Goal: Task Accomplishment & Management: Manage account settings

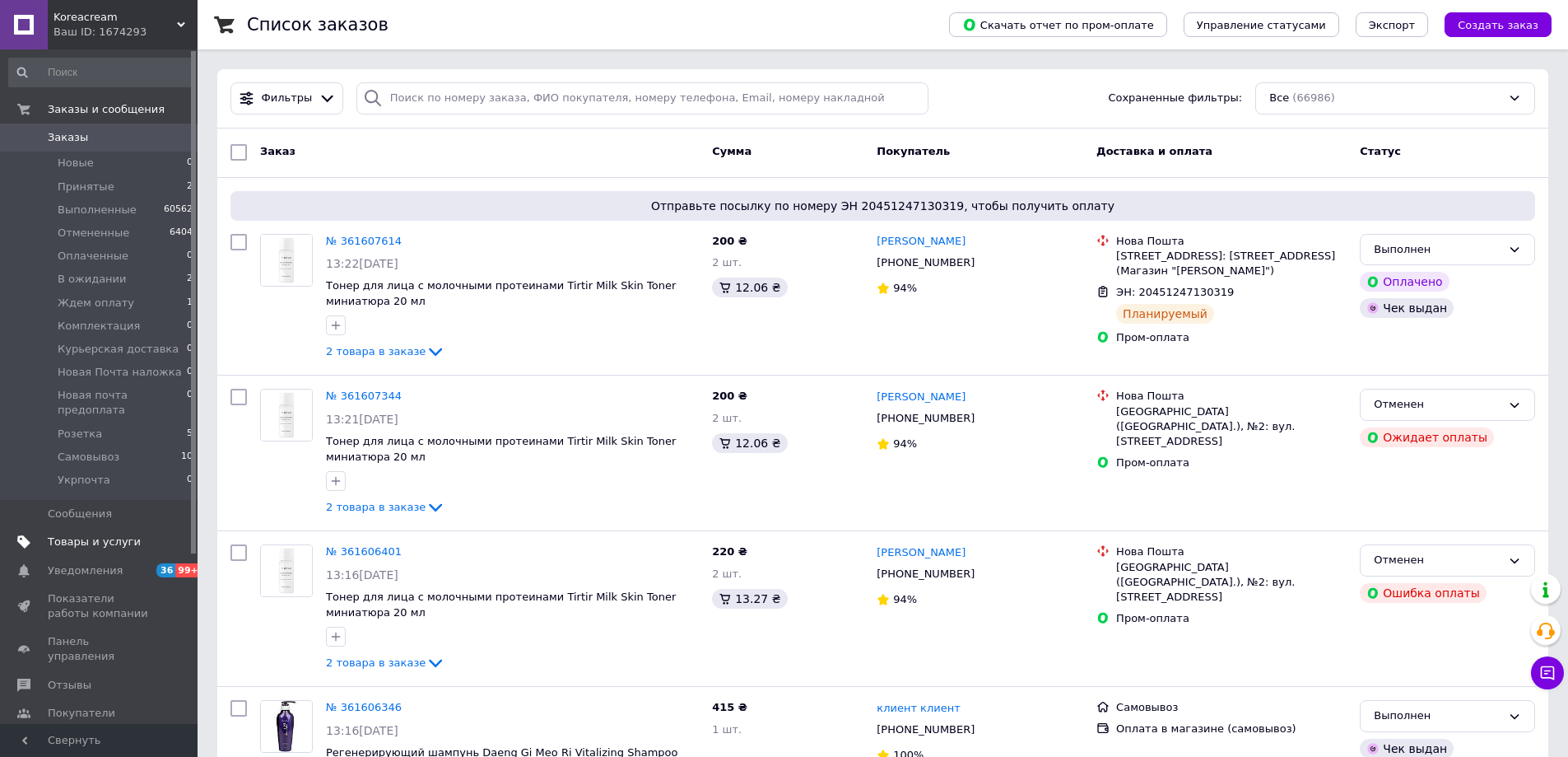
click at [98, 534] on span "Товары и услуги" at bounding box center [94, 541] width 93 height 15
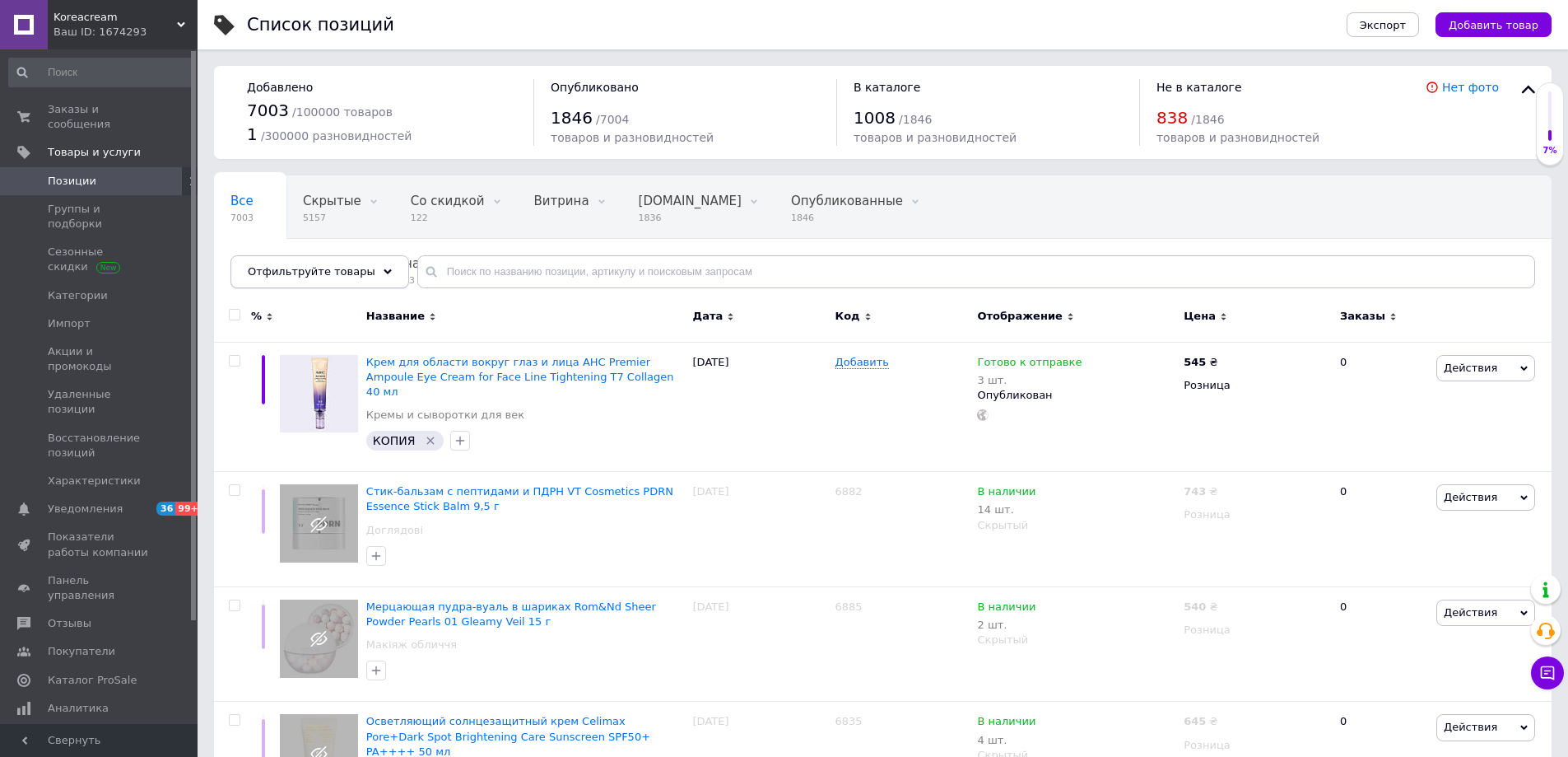
click at [354, 269] on span "Отфильтруйте товары" at bounding box center [311, 271] width 127 height 13
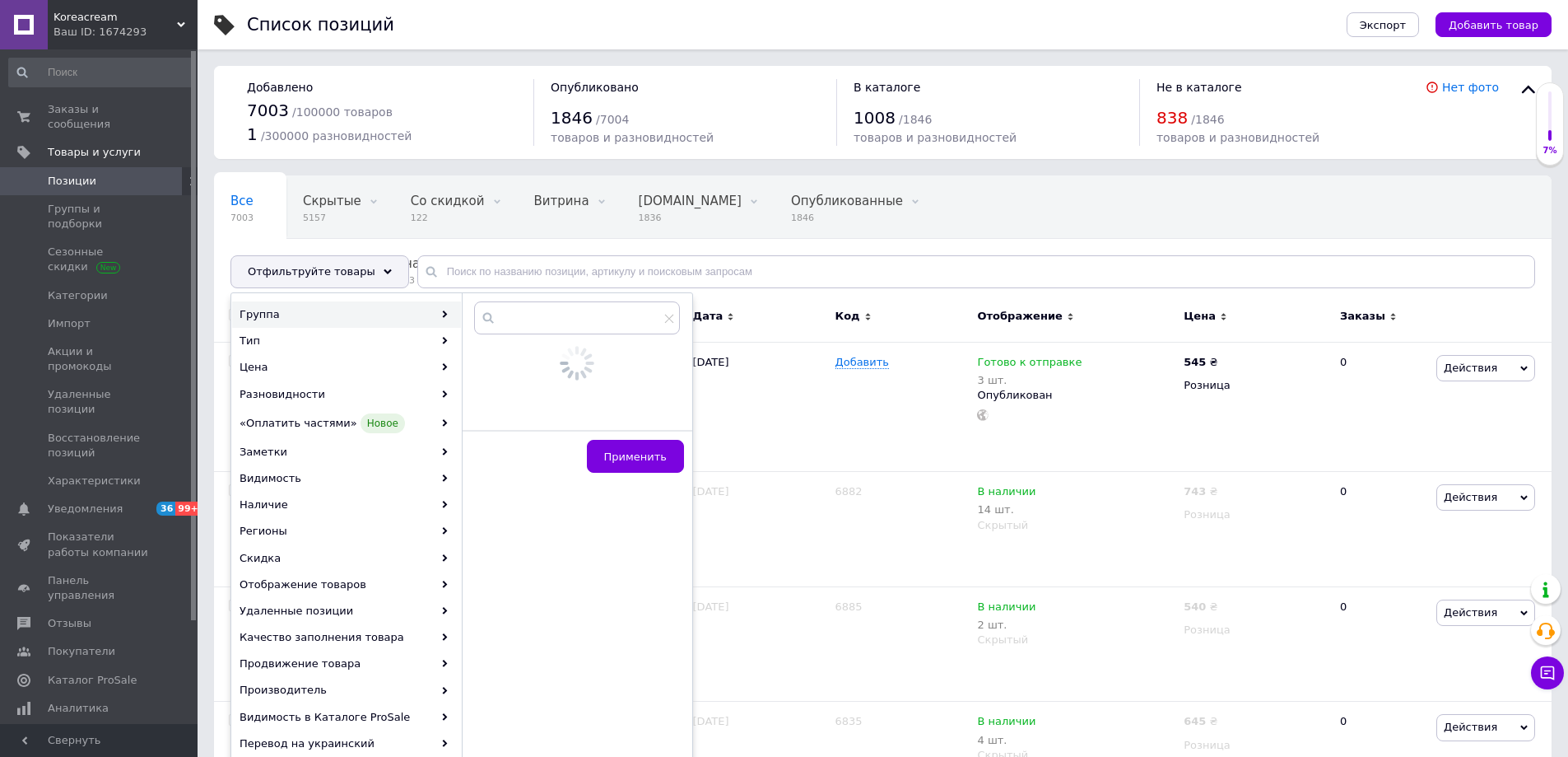
click at [74, 174] on span "Позиции" at bounding box center [71, 181] width 48 height 15
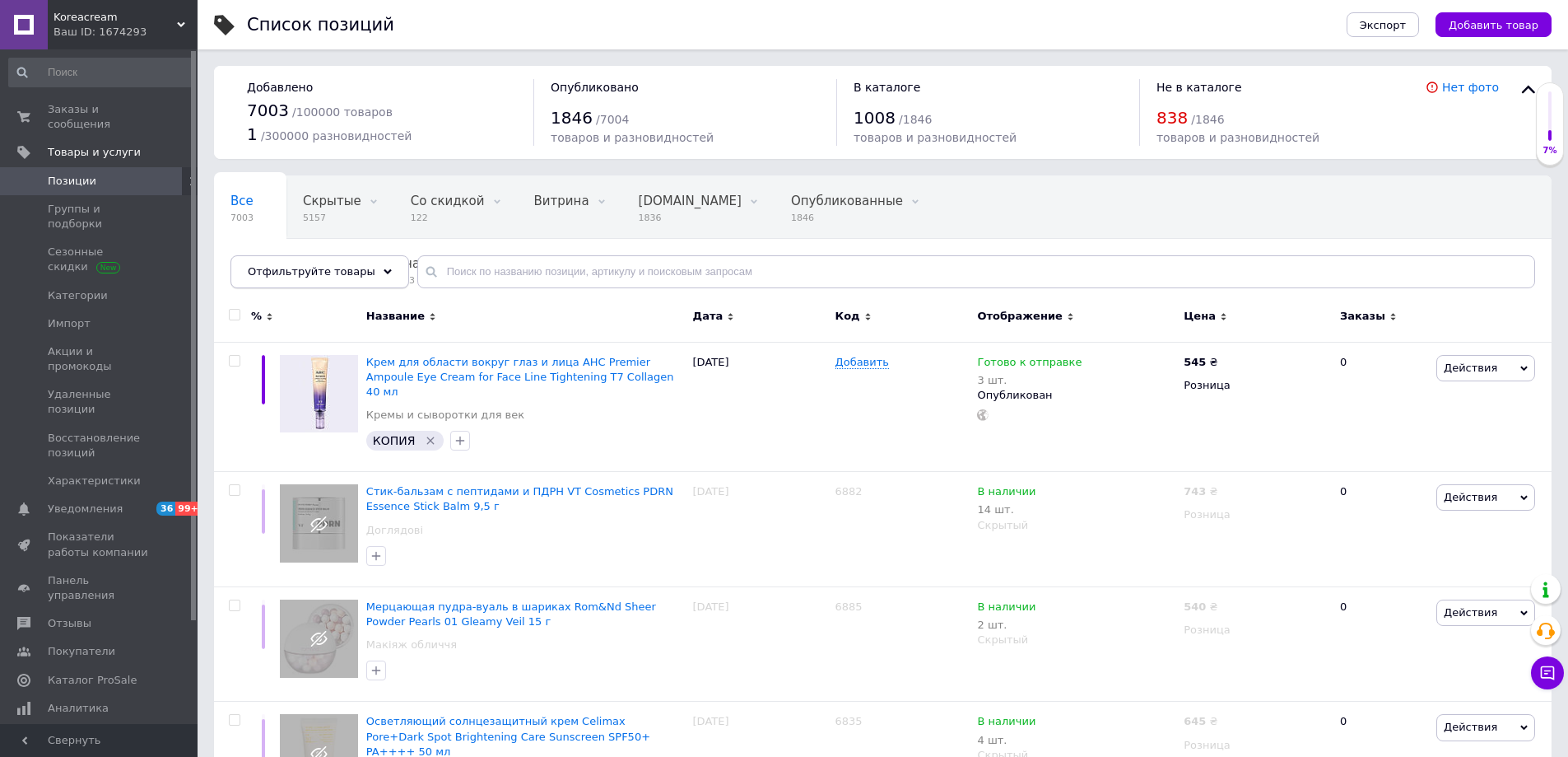
click at [317, 277] on span "Отфильтруйте товары" at bounding box center [311, 271] width 127 height 13
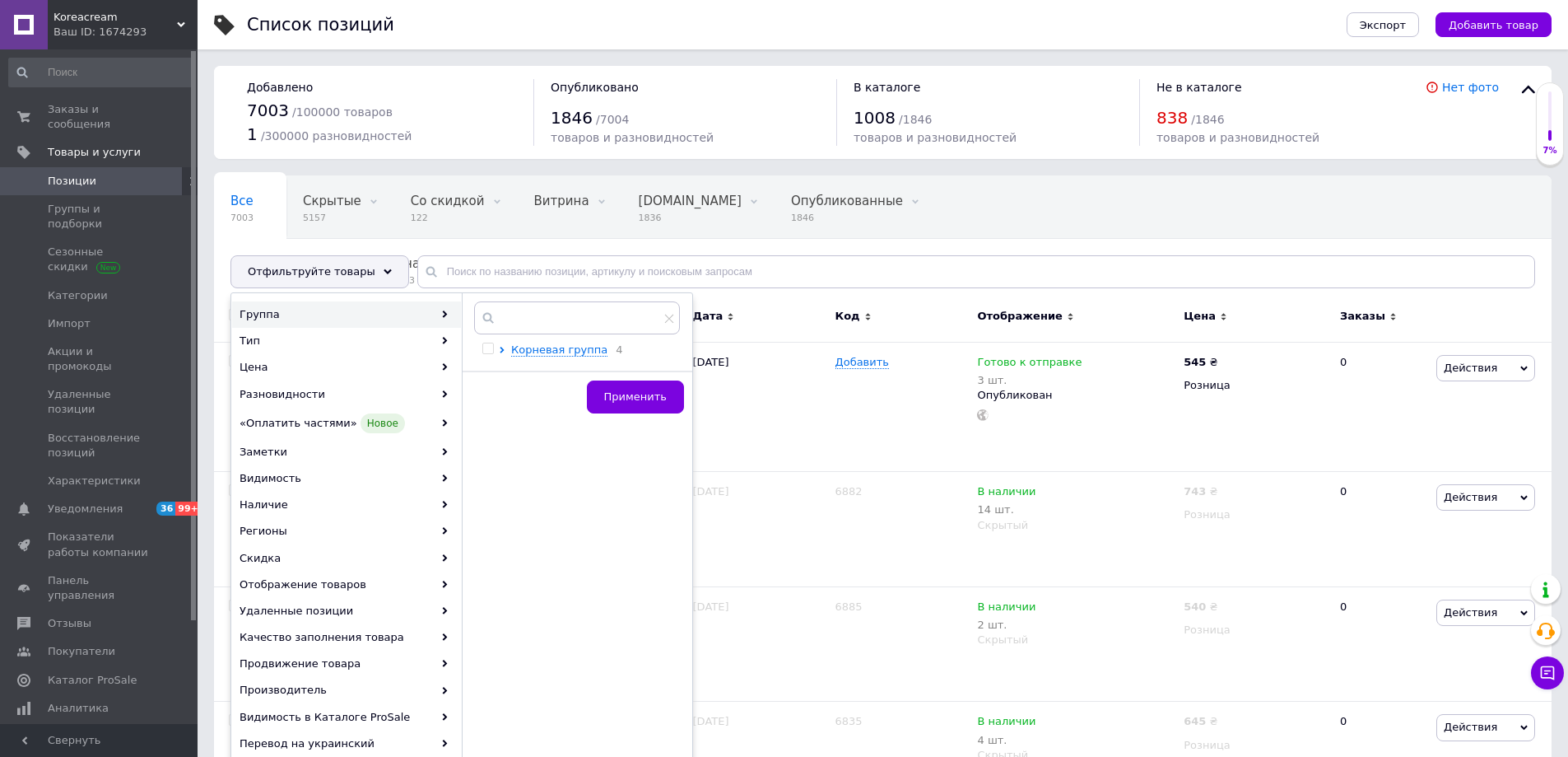
click at [512, 247] on div "Все 7003 Скрытые 5157 Удалить Редактировать Со скидкой 122 Удалить Редактироват…" at bounding box center [882, 239] width 1338 height 136
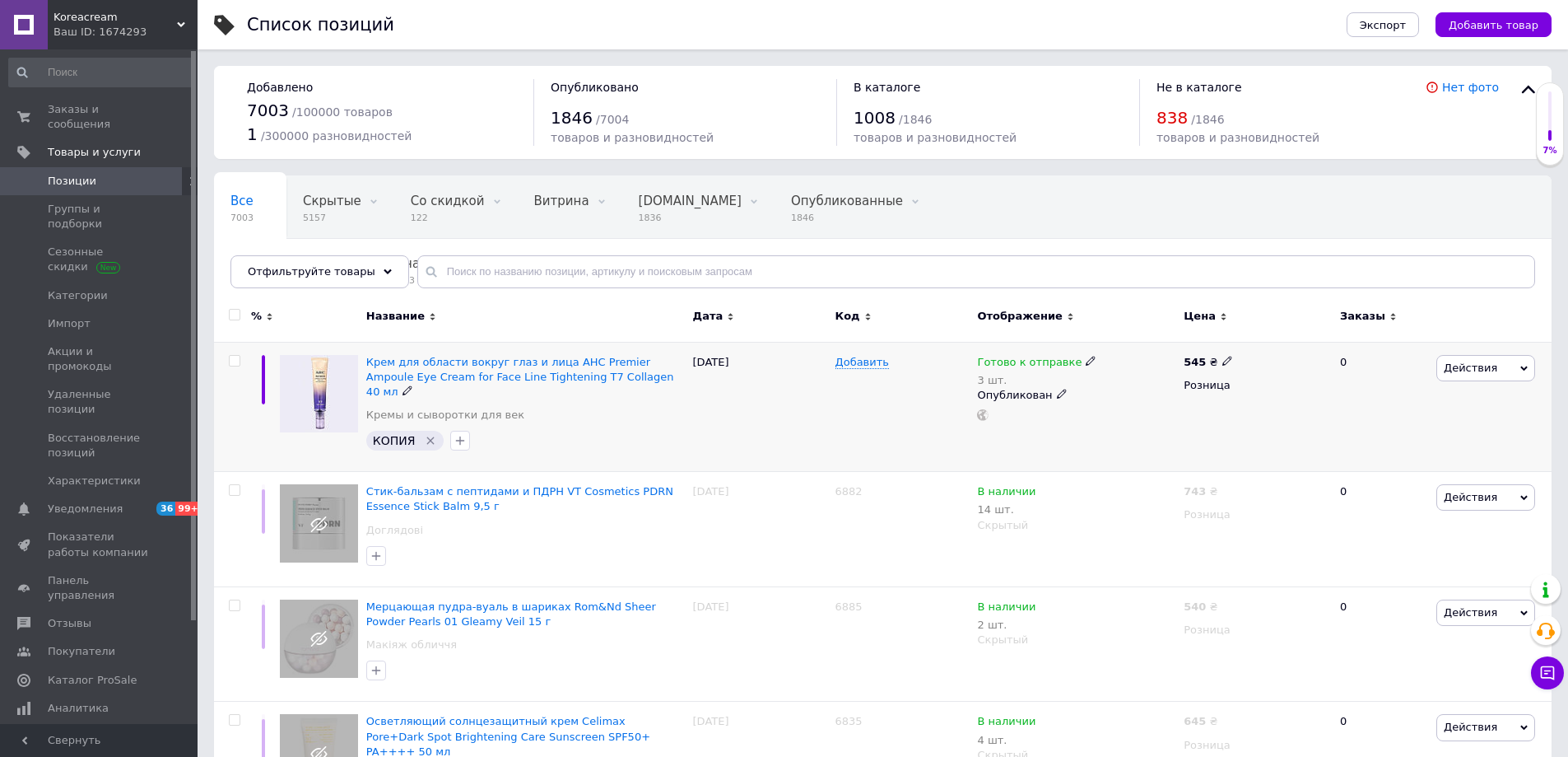
click at [231, 358] on input "checkbox" at bounding box center [235, 361] width 11 height 11
checkbox input "true"
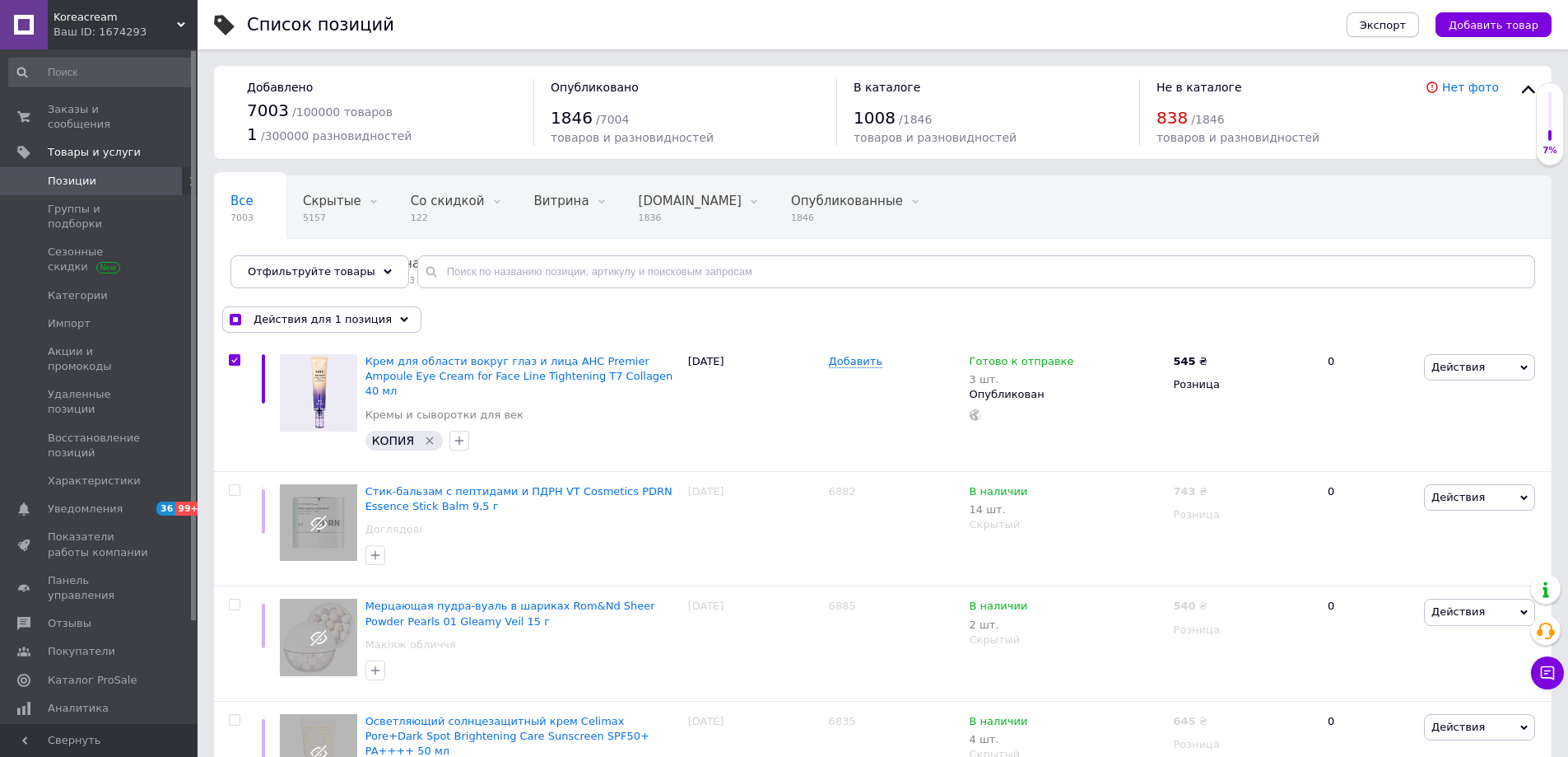
click at [1392, 30] on span "Экспорт" at bounding box center [1382, 25] width 46 height 13
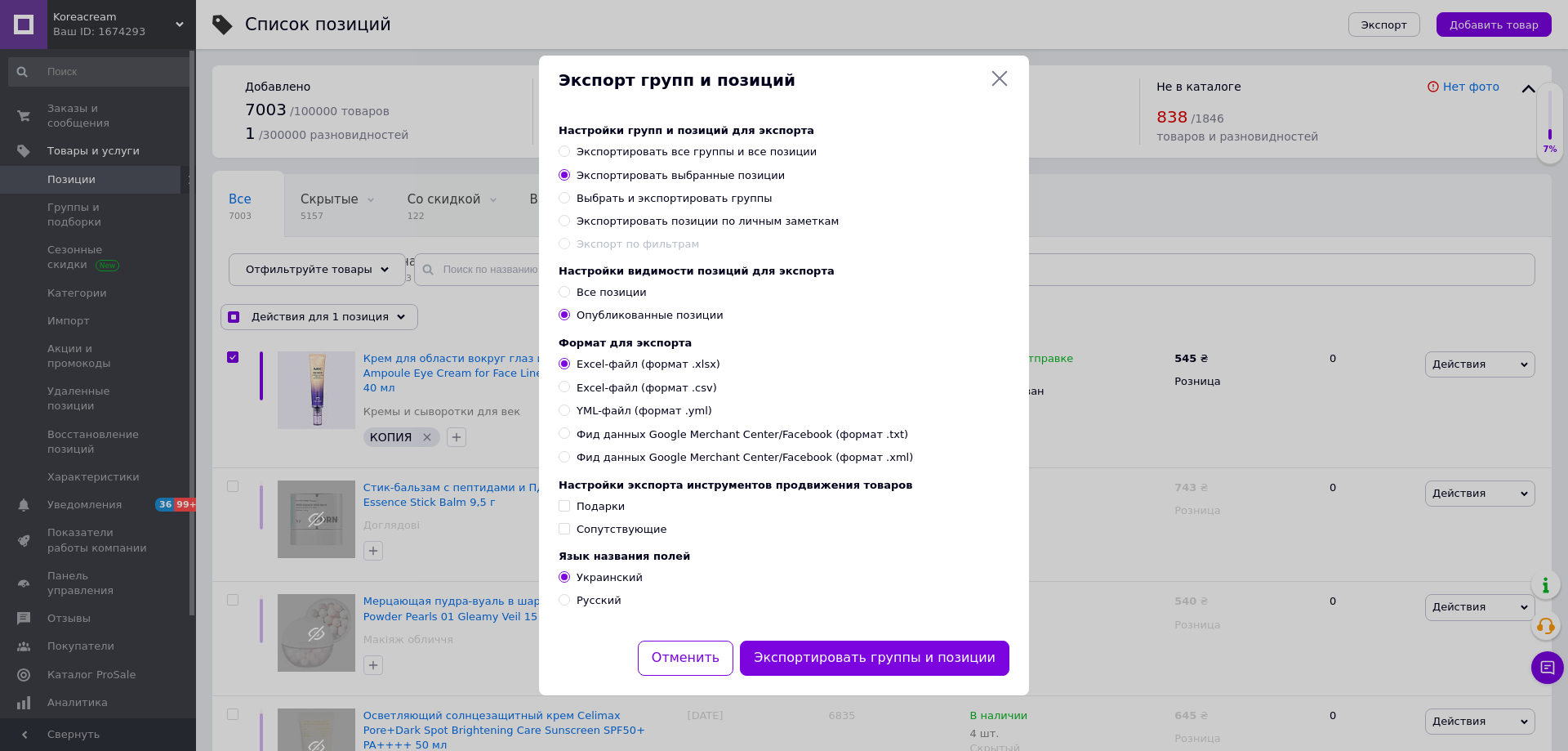
click at [412, 314] on div "Экспорт групп и позиций Настройки групп и позиций для экспорта Экспортировать в…" at bounding box center [784, 376] width 1568 height 751
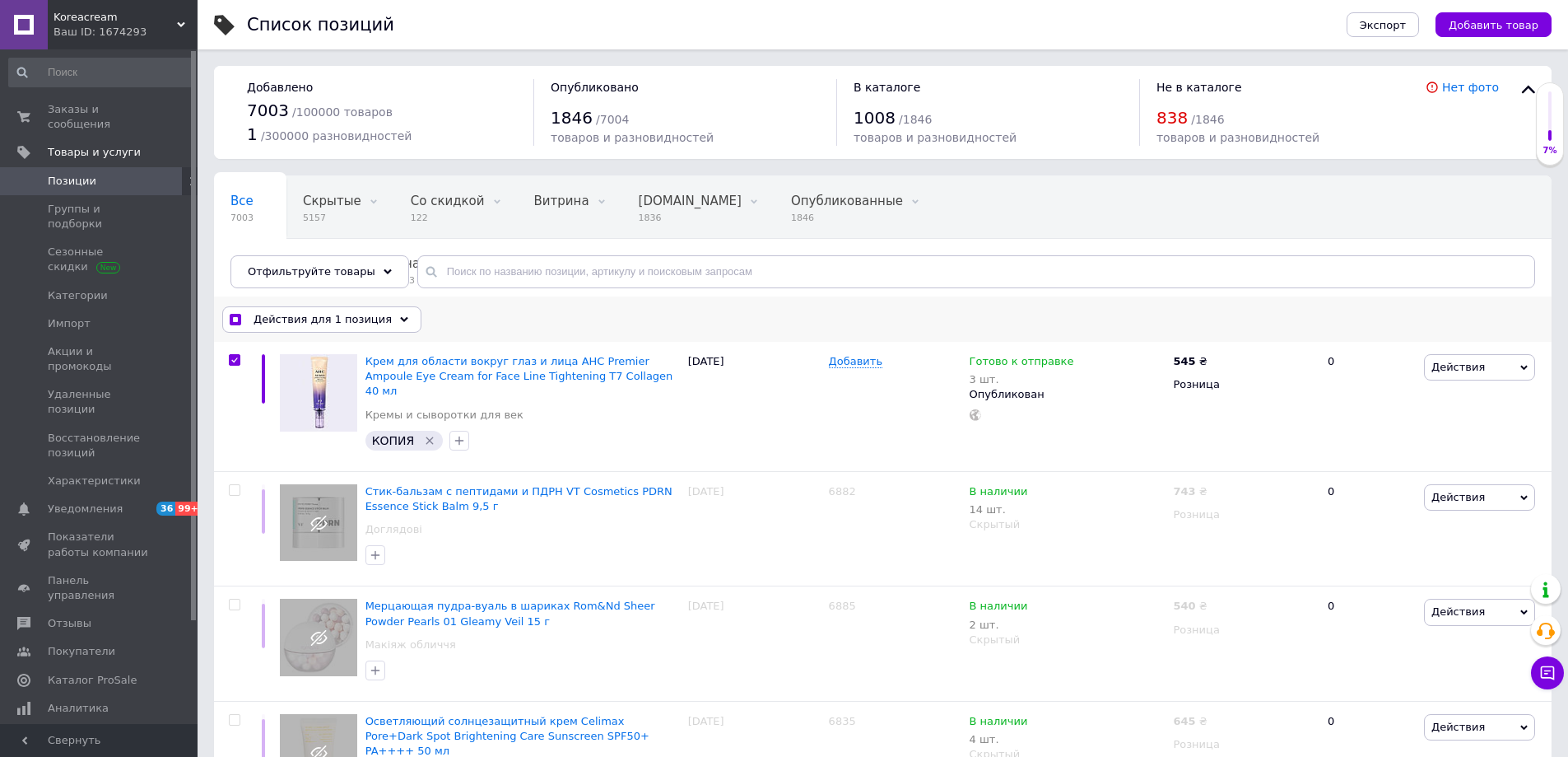
click at [309, 317] on span "Действия для 1 позиция" at bounding box center [323, 319] width 138 height 15
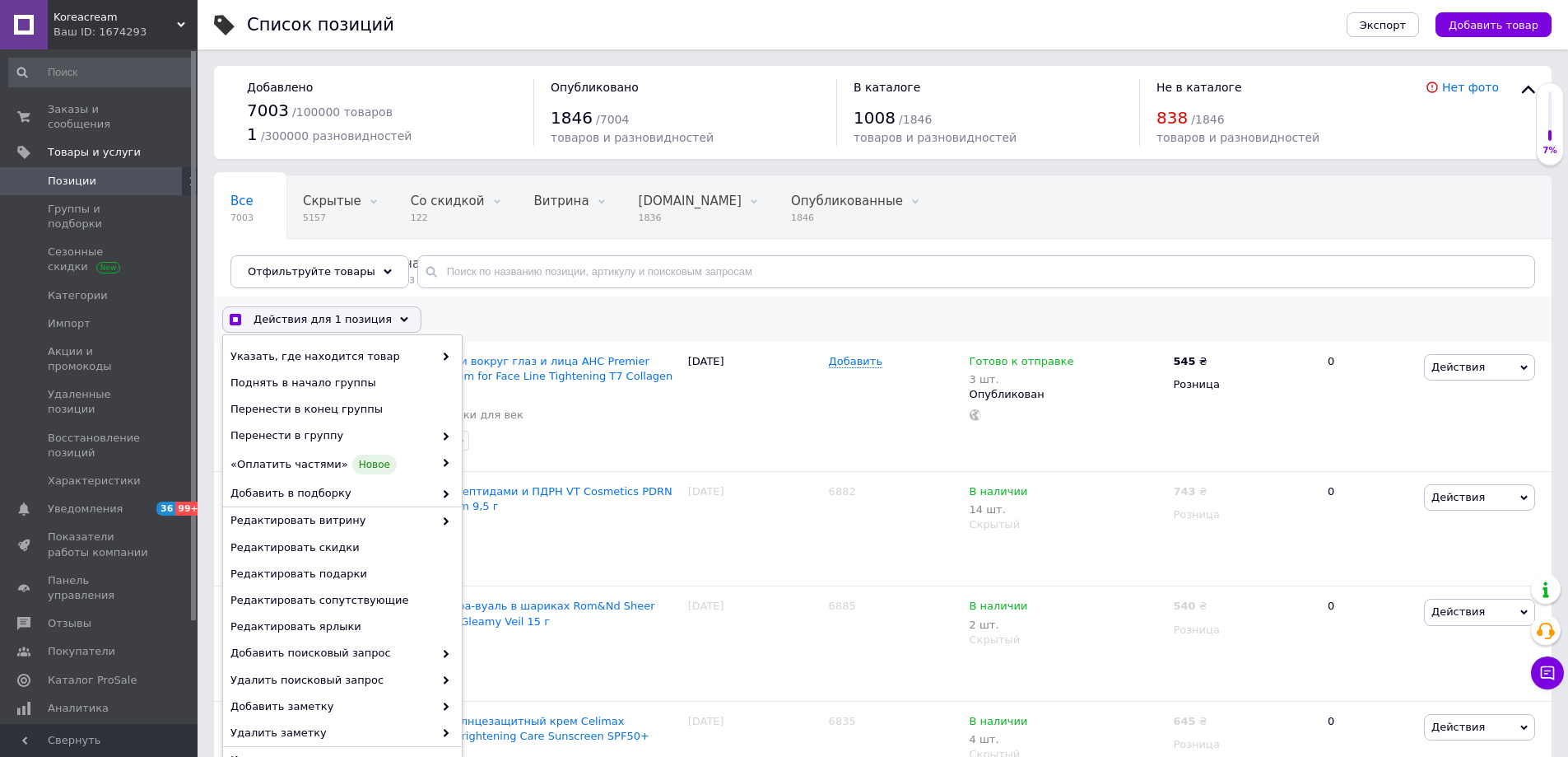
click at [523, 326] on div "Действия для 1 позиция Выбрать все 7003 позиции Выбраны все 7003 позиции Отмени…" at bounding box center [882, 319] width 1338 height 43
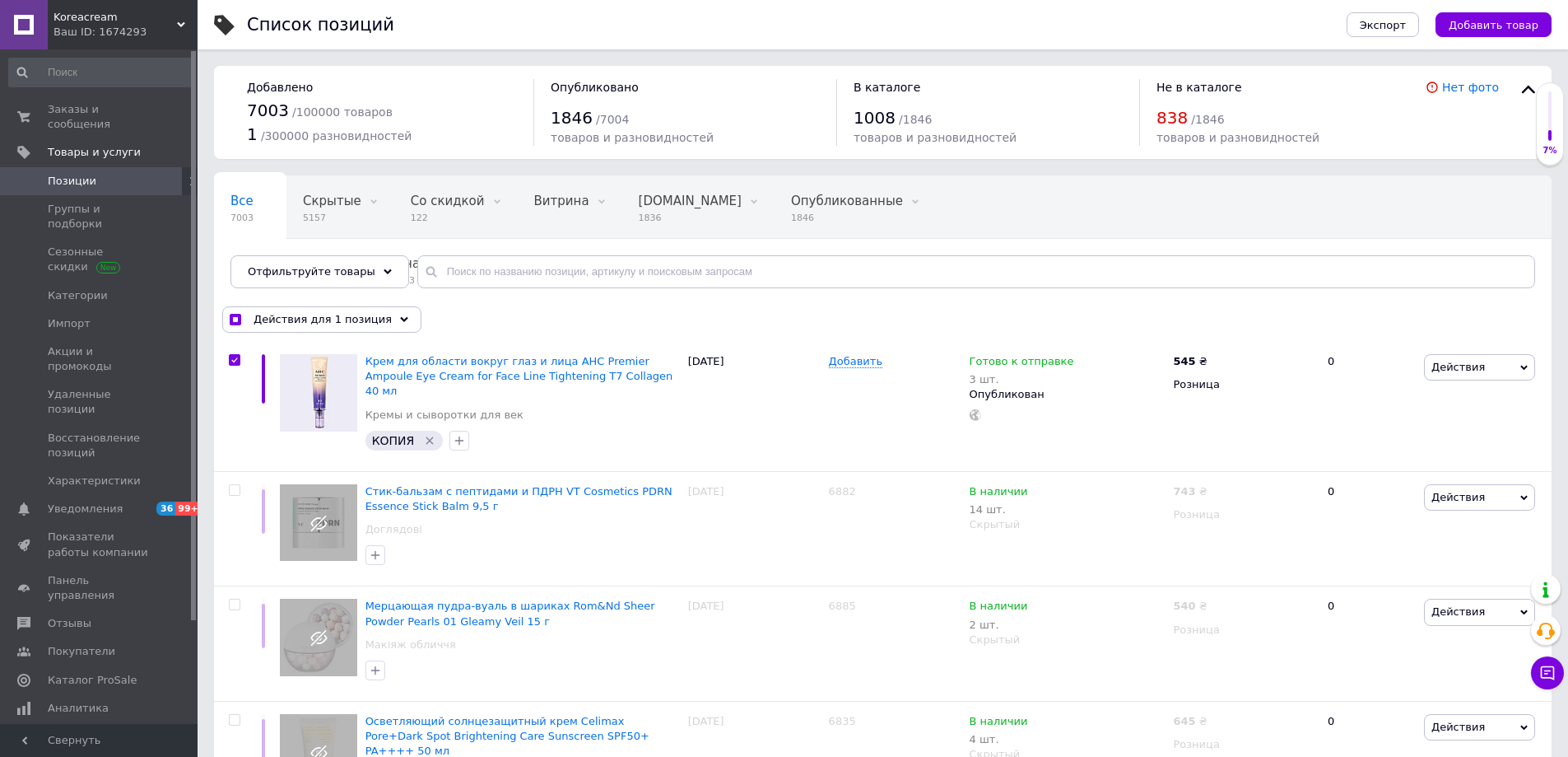
click at [252, 203] on div "Все 7003" at bounding box center [250, 207] width 73 height 63
click at [334, 267] on span "Отфильтруйте товары" at bounding box center [311, 271] width 127 height 13
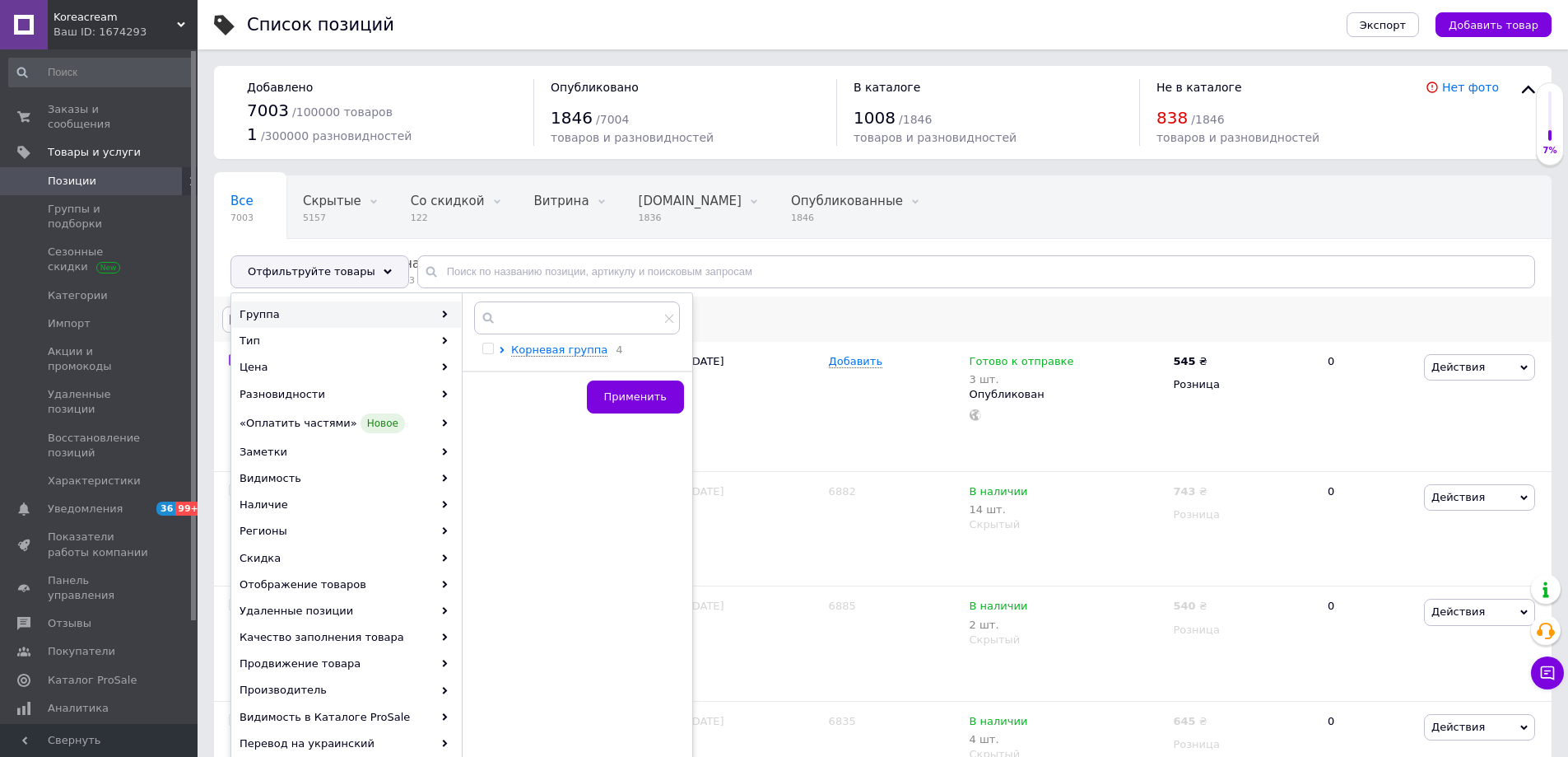
click at [782, 318] on div "Действия для 1 позиция Выбрать все 7003 позиции Выбраны все 7003 позиции Отмени…" at bounding box center [882, 319] width 1338 height 43
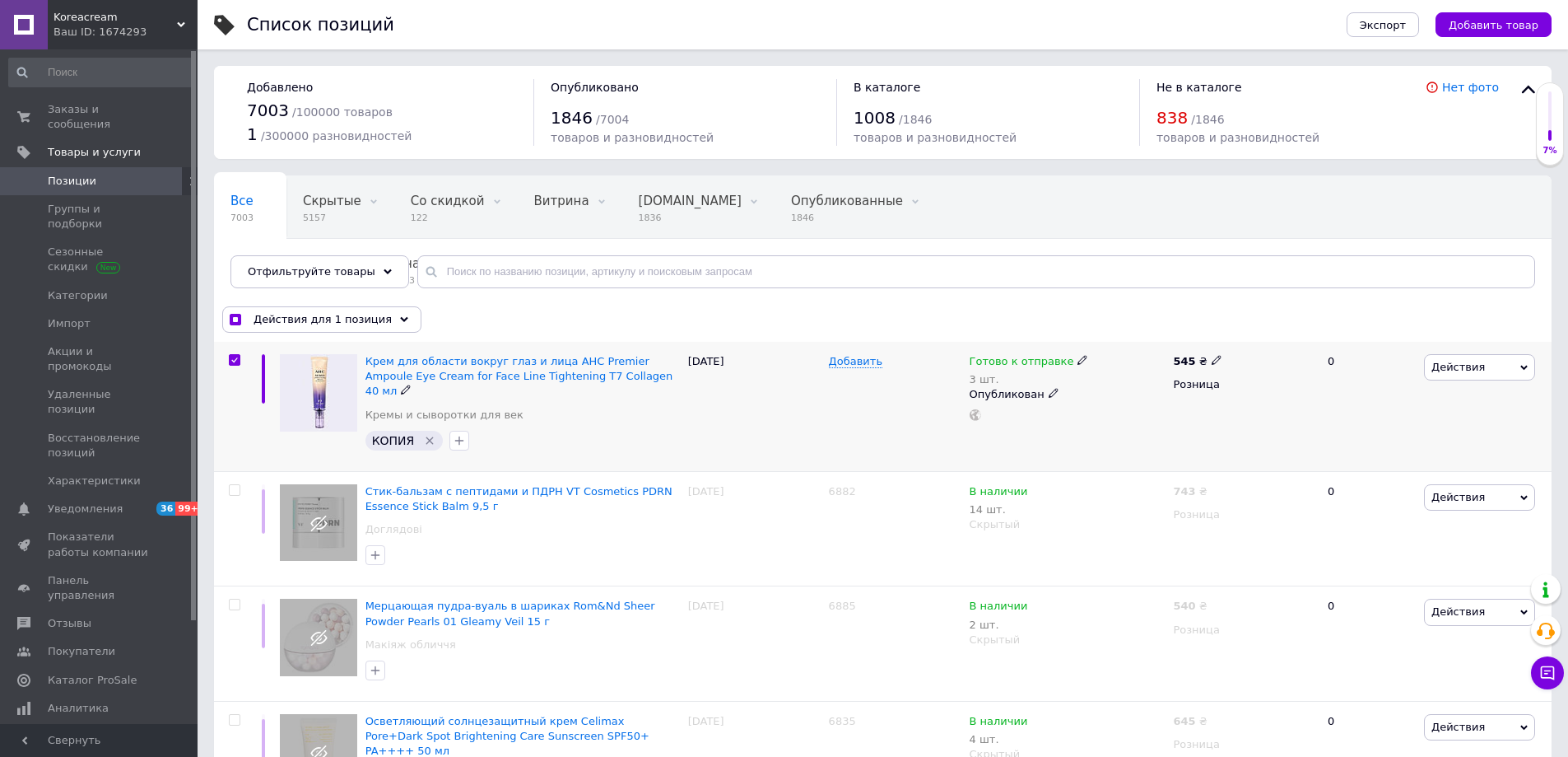
click at [227, 360] on div at bounding box center [235, 359] width 33 height 12
click at [334, 277] on span "Отфильтруйте товары" at bounding box center [311, 271] width 127 height 13
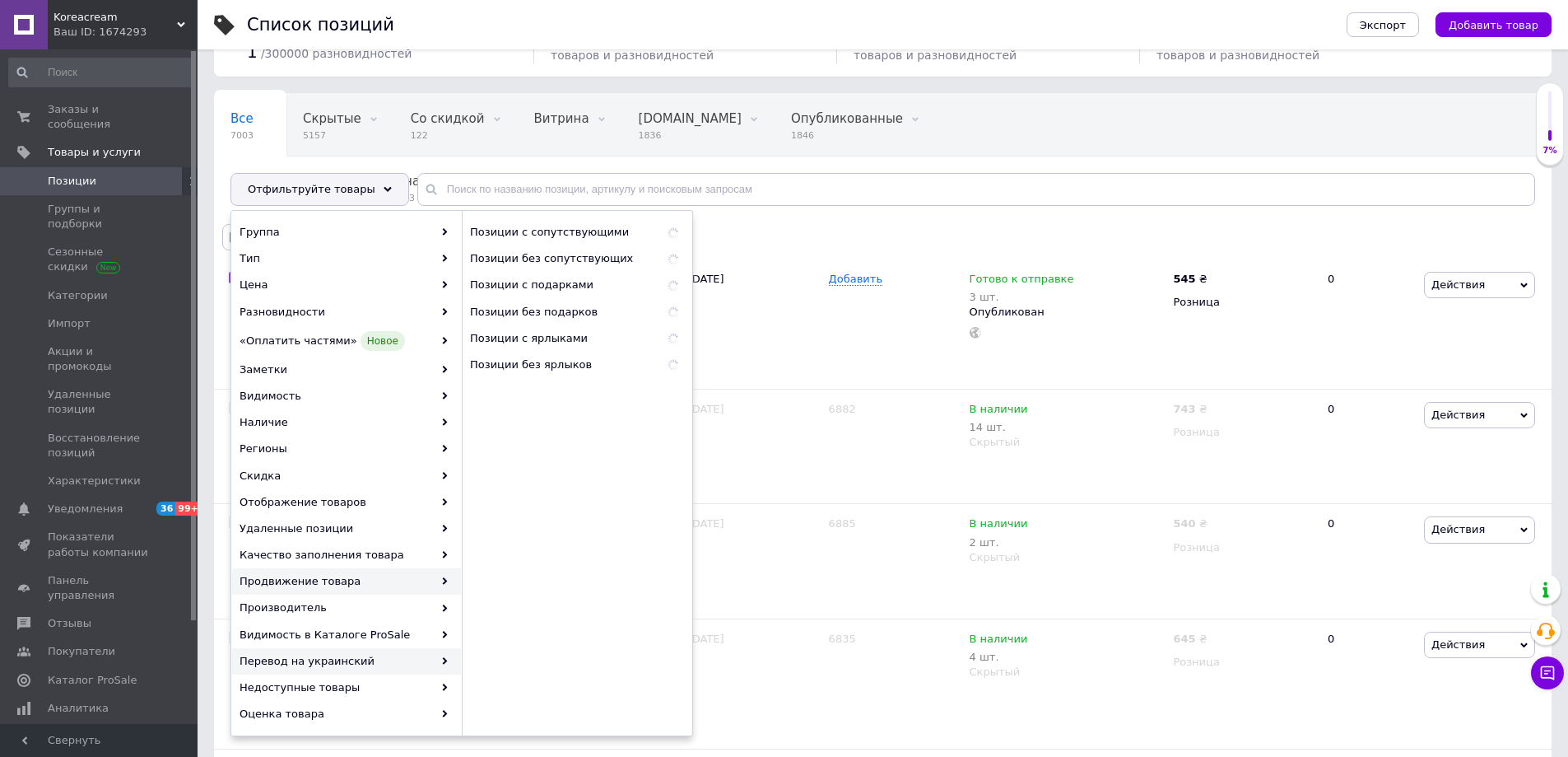
scroll to position [165, 0]
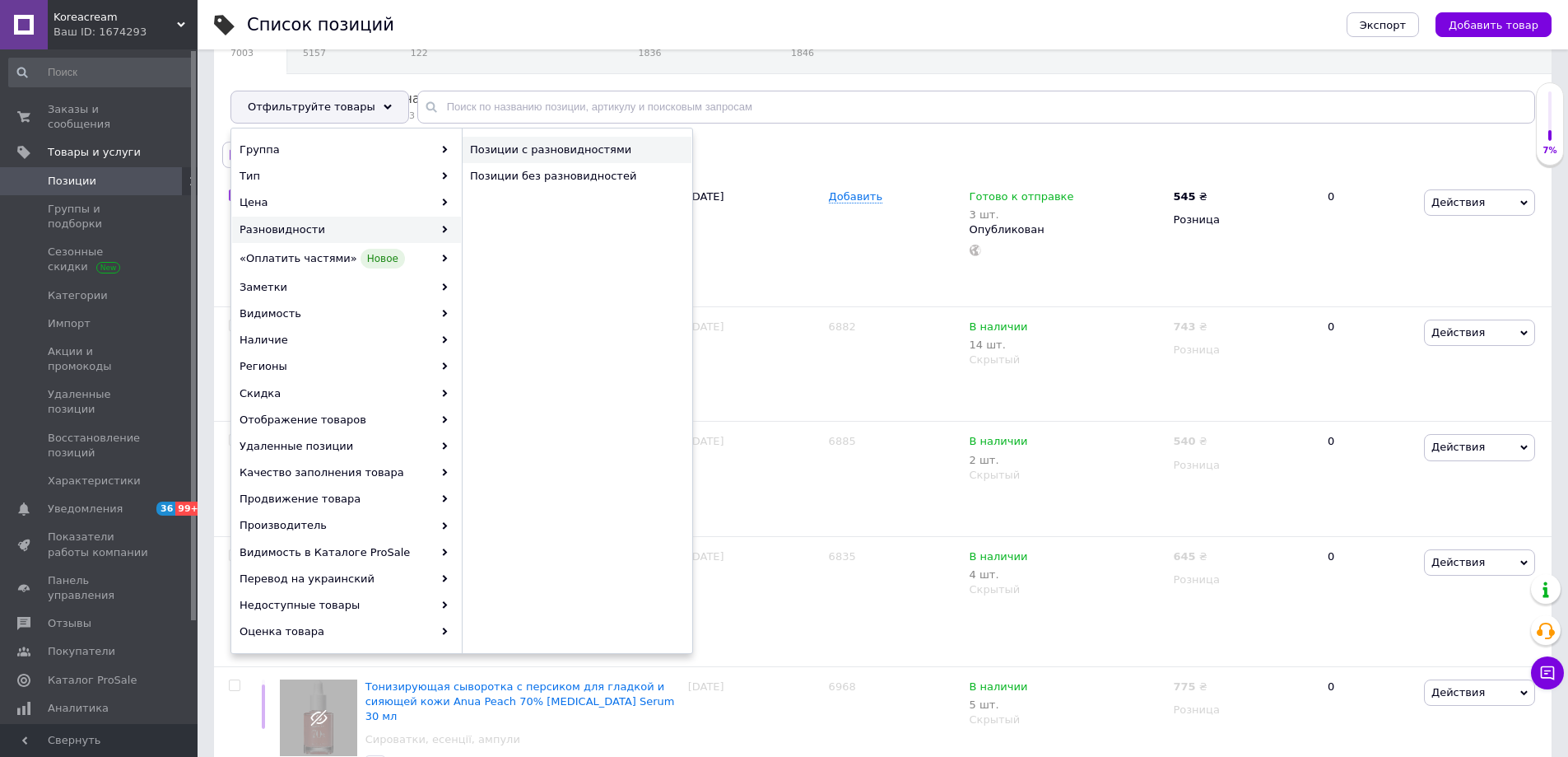
click at [506, 143] on span "Позиции с разновидностями" at bounding box center [570, 150] width 200 height 15
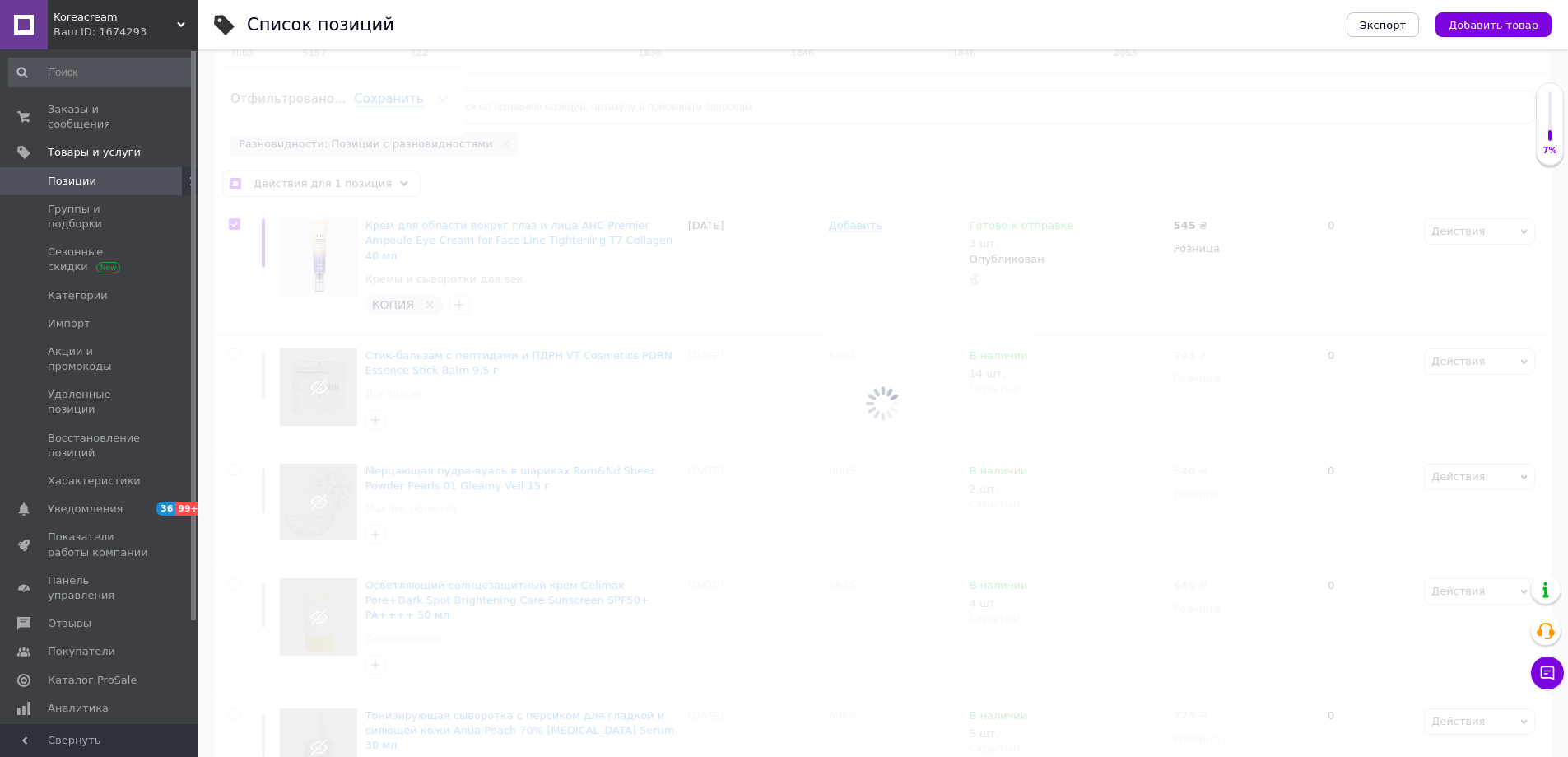
checkbox input "true"
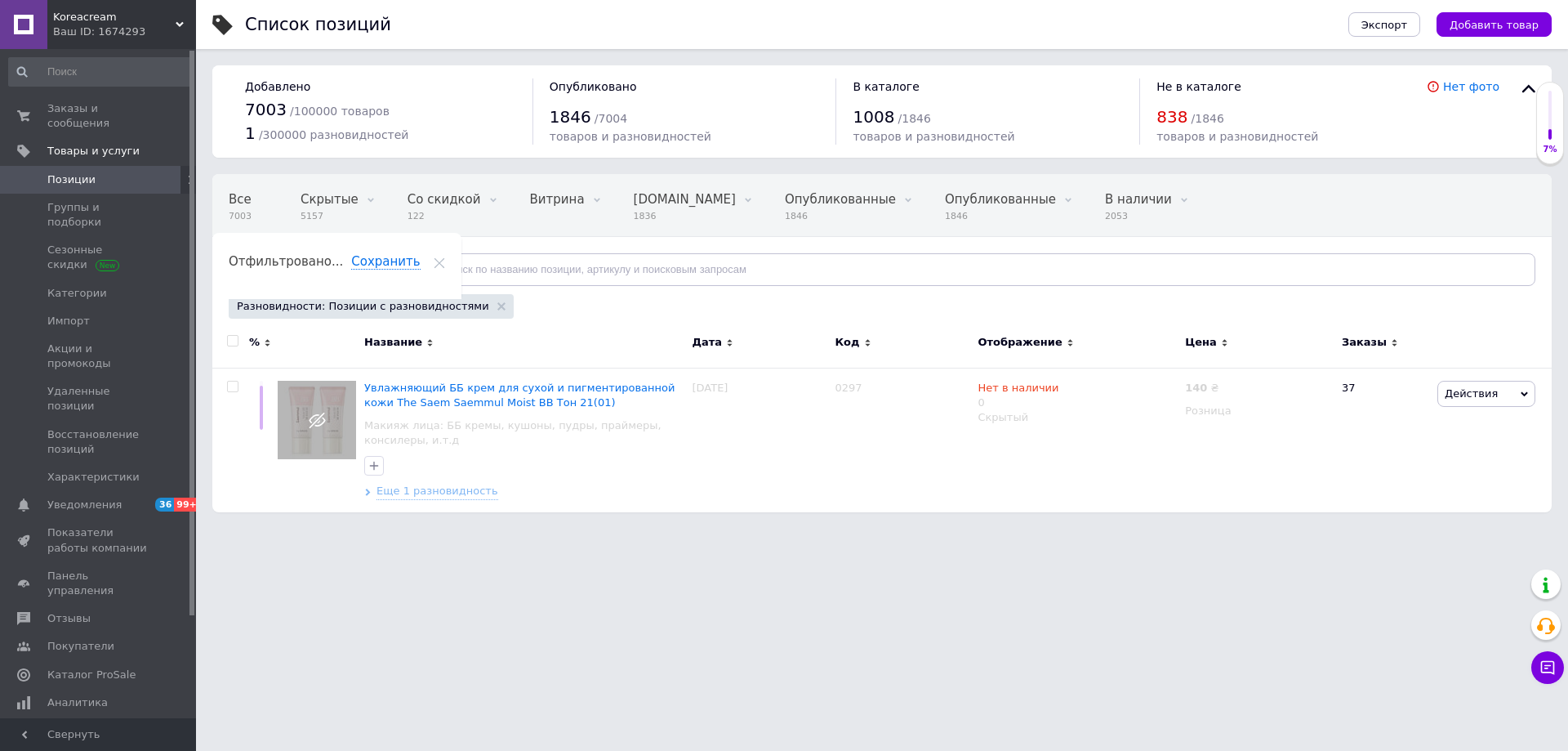
click at [323, 271] on span "Отфильтруйте товары" at bounding box center [309, 269] width 126 height 13
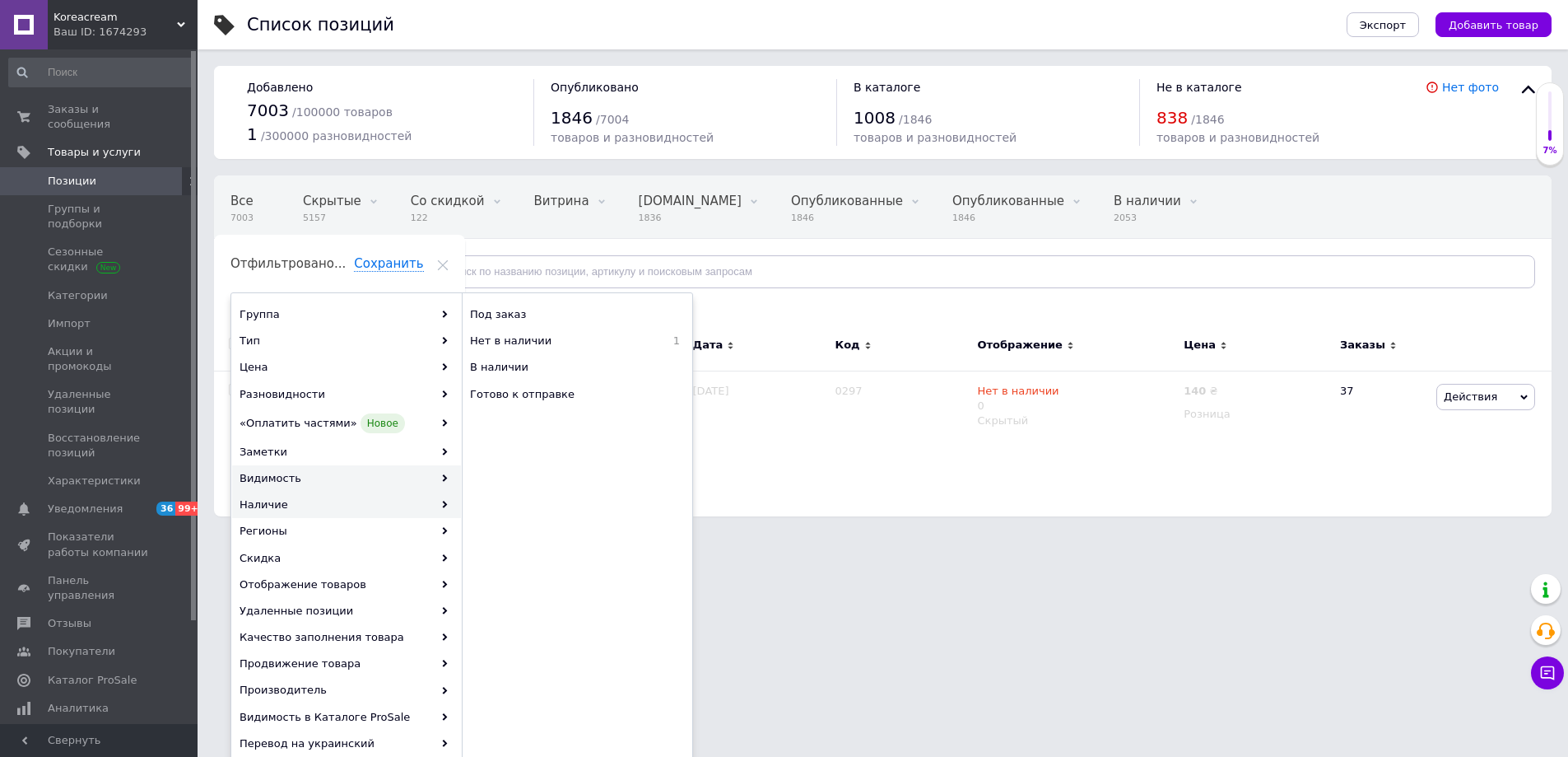
click at [276, 481] on div "Видимость" at bounding box center [347, 478] width 229 height 26
click at [576, 311] on span "Опубликованные" at bounding box center [567, 315] width 194 height 15
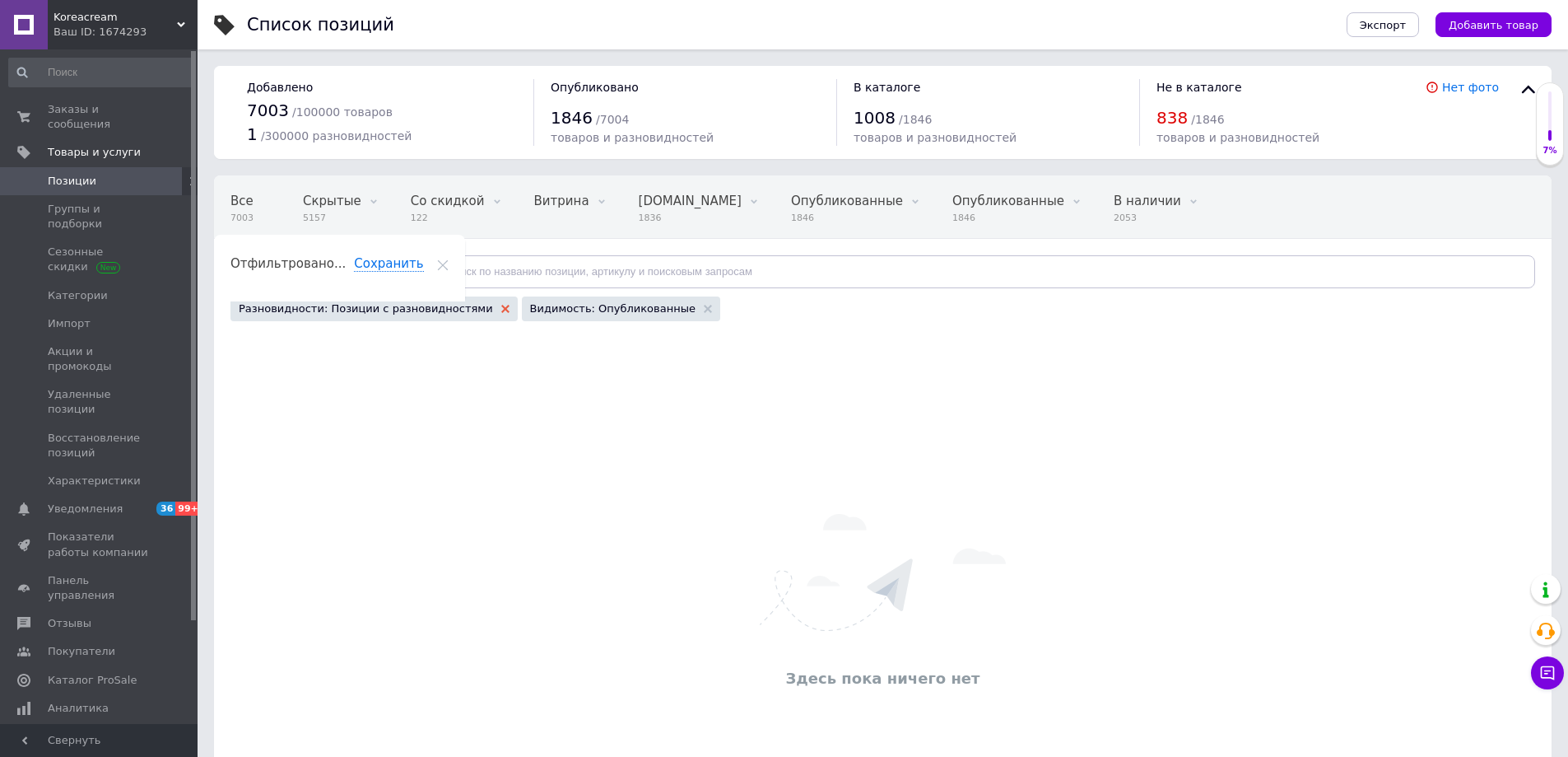
click at [501, 312] on icon at bounding box center [505, 308] width 8 height 8
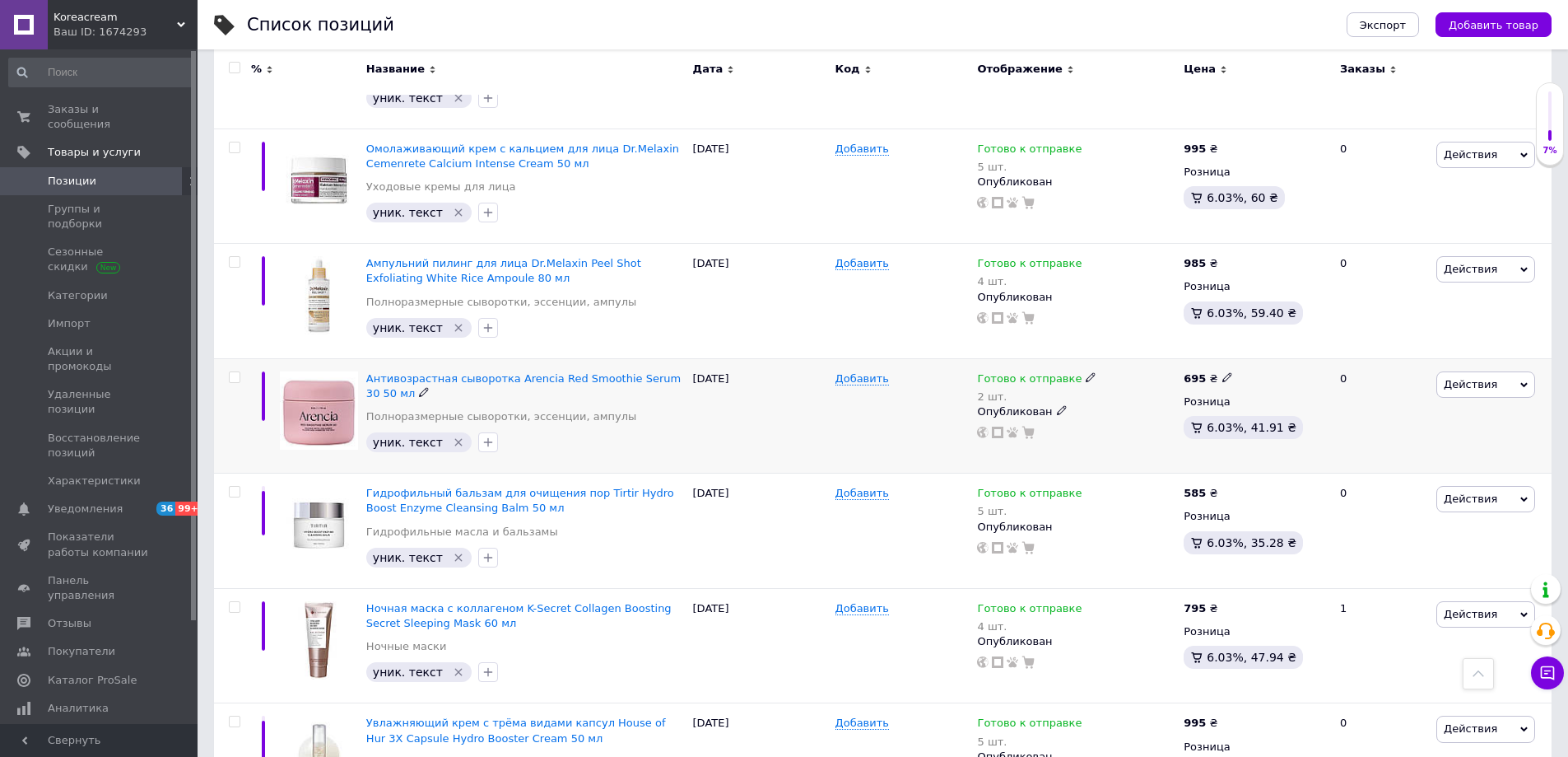
scroll to position [1317, 0]
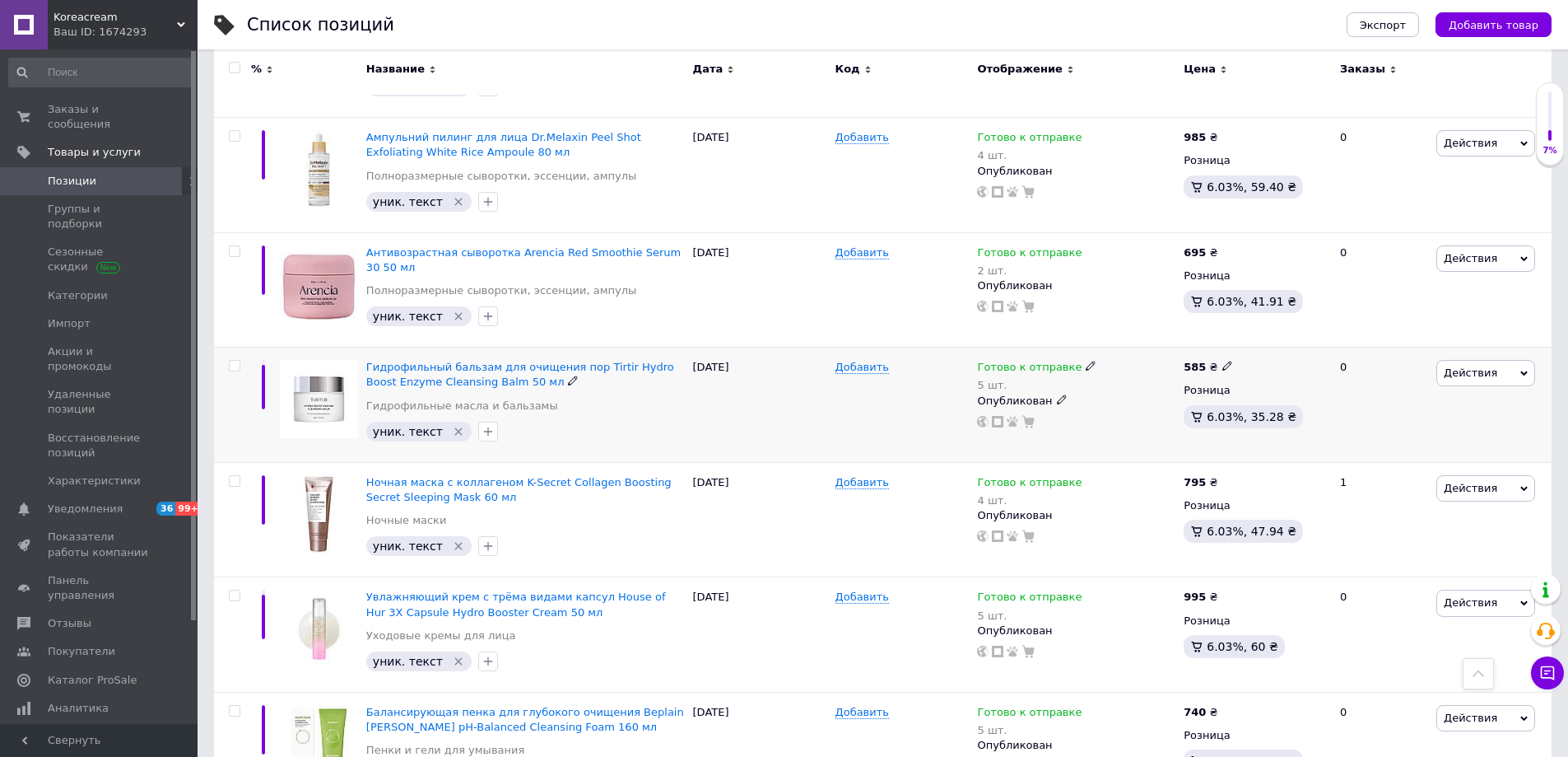
click at [233, 360] on input "checkbox" at bounding box center [235, 366] width 11 height 11
checkbox input "true"
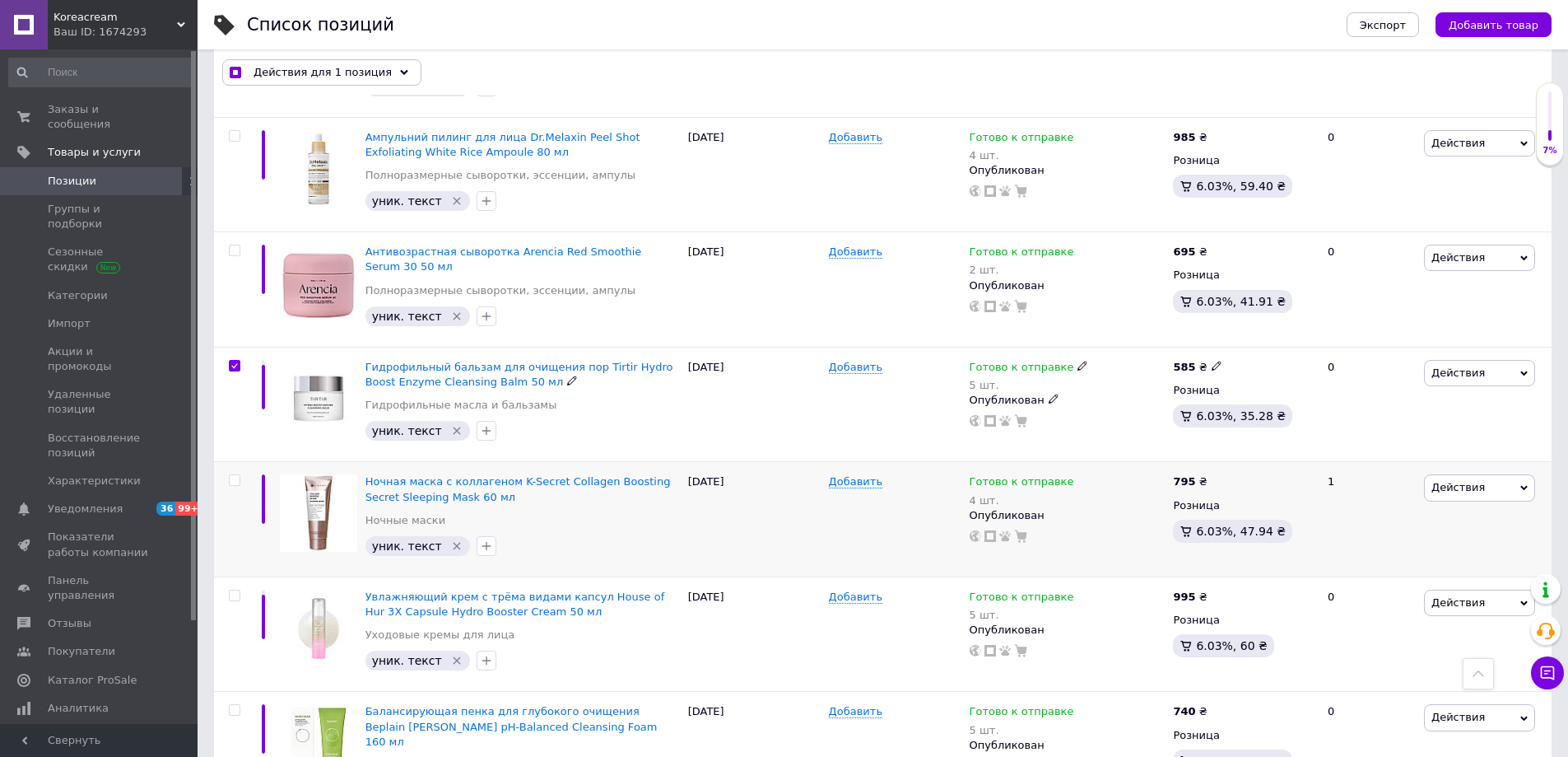
scroll to position [1316, 0]
click at [233, 477] on input "checkbox" at bounding box center [235, 482] width 11 height 11
checkbox input "true"
click at [235, 591] on span at bounding box center [235, 597] width 12 height 12
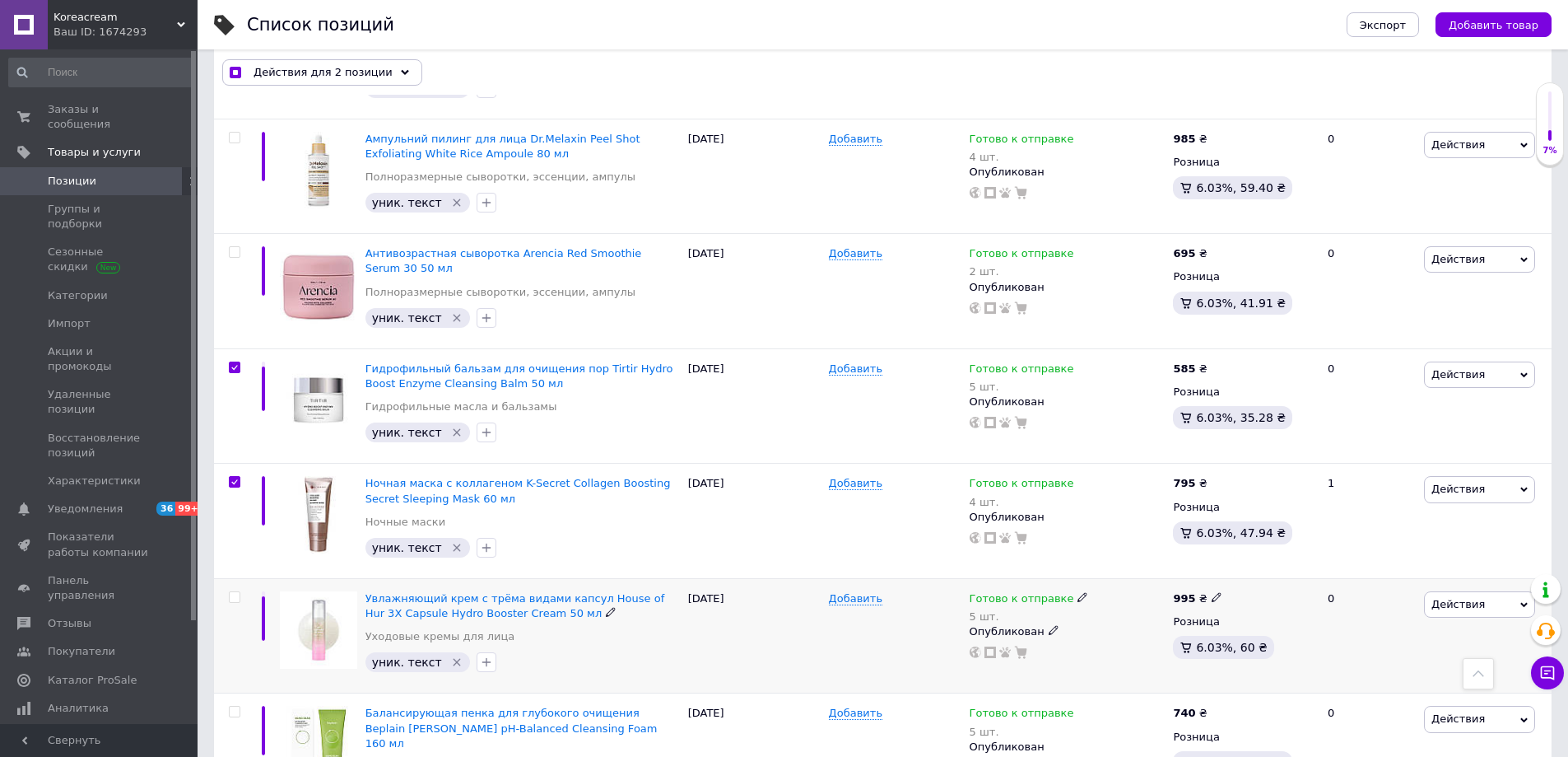
click at [235, 592] on input "checkbox" at bounding box center [235, 598] width 11 height 11
checkbox input "true"
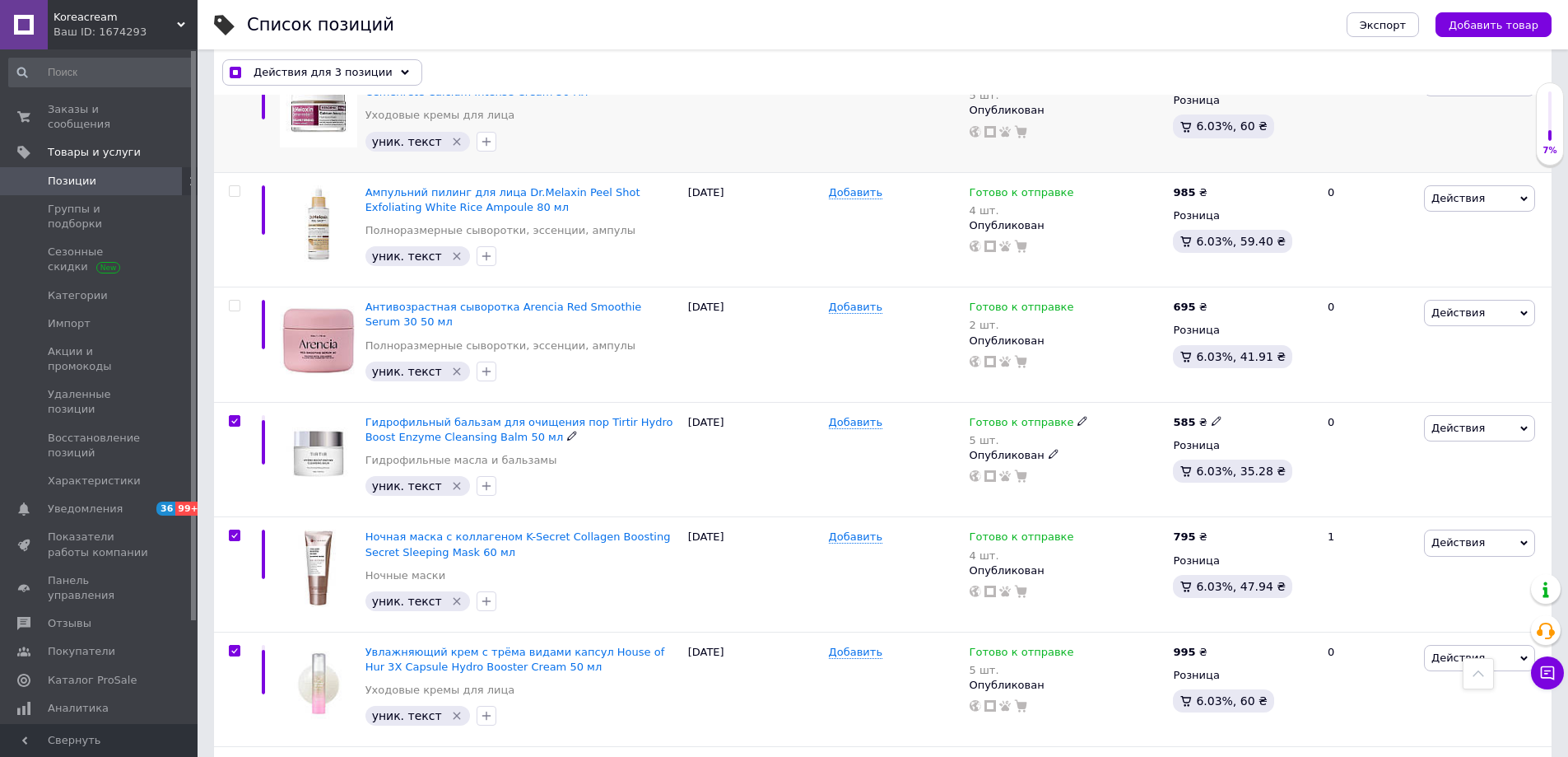
scroll to position [1234, 0]
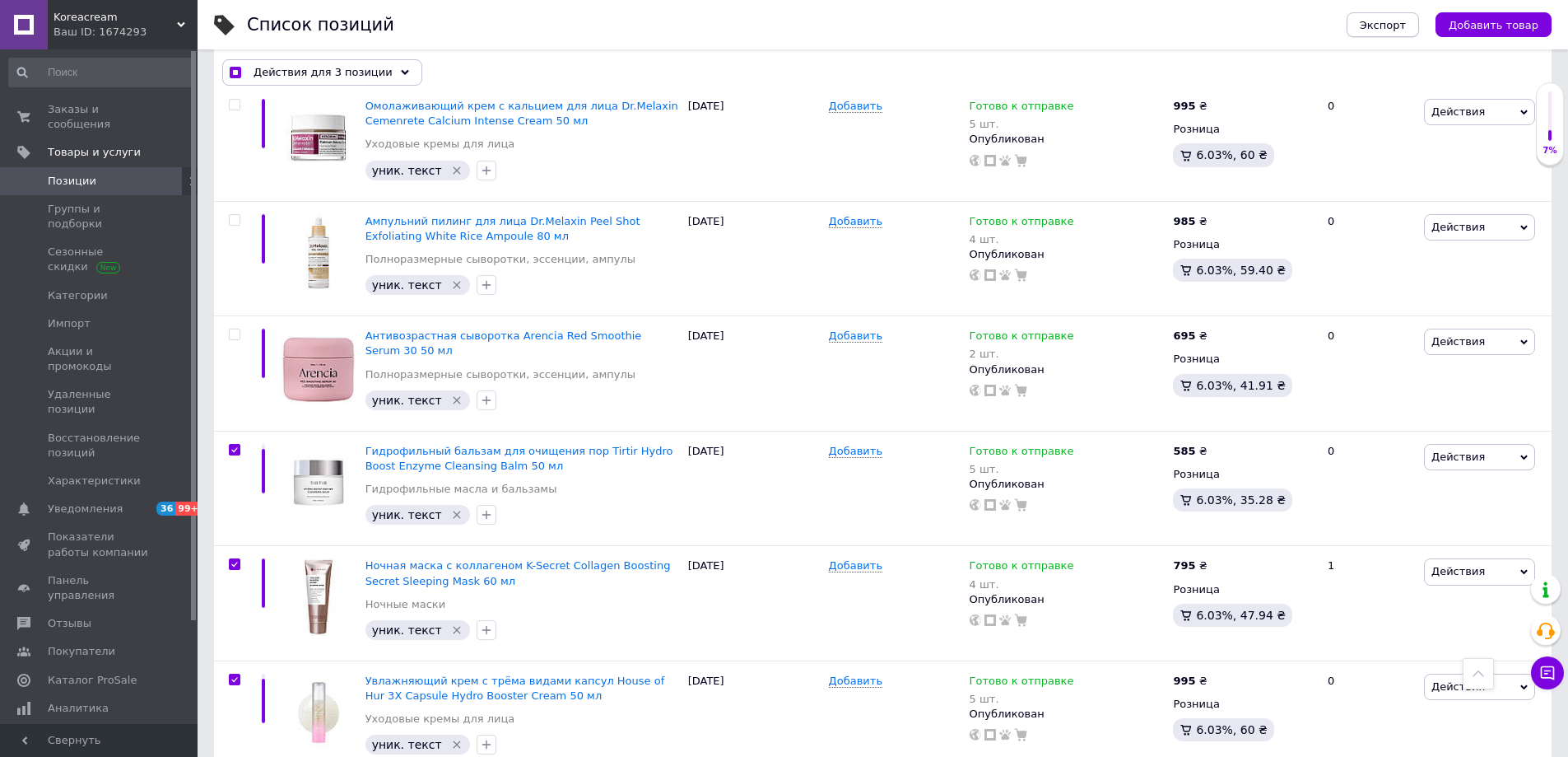
click at [1392, 22] on span "Экспорт" at bounding box center [1382, 25] width 46 height 13
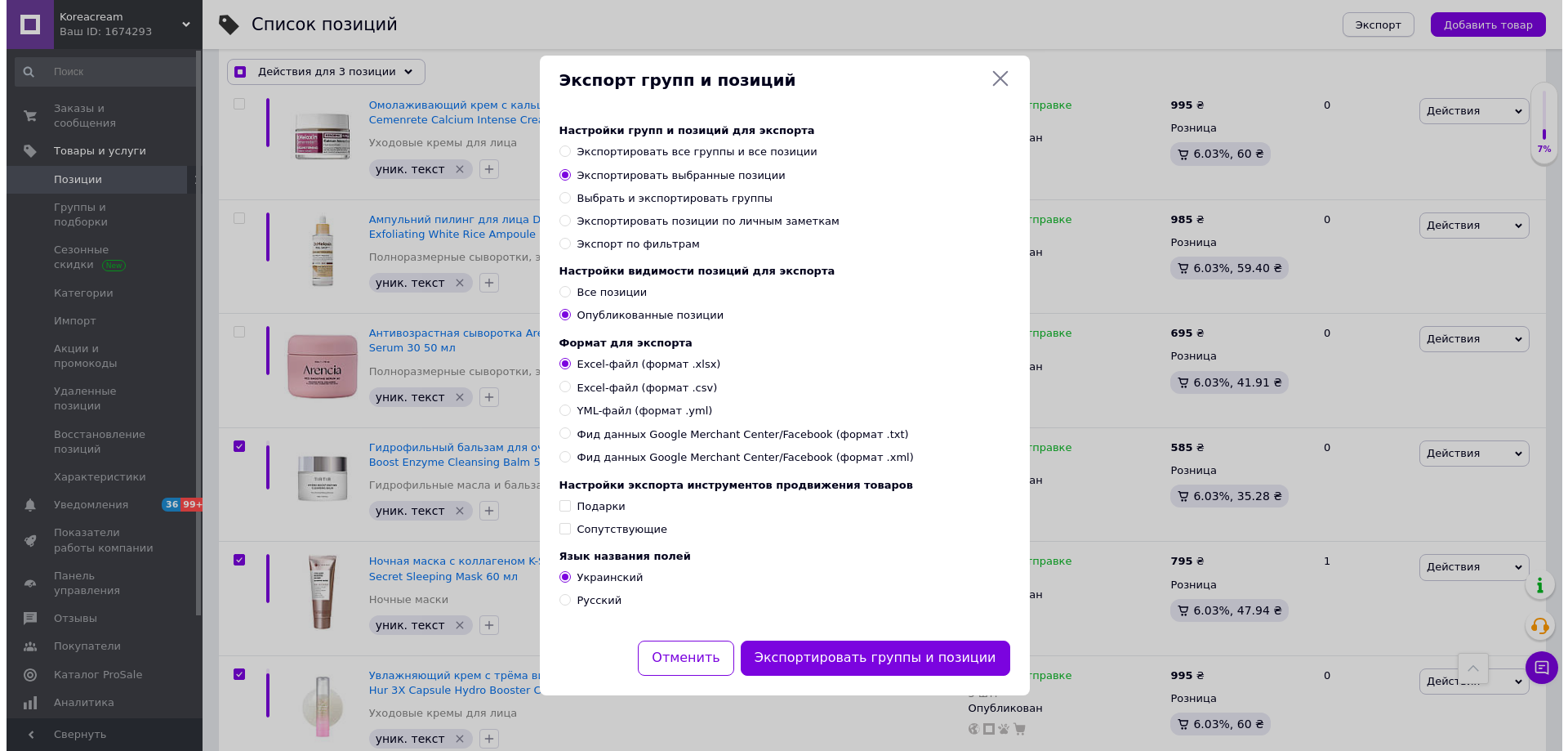
scroll to position [1225, 0]
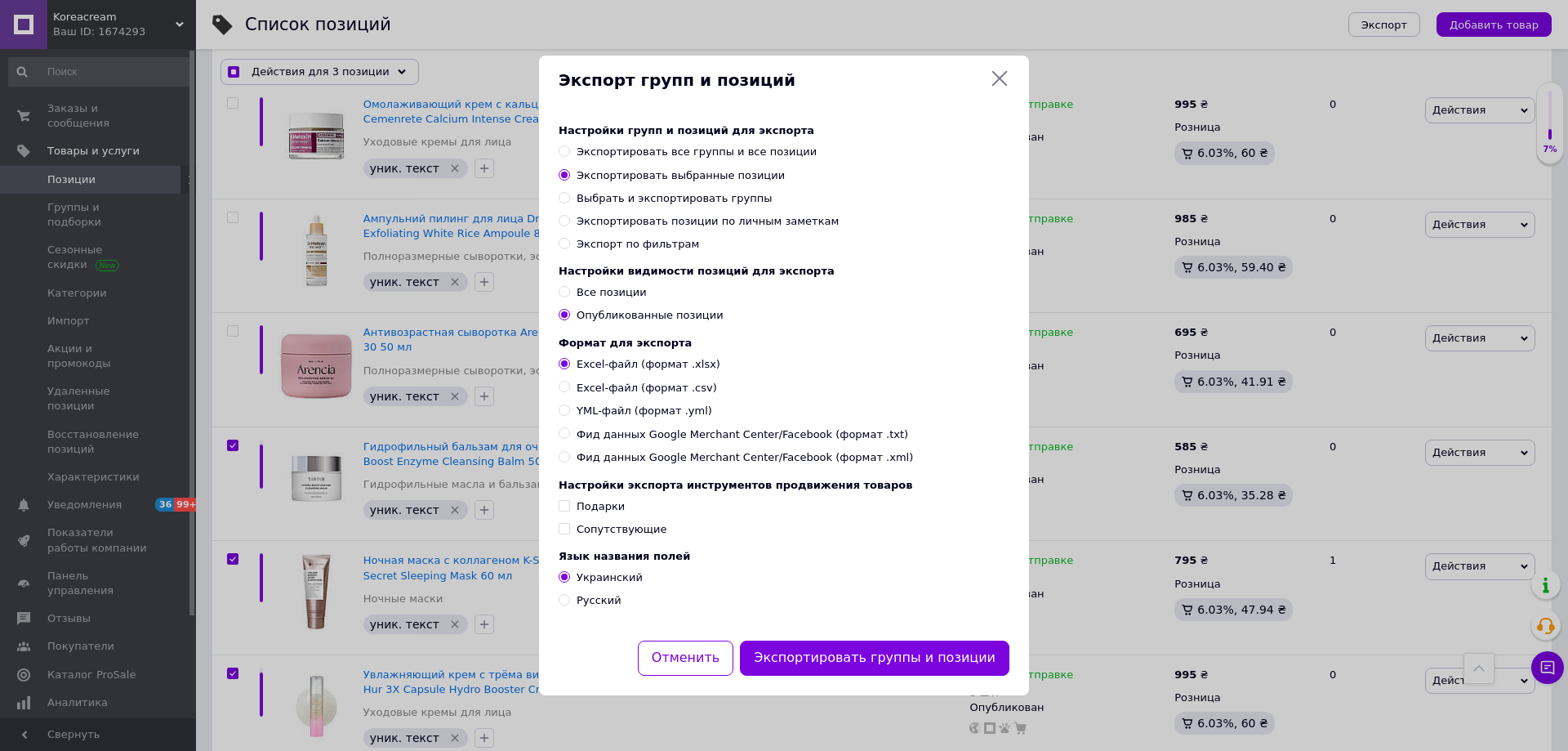
click at [941, 29] on div "Экспорт групп и позиций Настройки групп и позиций для экспорта Экспортировать в…" at bounding box center [784, 376] width 1568 height 751
checkbox input "true"
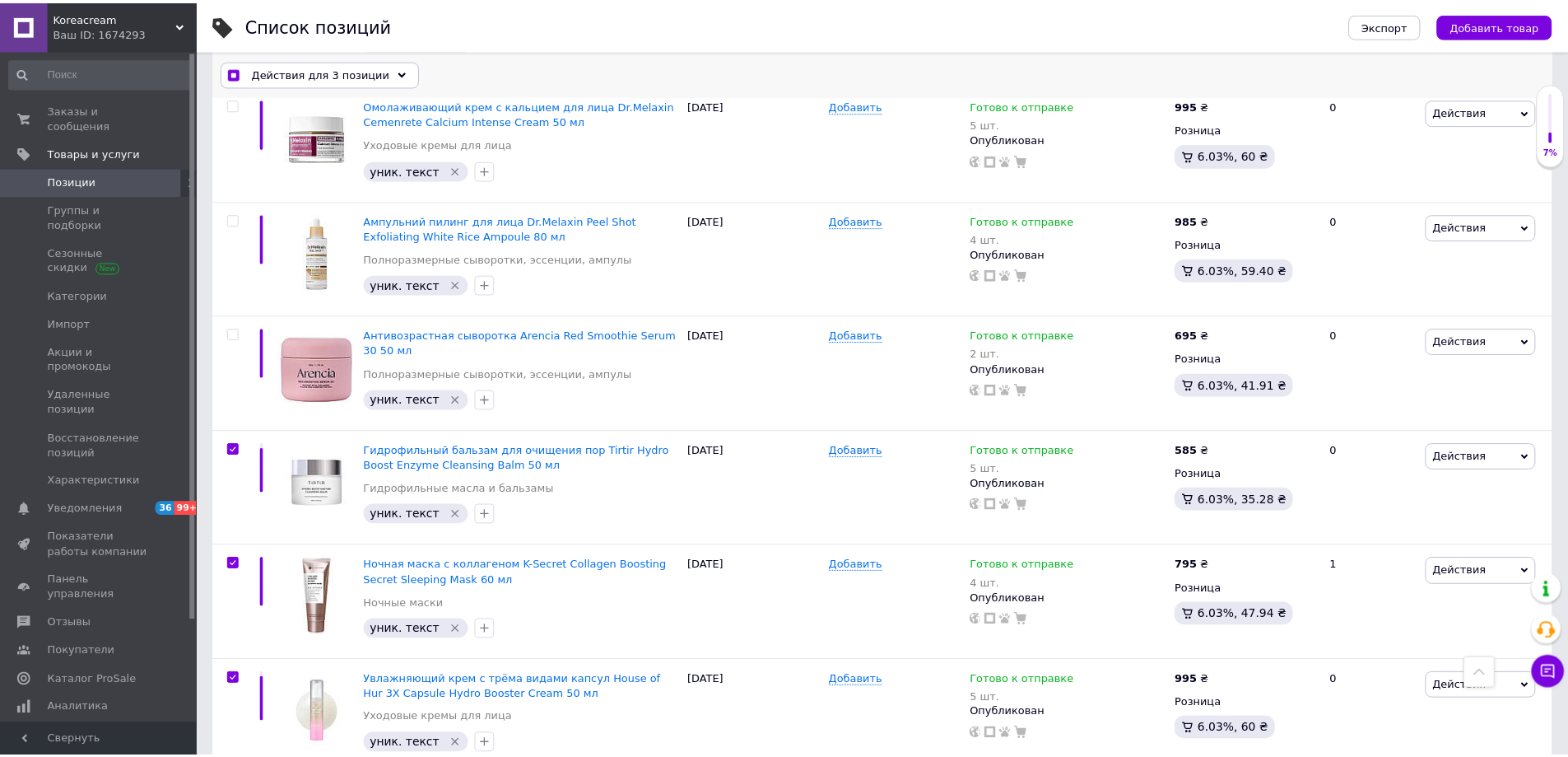
scroll to position [1234, 0]
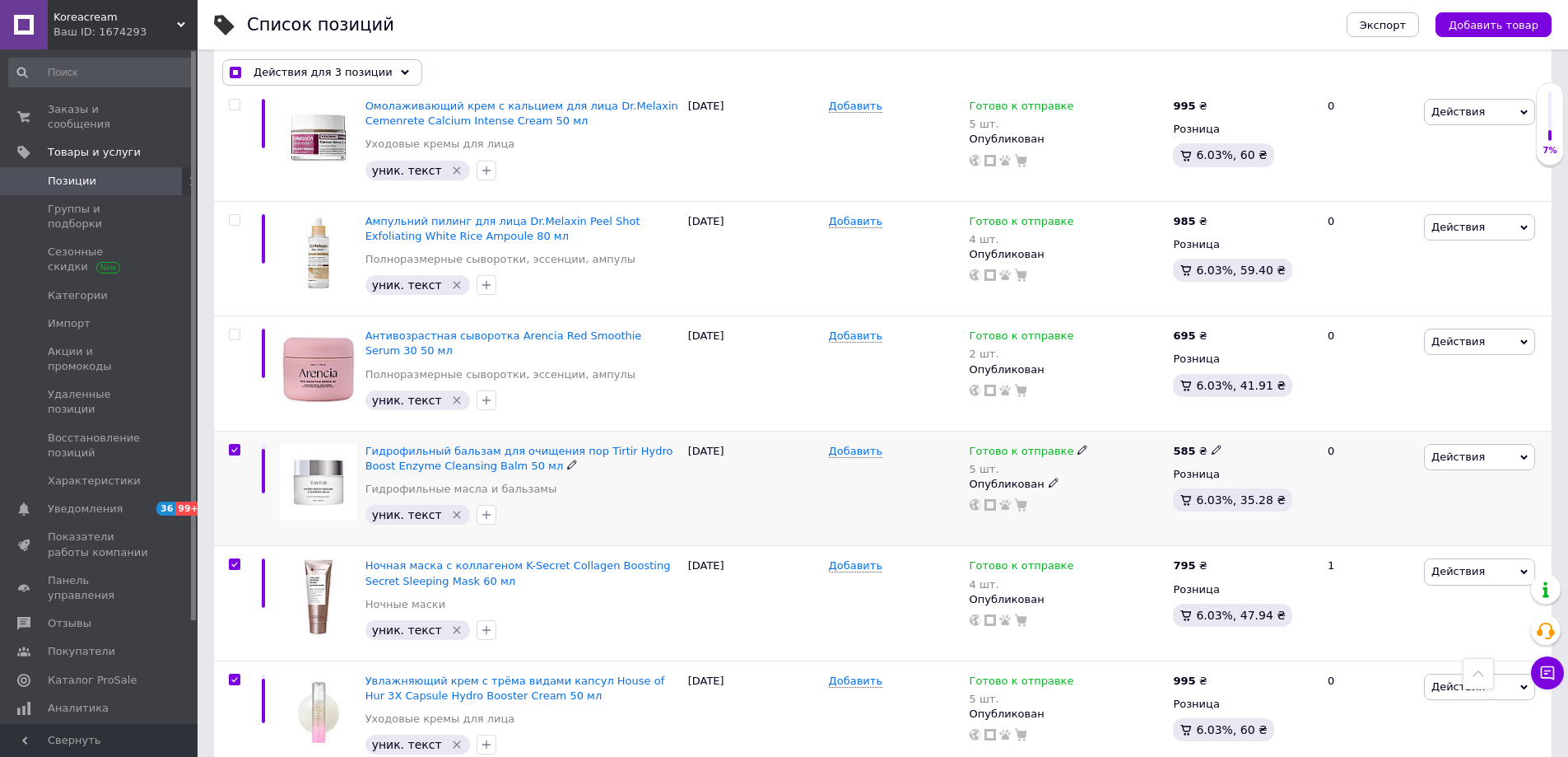
click at [237, 445] on input "checkbox" at bounding box center [235, 450] width 11 height 11
checkbox input "false"
checkbox input "true"
click at [230, 560] on input "checkbox" at bounding box center [235, 565] width 11 height 11
checkbox input "false"
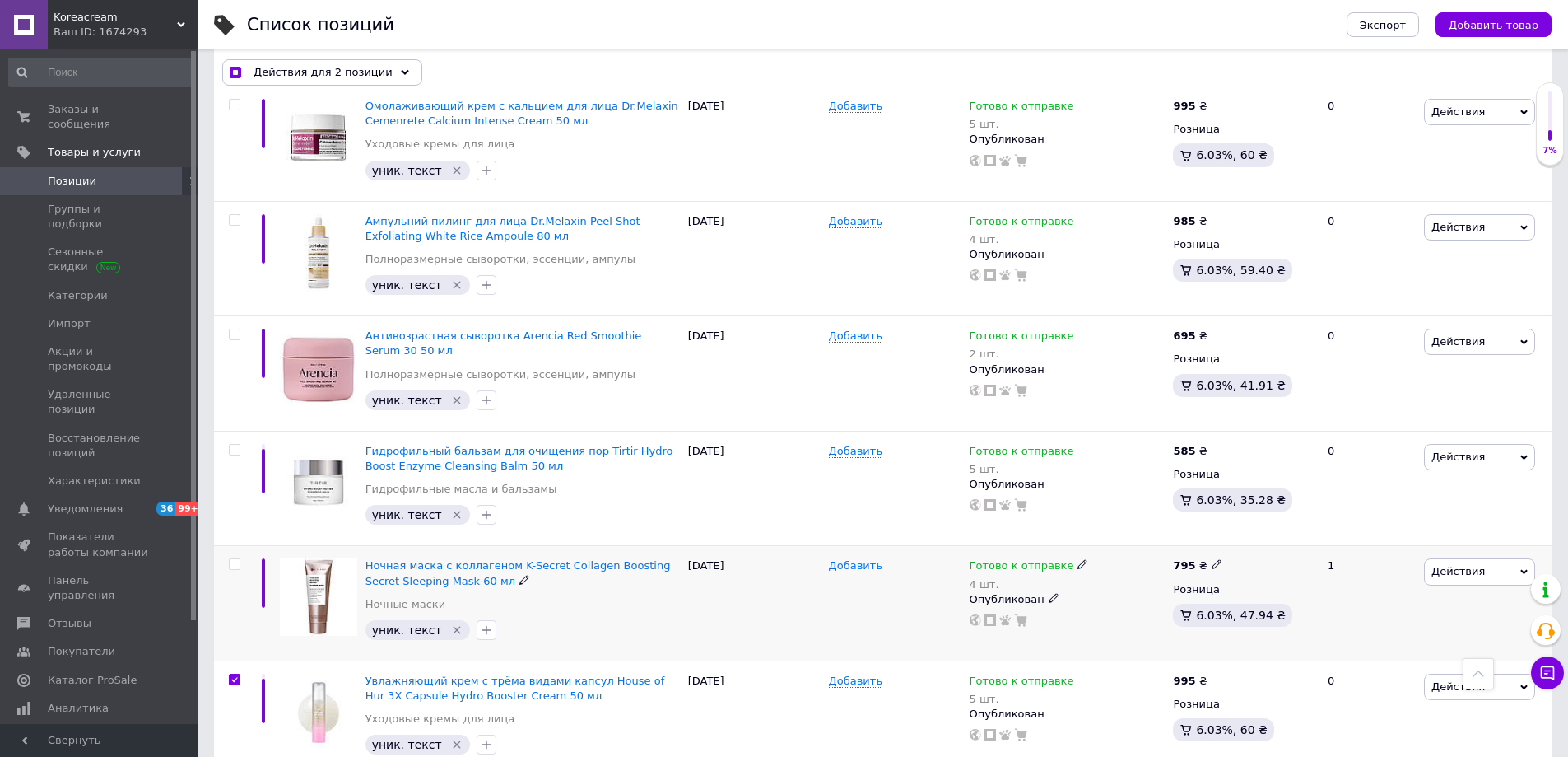
checkbox input "true"
click at [234, 674] on input "checkbox" at bounding box center [235, 680] width 11 height 11
checkbox input "false"
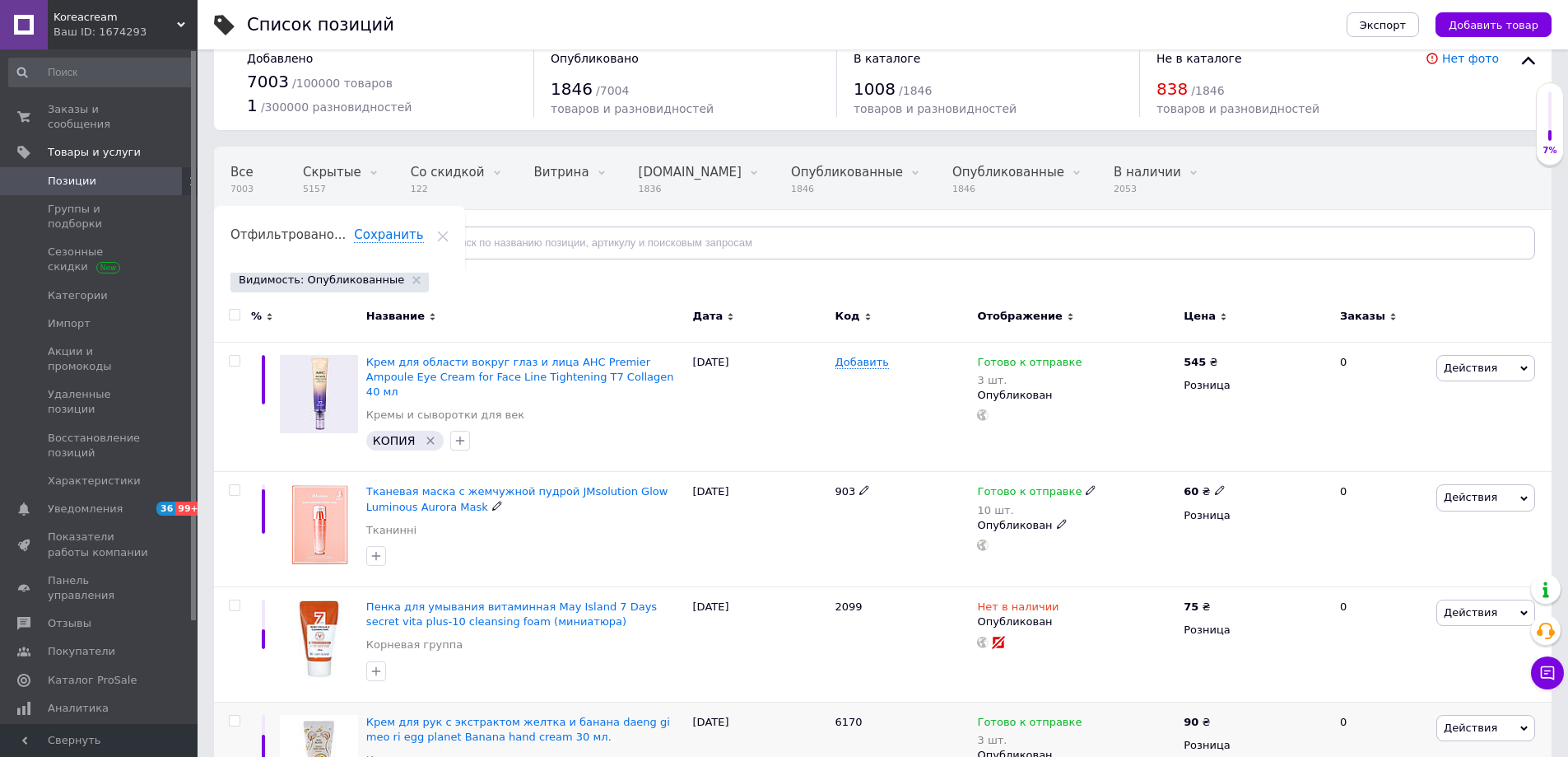
scroll to position [0, 0]
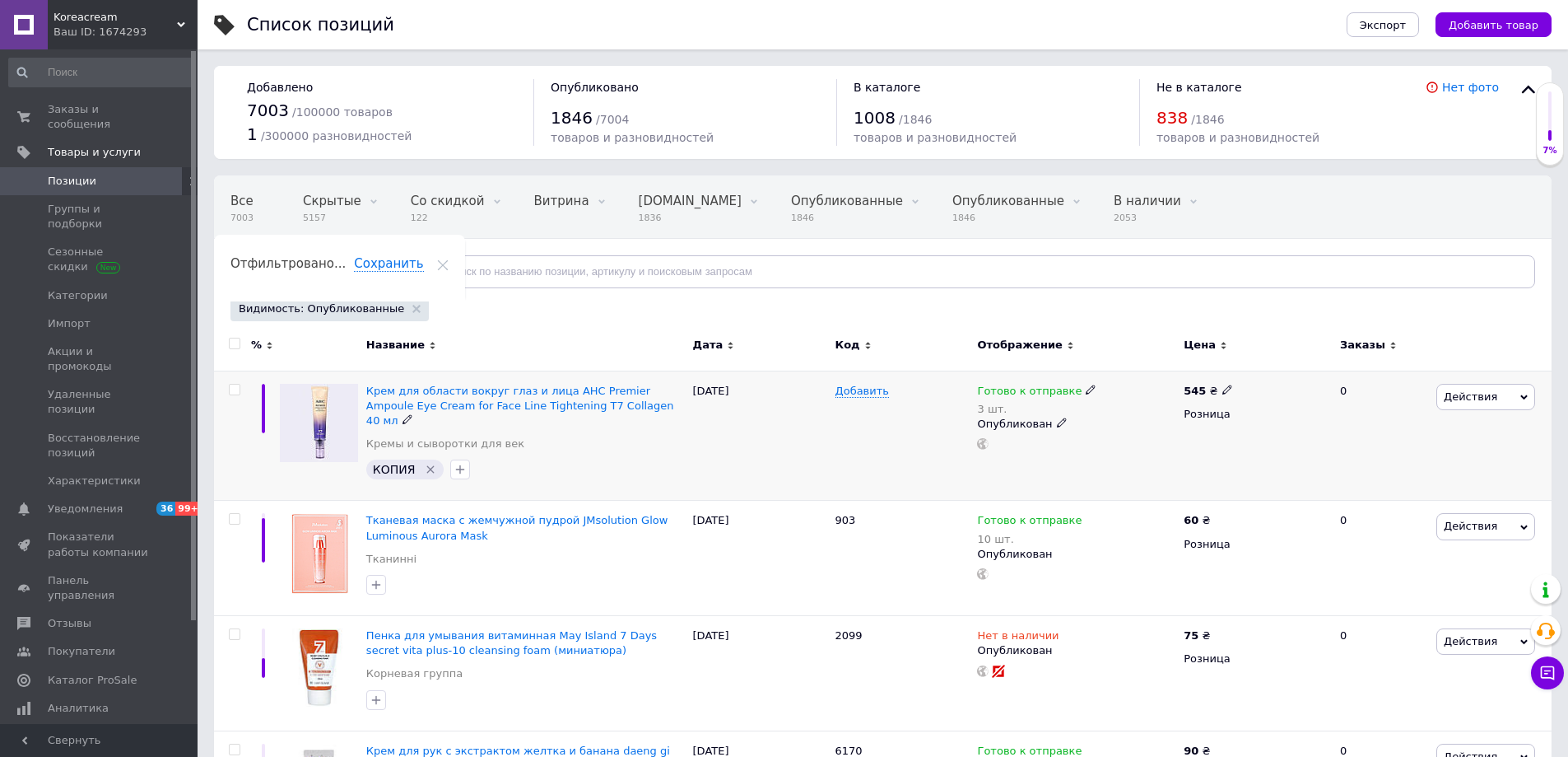
click at [230, 389] on input "checkbox" at bounding box center [235, 390] width 11 height 11
checkbox input "true"
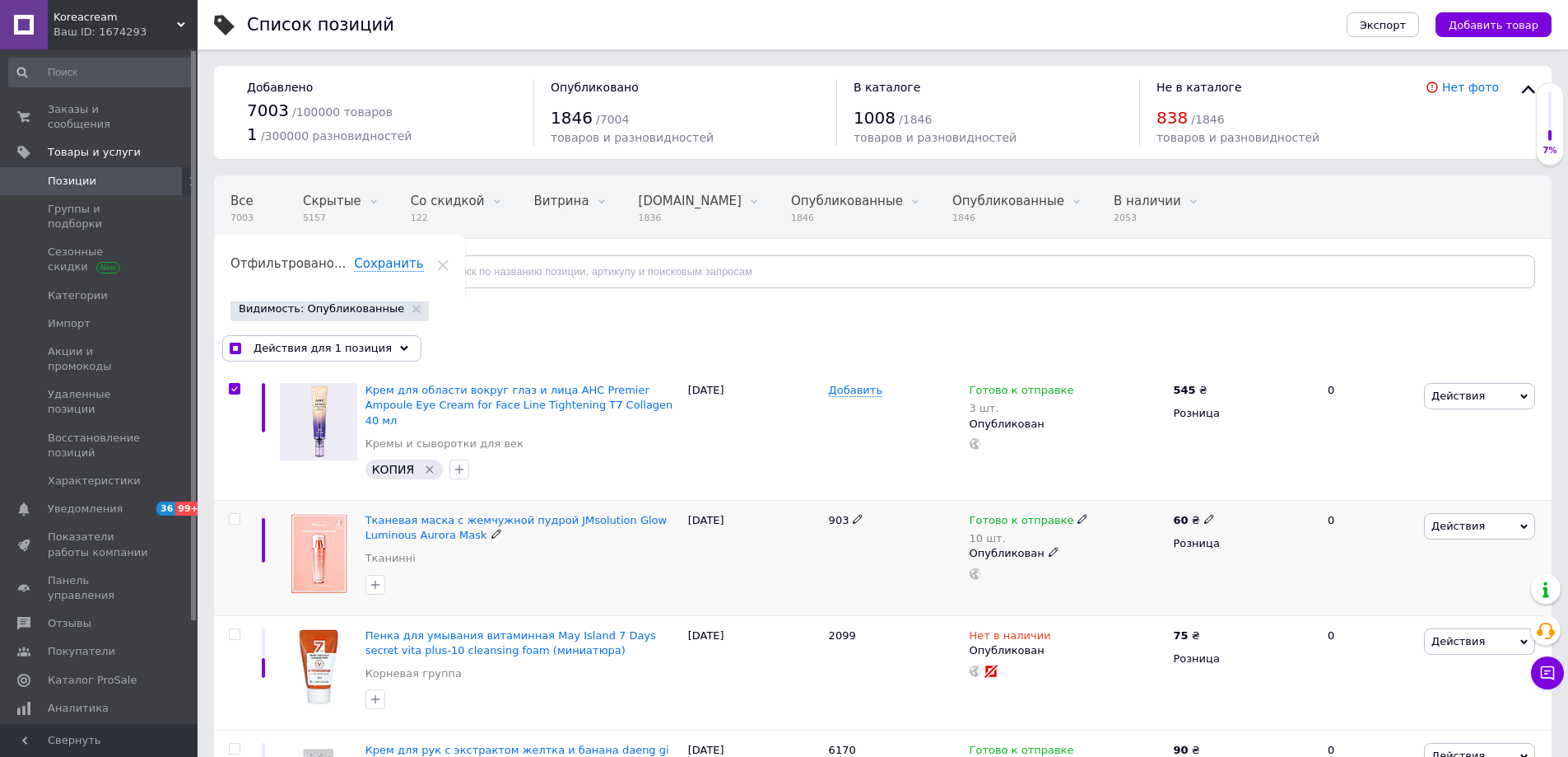
click at [232, 514] on input "checkbox" at bounding box center [235, 520] width 11 height 11
checkbox input "true"
click at [232, 630] on input "checkbox" at bounding box center [235, 635] width 11 height 11
checkbox input "true"
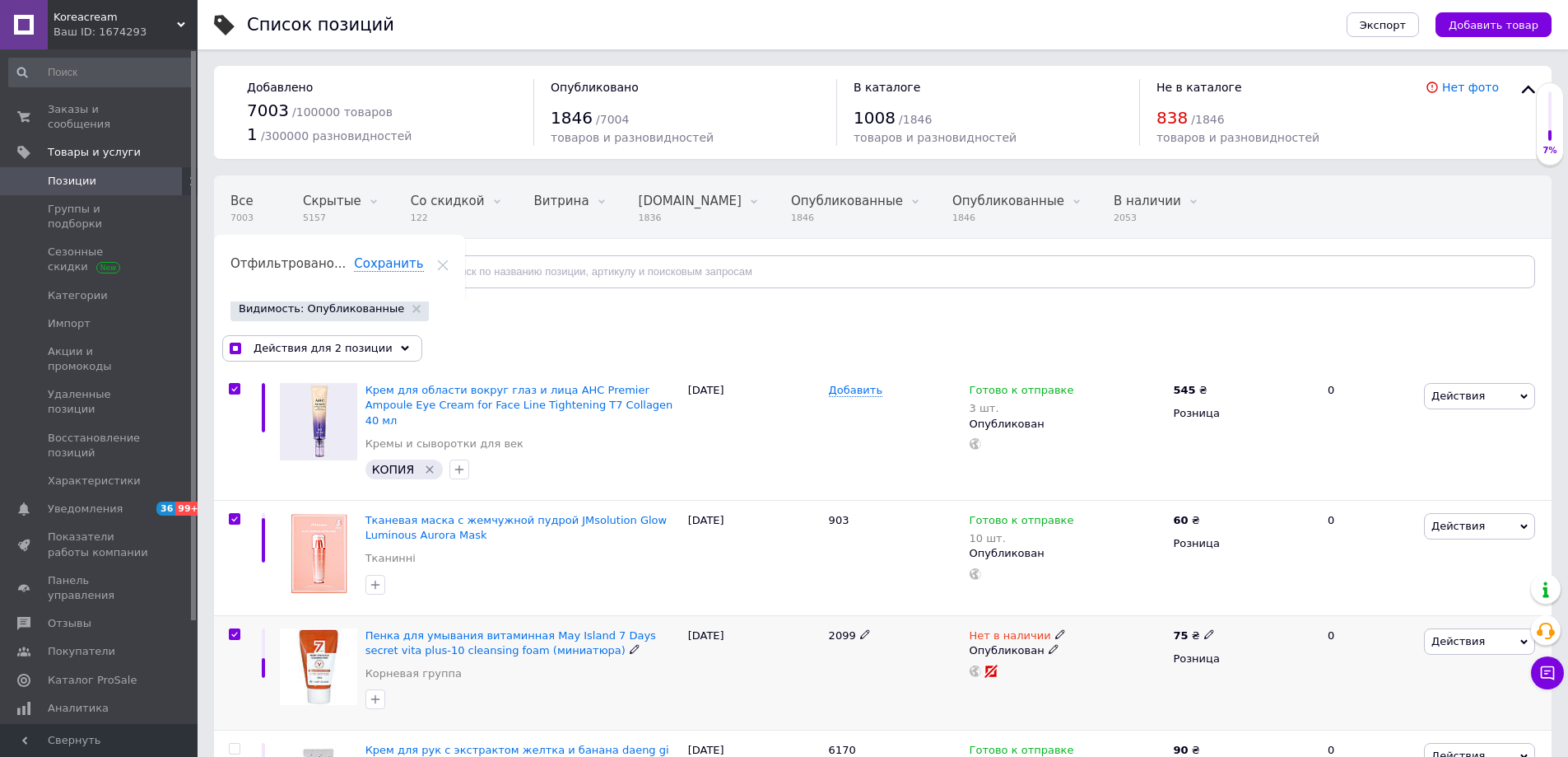
checkbox input "true"
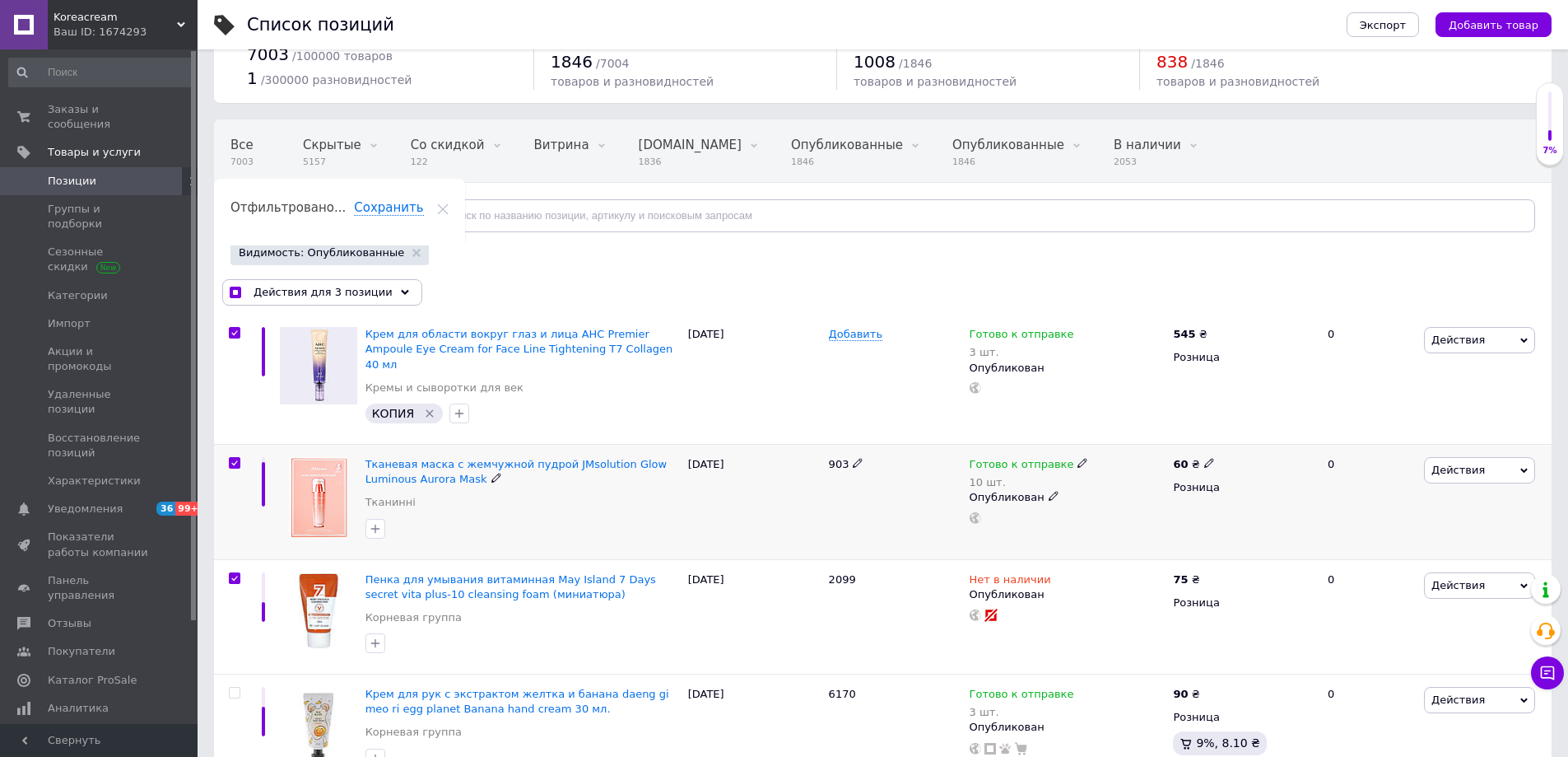
scroll to position [83, 0]
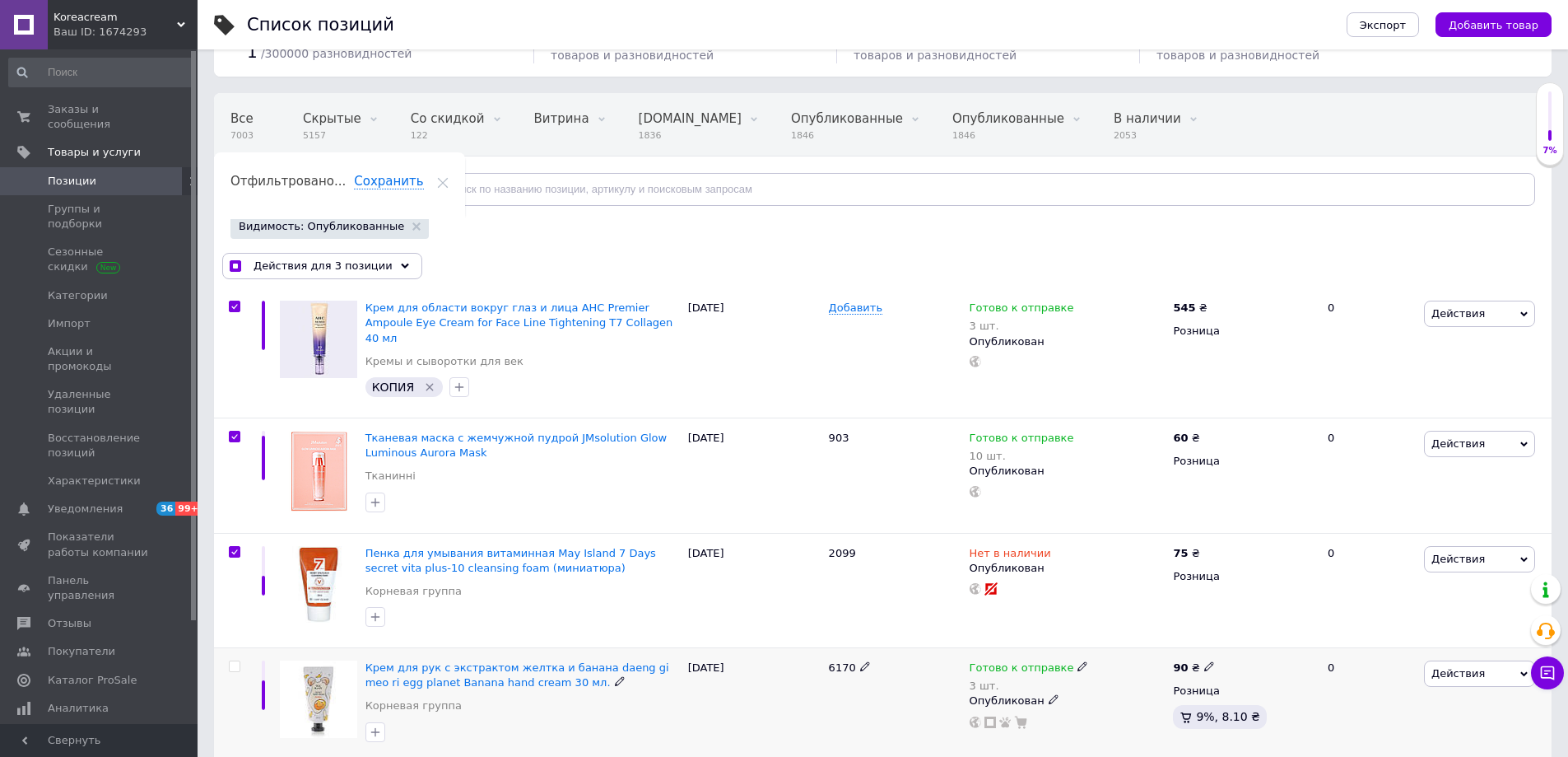
click at [231, 661] on input "checkbox" at bounding box center [235, 667] width 11 height 11
checkbox input "true"
click at [1406, 25] on span "Экспорт" at bounding box center [1382, 25] width 46 height 13
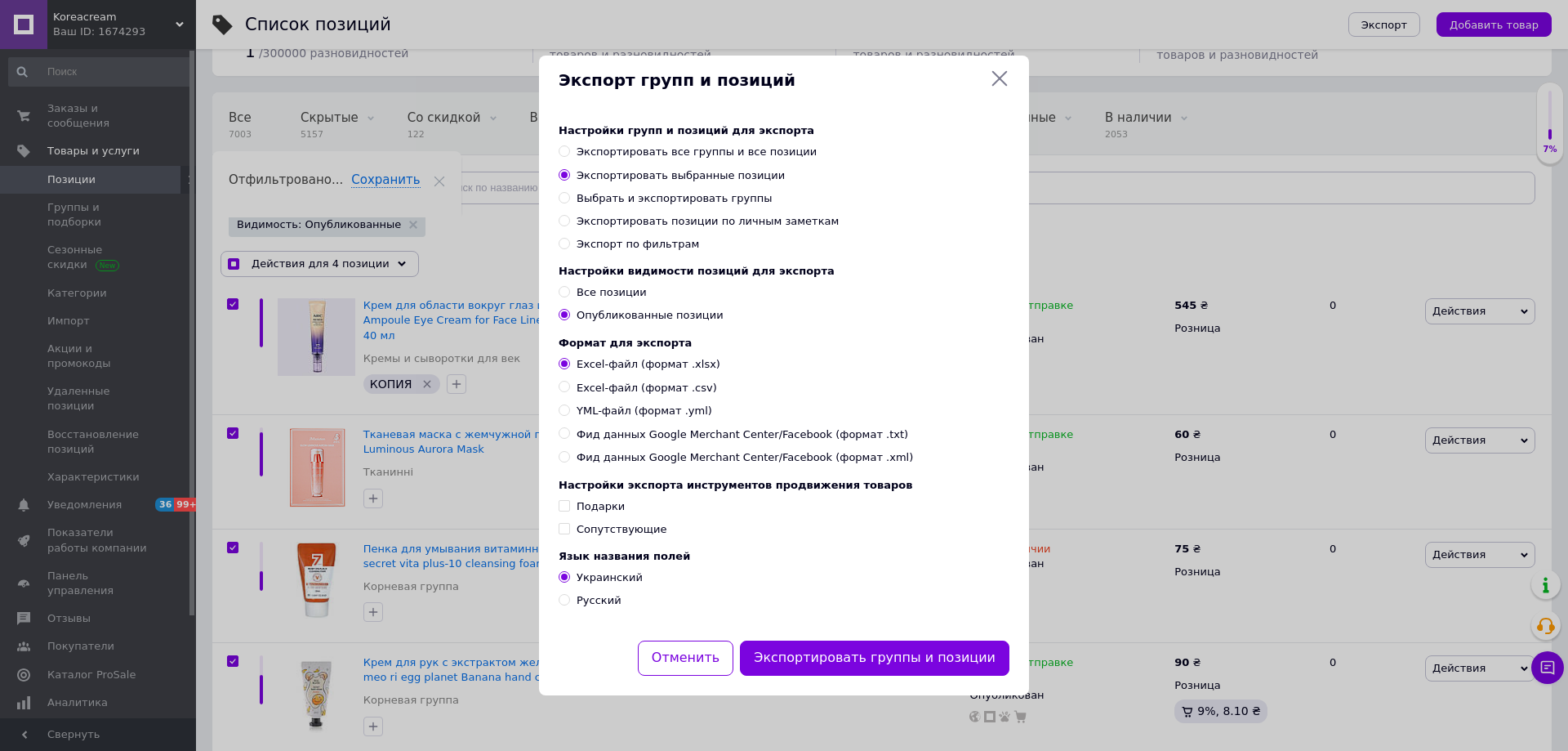
click at [1104, 201] on div "Экспорт групп и позиций Настройки групп и позиций для экспорта Экспортировать в…" at bounding box center [784, 376] width 1568 height 751
checkbox input "true"
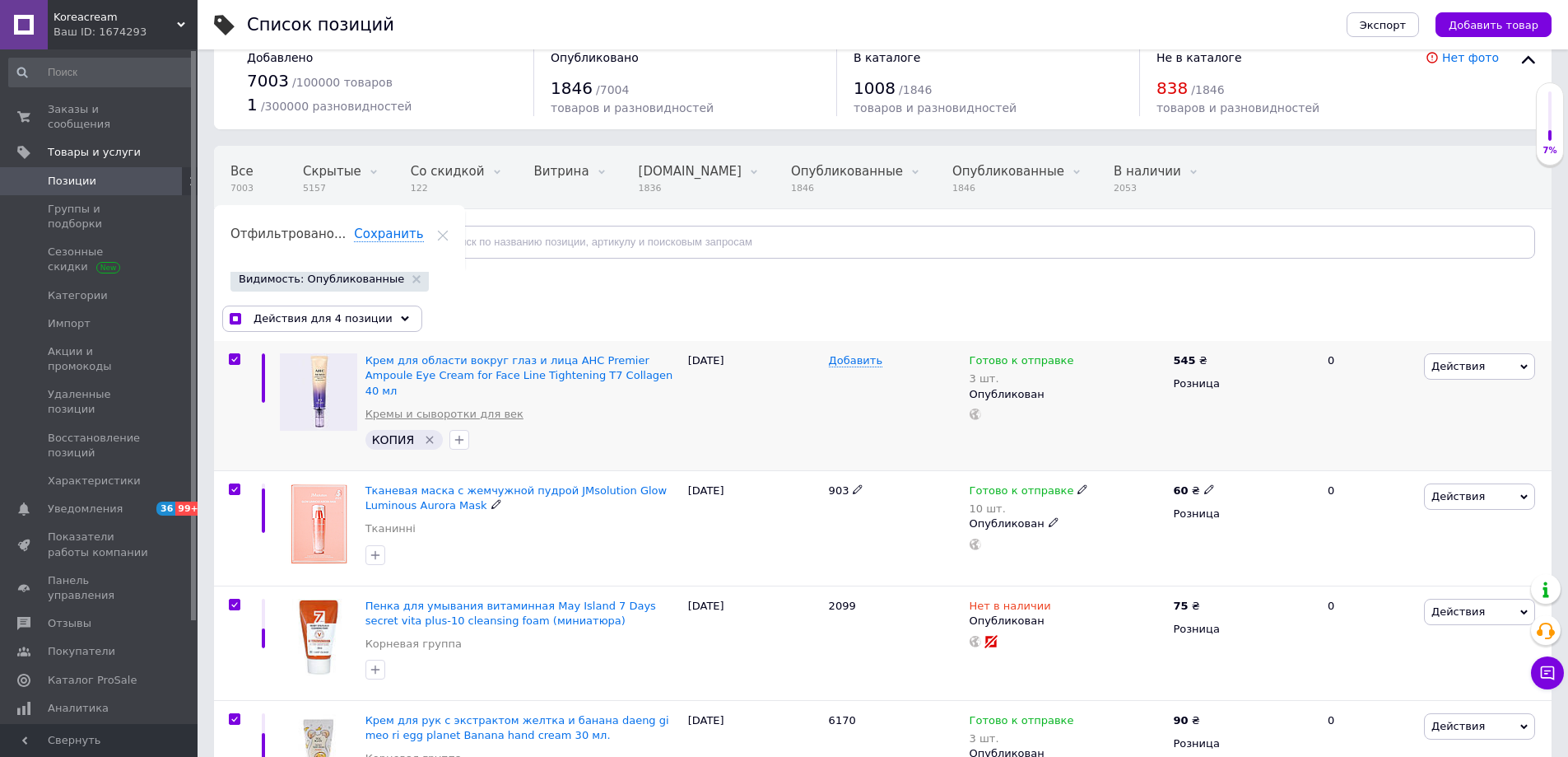
scroll to position [0, 0]
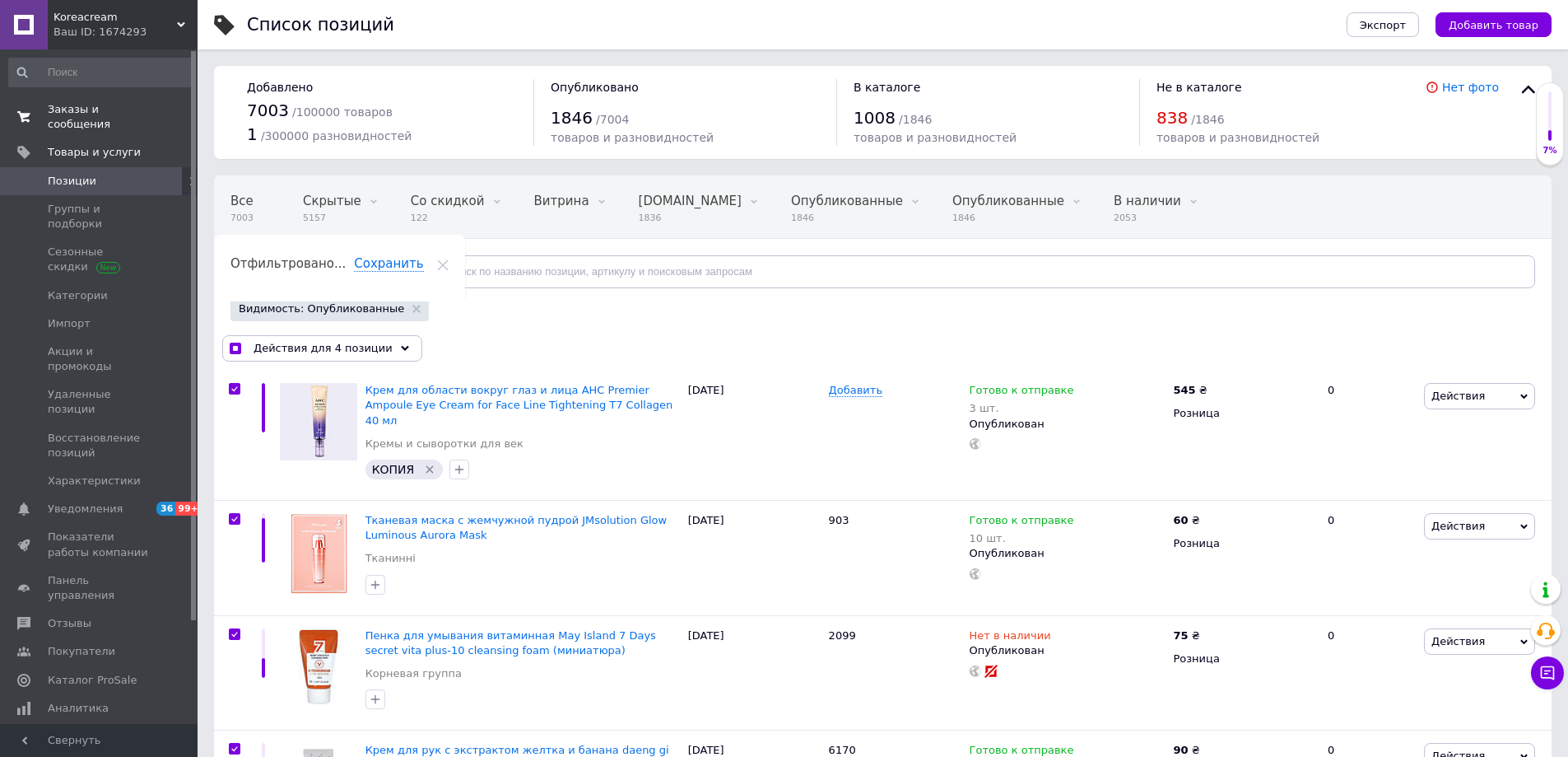
click at [65, 102] on span "Заказы и сообщения" at bounding box center [99, 116] width 105 height 30
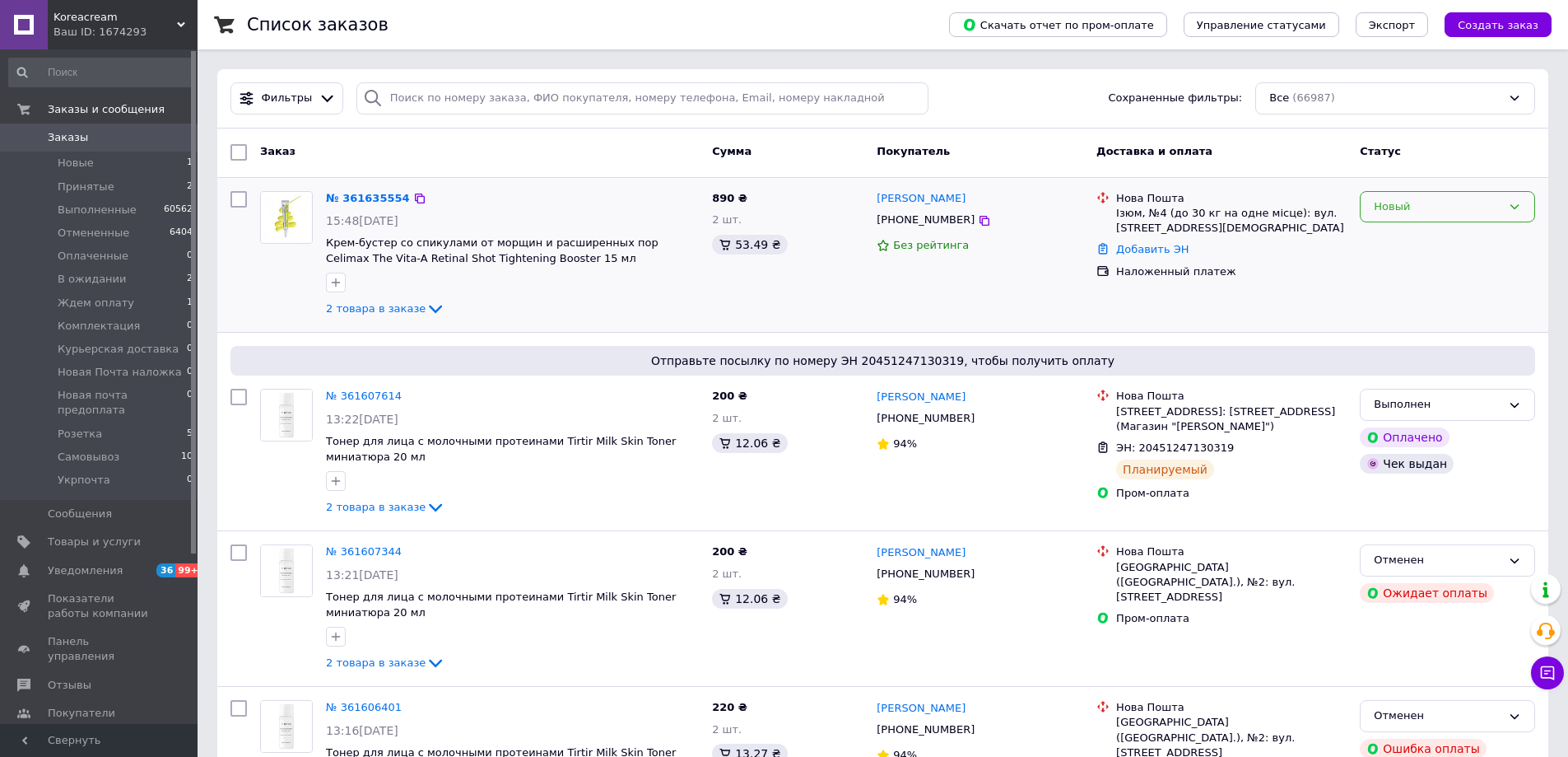
click at [1437, 214] on div "Новый" at bounding box center [1438, 207] width 127 height 17
click at [1411, 235] on li "Принят" at bounding box center [1447, 240] width 174 height 30
click at [96, 534] on span "Товары и услуги" at bounding box center [94, 541] width 93 height 15
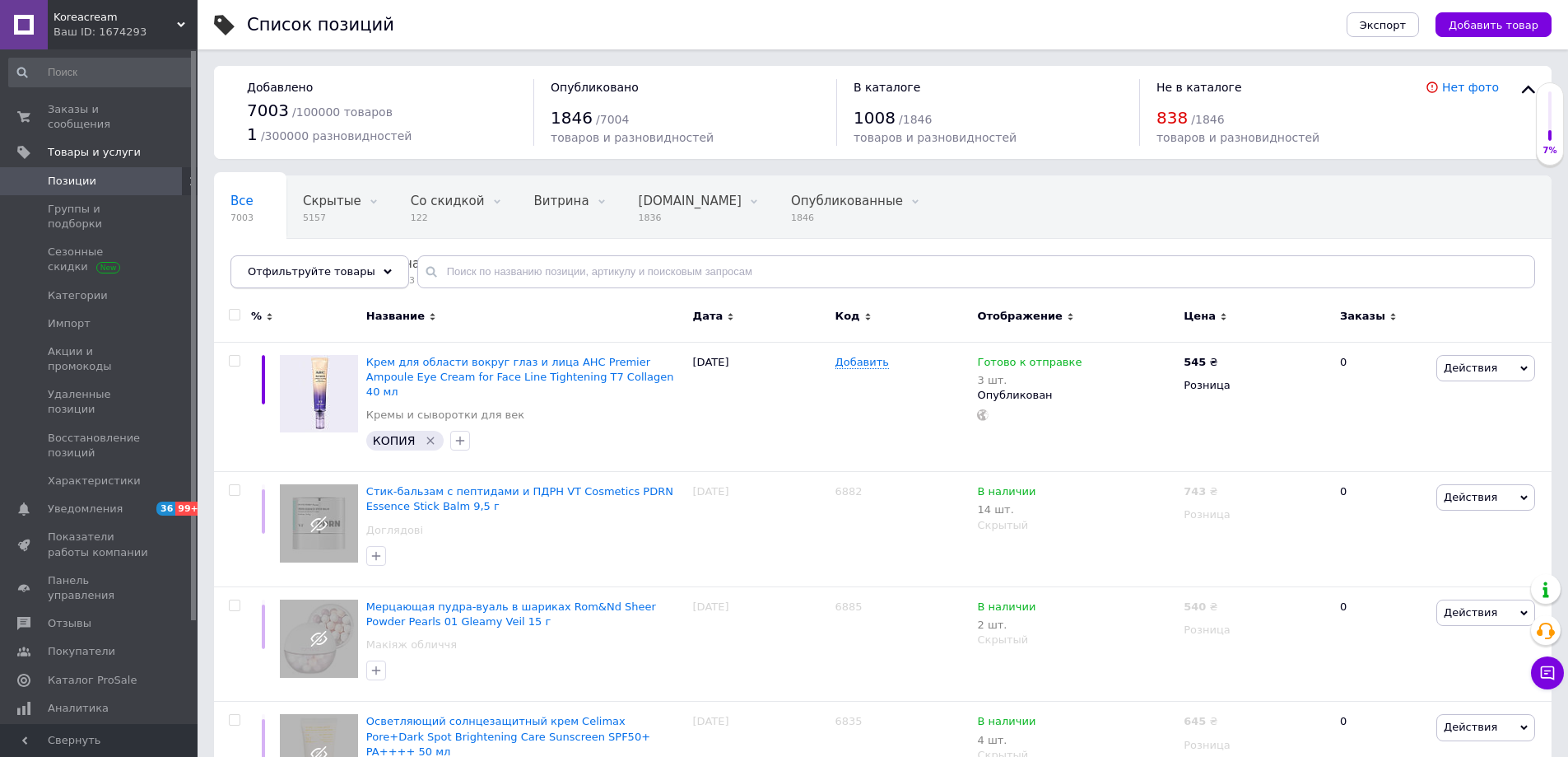
click at [326, 273] on span "Отфильтруйте товары" at bounding box center [311, 271] width 127 height 13
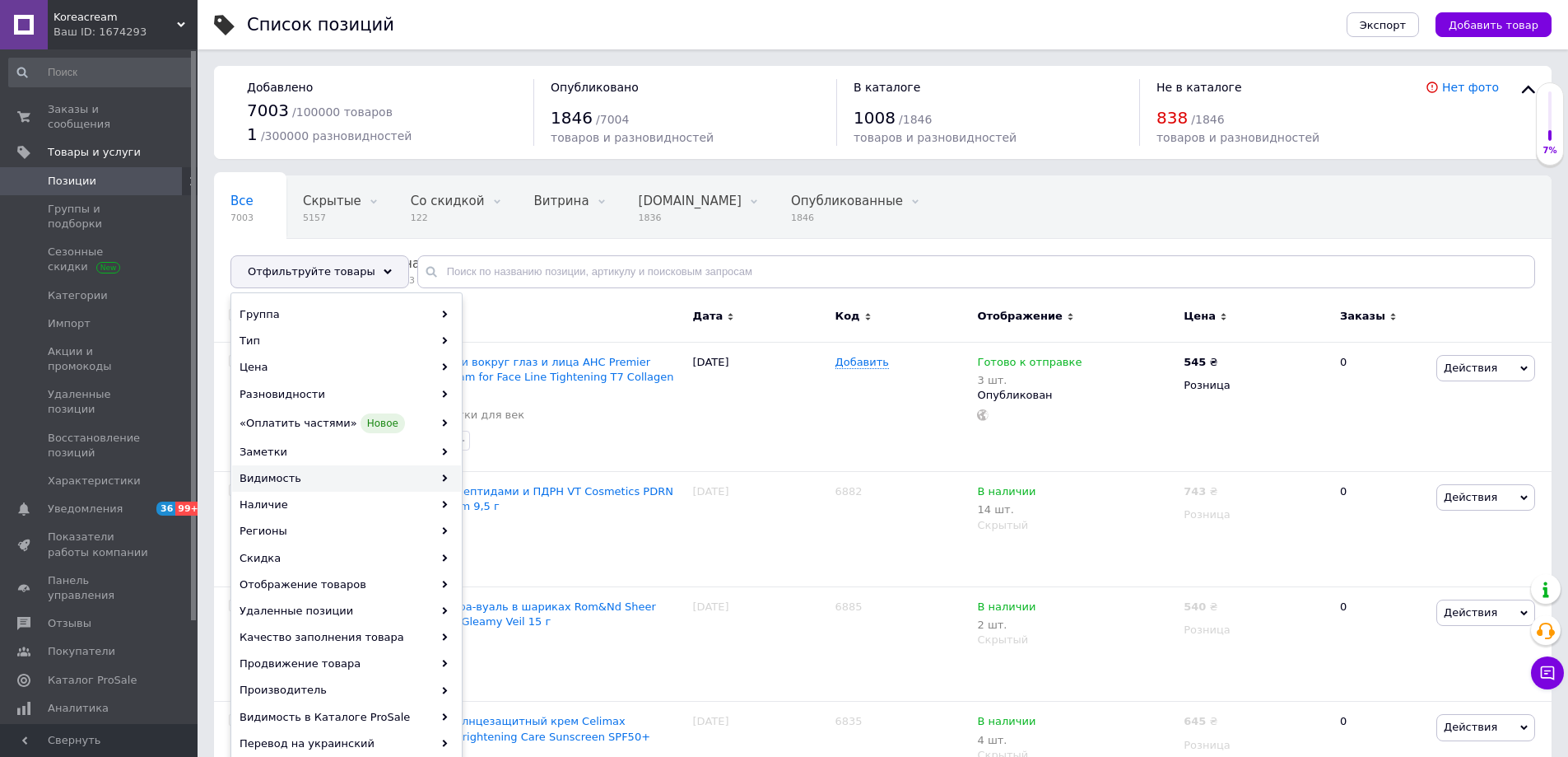
click at [290, 479] on div "Видимость" at bounding box center [347, 478] width 229 height 26
click at [432, 479] on div "Видимость" at bounding box center [347, 478] width 229 height 26
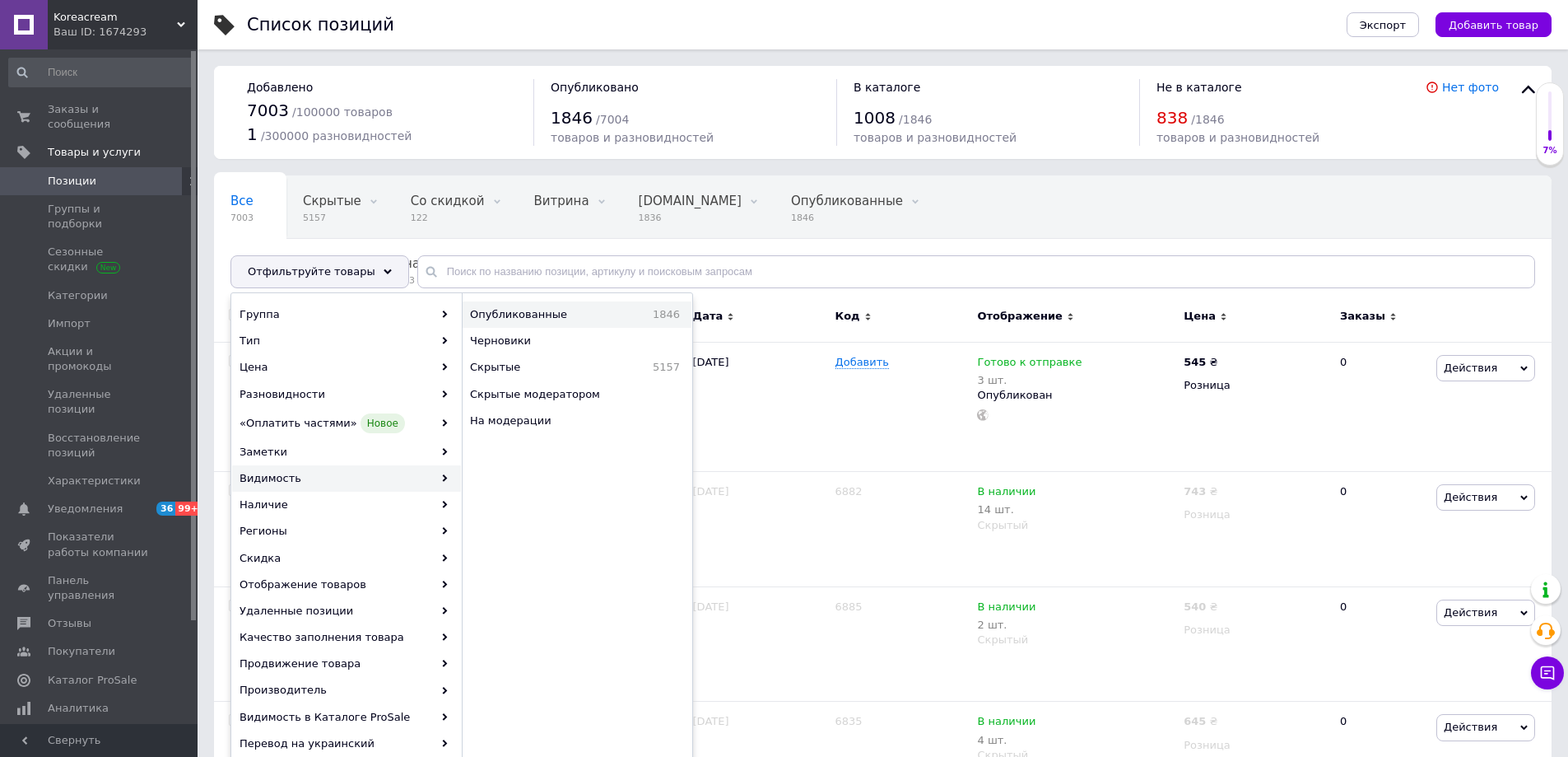
click at [518, 308] on span "Опубликованные" at bounding box center [547, 315] width 154 height 15
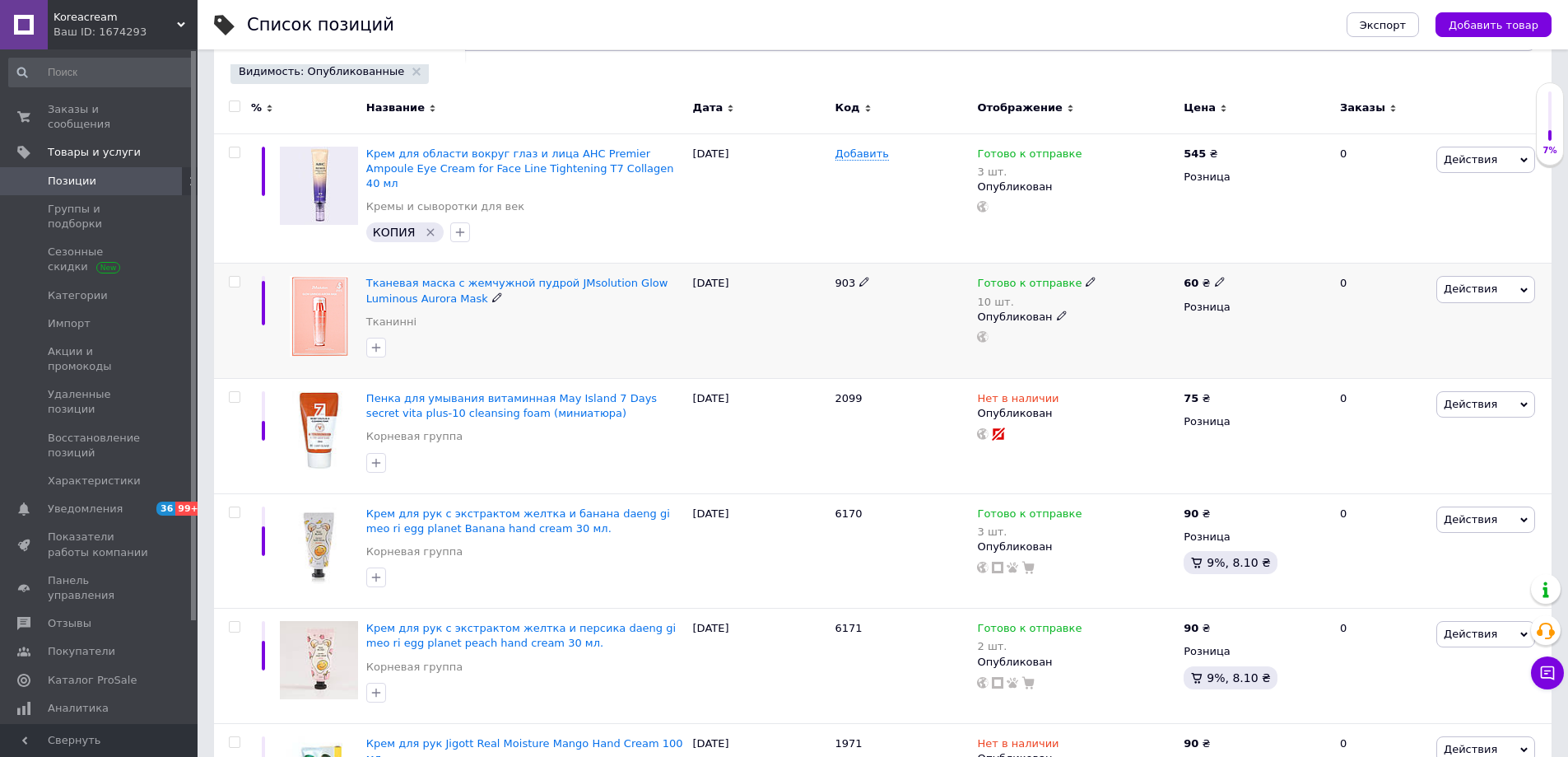
scroll to position [247, 0]
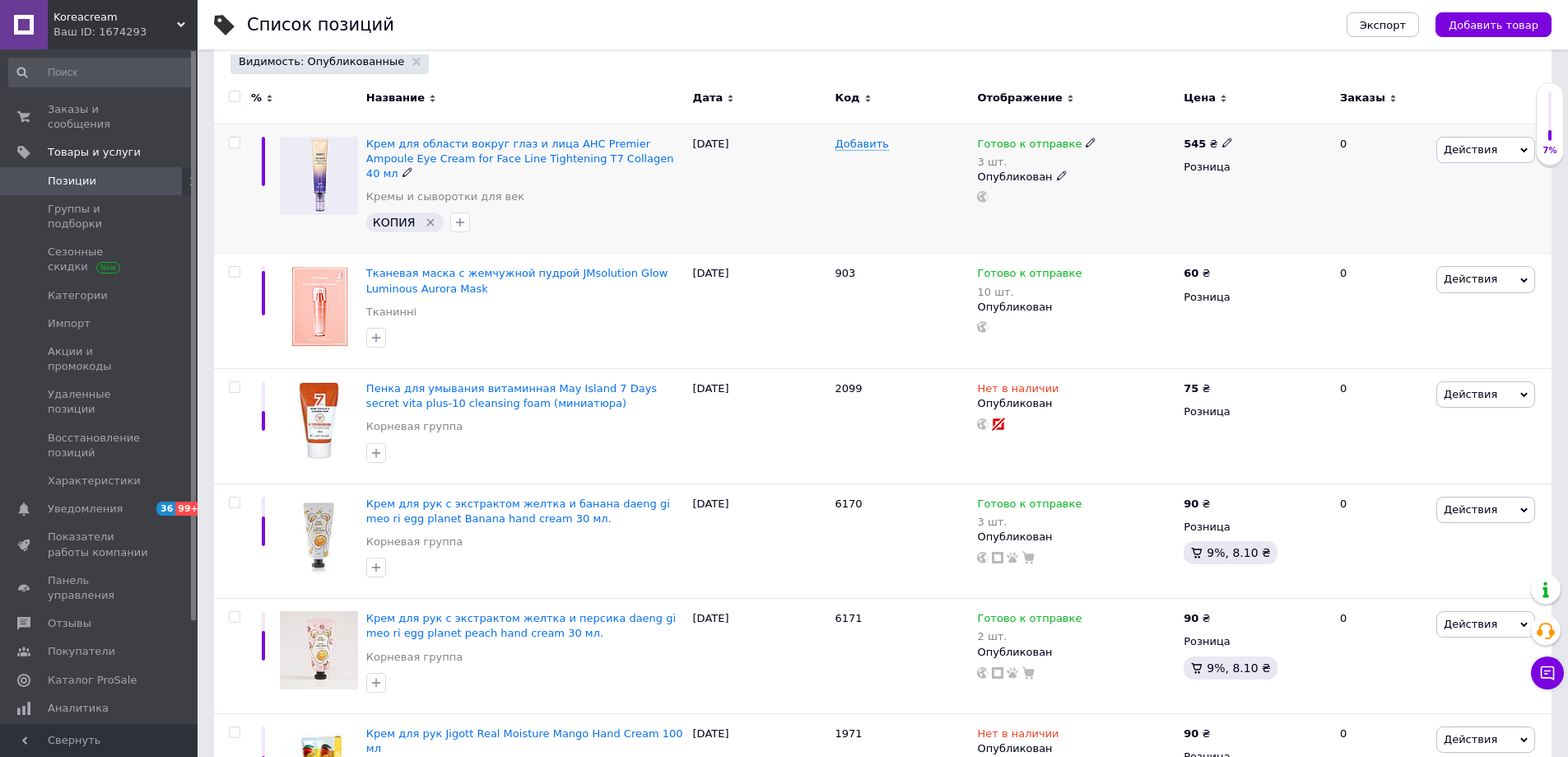
click at [233, 142] on input "checkbox" at bounding box center [235, 143] width 11 height 11
checkbox input "true"
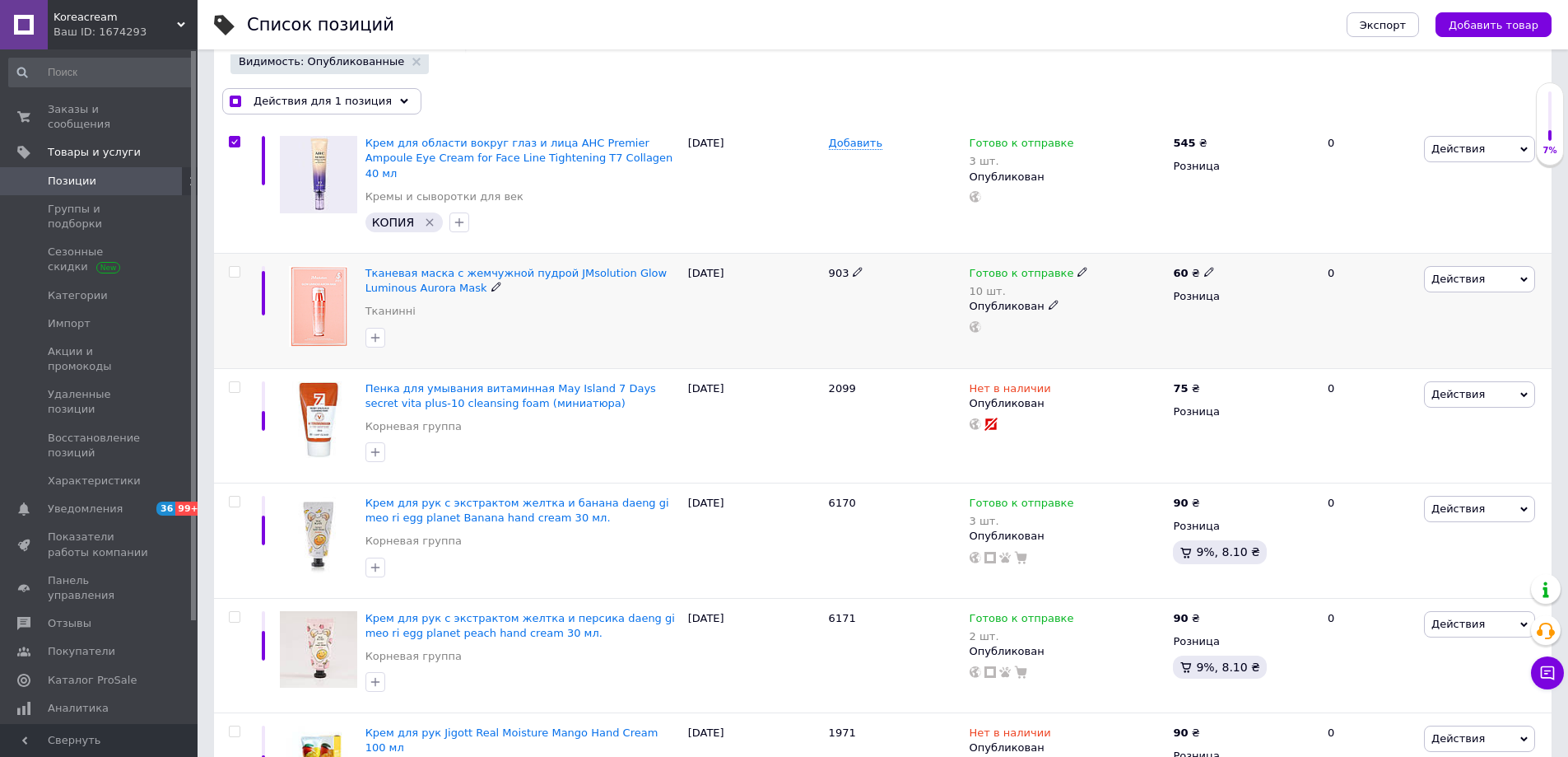
click at [236, 267] on input "checkbox" at bounding box center [235, 272] width 11 height 11
checkbox input "true"
click at [232, 382] on input "checkbox" at bounding box center [235, 388] width 11 height 11
checkbox input "true"
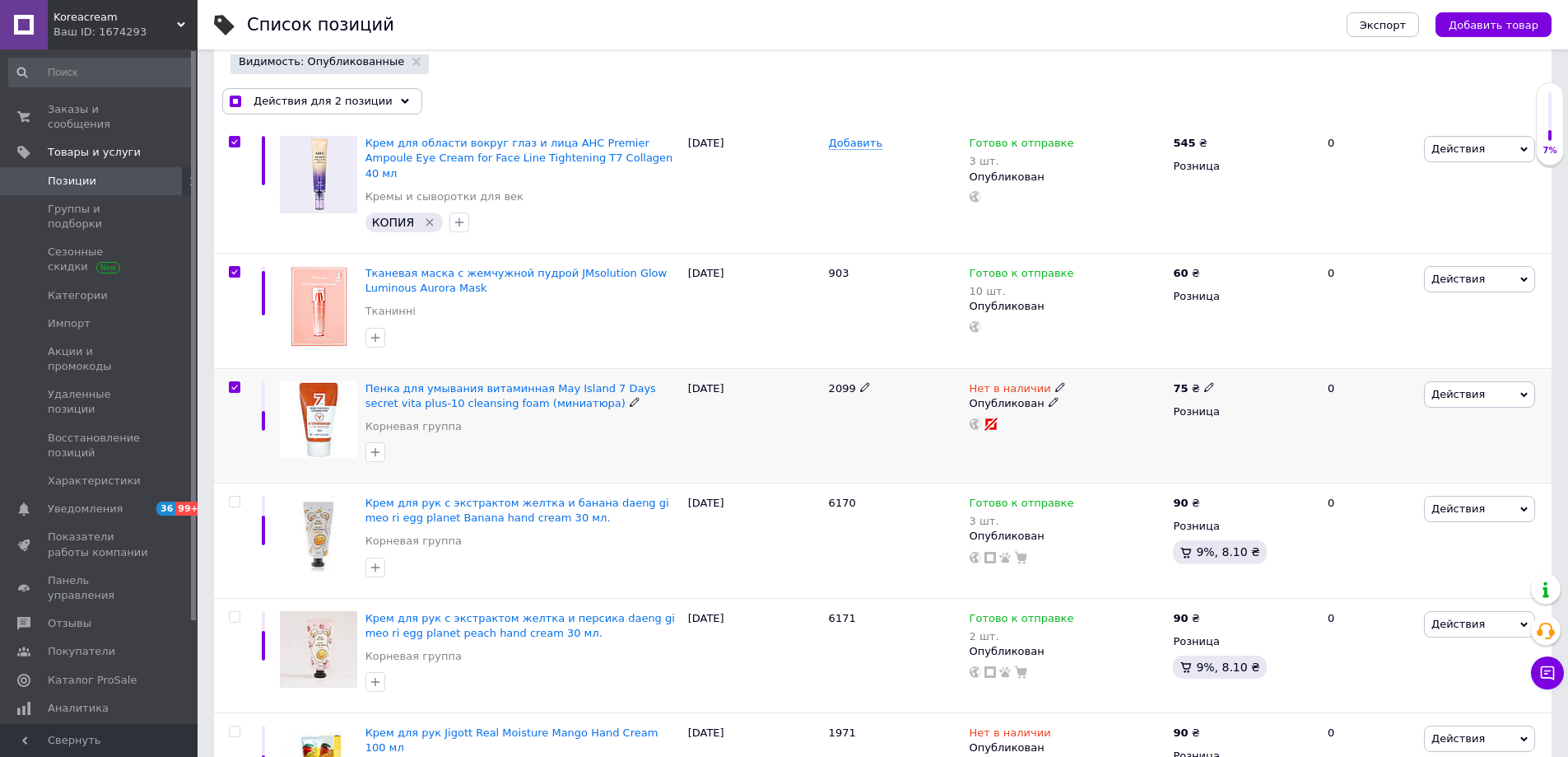
checkbox input "true"
click at [230, 497] on input "checkbox" at bounding box center [235, 502] width 11 height 11
checkbox input "true"
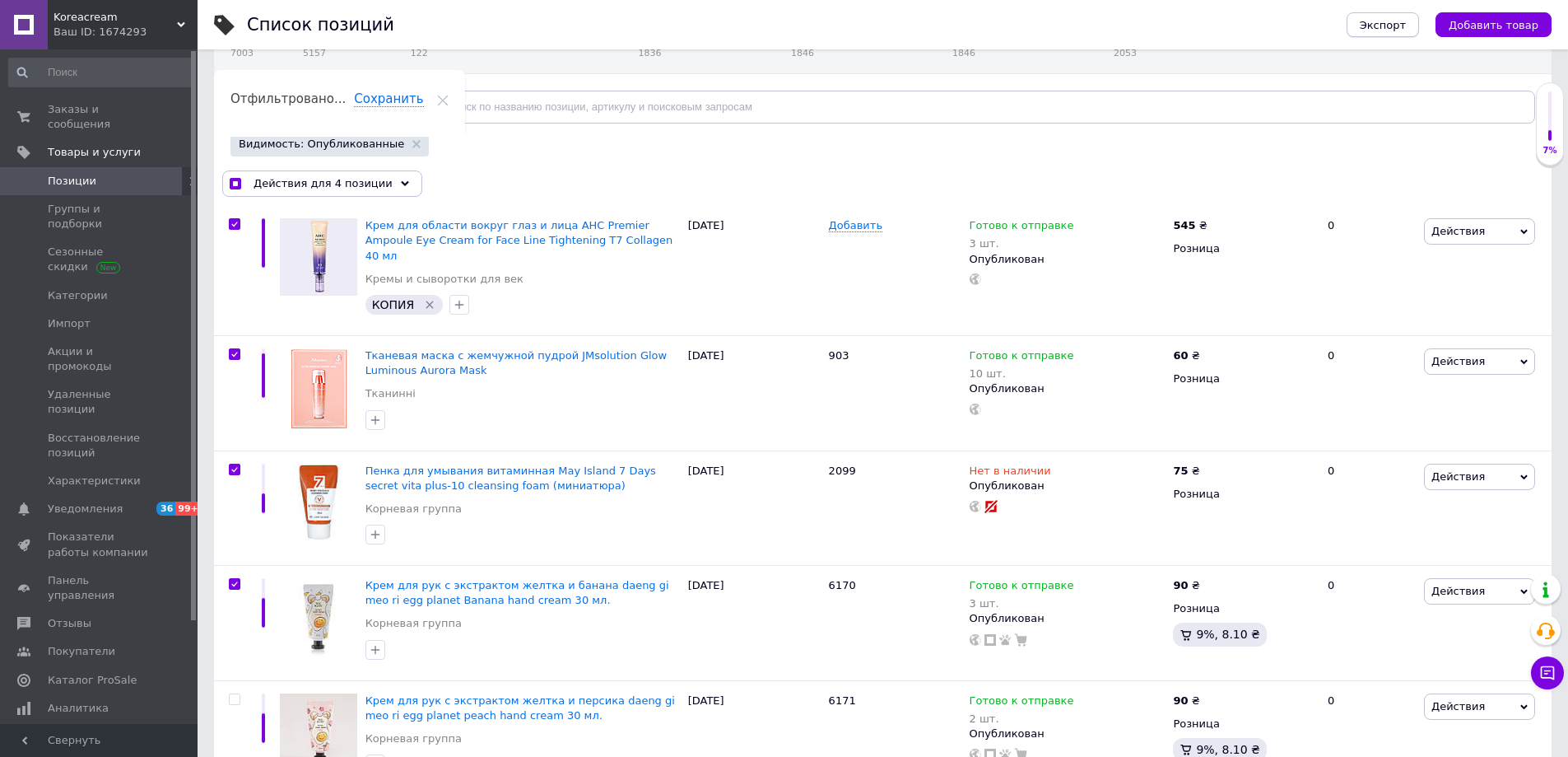
click at [1392, 21] on span "Экспорт" at bounding box center [1382, 25] width 46 height 13
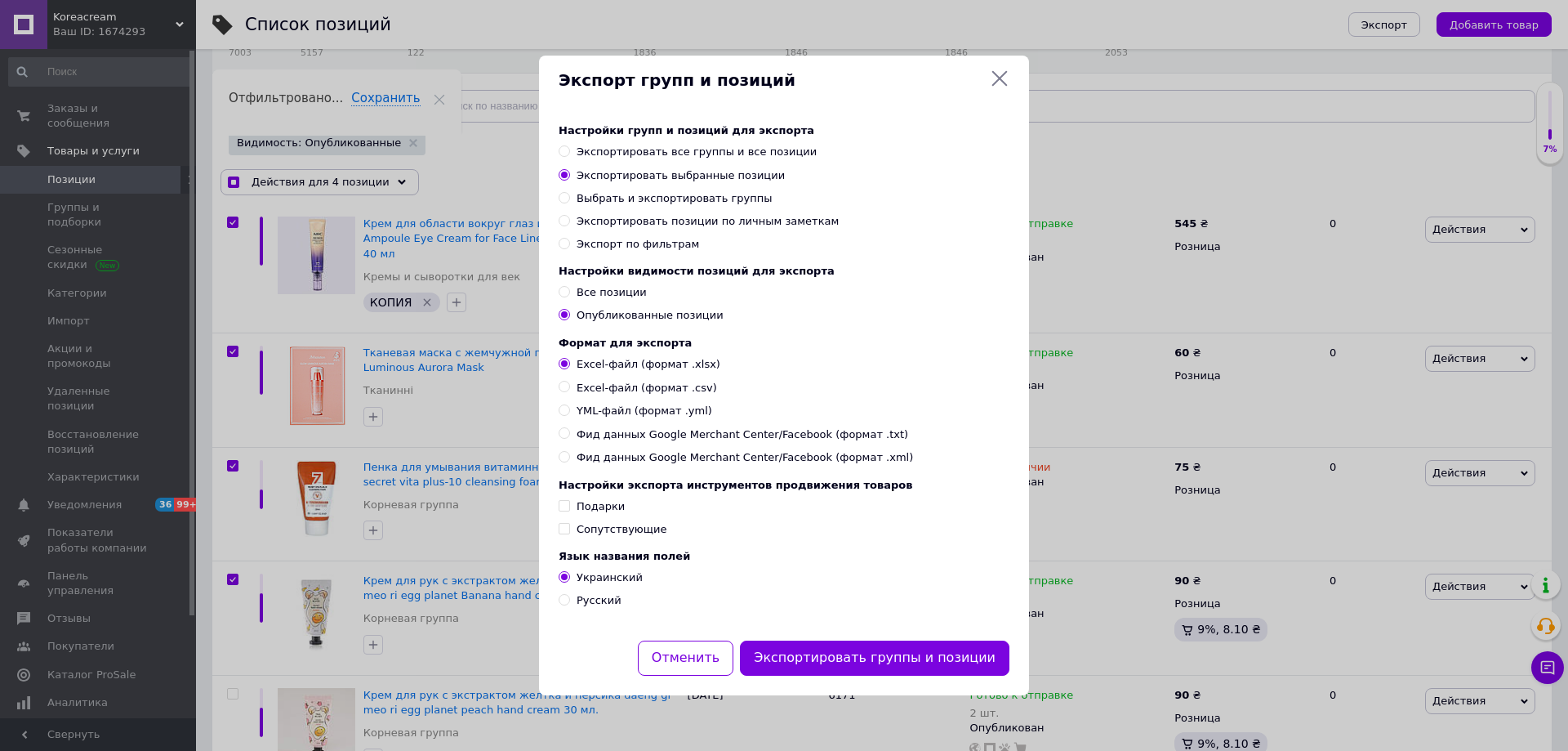
click at [1003, 70] on icon at bounding box center [1000, 79] width 20 height 20
checkbox input "true"
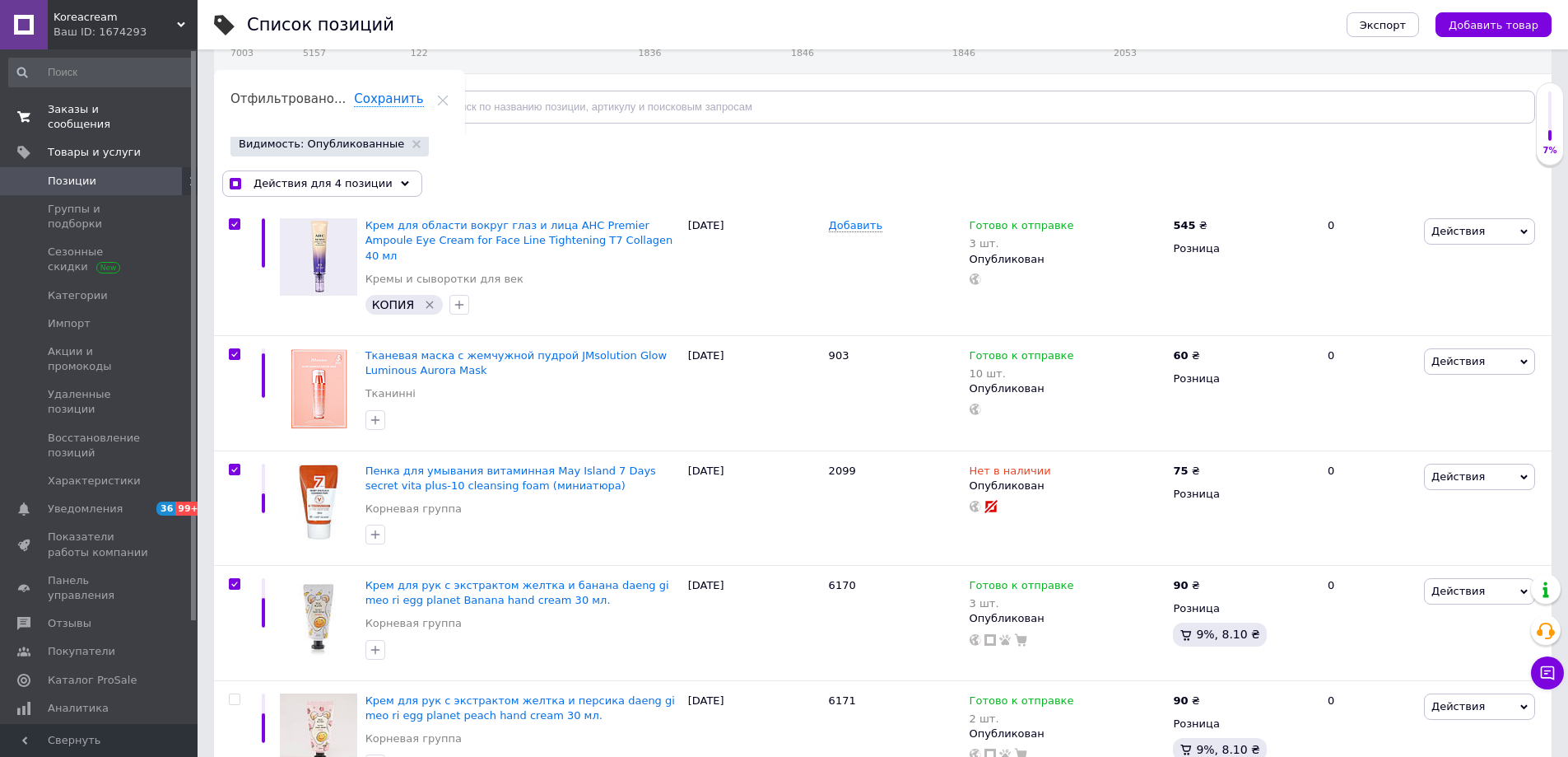
click at [92, 111] on span "Заказы и сообщения" at bounding box center [99, 116] width 105 height 30
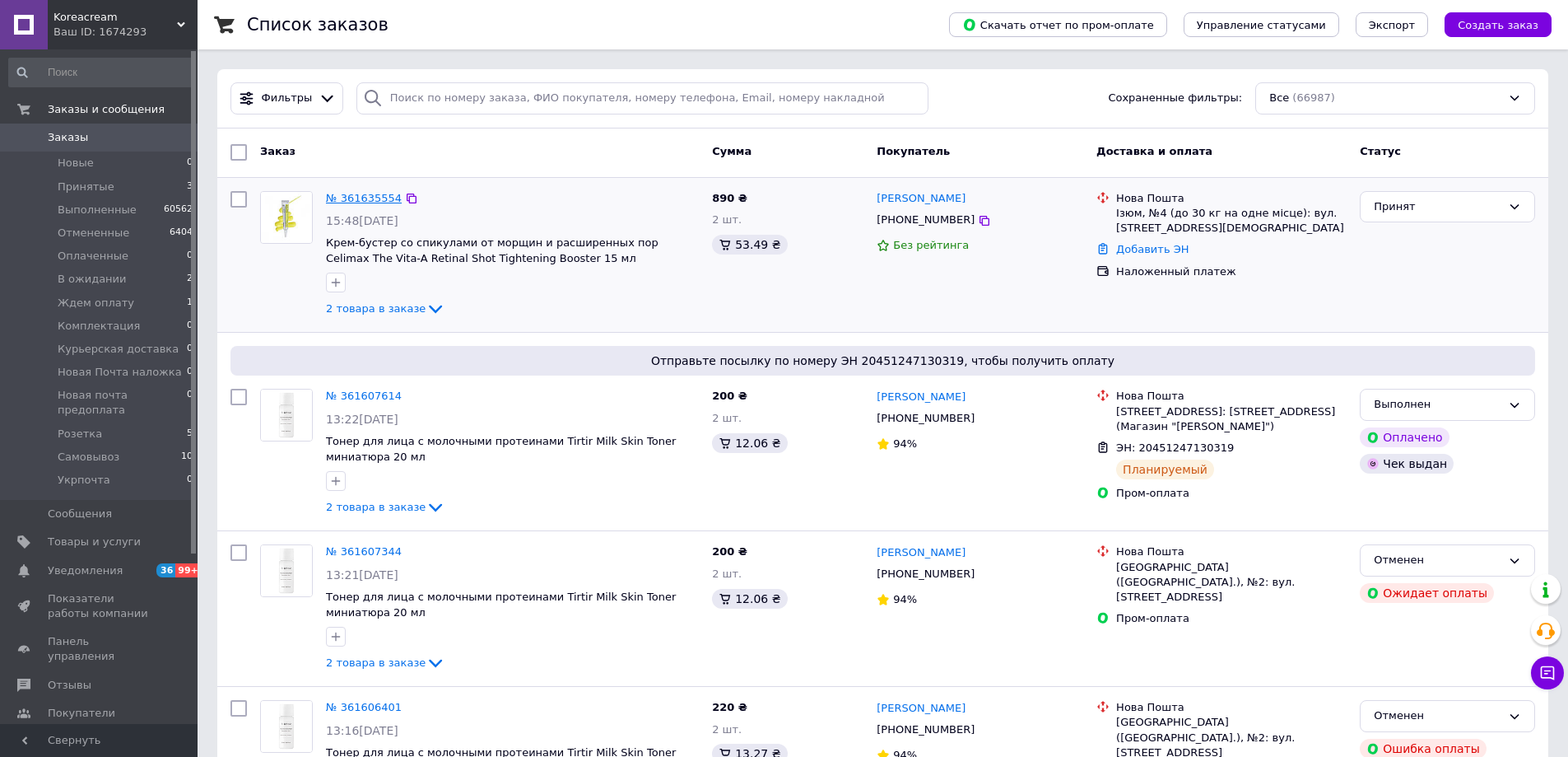
click at [357, 196] on link "№ 361635554" at bounding box center [363, 198] width 75 height 13
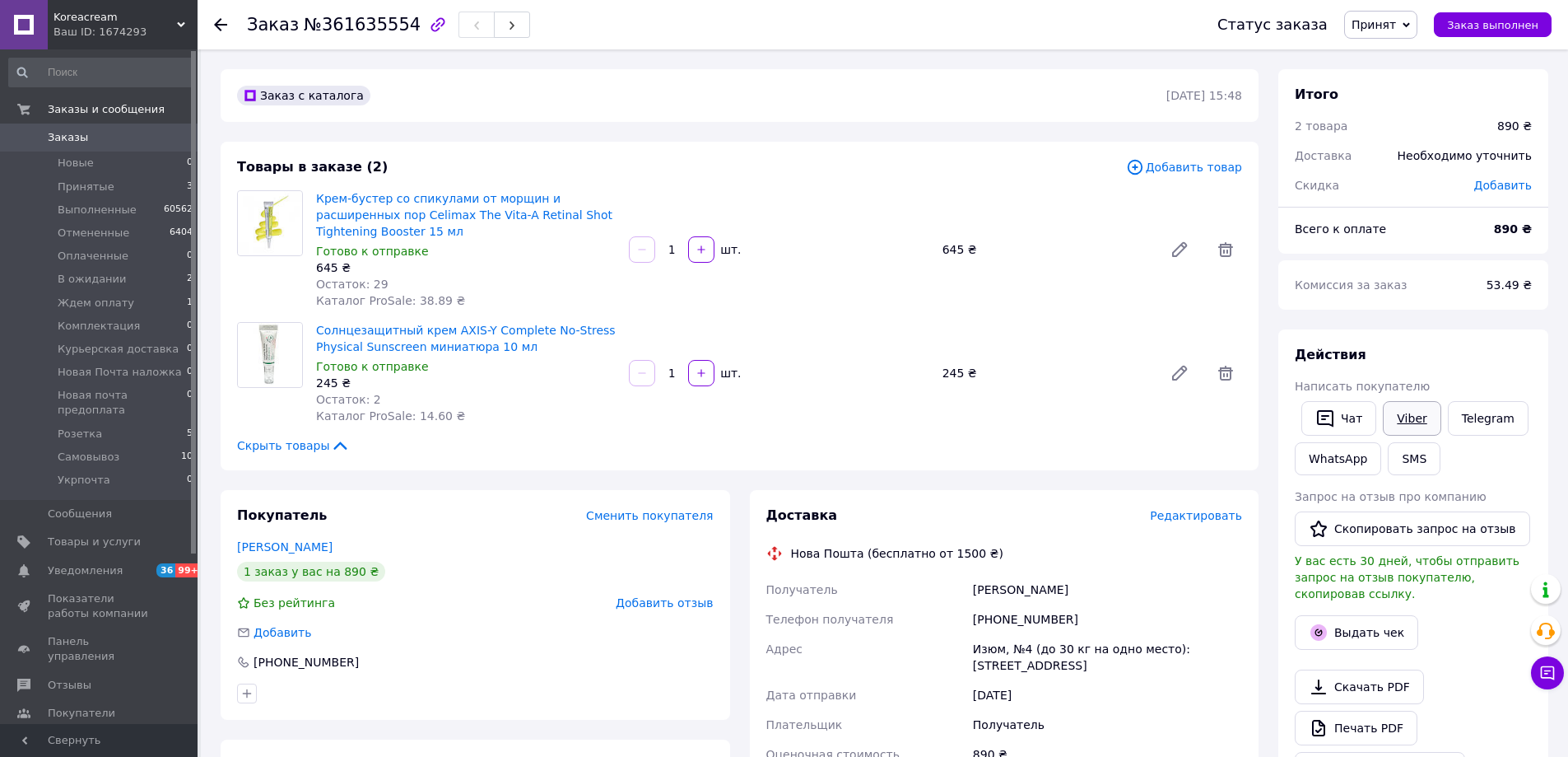
click at [1393, 421] on link "Viber" at bounding box center [1412, 419] width 57 height 35
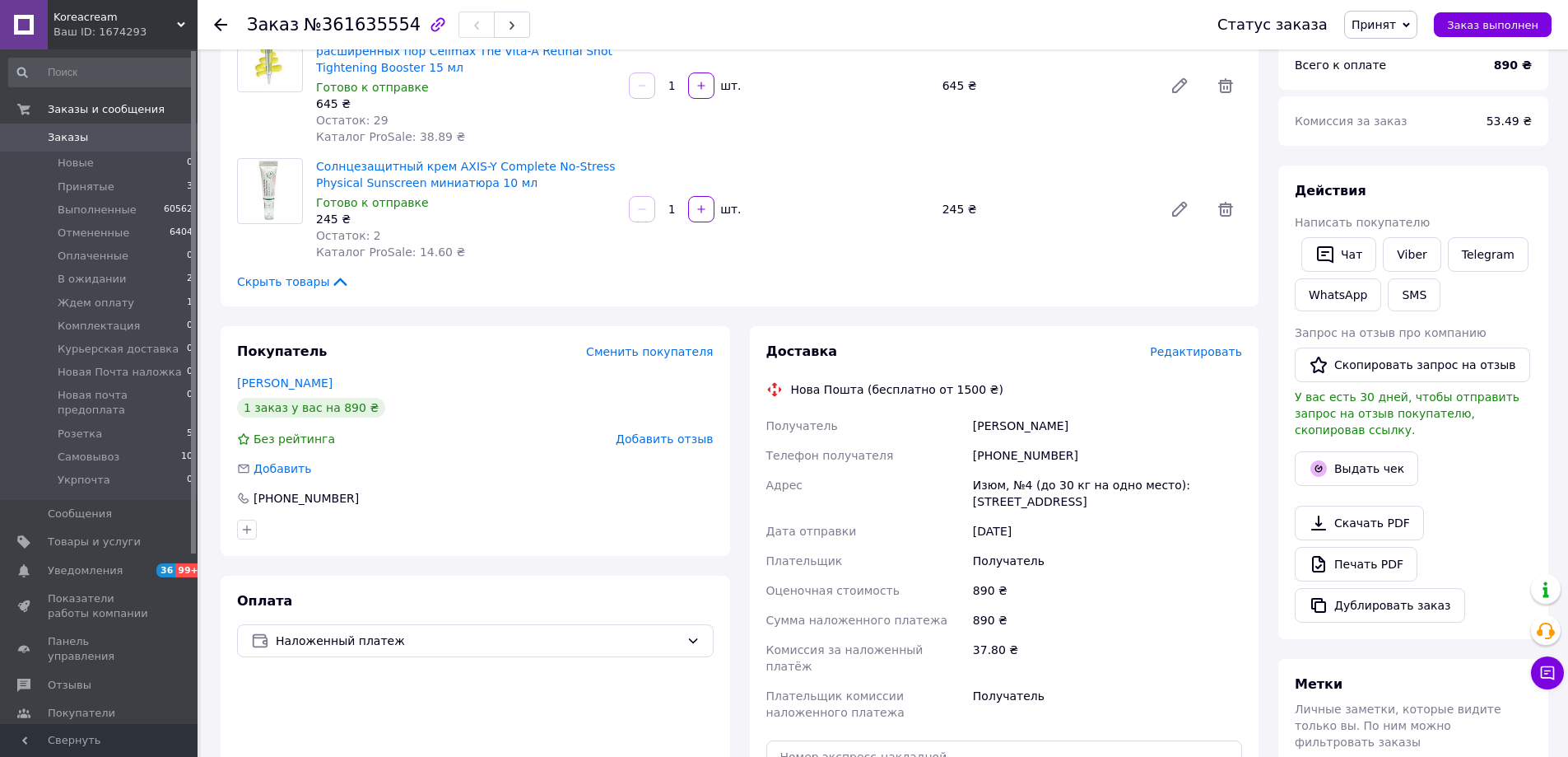
scroll to position [165, 0]
click at [1380, 32] on span "Принят" at bounding box center [1381, 25] width 74 height 28
click at [1382, 180] on li "Комплектация" at bounding box center [1423, 181] width 157 height 25
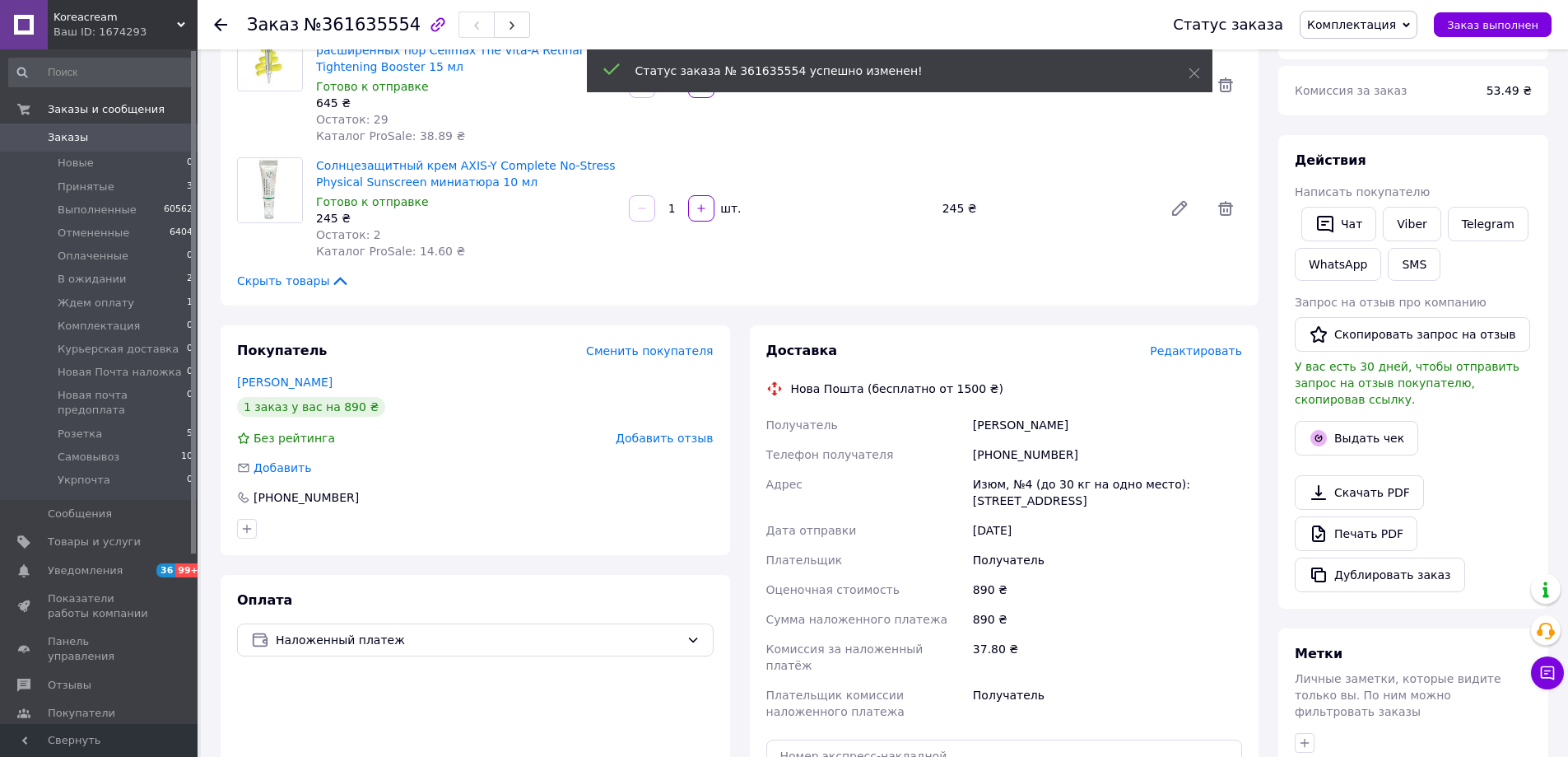
click at [67, 135] on span "Заказы" at bounding box center [67, 137] width 40 height 15
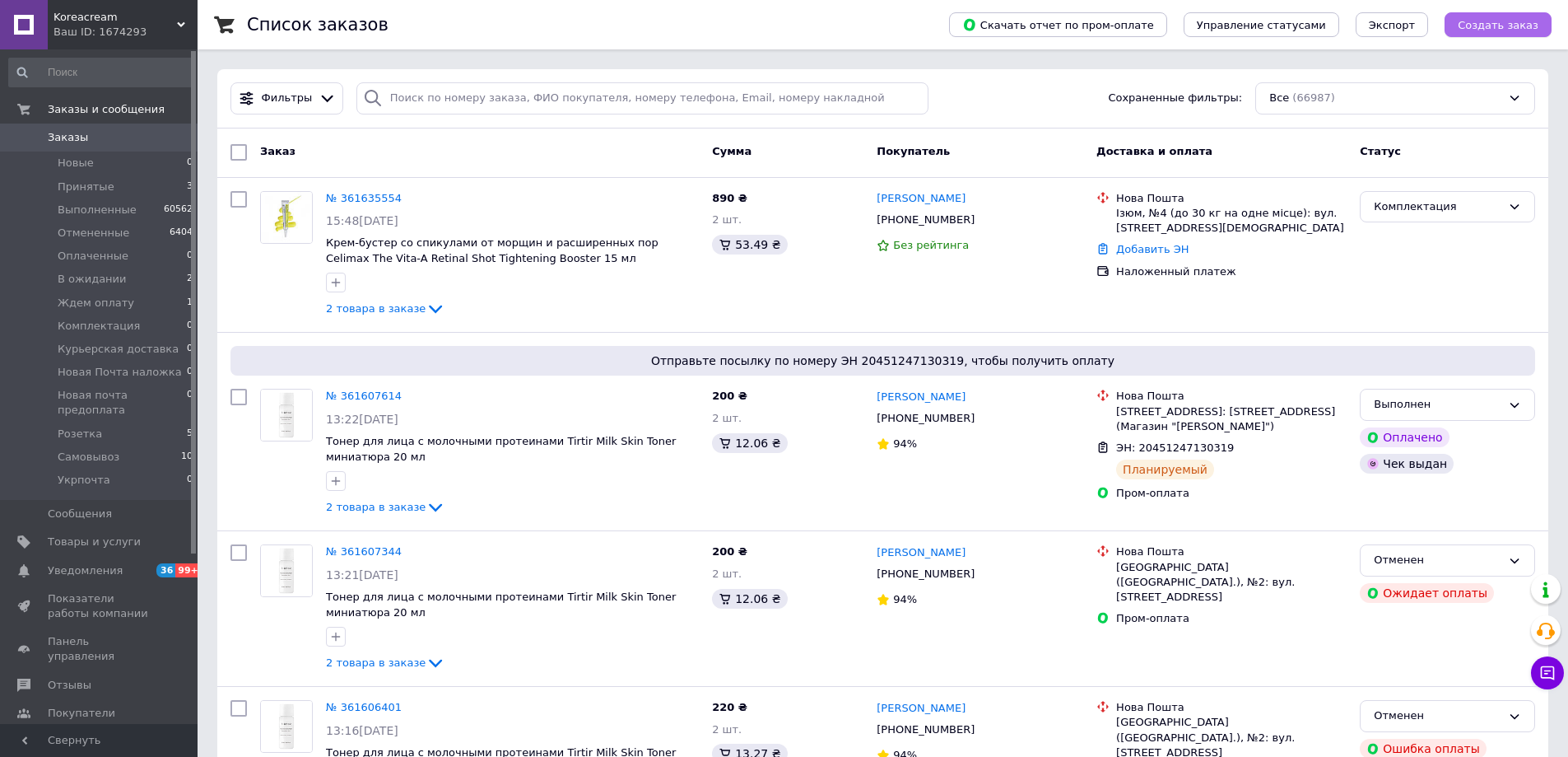
click at [1505, 27] on span "Создать заказ" at bounding box center [1498, 25] width 81 height 13
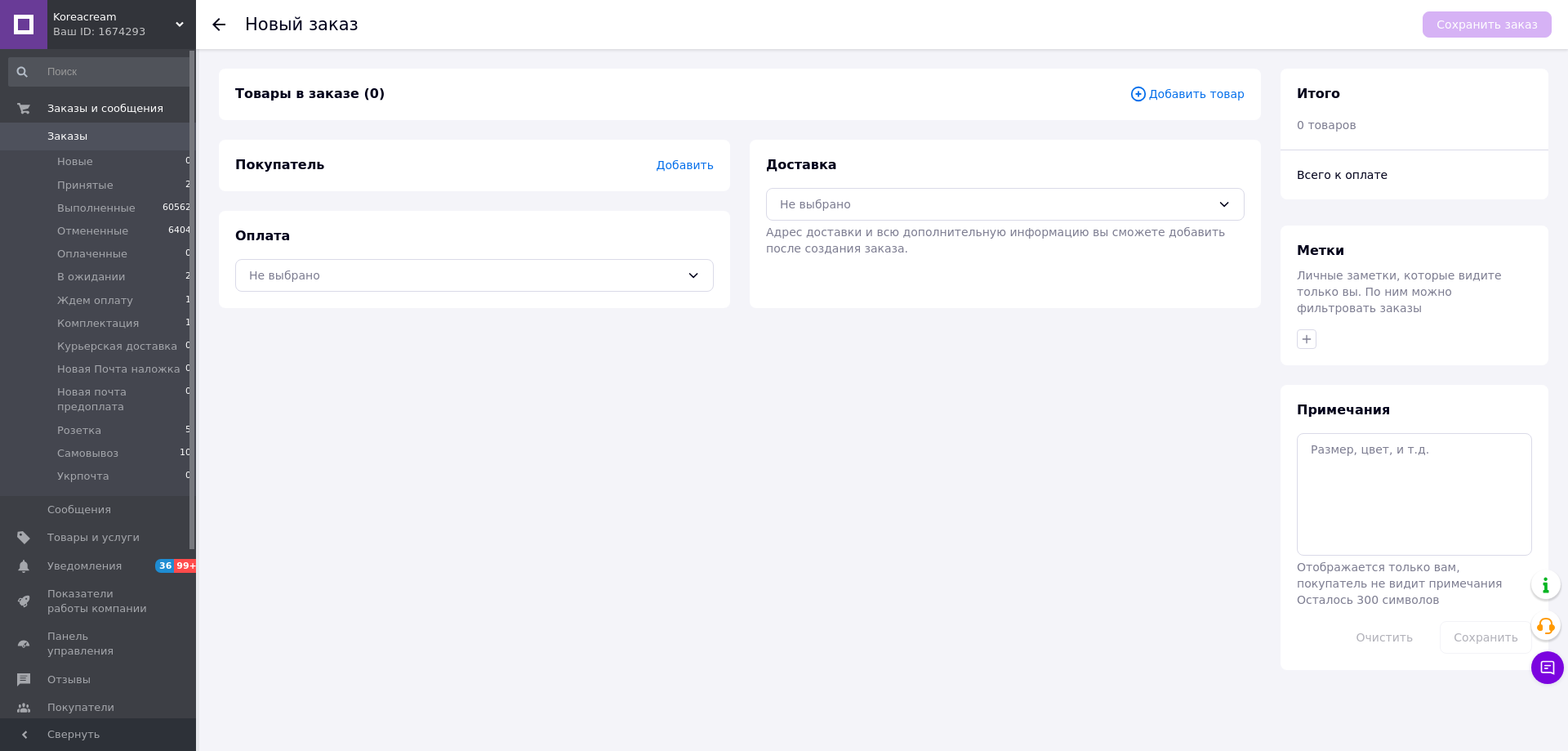
click at [1204, 99] on span "Добавить товар" at bounding box center [1187, 94] width 115 height 18
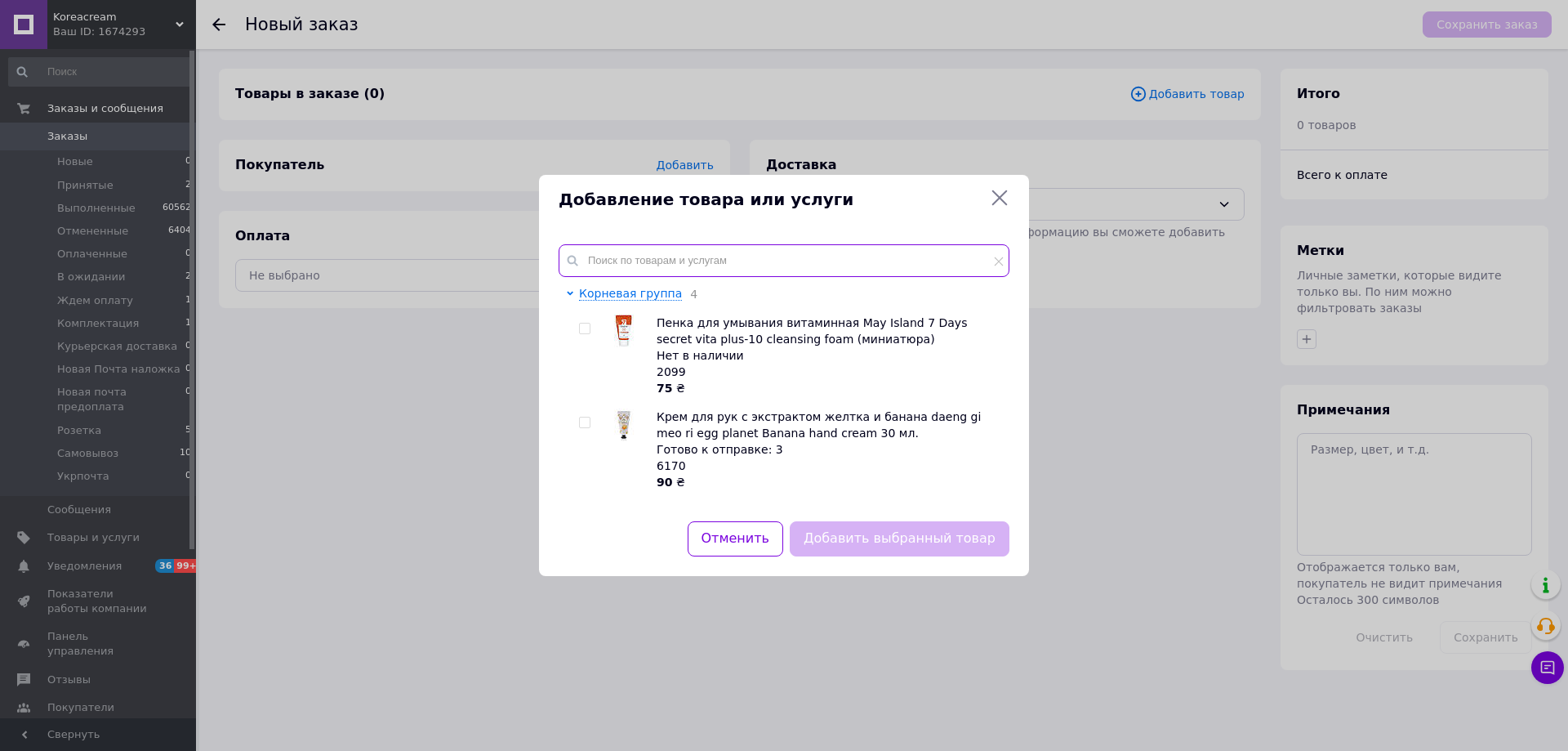
click at [738, 252] on input "text" at bounding box center [784, 261] width 451 height 32
paste input "Eqqualberry Bakuchiol Plumping Serum 30 мл"
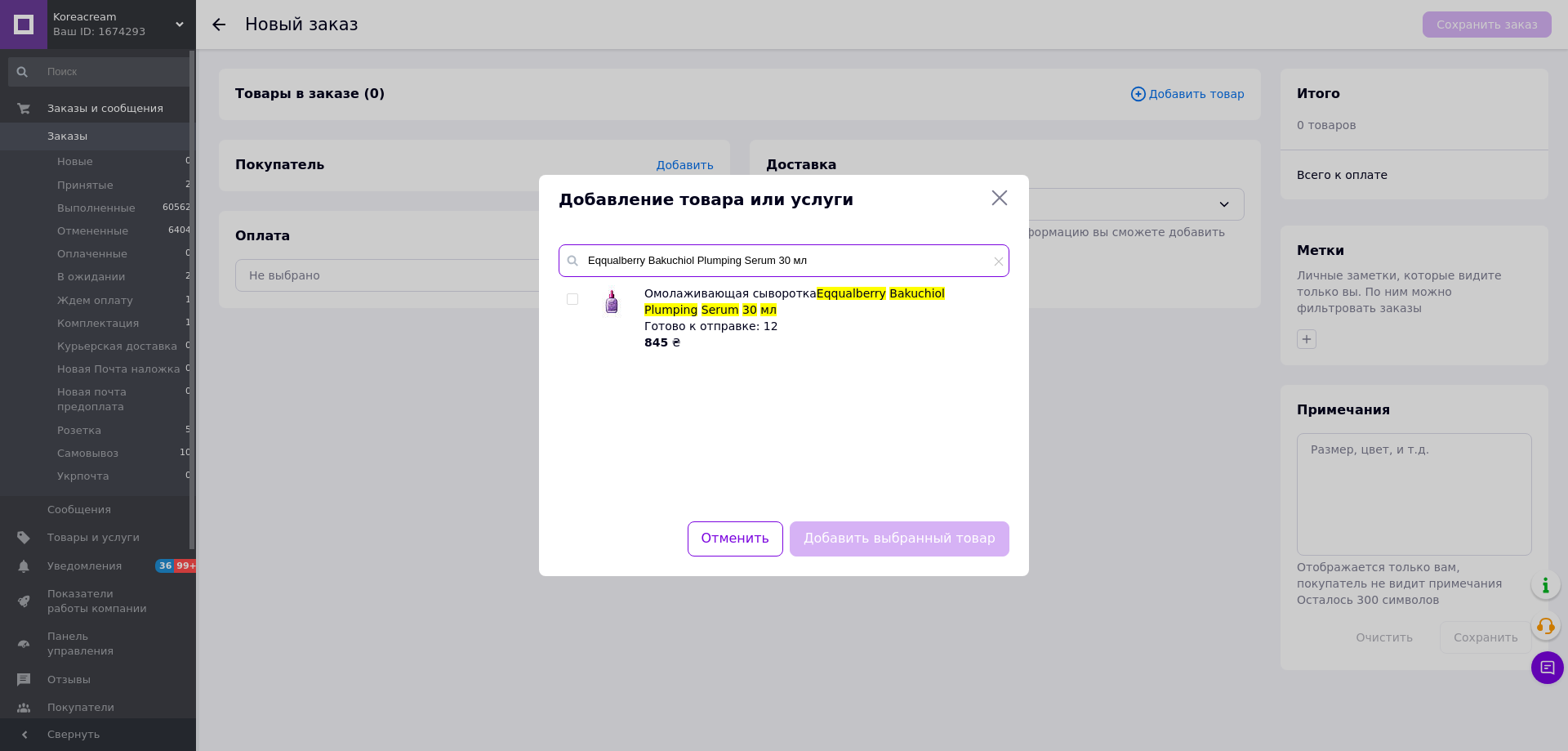
type input "Eqqualberry Bakuchiol Plumping Serum 30 мл"
click at [577, 301] on span at bounding box center [572, 299] width 12 height 12
click at [577, 301] on input "checkbox" at bounding box center [572, 300] width 11 height 11
checkbox input "true"
click at [909, 518] on div "Добавить выбранный товар" at bounding box center [899, 539] width 226 height 42
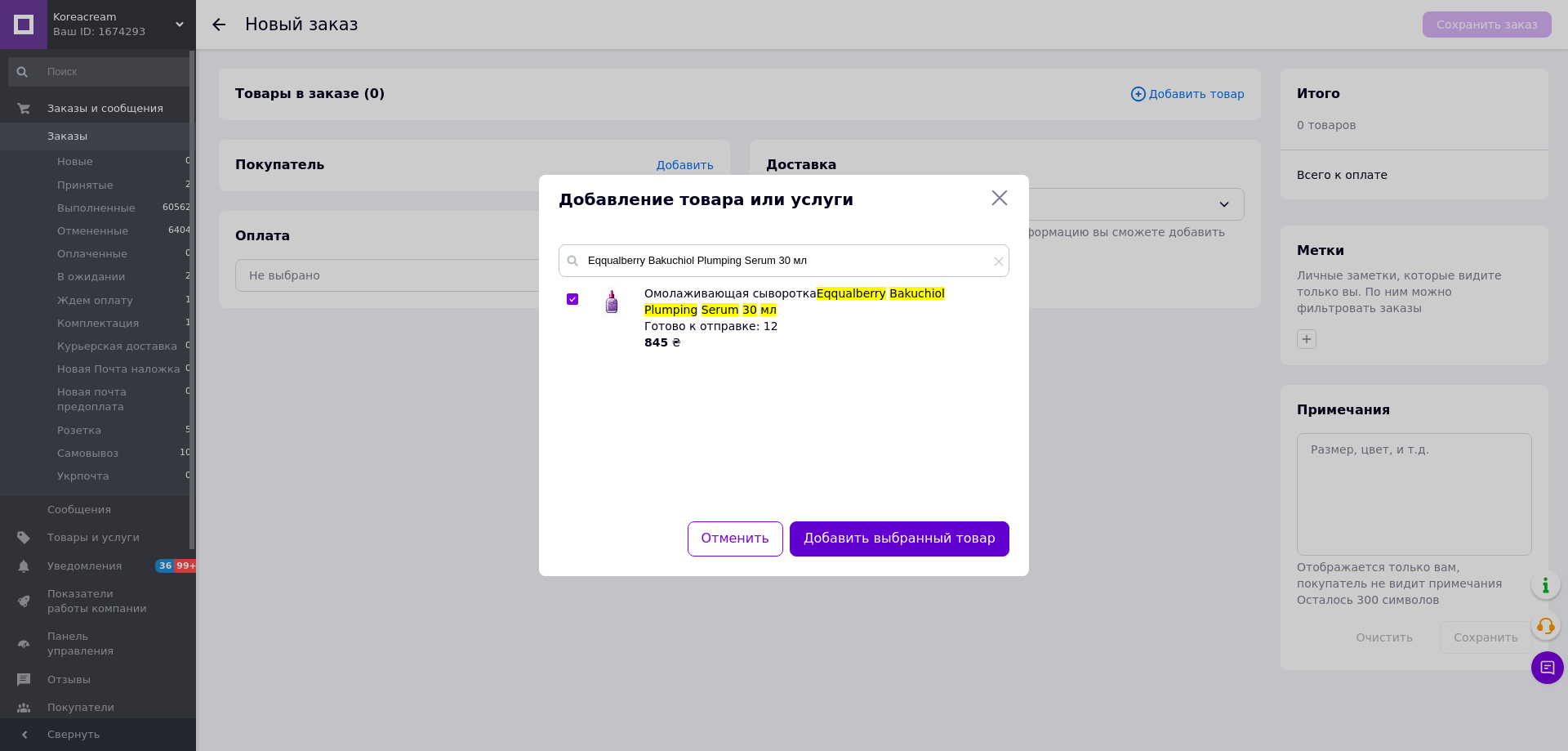
click at [909, 524] on button "Добавить выбранный товар" at bounding box center [899, 538] width 219 height 35
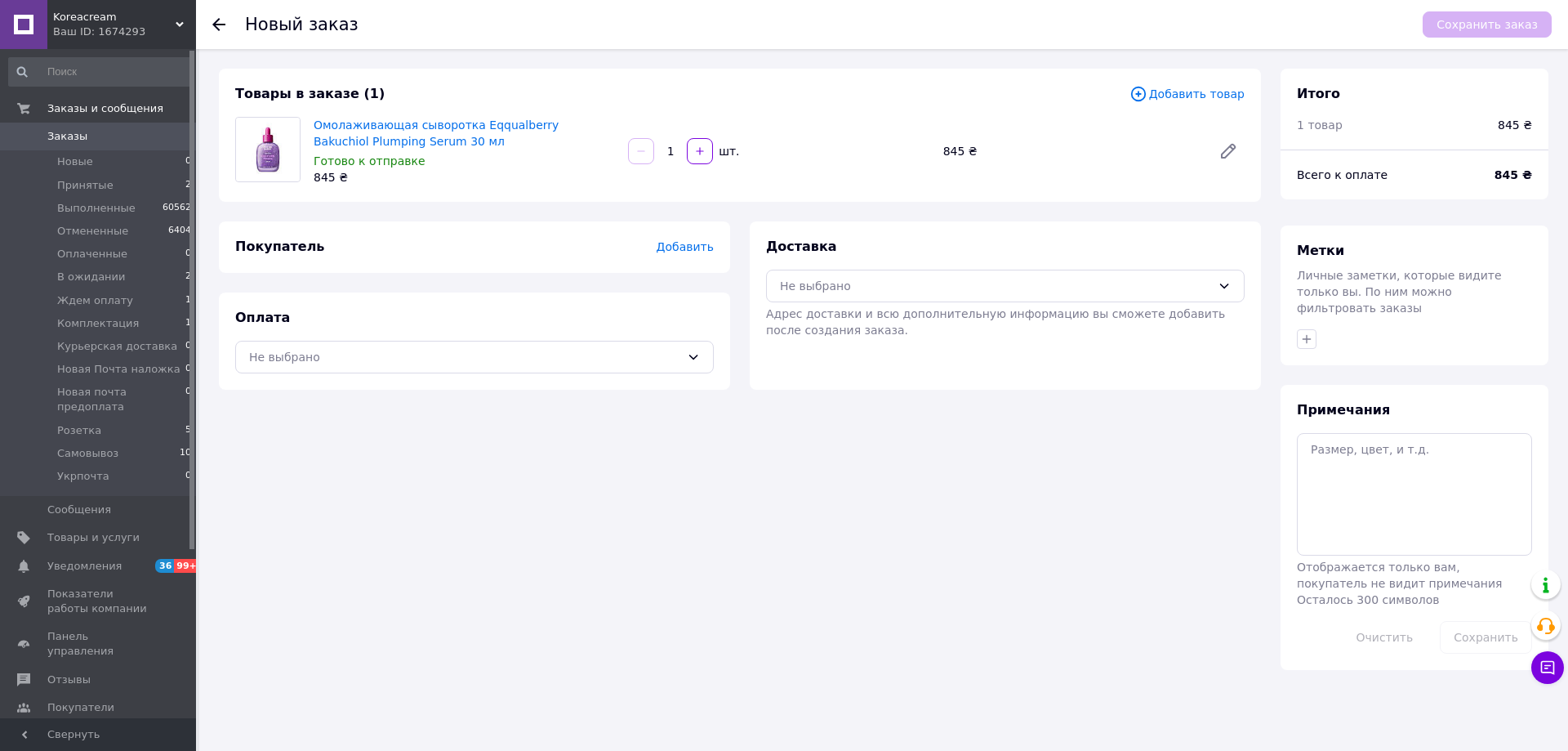
click at [685, 233] on div "Покупатель Добавить" at bounding box center [475, 246] width 512 height 51
click at [684, 245] on span "Добавить" at bounding box center [685, 246] width 57 height 13
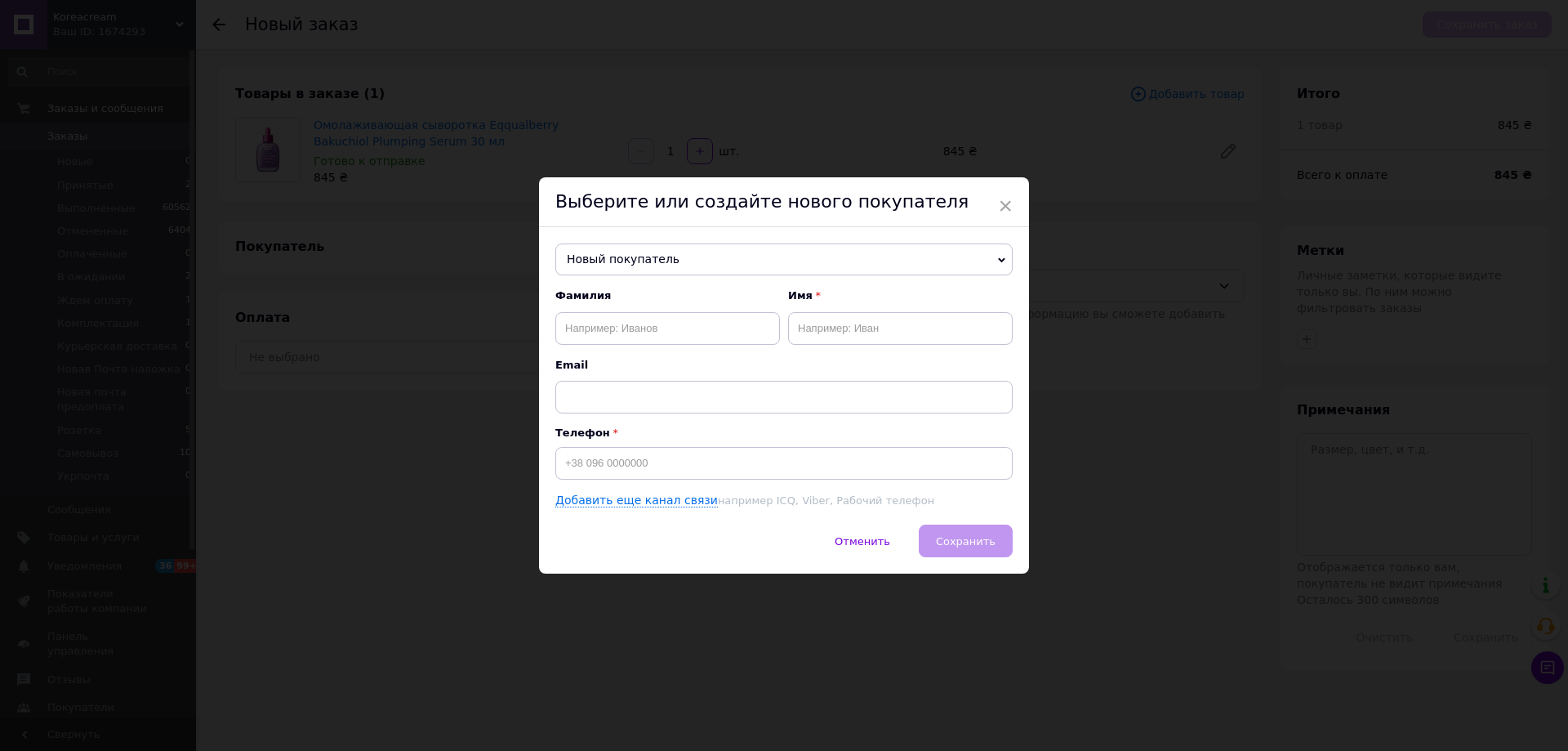
click at [632, 261] on span "Новый покупатель" at bounding box center [783, 260] width 457 height 32
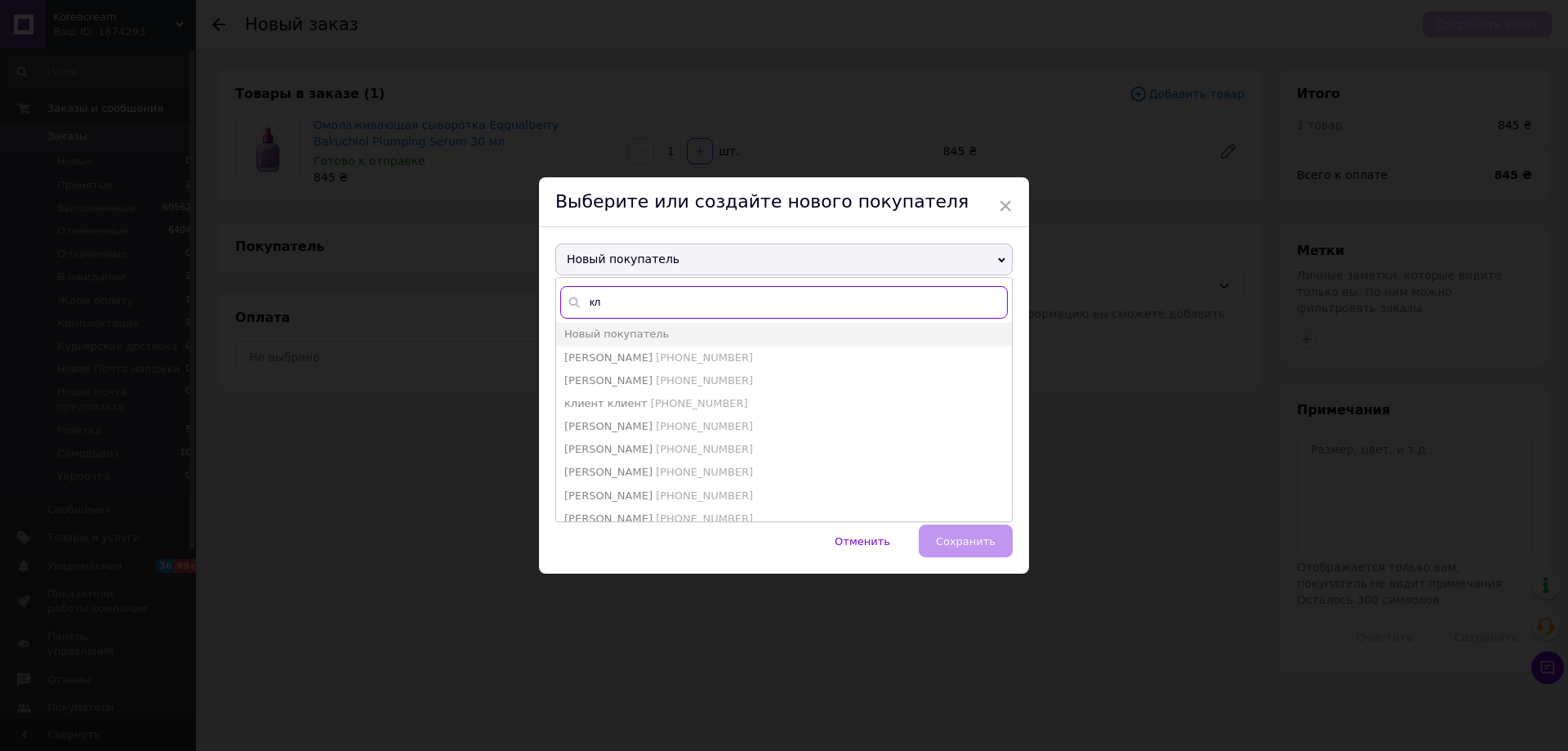
click at [606, 304] on input "кл" at bounding box center [784, 302] width 447 height 32
type input "клие"
click at [610, 351] on span "клиент клиент" at bounding box center [605, 357] width 83 height 13
type input "клиент клиент"
type input "[PHONE_NUMBER]"
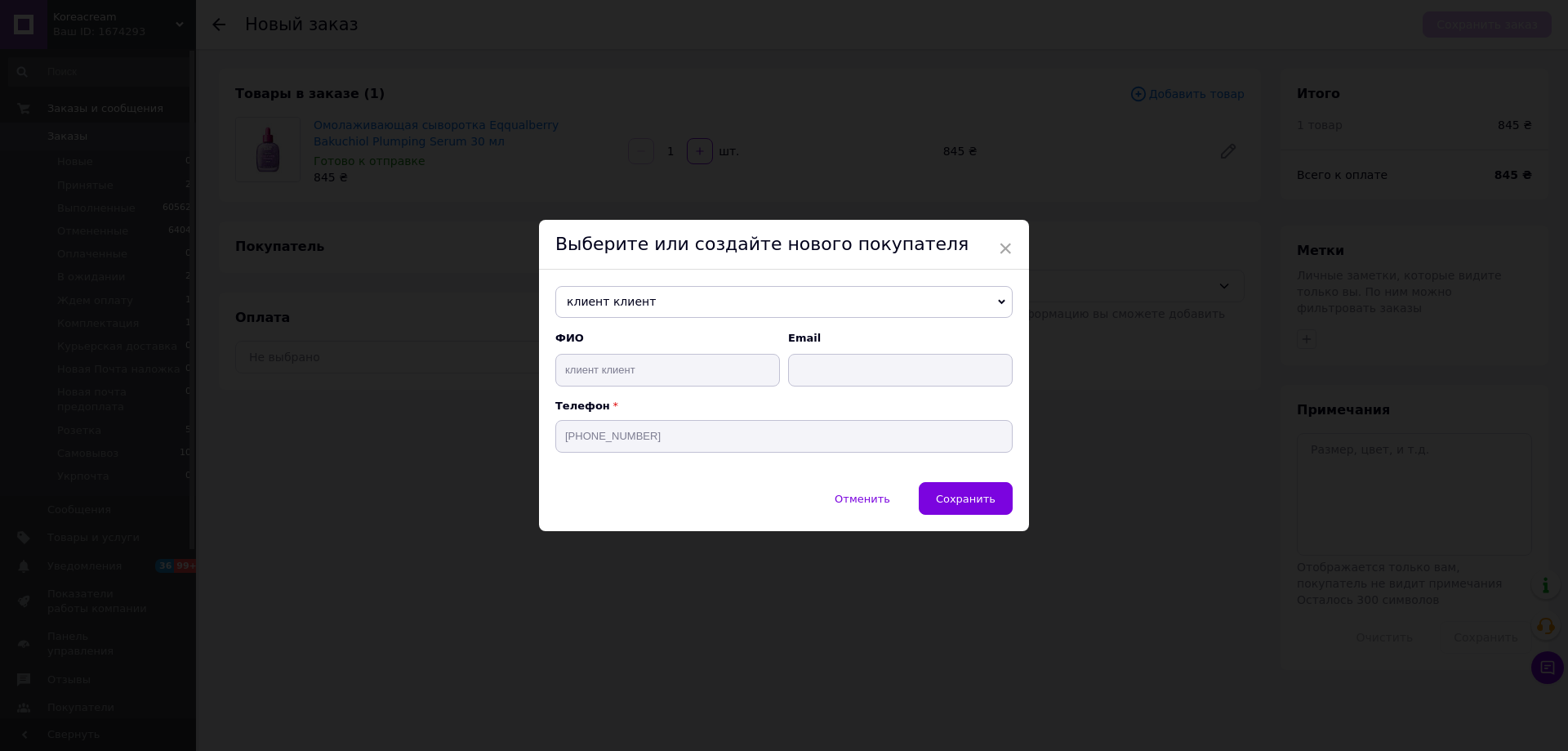
click at [957, 503] on span "Сохранить" at bounding box center [965, 499] width 60 height 13
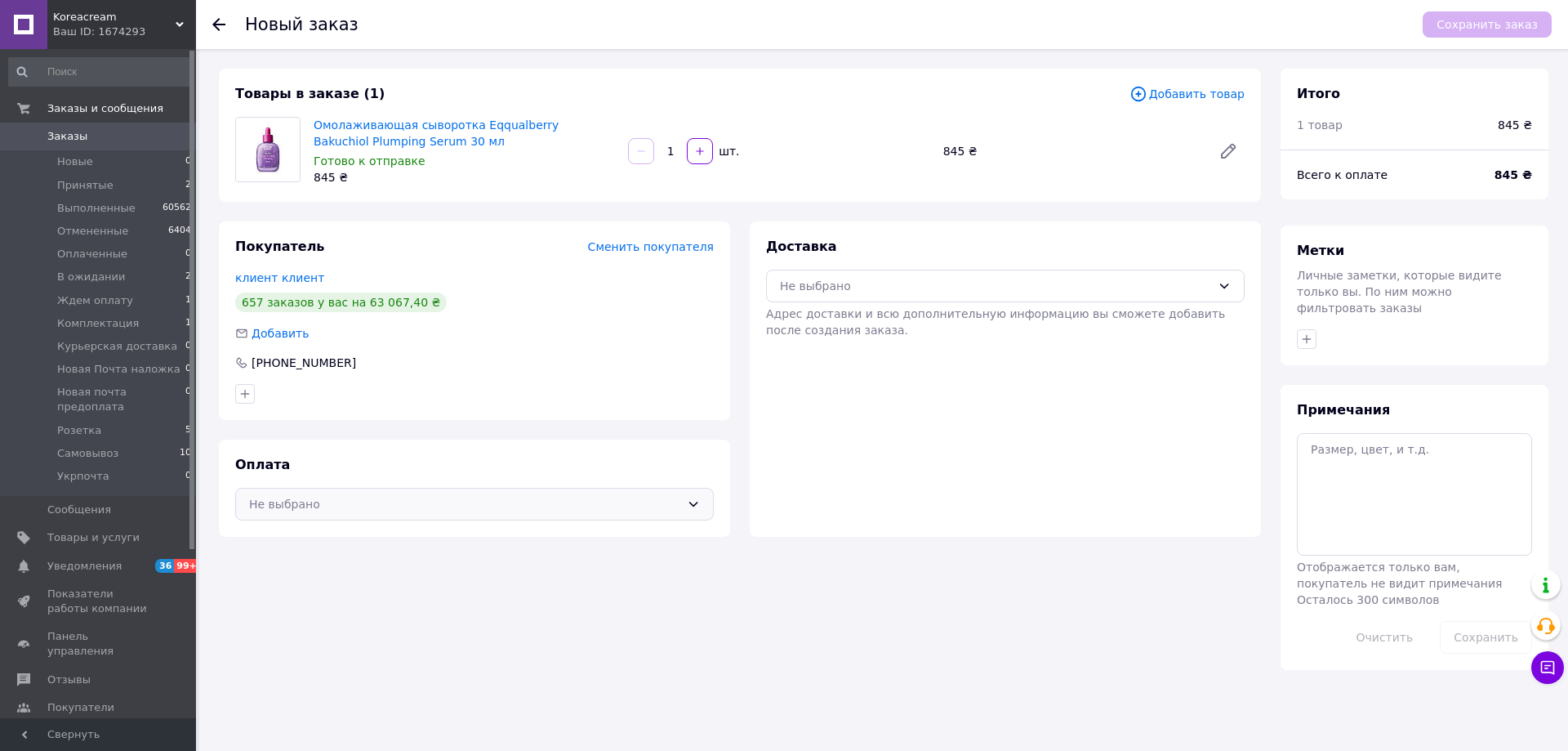
click at [659, 521] on div "Оплата Не выбрано" at bounding box center [475, 488] width 512 height 97
click at [538, 501] on div "Не выбрано" at bounding box center [465, 504] width 431 height 18
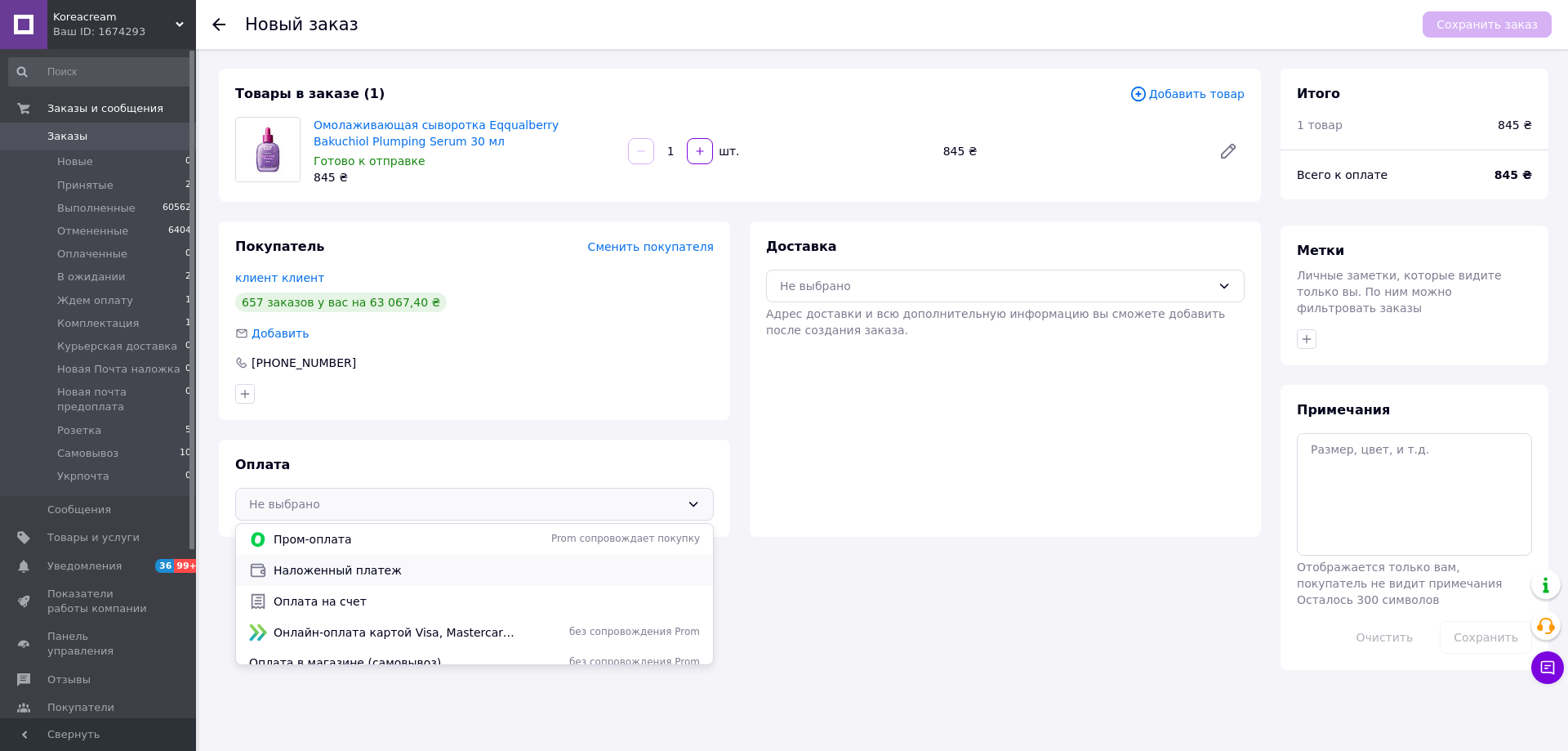
click at [318, 573] on span "Наложенный платеж" at bounding box center [486, 570] width 426 height 16
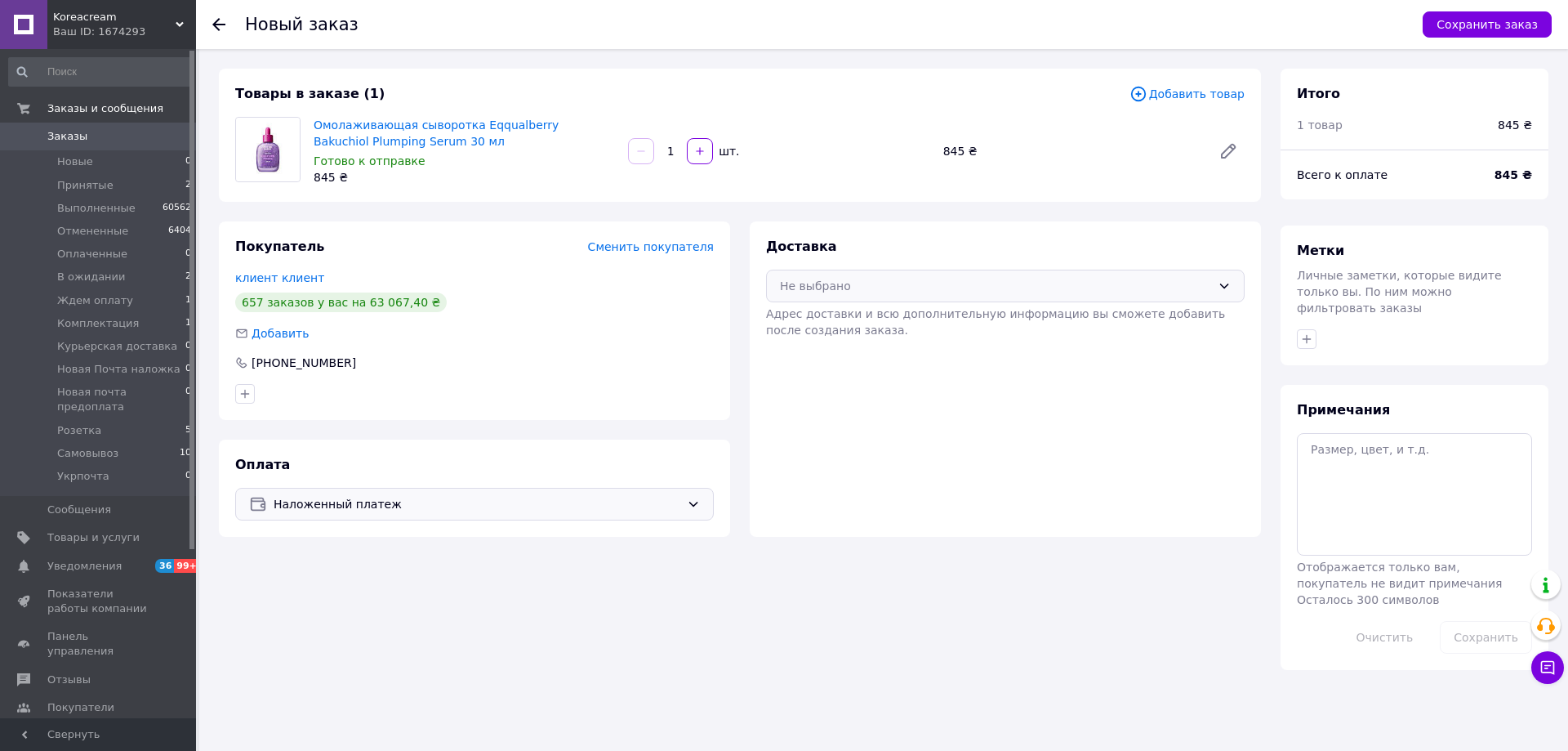
click at [976, 275] on div "Не выбрано" at bounding box center [1005, 286] width 478 height 32
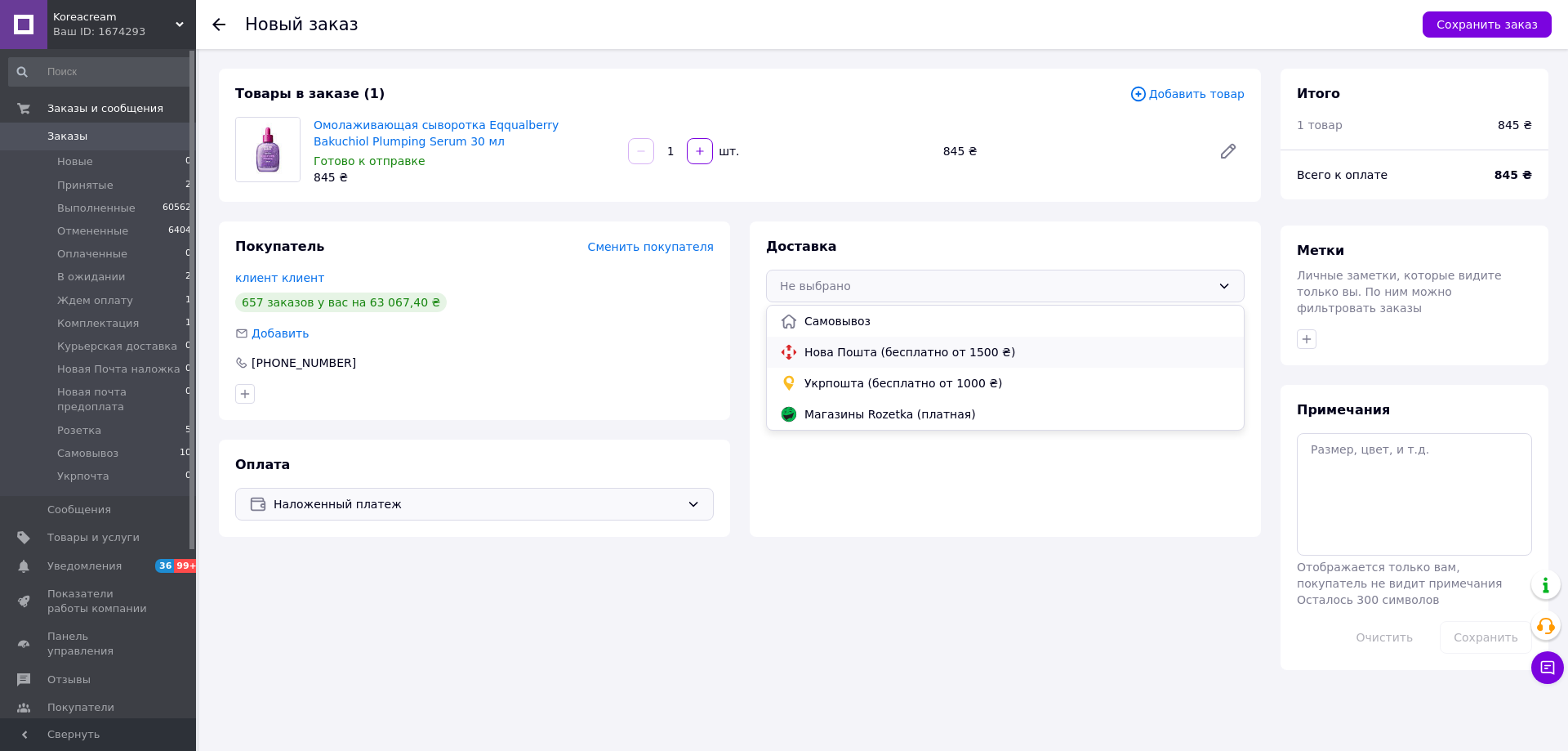
click at [851, 344] on span "Нова Пошта (бесплатно от 1500 ₴)" at bounding box center [1018, 352] width 426 height 16
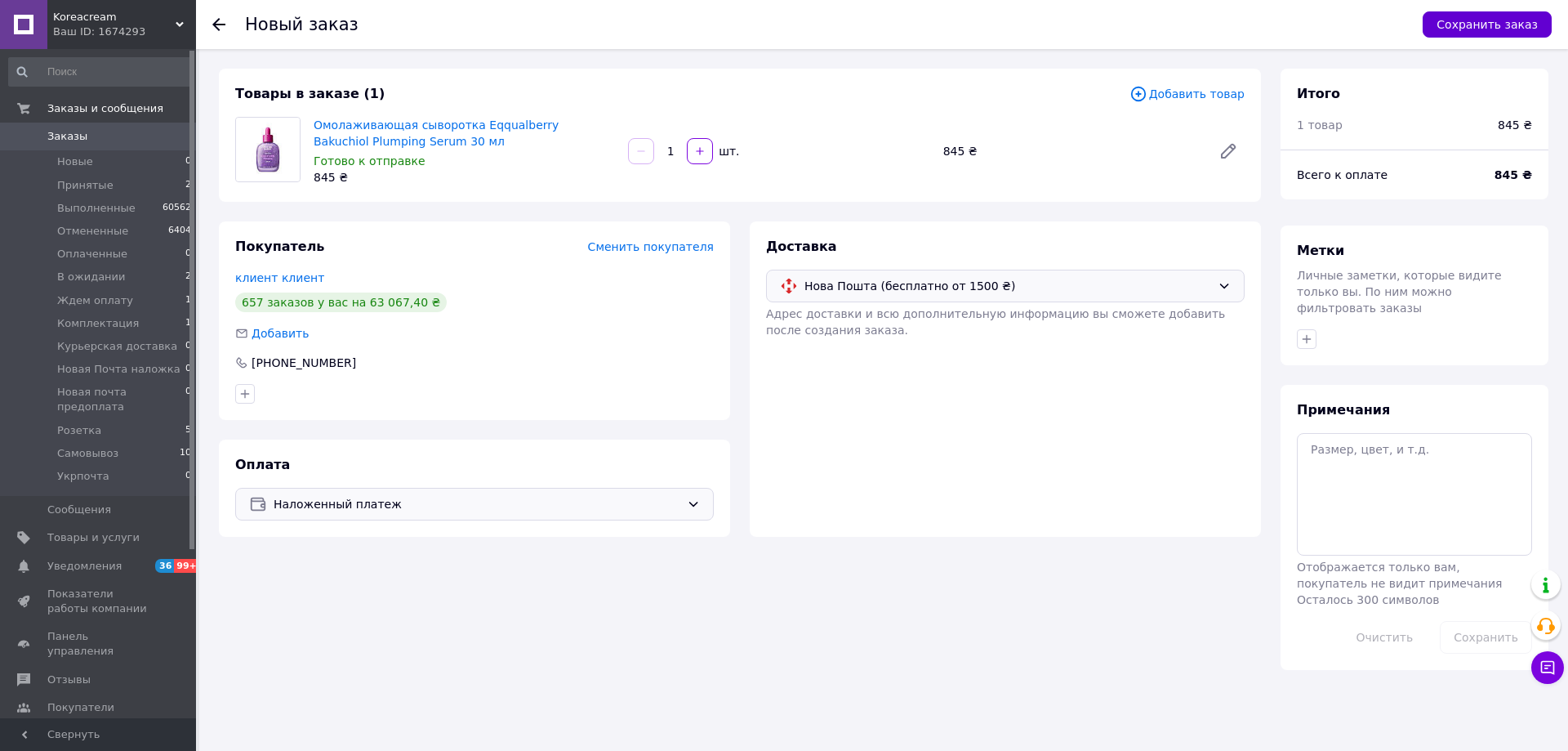
click at [1453, 22] on button "Сохранить заказ" at bounding box center [1487, 24] width 129 height 26
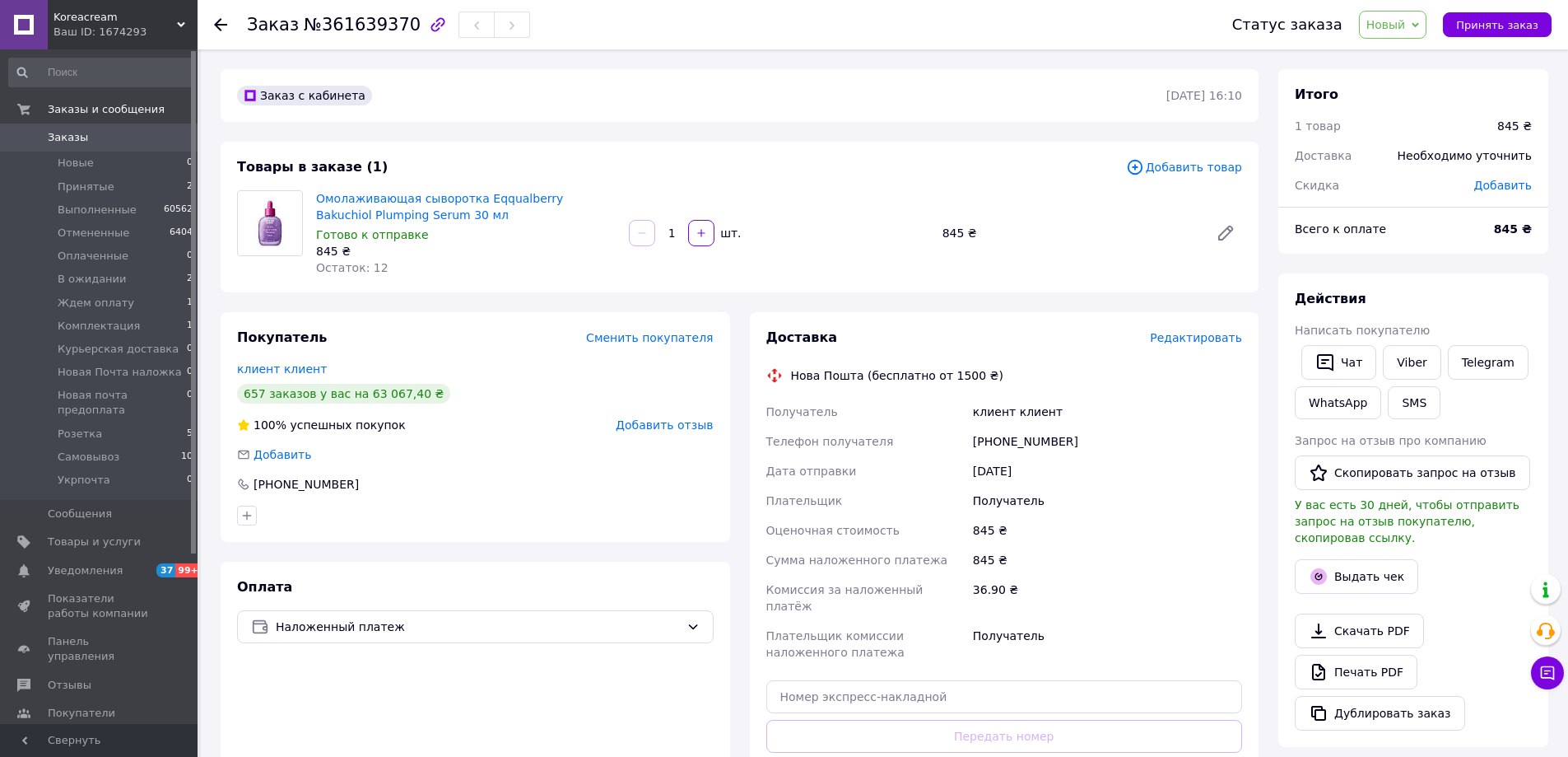
click at [1191, 334] on span "Редактировать" at bounding box center [1195, 338] width 92 height 13
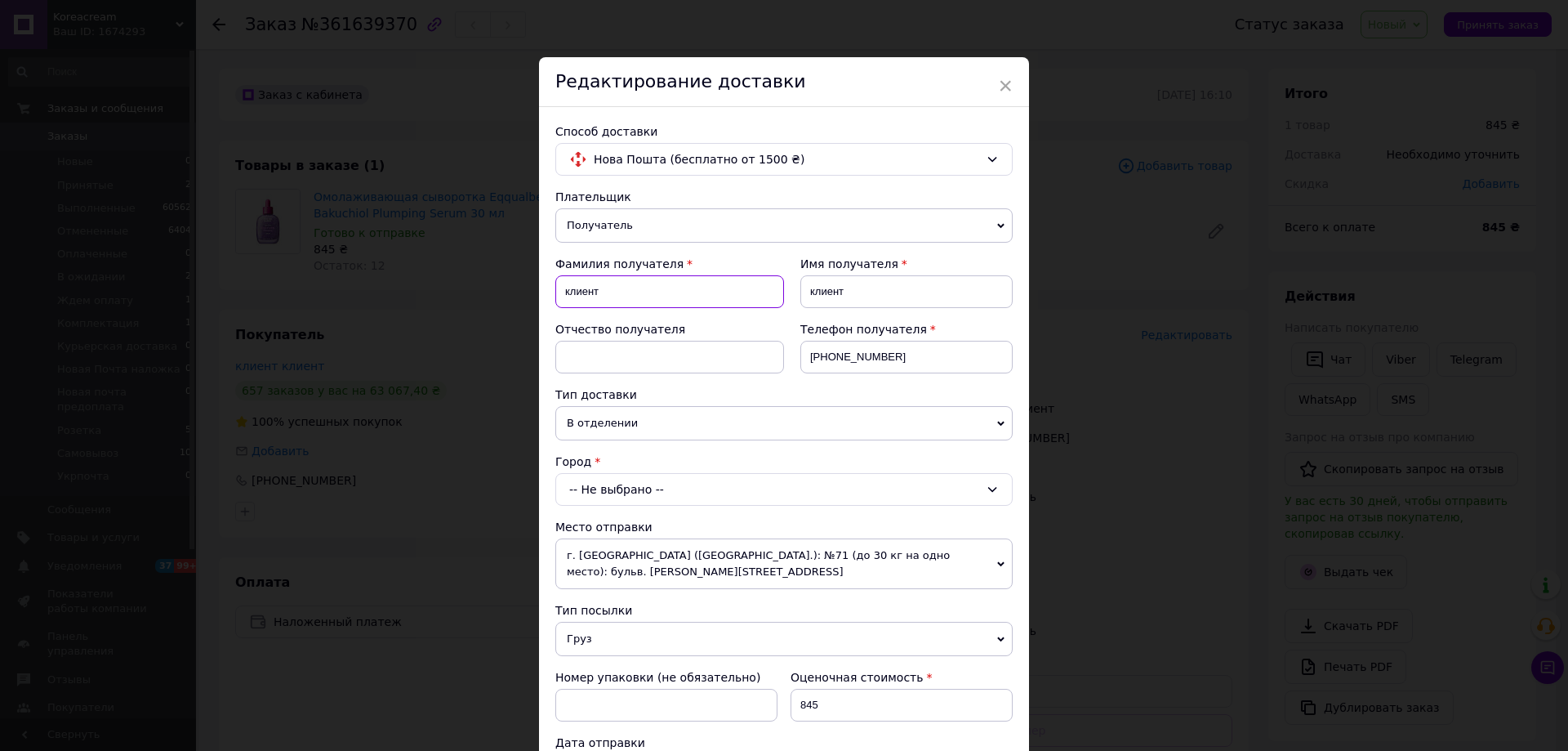
click at [660, 297] on input "клиент" at bounding box center [669, 292] width 228 height 32
paste input "[DEMOGRAPHIC_DATA]"
type input "Сікірінська"
click at [863, 298] on input "клиент" at bounding box center [906, 292] width 212 height 32
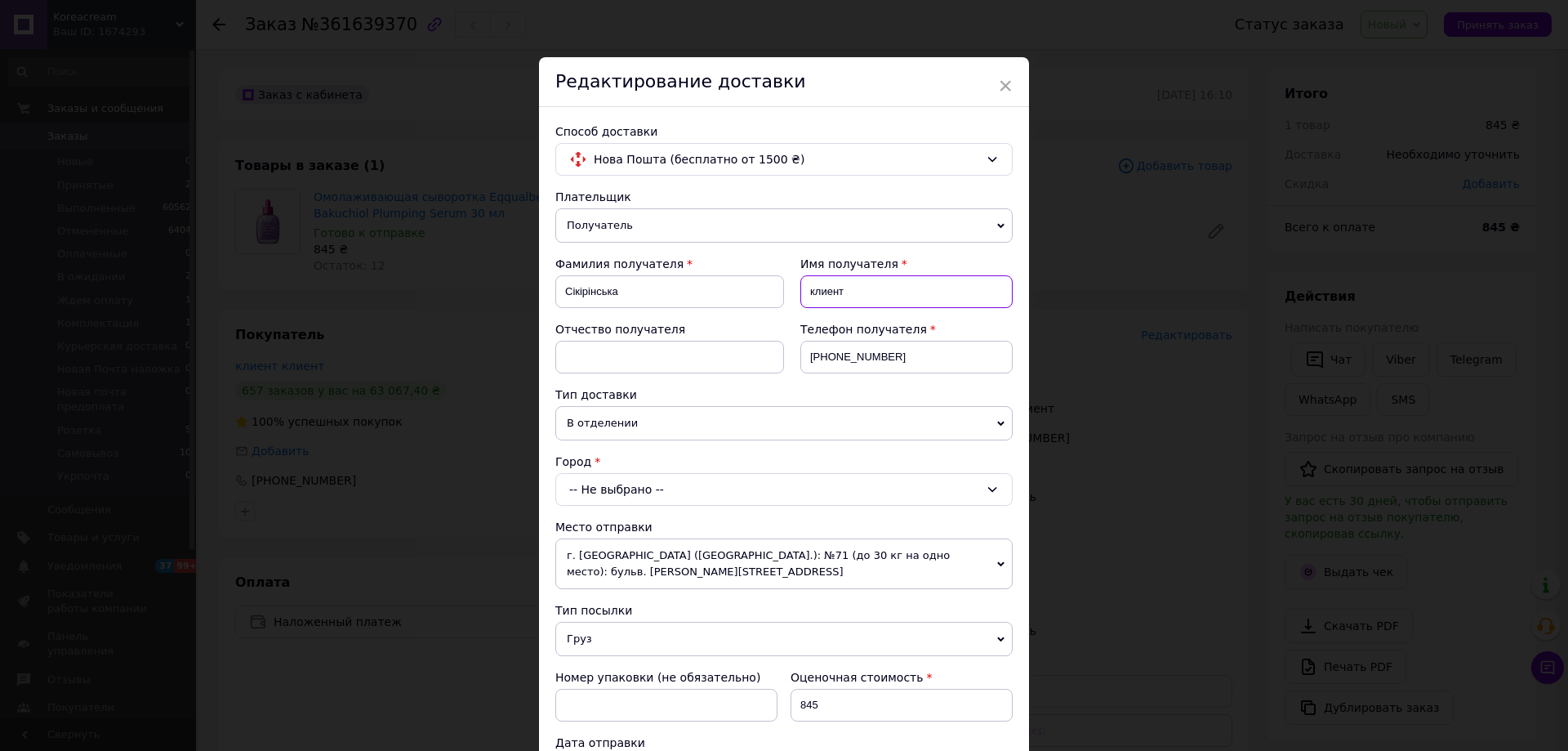
click at [863, 298] on input "клиент" at bounding box center [906, 292] width 212 height 32
paste input "[PERSON_NAME]"
type input "Олена"
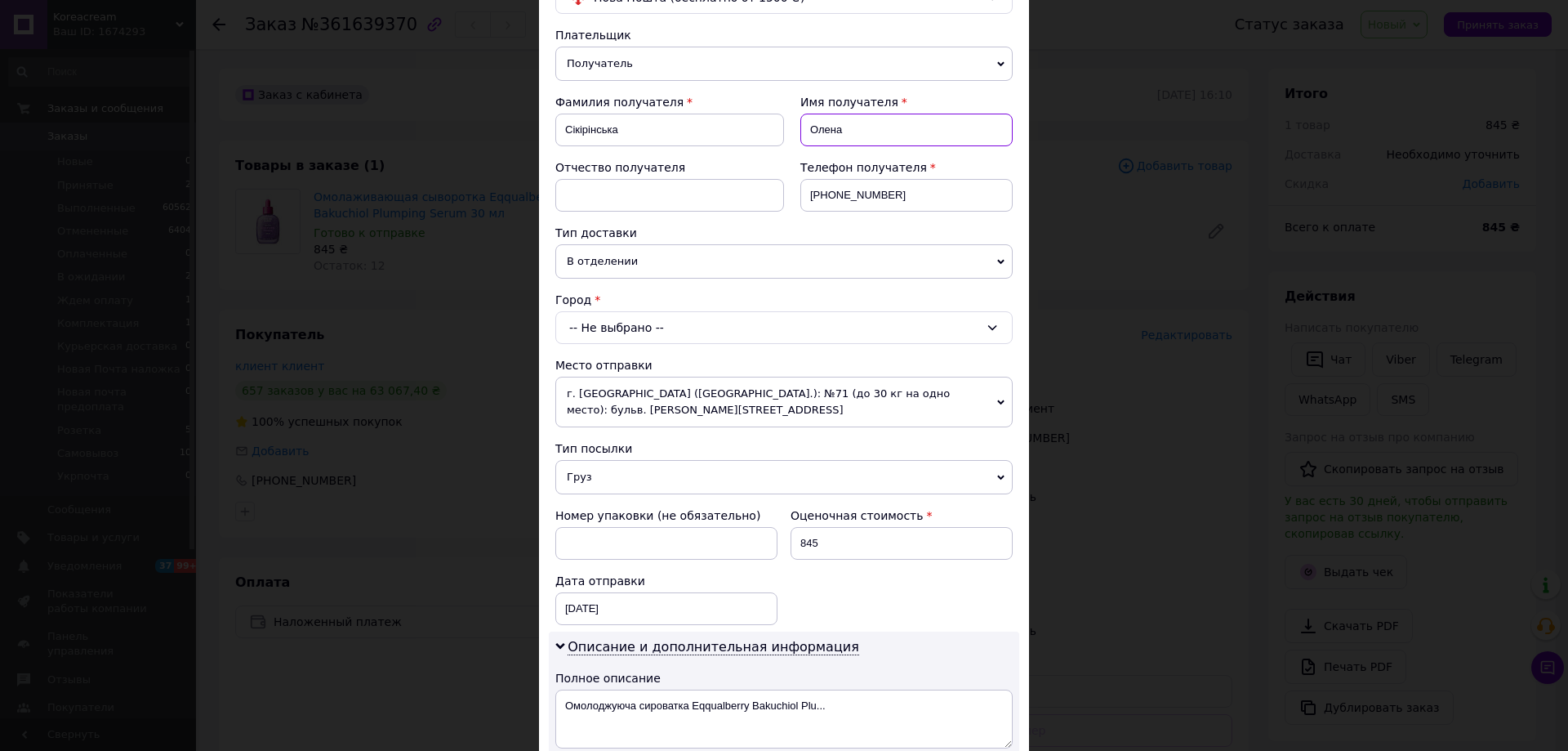
scroll to position [163, 0]
click at [830, 198] on input "[PHONE_NUMBER]" at bounding box center [906, 193] width 212 height 32
paste input "62061802"
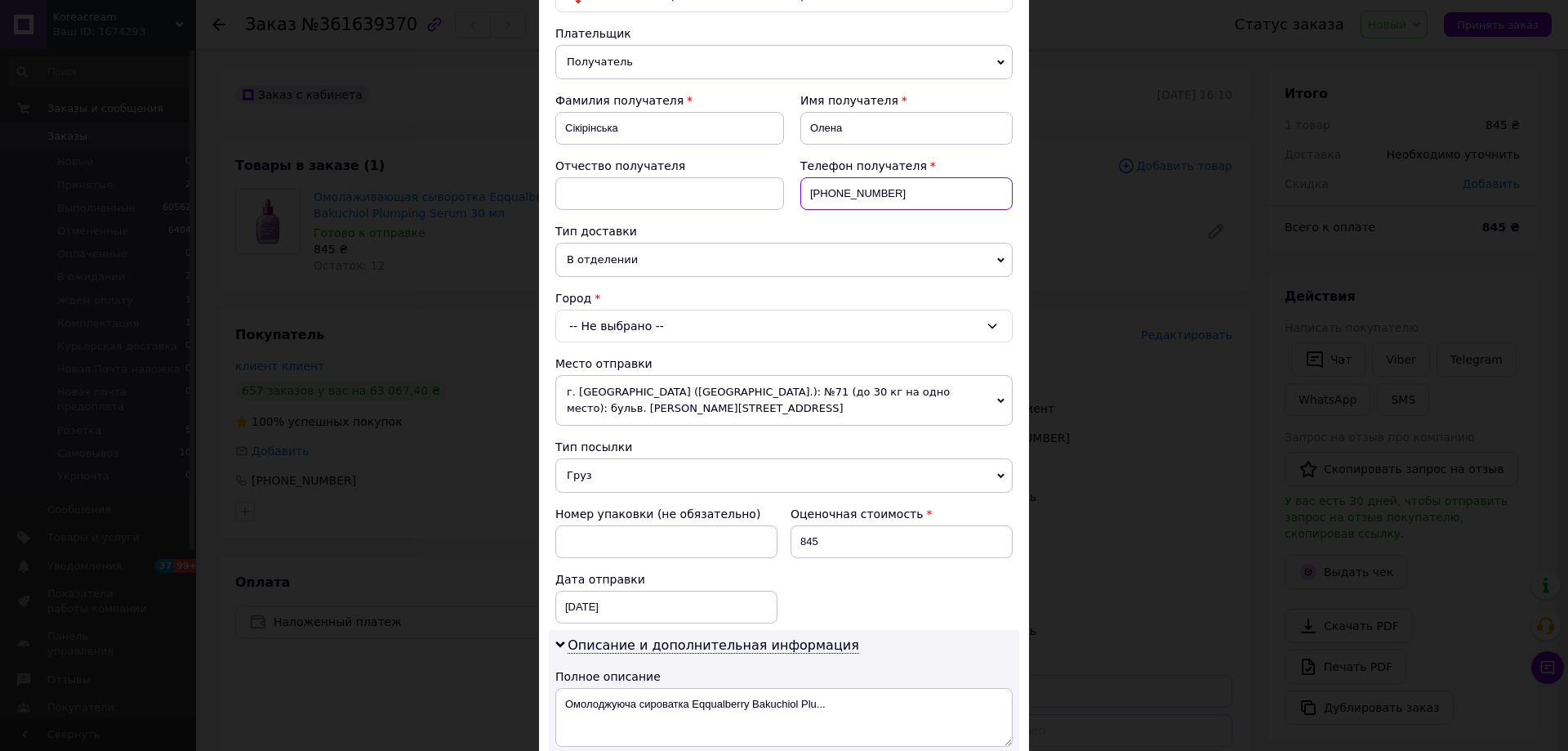
type input "[PHONE_NUMBER]"
click at [636, 329] on div "-- Не выбрано --" at bounding box center [783, 326] width 457 height 32
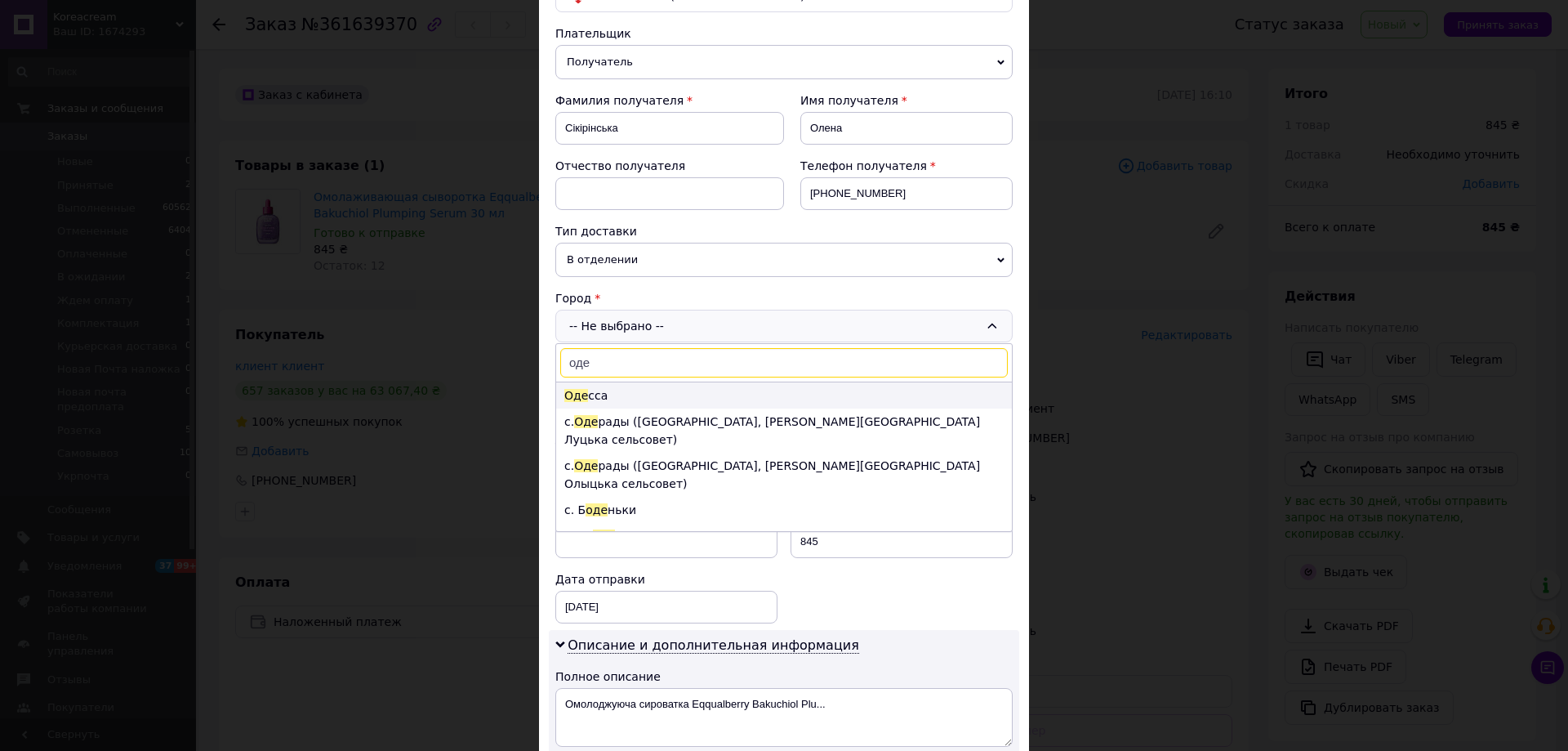
type input "оде"
click at [583, 402] on li "Оде сса" at bounding box center [783, 395] width 456 height 26
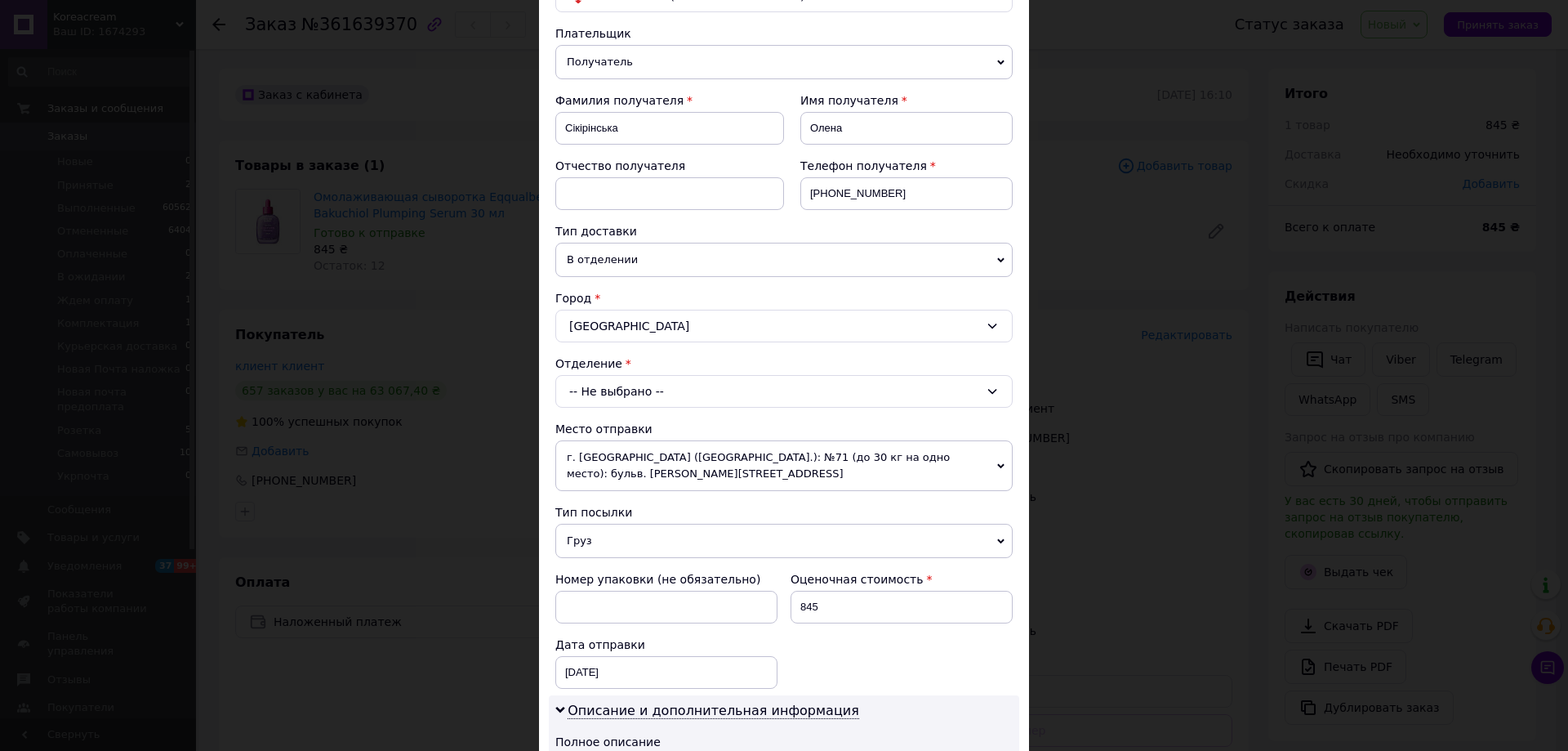
click at [603, 251] on span "В отделении" at bounding box center [783, 260] width 457 height 34
click at [590, 307] on li "В почтомате" at bounding box center [783, 316] width 457 height 24
click at [606, 390] on div "-- Не выбрано --" at bounding box center [783, 391] width 457 height 32
type input "26261"
click at [647, 461] on span "26261" at bounding box center [656, 460] width 37 height 13
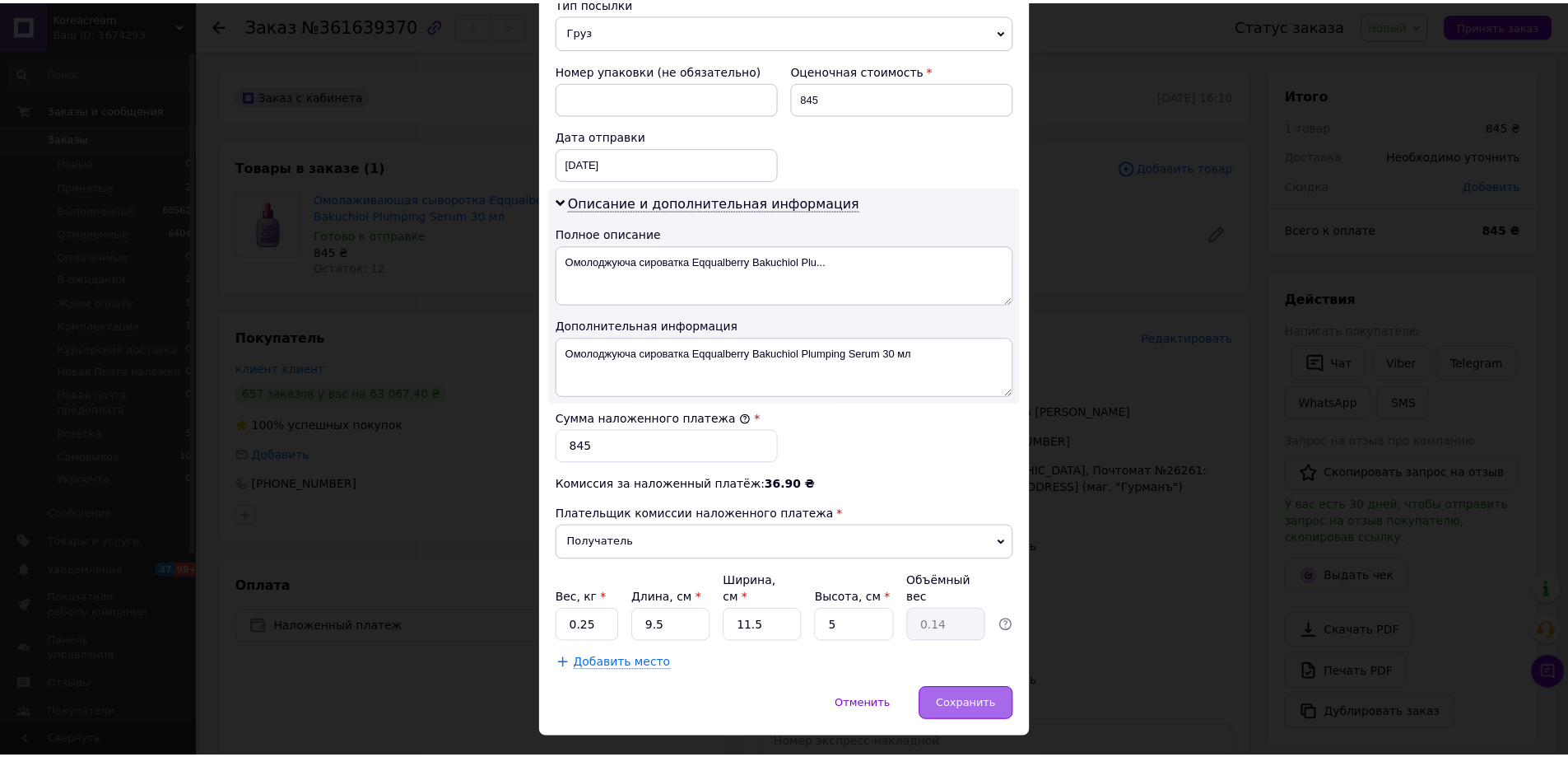
scroll to position [684, 0]
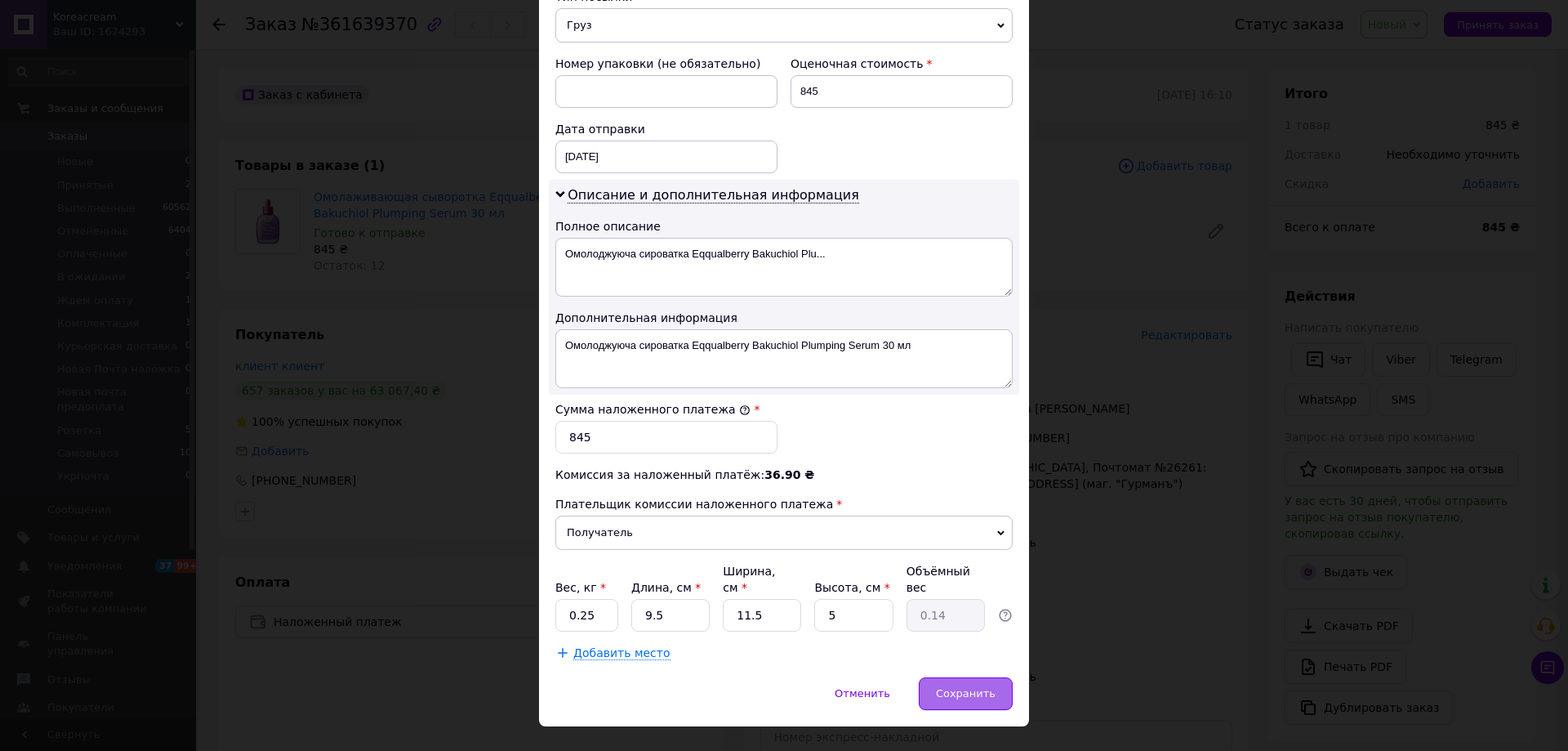
click at [949, 687] on span "Сохранить" at bounding box center [965, 693] width 60 height 13
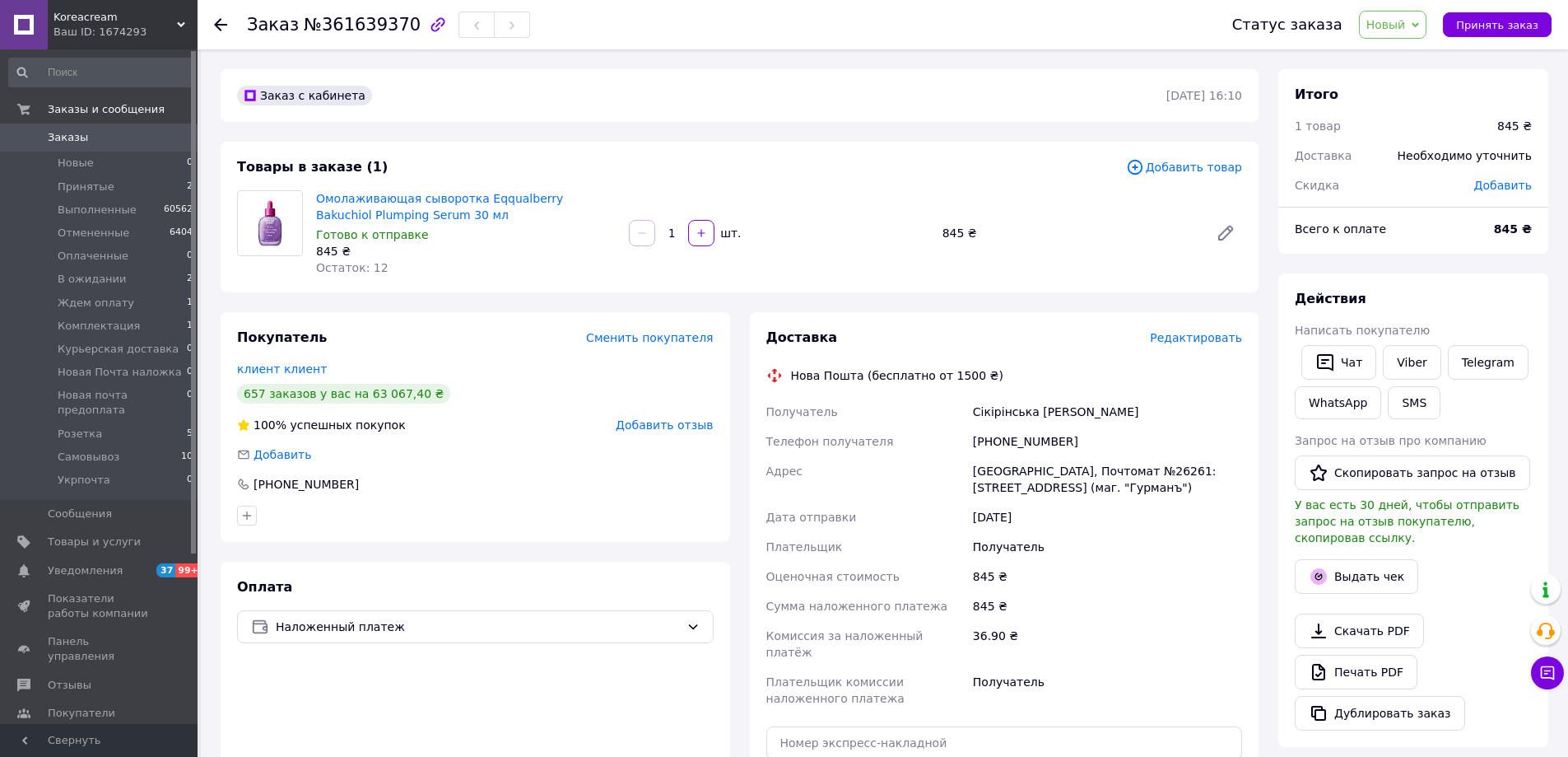
click at [1403, 18] on span "Новый" at bounding box center [1385, 25] width 39 height 13
click at [1401, 45] on ul "Принят Выполнен Отменен Оплаченный В ожидании Ждем оплату Комплектация Курьерск…" at bounding box center [1438, 122] width 159 height 165
click at [1402, 30] on span "Новый" at bounding box center [1385, 25] width 39 height 13
click at [1401, 62] on li "Принят" at bounding box center [1438, 57] width 157 height 25
copy link "Eqqualberry Bakuchiol Plumping Serum 30 мл"
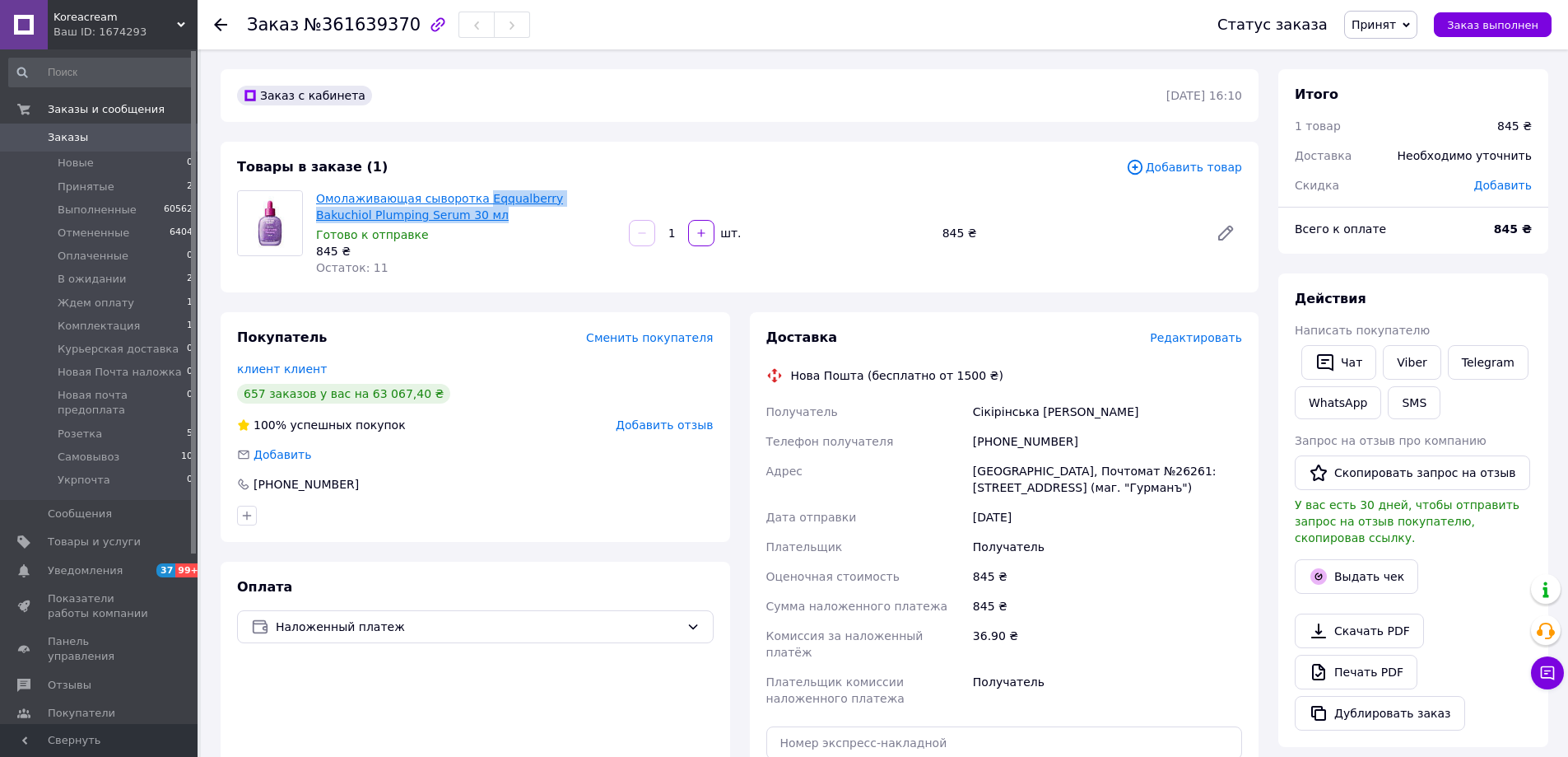
drag, startPoint x: 445, startPoint y: 213, endPoint x: 395, endPoint y: 15, distance: 204.2
click at [471, 196] on span "Омолаживающая сыворотка Eqqualberry Bakuchiol Plumping Serum 30 мл" at bounding box center [466, 207] width 299 height 33
click at [1381, 35] on span "Принят" at bounding box center [1381, 25] width 74 height 28
click at [618, 496] on div "Покупатель Сменить покупателя клиент клиент 657 заказов у вас на 63 067,40 ₴ 10…" at bounding box center [476, 427] width 509 height 230
click at [81, 187] on span "Принятые" at bounding box center [85, 187] width 56 height 15
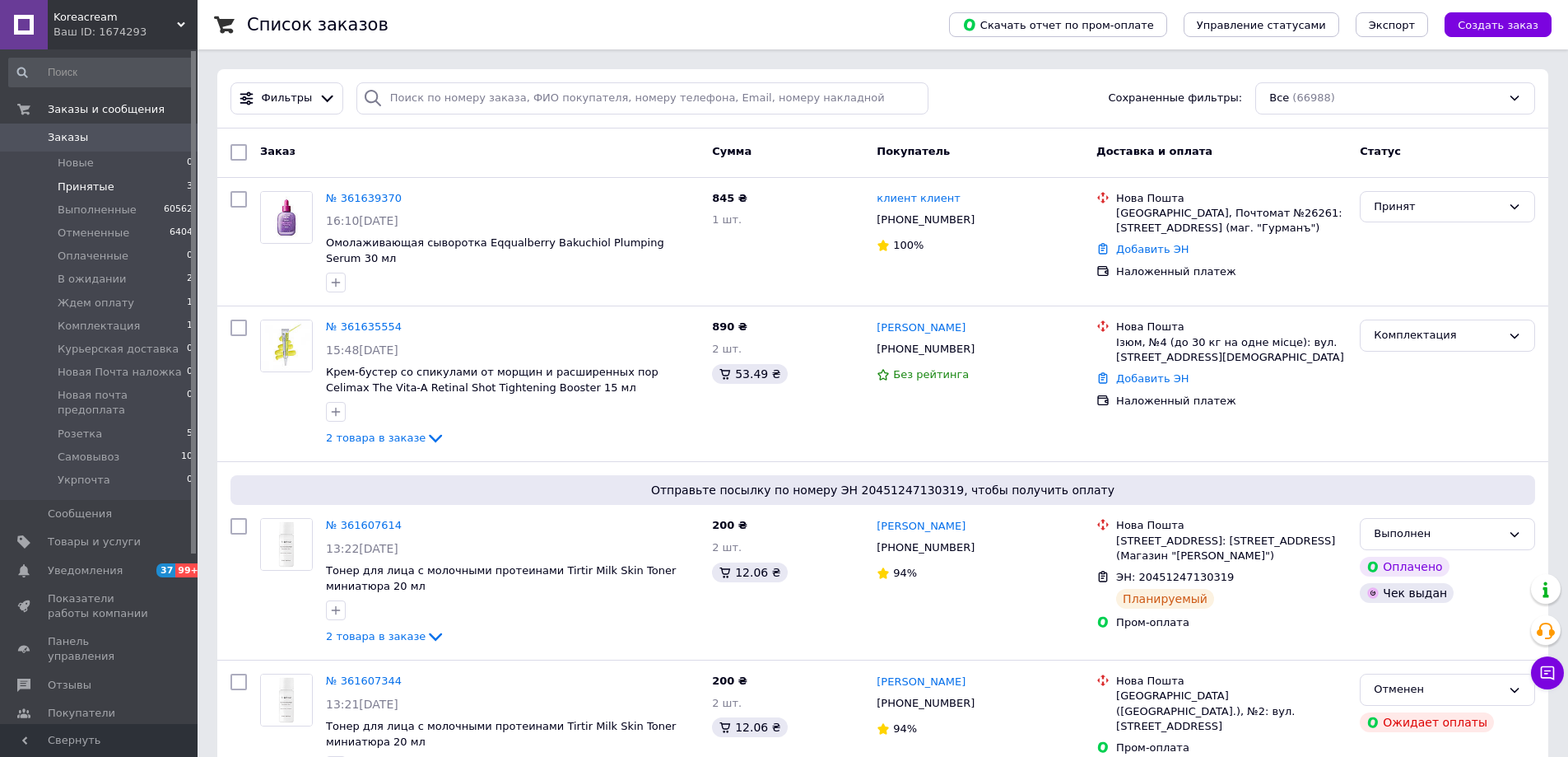
click at [90, 189] on span "Принятые" at bounding box center [85, 187] width 56 height 15
click at [333, 278] on icon "button" at bounding box center [337, 283] width 9 height 9
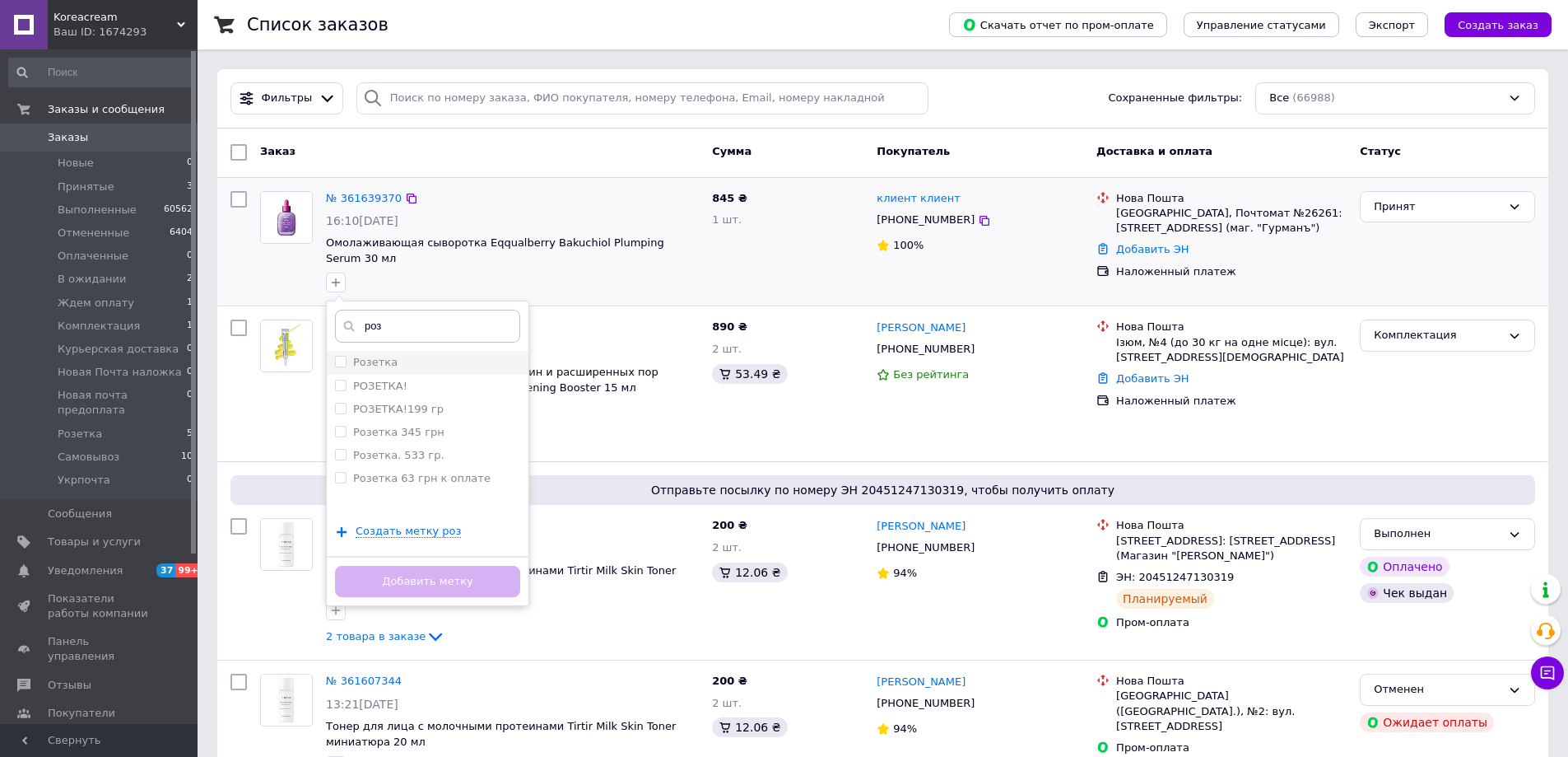
type input "роз"
click at [367, 356] on label "Розетка" at bounding box center [375, 362] width 45 height 13
checkbox input "true"
click at [447, 566] on button "Добавить метку" at bounding box center [427, 581] width 186 height 32
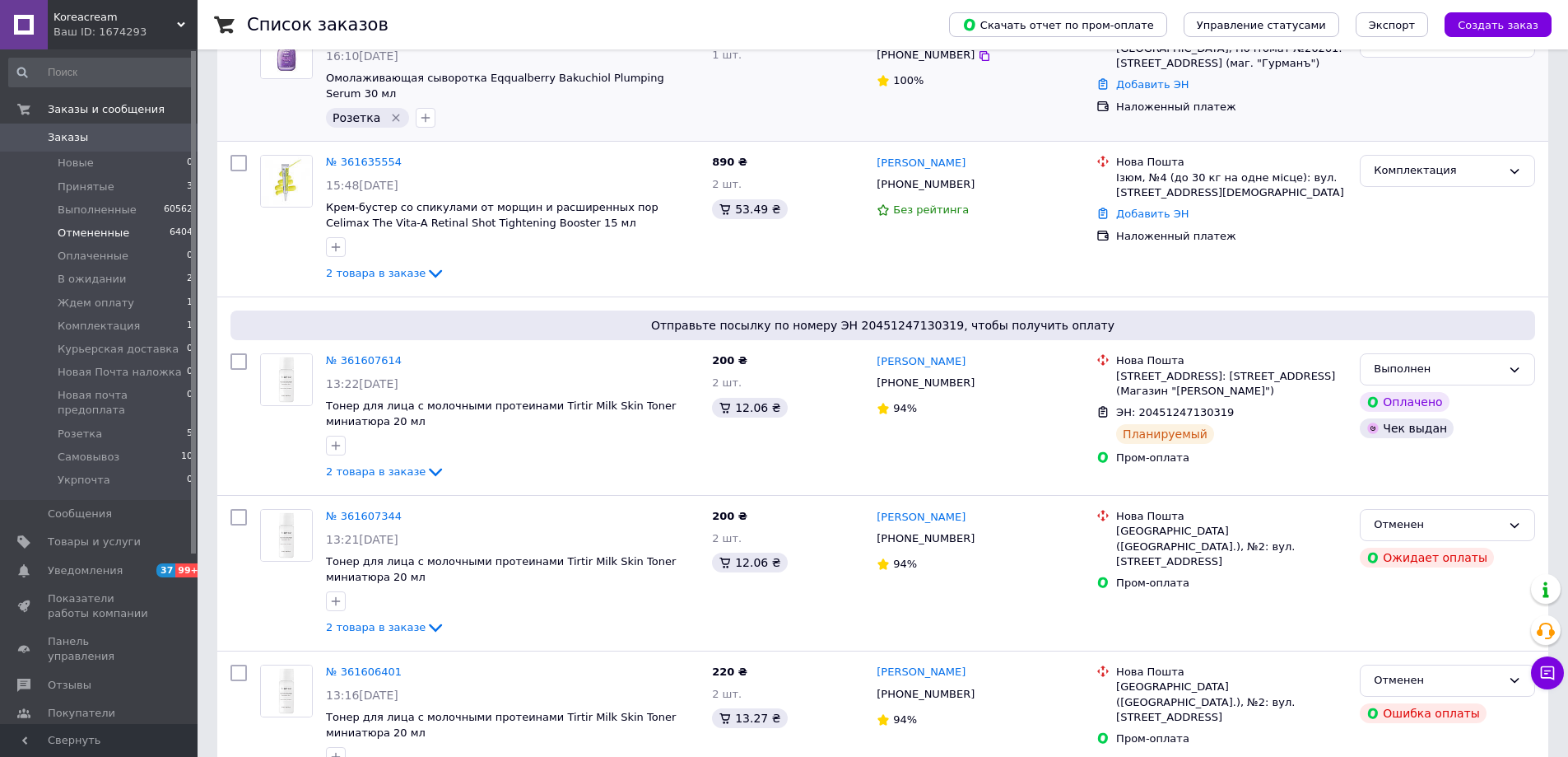
drag, startPoint x: 87, startPoint y: 179, endPoint x: 179, endPoint y: 223, distance: 102.0
click at [87, 179] on span "Принятые" at bounding box center [85, 187] width 56 height 15
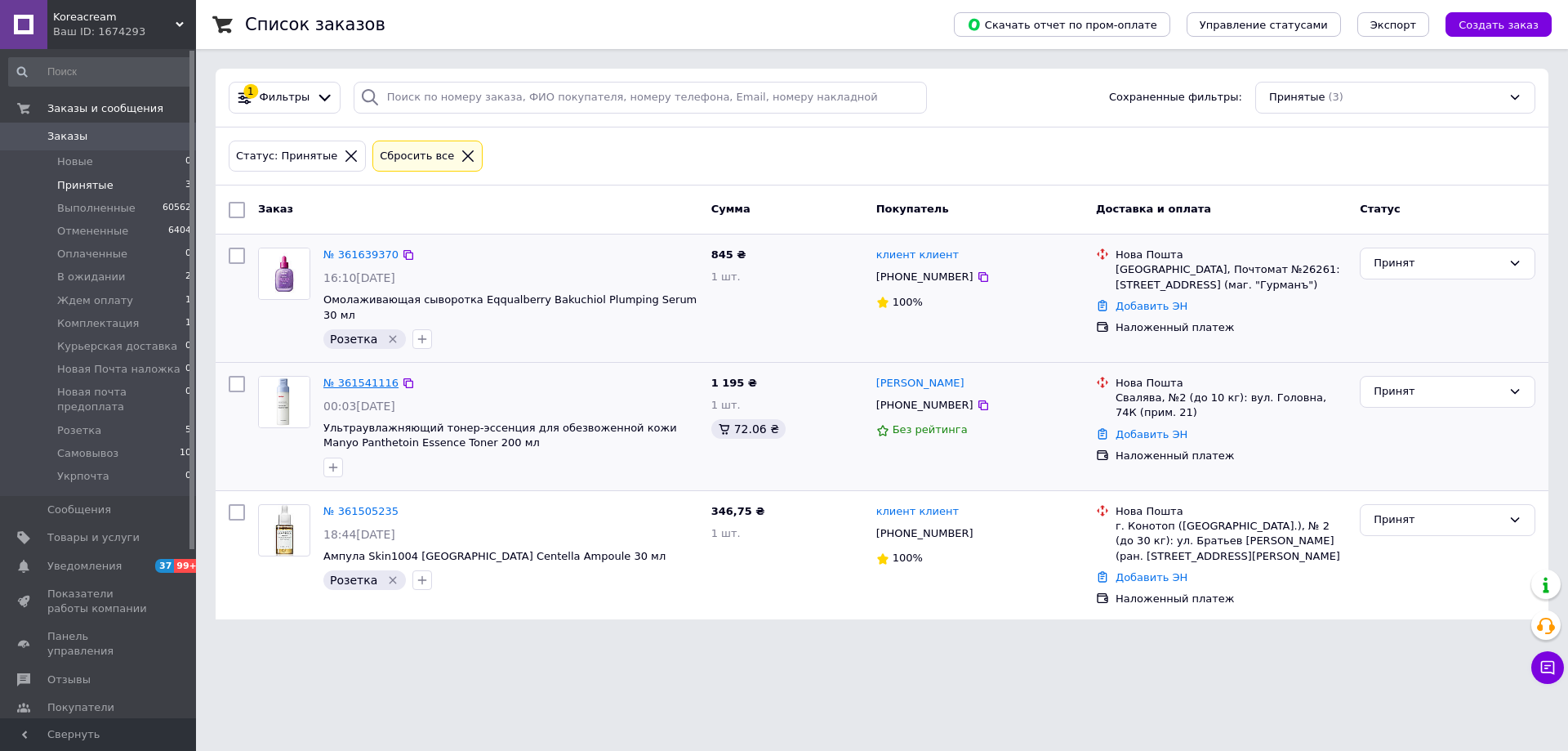
click at [365, 376] on link "№ 361541116" at bounding box center [360, 383] width 75 height 13
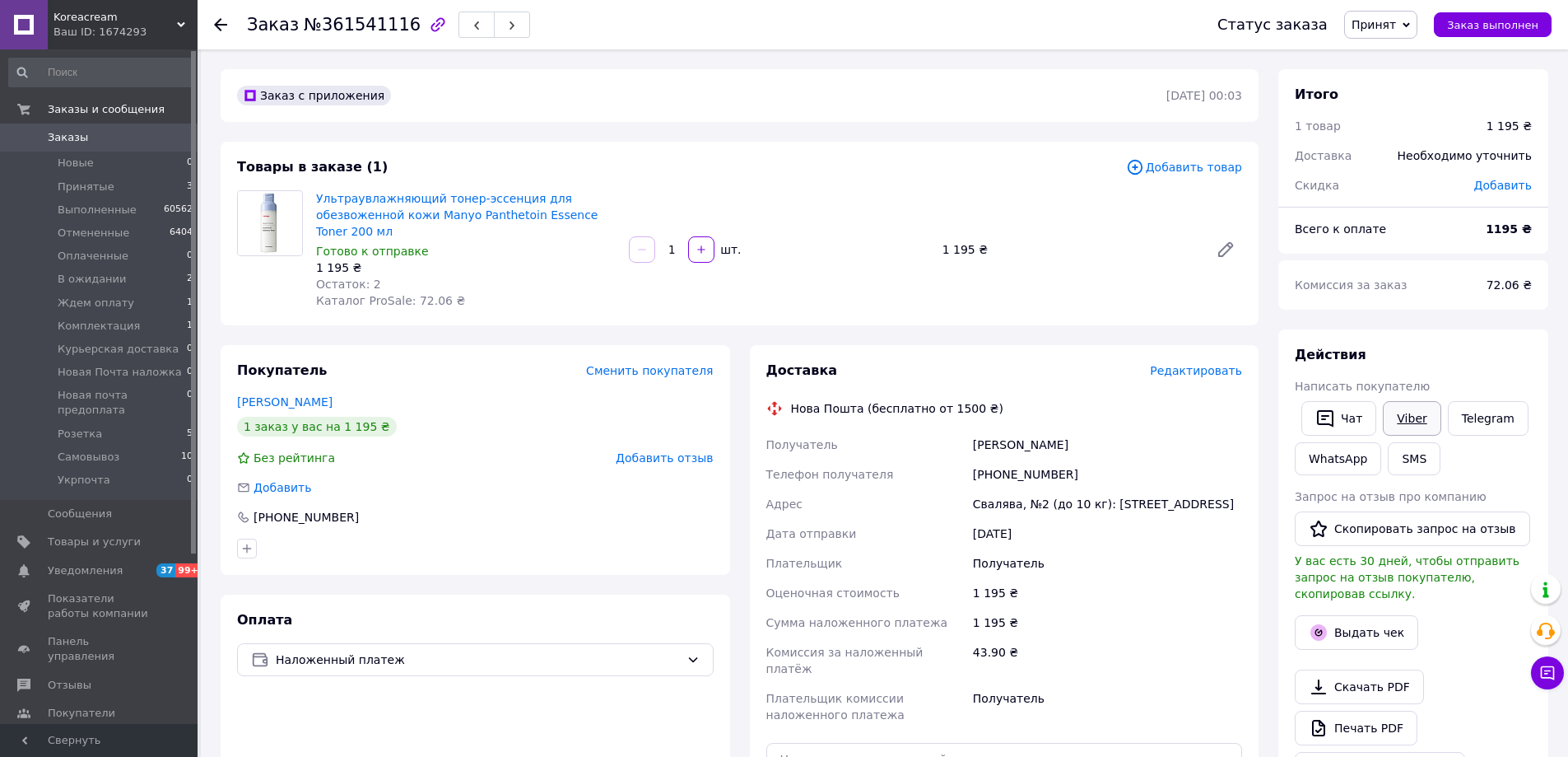
click at [1399, 422] on link "Viber" at bounding box center [1412, 419] width 57 height 35
click at [1396, 10] on div "Статус заказа Принят Выполнен Отменен Оплаченный В ожидании Ждем оплату Комплек…" at bounding box center [1368, 25] width 367 height 49
click at [1393, 18] on span "Принят" at bounding box center [1373, 25] width 45 height 13
click at [1394, 174] on li "Комплектация" at bounding box center [1423, 181] width 157 height 25
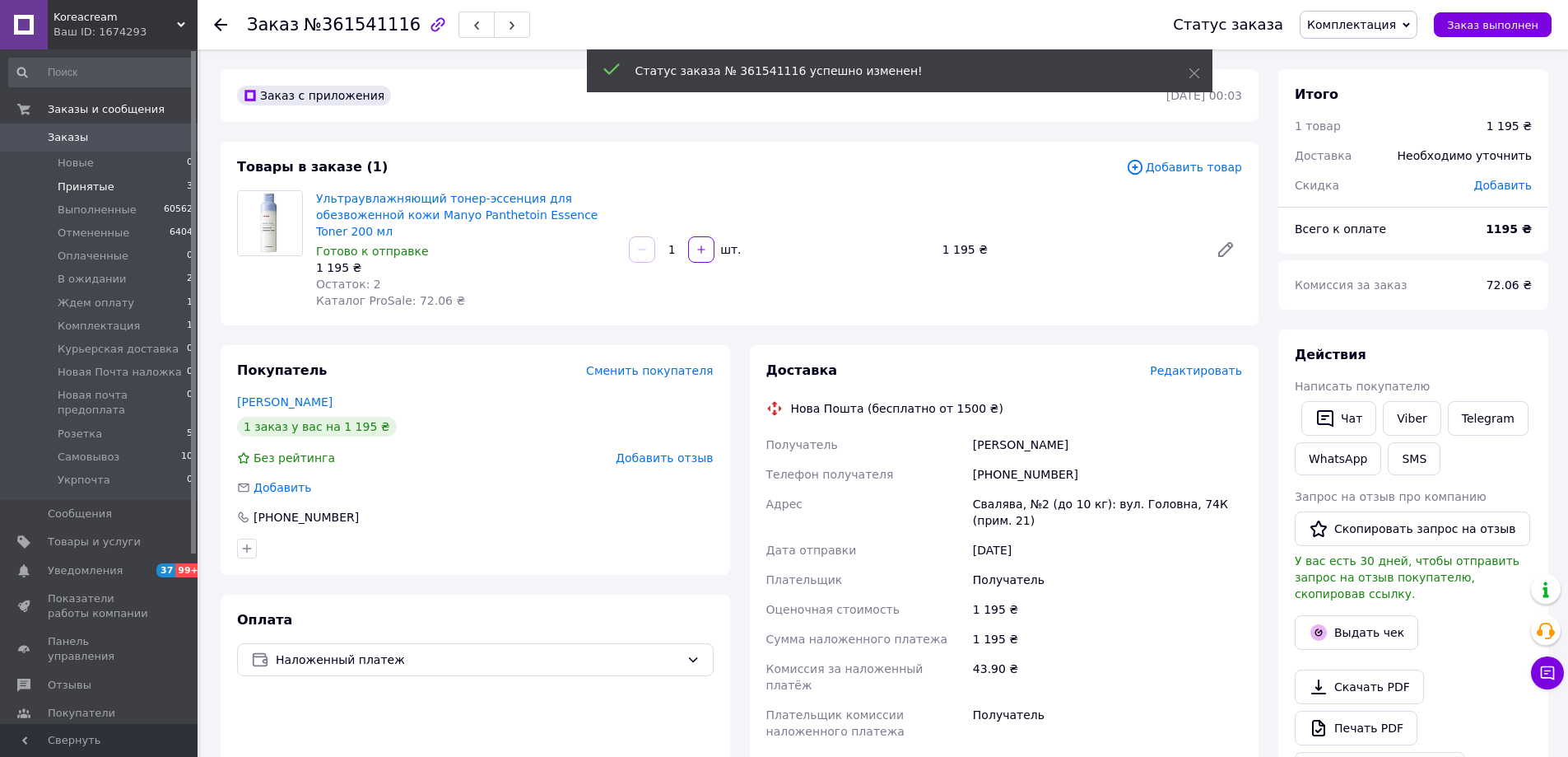
click at [83, 186] on span "Принятые" at bounding box center [85, 187] width 56 height 15
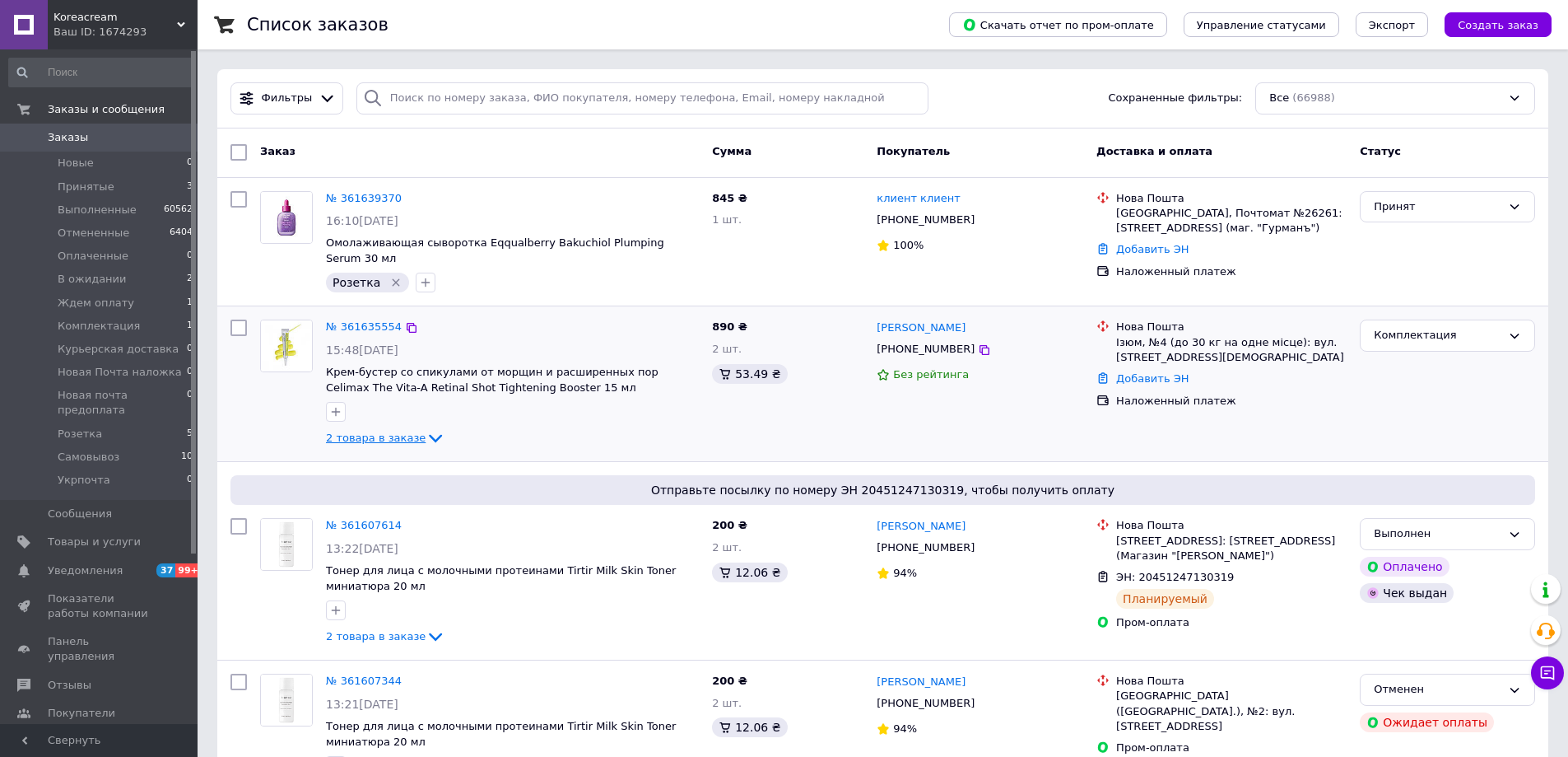
click at [374, 431] on span "2 товара в заказе" at bounding box center [376, 438] width 100 height 13
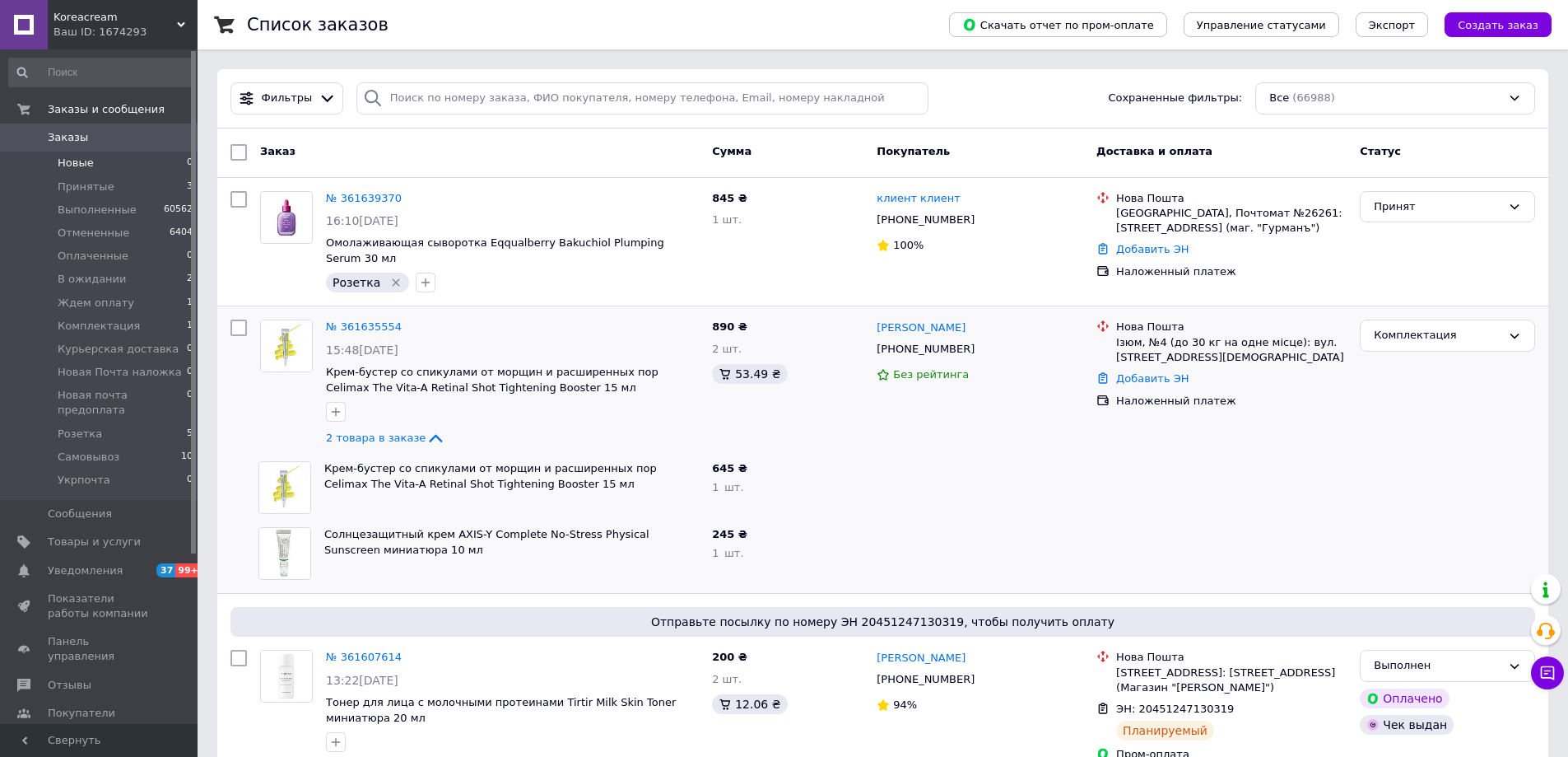
click at [83, 163] on span "Новые" at bounding box center [75, 163] width 36 height 15
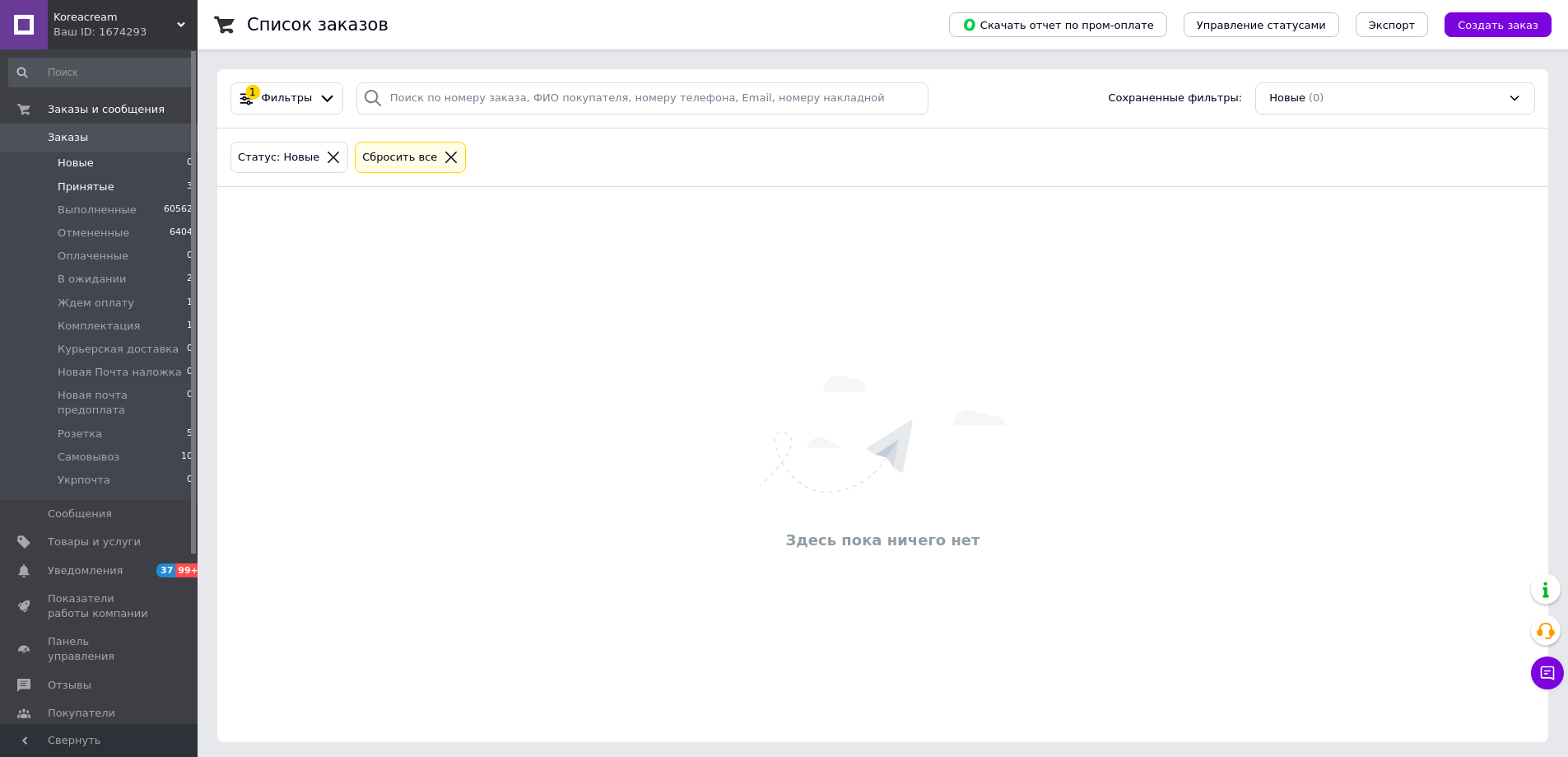
click at [117, 194] on li "Принятые 3" at bounding box center [101, 187] width 203 height 23
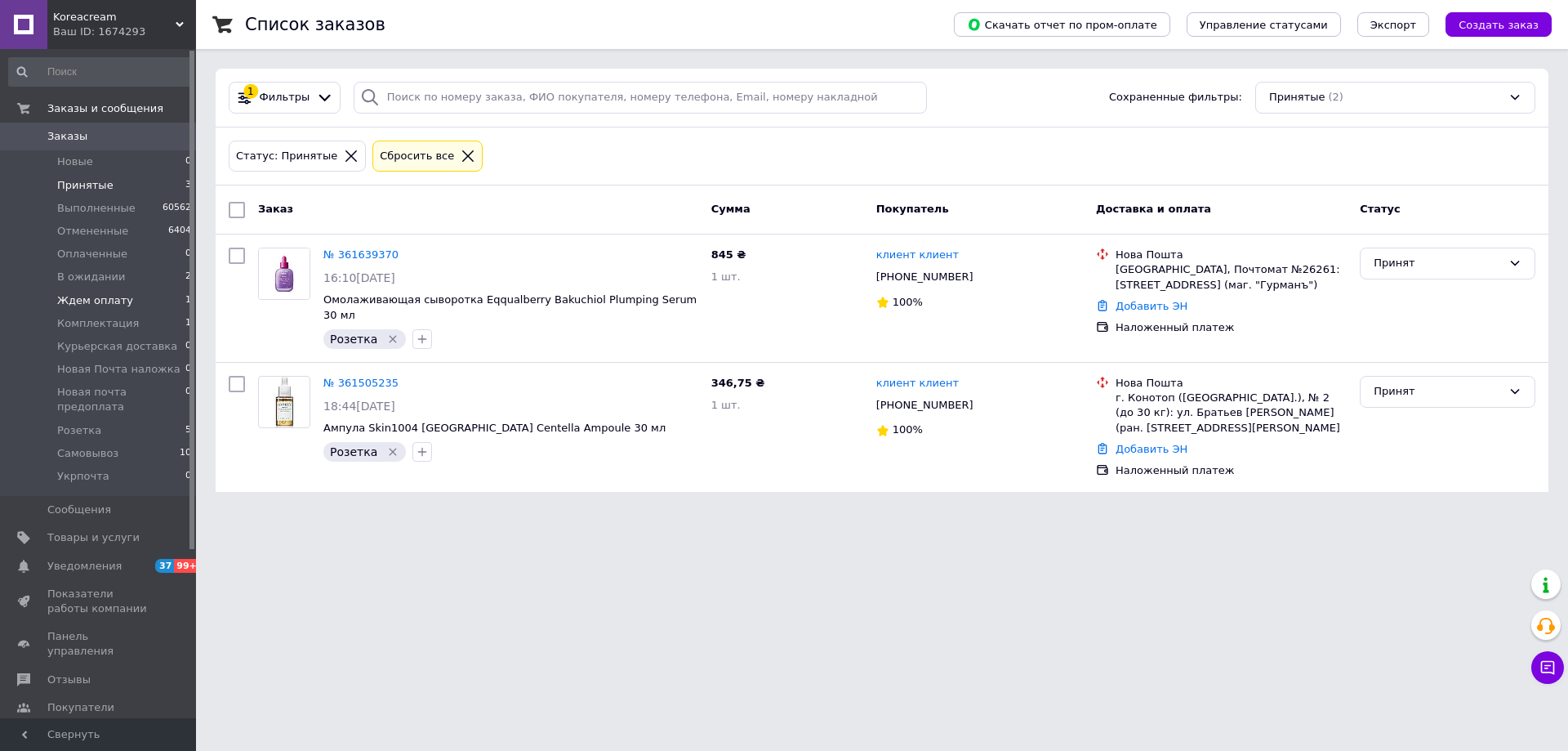
click at [73, 302] on span "Ждем оплату" at bounding box center [95, 301] width 76 height 14
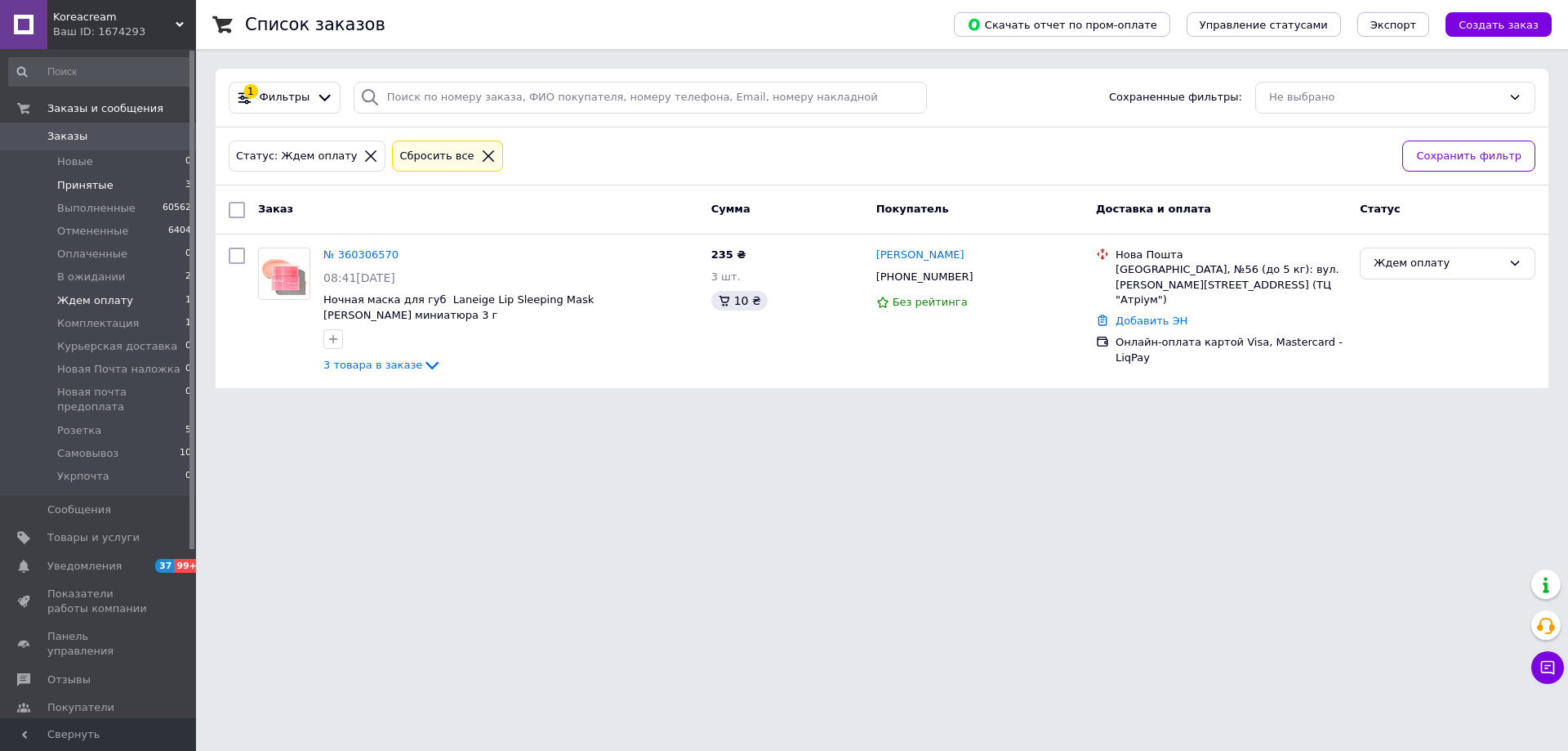
click at [75, 185] on span "Принятые" at bounding box center [85, 185] width 56 height 14
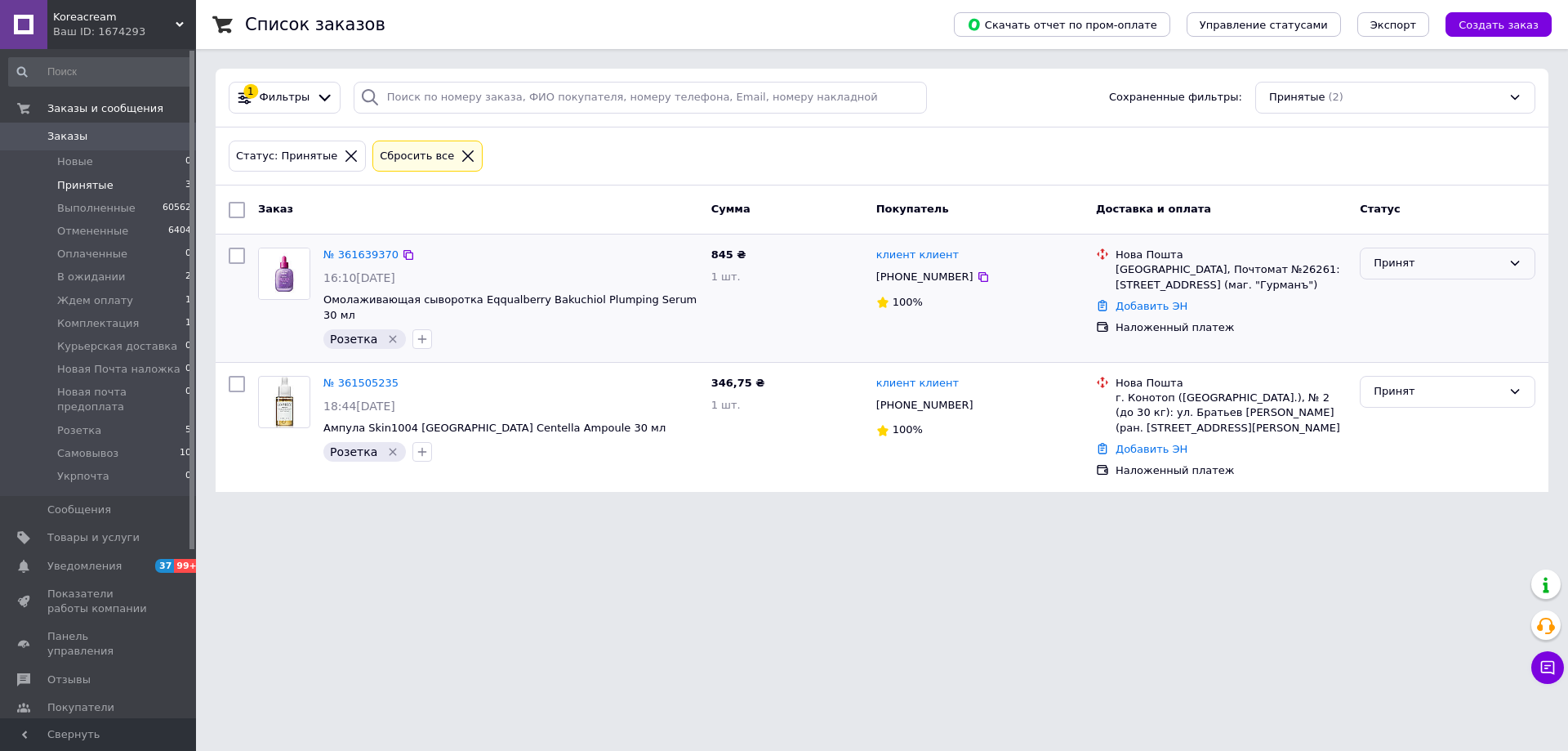
click at [1391, 264] on div "Принят" at bounding box center [1437, 263] width 128 height 17
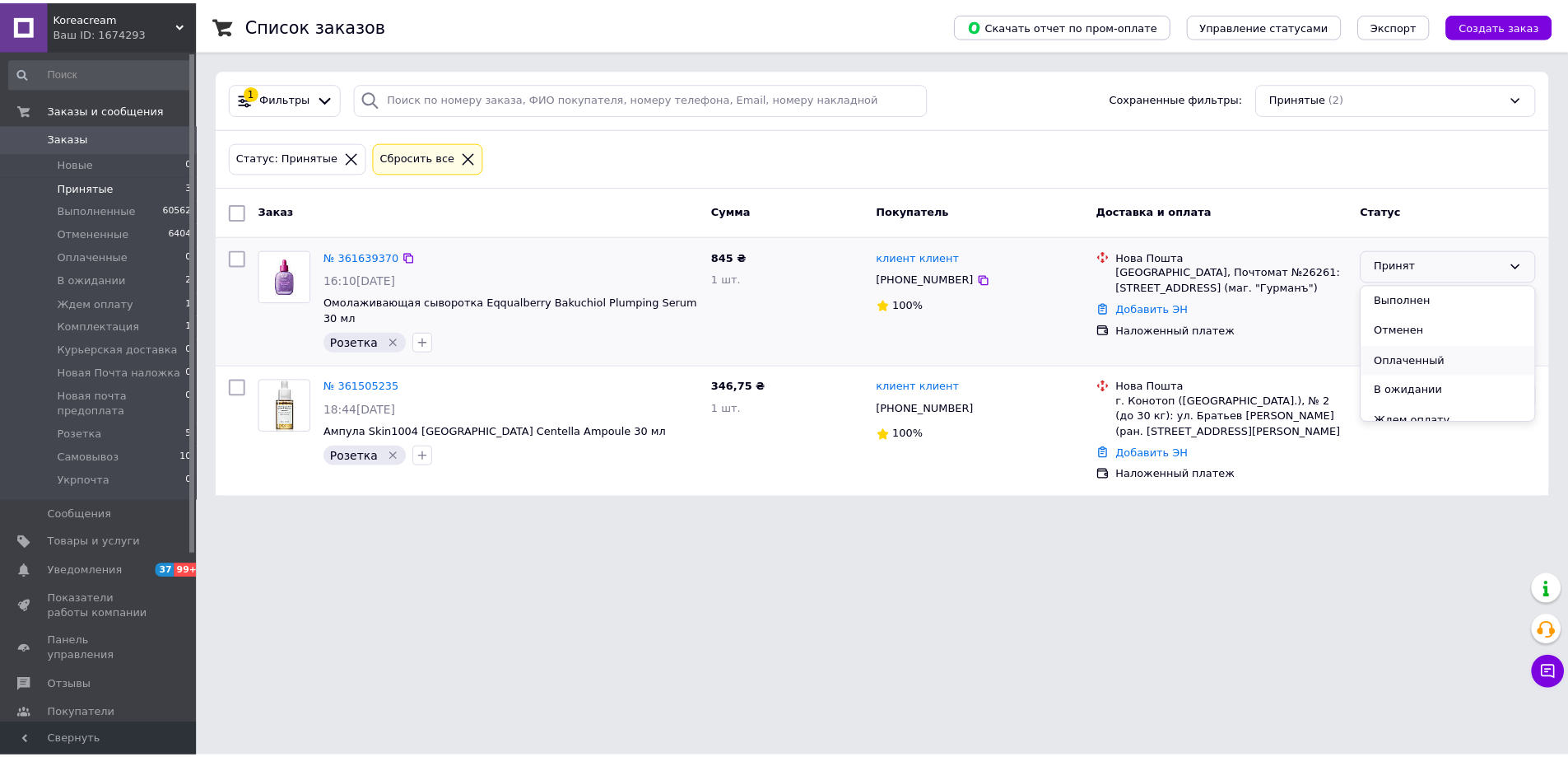
scroll to position [83, 0]
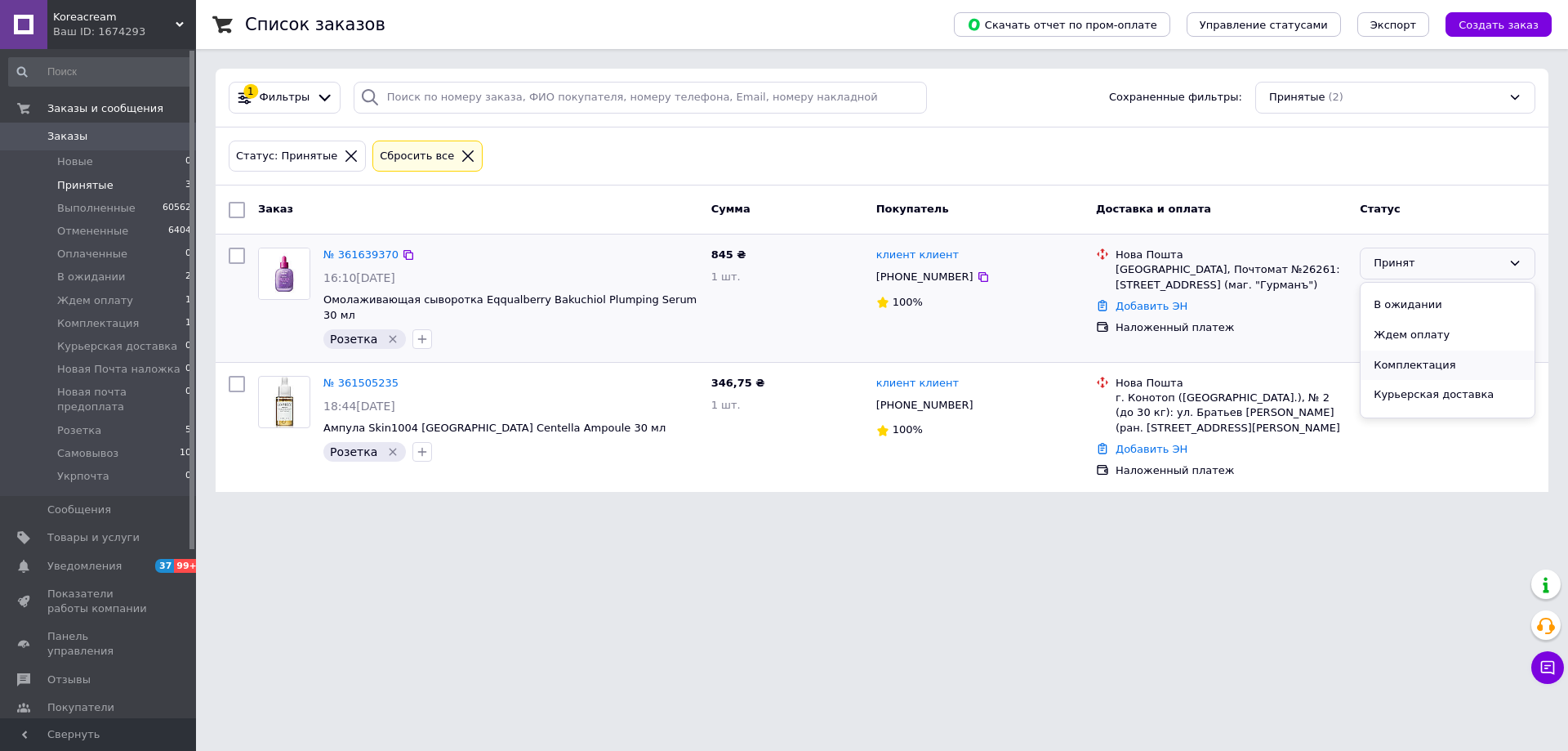
click at [1390, 367] on li "Комплектация" at bounding box center [1447, 365] width 174 height 30
click at [99, 530] on span "Товары и услуги" at bounding box center [93, 537] width 92 height 14
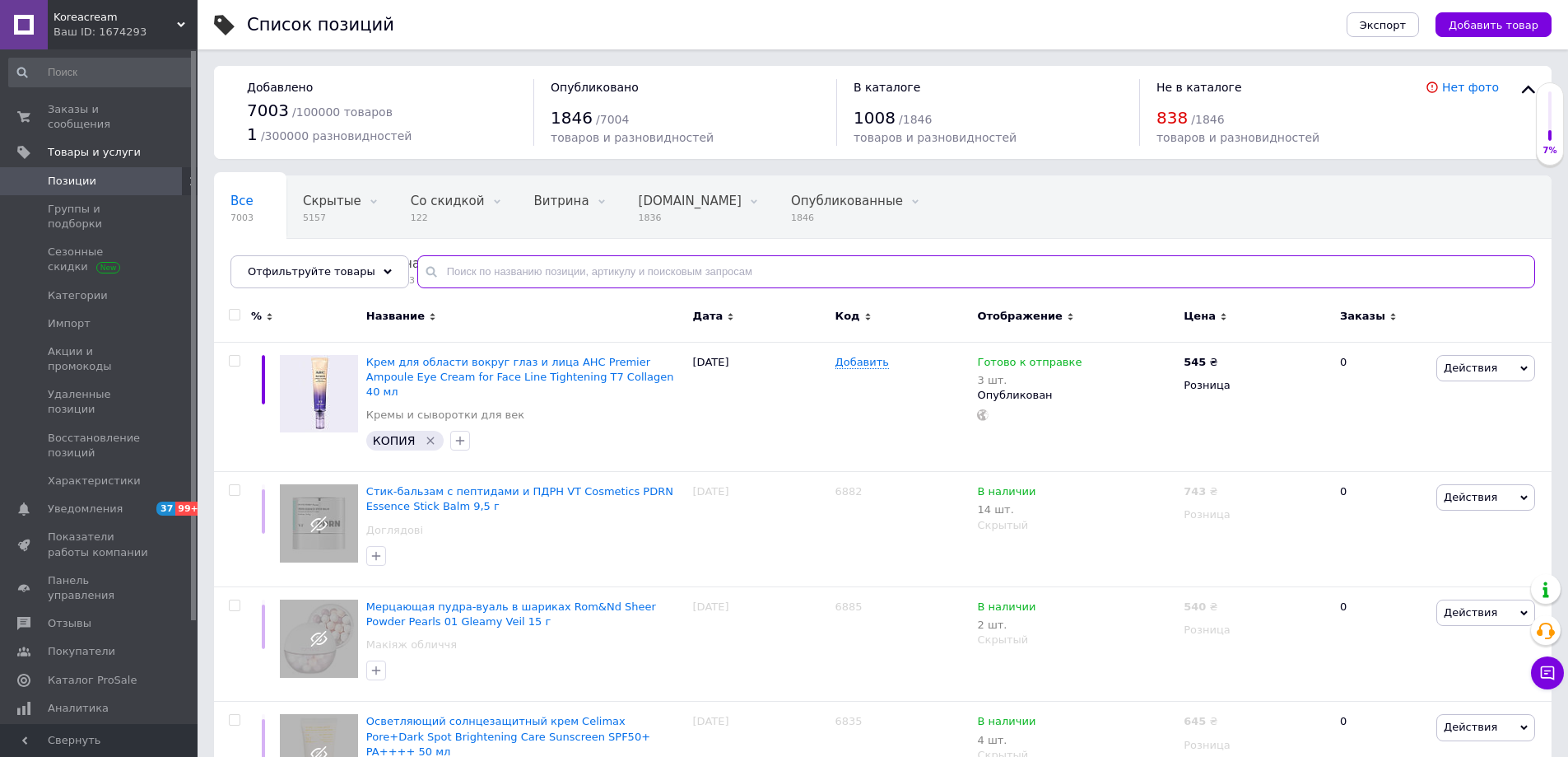
click at [525, 267] on input "text" at bounding box center [976, 272] width 1118 height 33
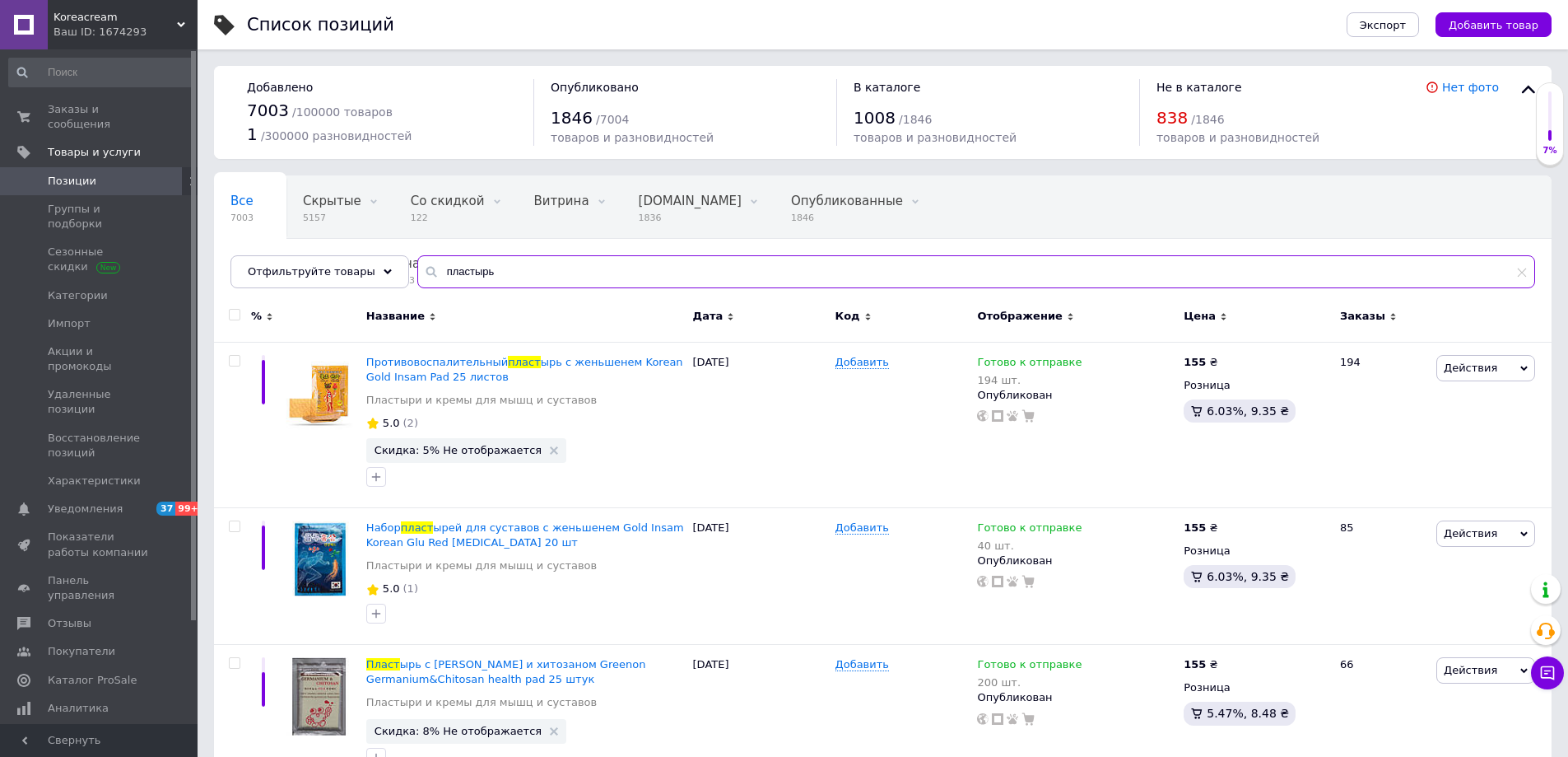
type input "пластырь"
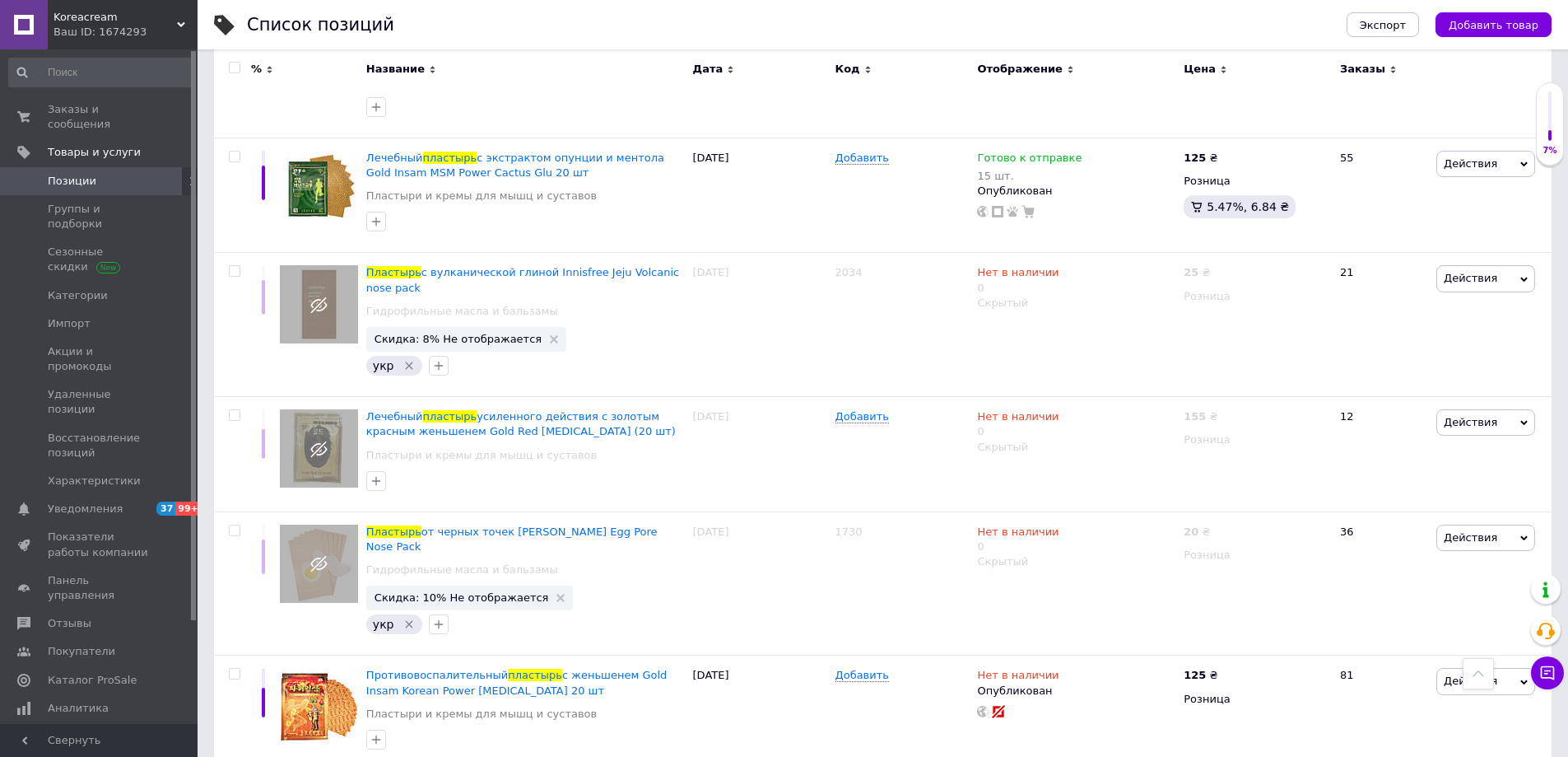
scroll to position [2882, 0]
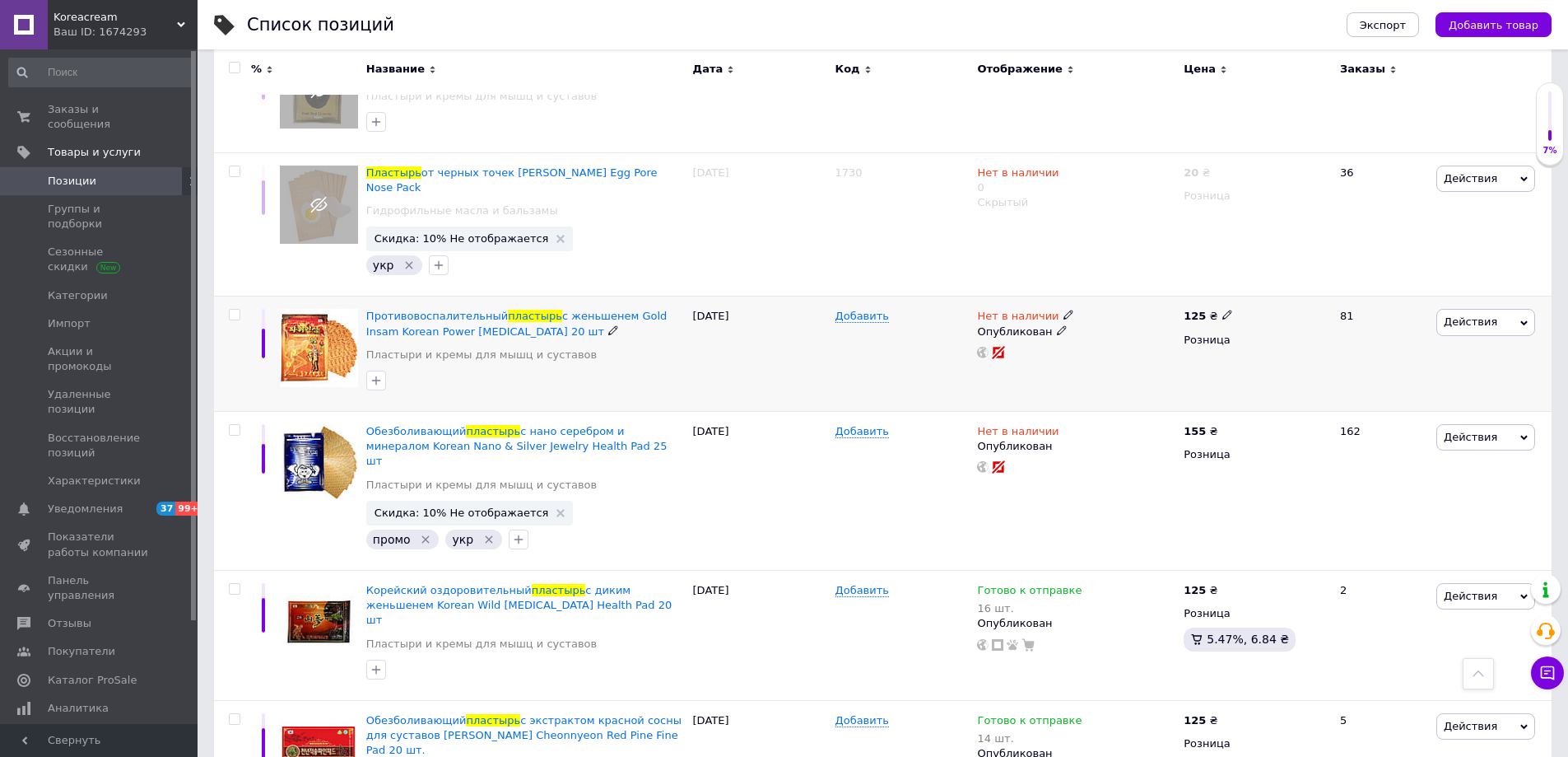
click at [1063, 310] on use at bounding box center [1068, 315] width 9 height 9
click at [1111, 363] on li "Готово к отправке" at bounding box center [1157, 374] width 156 height 23
click at [1111, 342] on input at bounding box center [1141, 358] width 126 height 33
type input "1"
click at [871, 297] on div "Добавить" at bounding box center [902, 354] width 143 height 116
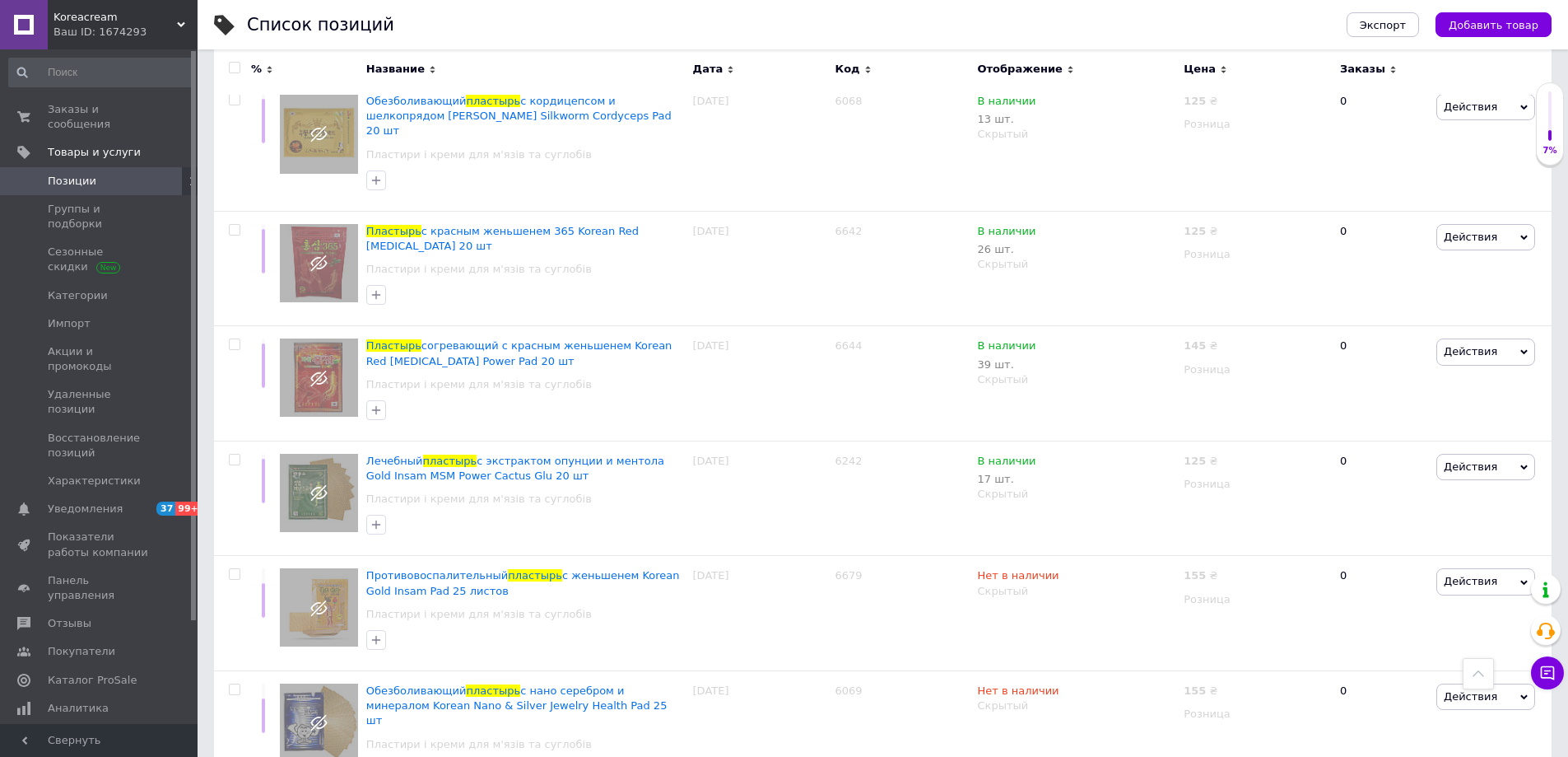
scroll to position [823, 0]
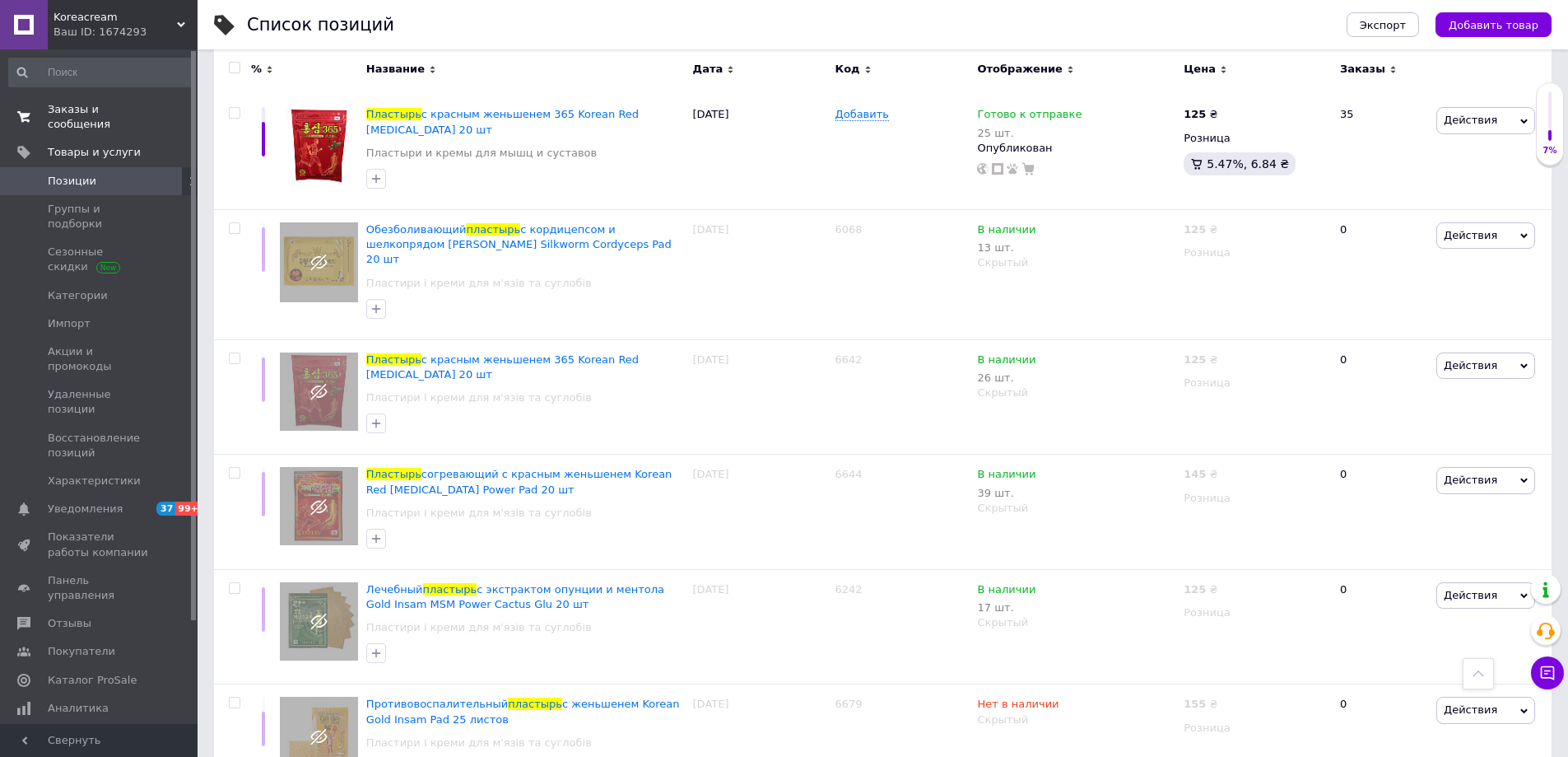
click at [88, 110] on span "Заказы и сообщения" at bounding box center [99, 116] width 105 height 30
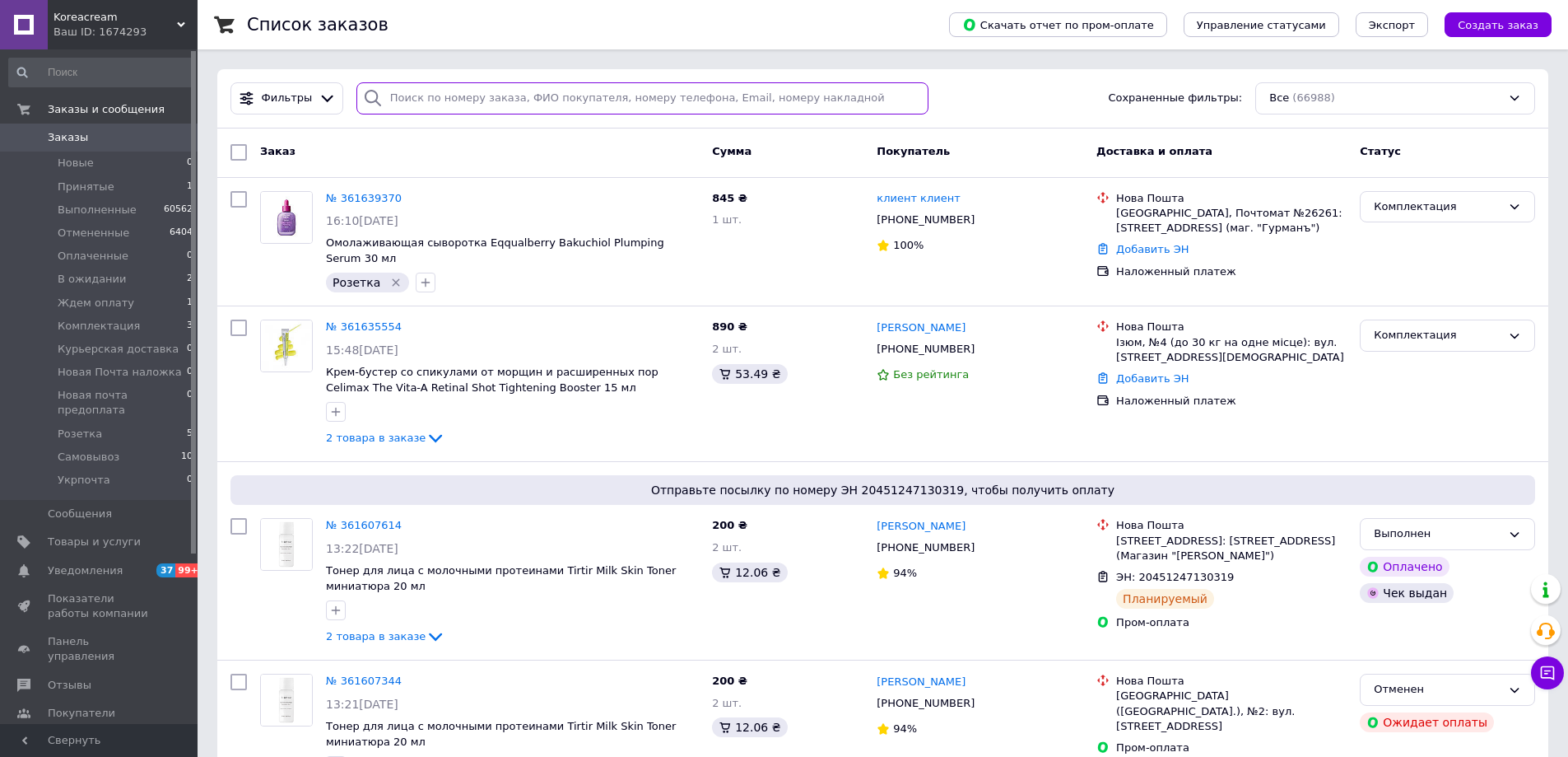
click at [399, 101] on input "search" at bounding box center [643, 98] width 573 height 32
type input "g"
click at [136, 534] on span "Товары и услуги" at bounding box center [99, 541] width 105 height 15
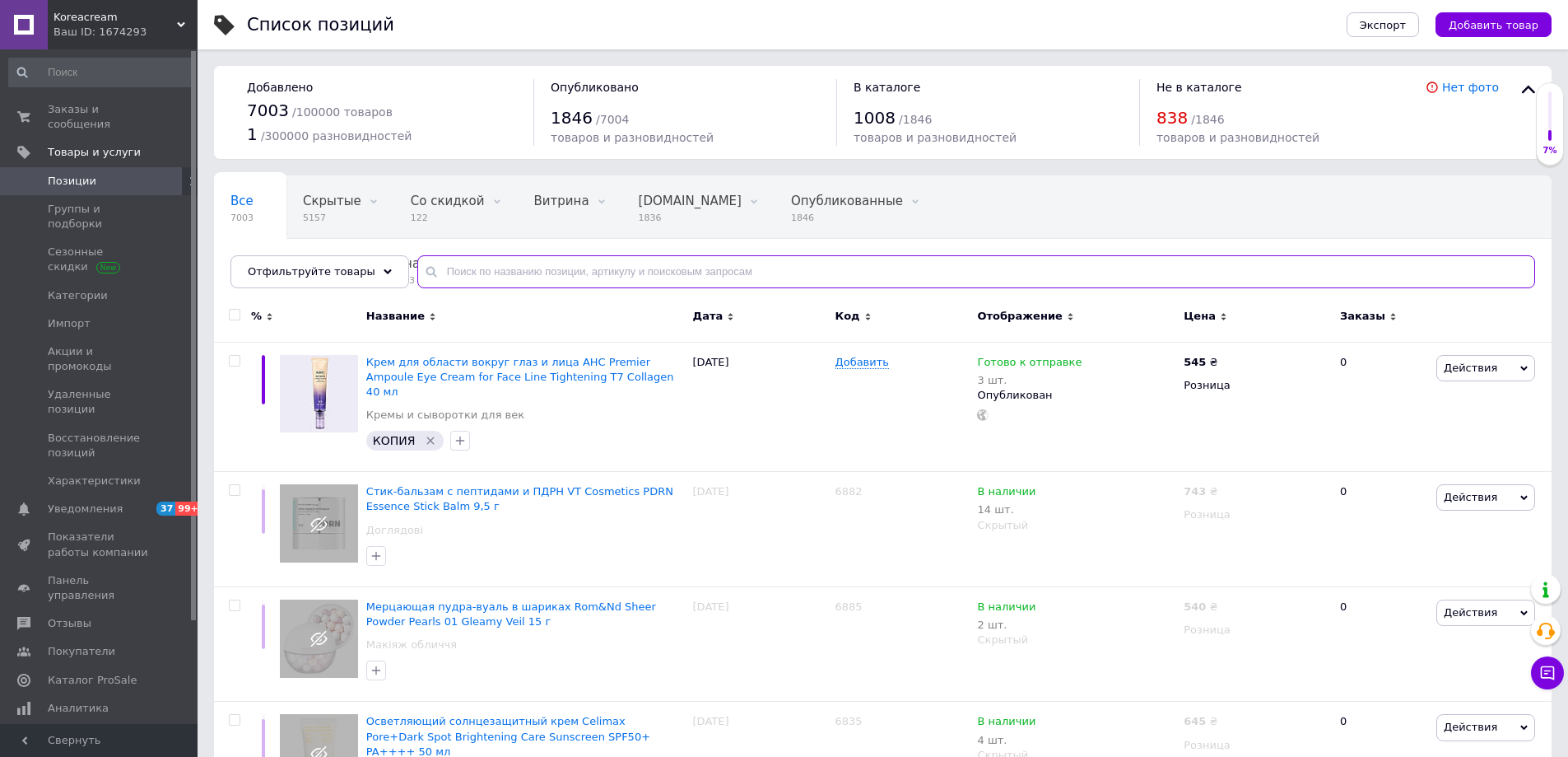
click at [519, 278] on input "text" at bounding box center [976, 272] width 1118 height 33
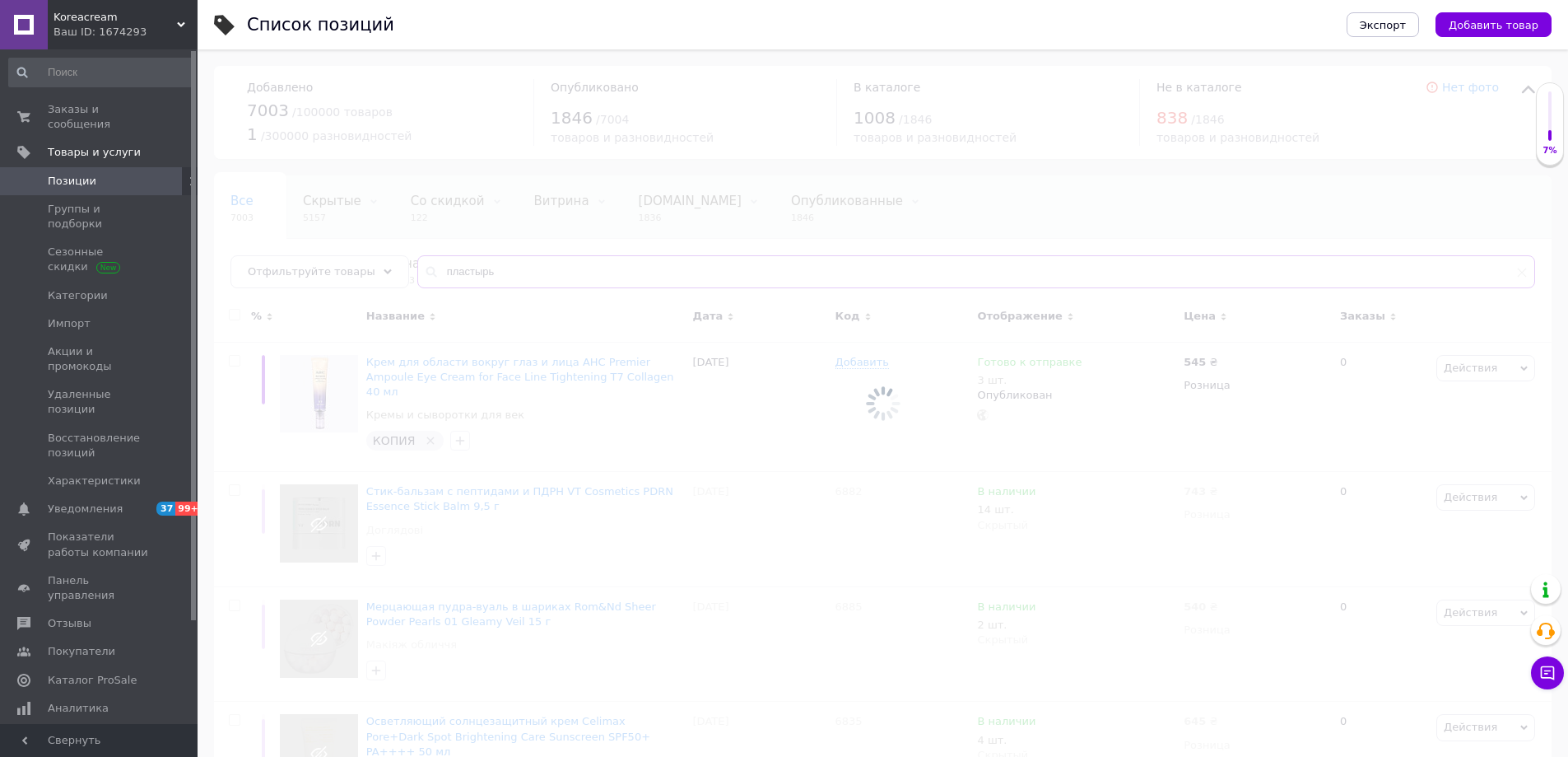
type input "пластырь"
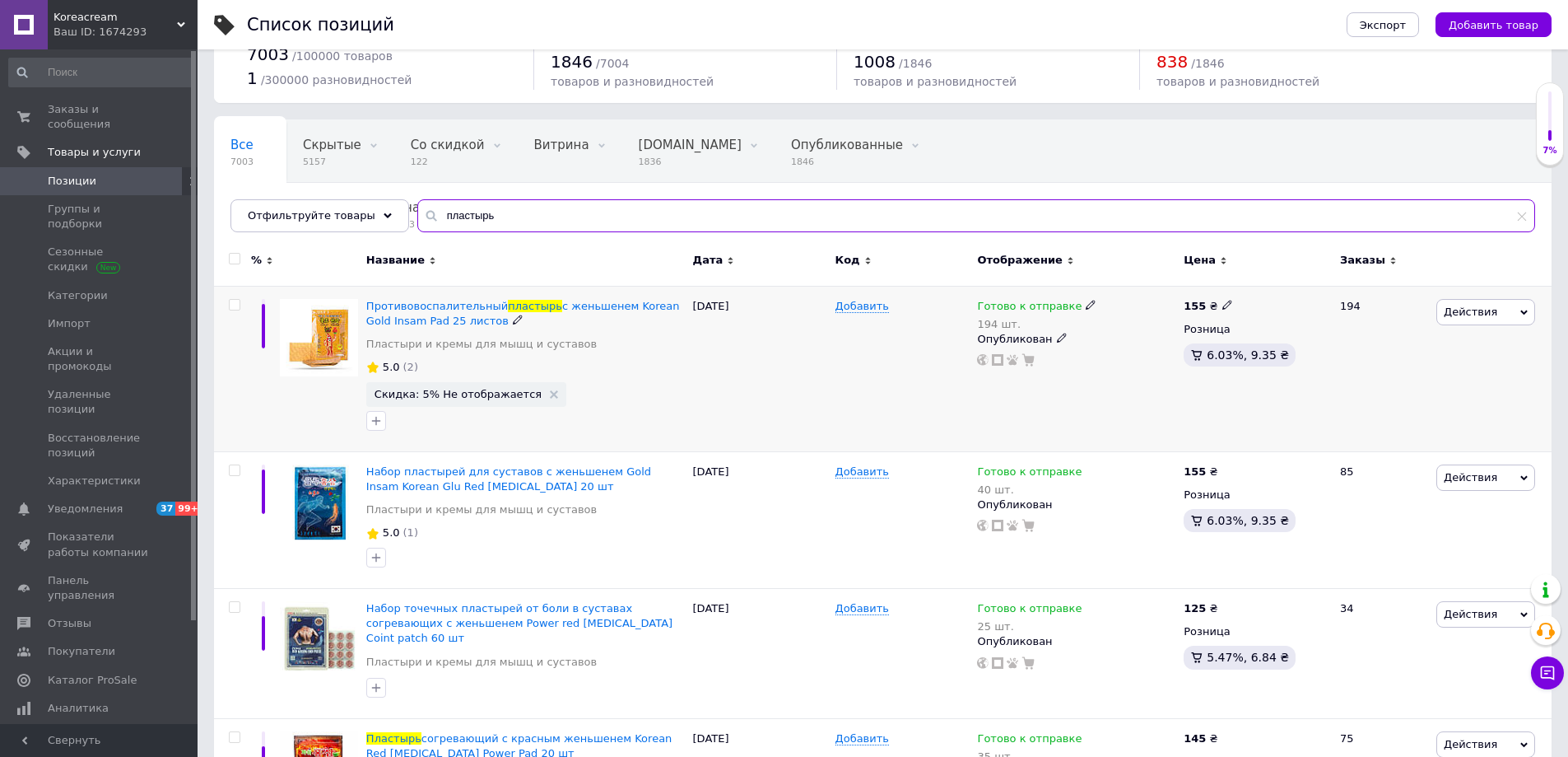
scroll to position [83, 0]
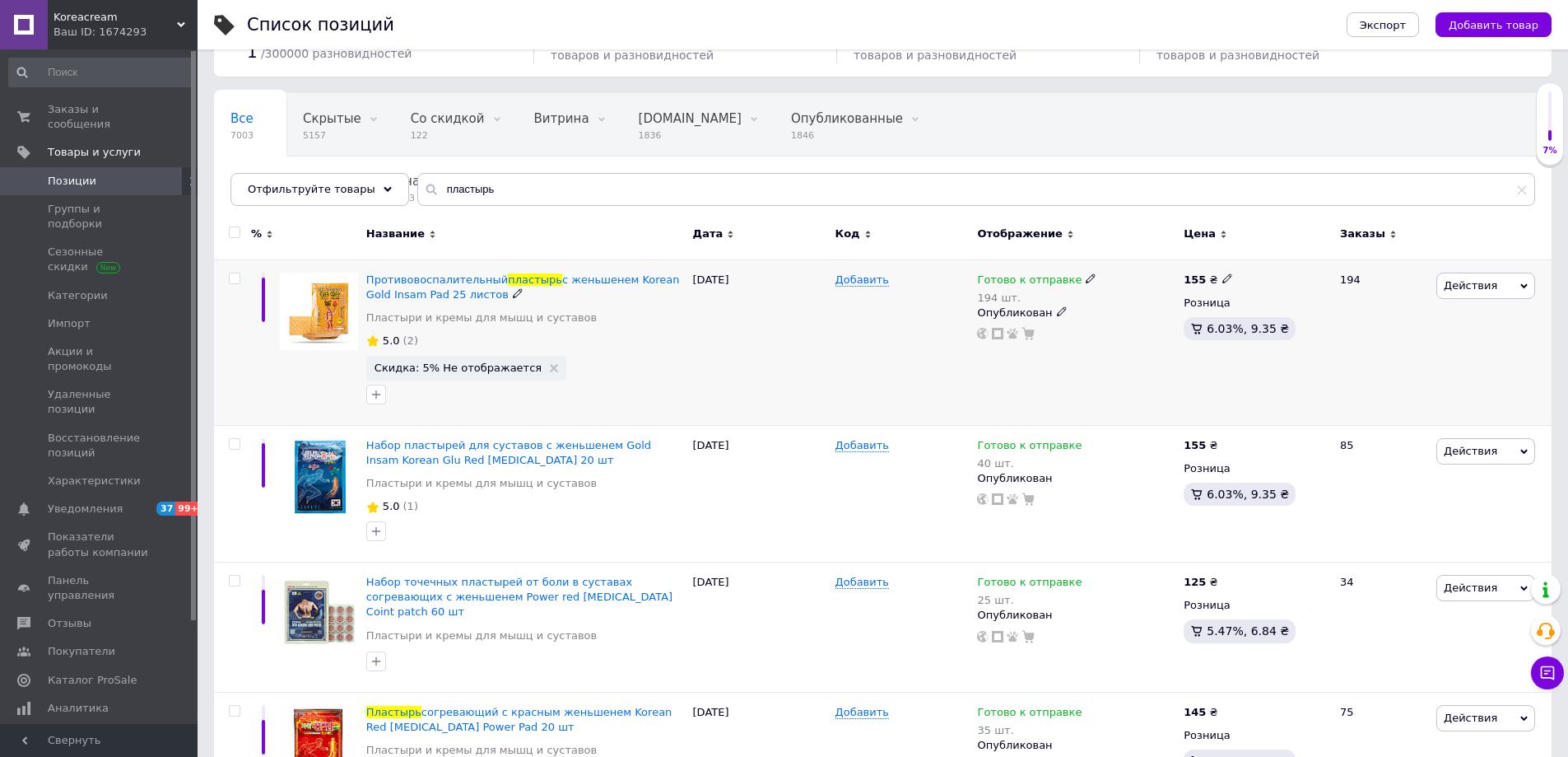
click at [1086, 274] on icon at bounding box center [1091, 278] width 10 height 10
click at [1109, 269] on span "Готово к отправке" at bounding box center [1161, 267] width 105 height 13
click at [1138, 319] on input "194" at bounding box center [1161, 330] width 126 height 33
type input "195"
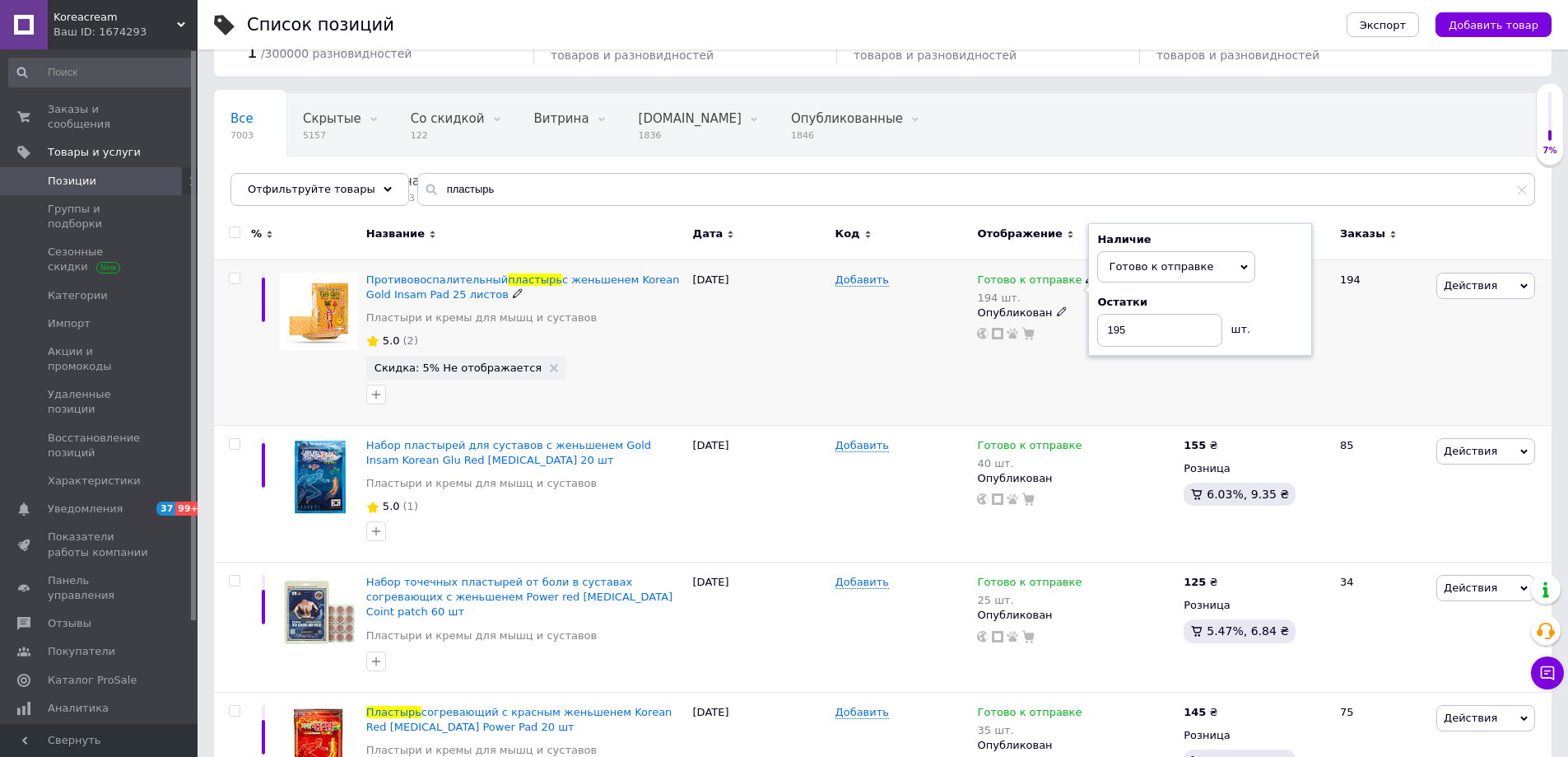
click at [853, 342] on div "Добавить" at bounding box center [902, 342] width 143 height 166
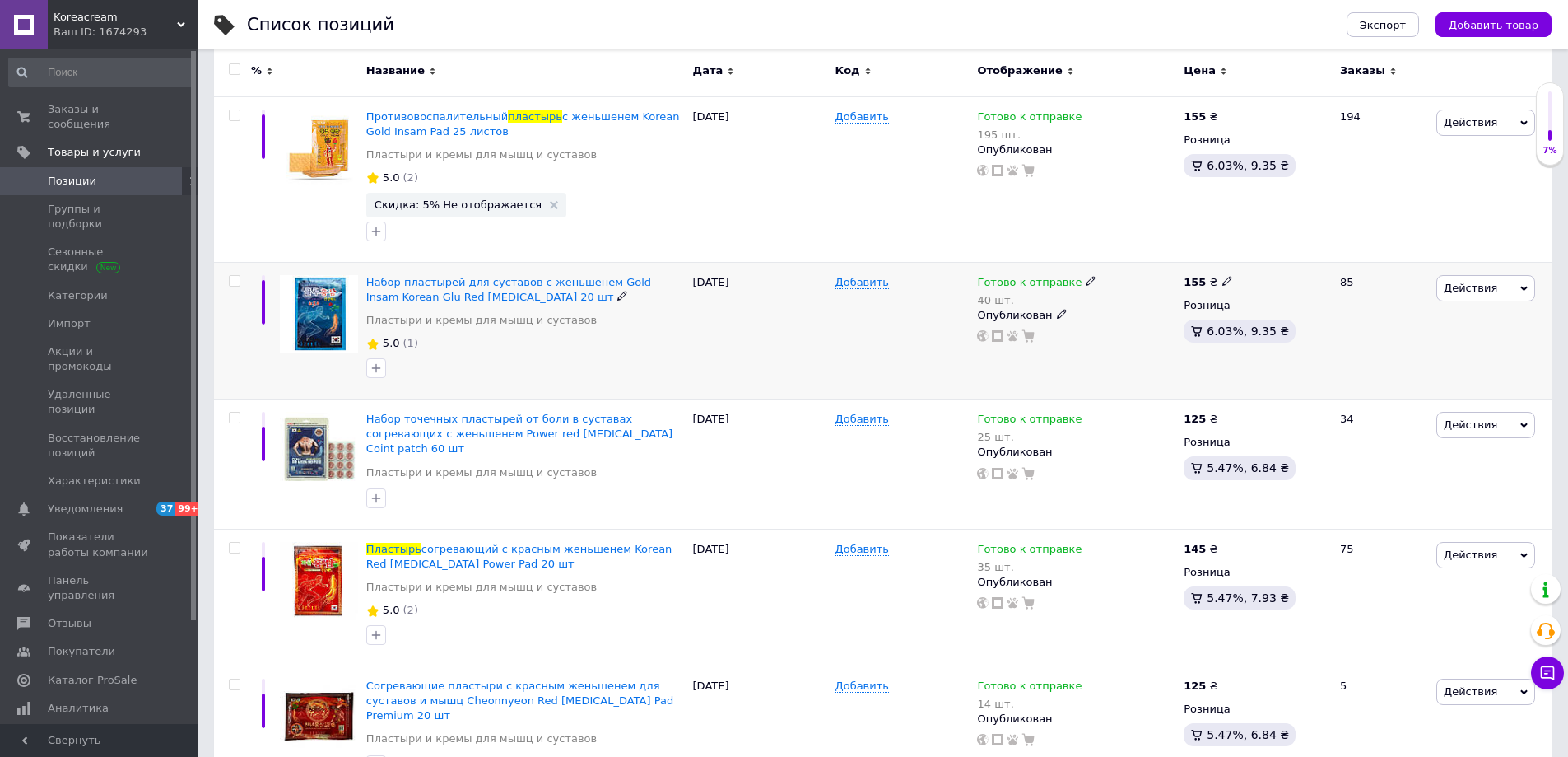
scroll to position [247, 0]
click at [1086, 280] on icon at bounding box center [1091, 278] width 10 height 10
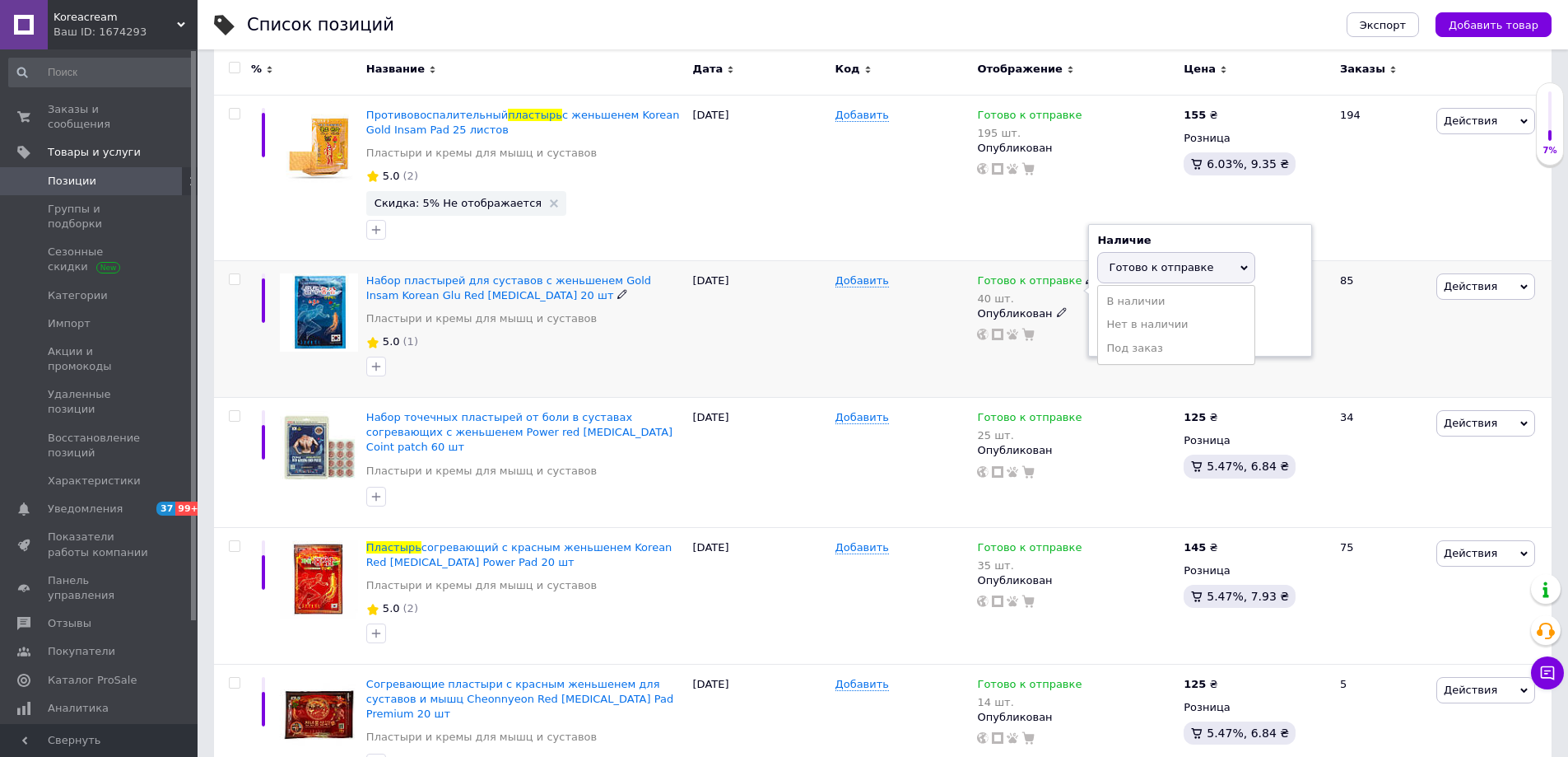
click at [1097, 272] on div "Наличие Готово к отправке В наличии Нет в наличии Под заказ Остатки 40 шт." at bounding box center [1201, 290] width 224 height 134
click at [1121, 318] on input "40" at bounding box center [1161, 331] width 126 height 33
type input "39"
click at [827, 360] on div "[DATE]" at bounding box center [760, 328] width 143 height 136
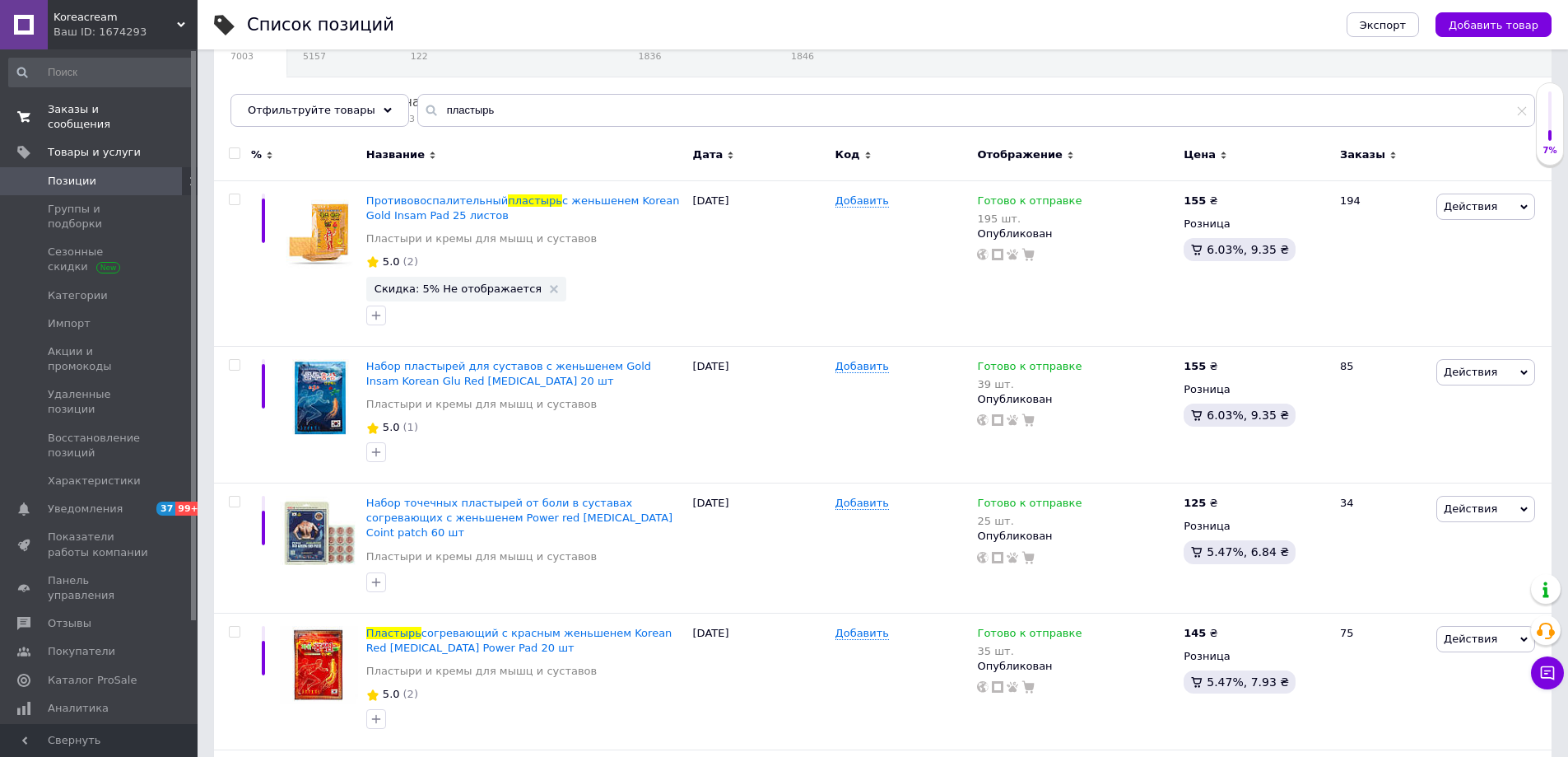
scroll to position [0, 0]
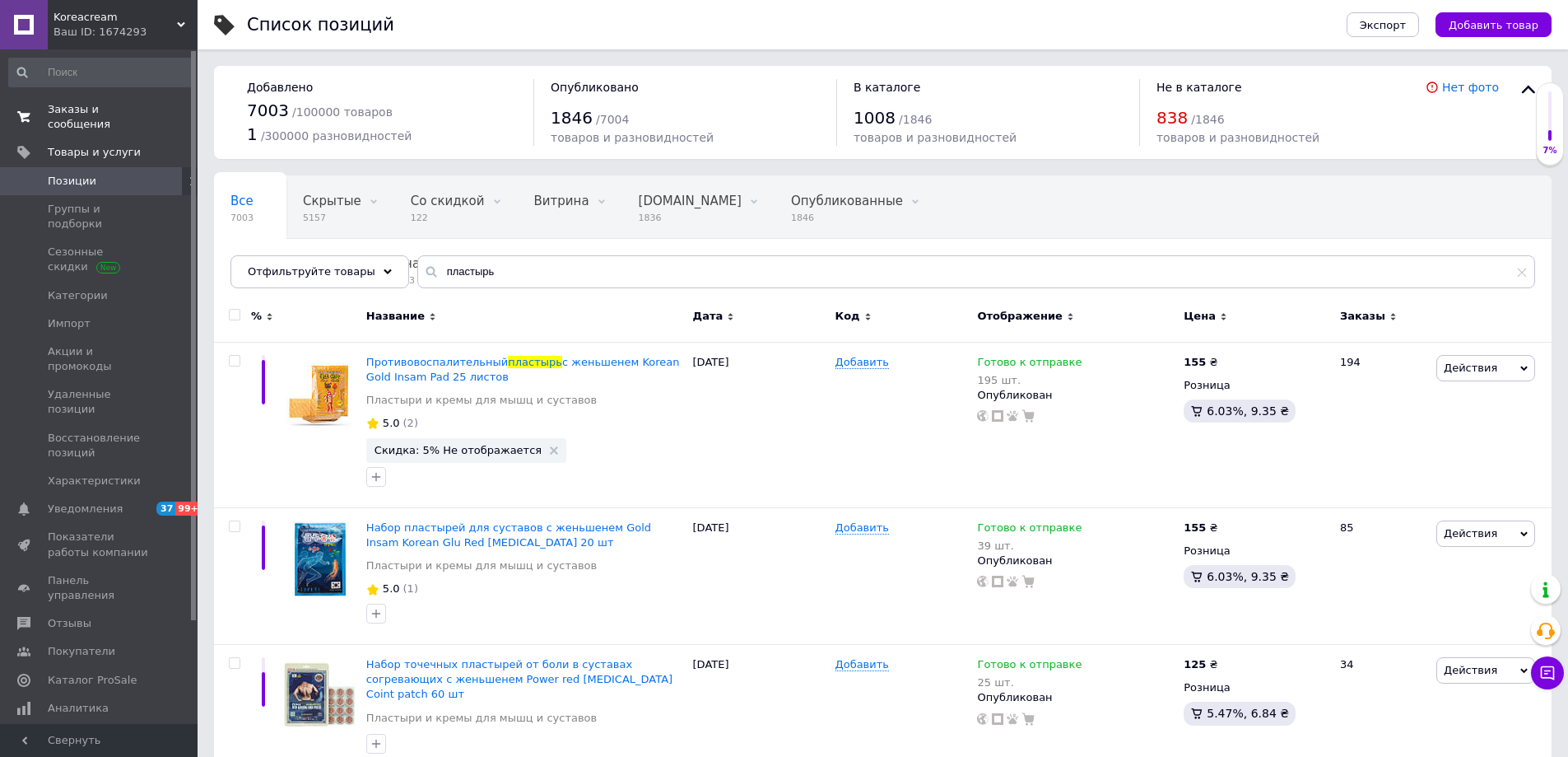
click at [58, 107] on span "Заказы и сообщения" at bounding box center [99, 116] width 105 height 30
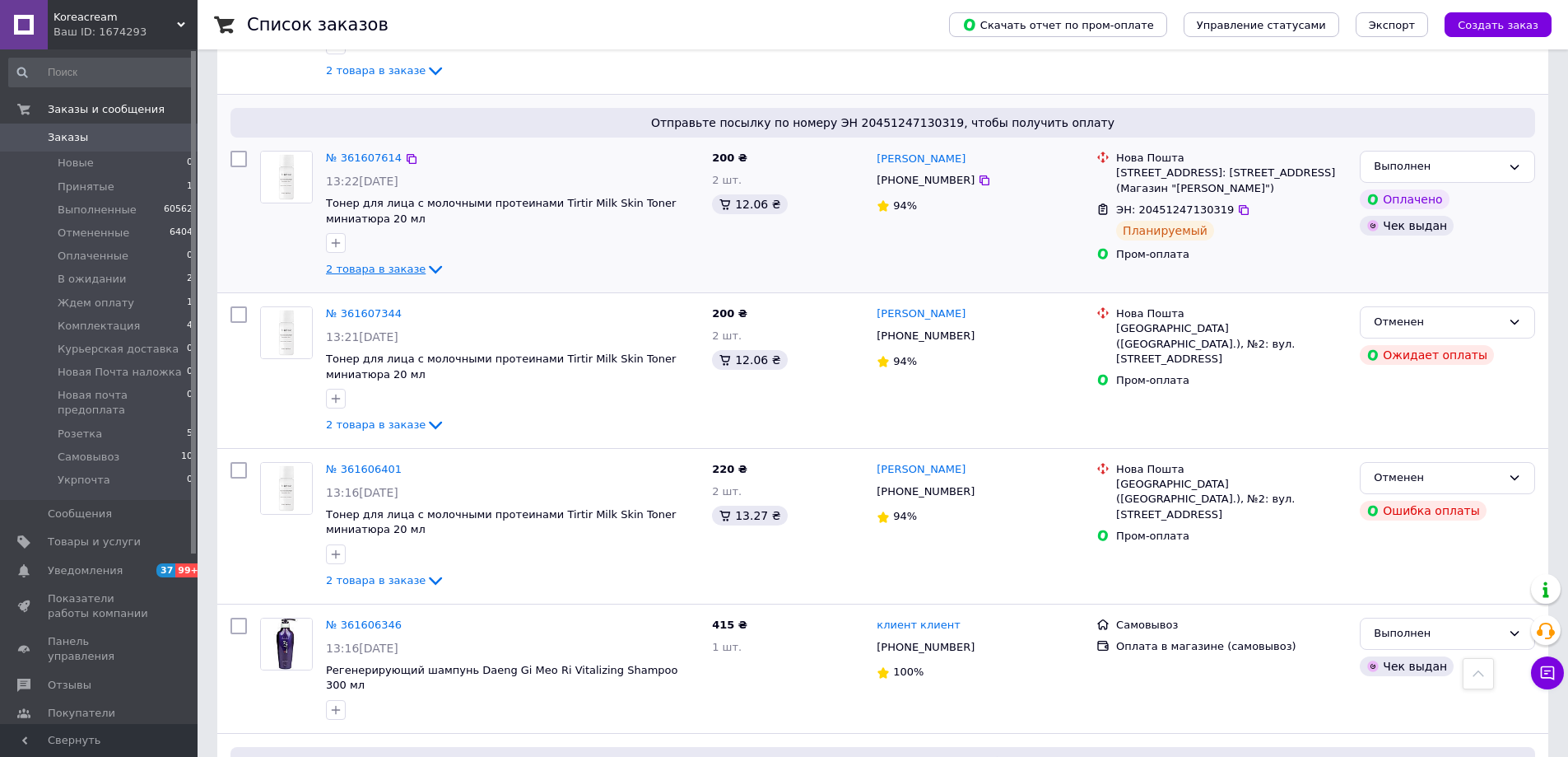
scroll to position [494, 0]
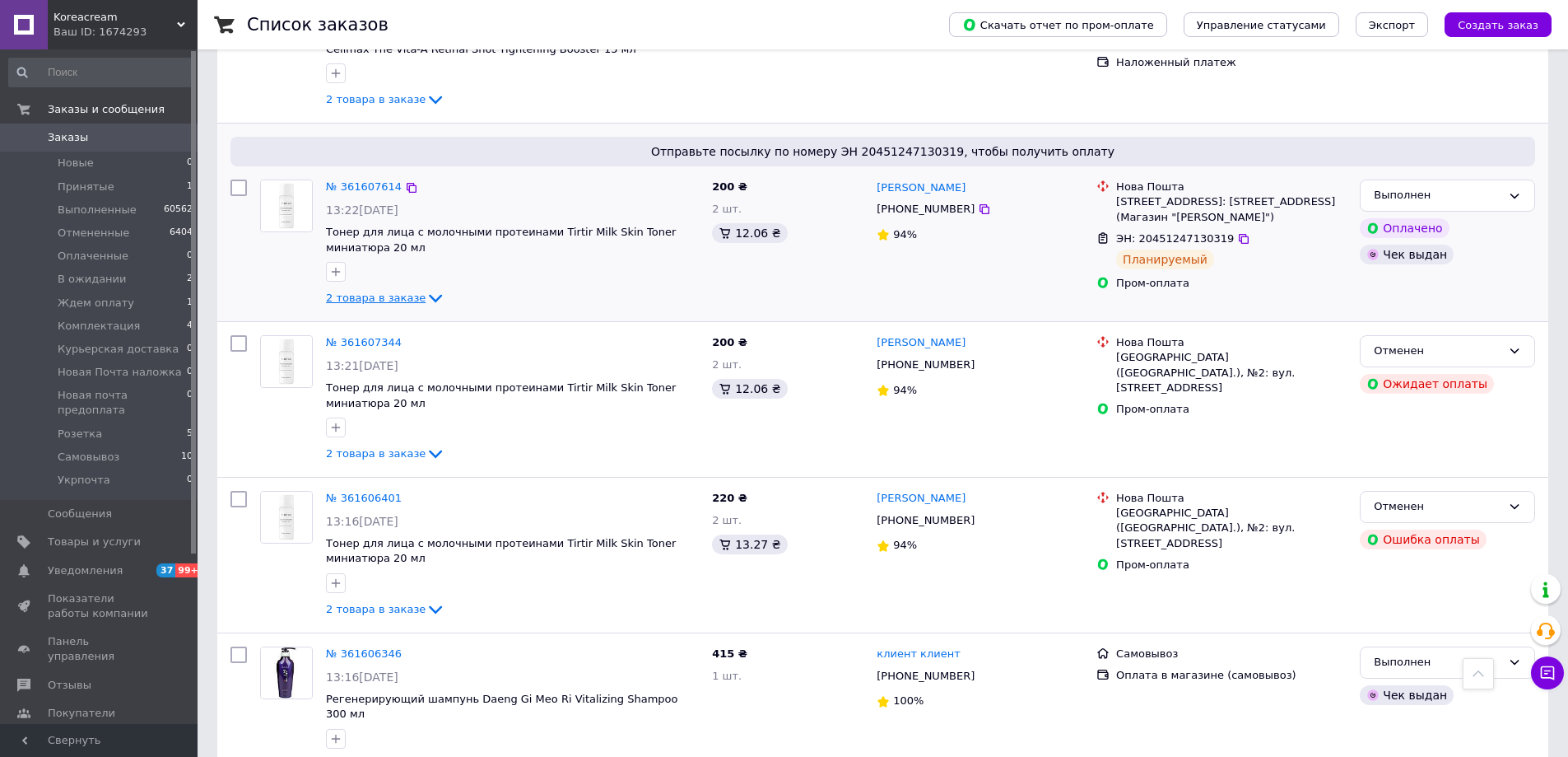
click at [353, 291] on span "2 товара в заказе" at bounding box center [376, 298] width 100 height 13
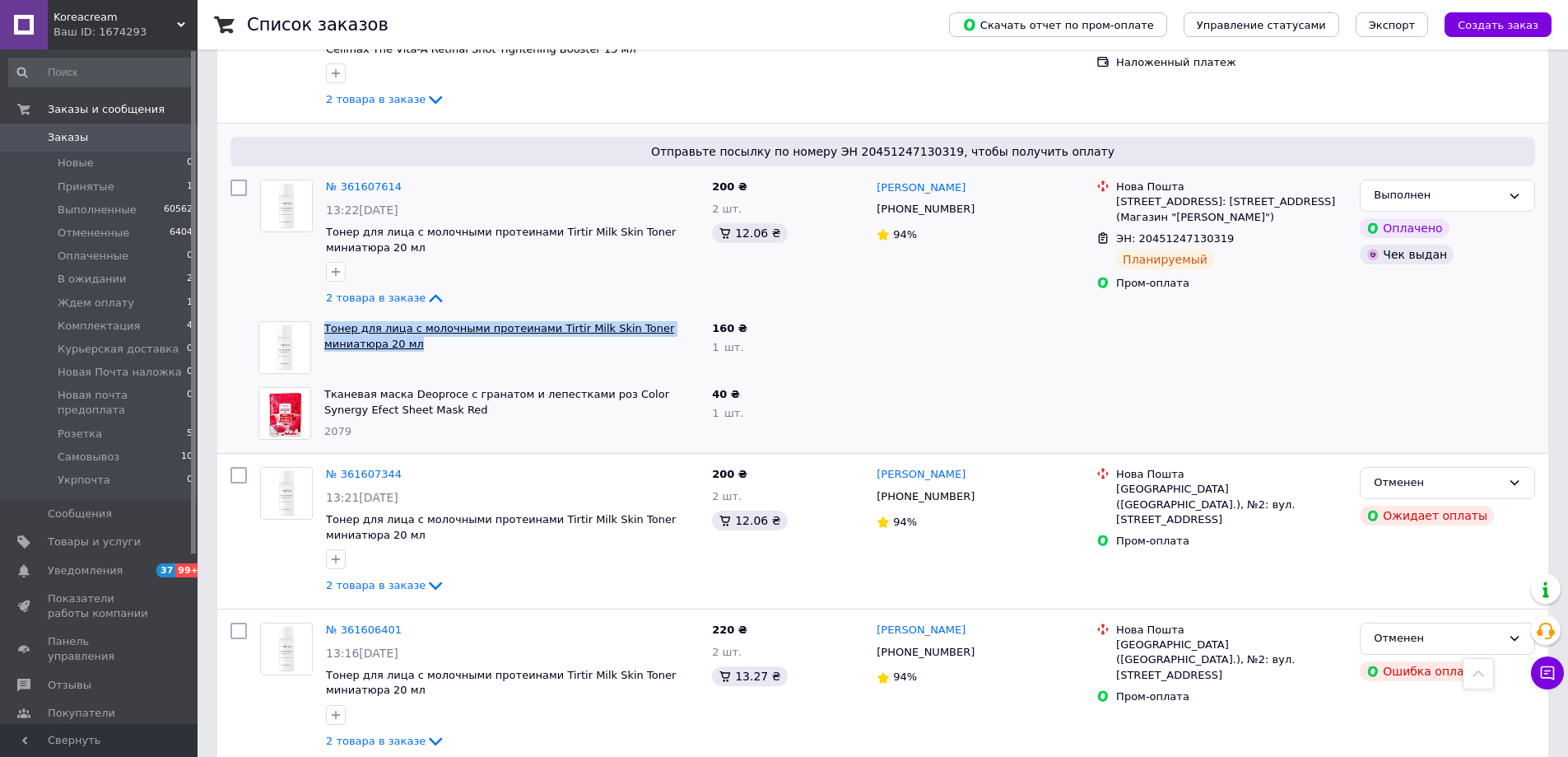
copy link "Тонер для лица с молочными протеинами Tirtir Milk Skin Toner миниатюра 20 мл"
drag, startPoint x: 377, startPoint y: 330, endPoint x: 327, endPoint y: 312, distance: 53.1
click at [327, 321] on span "Тонер для лица с молочными протеинами Tirtir Milk Skin Toner миниатюра 20 мл" at bounding box center [512, 336] width 375 height 30
click at [526, 288] on div "2 товара в заказе" at bounding box center [512, 298] width 373 height 20
drag, startPoint x: 543, startPoint y: 301, endPoint x: 591, endPoint y: 310, distance: 48.8
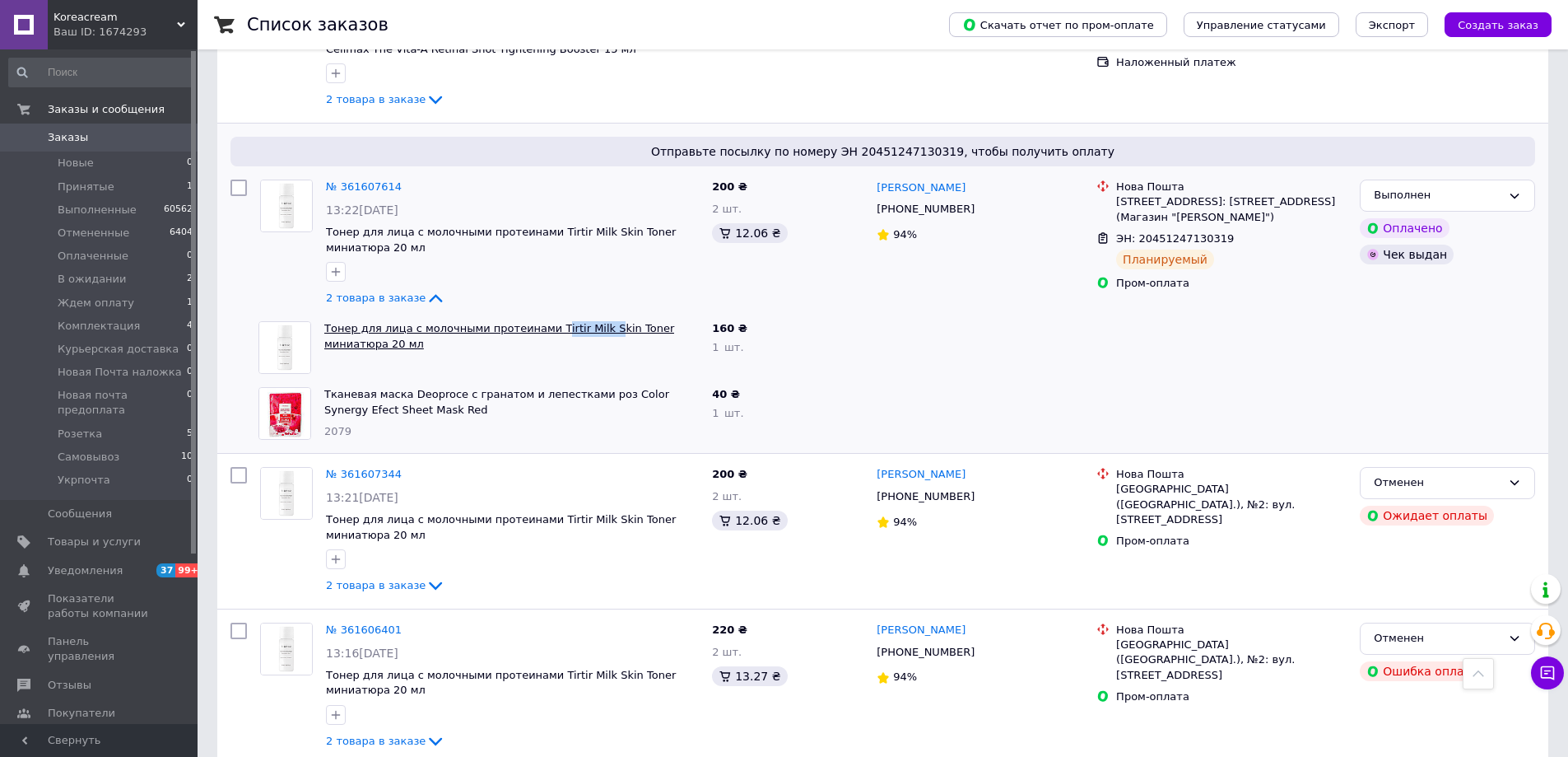
click at [591, 315] on div "Тонер для лица с молочными протеинами Tirtir Milk Skin Toner миниатюра 20 мл" at bounding box center [511, 348] width 387 height 66
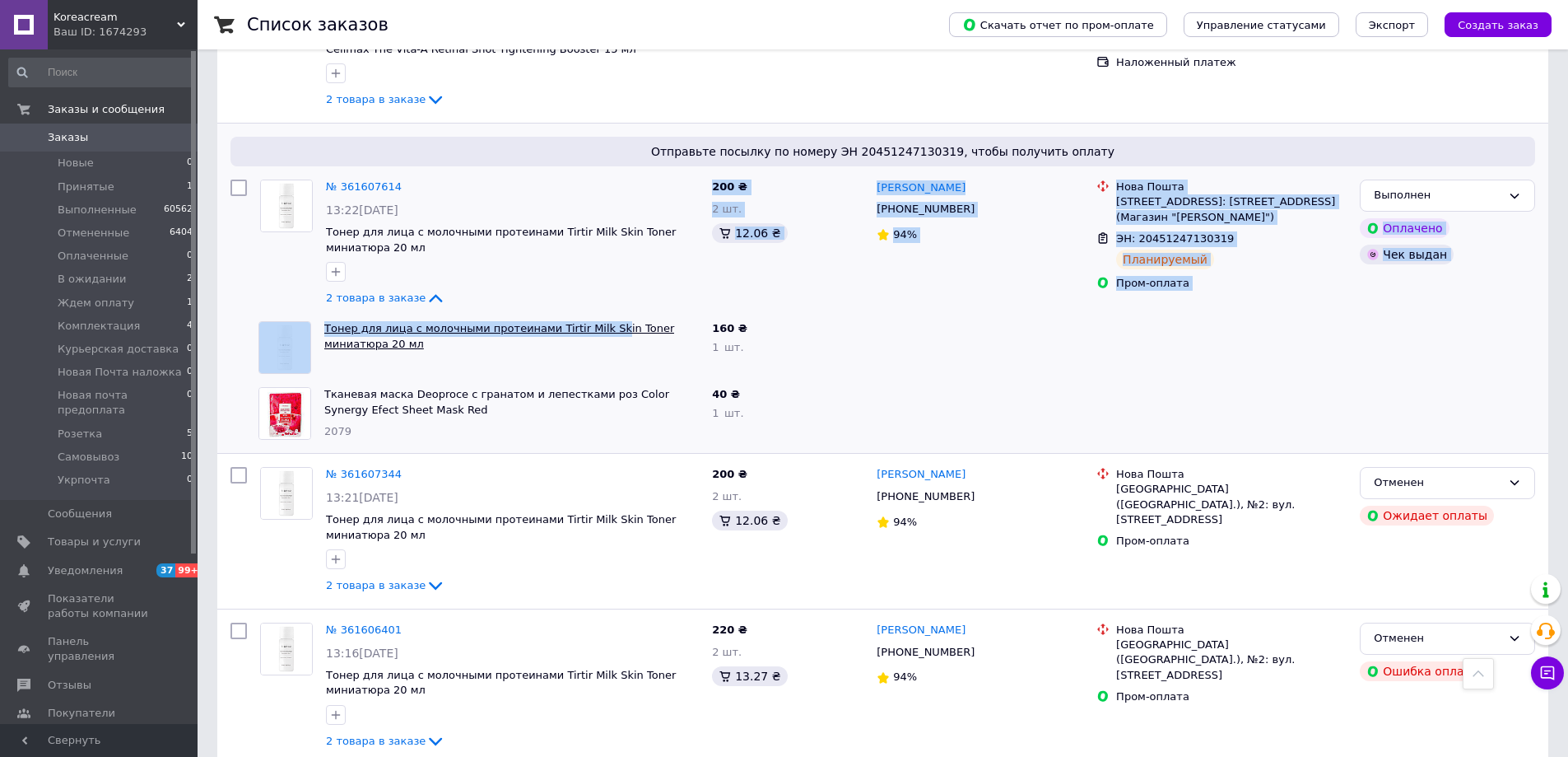
drag, startPoint x: 532, startPoint y: 298, endPoint x: 594, endPoint y: 315, distance: 64.3
click at [594, 315] on div "Отправьте посылку по номеру ЭН 20451247130319, чтобы получить оплату № 36160761…" at bounding box center [883, 288] width 1332 height 330
click at [528, 288] on div "2 товара в заказе" at bounding box center [512, 298] width 373 height 20
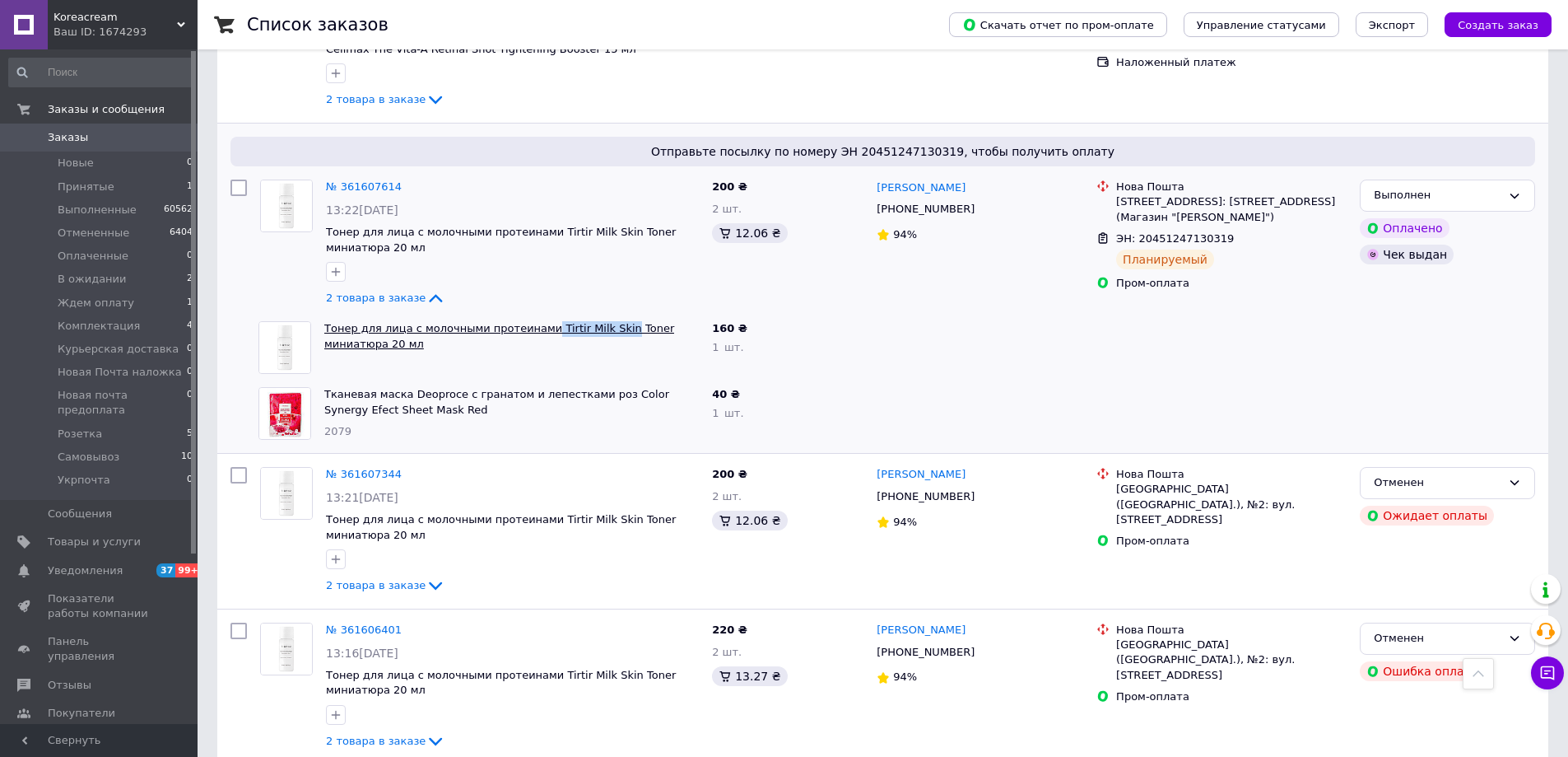
copy link "Tirtir Milk Skin"
drag, startPoint x: 535, startPoint y: 302, endPoint x: 603, endPoint y: 310, distance: 68.5
click at [603, 315] on div "Тонер для лица с молочными протеинами Tirtir Milk Skin Toner миниатюра 20 мл" at bounding box center [511, 348] width 387 height 66
copy link "Color Synergy Efect Sheet Mas"
copy link "Color Synergy Efect Sheet Mask"
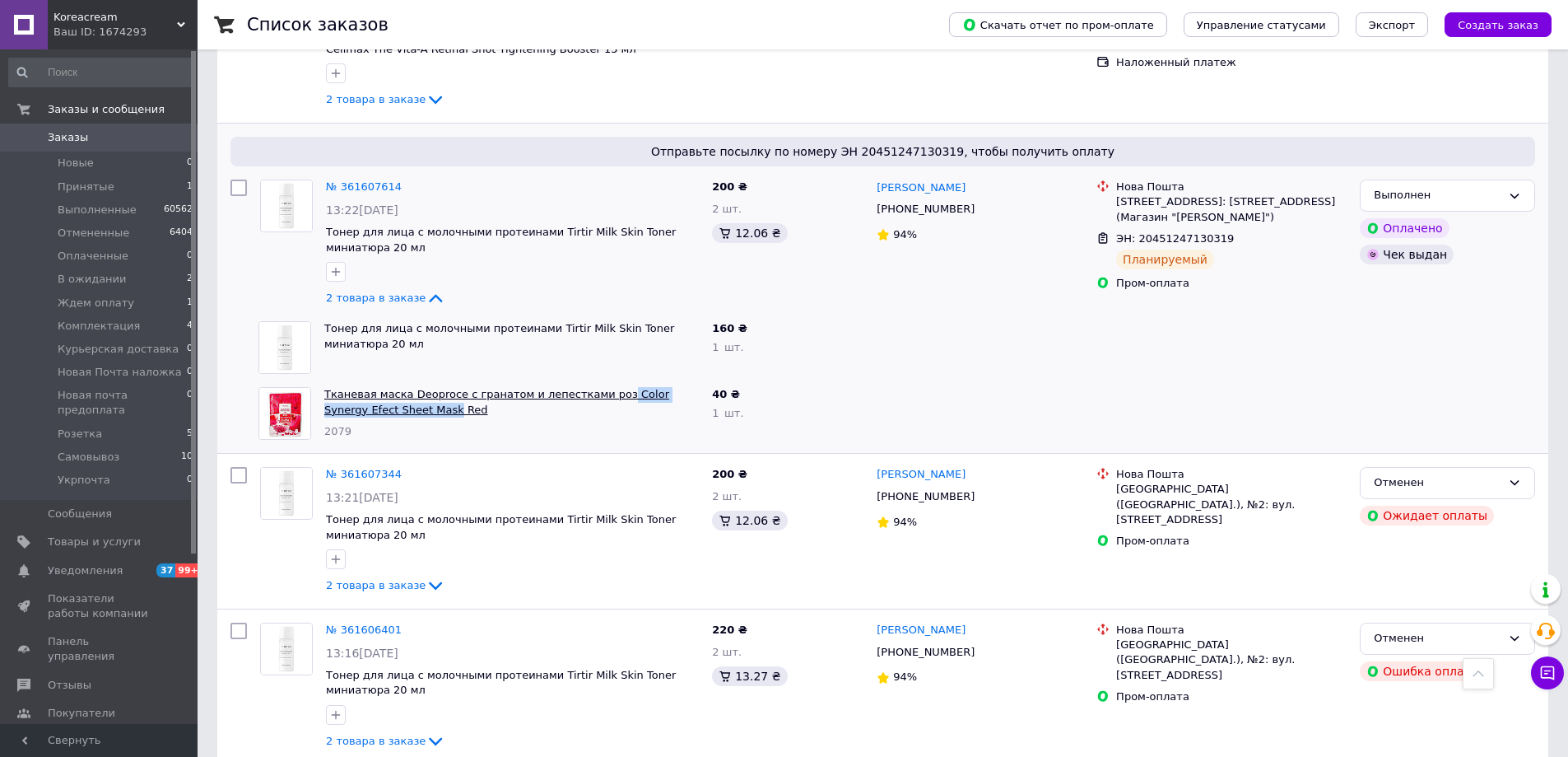
drag, startPoint x: 596, startPoint y: 367, endPoint x: 378, endPoint y: 401, distance: 220.6
click at [378, 401] on div "Тканевая маска Deoproce с гранатом и лепестками роз Color Synergy Efect Sheet M…" at bounding box center [511, 413] width 387 height 66
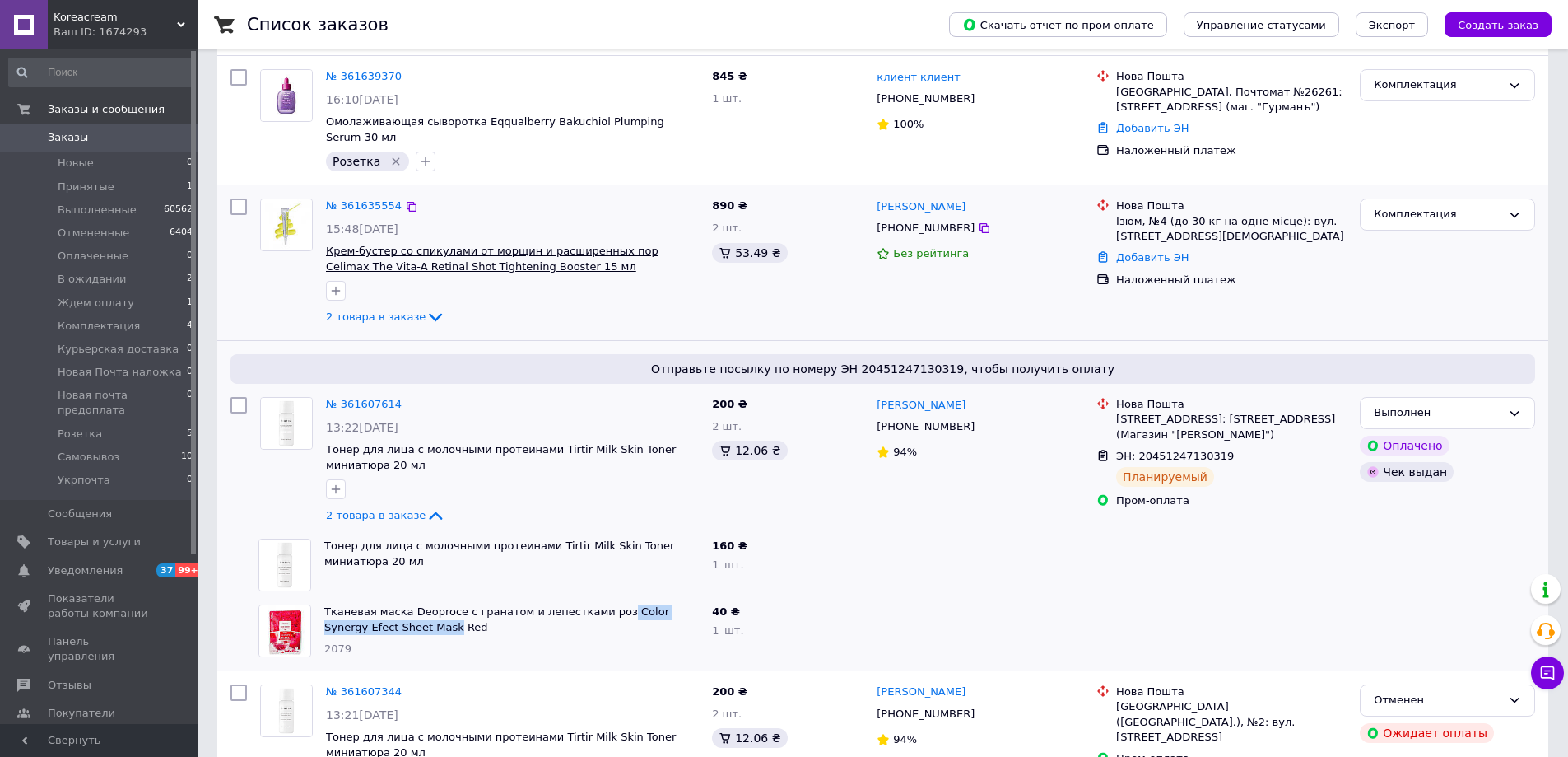
scroll to position [247, 0]
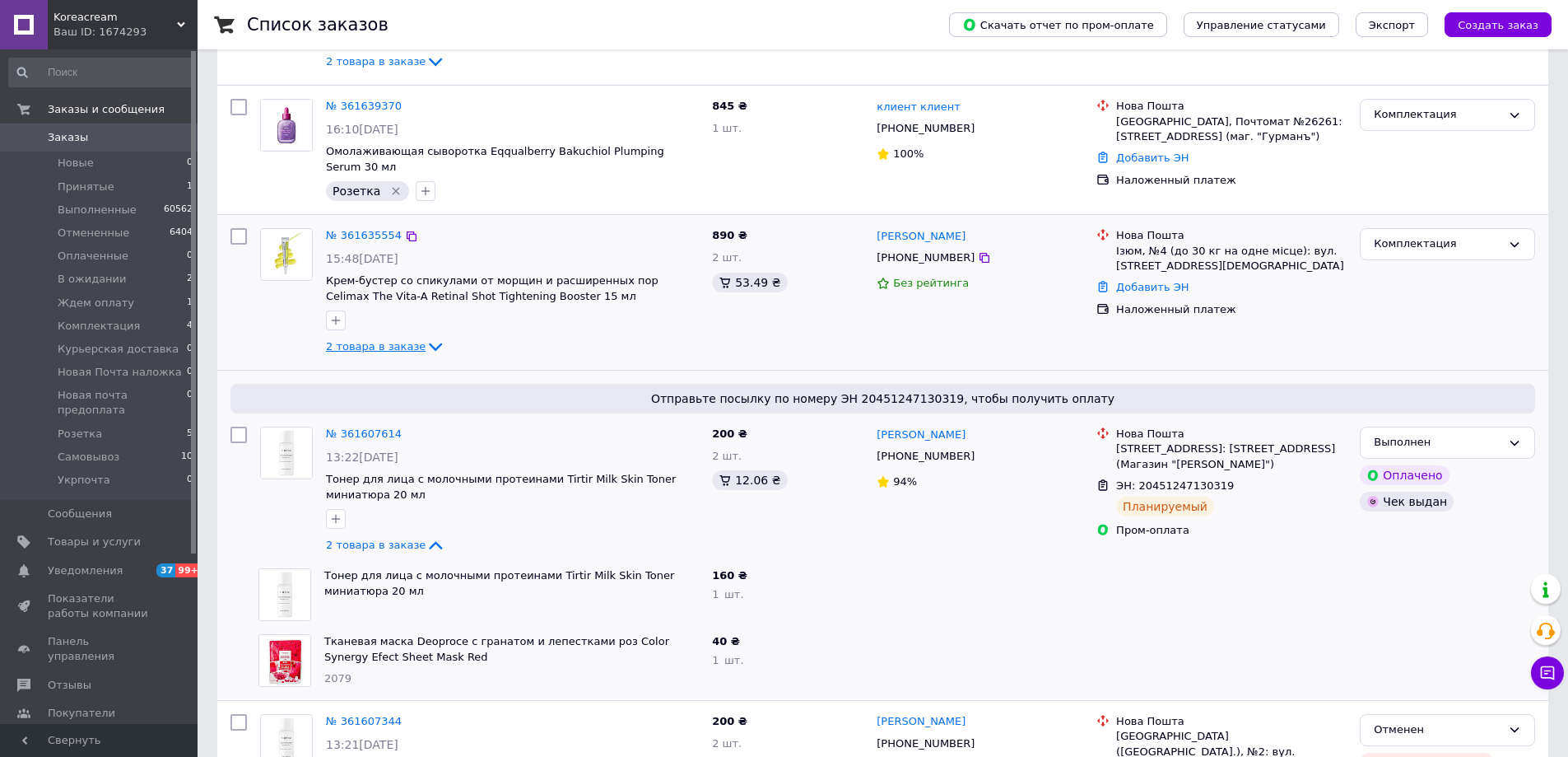
click at [372, 340] on span "2 товара в заказе" at bounding box center [376, 347] width 100 height 13
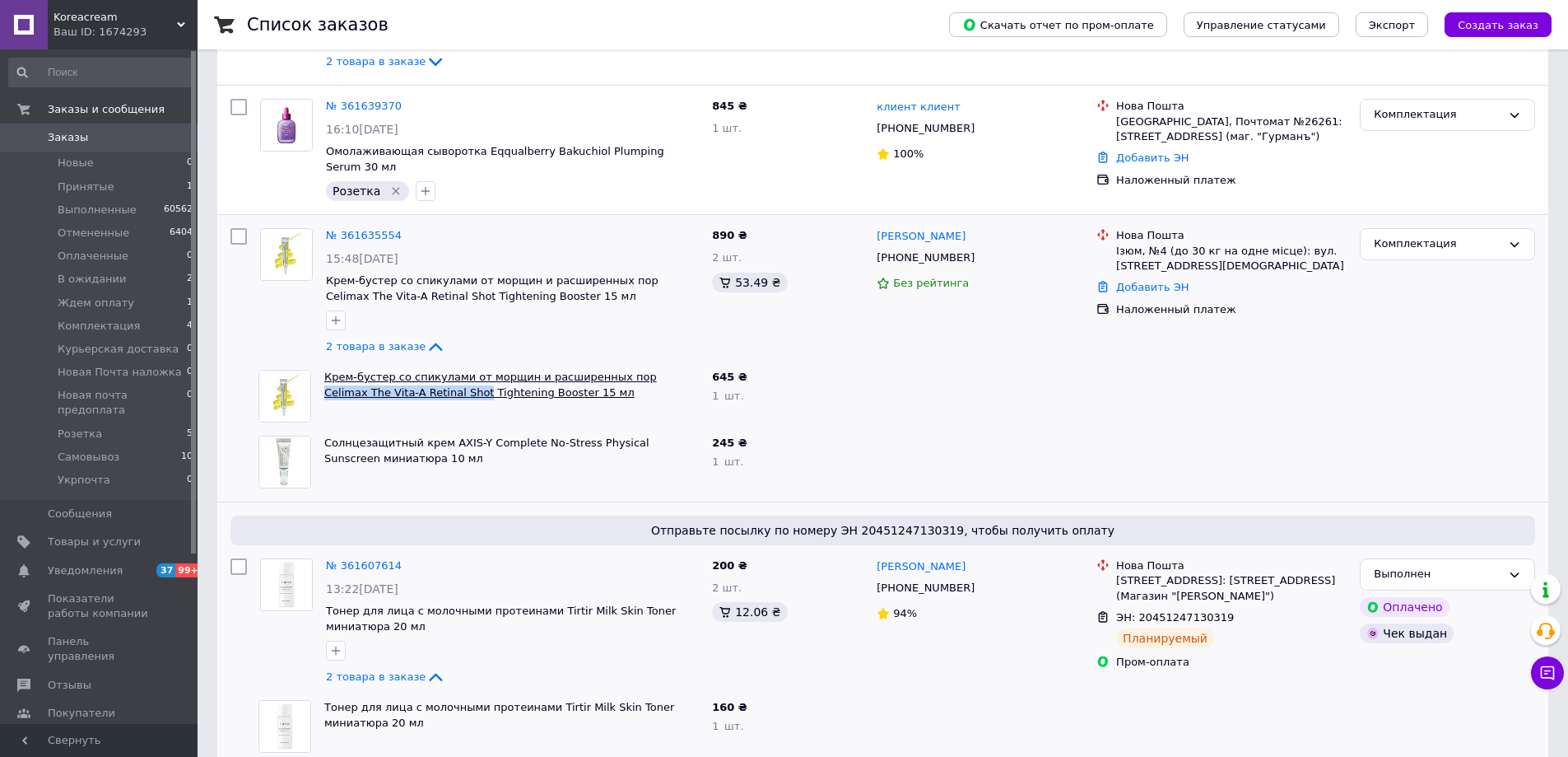
copy link "Celimax The Vita-A Retinal Shot"
drag, startPoint x: 618, startPoint y: 353, endPoint x: 413, endPoint y: 385, distance: 207.5
click at [413, 385] on div "Крем-бустер со спикулами от морщин и расширенных пор Celimax The Vita-A Retinal…" at bounding box center [511, 396] width 387 height 66
click at [593, 312] on div at bounding box center [512, 320] width 379 height 26
copy link "The Vita-A Retinal"
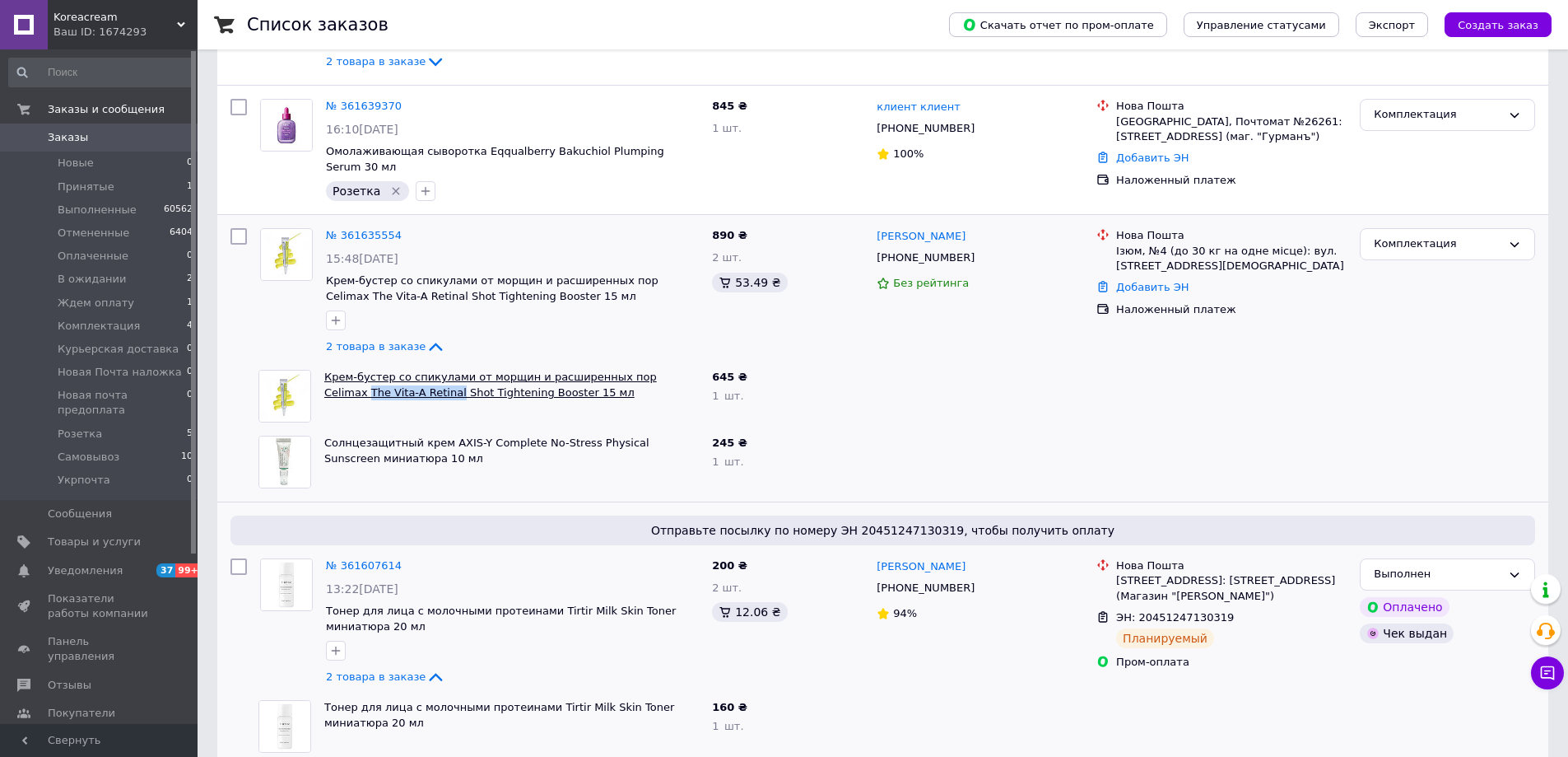
drag, startPoint x: 659, startPoint y: 351, endPoint x: 387, endPoint y: 376, distance: 273.1
click at [387, 376] on div "Крем-бустер со спикулами от морщин и расширенных пор Celimax The Vita-A Retinal…" at bounding box center [511, 396] width 387 height 66
copy link "No-Stress Physical Sunscreen"
drag, startPoint x: 524, startPoint y: 418, endPoint x: 527, endPoint y: 160, distance: 258.0
click at [669, 429] on div "Солнцезащитный крем AXIS-Y Complete No-Stress Physical Sunscreen миниатюра 10 мл" at bounding box center [511, 462] width 387 height 66
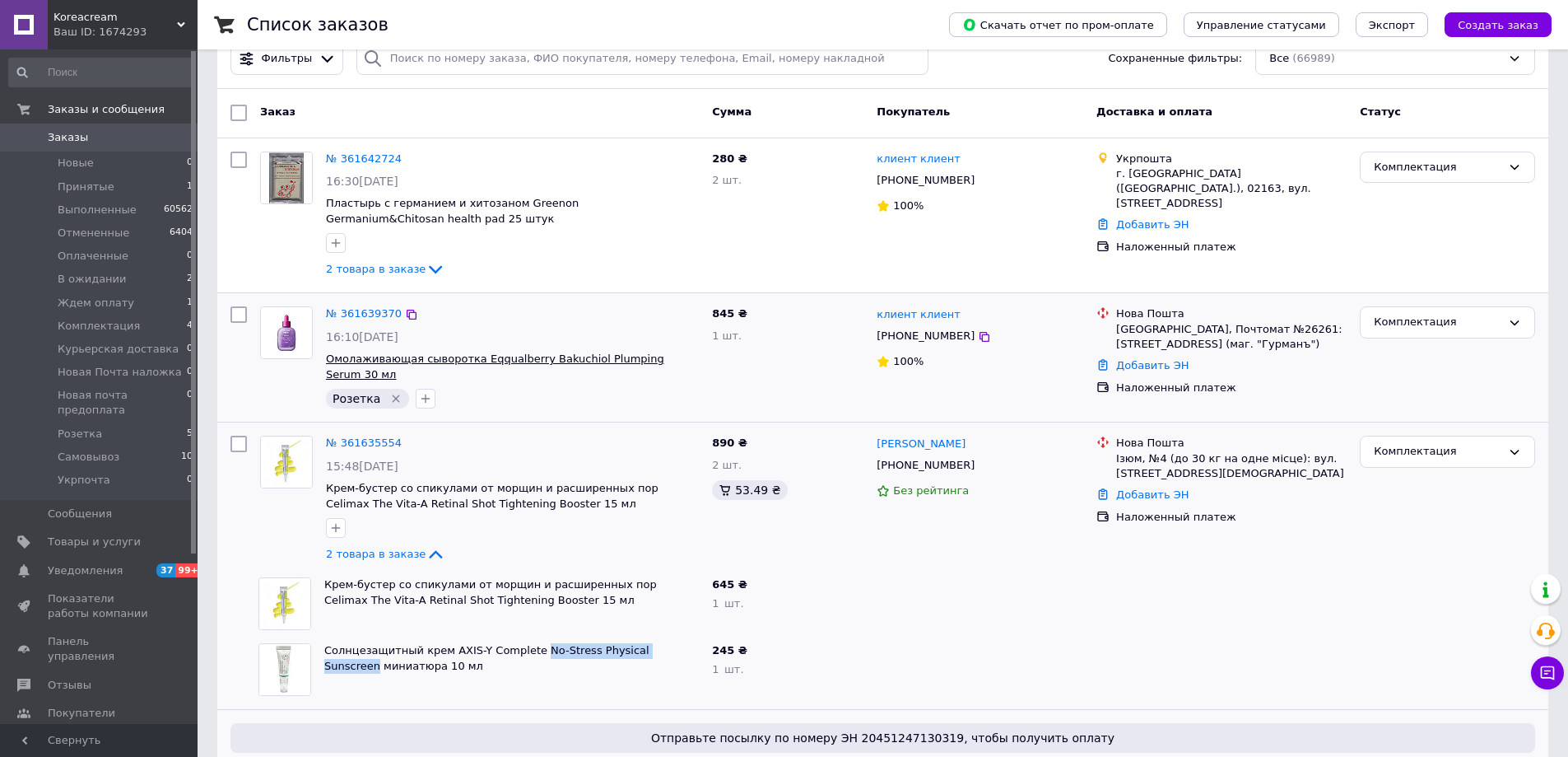
scroll to position [0, 0]
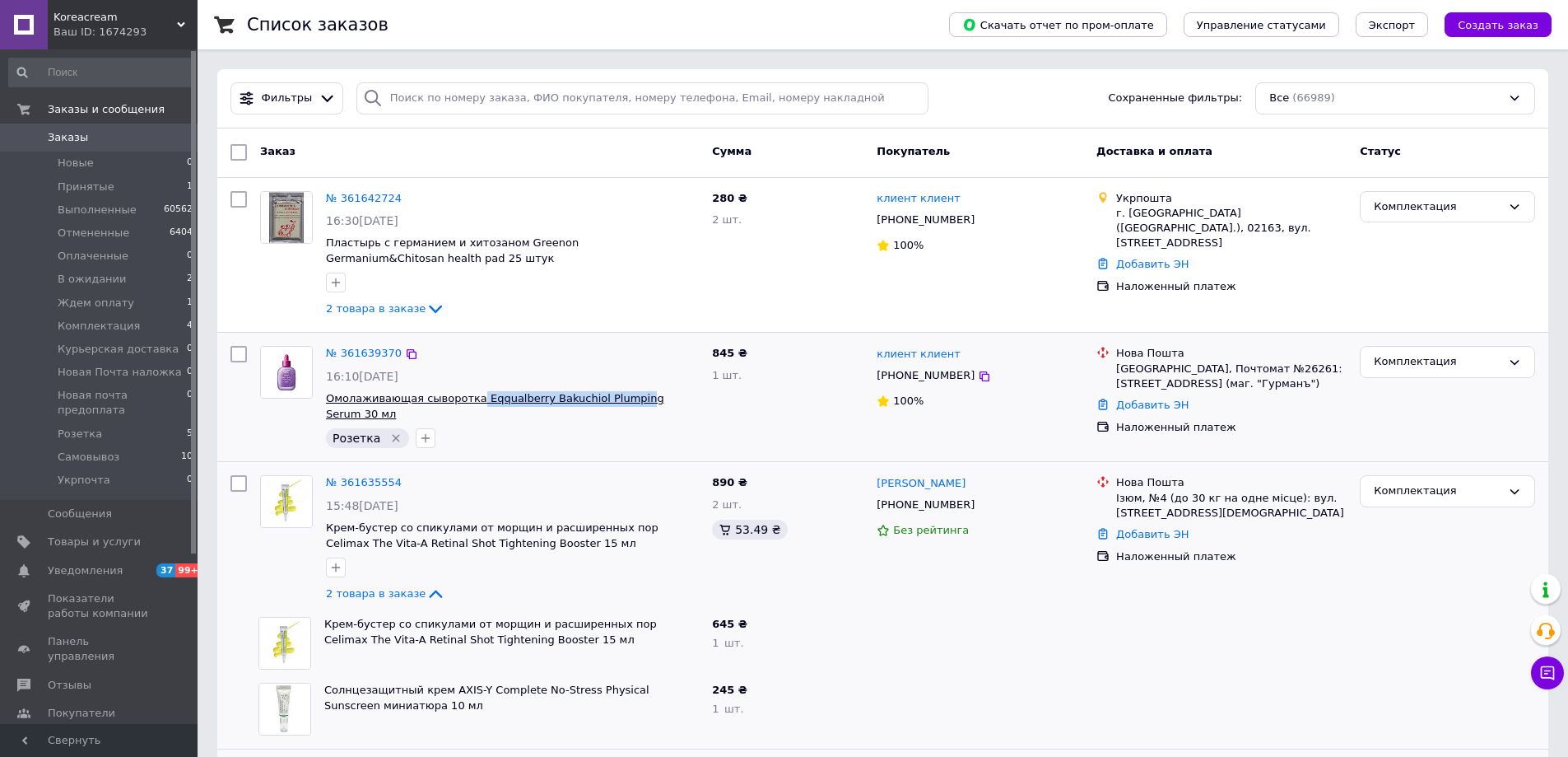
copy span "Eqqualberry Bakuchiol Plumpin"
copy span "Eqqualberry Bakuchiol Plumping S"
drag, startPoint x: 466, startPoint y: 386, endPoint x: 545, endPoint y: 245, distance: 161.6
click at [625, 406] on div "№ 361639370 16:10[DATE] Омолаживающая сыворотка Eqqualberry Bakuchiol Plumping …" at bounding box center [512, 397] width 386 height 116
click at [64, 153] on li "Новые 0" at bounding box center [101, 163] width 203 height 23
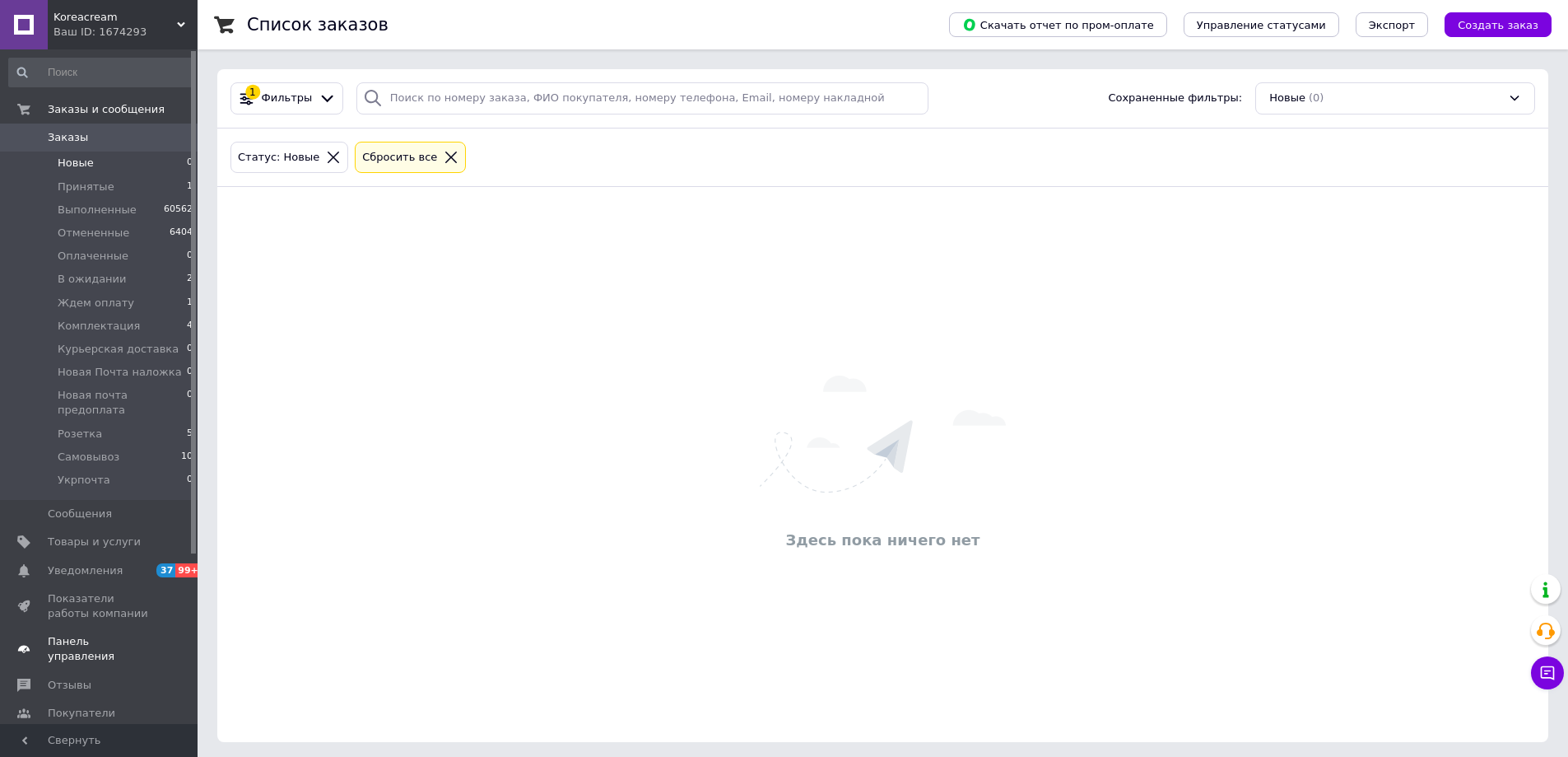
click at [99, 628] on link "Панель управления" at bounding box center [101, 649] width 203 height 43
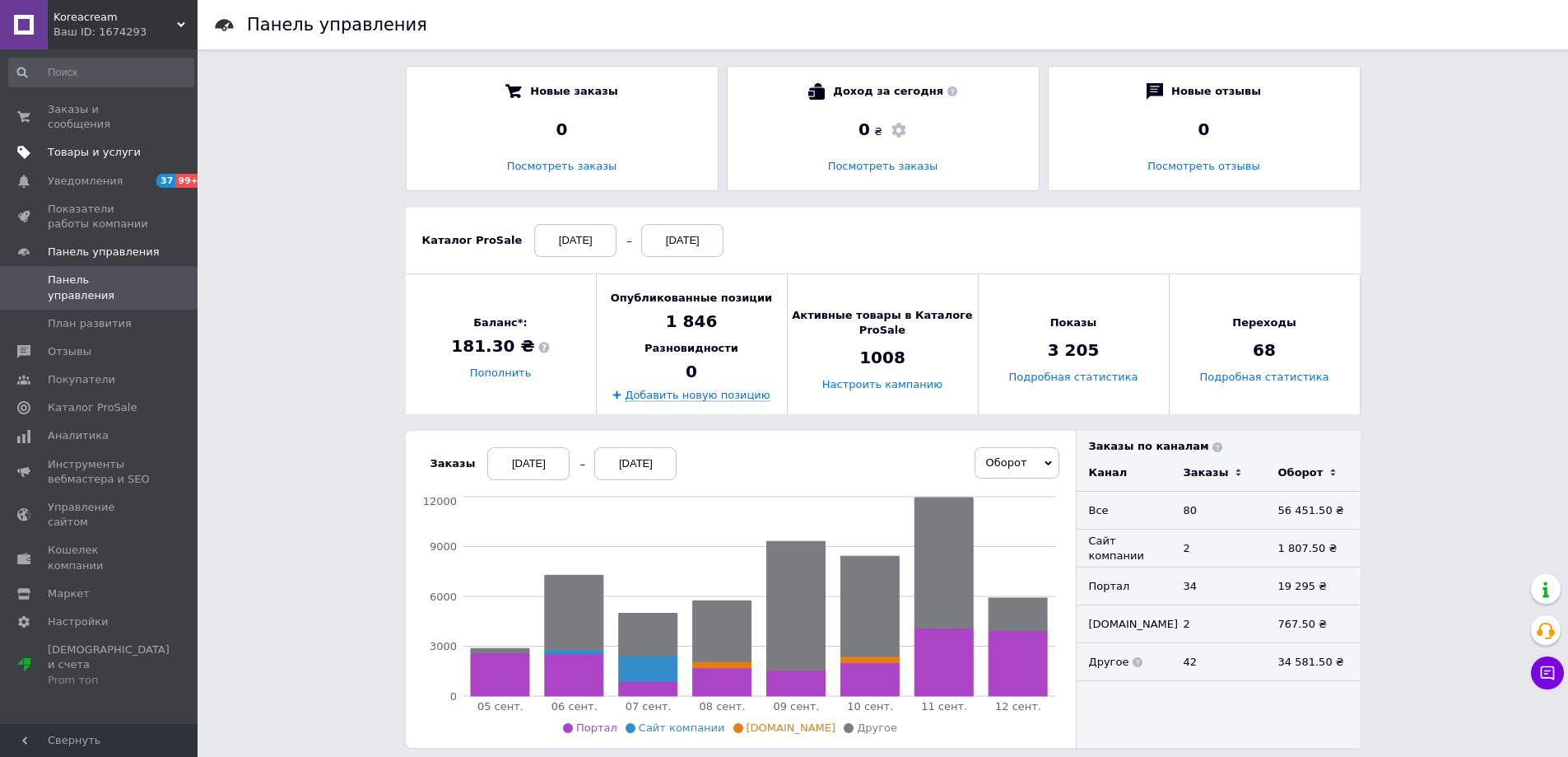
click at [76, 145] on span "Товары и услуги" at bounding box center [94, 152] width 93 height 15
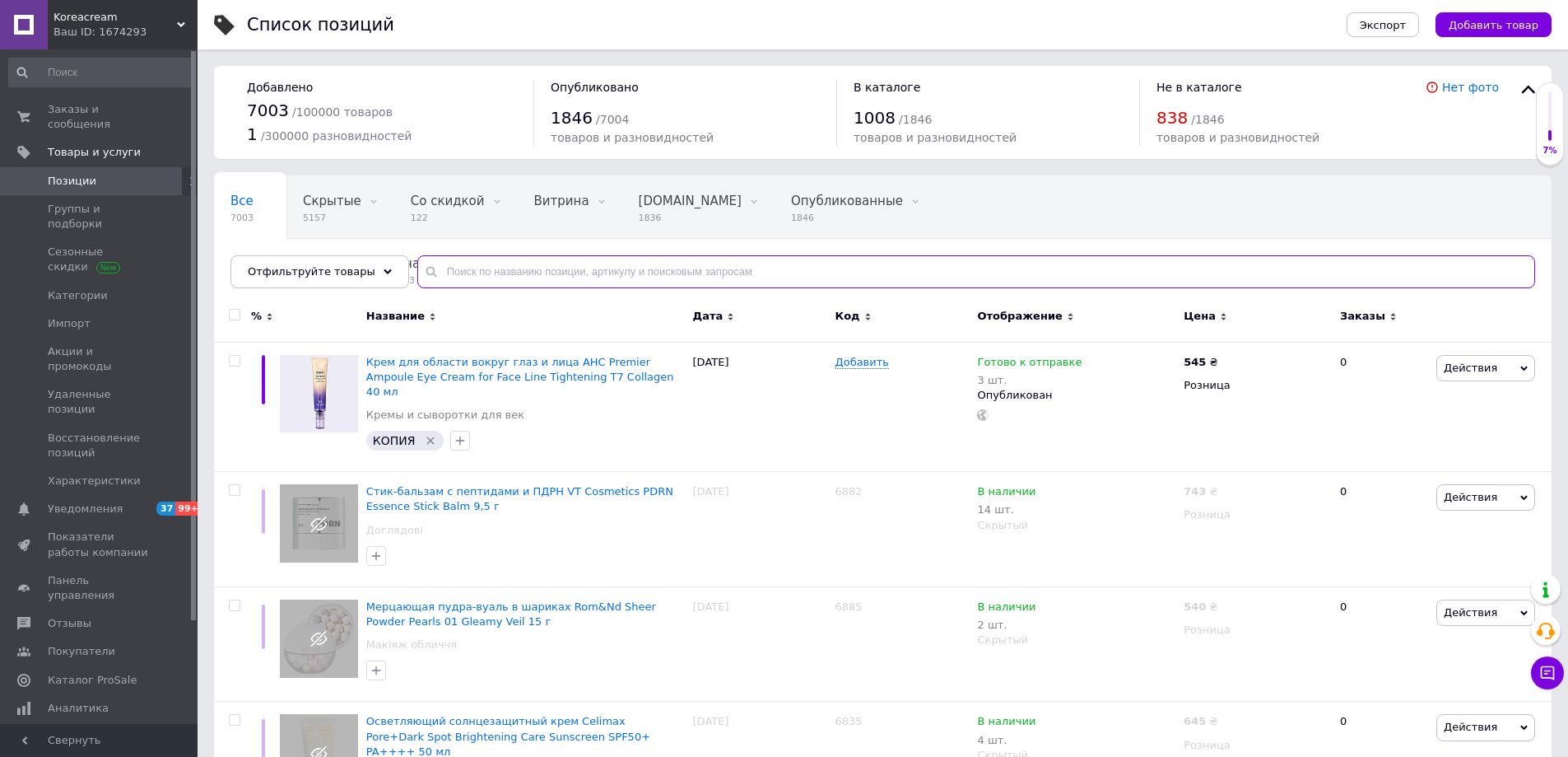
click at [526, 270] on input "text" at bounding box center [976, 272] width 1118 height 33
paste input "Набор антивозрастных восстанавливающих миниатюр The History Of Whoo Cheongidon …"
type input "Набор антивозрастных восстанавливающих миниатюр The History Of Whoo Cheongidon …"
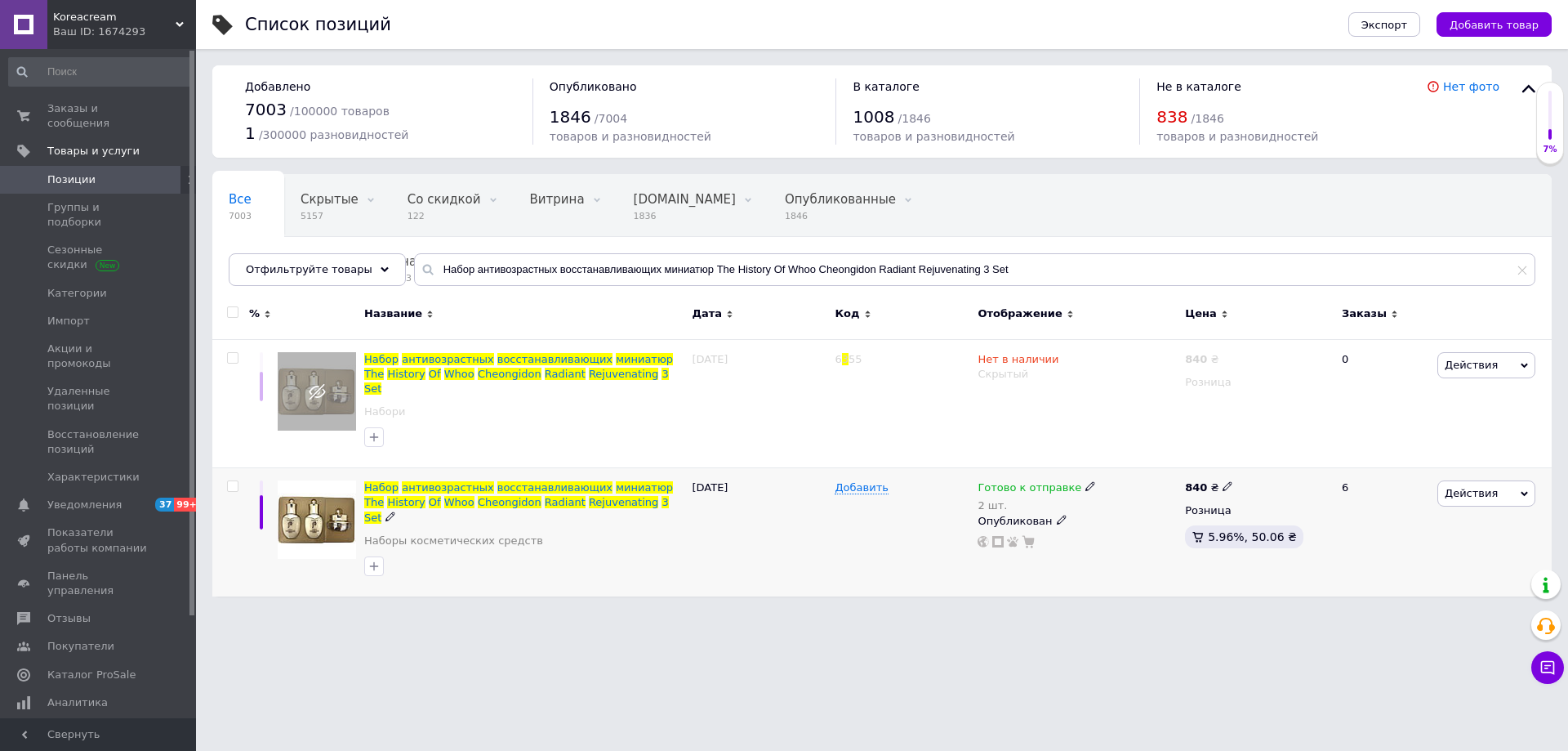
click at [1085, 481] on icon at bounding box center [1090, 486] width 10 height 10
click at [1148, 442] on div "Наличие Готово к отправке В наличии Нет в наличии Под заказ Остатки 2 шт." at bounding box center [1199, 497] width 204 height 115
click at [1136, 528] on input "2" at bounding box center [1159, 538] width 125 height 32
type input "1"
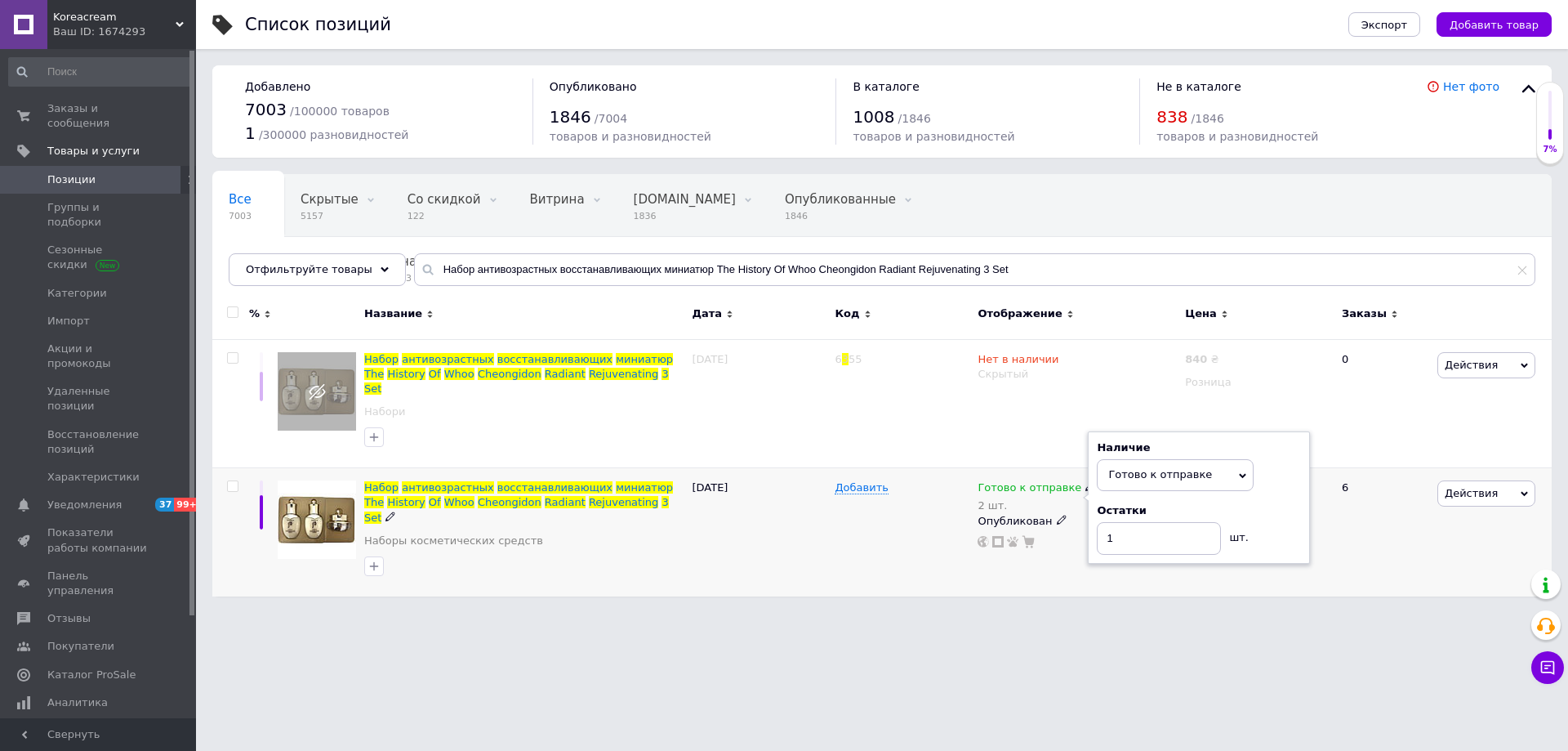
click at [909, 539] on div "Добавить" at bounding box center [901, 533] width 143 height 128
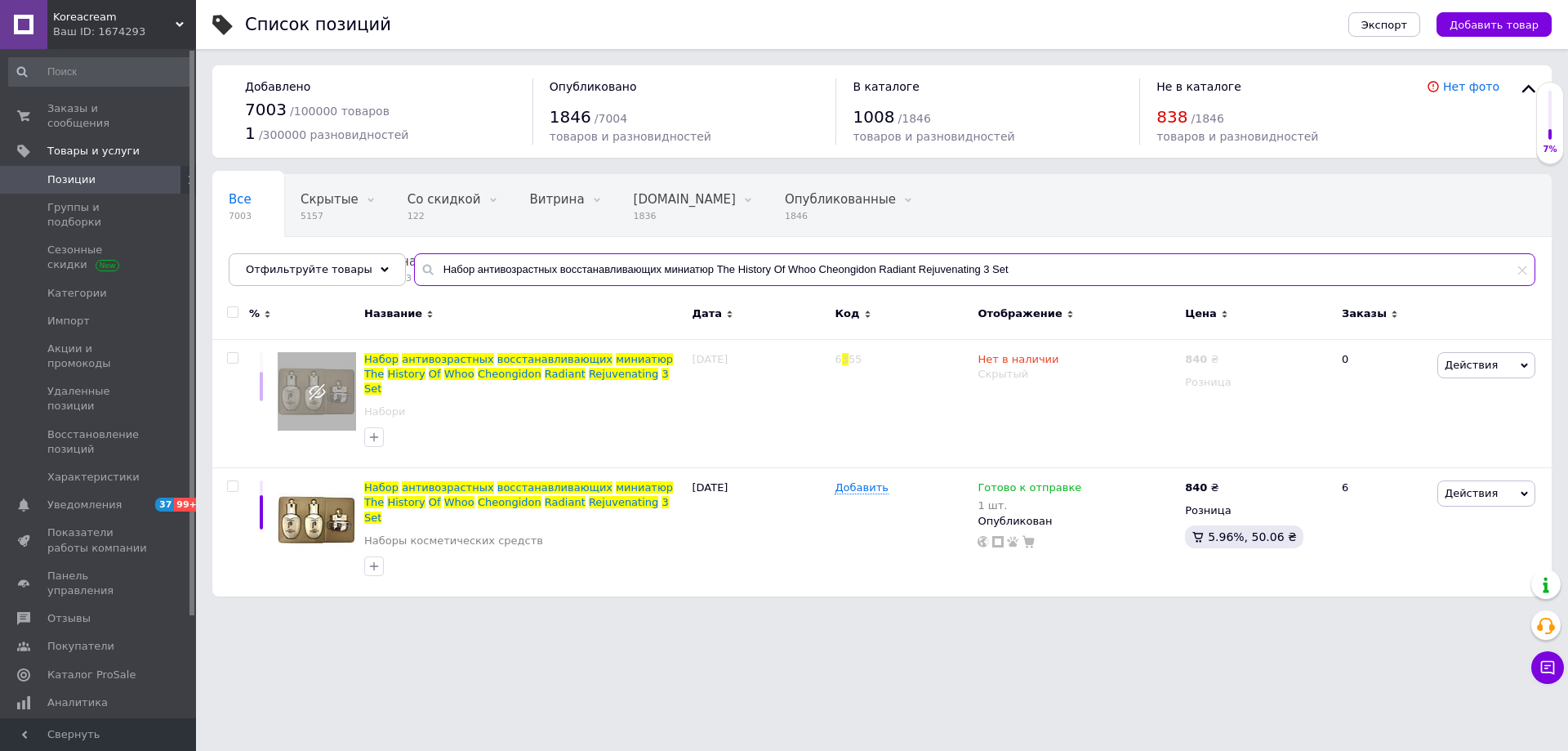
click at [480, 277] on input "Набор антивозрастных восстанавливающих миниатюр The History Of Whoo Cheongidon …" at bounding box center [974, 270] width 1121 height 32
paste input "ушон зволожуючий Missha Magic Cushion Moist Up SPF50+ PA+++ 23 тон 15 г(136)"
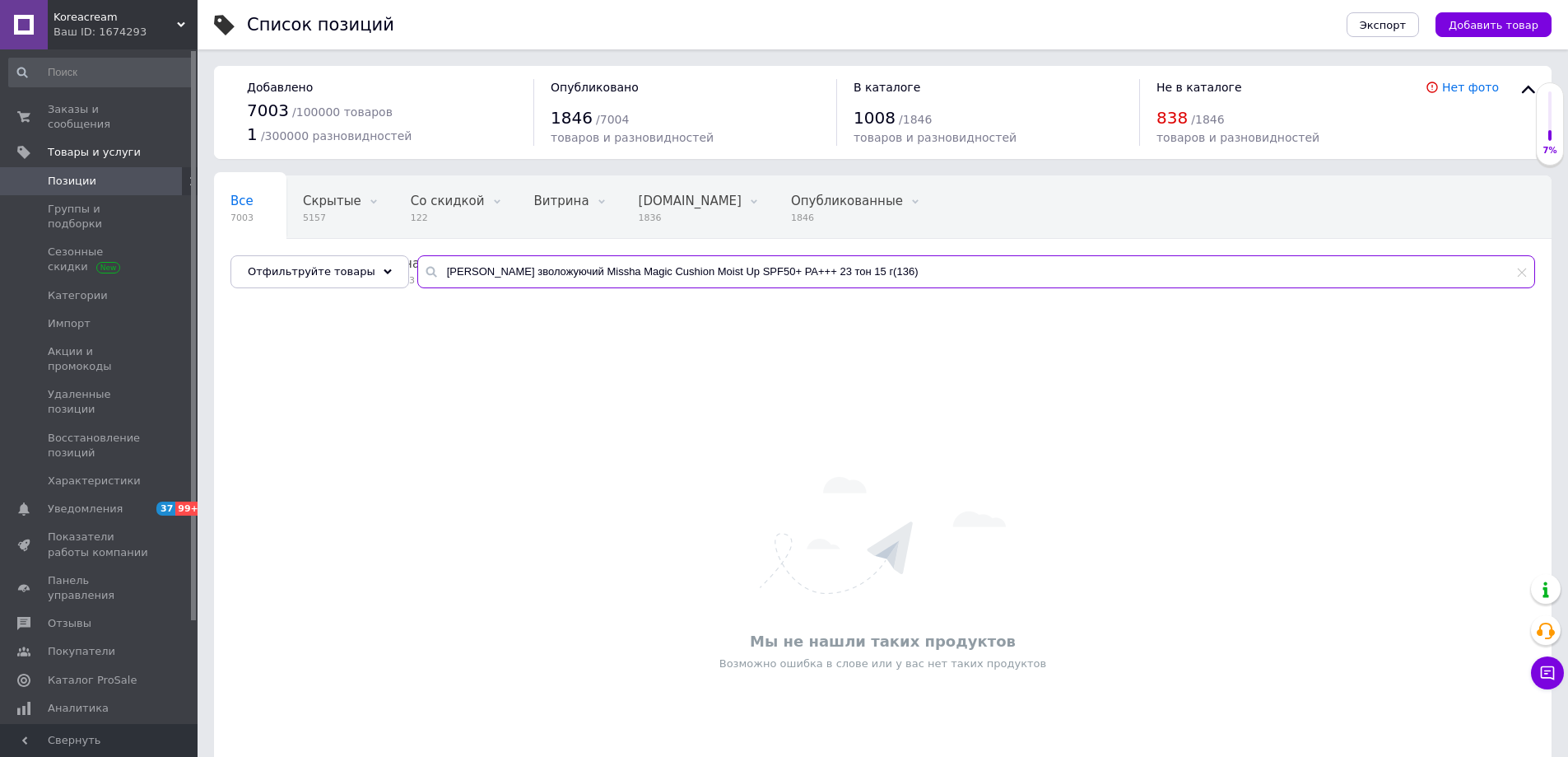
drag, startPoint x: 819, startPoint y: 269, endPoint x: 887, endPoint y: 269, distance: 68.0
click at [887, 269] on input "[PERSON_NAME] зволожуючий Missha Magic Cushion Moist Up SPF50+ PA+++ 23 тон 15 …" at bounding box center [976, 272] width 1118 height 33
type input "[PERSON_NAME] зволожуючий Missha Magic Cushion Moist Up SPF50+ PA+++ 23 тон 15 г"
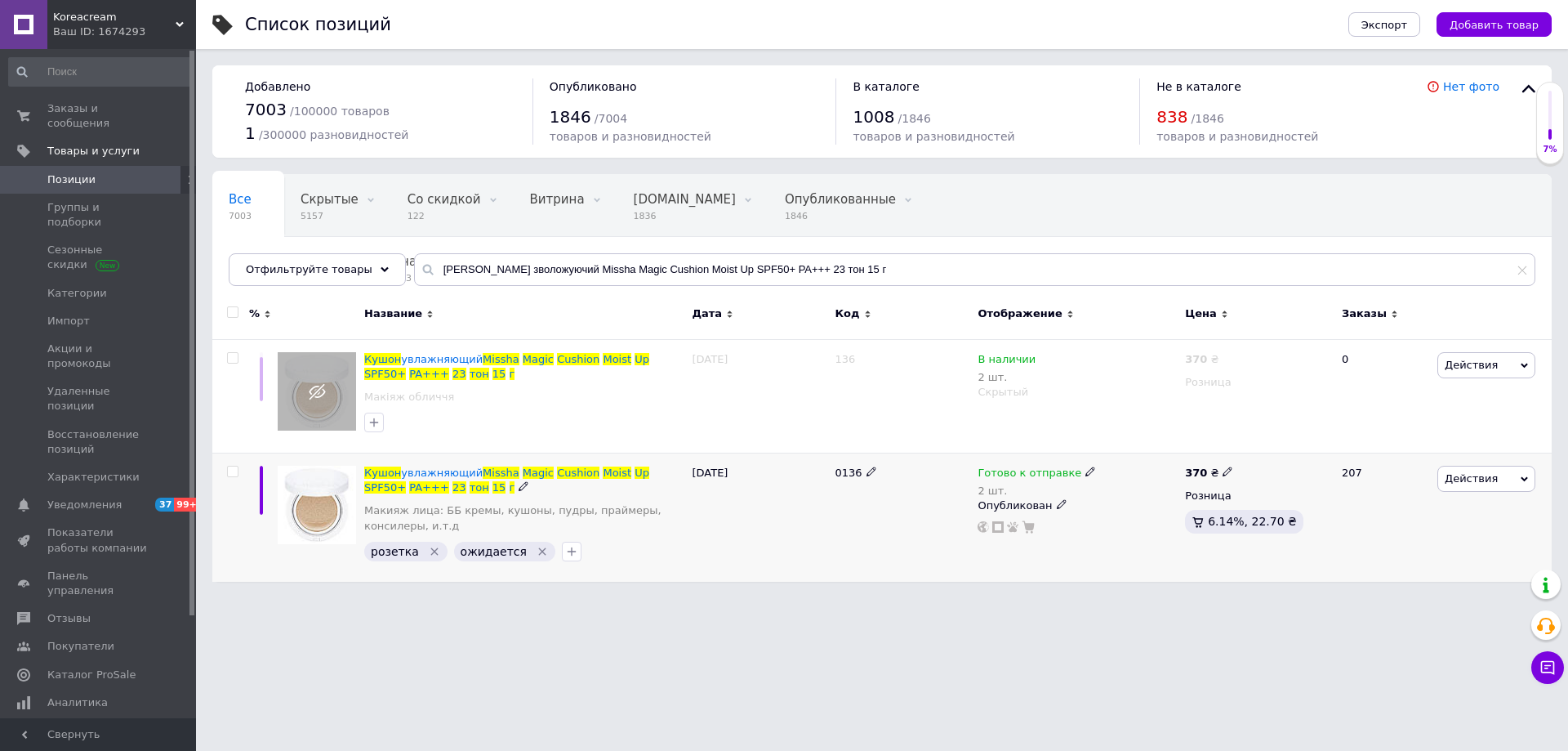
click at [1085, 475] on icon at bounding box center [1090, 471] width 10 height 10
click at [1153, 465] on span "Готово к отправке" at bounding box center [1159, 459] width 104 height 13
click at [1149, 527] on input "2" at bounding box center [1159, 524] width 125 height 32
type input "1"
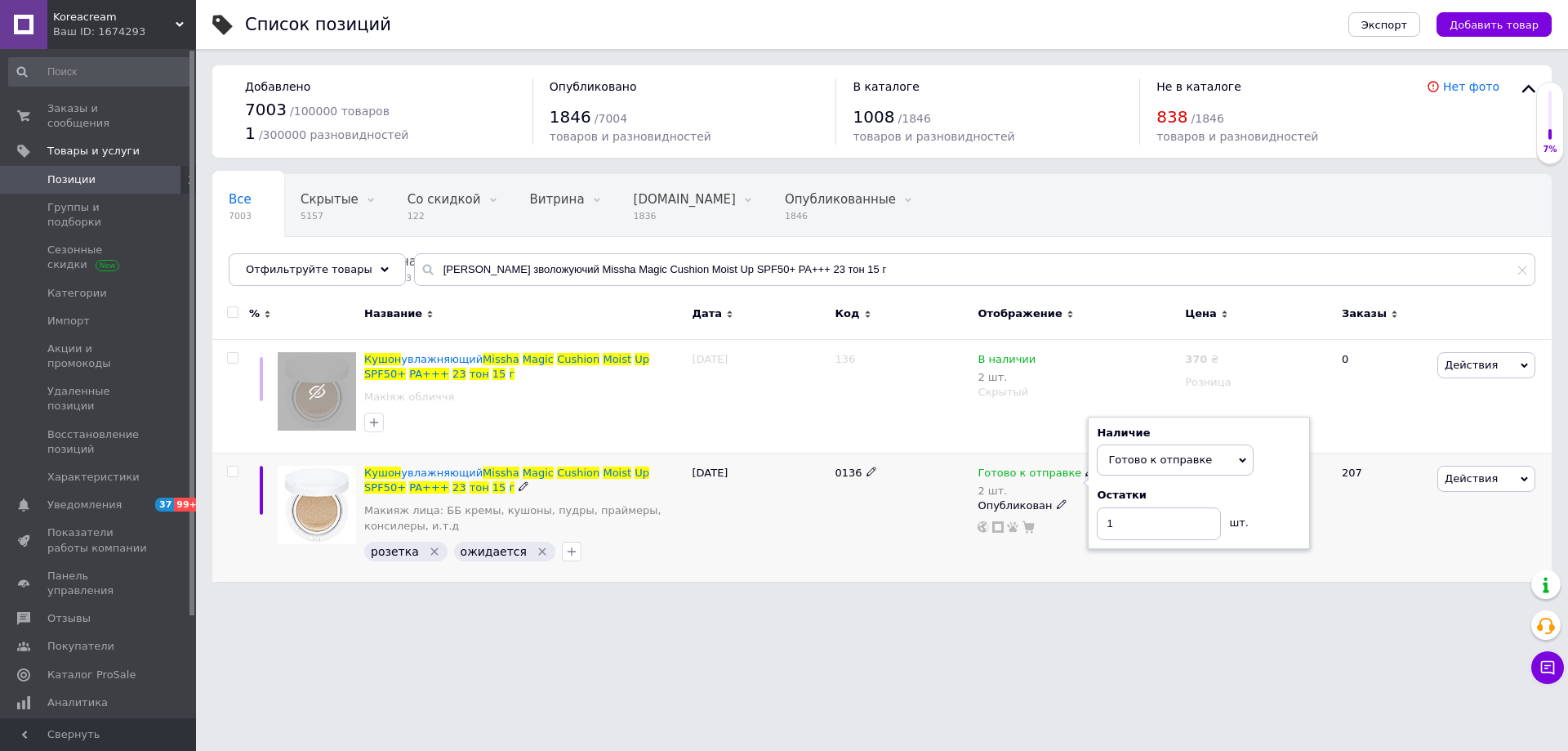
click at [730, 536] on div "[DATE]" at bounding box center [759, 517] width 143 height 128
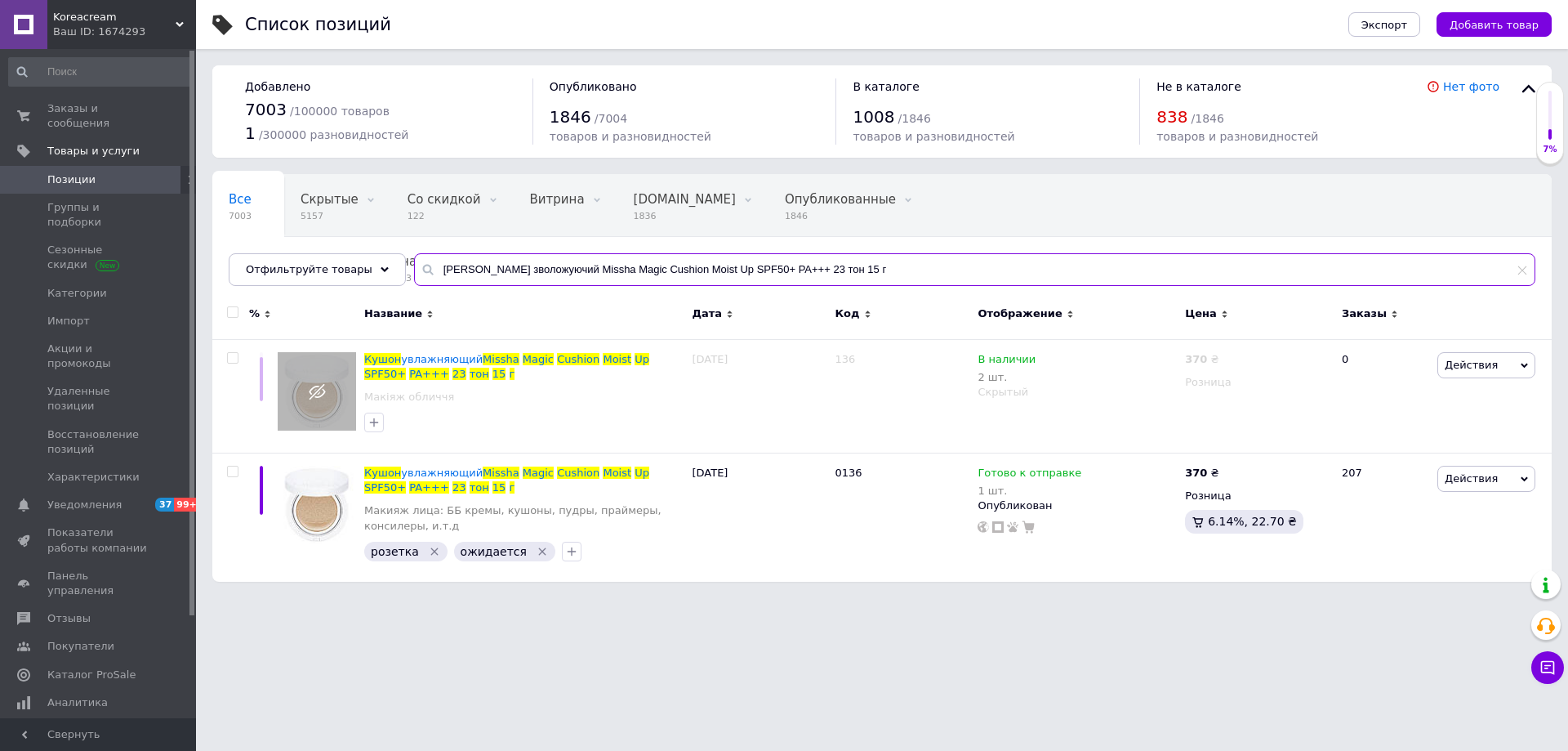
click at [595, 254] on input "[PERSON_NAME] зволожуючий Missha Magic Cushion Moist Up SPF50+ PA+++ 23 тон 15 г" at bounding box center [974, 270] width 1121 height 32
paste input "молоджуючий крем з равликом Bergamo Pure Snail Wrinkle Care Cream"
type input "Омолоджуючий крем з равликом Bergamo Pure Snail Wrinkle Care Cream"
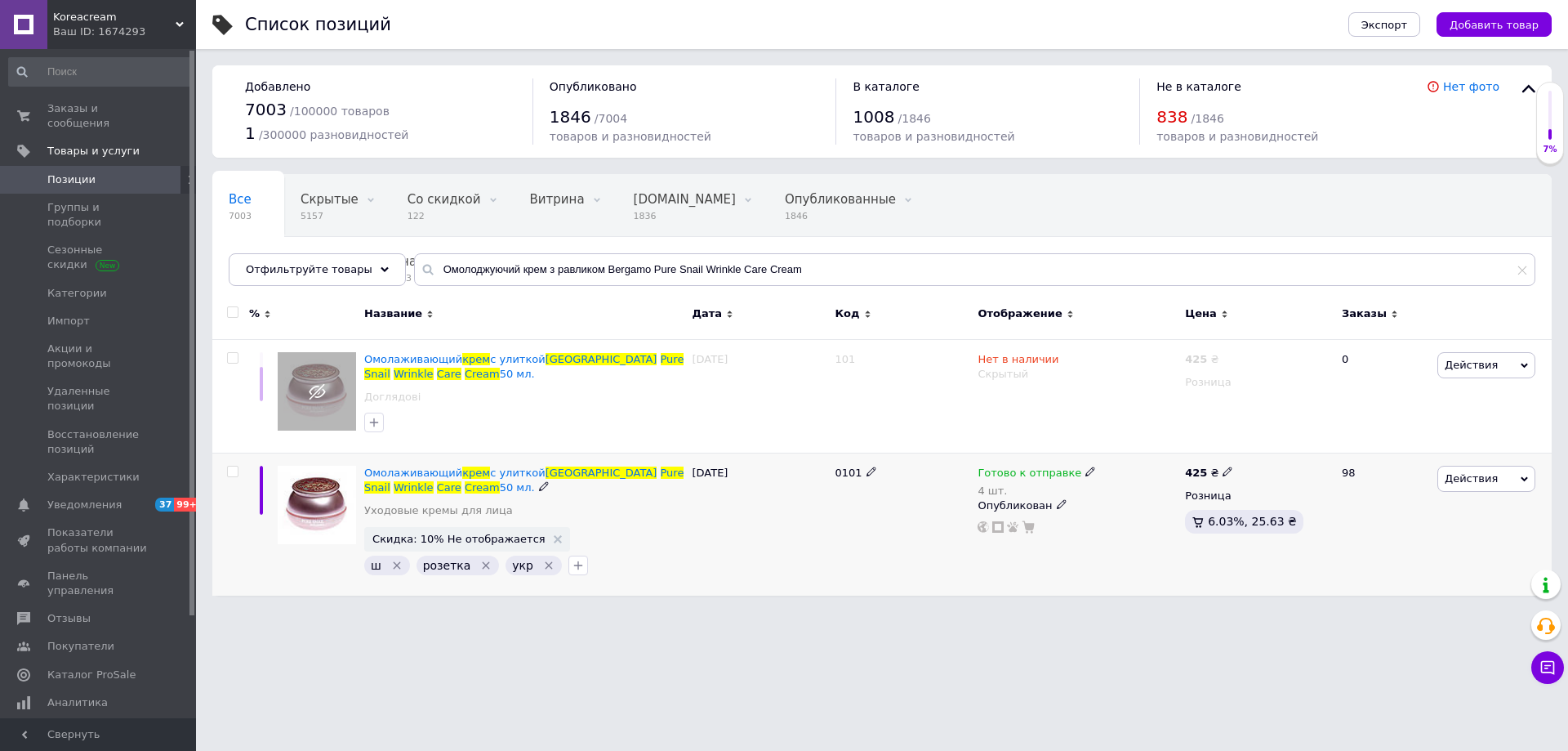
click at [1085, 477] on icon at bounding box center [1090, 471] width 10 height 10
click at [1140, 451] on span "Готово к отправке" at bounding box center [1176, 459] width 157 height 31
click at [1114, 517] on input "4" at bounding box center [1159, 524] width 125 height 32
type input "3"
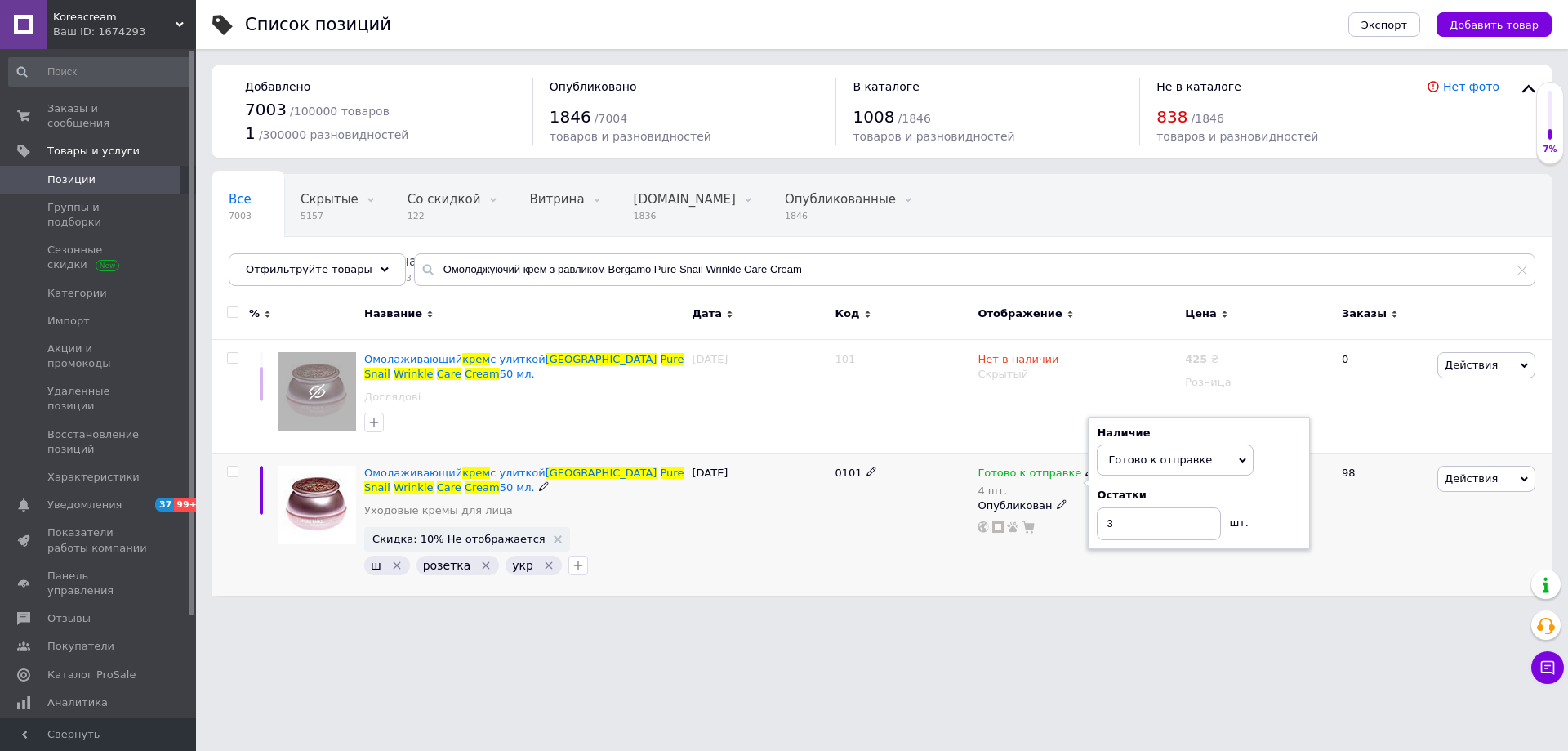
click at [913, 528] on div "0101" at bounding box center [901, 524] width 143 height 142
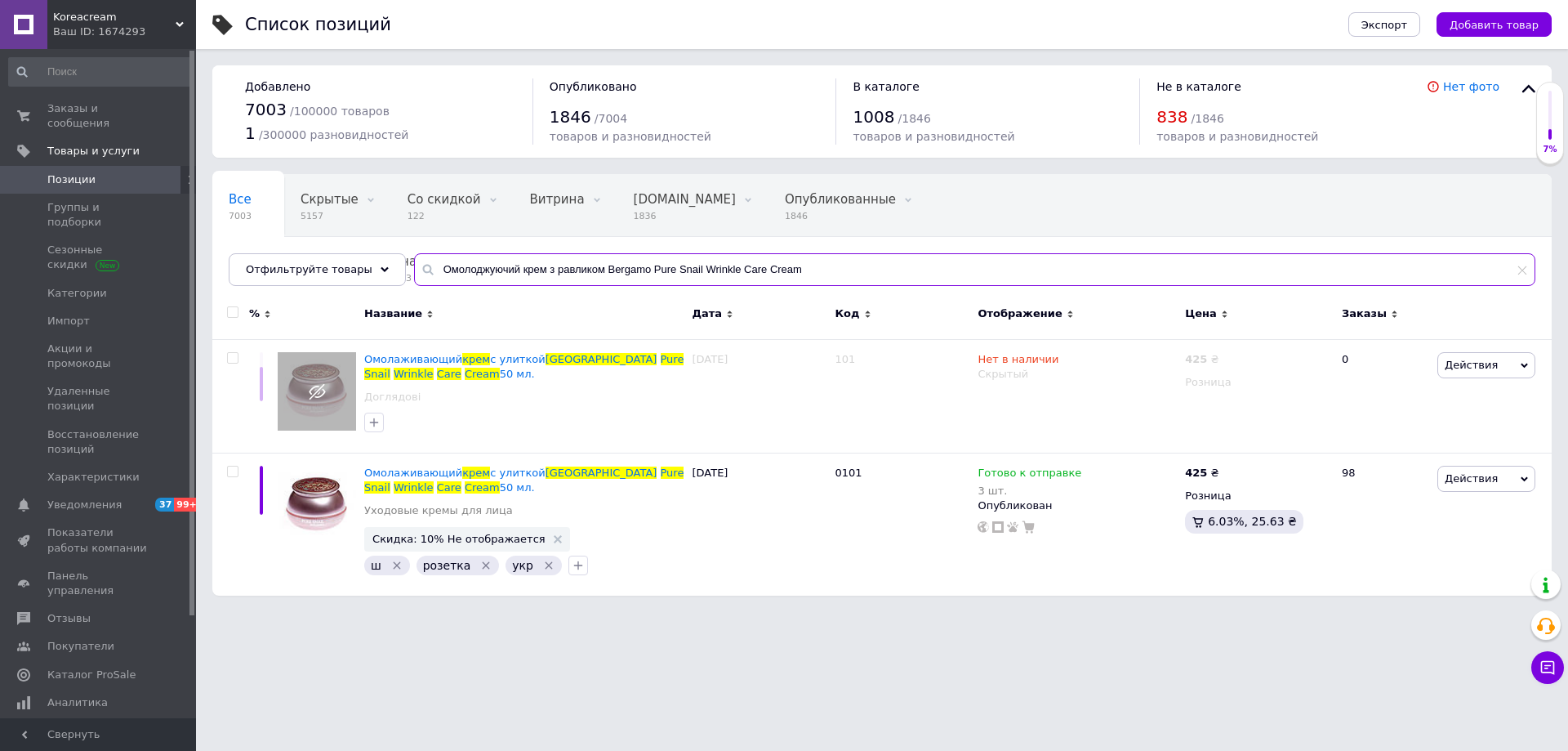
click at [624, 282] on input "Омолоджуючий крем з равликом Bergamo Pure Snail Wrinkle Care Cream" at bounding box center [974, 270] width 1121 height 32
paste input "іст-есенція для пружності шкіри з пептидами APLB Collagen EGF Peptide Mist Esse…"
type input "Міст-есенція для пружності шкіри з пептидами APLB Collagen EGF Peptide Mist Ess…"
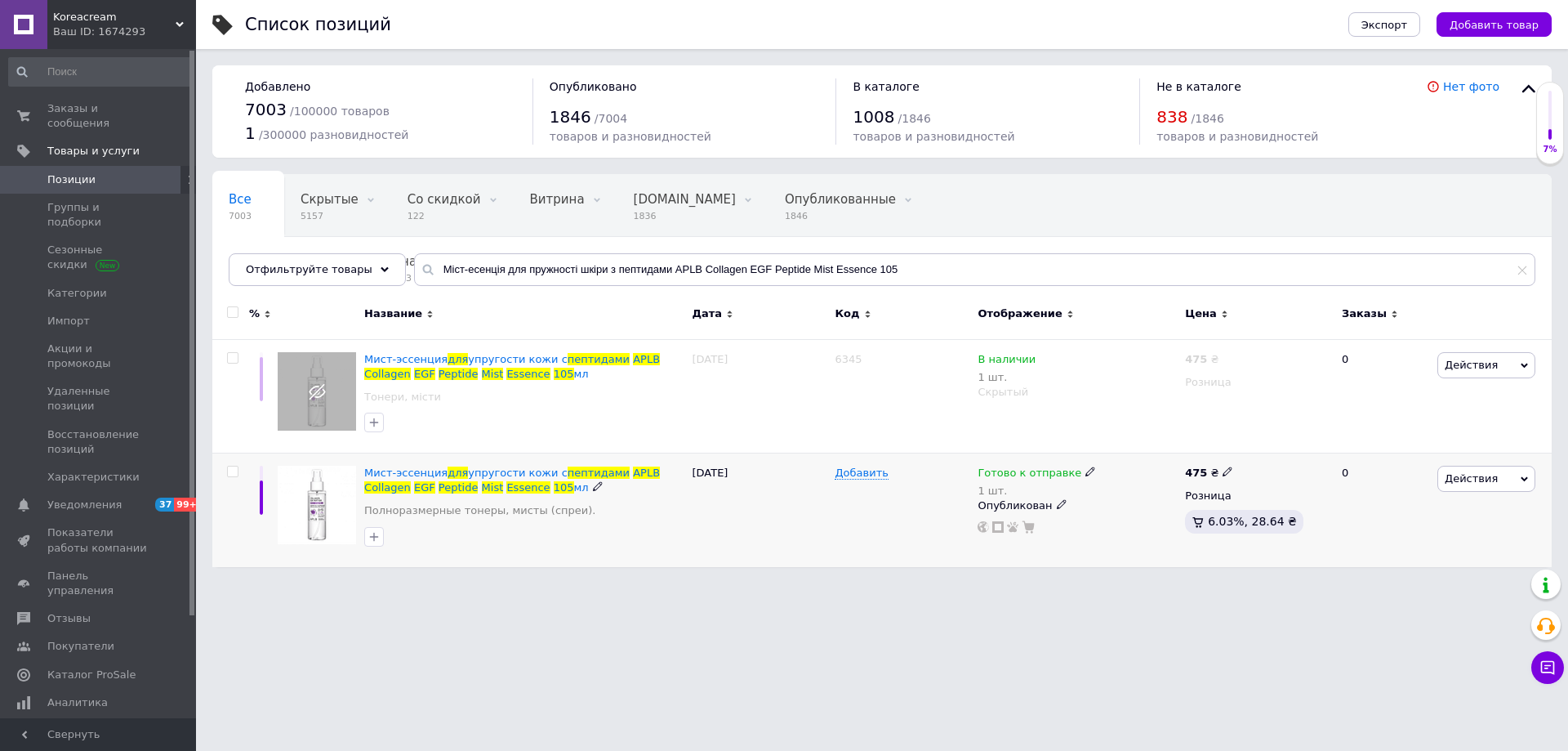
click at [1085, 471] on icon at bounding box center [1090, 471] width 10 height 10
click at [1128, 518] on li "Нет в наличии" at bounding box center [1175, 516] width 155 height 23
click at [1128, 533] on input "1" at bounding box center [1159, 524] width 125 height 32
type input "0"
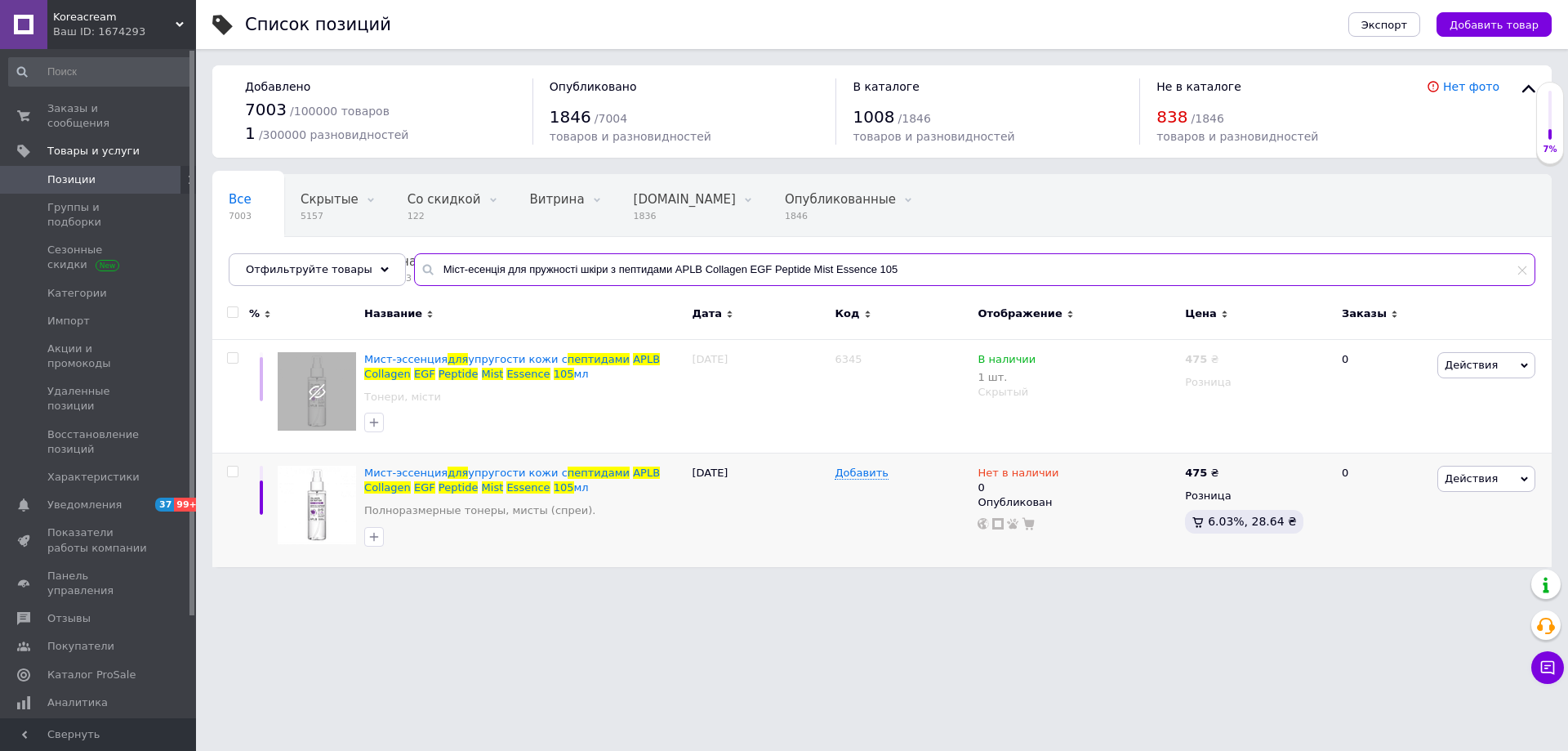
click at [541, 255] on input "Міст-есенція для пружності шкіри з пептидами APLB Collagen EGF Peptide Mist Ess…" at bounding box center [974, 270] width 1121 height 32
paste input "рем для тіла з ароматом мандарину та солодкого жасмину Kiss by Rosemine Fragran…"
type input "Крем для тіла з ароматом мандарину та солодкого жасмину Kiss by Rosemine Fragra…"
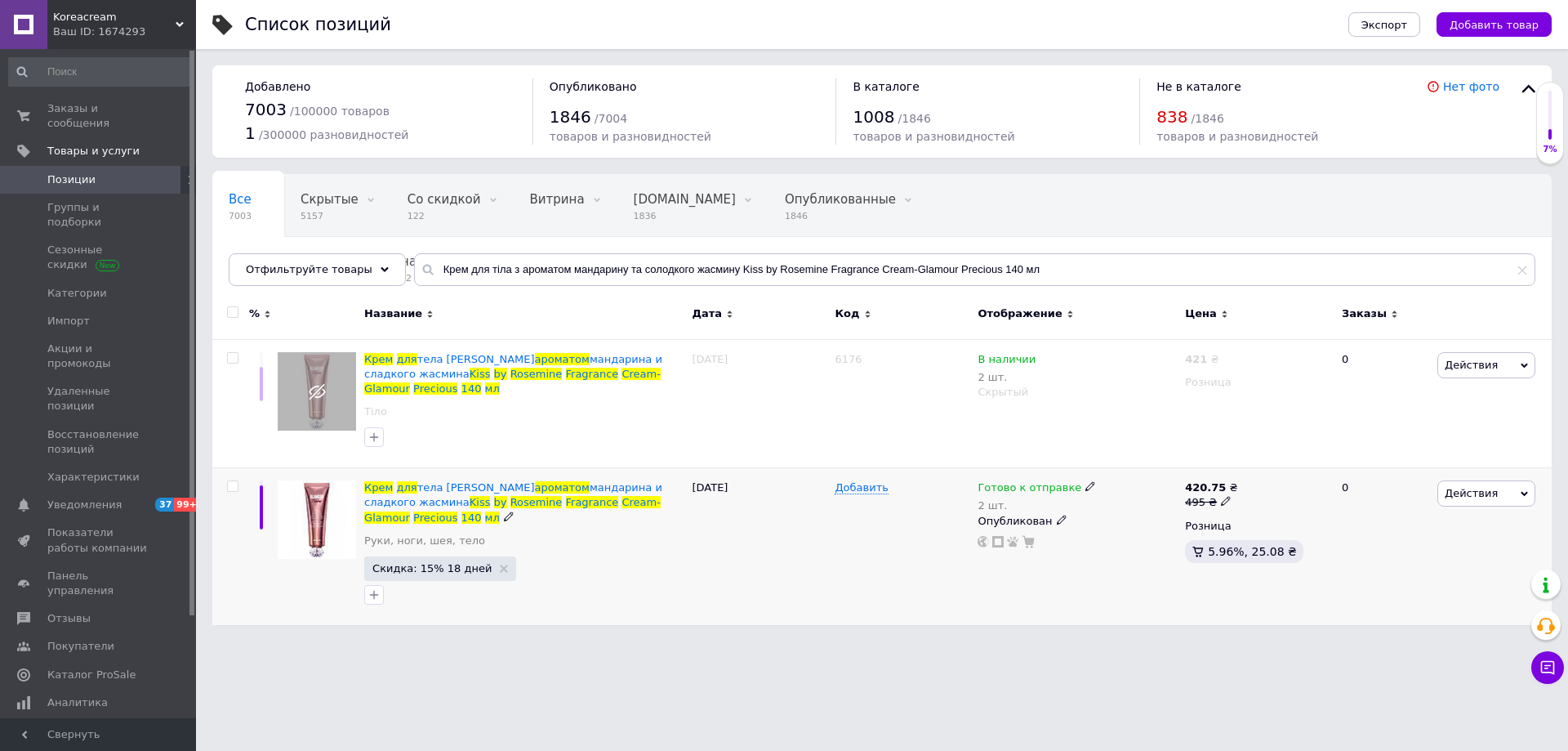
click at [1085, 482] on use at bounding box center [1090, 487] width 9 height 9
click at [1149, 497] on li "В наличии" at bounding box center [1175, 508] width 155 height 23
click at [1139, 522] on input "2" at bounding box center [1159, 538] width 125 height 32
type input "1"
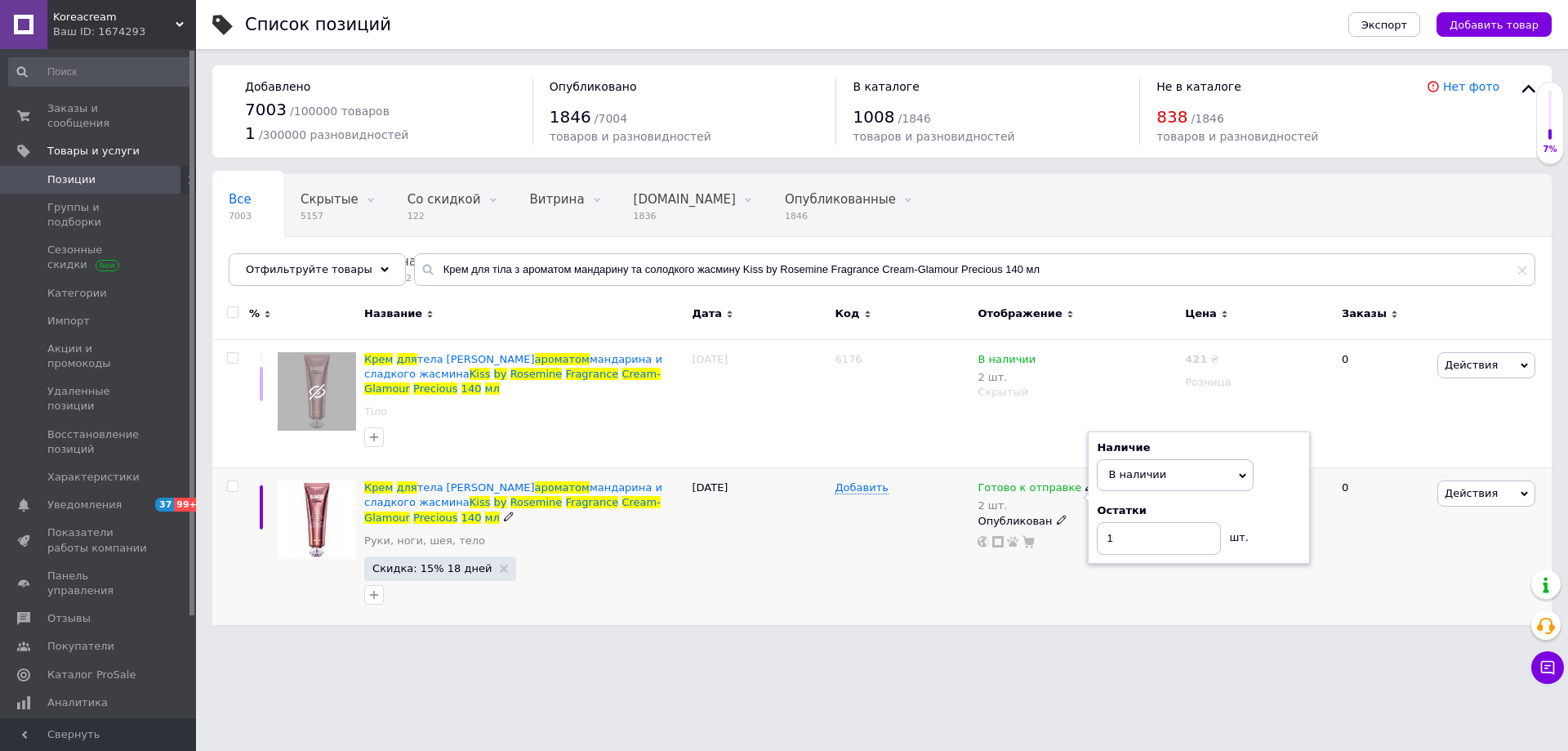
click at [784, 528] on div "[DATE]" at bounding box center [759, 547] width 143 height 157
click at [1039, 481] on icon at bounding box center [1044, 486] width 10 height 10
click at [1080, 497] on li "Нет в наличии" at bounding box center [1136, 508] width 155 height 23
click at [1083, 522] on input "1" at bounding box center [1120, 538] width 125 height 32
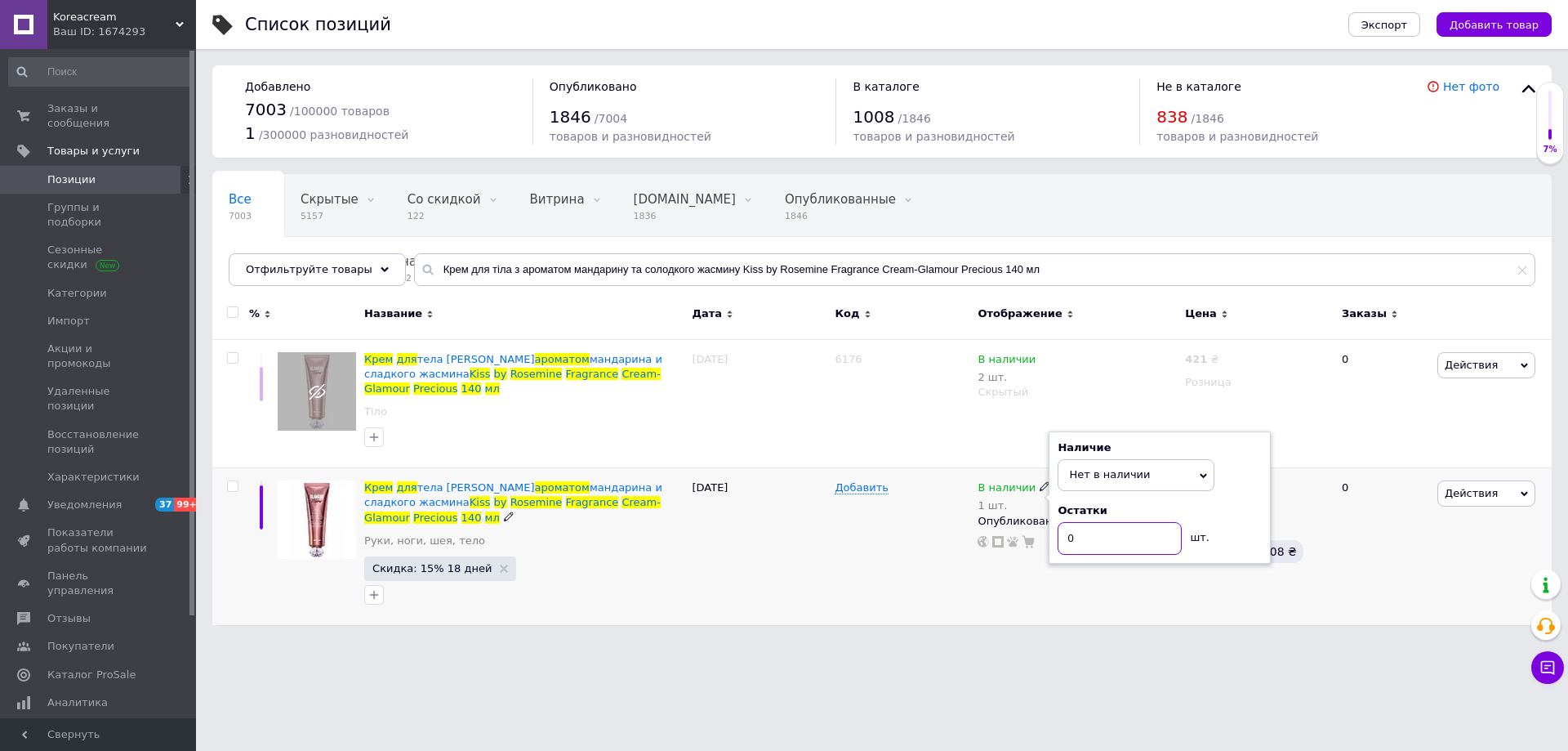
type input "0"
click at [723, 554] on div "[DATE]" at bounding box center [759, 547] width 143 height 157
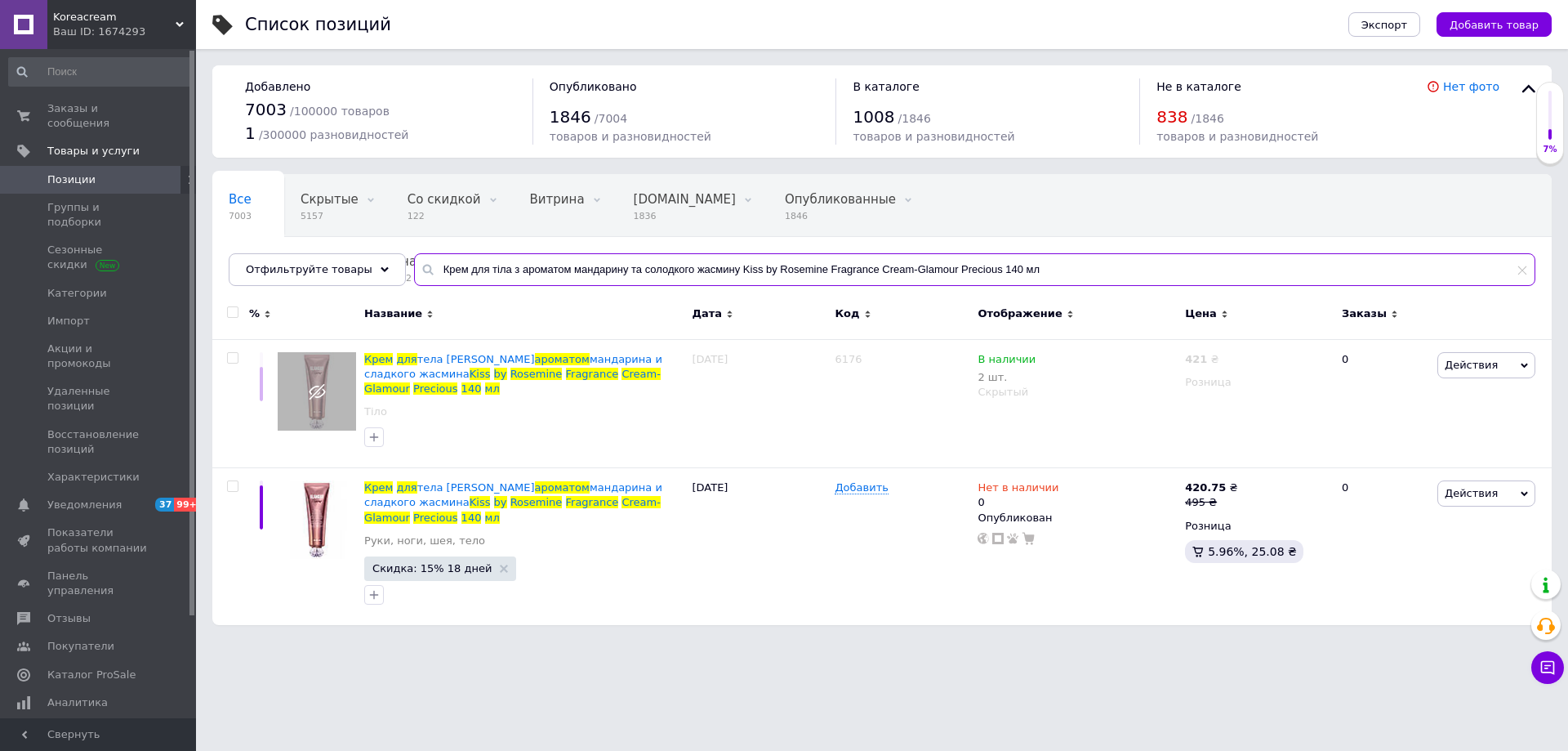
click at [512, 276] on input "Крем для тіла з ароматом мандарину та солодкого жасмину Kiss by Rosemine Fragra…" at bounding box center [974, 270] width 1121 height 32
paste input "ускусним ароматом Kiss by Rosemine Fragrance Cream - Glamour Sensuality"
type input "Крем для тіла з мускусним ароматом Kiss by Rosemine Fragrance Cream - Glamour S…"
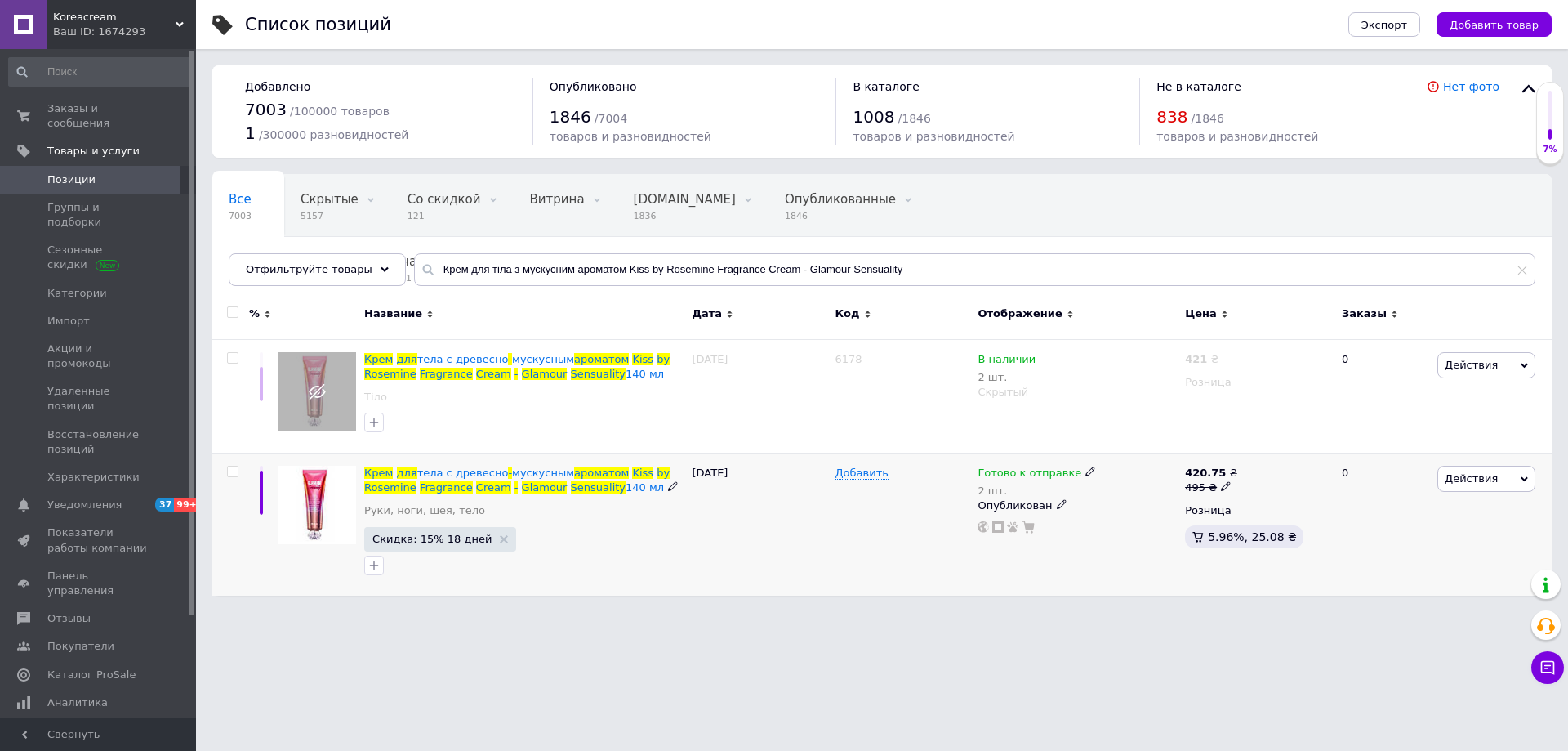
click at [1085, 477] on icon at bounding box center [1090, 471] width 10 height 10
click at [1123, 466] on span "Готово к отправке" at bounding box center [1159, 459] width 104 height 13
click at [1115, 514] on input "2" at bounding box center [1159, 524] width 125 height 32
type input "1"
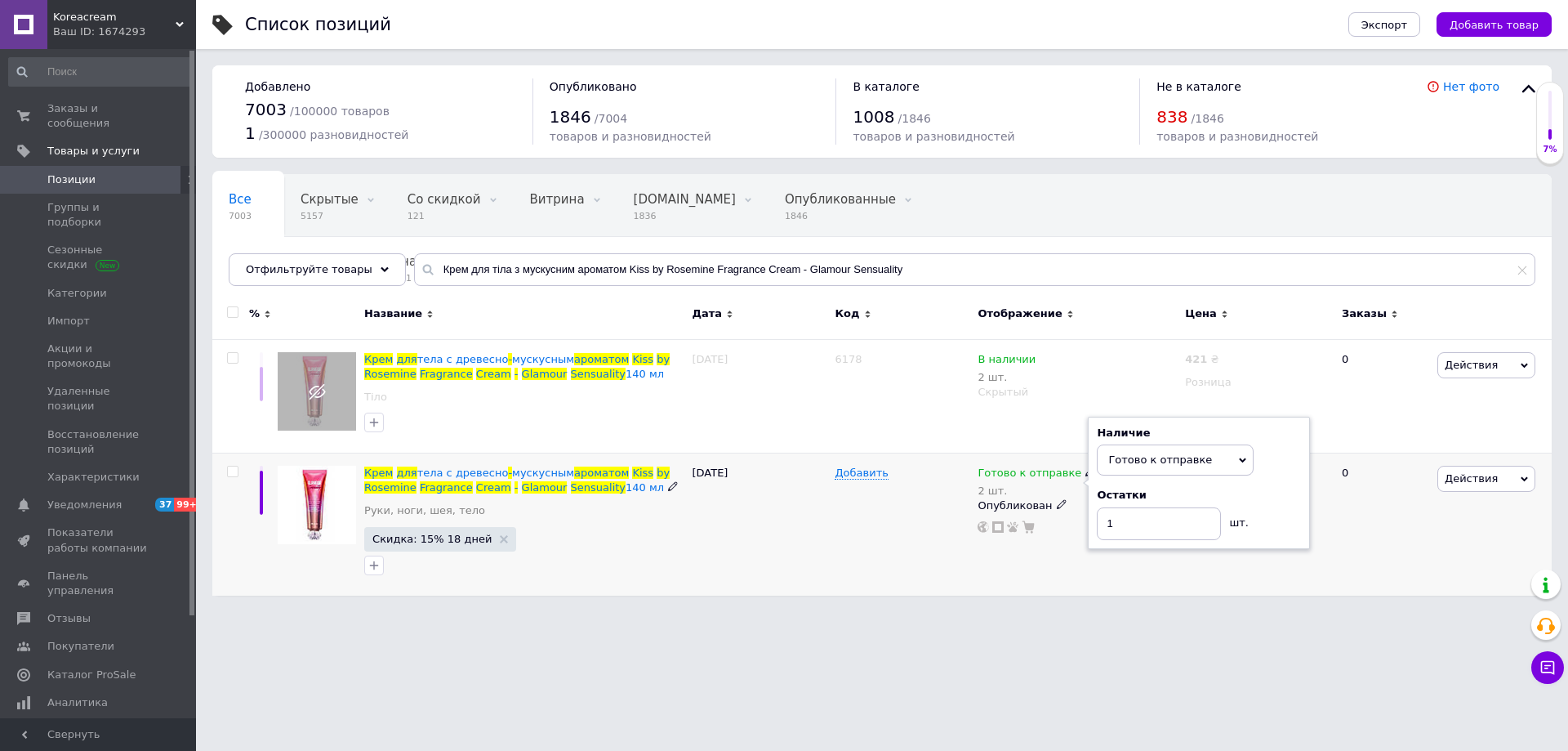
click at [925, 525] on div "Добавить" at bounding box center [901, 524] width 143 height 142
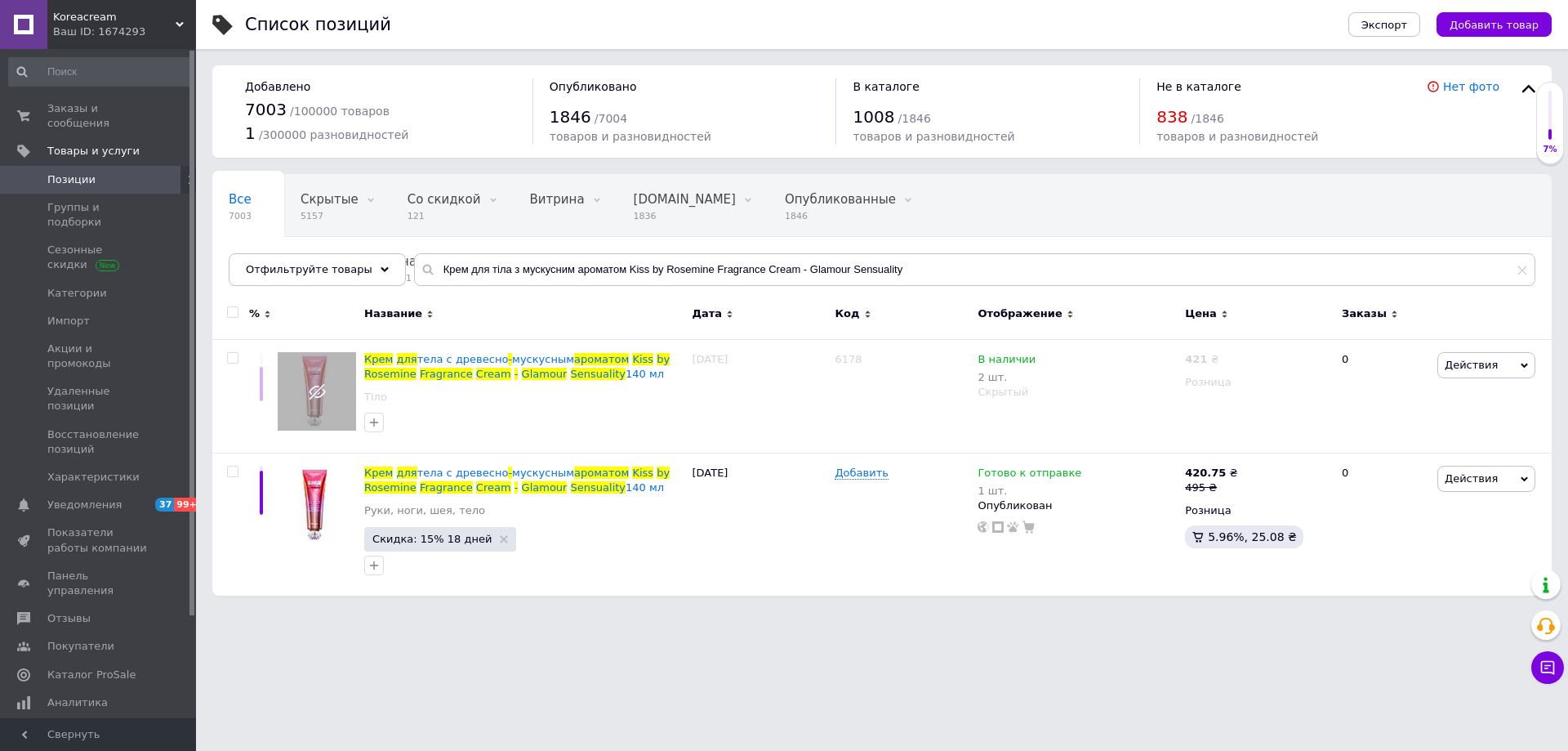
click at [103, 93] on div "Заказы и сообщения 0 0 Товары и услуги Позиции Группы и подборки Сезонные скидк…" at bounding box center [100, 385] width 201 height 674
click at [102, 103] on span "Заказы и сообщения" at bounding box center [98, 116] width 104 height 30
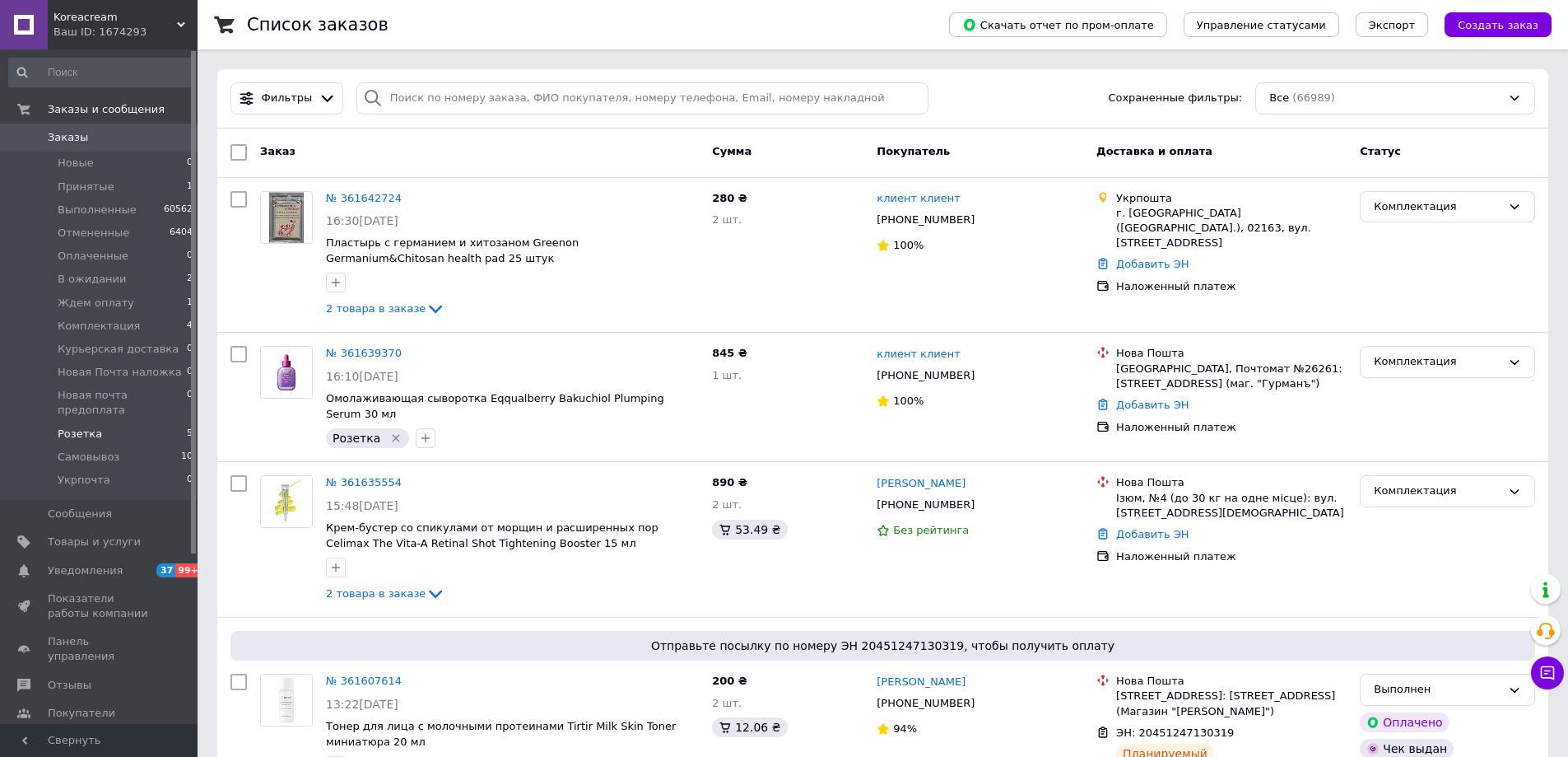
click at [81, 427] on li "Розетка 5" at bounding box center [101, 433] width 203 height 23
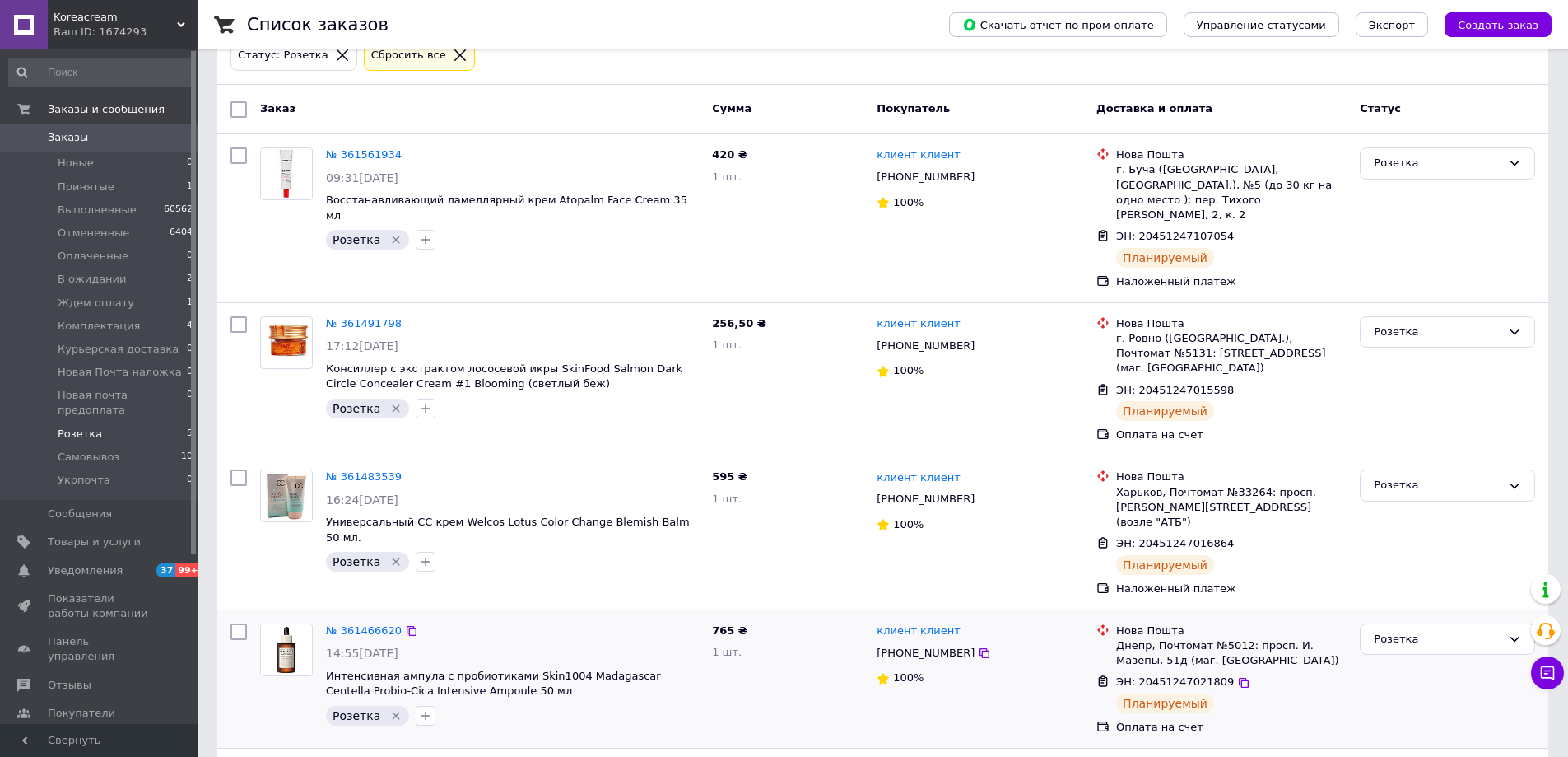
scroll to position [207, 0]
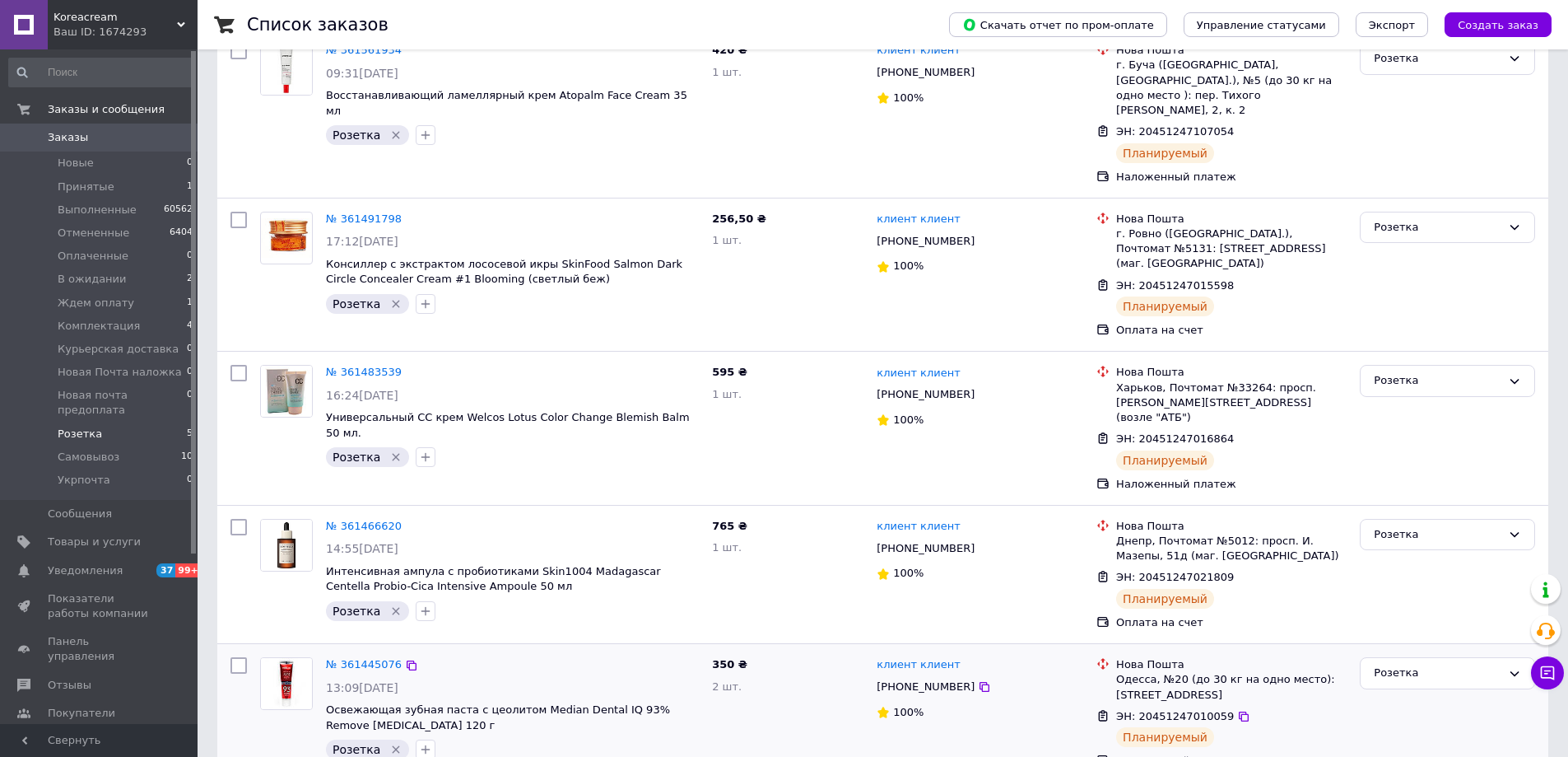
click at [1167, 710] on span "ЭН: 20451247010059" at bounding box center [1174, 716] width 117 height 13
click at [1208, 570] on span "ЭН: 20451247021809" at bounding box center [1174, 577] width 117 height 13
click at [1181, 432] on span "ЭН: 20451247016864" at bounding box center [1174, 439] width 117 height 13
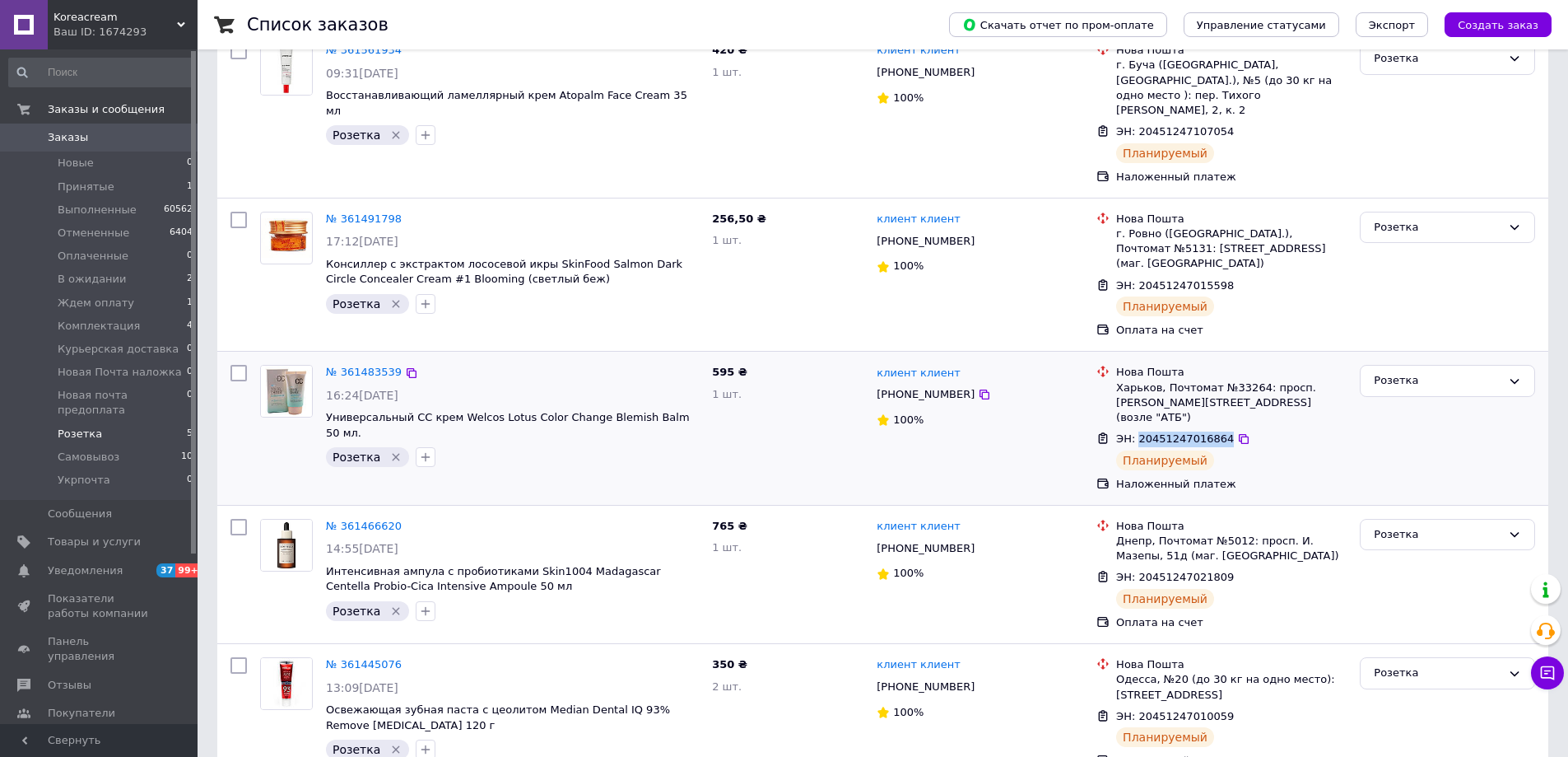
click at [1181, 432] on span "ЭН: 20451247016864" at bounding box center [1174, 439] width 117 height 13
click at [1201, 279] on span "ЭН: 20451247015598" at bounding box center [1174, 286] width 117 height 13
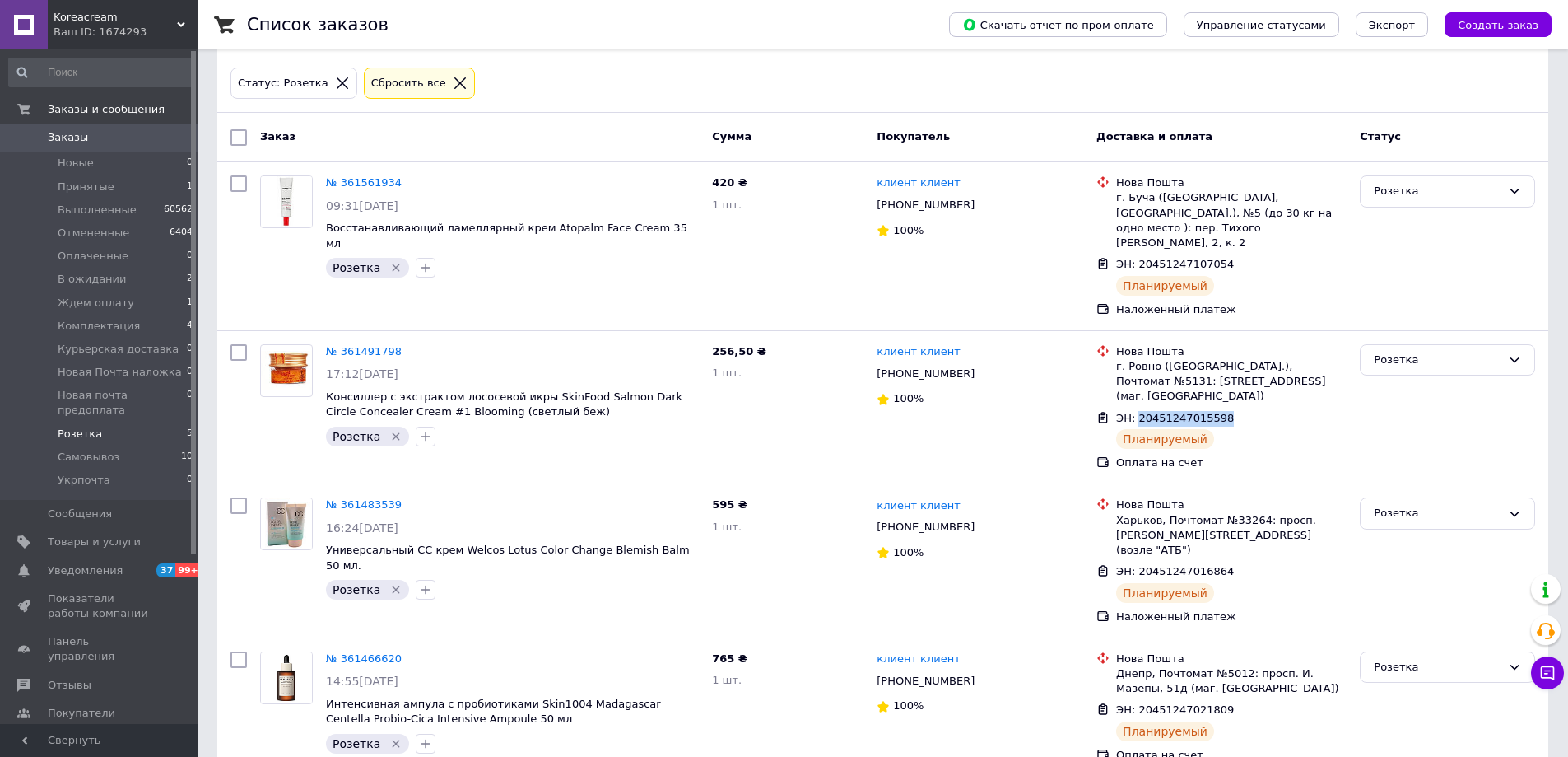
scroll to position [42, 0]
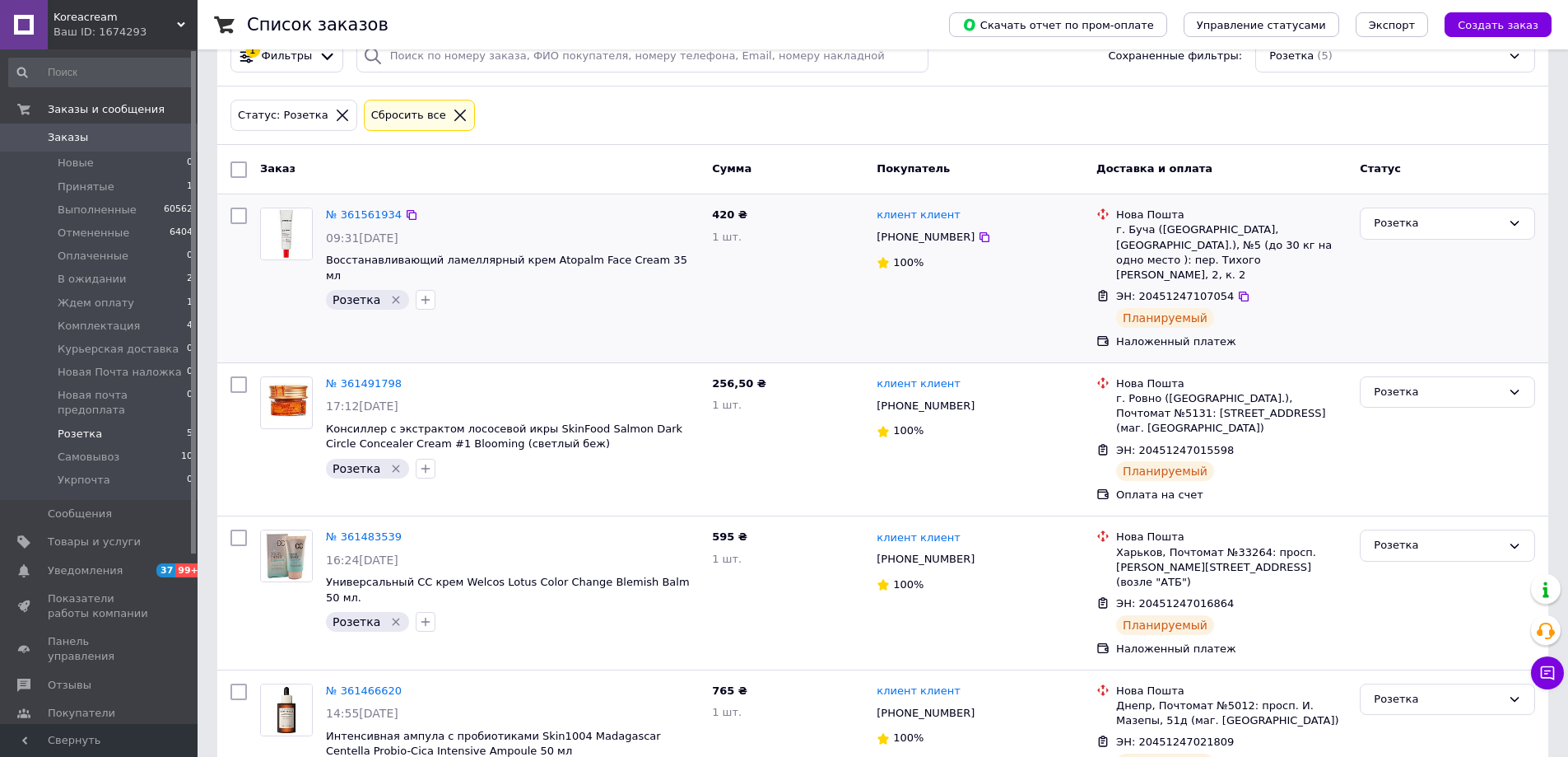
click at [1151, 290] on span "ЭН: 20451247107054" at bounding box center [1174, 297] width 117 height 13
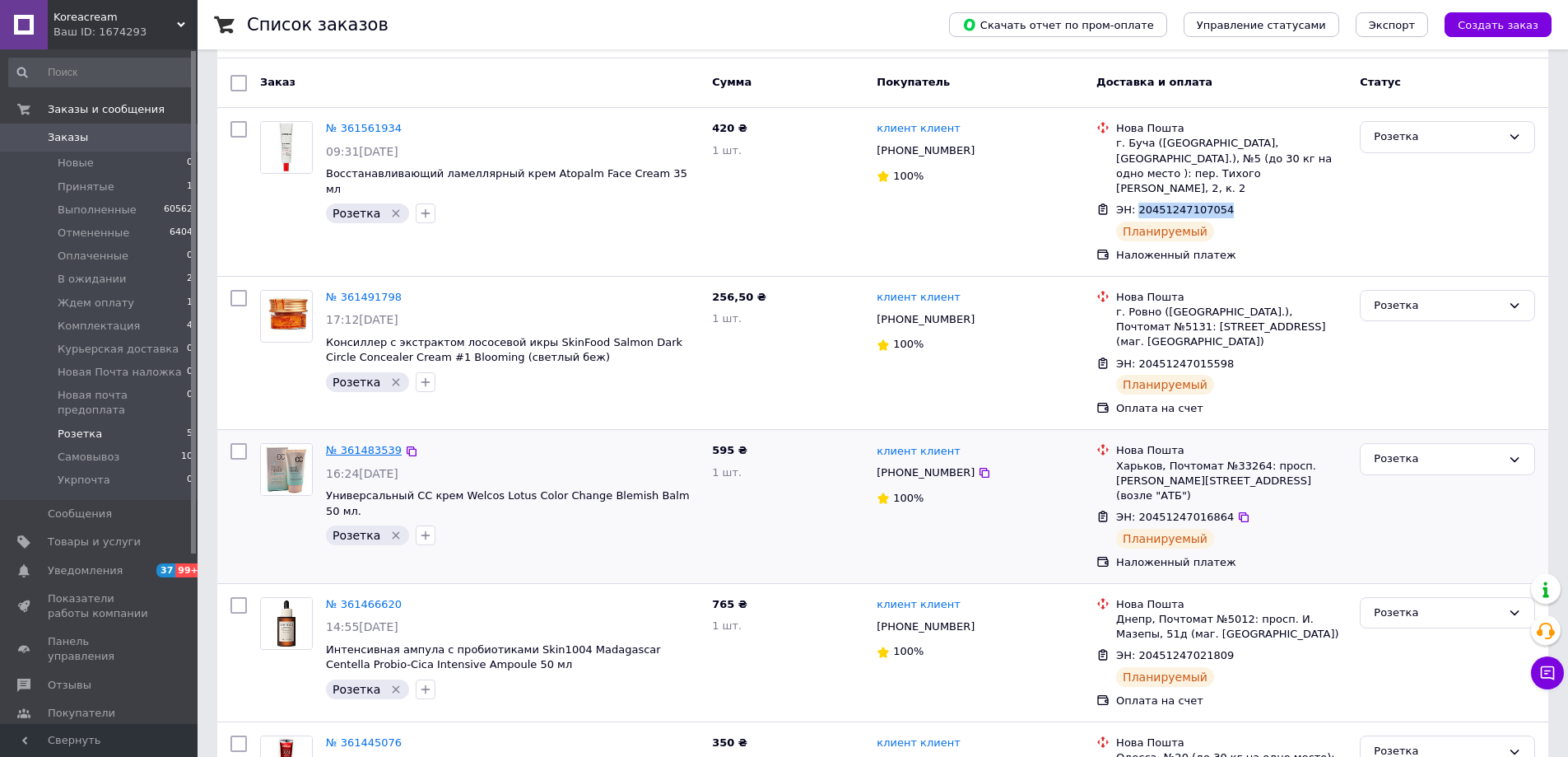
scroll to position [207, 0]
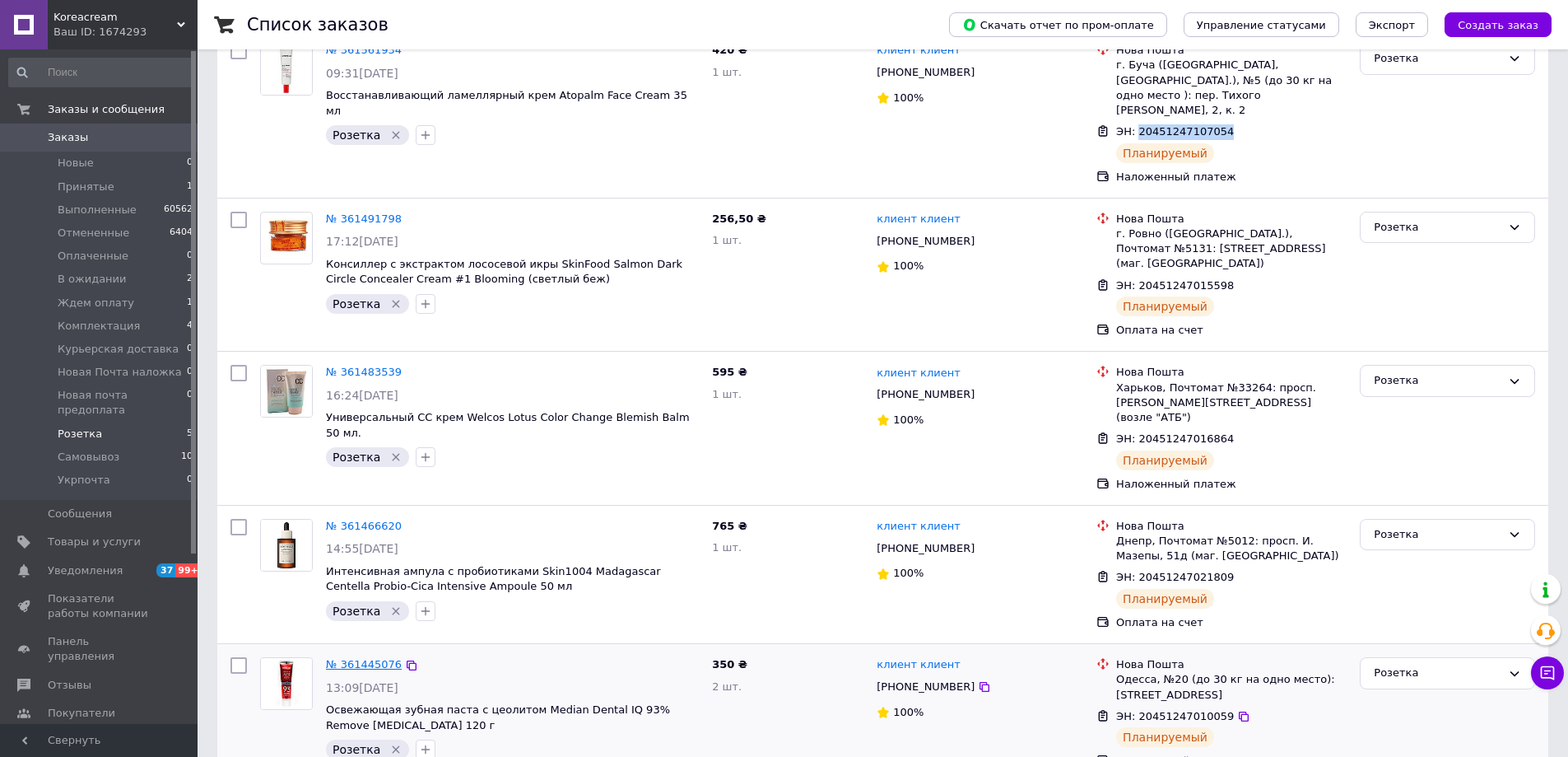
click at [362, 658] on link "№ 361445076" at bounding box center [363, 664] width 75 height 13
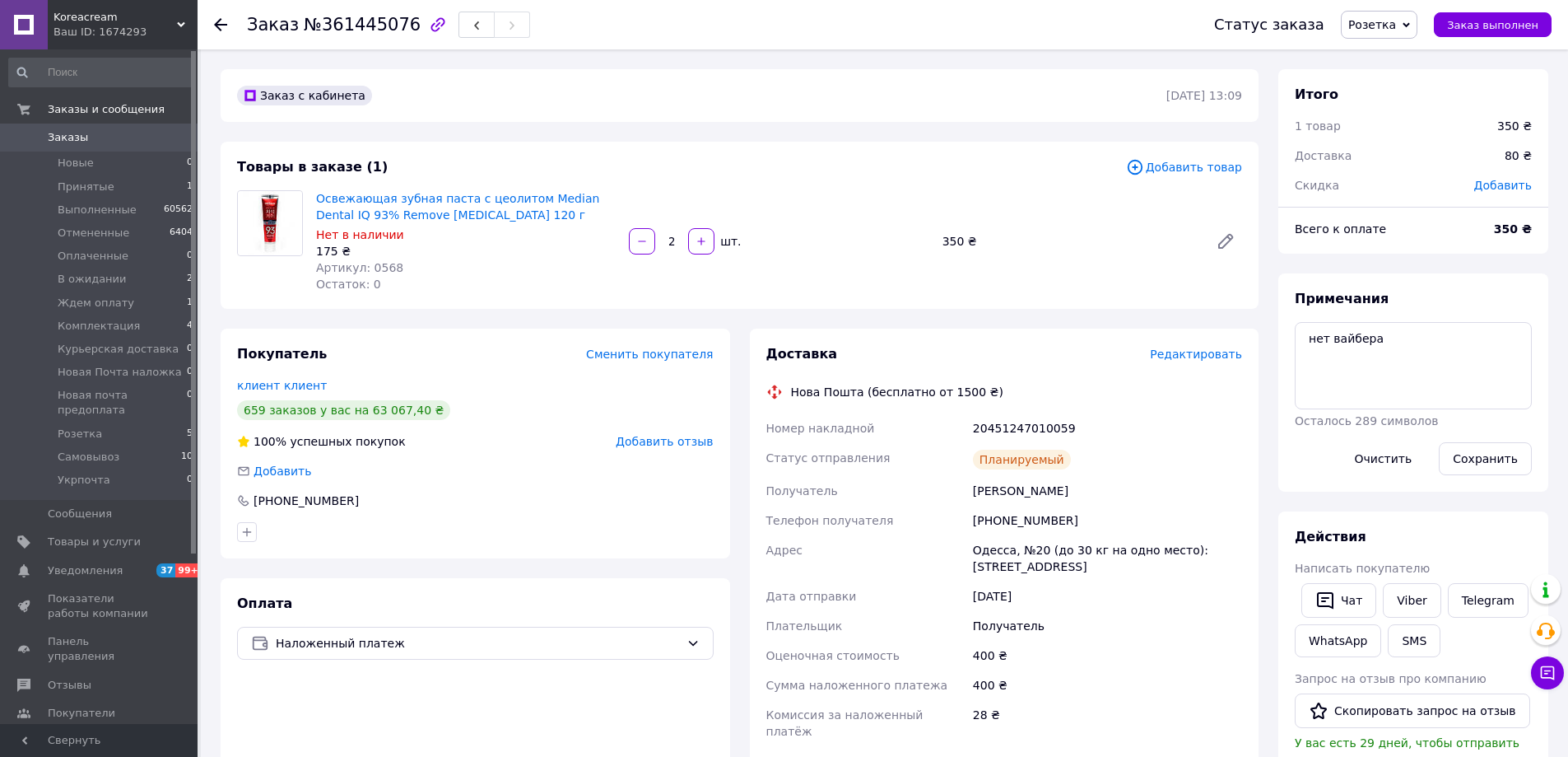
click at [1023, 411] on div "Доставка Редактировать Нова Пошта (бесплатно от 1500 ₴) Номер накладной 2045124…" at bounding box center [1005, 606] width 477 height 523
click at [1022, 427] on div "20451247010059" at bounding box center [1107, 428] width 276 height 30
click at [1414, 641] on button "SMS" at bounding box center [1414, 641] width 53 height 33
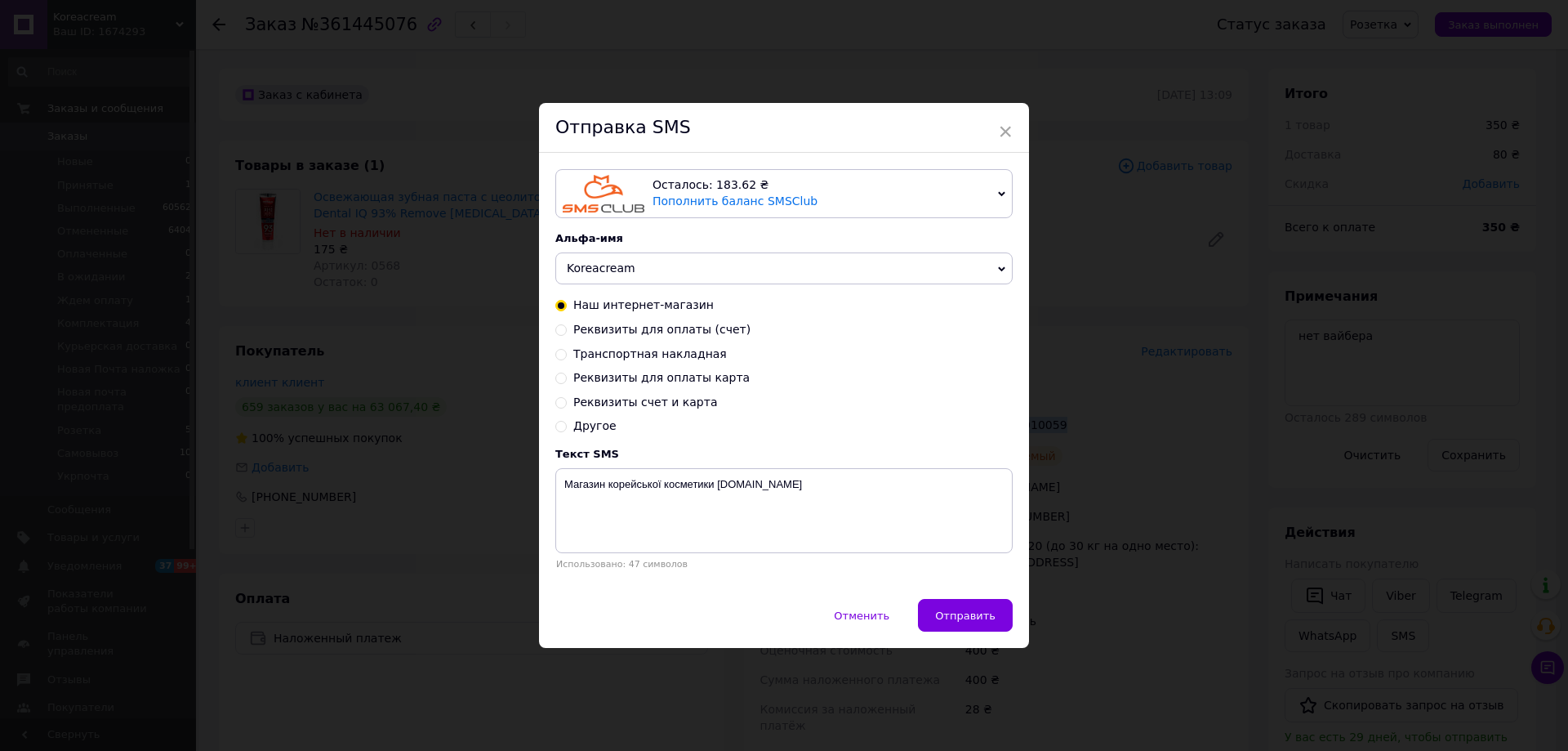
click at [678, 404] on span "Реквизиты счет и карта" at bounding box center [644, 402] width 143 height 13
click at [567, 404] on input "Реквизиты счет и карта" at bounding box center [560, 401] width 12 height 12
radio input "true"
radio input "false"
type textarea "Нам краще на рахунок, бо працюємо, як ФОП, але якщо з цим якісь складнощі, то н…"
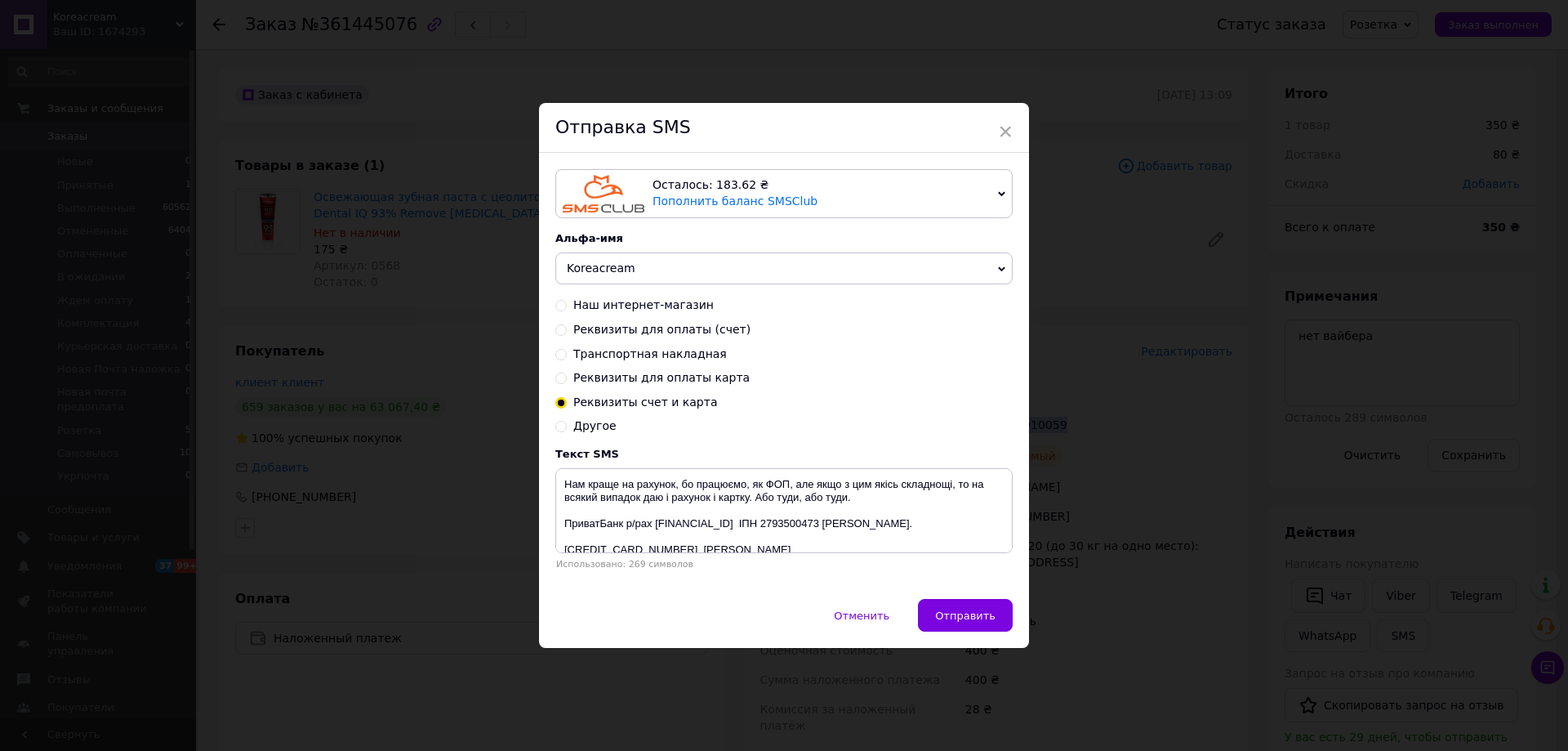
click at [601, 357] on span "Транспортная накладная" at bounding box center [650, 354] width 153 height 13
click at [567, 357] on input "Транспортная накладная" at bounding box center [560, 353] width 12 height 12
radio input "true"
radio input "false"
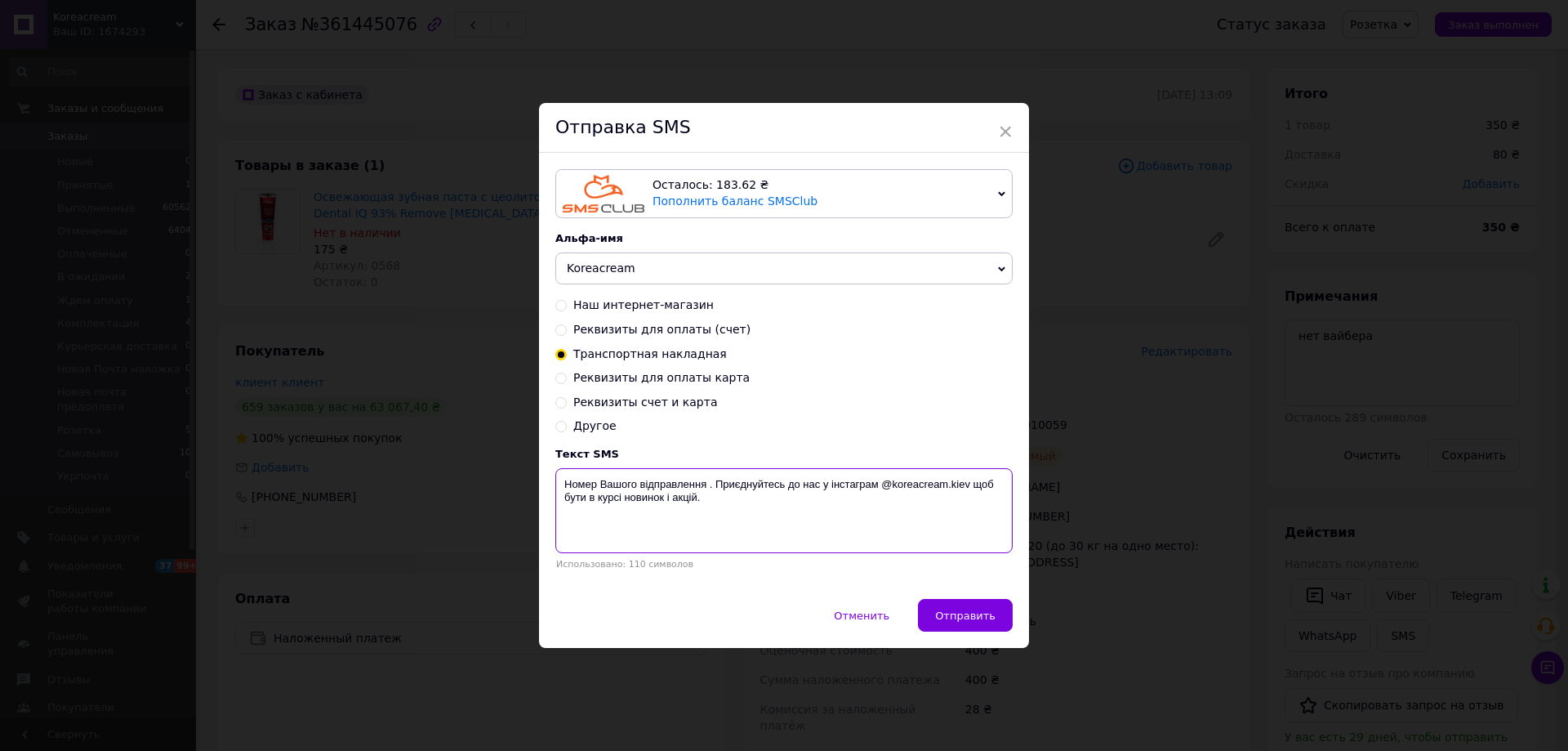
click at [705, 480] on textarea "Номер Вашого відправлення . Приєднуйтесь до нас у інстаграм @koreacream.kiev що…" at bounding box center [783, 511] width 457 height 85
click at [705, 486] on textarea "Номер Вашого відправлення . Приєднуйтесь до нас у інстаграм @koreacream.kiev що…" at bounding box center [783, 511] width 457 height 85
paste textarea "20451247010059"
type textarea "Номер Вашого відправлення 20451247010059. Приєднуйтесь до нас у інстаграм @kore…"
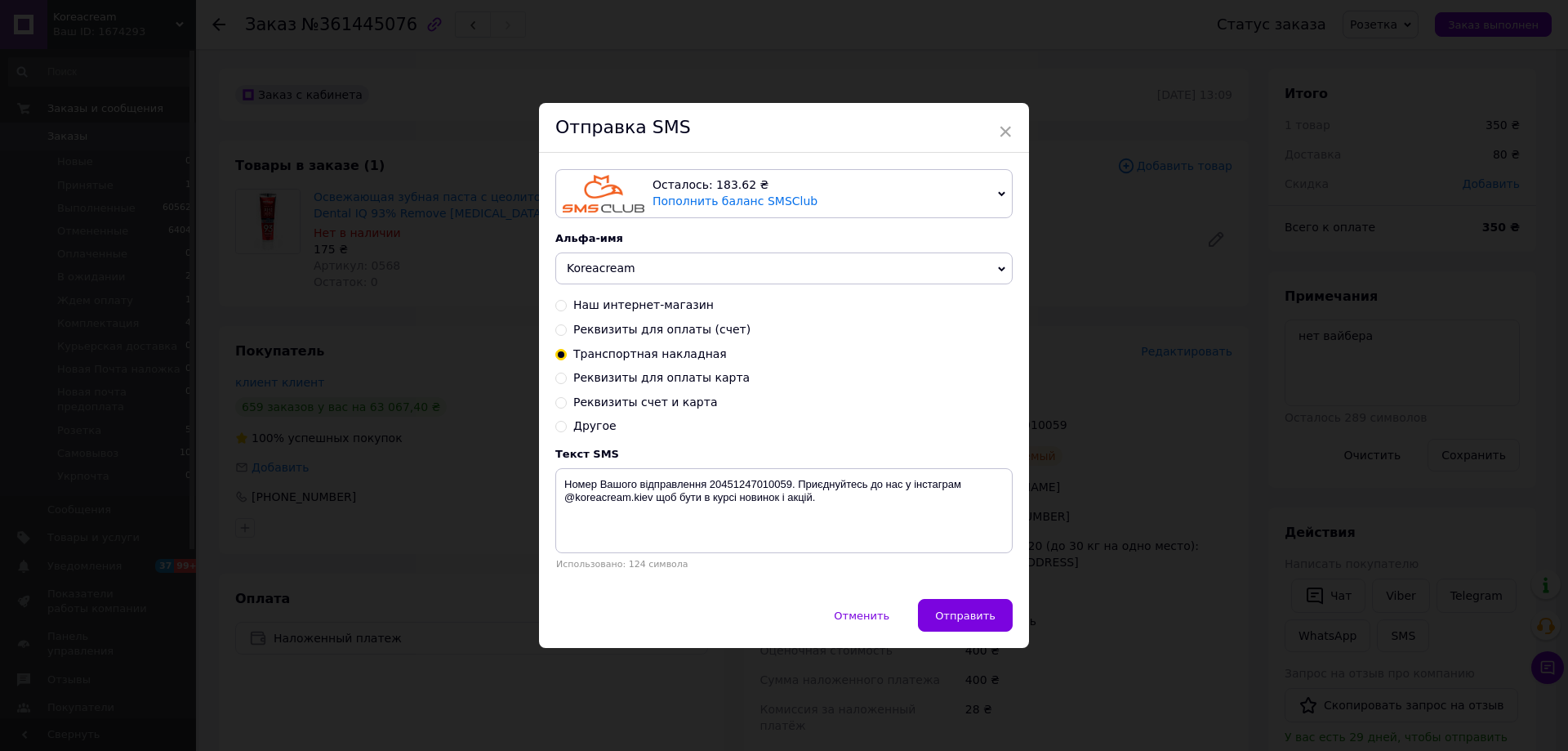
click at [962, 598] on div "Осталось: 183.62 ₴ Пополнить баланс SMSClub Подключить LetsAds Альфа-имя Koreac…" at bounding box center [783, 376] width 490 height 446
click at [962, 605] on button "Отправить" at bounding box center [964, 615] width 95 height 32
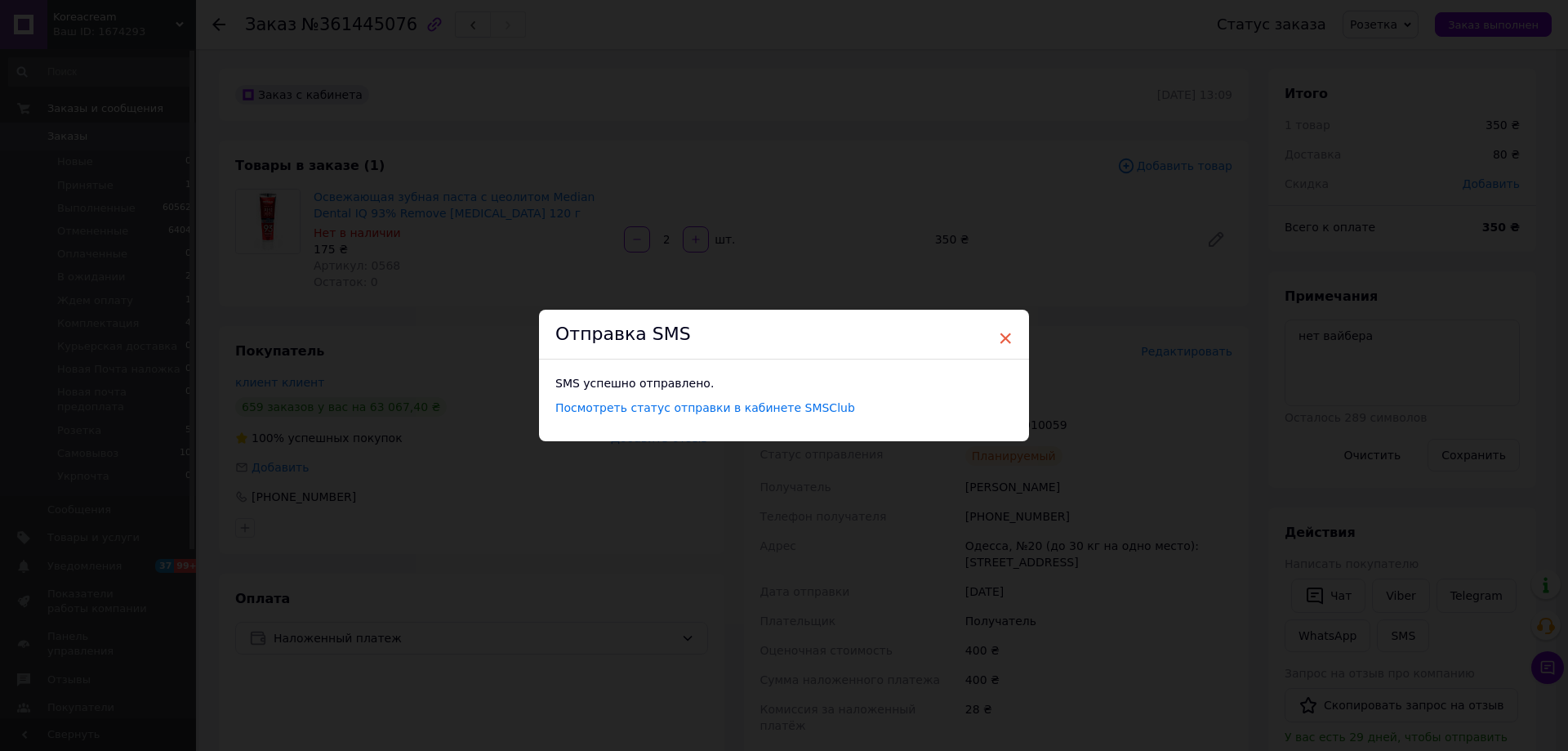
click at [1003, 345] on span "×" at bounding box center [1005, 338] width 14 height 28
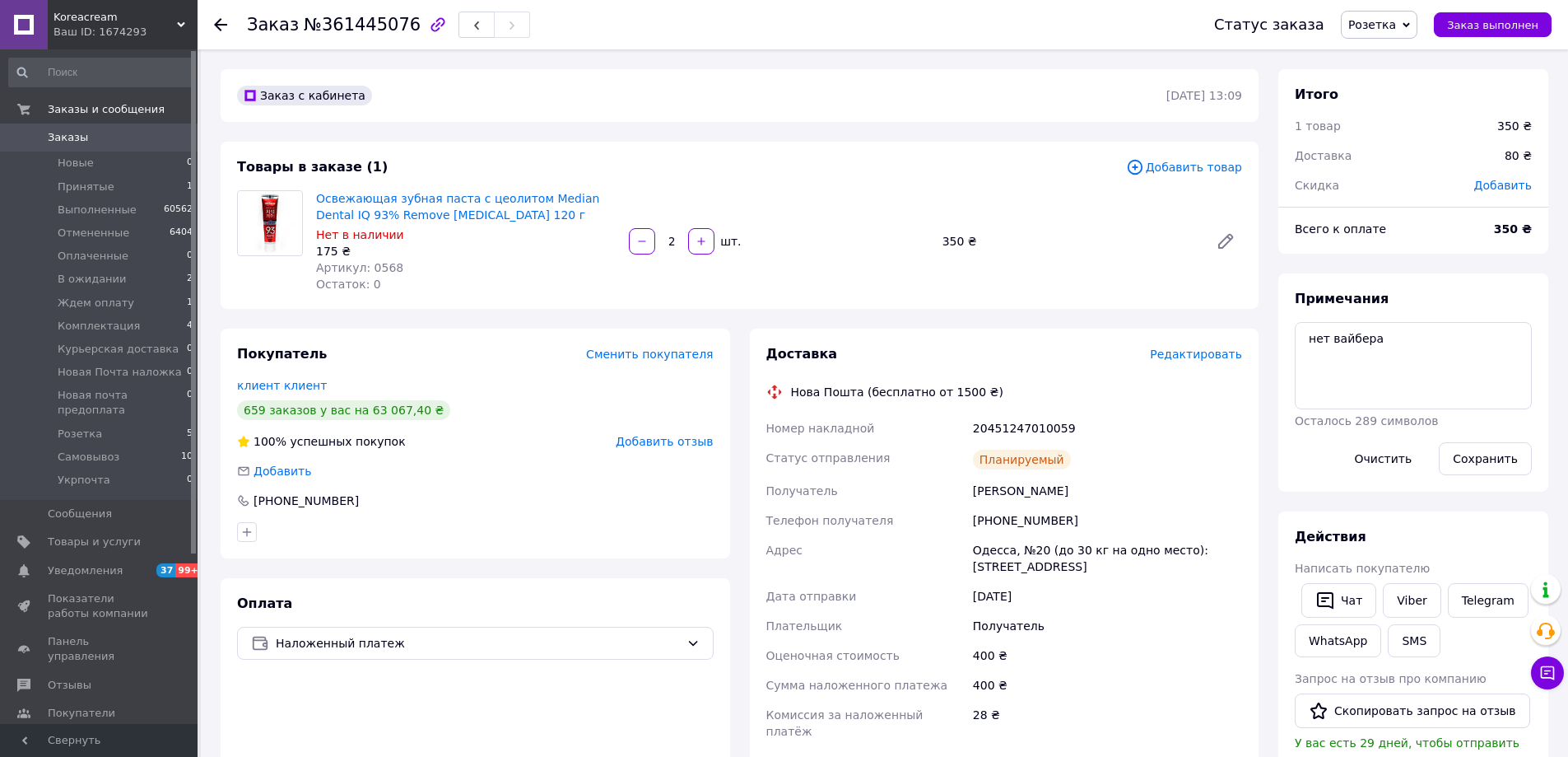
click at [1389, 15] on span "Розетка" at bounding box center [1379, 25] width 76 height 28
click at [1341, 0] on div "Статус заказа Розетка Принят Выполнен Отменен Оплаченный В ожидании Ждем оплату…" at bounding box center [1366, 25] width 370 height 49
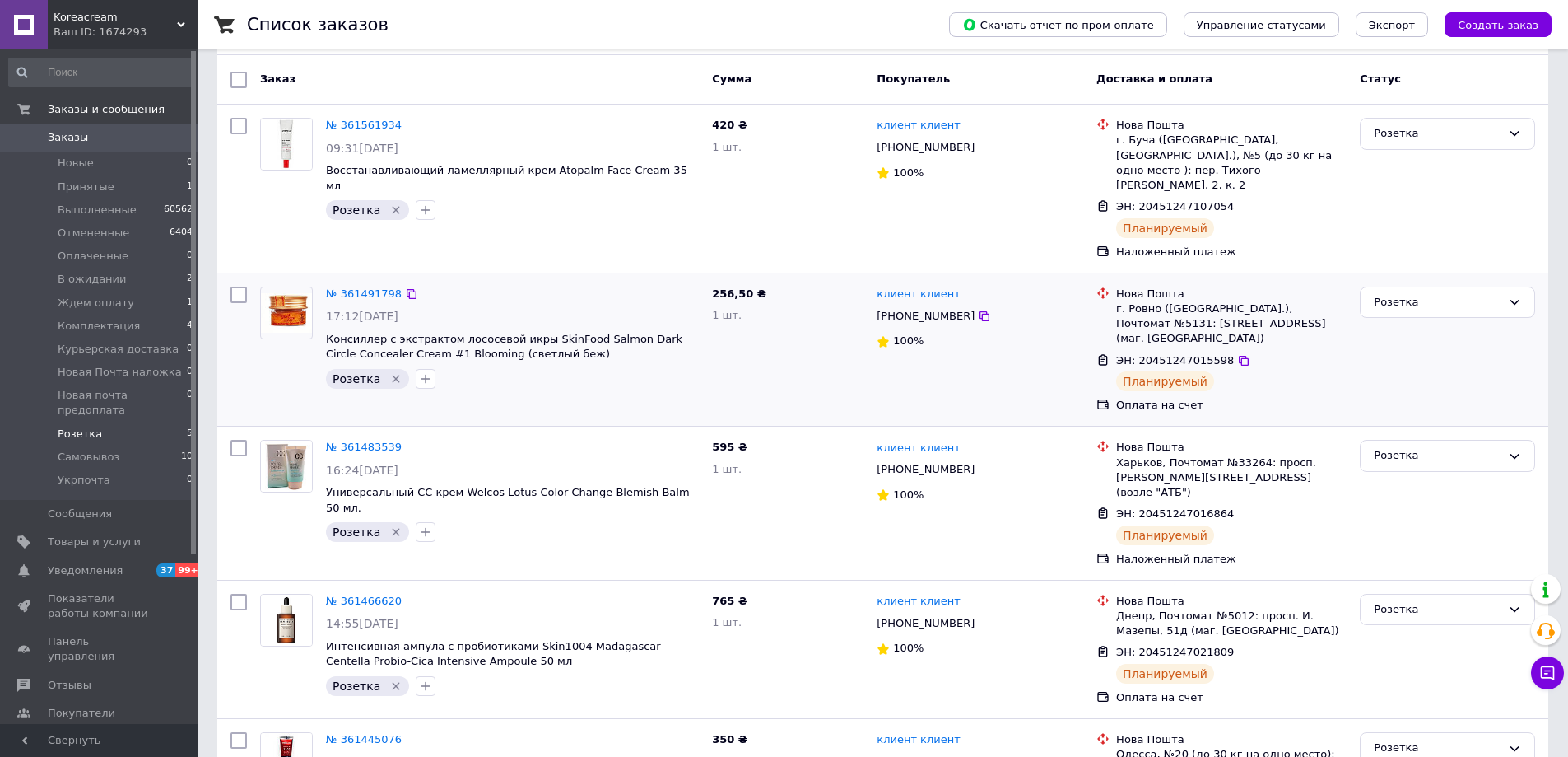
scroll to position [207, 0]
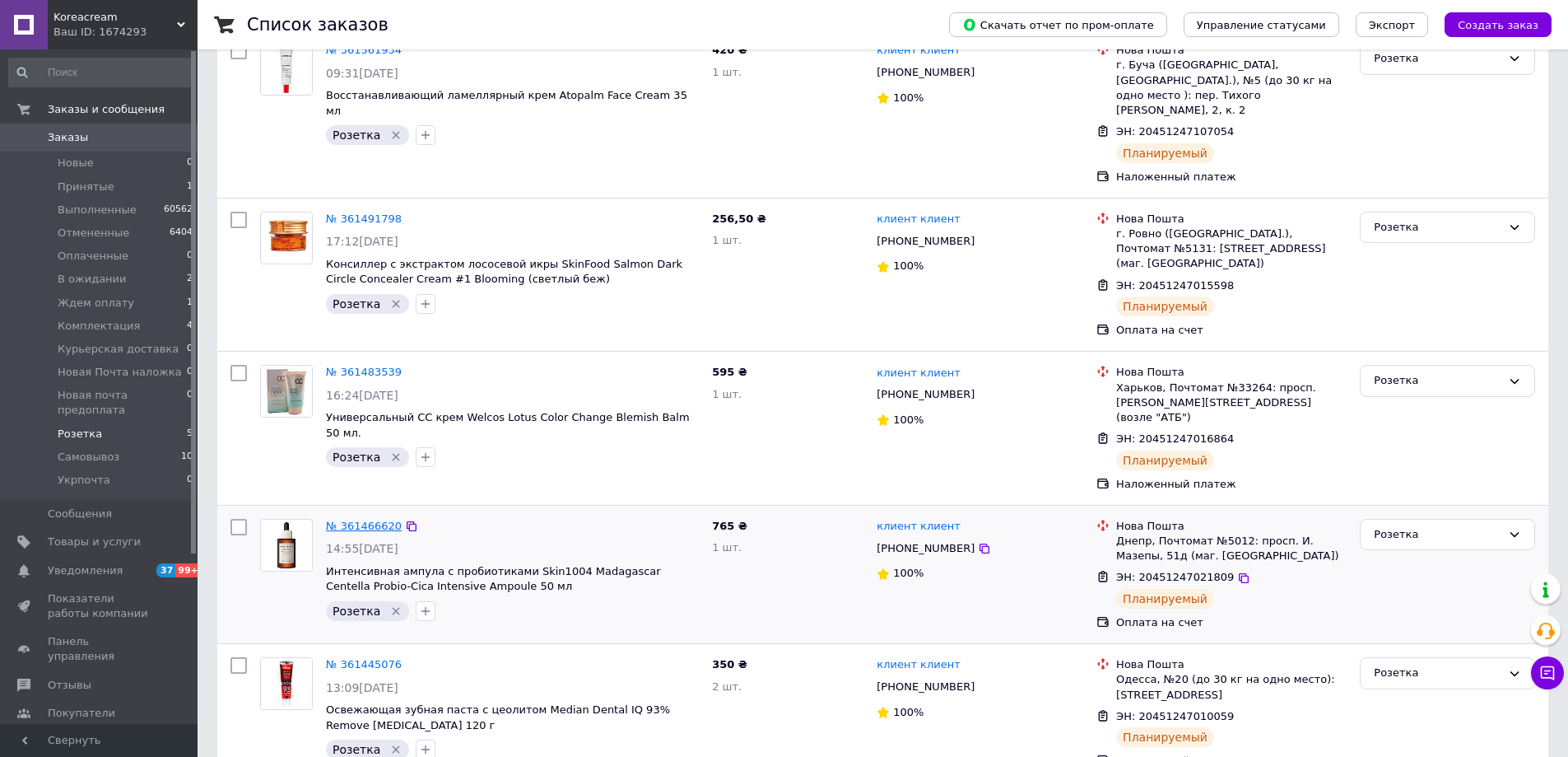
click at [350, 520] on link "№ 361466620" at bounding box center [363, 526] width 75 height 13
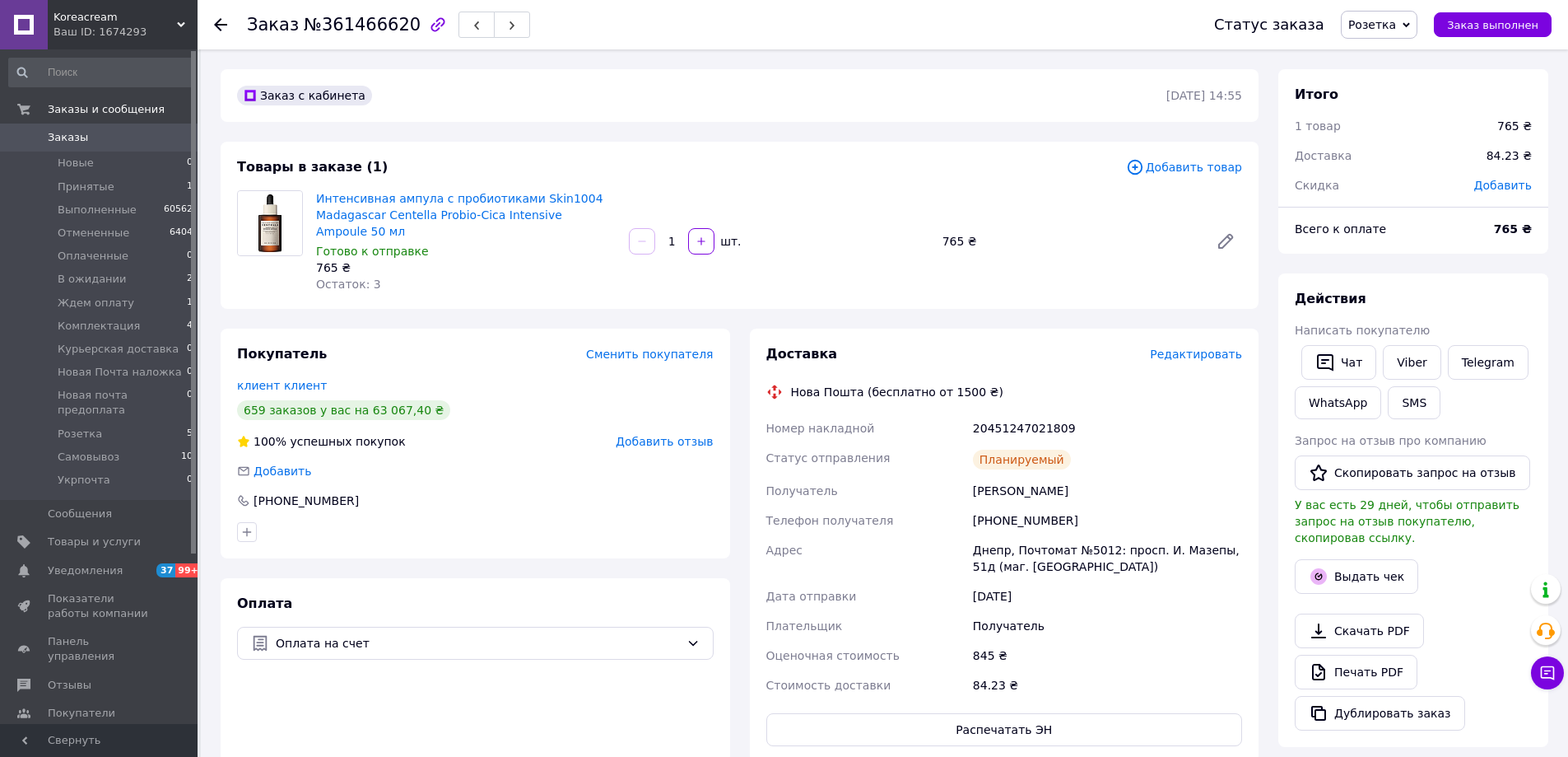
click at [1020, 413] on div "20451247021809" at bounding box center [1107, 428] width 276 height 30
click at [1426, 360] on link "Viber" at bounding box center [1412, 362] width 57 height 35
click at [1398, 389] on button "SMS" at bounding box center [1414, 402] width 53 height 33
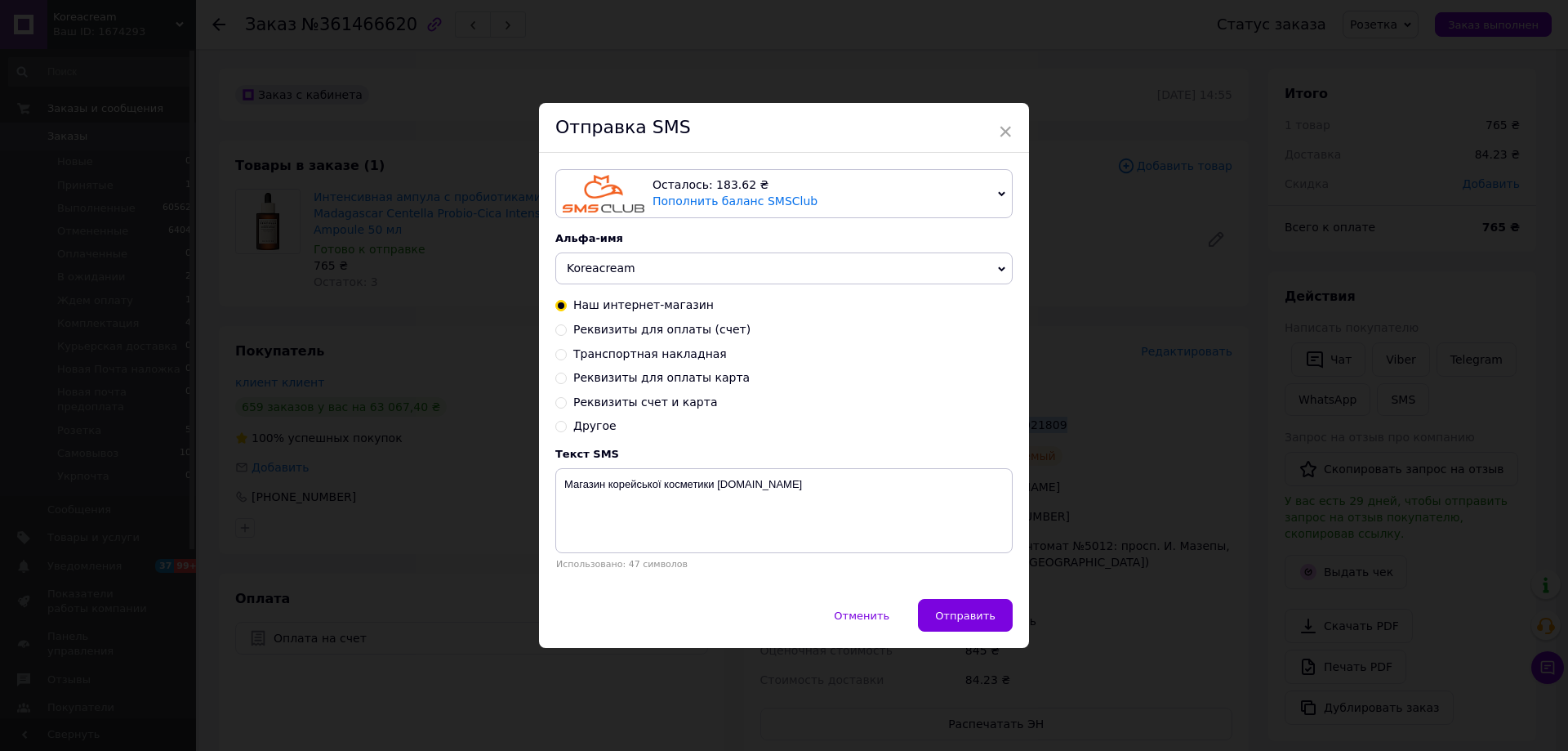
click at [670, 406] on span "Реквизиты счет и карта" at bounding box center [644, 402] width 143 height 13
click at [567, 406] on input "Реквизиты счет и карта" at bounding box center [560, 401] width 12 height 12
radio input "true"
radio input "false"
type textarea "Нам краще на рахунок, бо працюємо, як ФОП, але якщо з цим якісь складнощі, то н…"
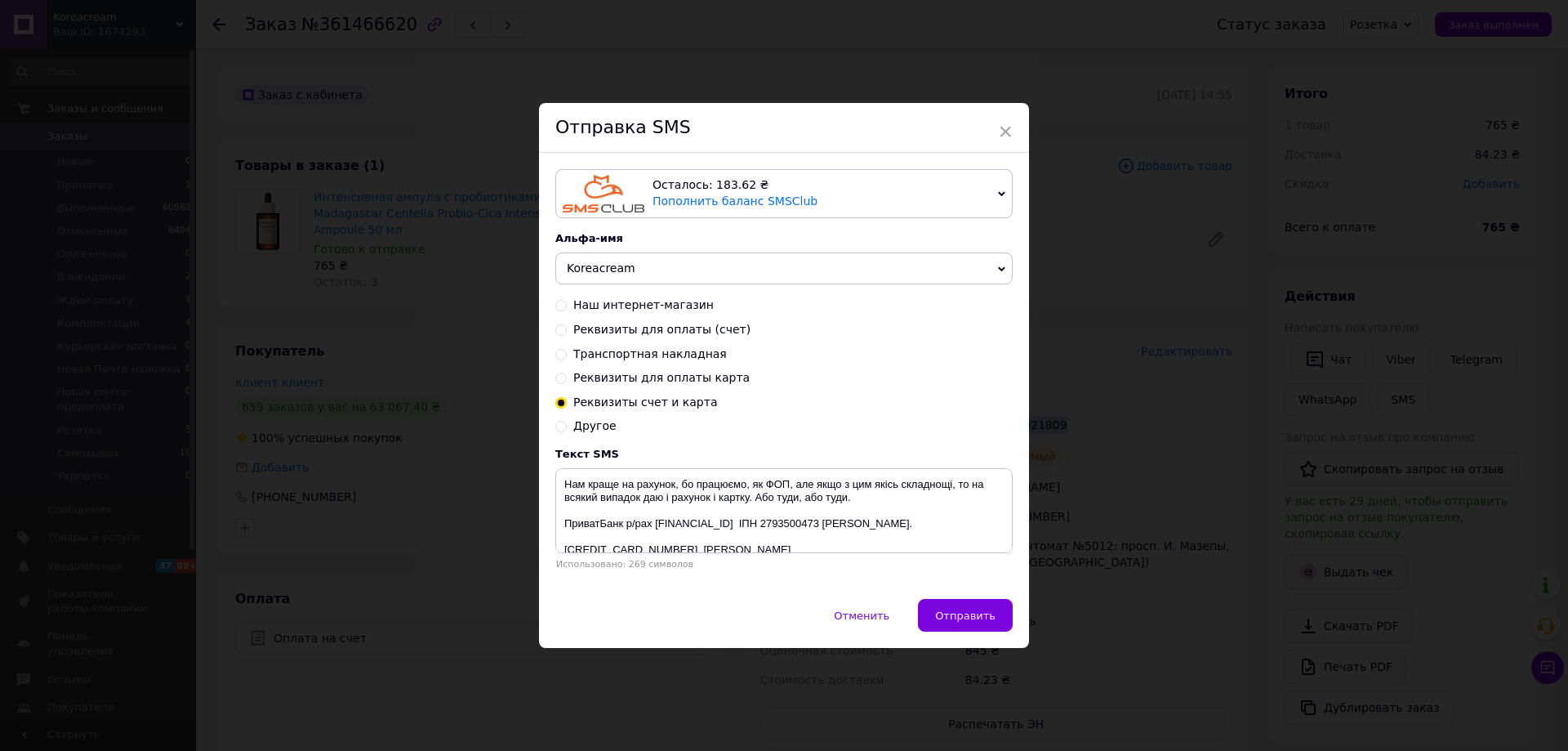
click at [673, 375] on span "Реквизиты для оплаты карта" at bounding box center [661, 377] width 177 height 13
click at [567, 375] on input "Реквизиты для оплаты карта" at bounding box center [560, 376] width 12 height 12
radio input "true"
radio input "false"
type textarea "[CREDIT_CARD_NUMBER] [PERSON_NAME]. Сумма грн."
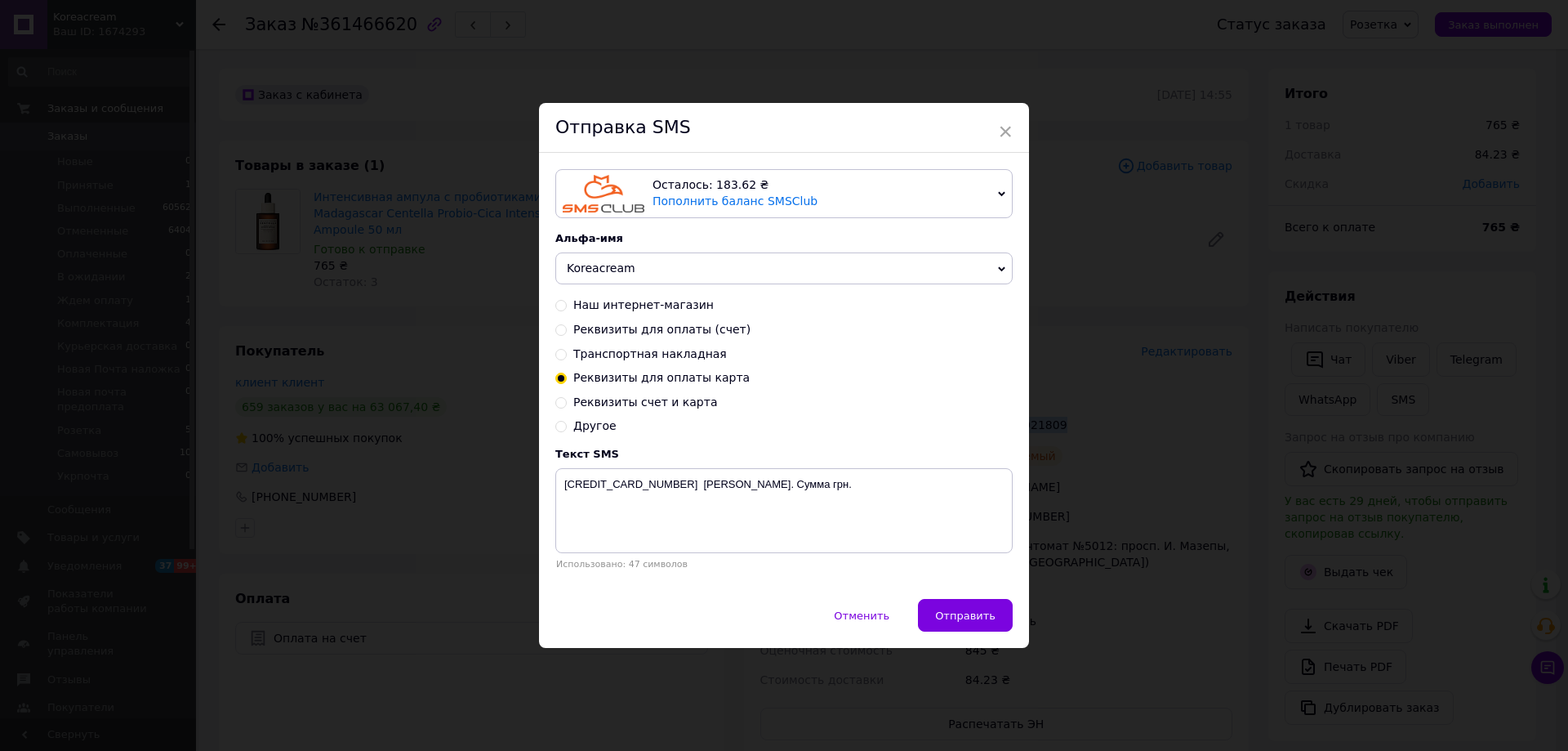
click at [650, 348] on span "Транспортная накладная" at bounding box center [650, 354] width 153 height 13
click at [567, 348] on input "Транспортная накладная" at bounding box center [560, 353] width 12 height 12
radio input "true"
radio input "false"
type textarea "Номер Вашого відправлення . Приєднуйтесь до нас у інстаграм @koreacream.kiev що…"
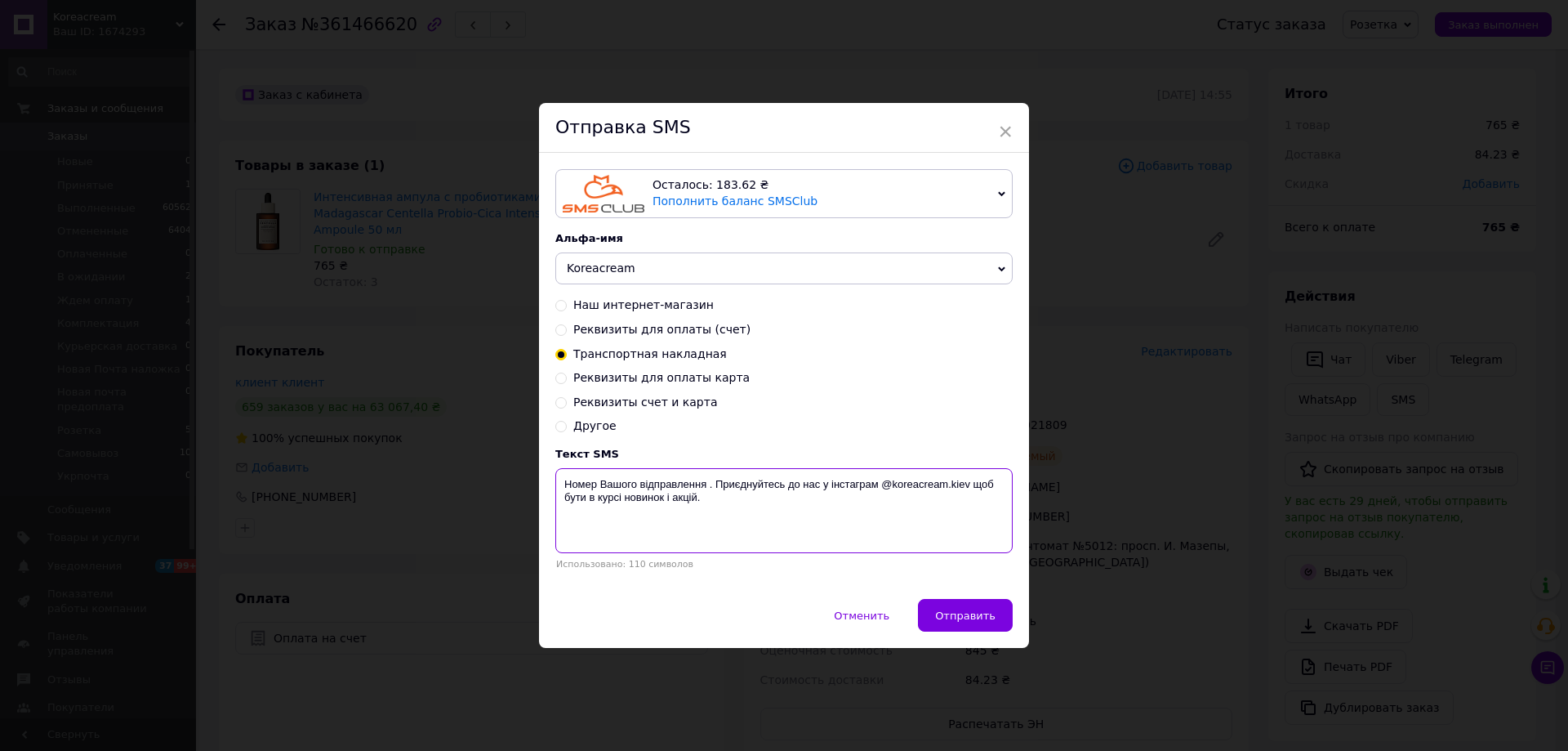
drag, startPoint x: 724, startPoint y: 487, endPoint x: 748, endPoint y: 513, distance: 35.4
click at [748, 513] on textarea "Номер Вашого відправлення . Приєднуйтесь до нас у інстаграм @koreacream.kiev що…" at bounding box center [783, 511] width 457 height 85
click at [661, 323] on span "Реквизиты для оплаты (счет)" at bounding box center [661, 329] width 177 height 13
click at [567, 323] on input "Реквизиты для оплаты (счет)" at bounding box center [560, 329] width 12 height 12
radio input "true"
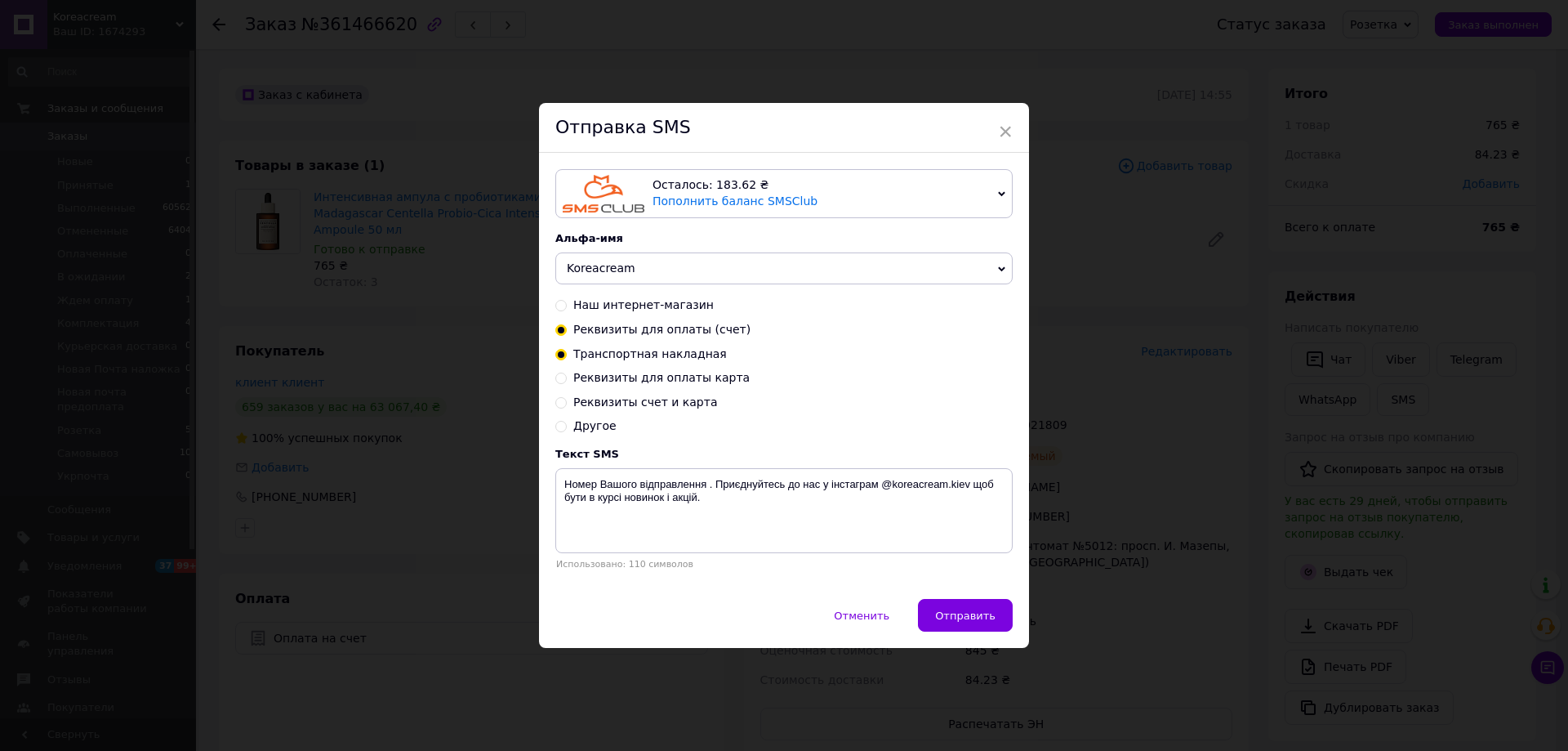
radio input "false"
type textarea "ПриватБанк р/рах [FINANCIAL_ID] ІПН 2793500473 [PERSON_NAME]. До сплати грн"
click at [652, 493] on textarea "ПриватБанк р/рах [FINANCIAL_ID] ІПН 2793500473 [PERSON_NAME]. До сплати грн" at bounding box center [783, 511] width 457 height 85
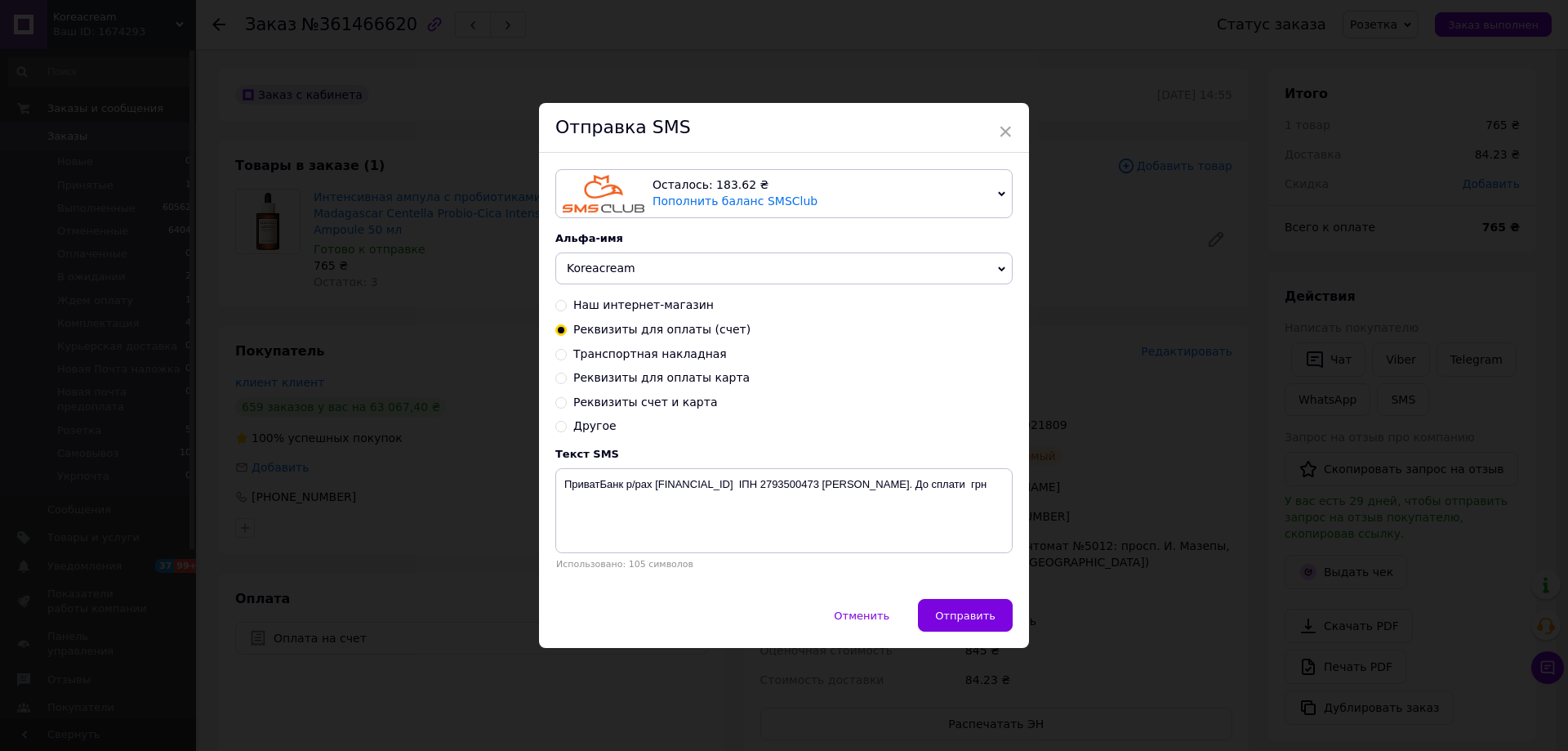
click at [186, 70] on div "× Отправка SMS Осталось: 183.62 ₴ Пополнить баланс SMSClub Подключить LetsAds А…" at bounding box center [784, 376] width 1568 height 751
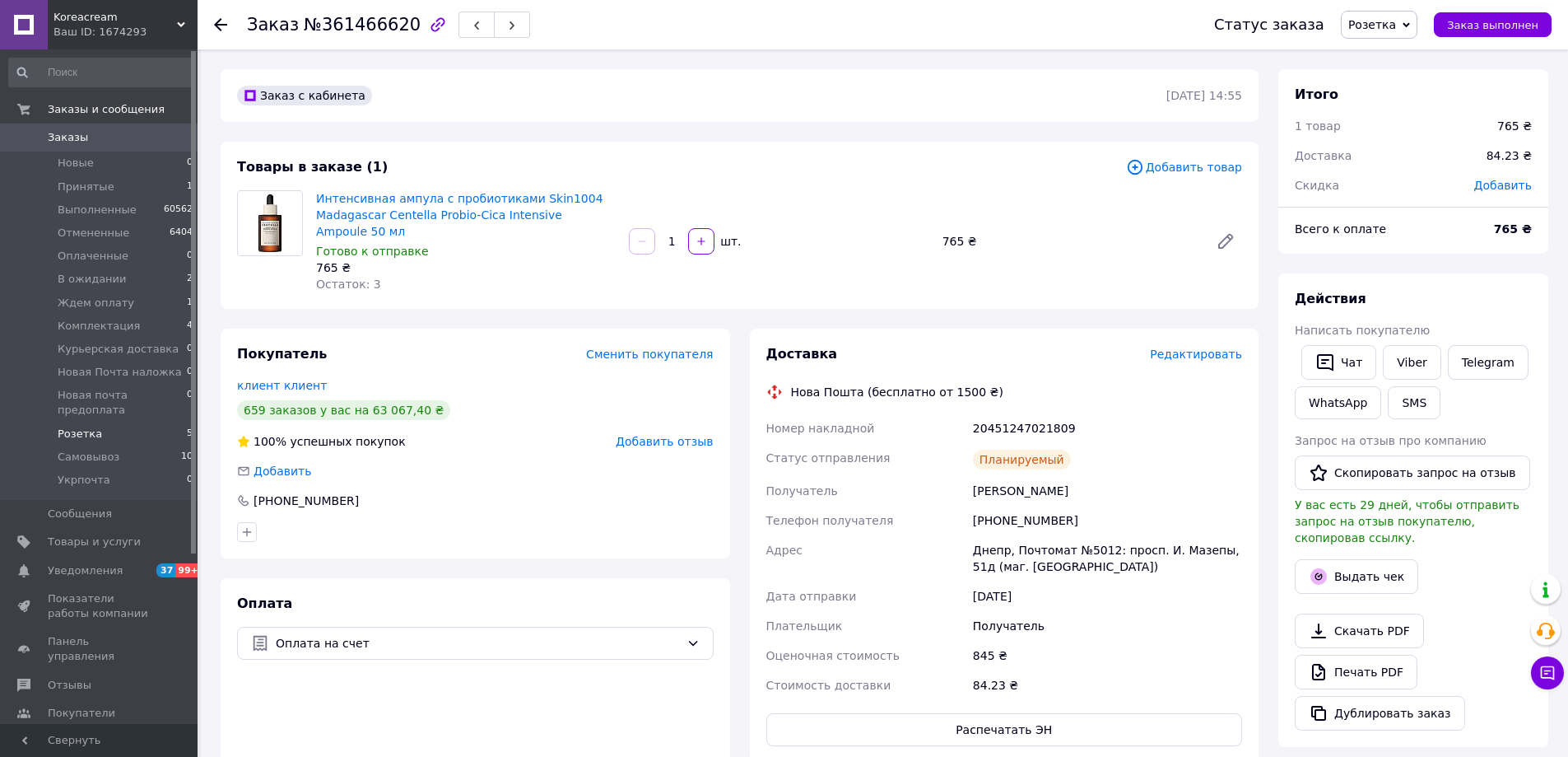
click at [77, 427] on span "Розетка" at bounding box center [79, 434] width 45 height 15
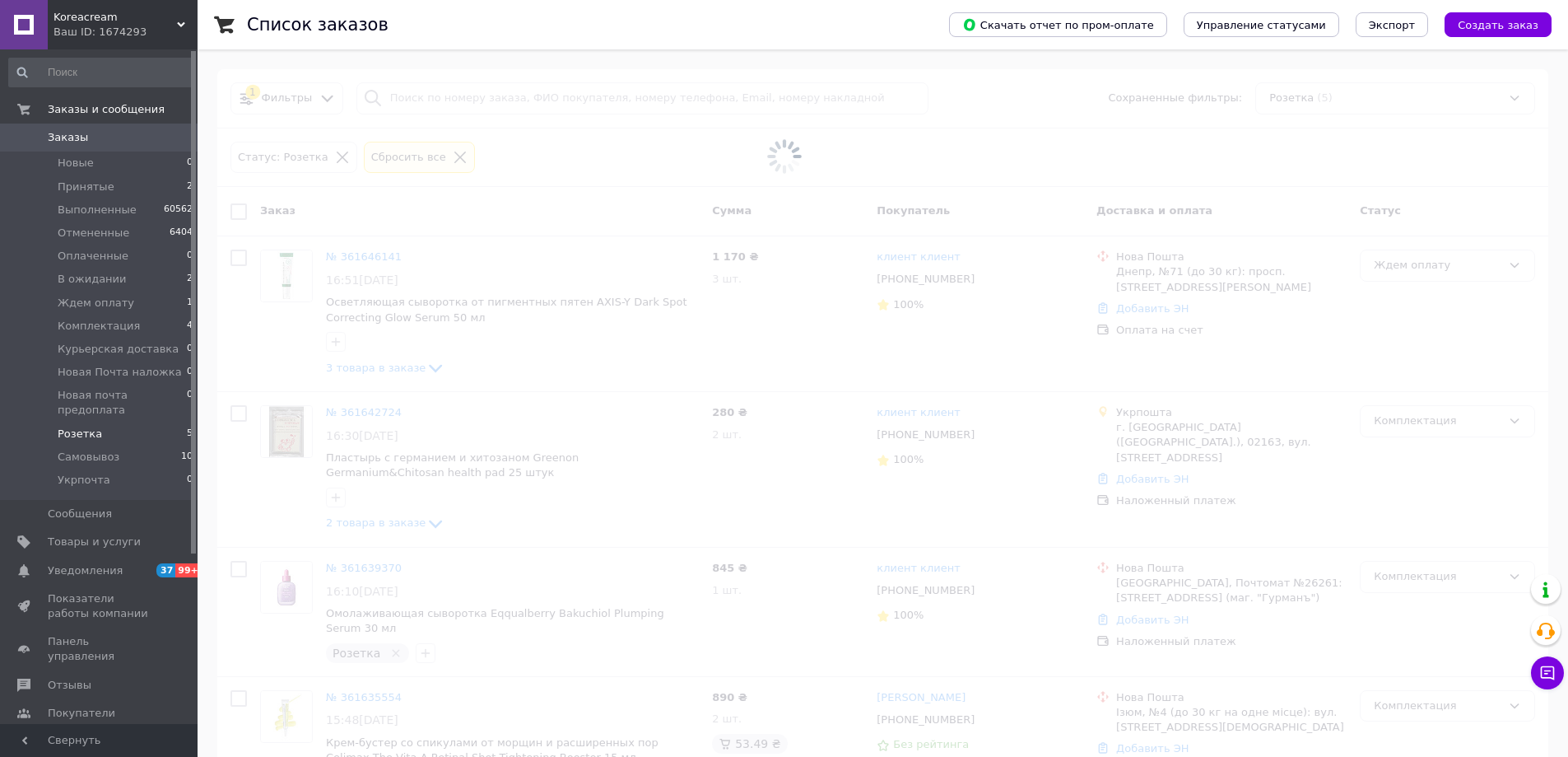
scroll to position [83, 0]
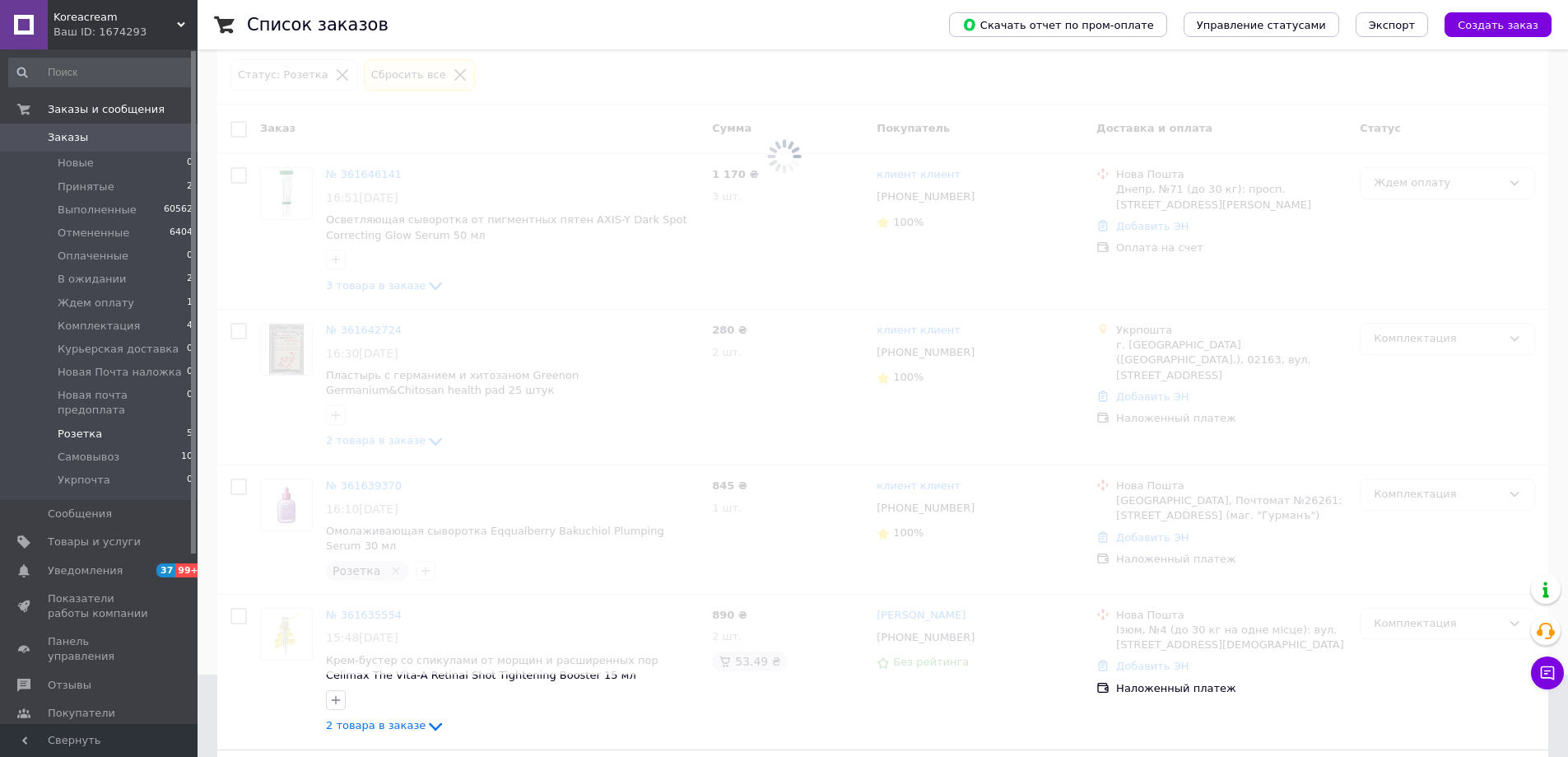
drag, startPoint x: 54, startPoint y: 418, endPoint x: 195, endPoint y: 412, distance: 141.1
click at [54, 422] on li "Розетка 5" at bounding box center [101, 433] width 203 height 23
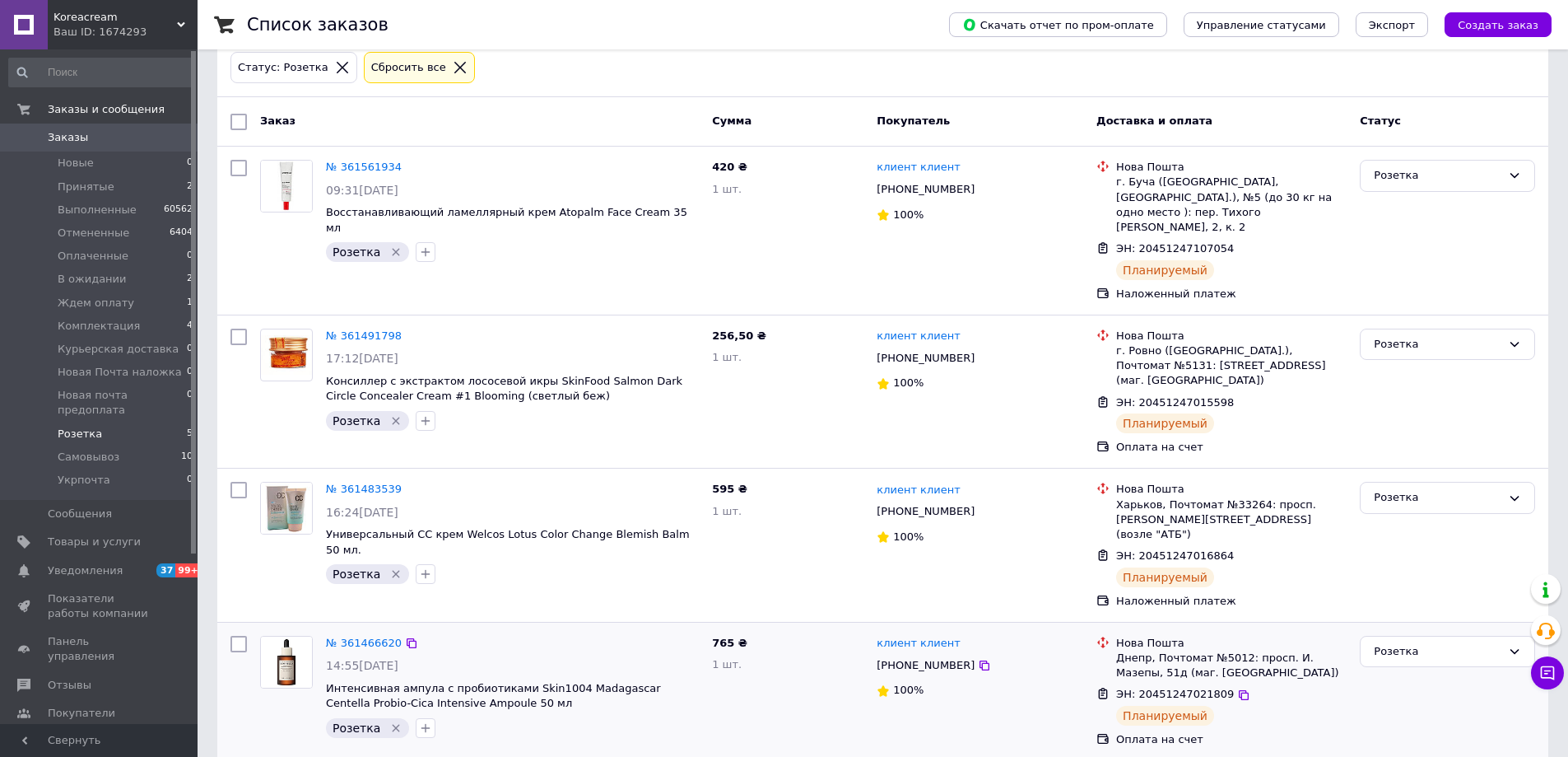
scroll to position [207, 0]
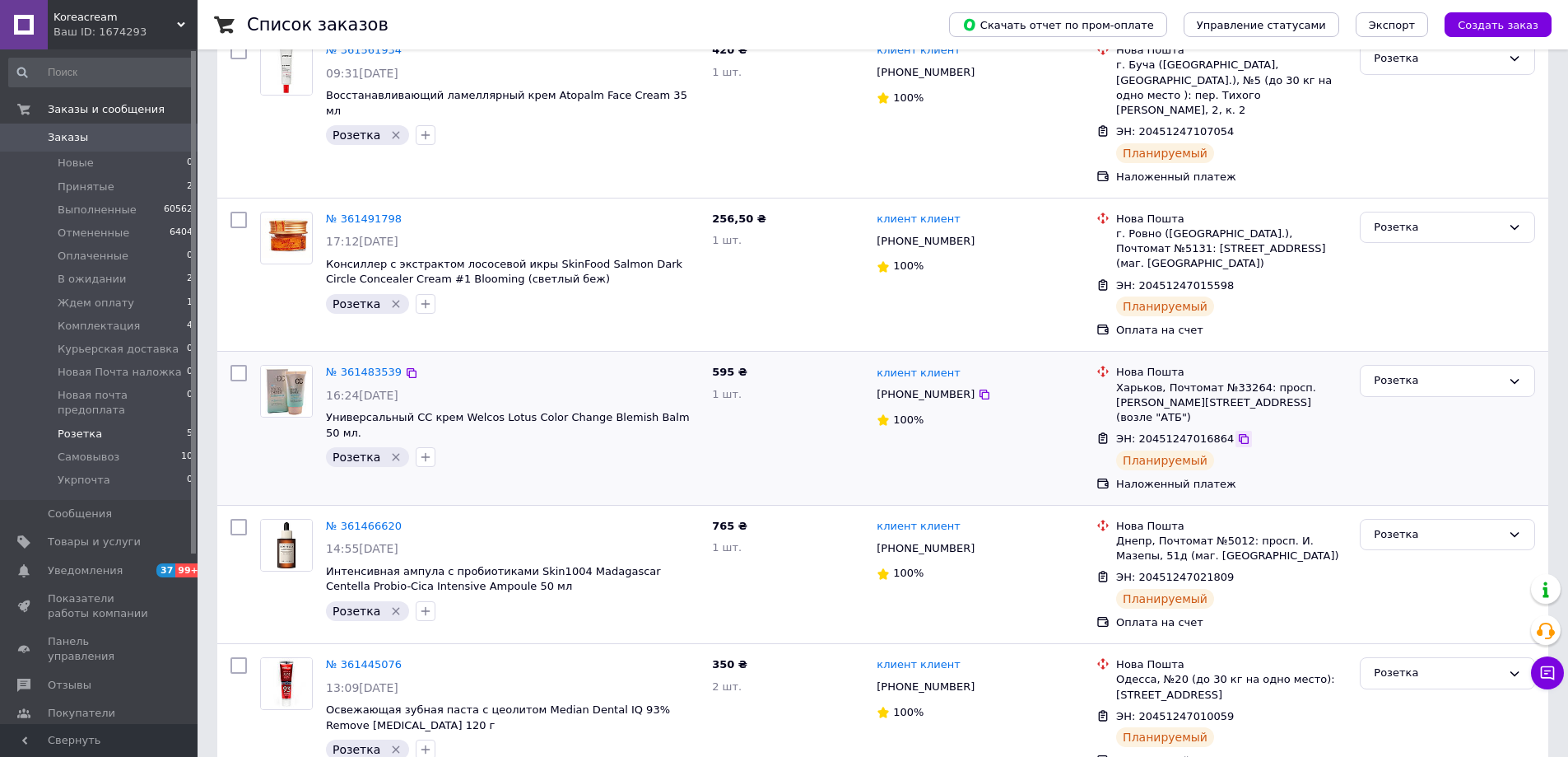
click at [1237, 432] on icon at bounding box center [1243, 439] width 13 height 13
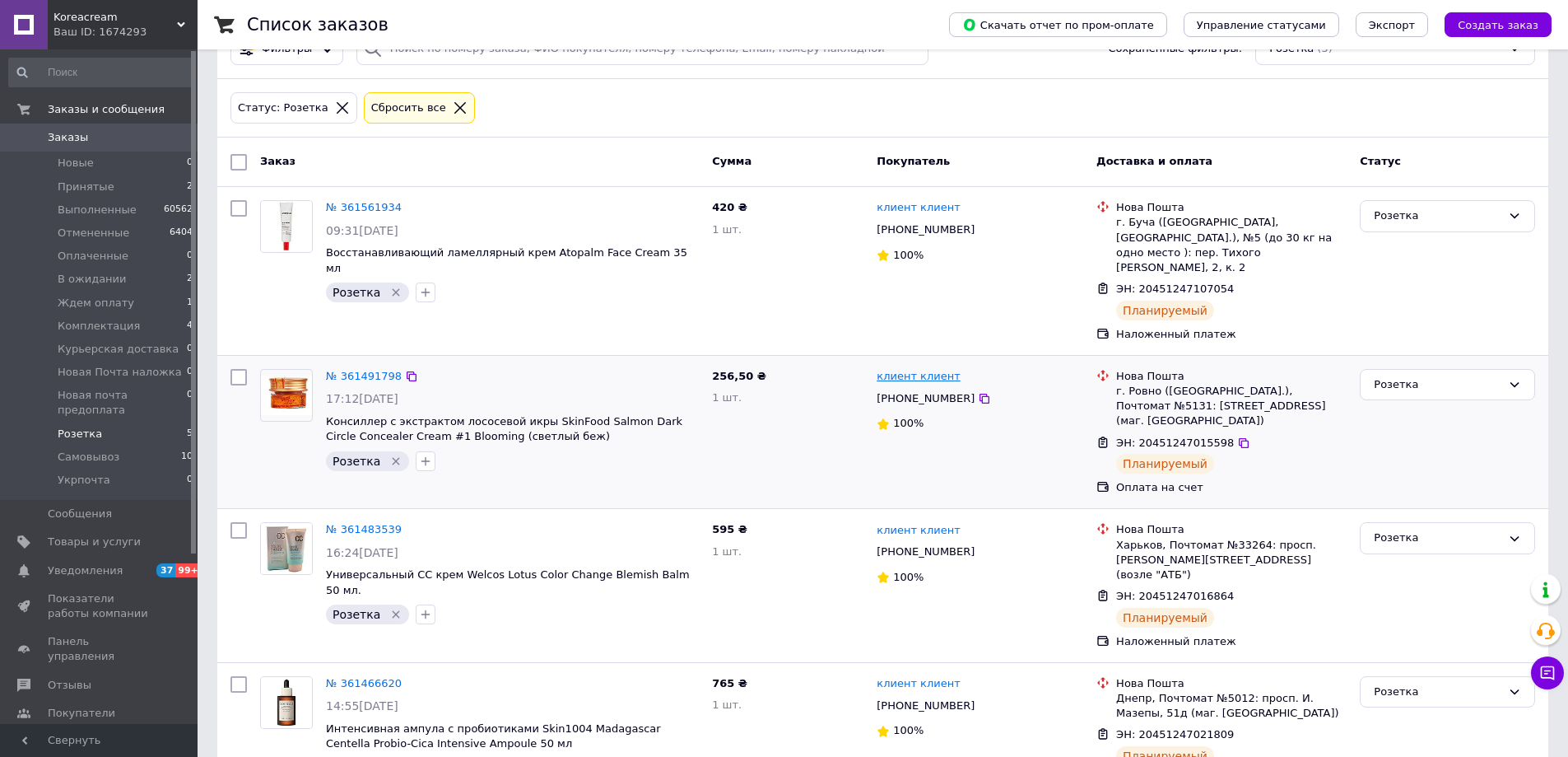
scroll to position [0, 0]
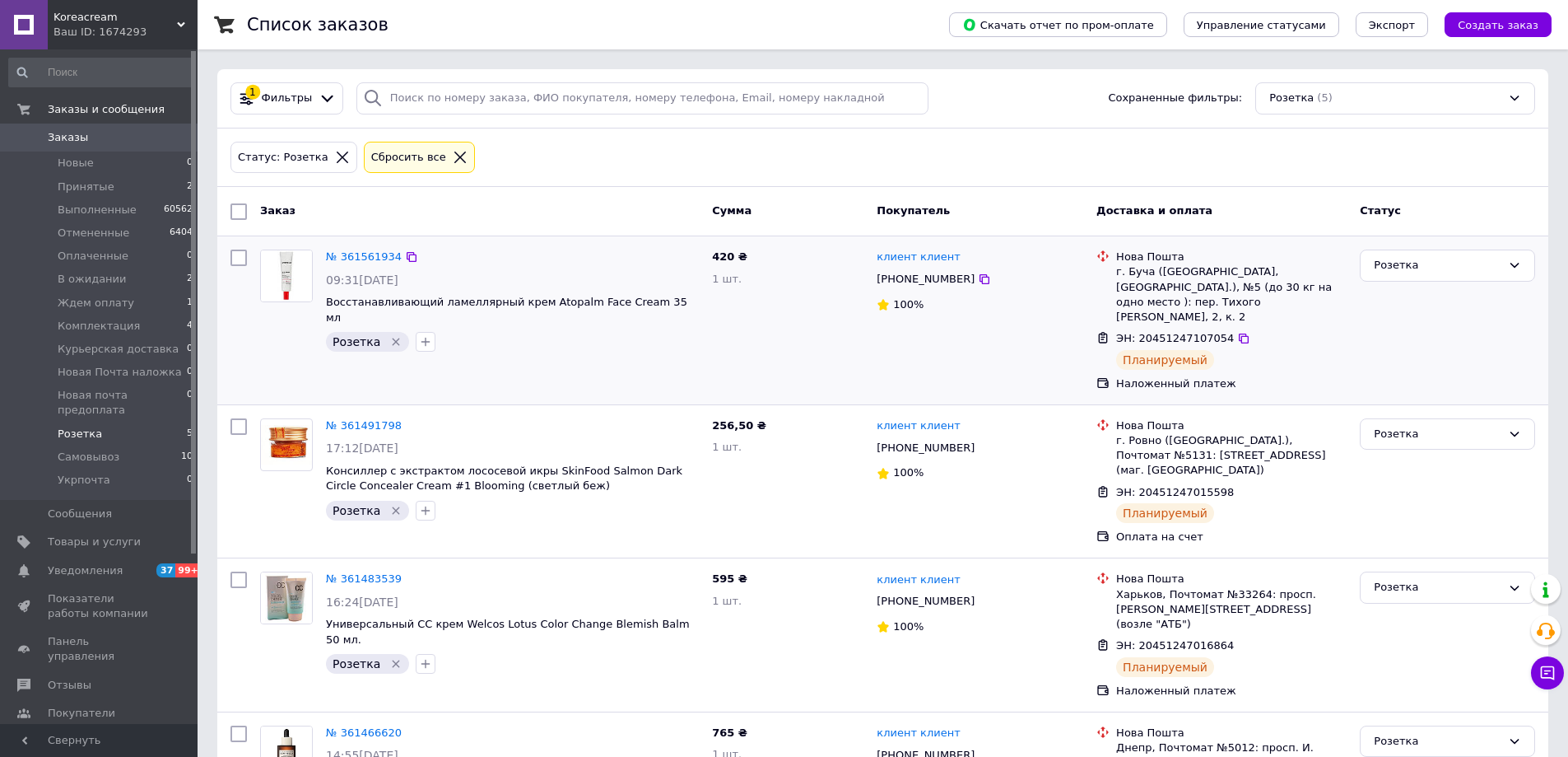
click at [1169, 332] on span "ЭН: 20451247107054" at bounding box center [1174, 338] width 117 height 13
click at [236, 254] on input "checkbox" at bounding box center [238, 257] width 16 height 16
checkbox input "true"
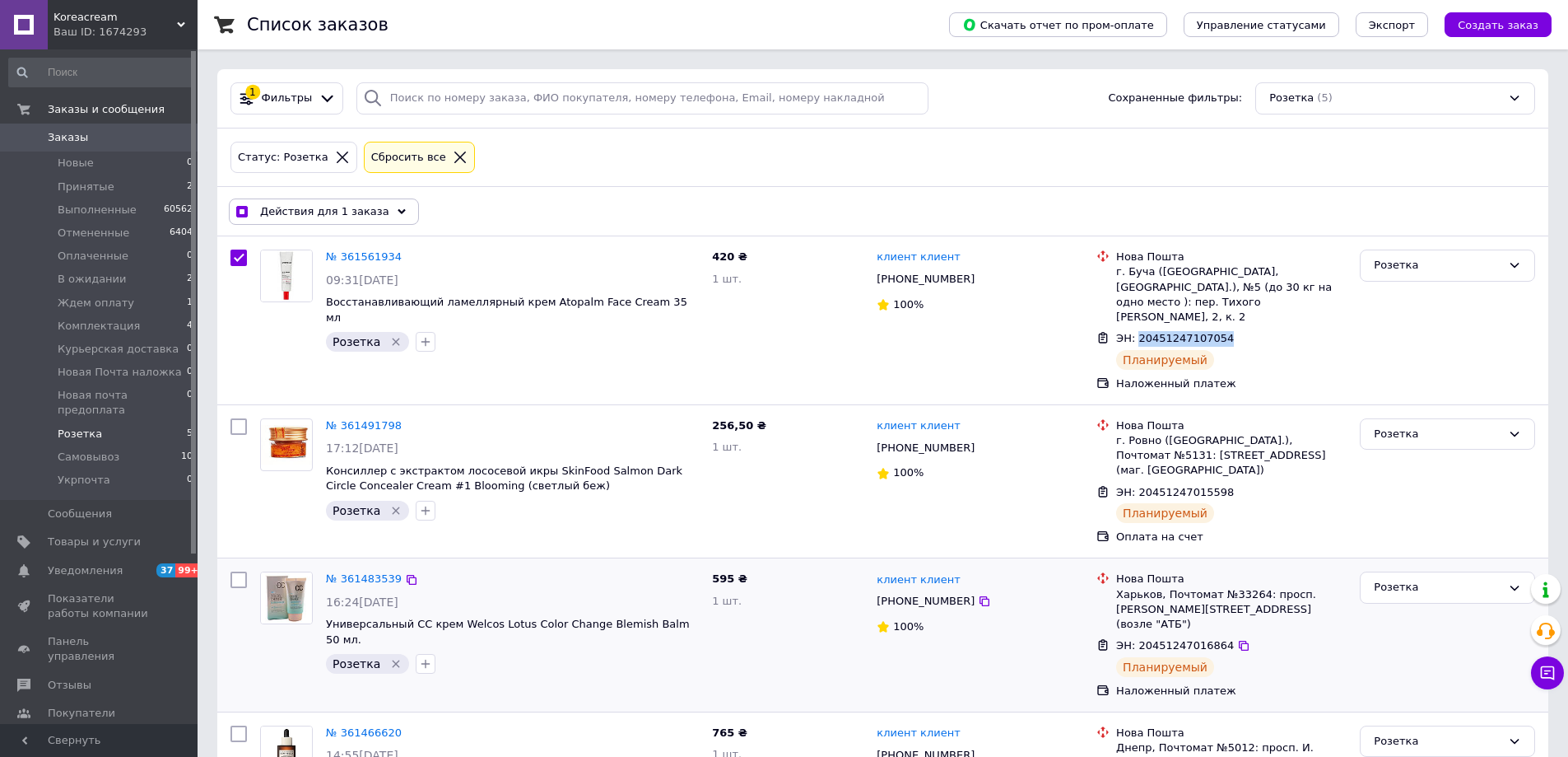
scroll to position [83, 0]
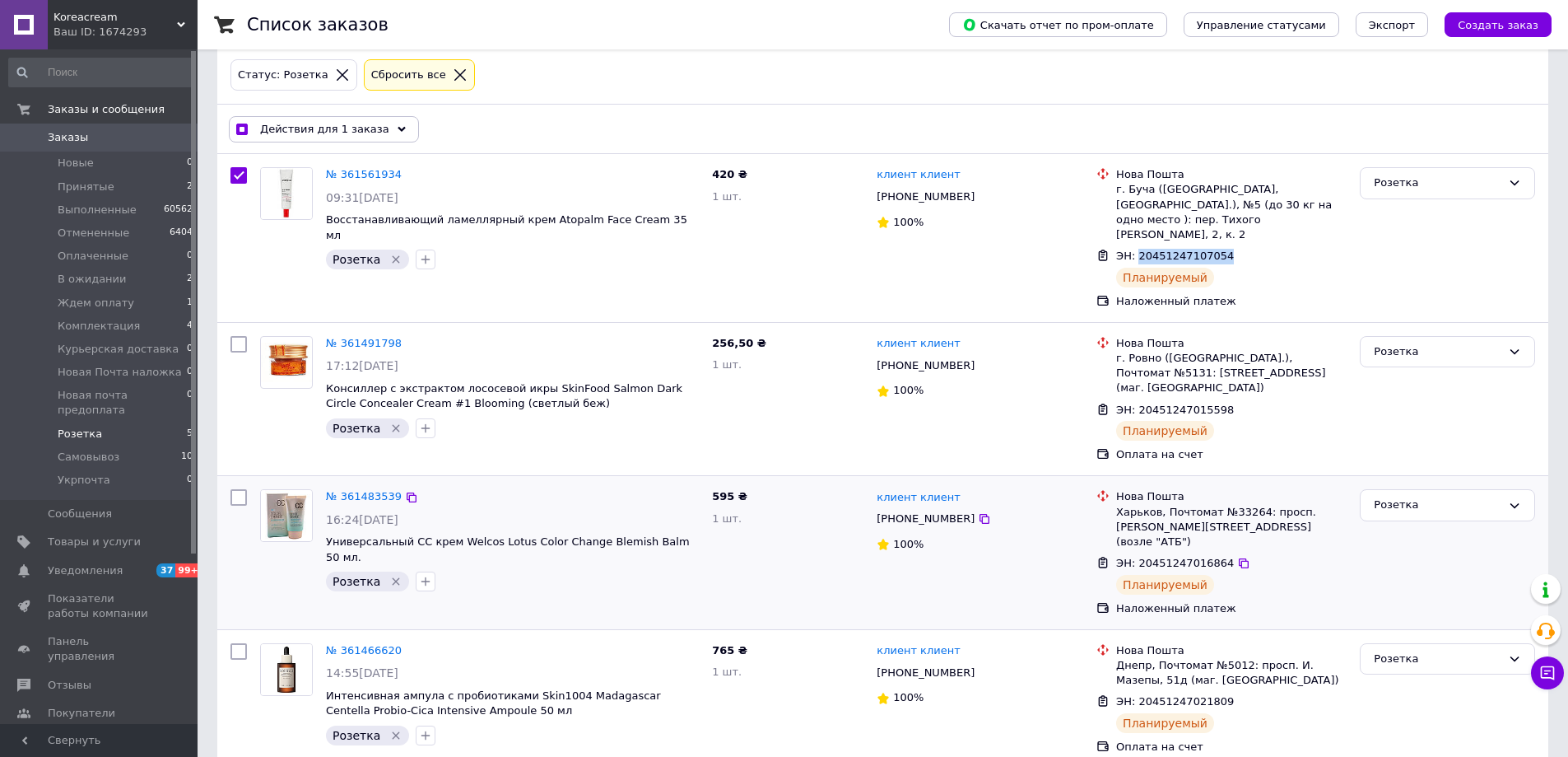
click at [238, 490] on input "checkbox" at bounding box center [238, 498] width 16 height 16
checkbox input "true"
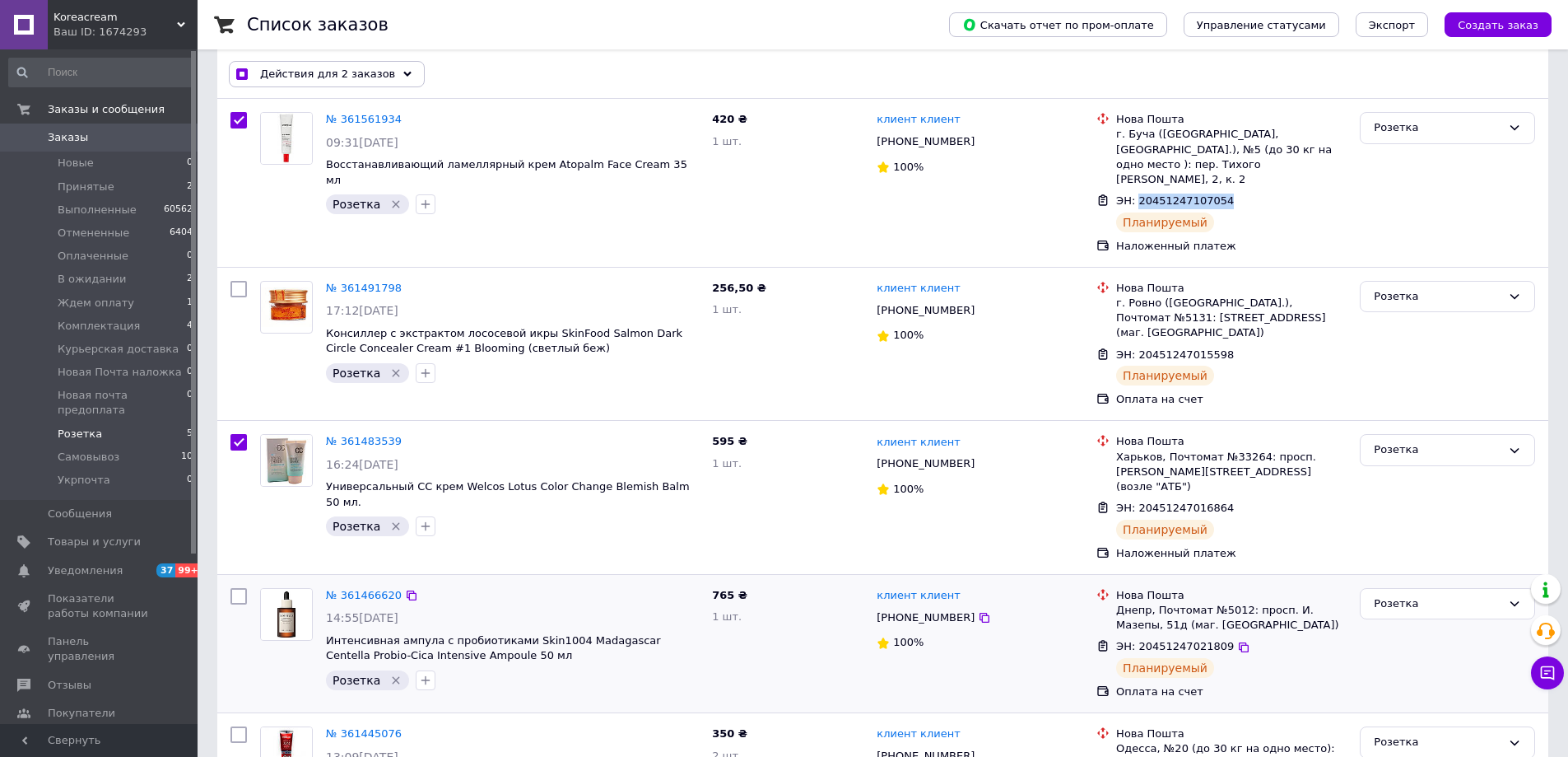
scroll to position [207, 0]
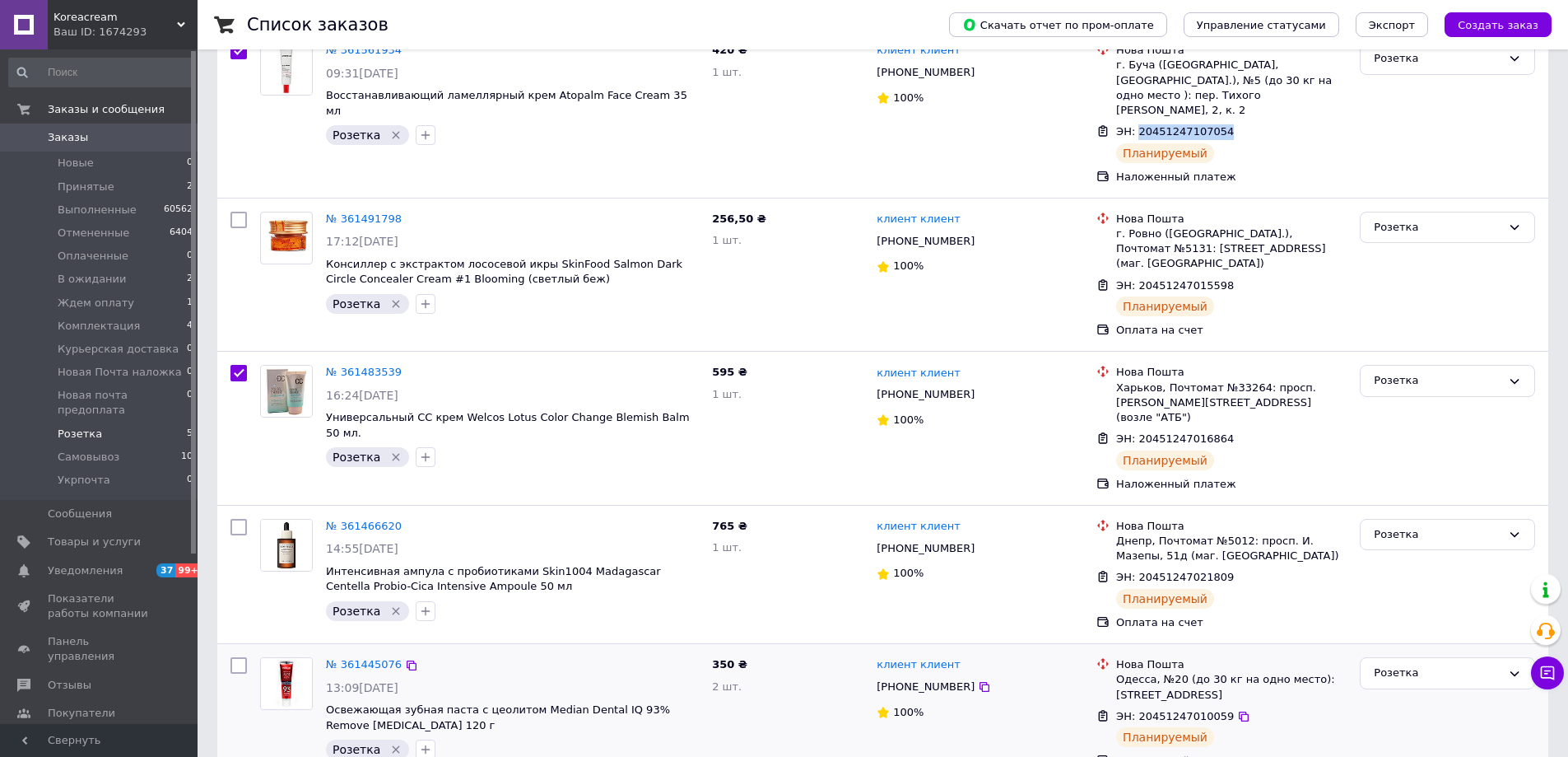
click at [237, 657] on input "checkbox" at bounding box center [238, 665] width 16 height 16
checkbox input "true"
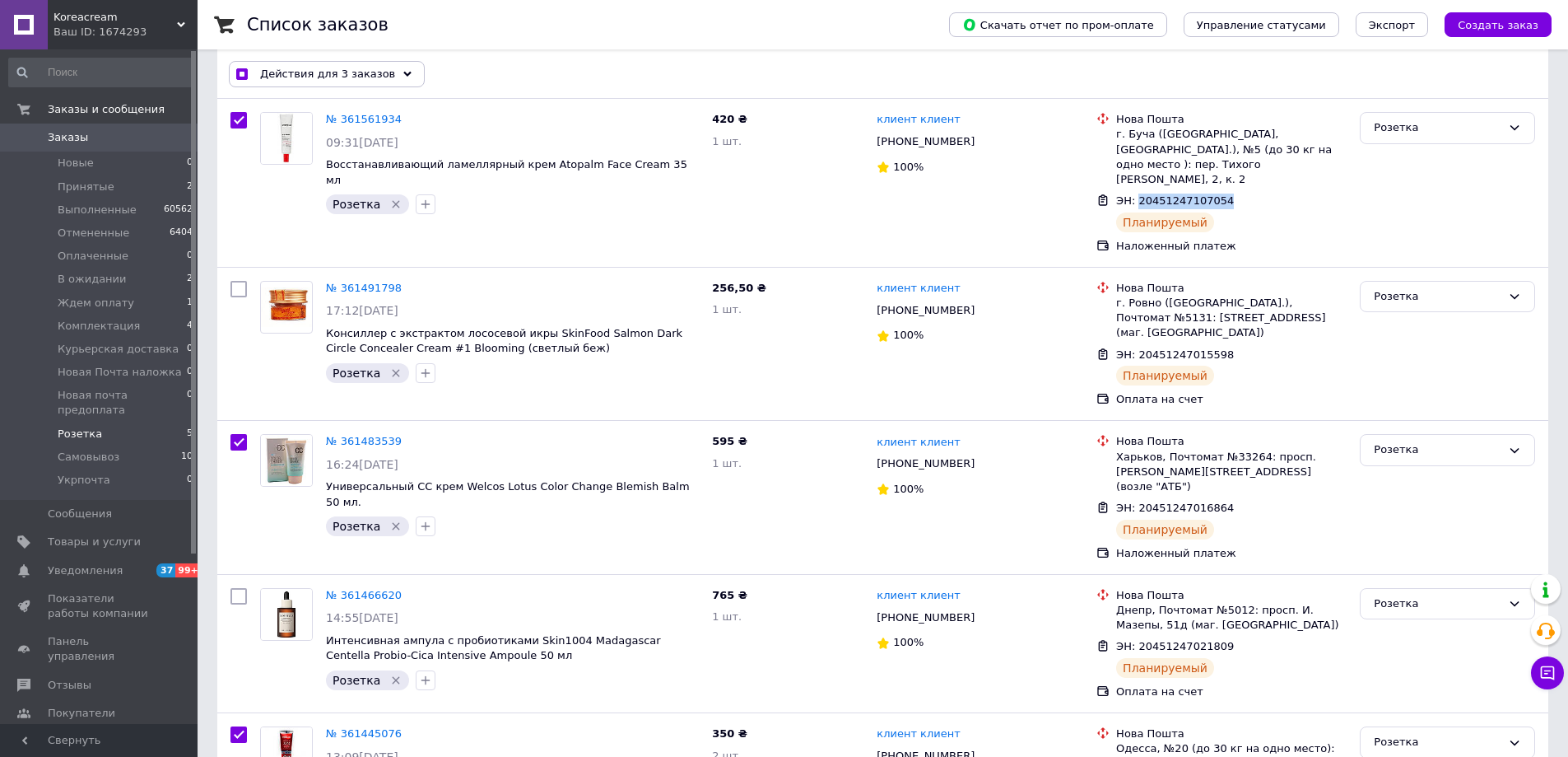
scroll to position [0, 0]
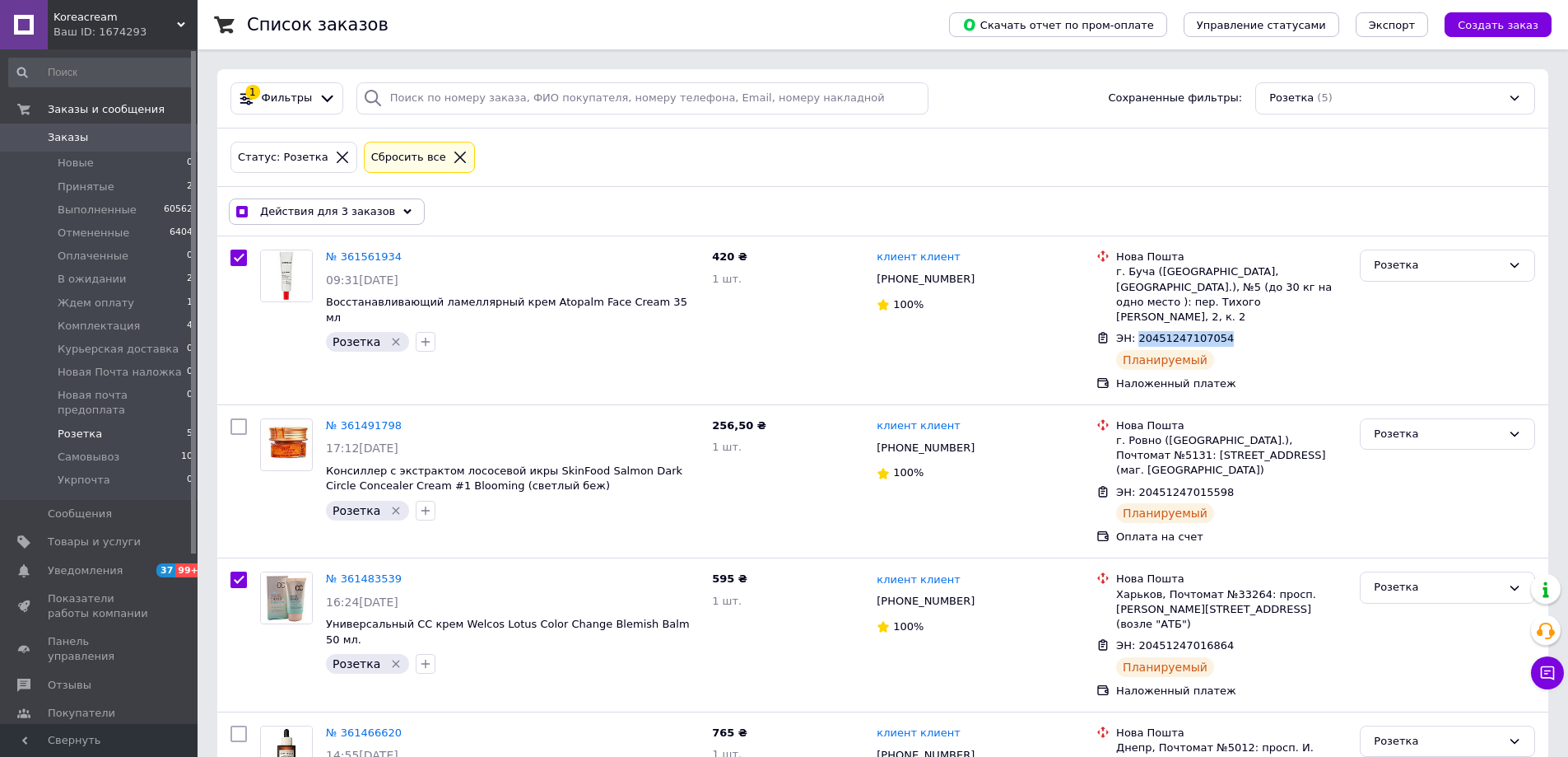
click at [303, 206] on span "Действия для 3 заказов" at bounding box center [327, 211] width 135 height 15
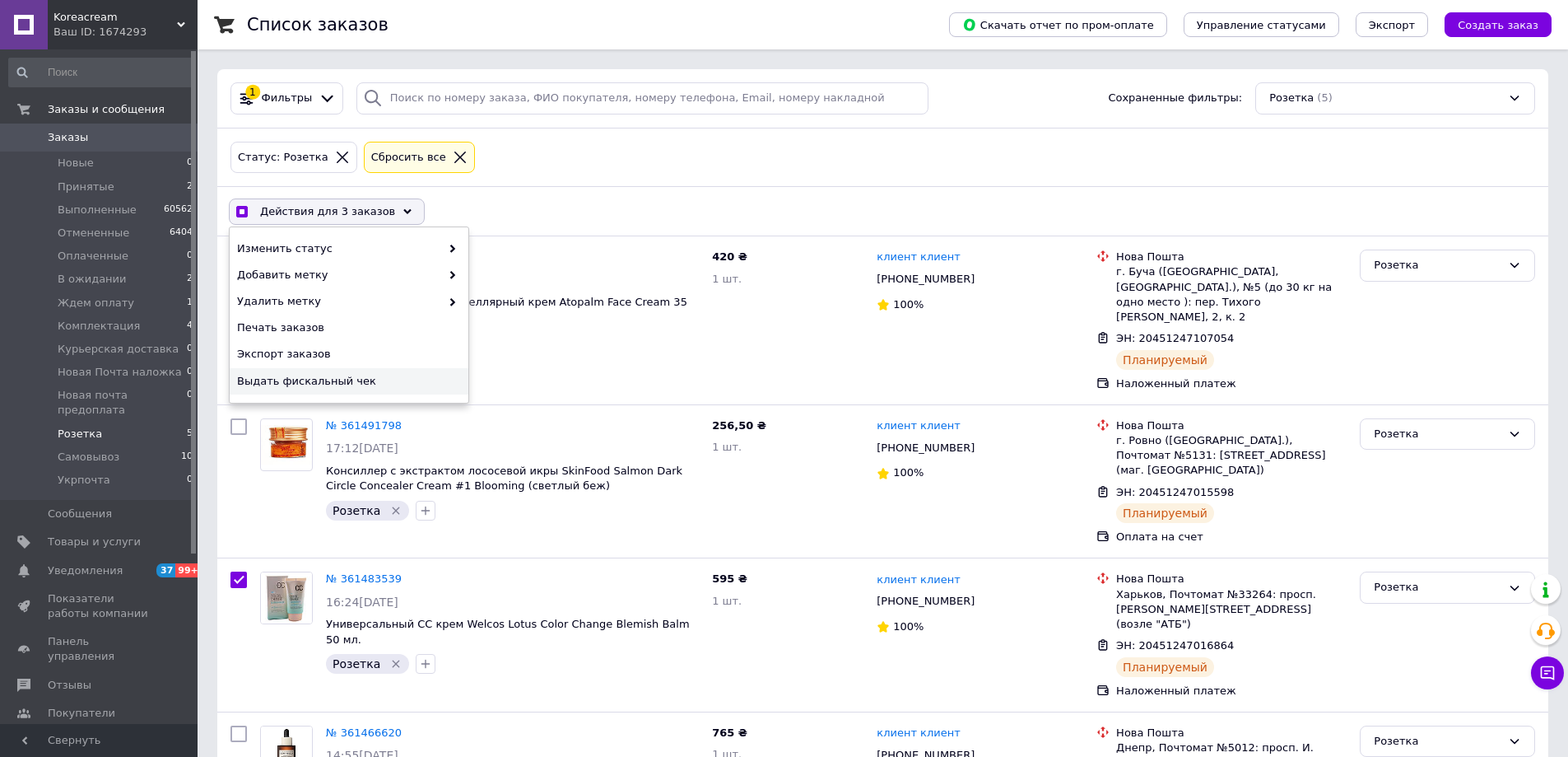
click at [298, 371] on div "Выдать фискальный чек" at bounding box center [349, 381] width 238 height 26
checkbox input "true"
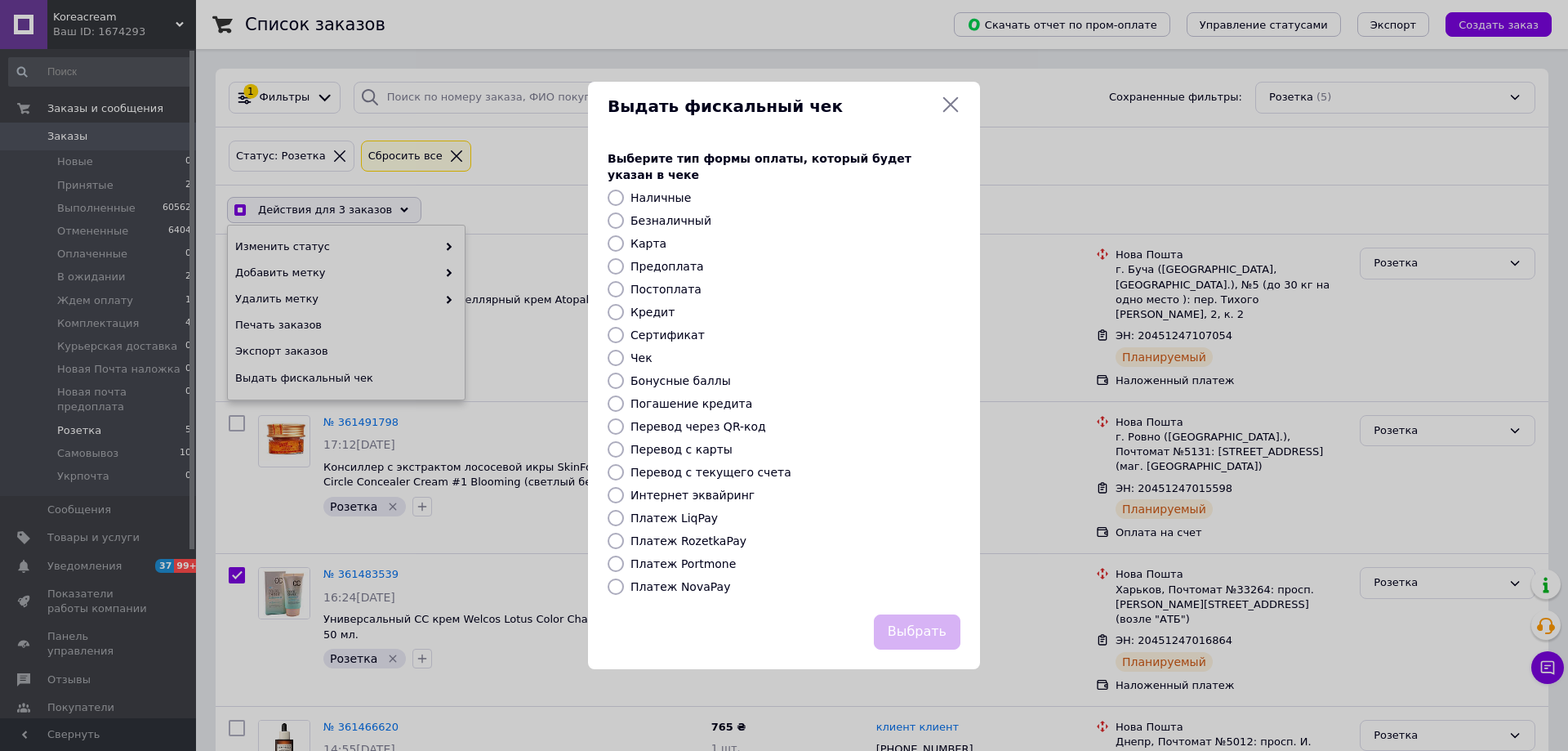
click at [648, 283] on label "Постоплата" at bounding box center [666, 289] width 71 height 13
click at [624, 281] on input "Постоплата" at bounding box center [615, 289] width 16 height 16
radio input "true"
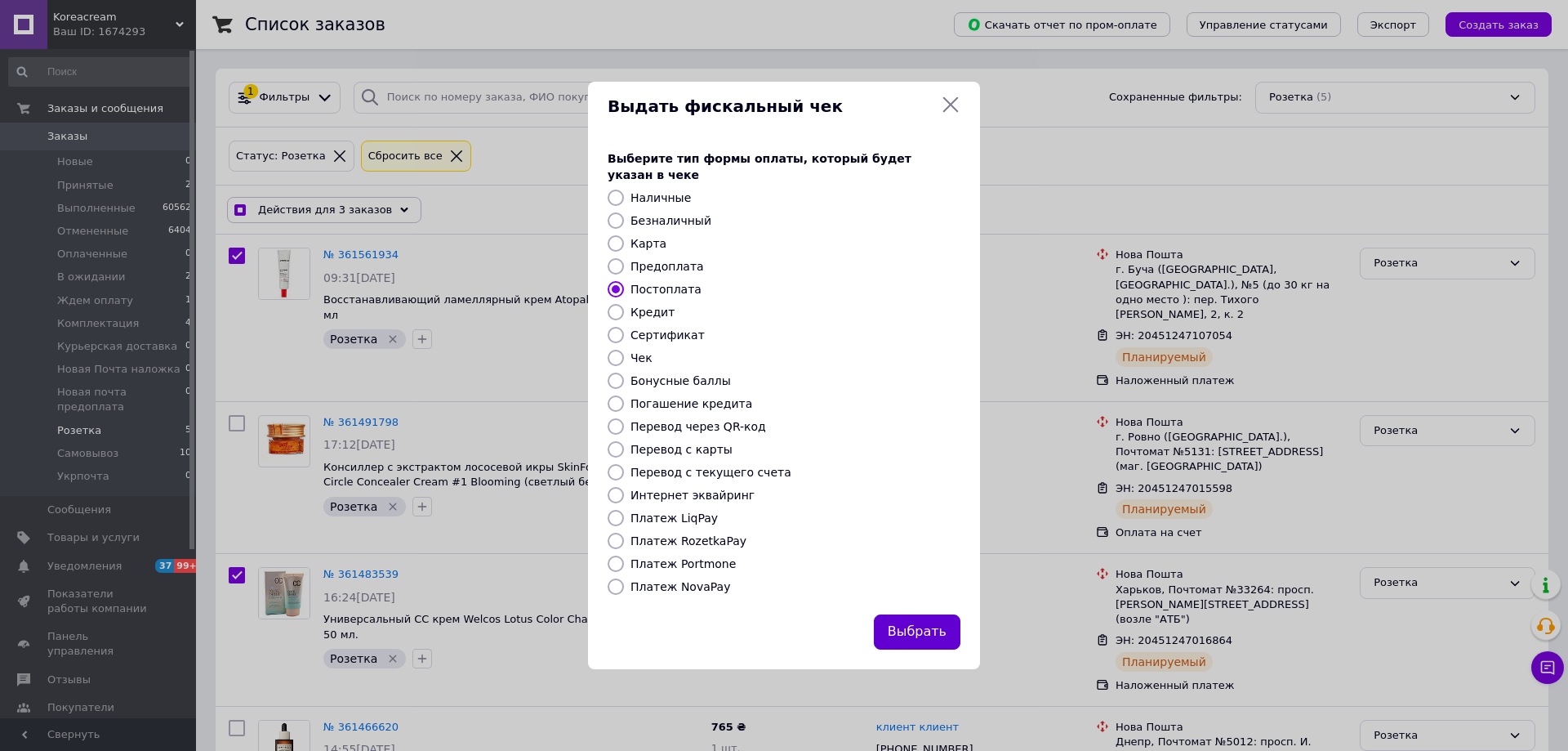
click at [909, 620] on button "Выбрать" at bounding box center [917, 632] width 87 height 35
checkbox input "true"
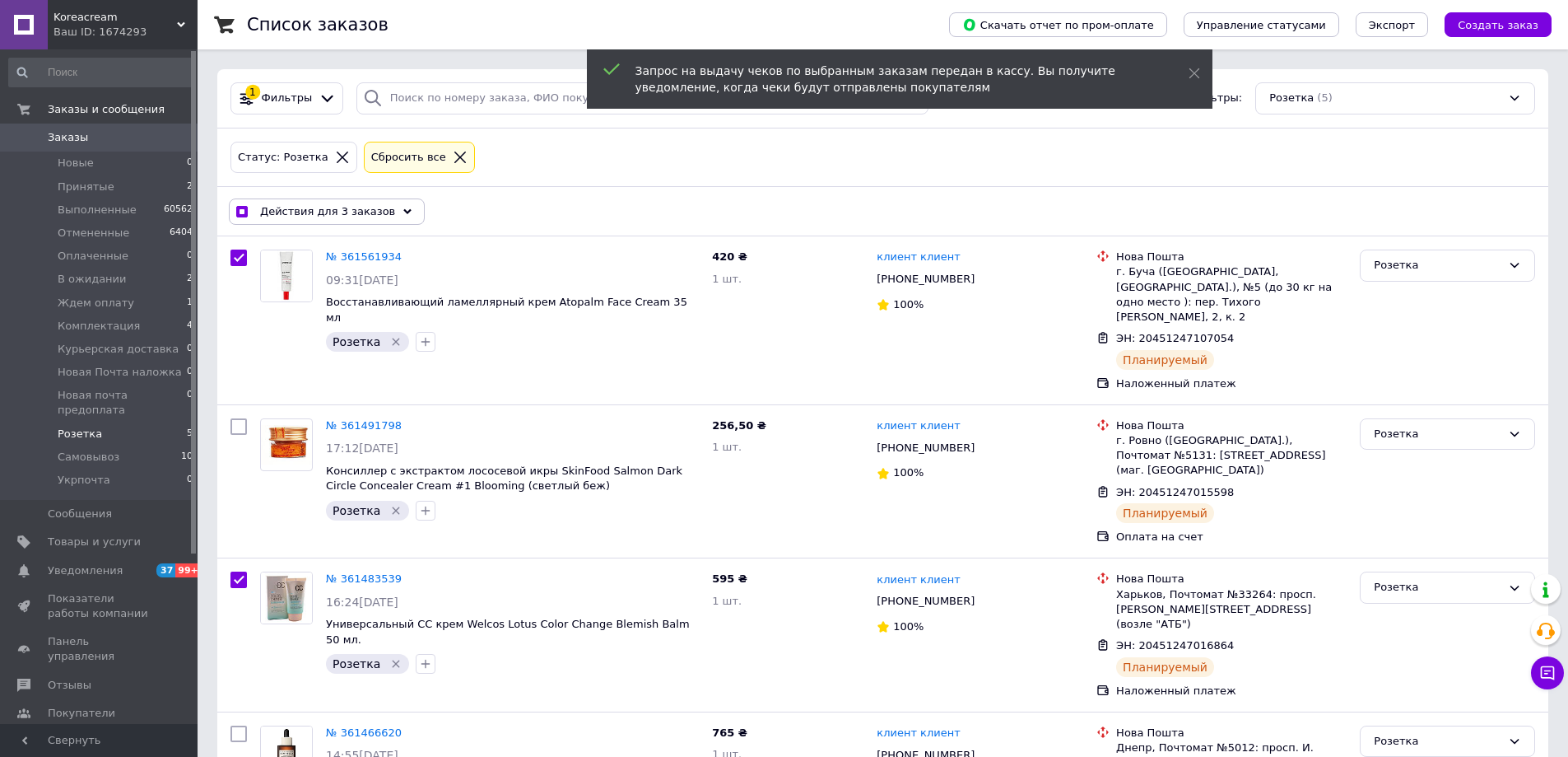
click at [82, 138] on span "Заказы" at bounding box center [67, 137] width 40 height 15
checkbox input "false"
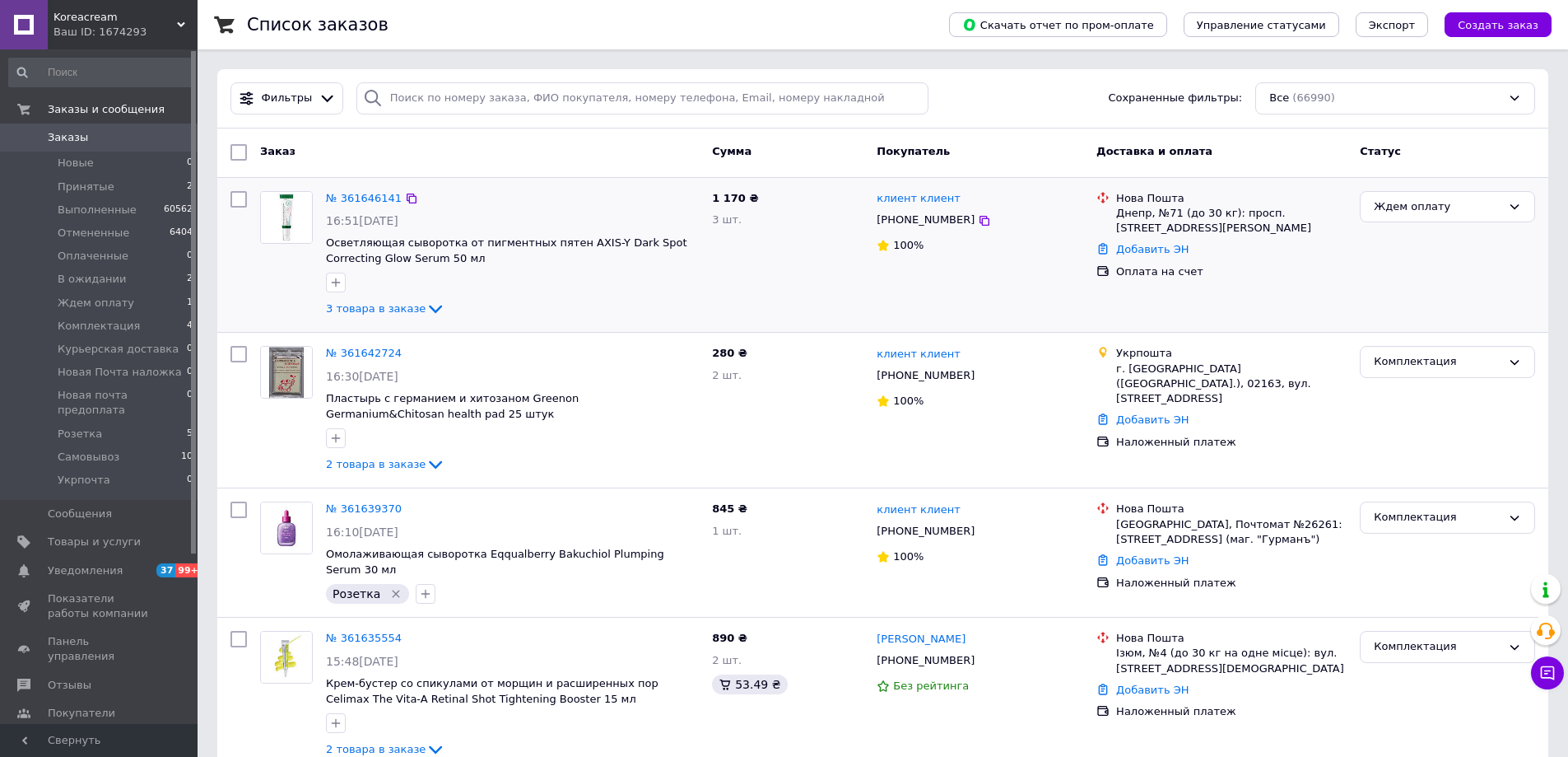
click at [427, 254] on span "Осветляющая сыворотка от пигментных пятен AXIS-Y Dark Spot Correcting Glow Seru…" at bounding box center [512, 250] width 373 height 30
click at [379, 309] on span "3 товара в заказе" at bounding box center [376, 308] width 100 height 13
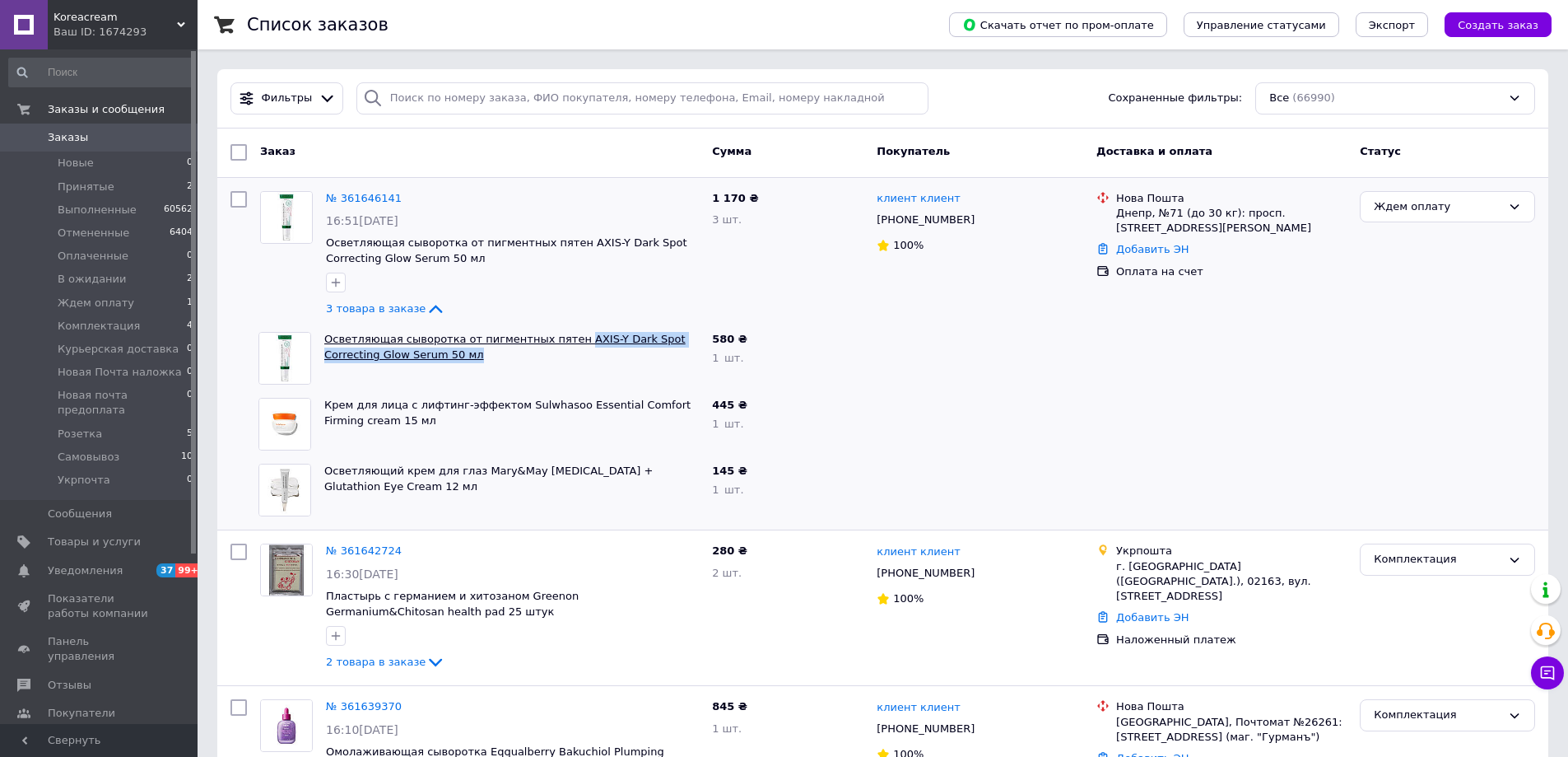
drag, startPoint x: 436, startPoint y: 359, endPoint x: 559, endPoint y: 333, distance: 125.7
click at [559, 333] on span "Осветляющая сыворотка от пигментных пятен AXIS-Y Dark Spot Correcting Glow Seru…" at bounding box center [512, 347] width 375 height 30
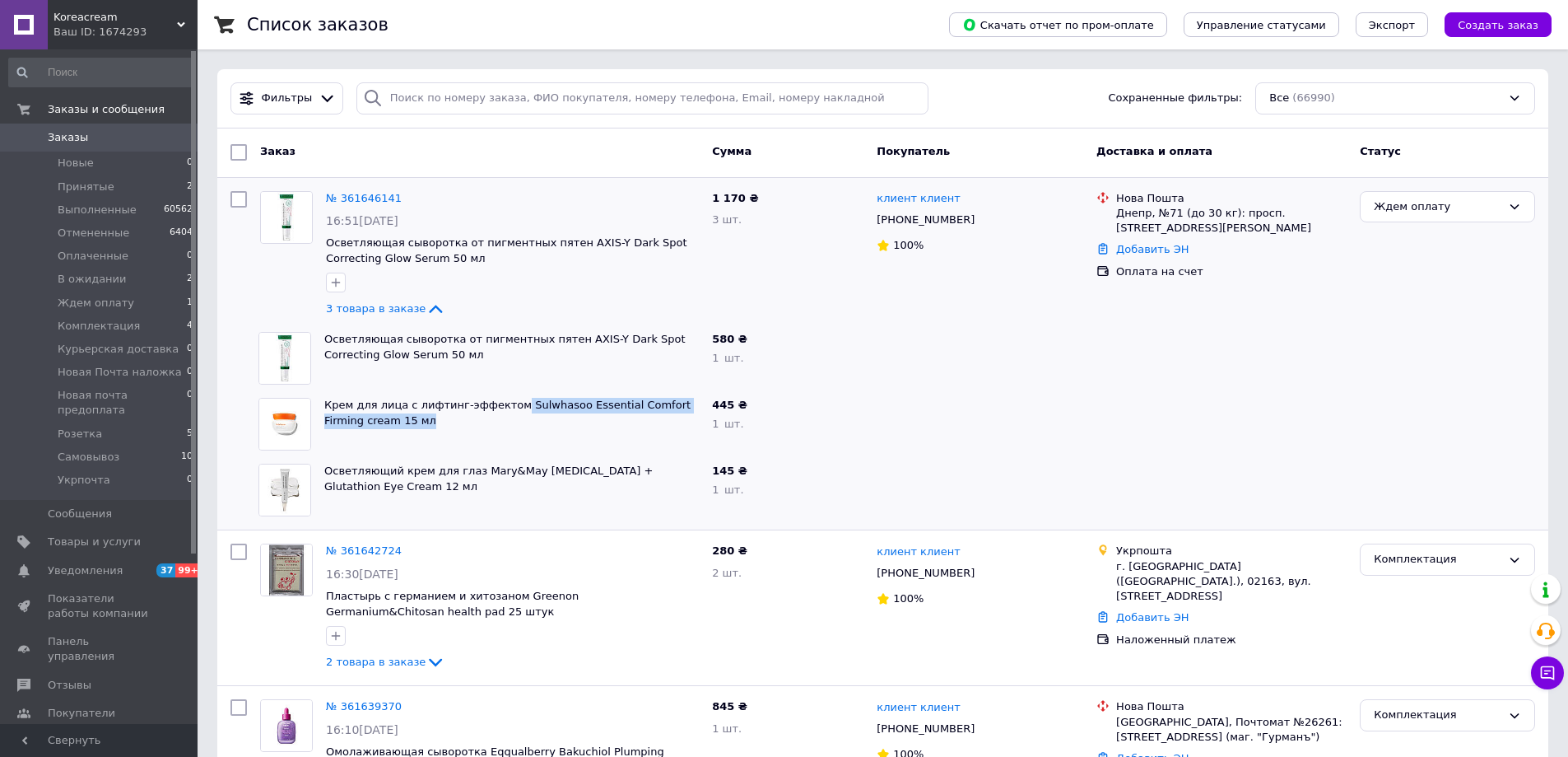
drag, startPoint x: 398, startPoint y: 415, endPoint x: 499, endPoint y: 392, distance: 103.6
click at [499, 392] on div "Крем для лица с лифтинг-эффектом Sulwhasoo Essential Comfort Firming cream 15 мл" at bounding box center [511, 424] width 387 height 66
drag, startPoint x: 427, startPoint y: 481, endPoint x: 472, endPoint y: 464, distance: 48.1
click at [472, 464] on span "Осветляющий крем для глаз Mary&May [MEDICAL_DATA] + Glutathion Eye Cream 12 мл" at bounding box center [512, 479] width 375 height 30
click at [93, 145] on span "Заказы" at bounding box center [99, 137] width 105 height 15
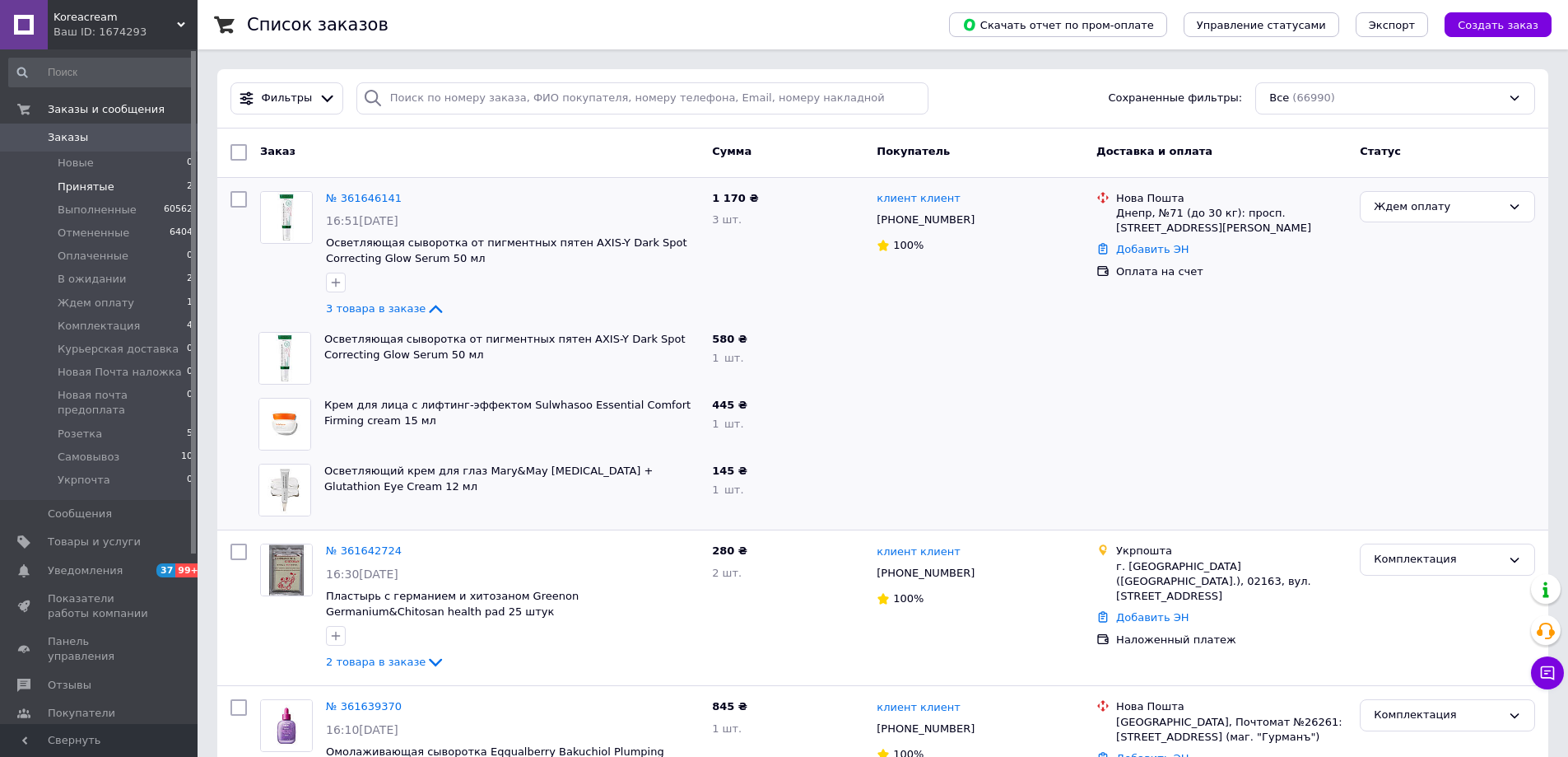
click at [97, 185] on span "Принятые" at bounding box center [85, 187] width 56 height 15
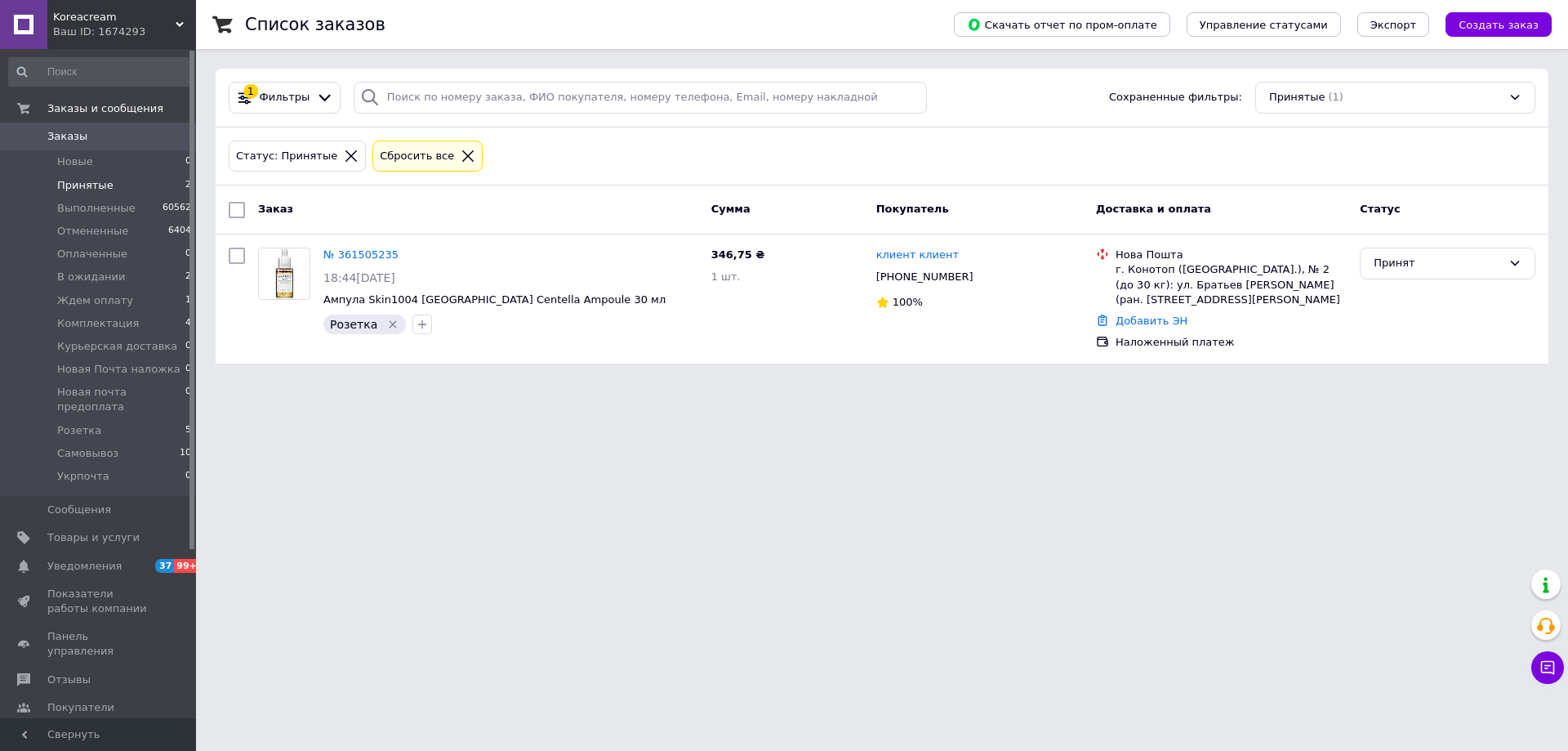
click at [75, 132] on span "Заказы" at bounding box center [67, 136] width 40 height 14
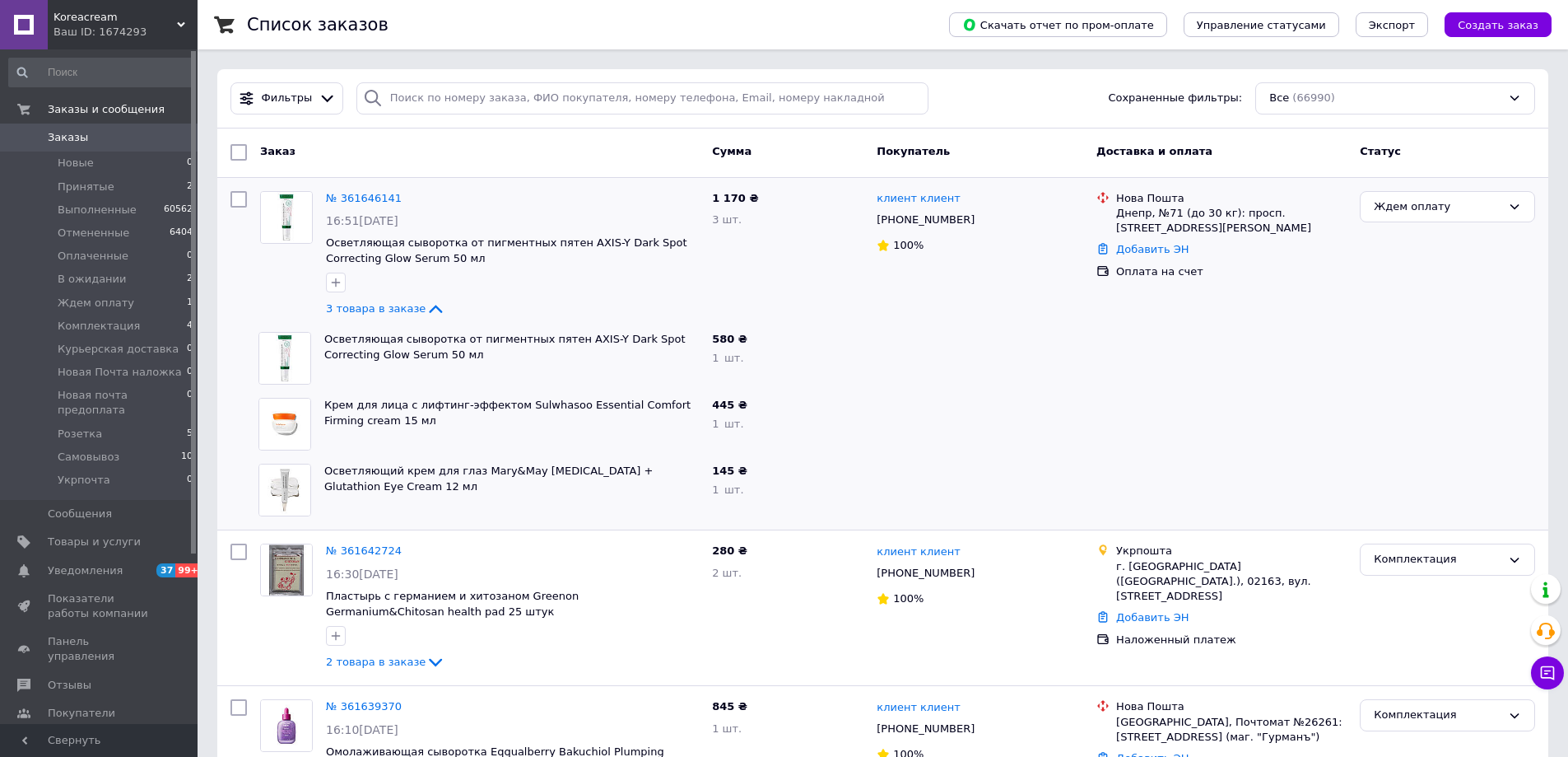
click at [83, 141] on span "Заказы" at bounding box center [99, 137] width 105 height 15
click at [82, 166] on span "Новые" at bounding box center [75, 163] width 36 height 15
click at [83, 149] on link "Заказы 0" at bounding box center [101, 137] width 203 height 28
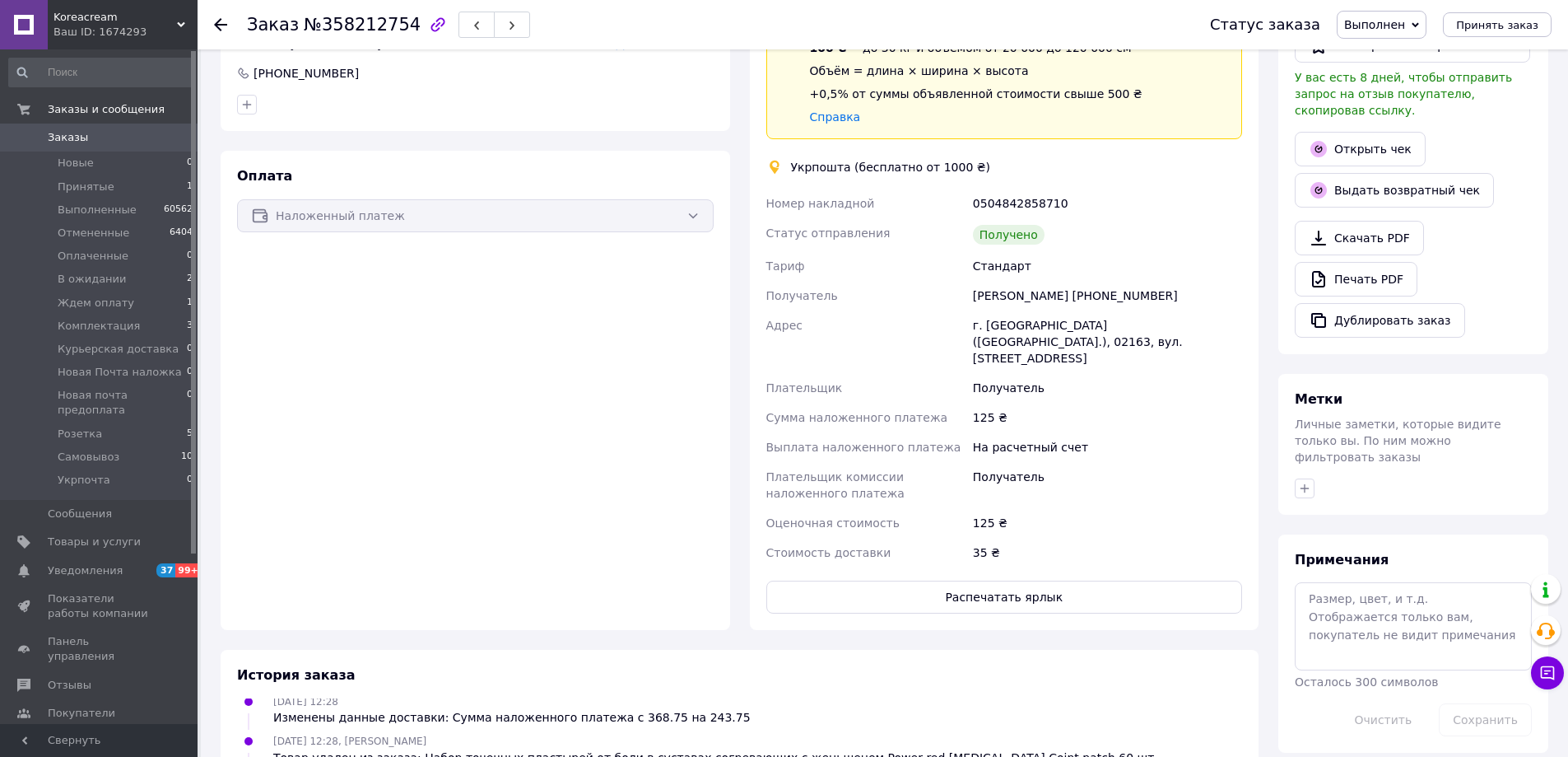
scroll to position [494, 0]
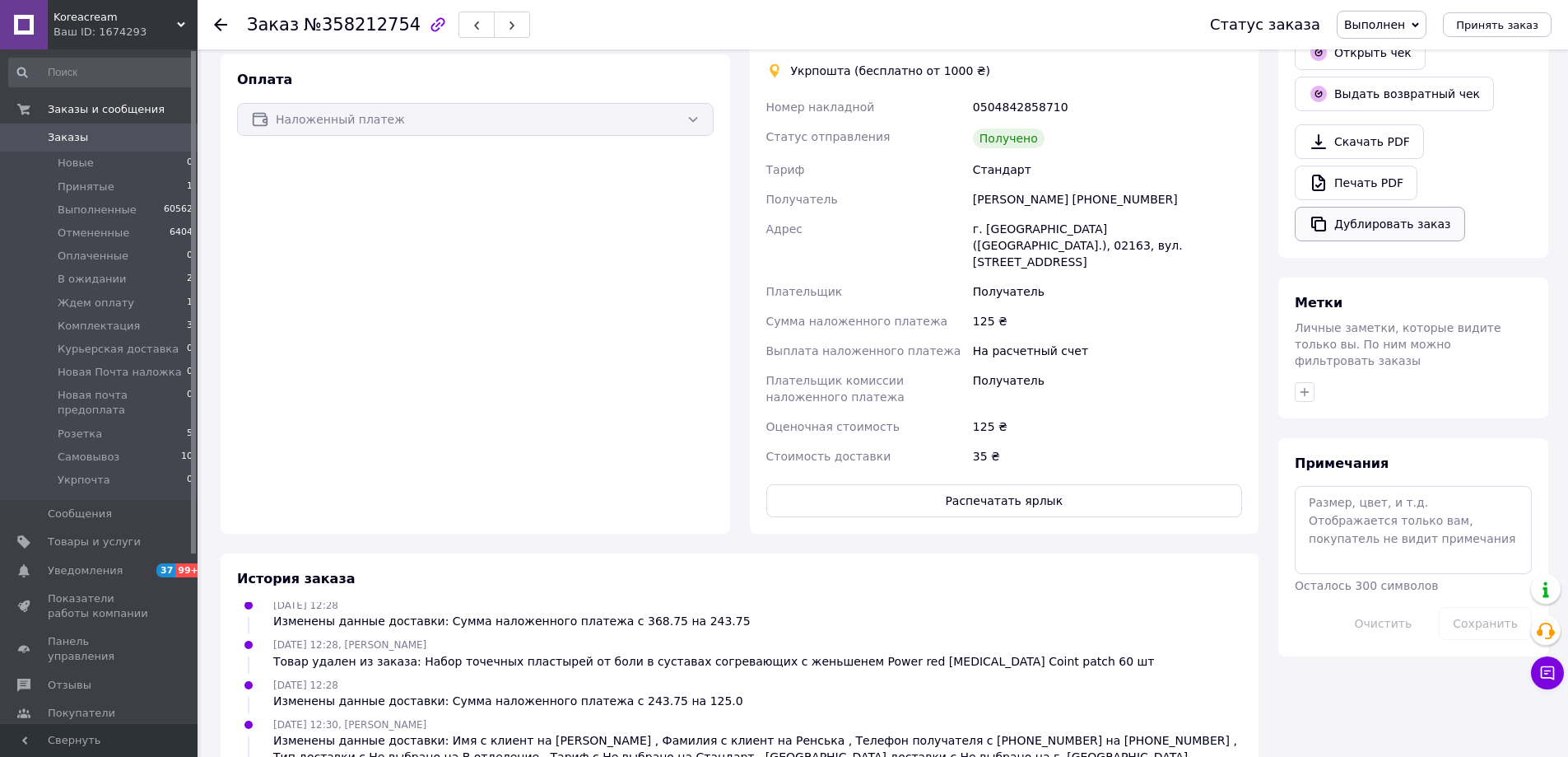
click at [1379, 218] on button "Дублировать заказ" at bounding box center [1380, 224] width 170 height 35
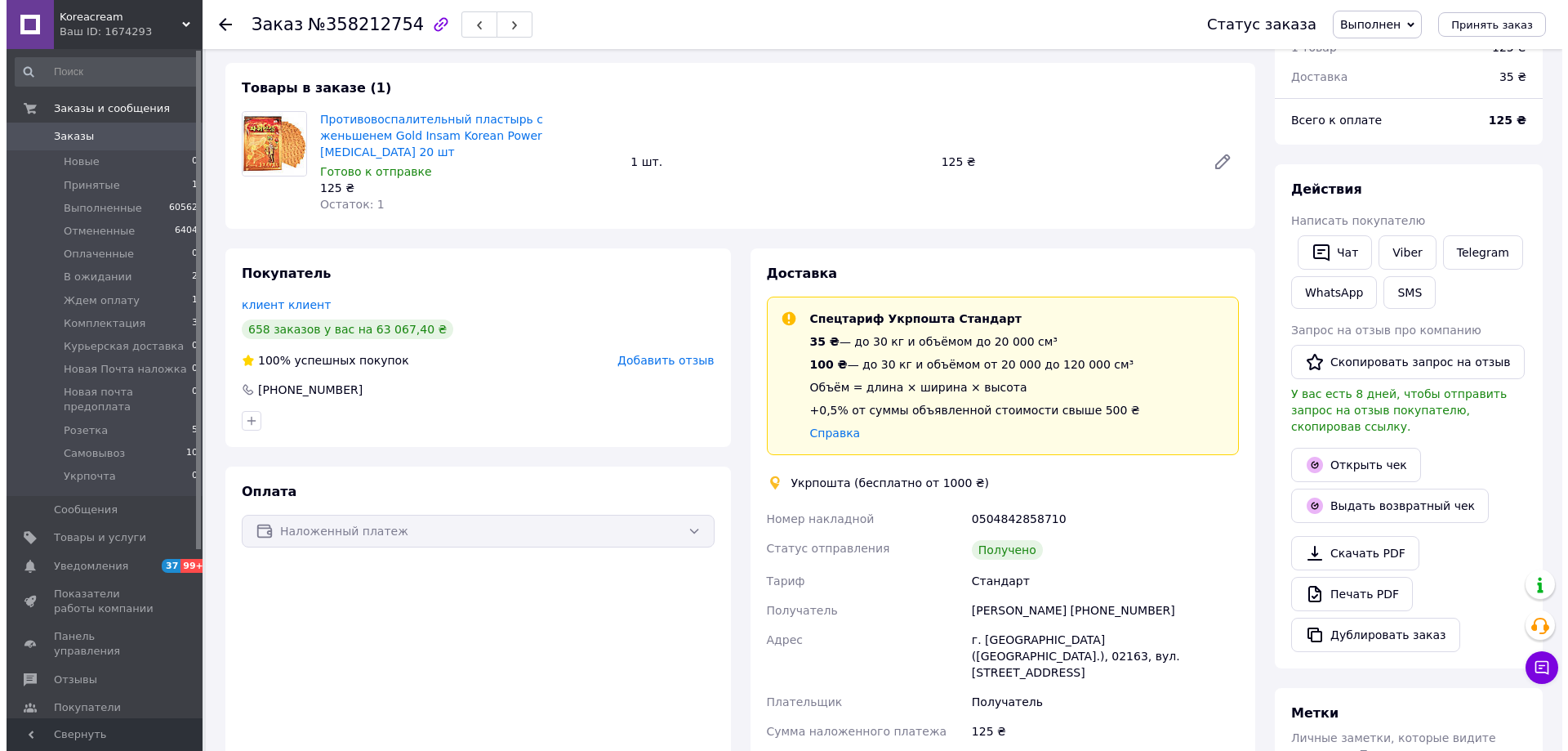
scroll to position [0, 0]
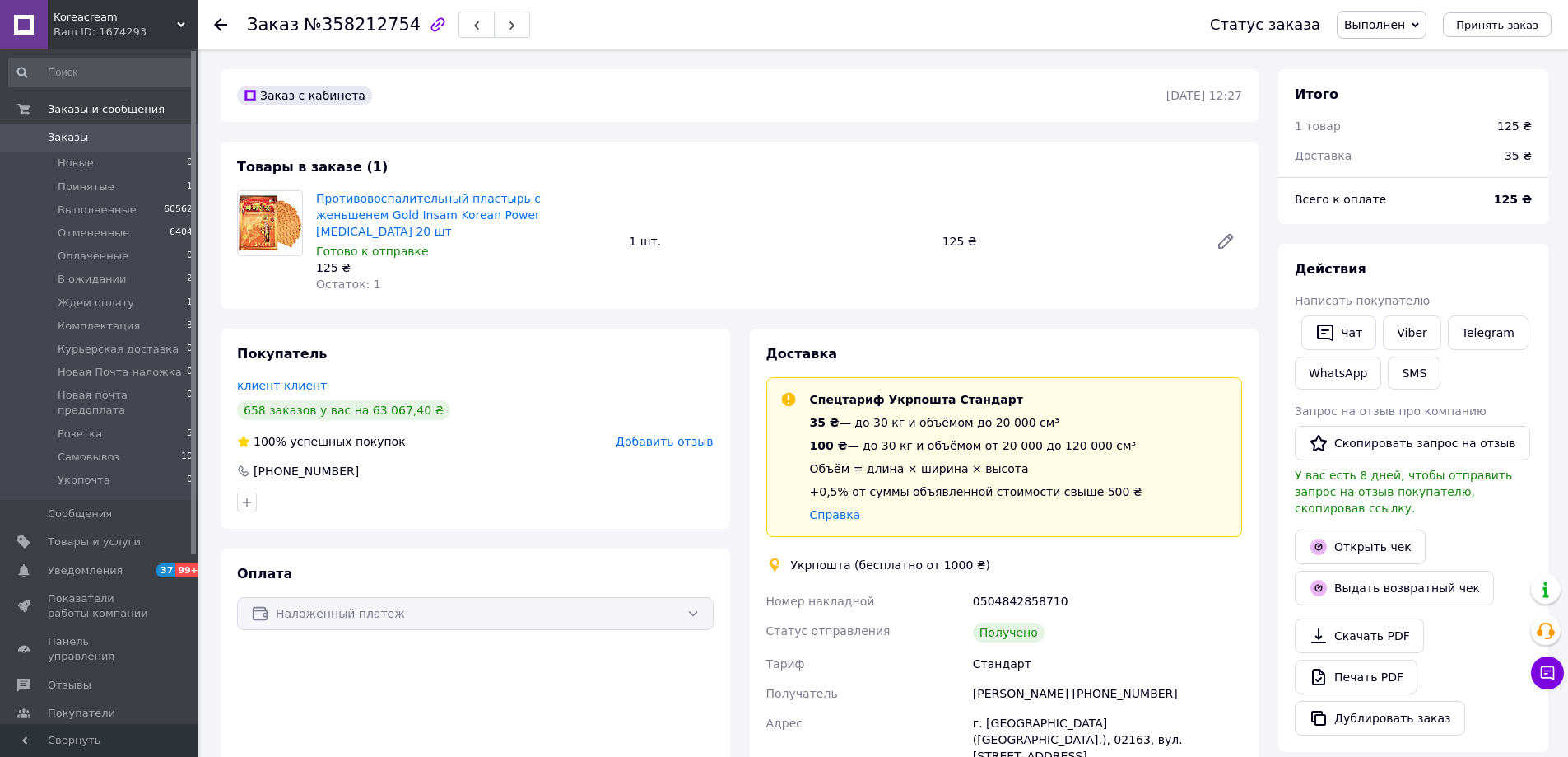
click at [58, 145] on span "Заказы" at bounding box center [67, 137] width 40 height 15
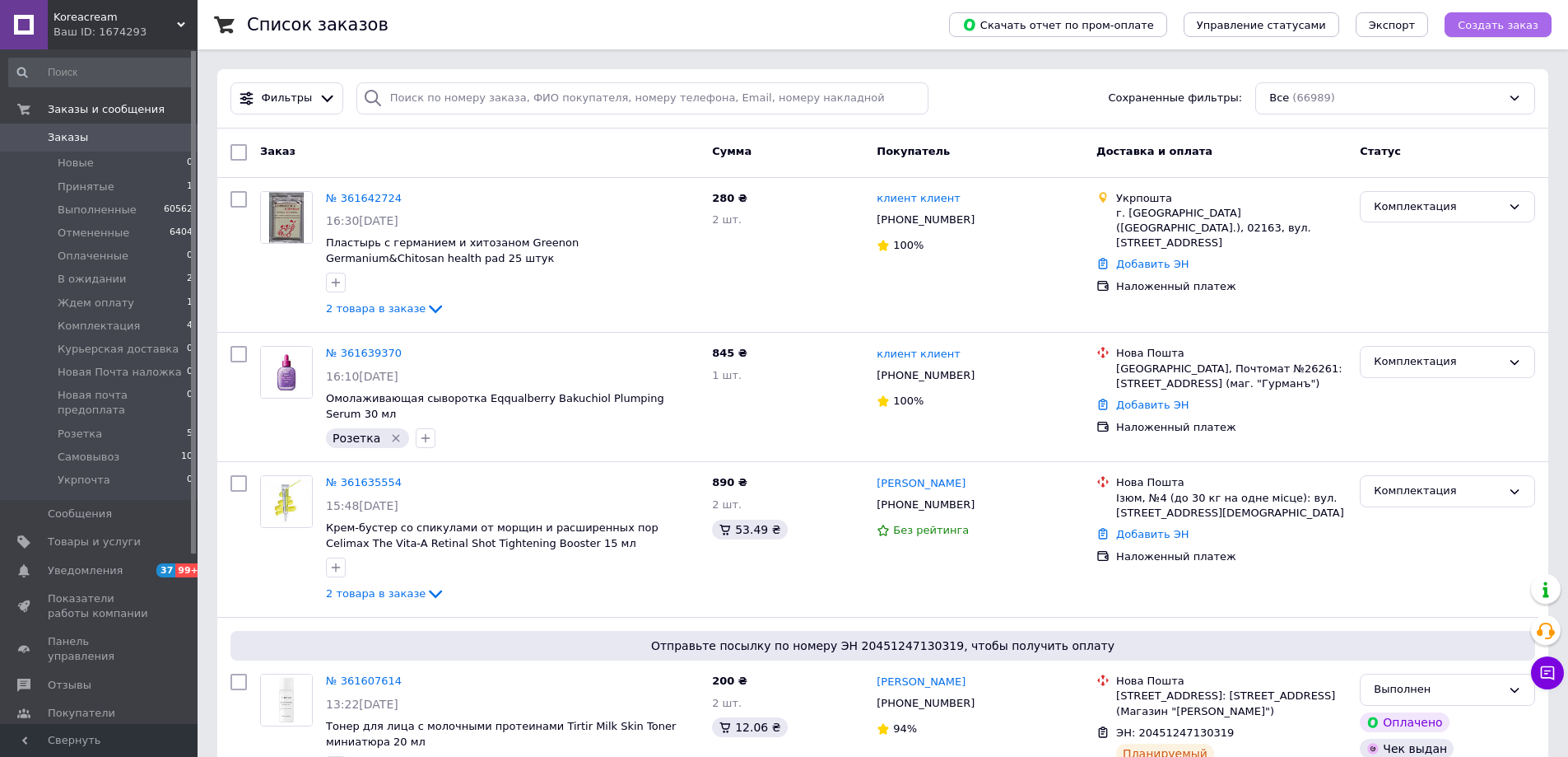
click at [1496, 26] on span "Создать заказ" at bounding box center [1498, 25] width 81 height 13
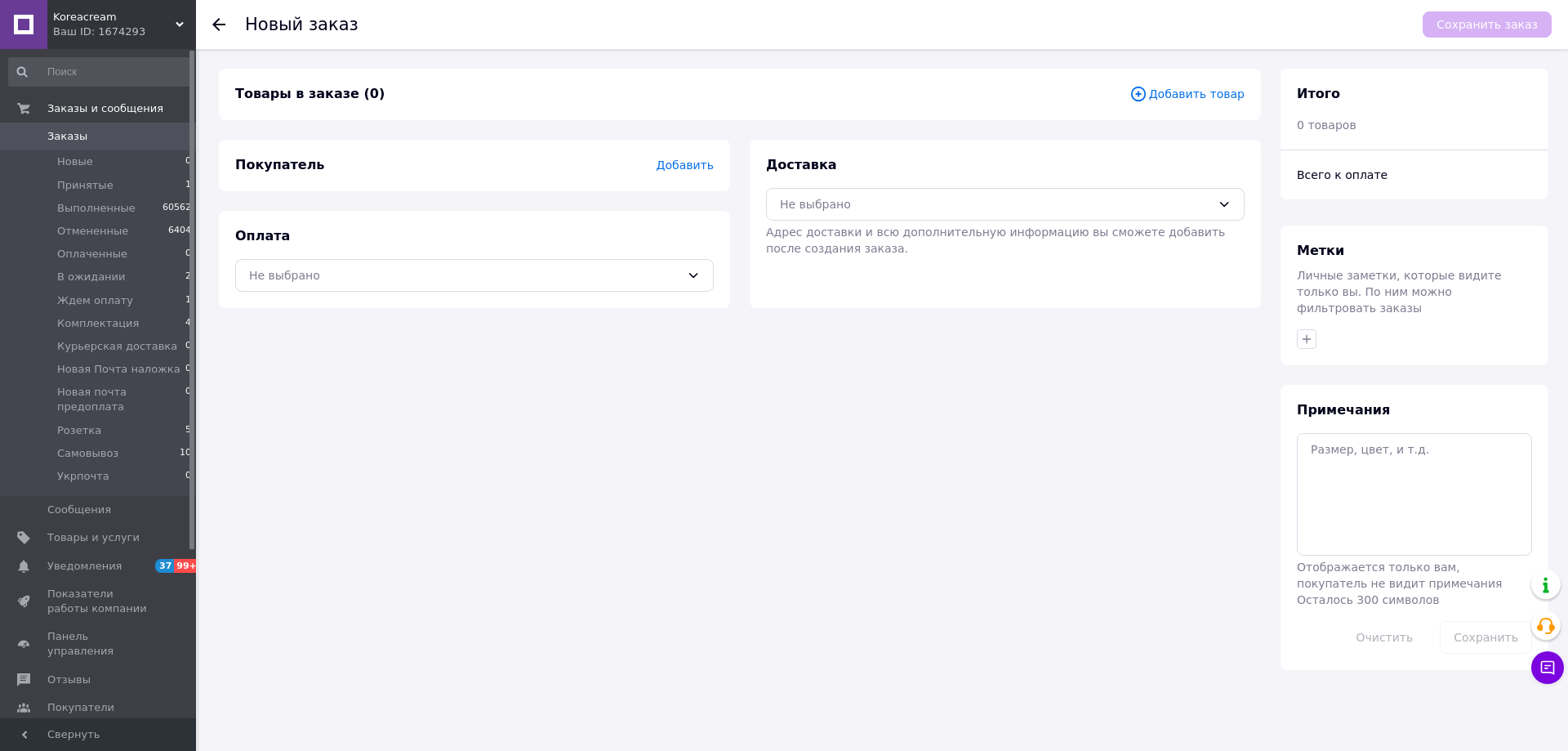
click at [1195, 97] on span "Добавить товар" at bounding box center [1187, 94] width 115 height 18
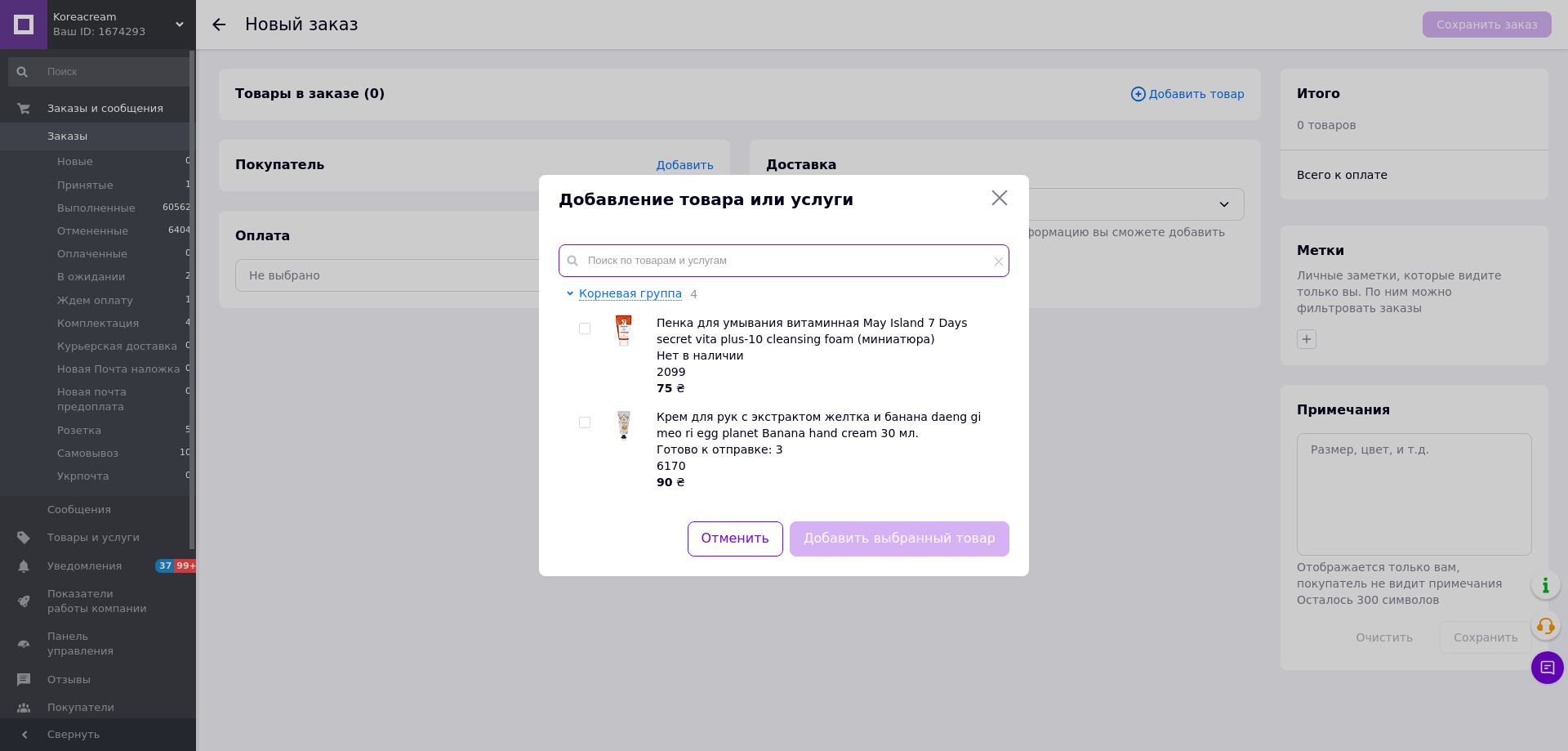
click at [639, 258] on input "text" at bounding box center [784, 261] width 451 height 32
type input "і"
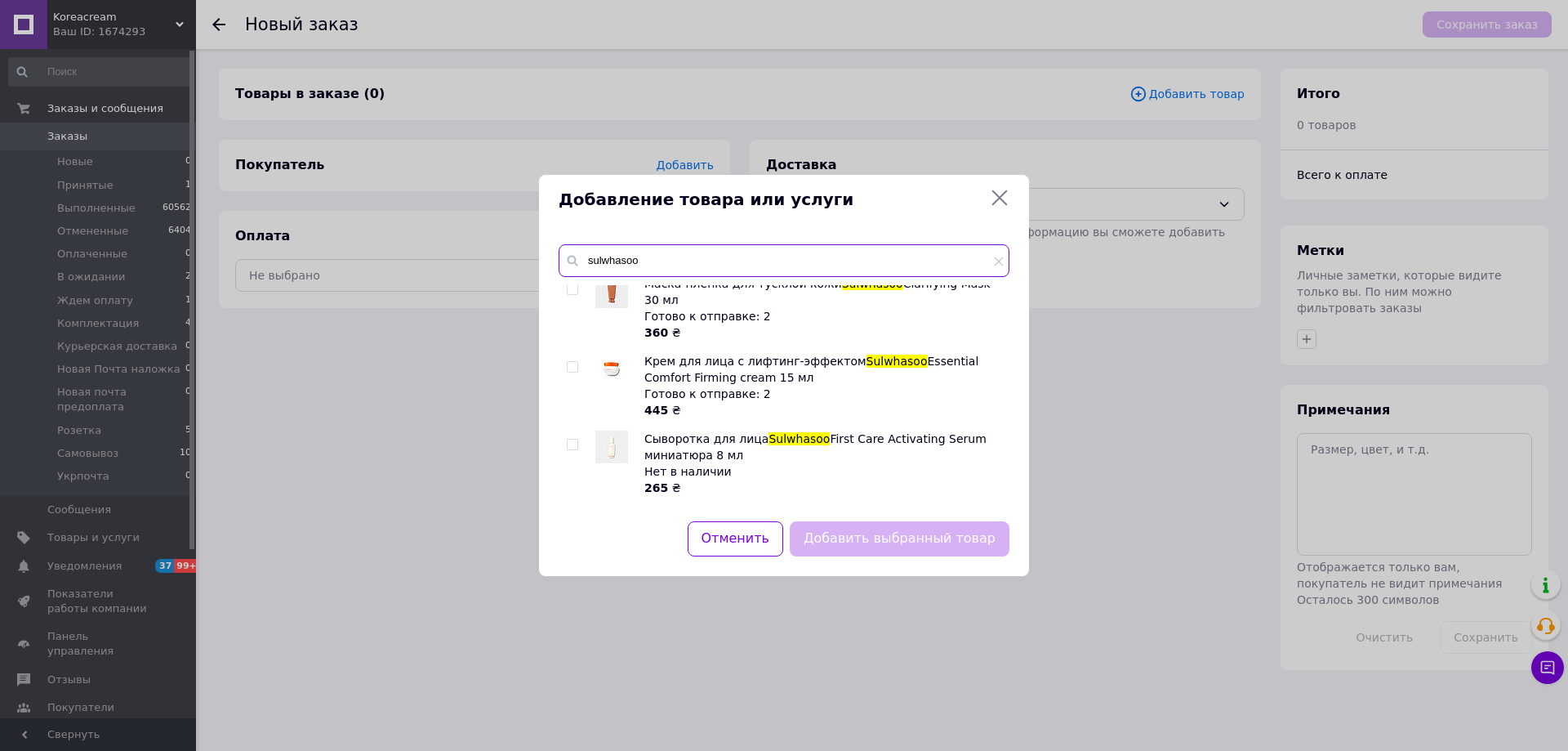
scroll to position [327, 0]
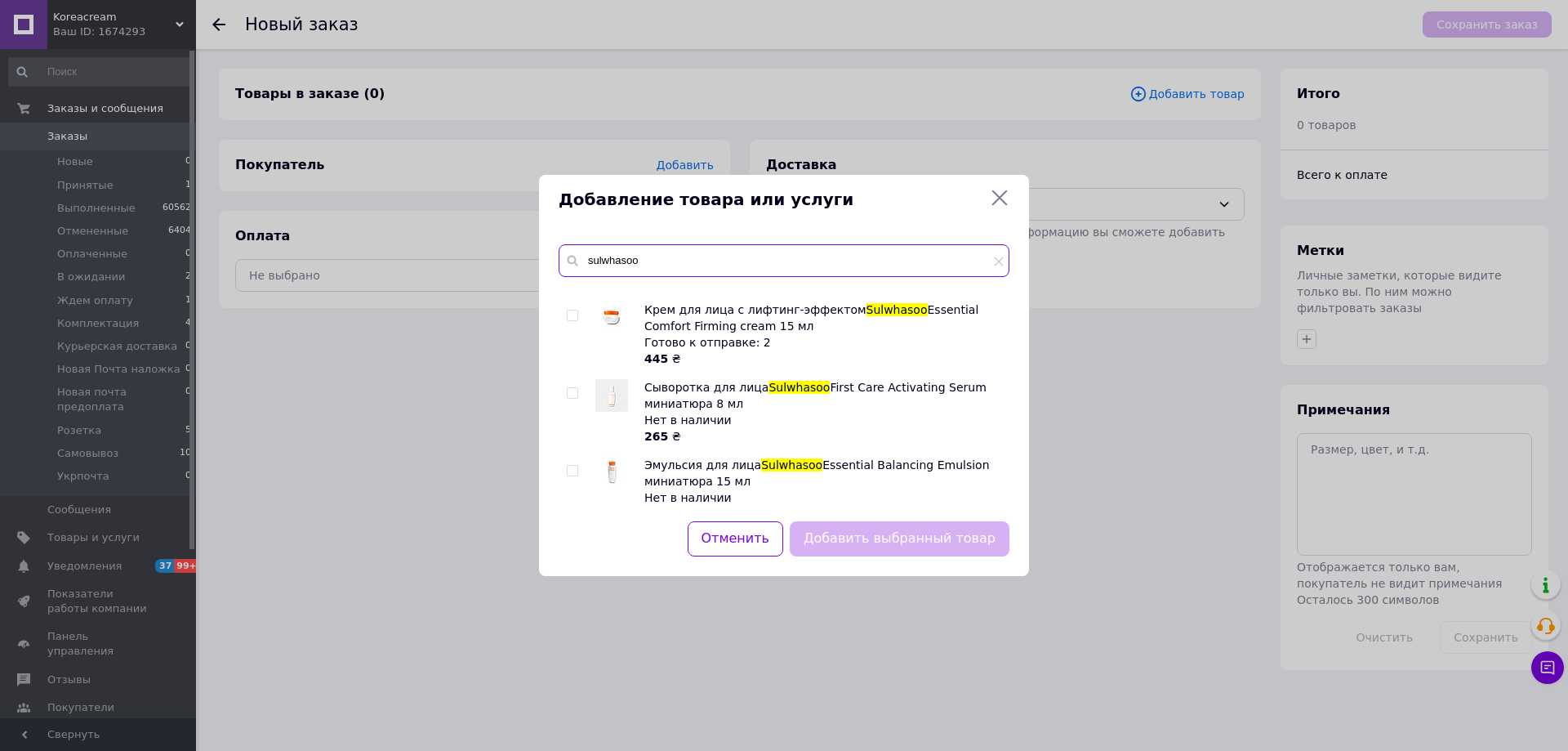
type input "sulwhasoo"
click at [576, 311] on input "checkbox" at bounding box center [572, 316] width 11 height 11
checkbox input "true"
click at [906, 533] on button "Добавить выбранный товар" at bounding box center [899, 538] width 219 height 35
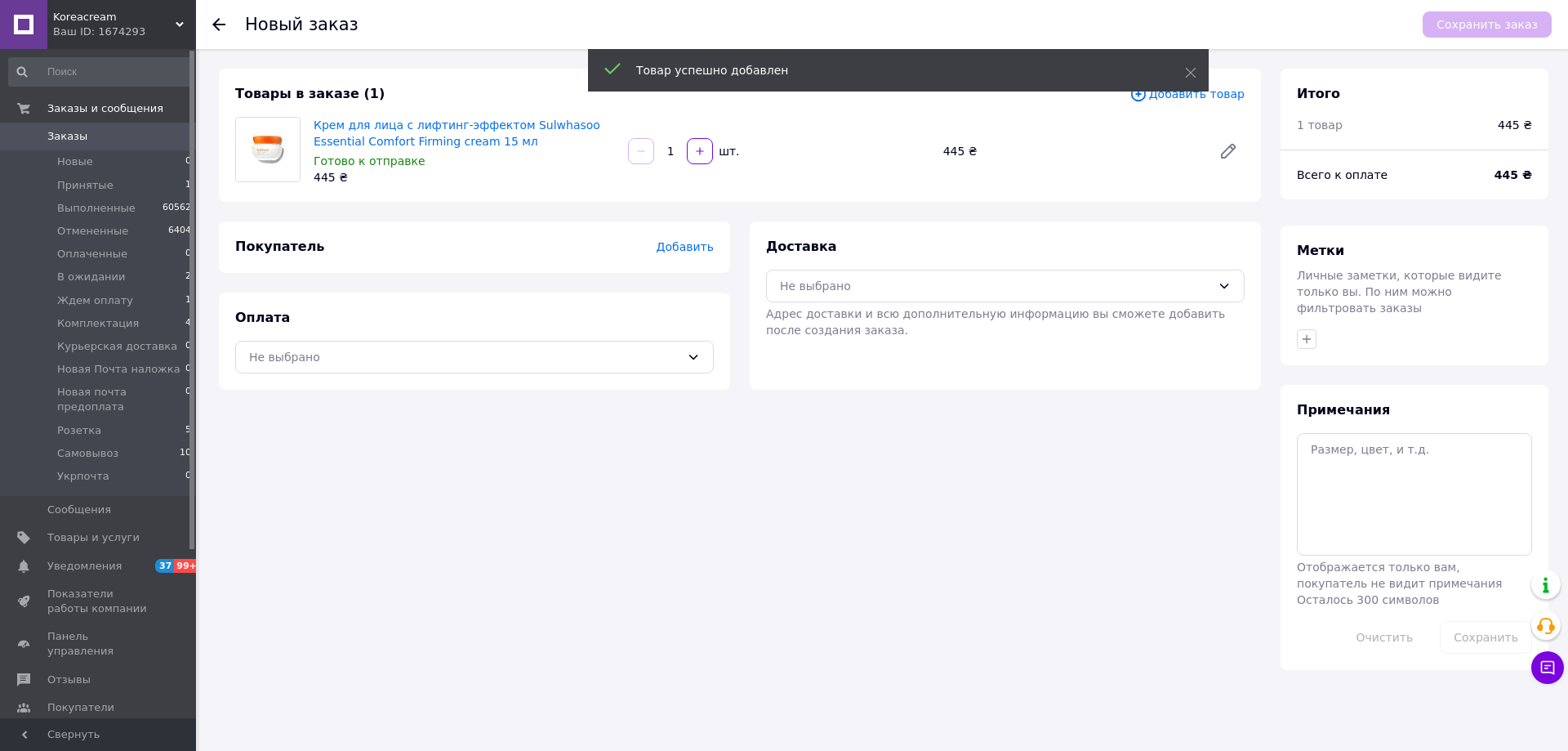
click at [1185, 93] on div "Товар успешно добавлен" at bounding box center [899, 72] width 621 height 47
click at [1194, 97] on span "Добавить товар" at bounding box center [1187, 94] width 115 height 18
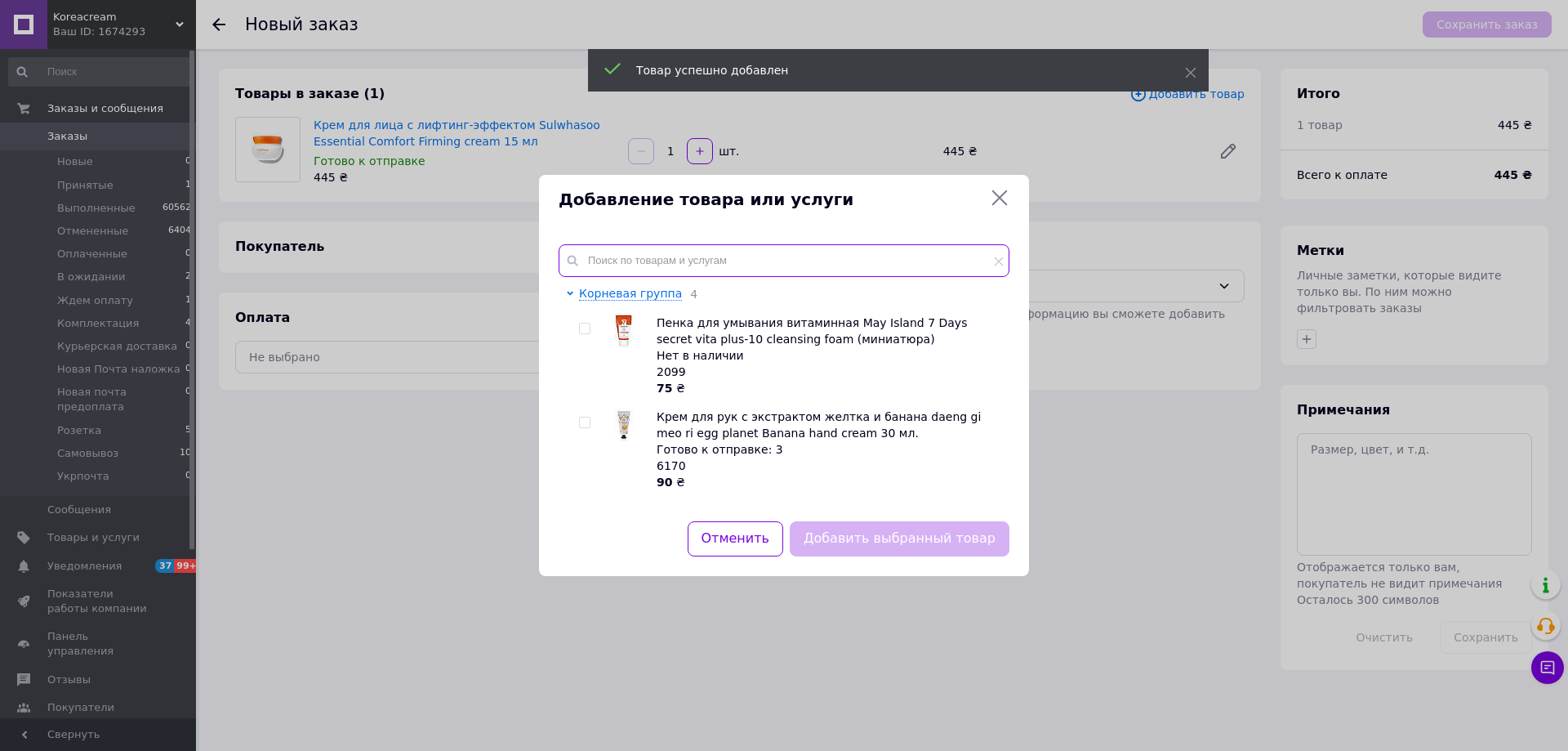
click at [713, 271] on input "text" at bounding box center [784, 261] width 451 height 32
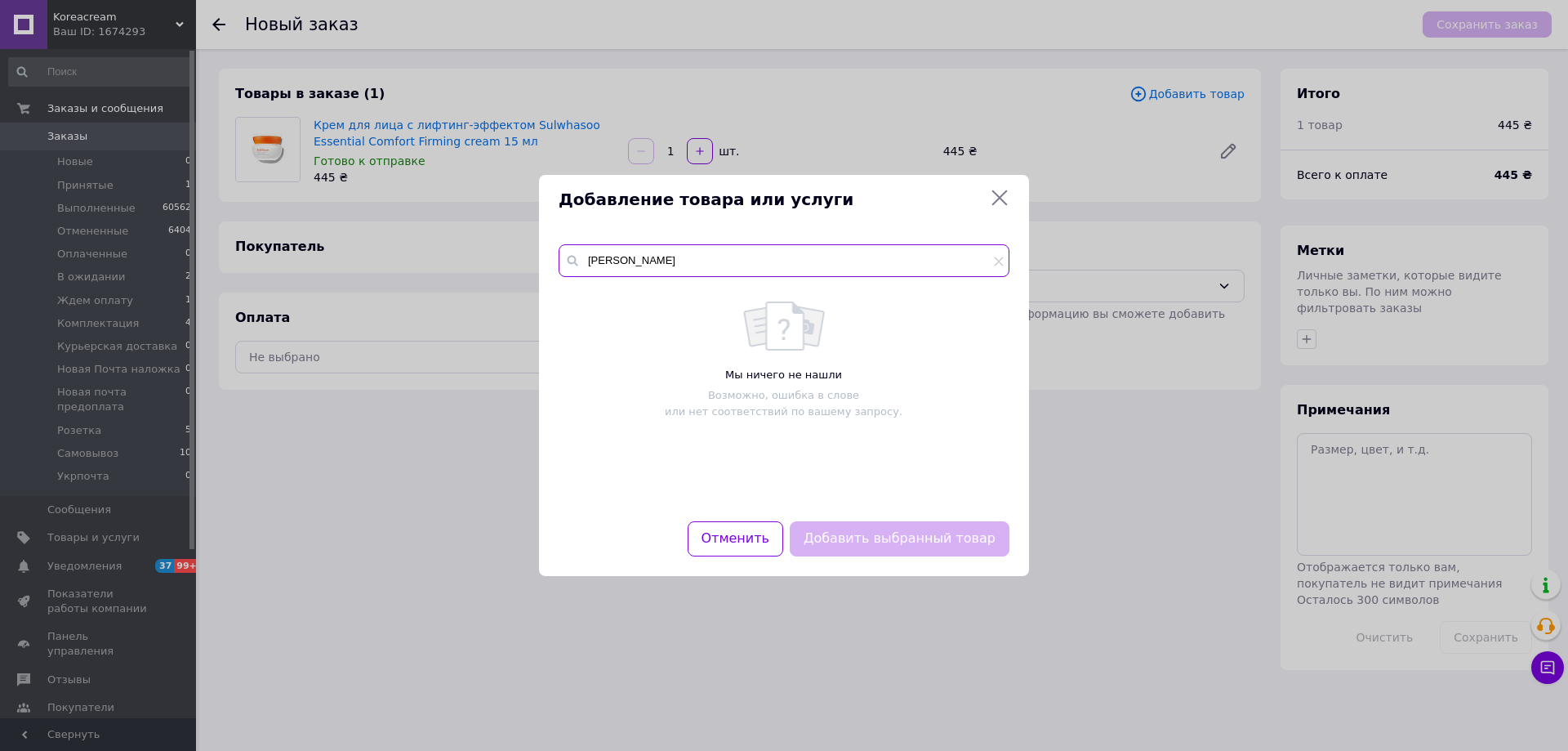
click at [612, 255] on input "gloe ser" at bounding box center [784, 261] width 451 height 32
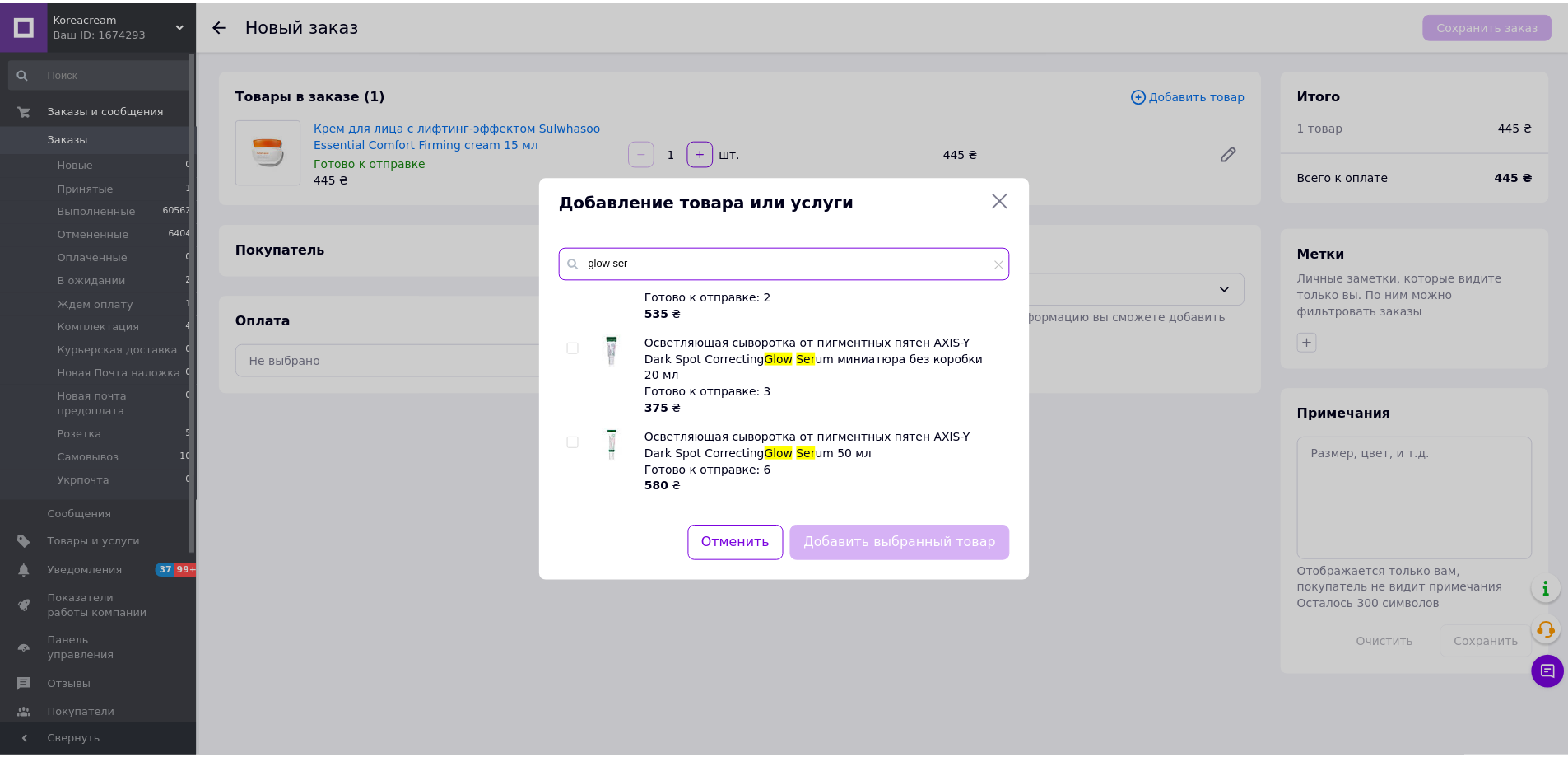
scroll to position [165, 0]
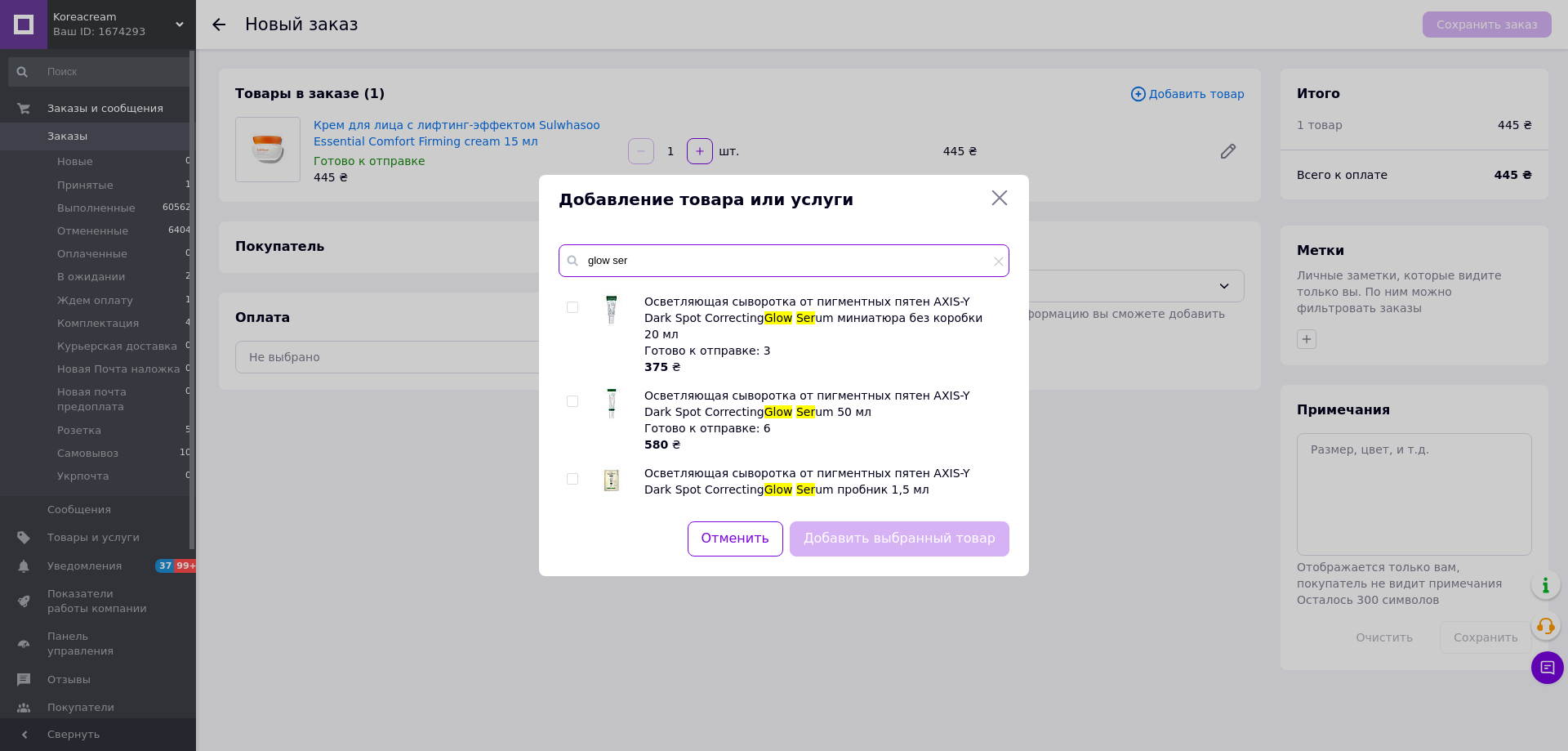
type input "glow ser"
click at [576, 396] on input "checkbox" at bounding box center [572, 402] width 11 height 11
checkbox input "true"
click at [870, 529] on button "Добавить выбранный товар" at bounding box center [899, 538] width 219 height 35
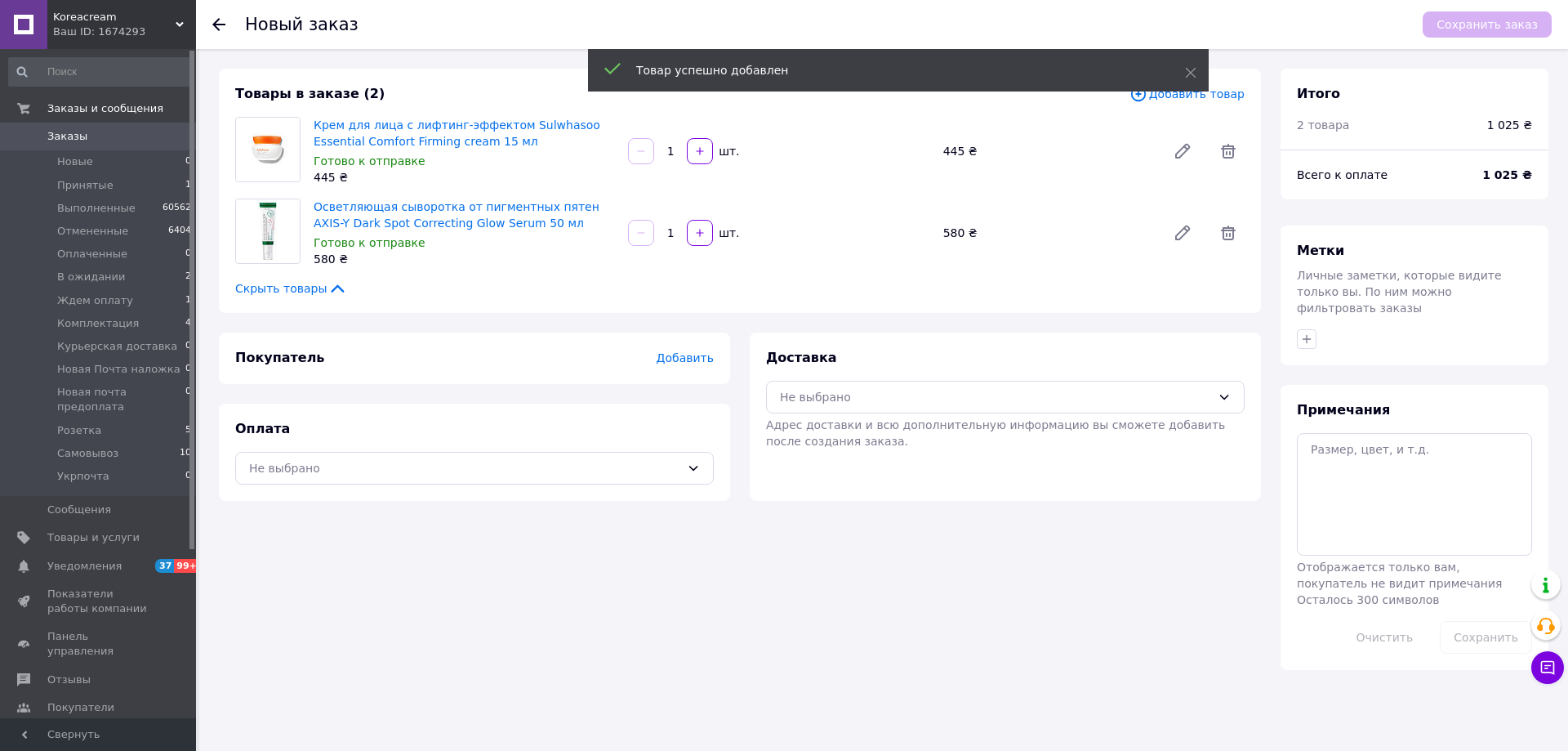
click at [1176, 99] on span "Добавить товар" at bounding box center [1187, 94] width 115 height 18
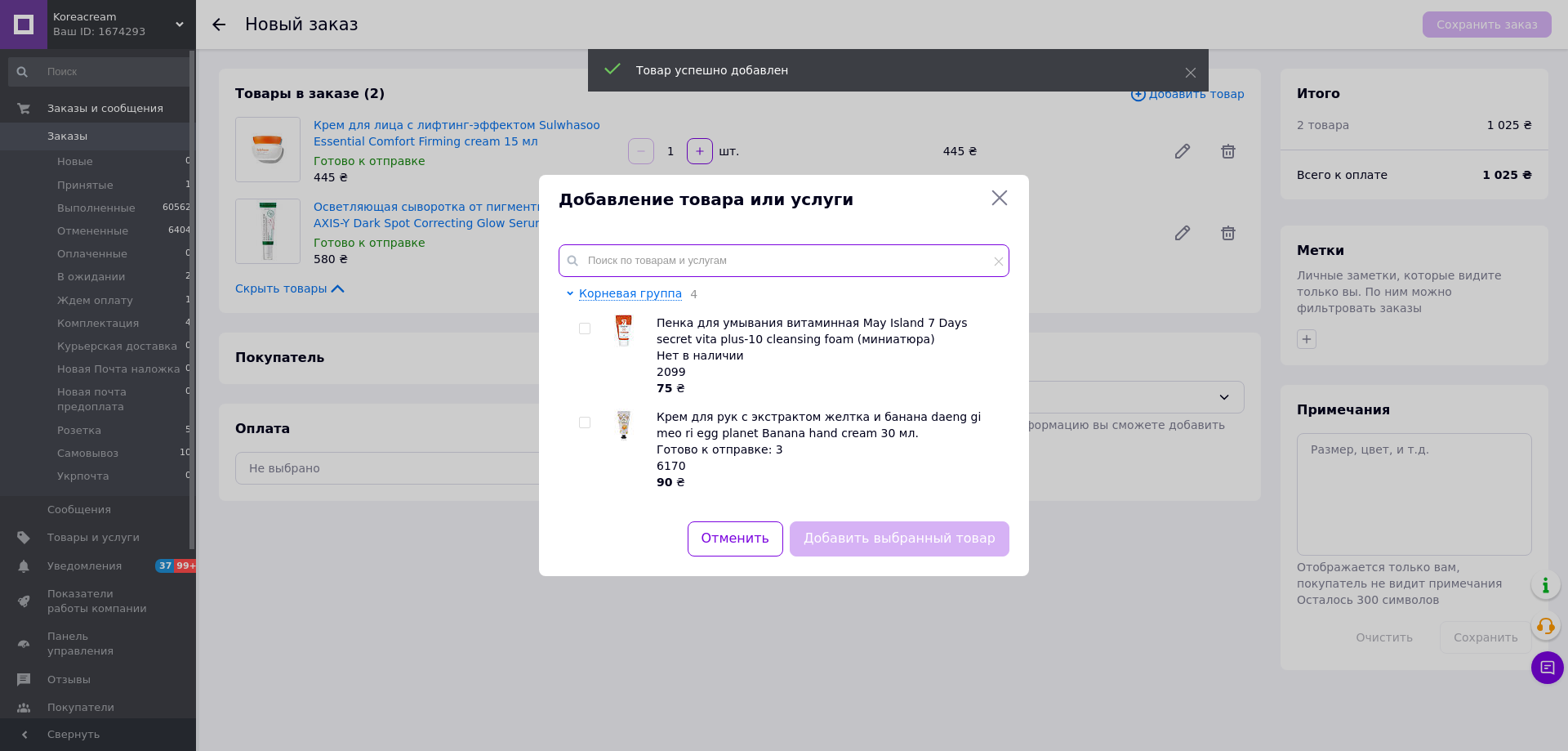
click at [677, 253] on input "text" at bounding box center [784, 261] width 451 height 32
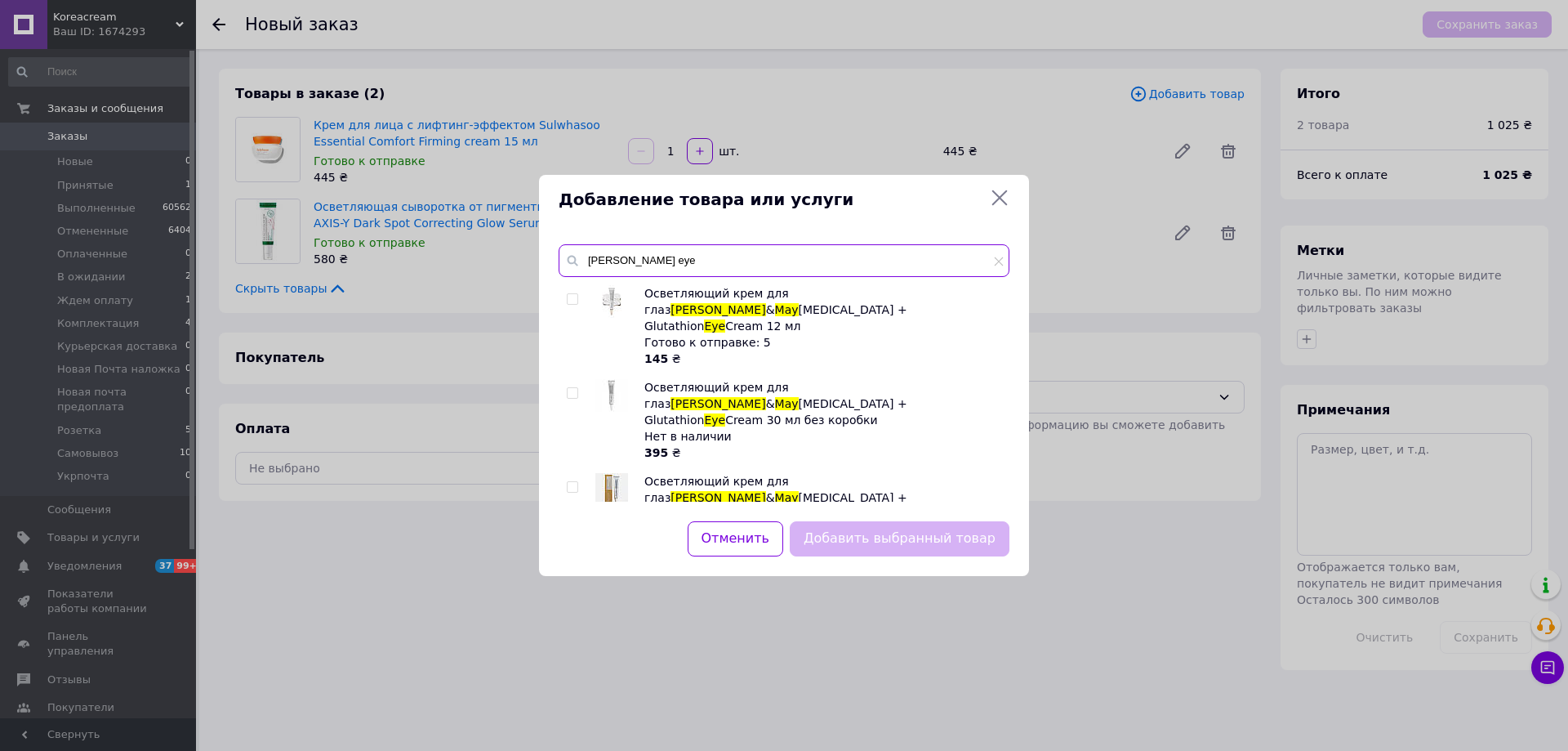
type input "mary may eye"
click at [574, 298] on input "checkbox" at bounding box center [572, 300] width 11 height 11
checkbox input "true"
click at [917, 536] on button "Добавить выбранный товар" at bounding box center [899, 538] width 219 height 35
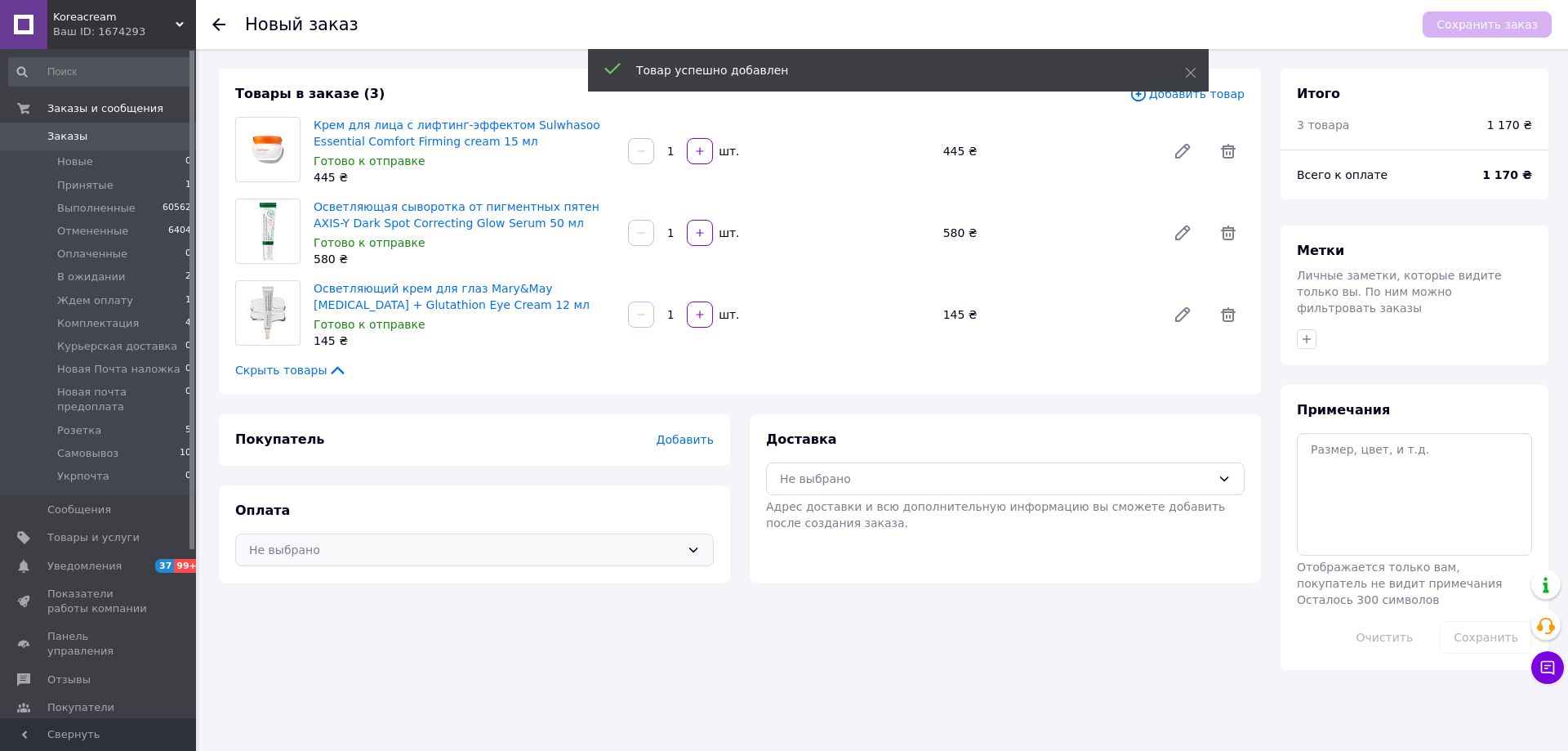
click at [440, 553] on div "Не выбрано" at bounding box center [465, 550] width 431 height 18
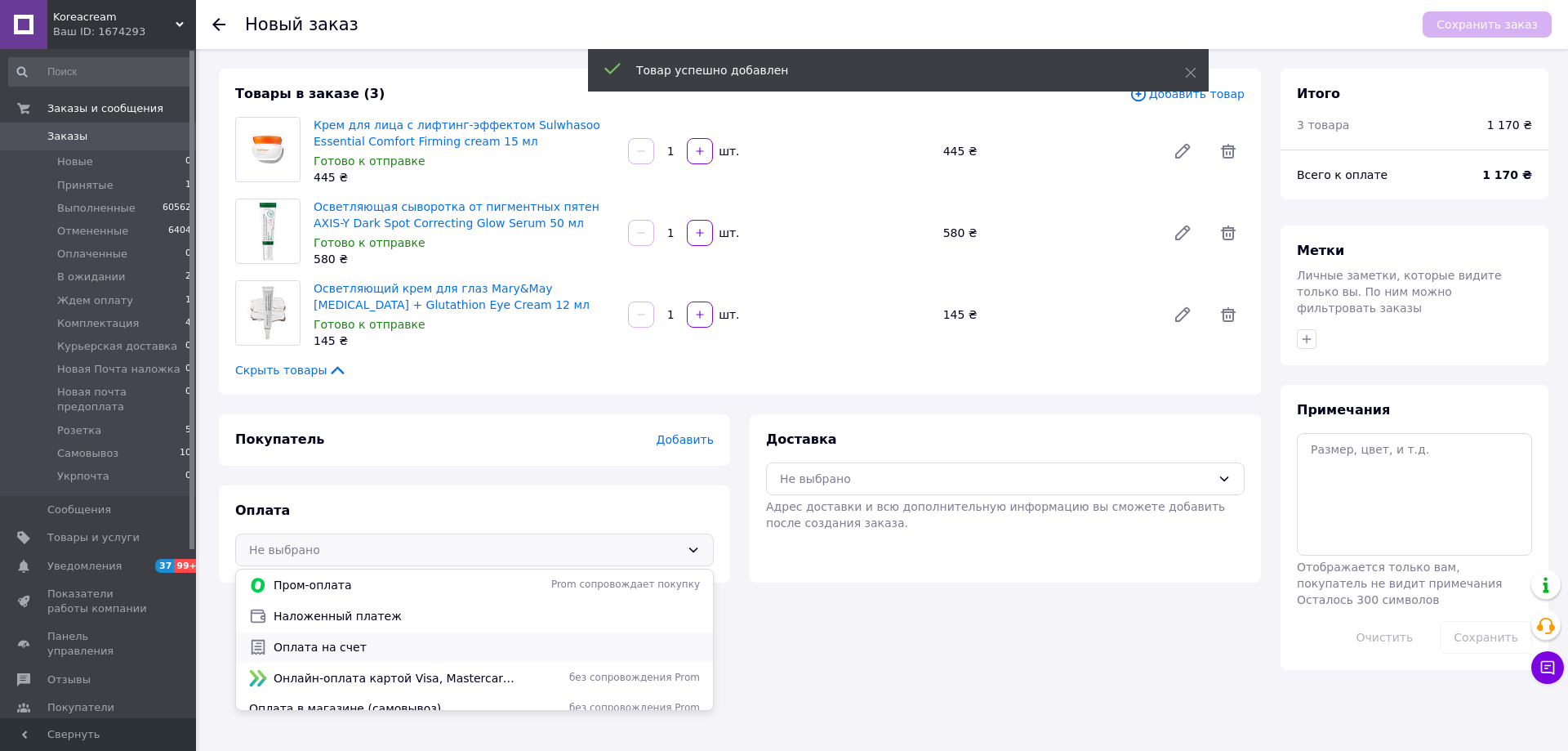
click at [327, 647] on span "Оплата на счет" at bounding box center [486, 647] width 426 height 16
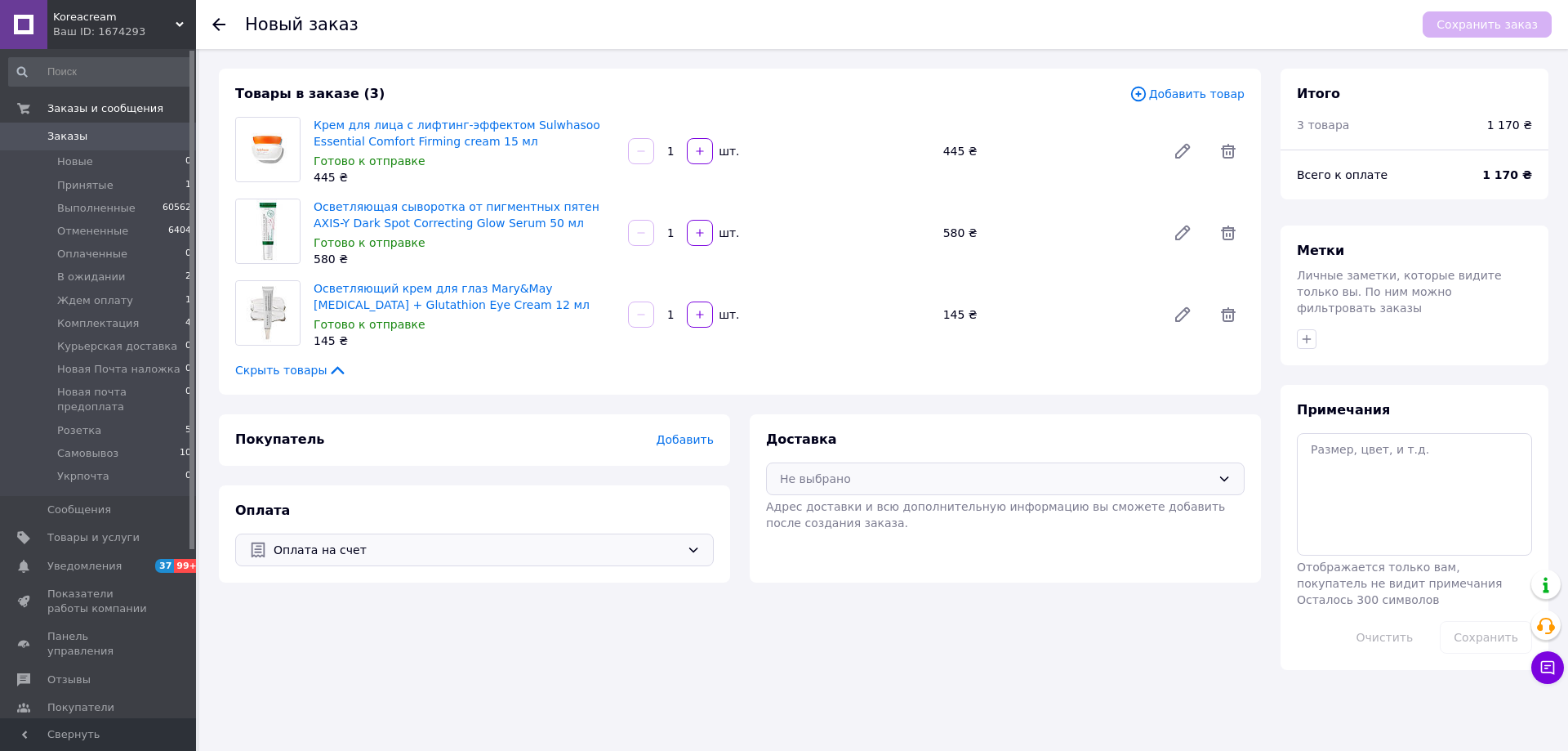
click at [849, 477] on div "Не выбрано" at bounding box center [995, 478] width 431 height 18
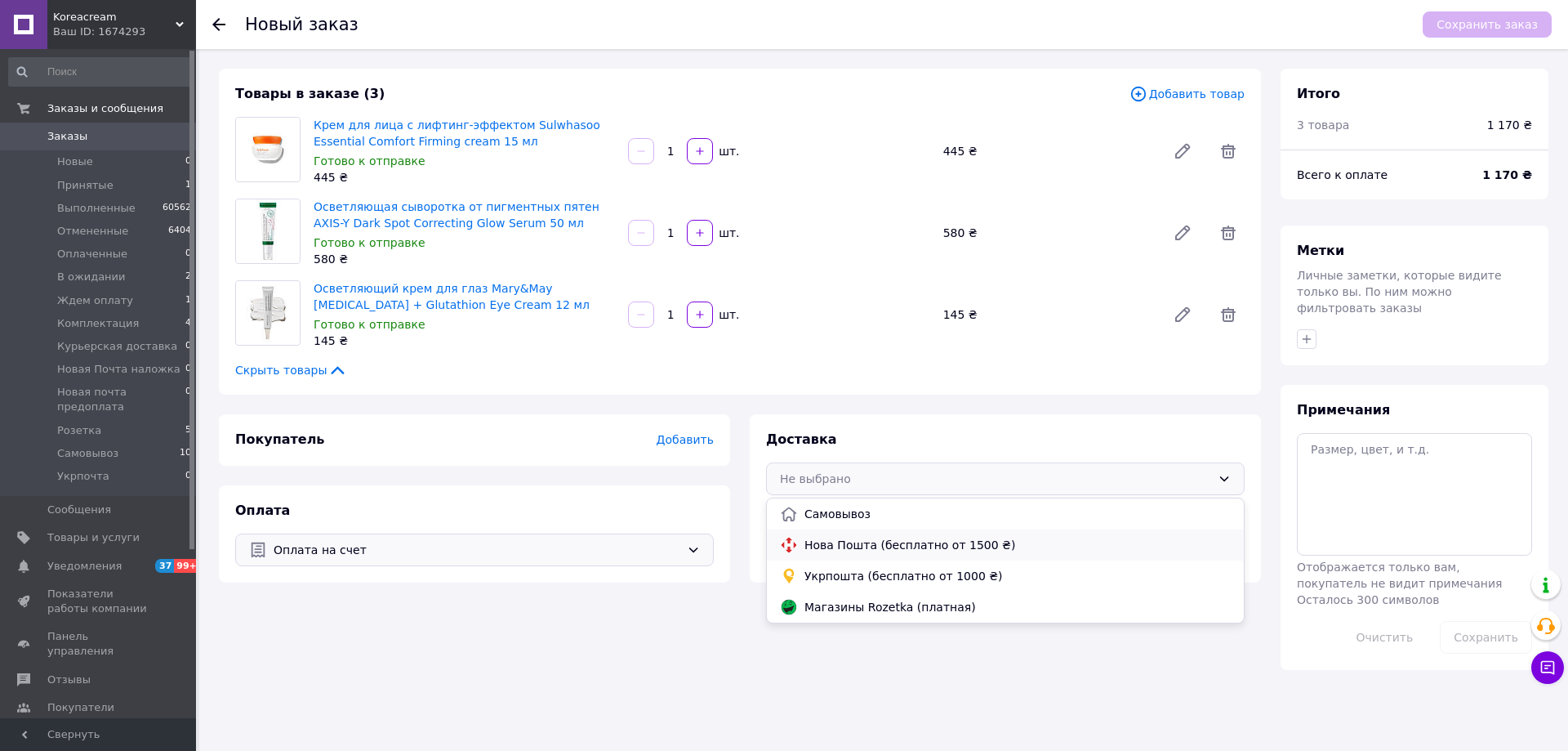
click at [813, 552] on span "Нова Пошта (бесплатно от 1500 ₴)" at bounding box center [1018, 545] width 426 height 16
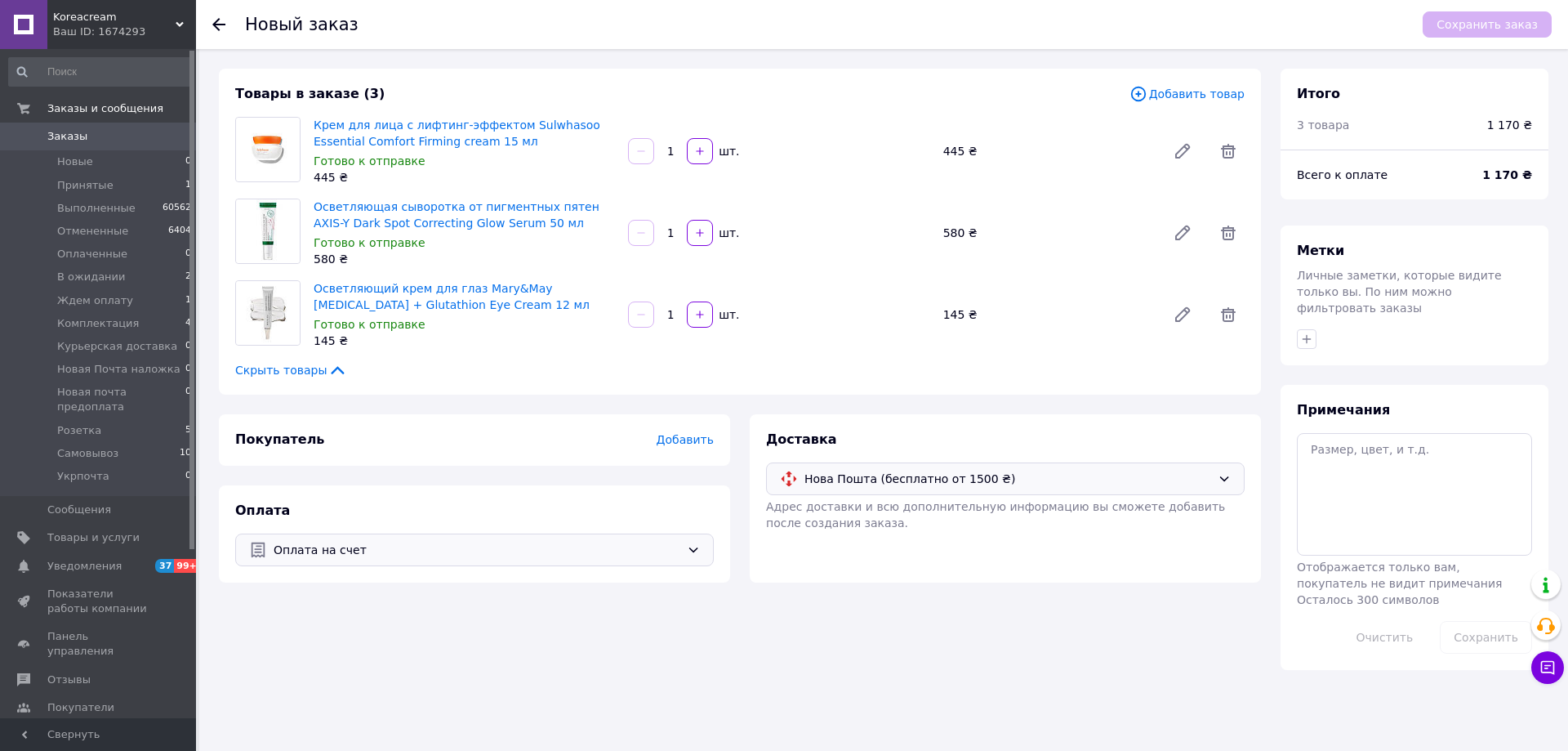
click at [685, 444] on span "Добавить" at bounding box center [685, 440] width 57 height 13
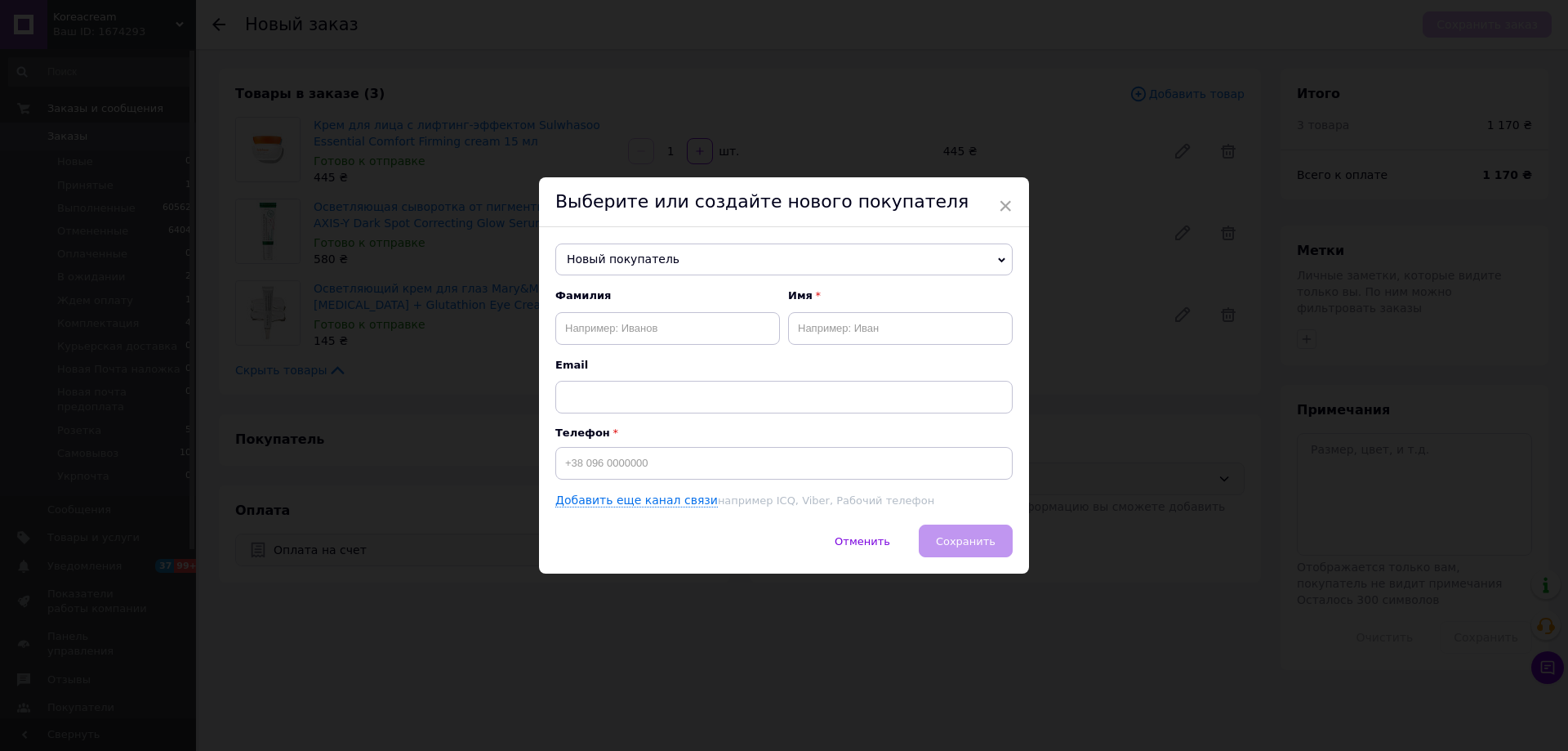
click at [638, 272] on span "Новый покупатель" at bounding box center [783, 260] width 457 height 32
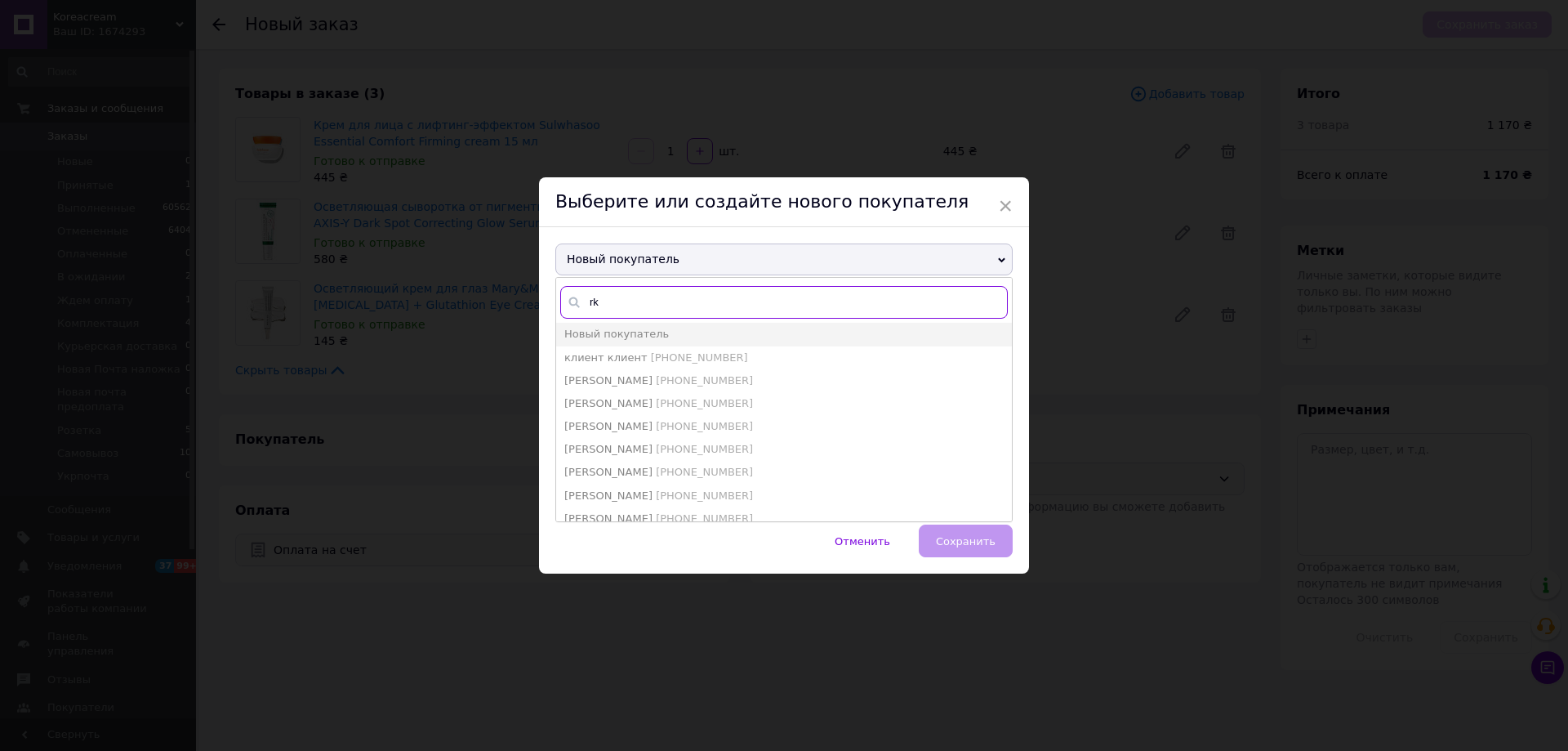
type input "r"
type input "кли"
click at [626, 358] on span "клиент клиент" at bounding box center [605, 357] width 83 height 13
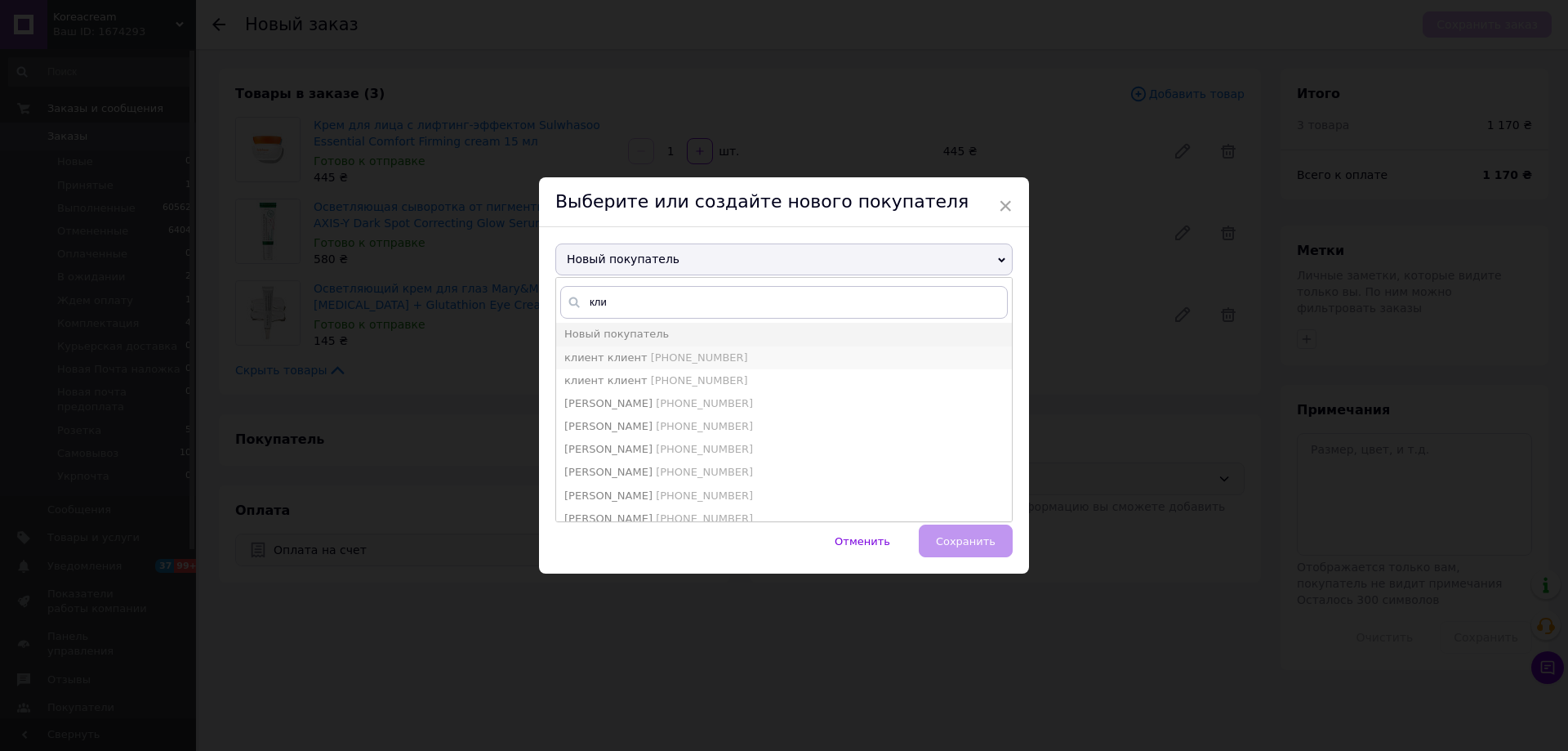
type input "клиент клиент"
type input "[PHONE_NUMBER]"
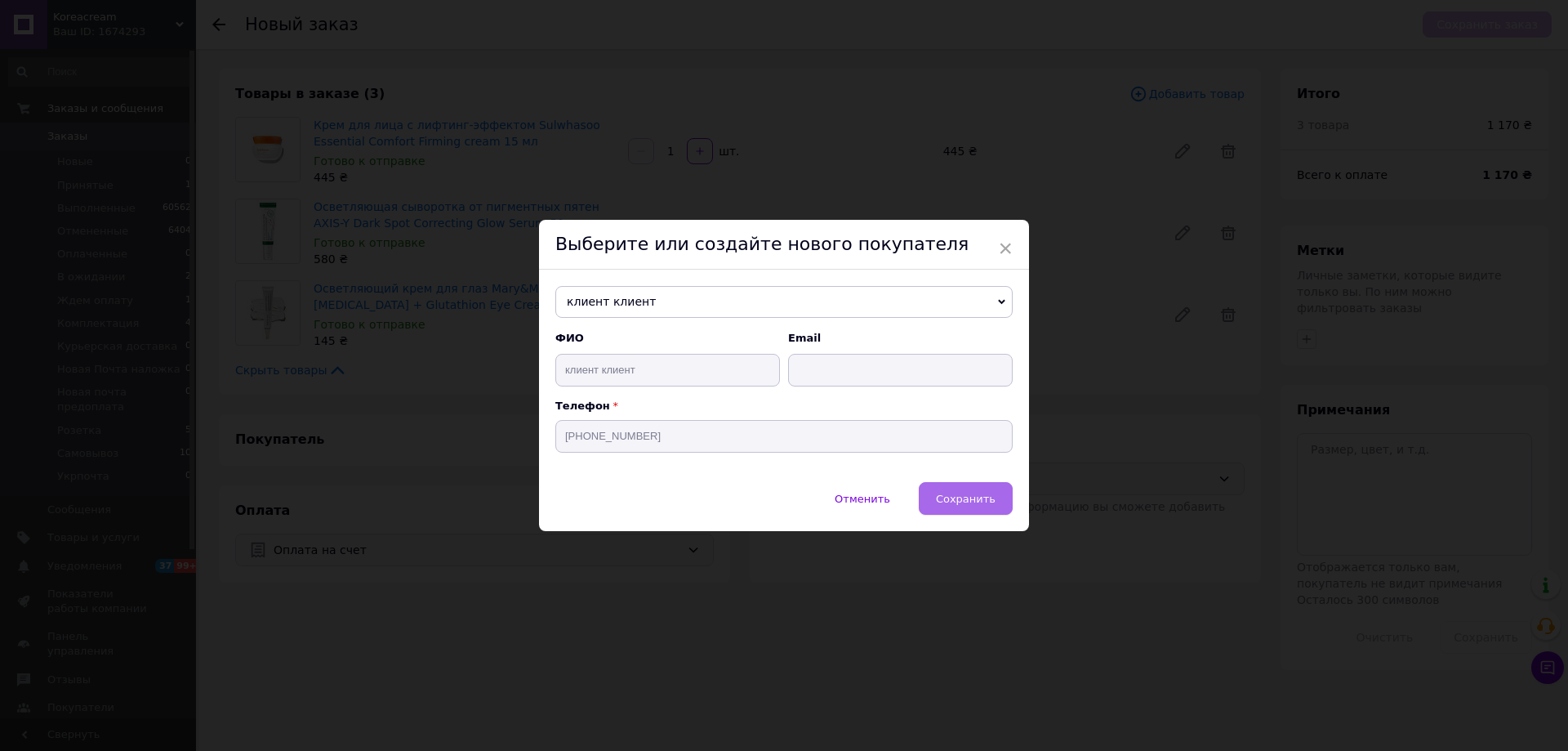
click at [976, 511] on button "Сохранить" at bounding box center [965, 498] width 94 height 32
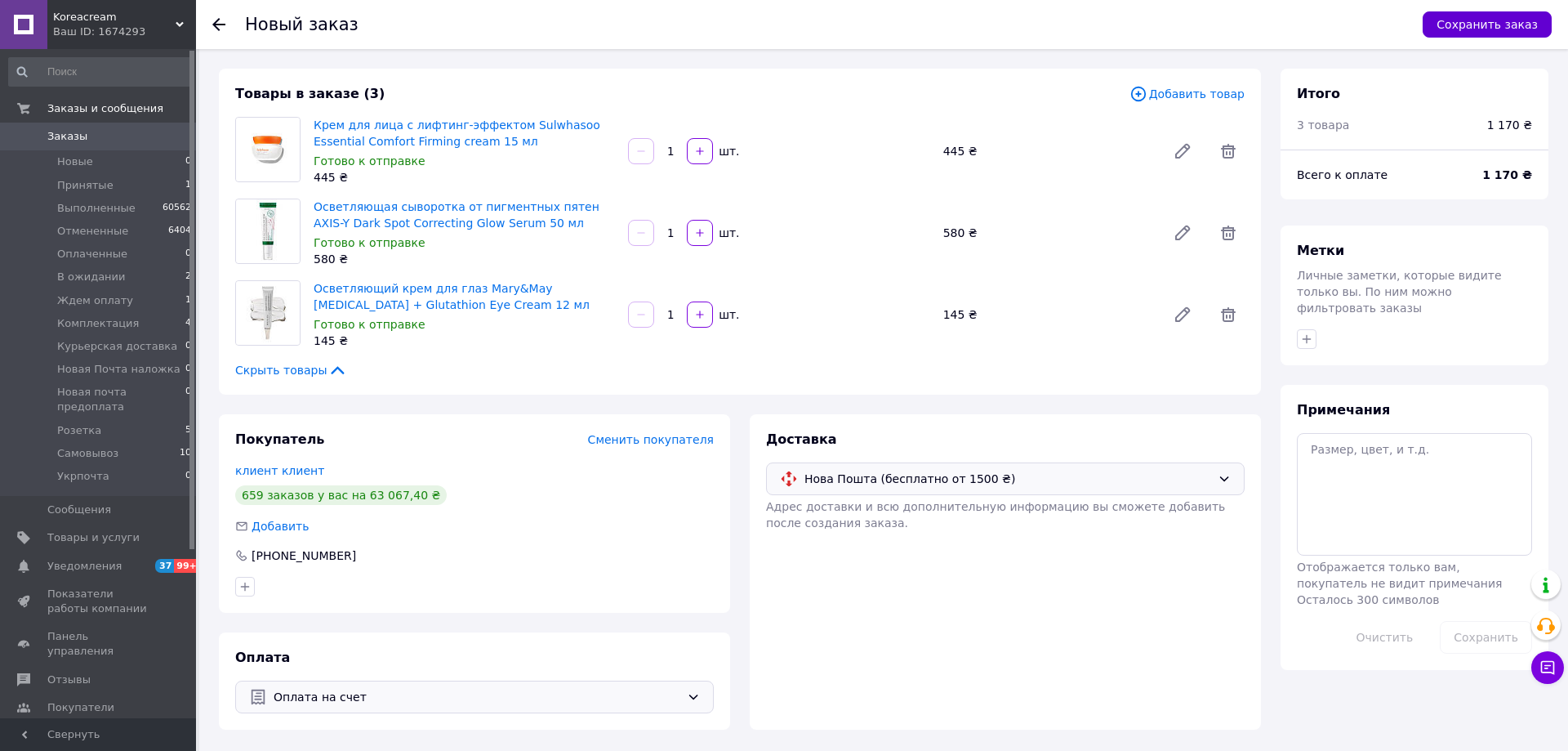
click at [1469, 30] on button "Сохранить заказ" at bounding box center [1487, 24] width 129 height 26
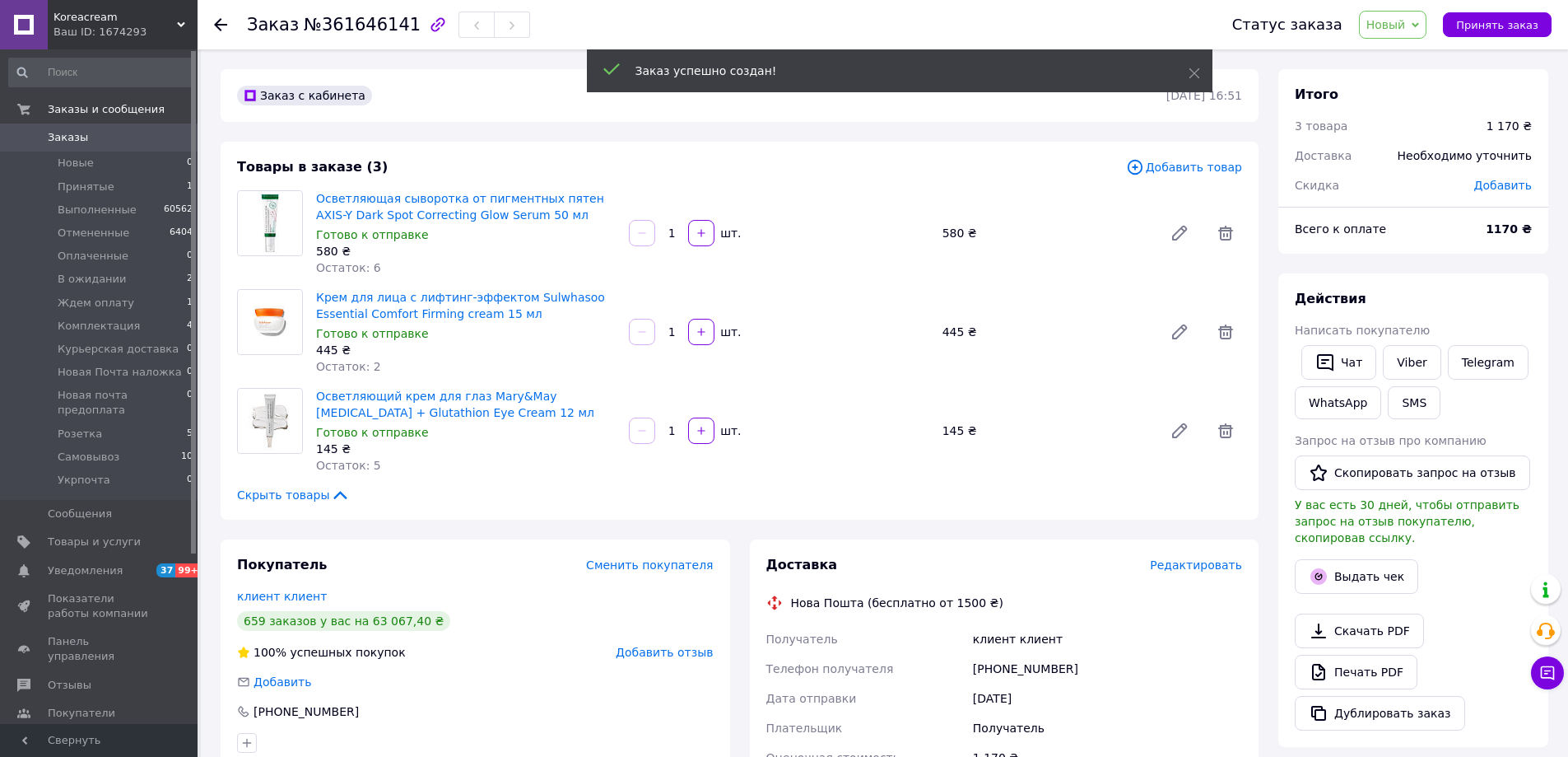
click at [1384, 30] on span "Новый" at bounding box center [1385, 25] width 39 height 13
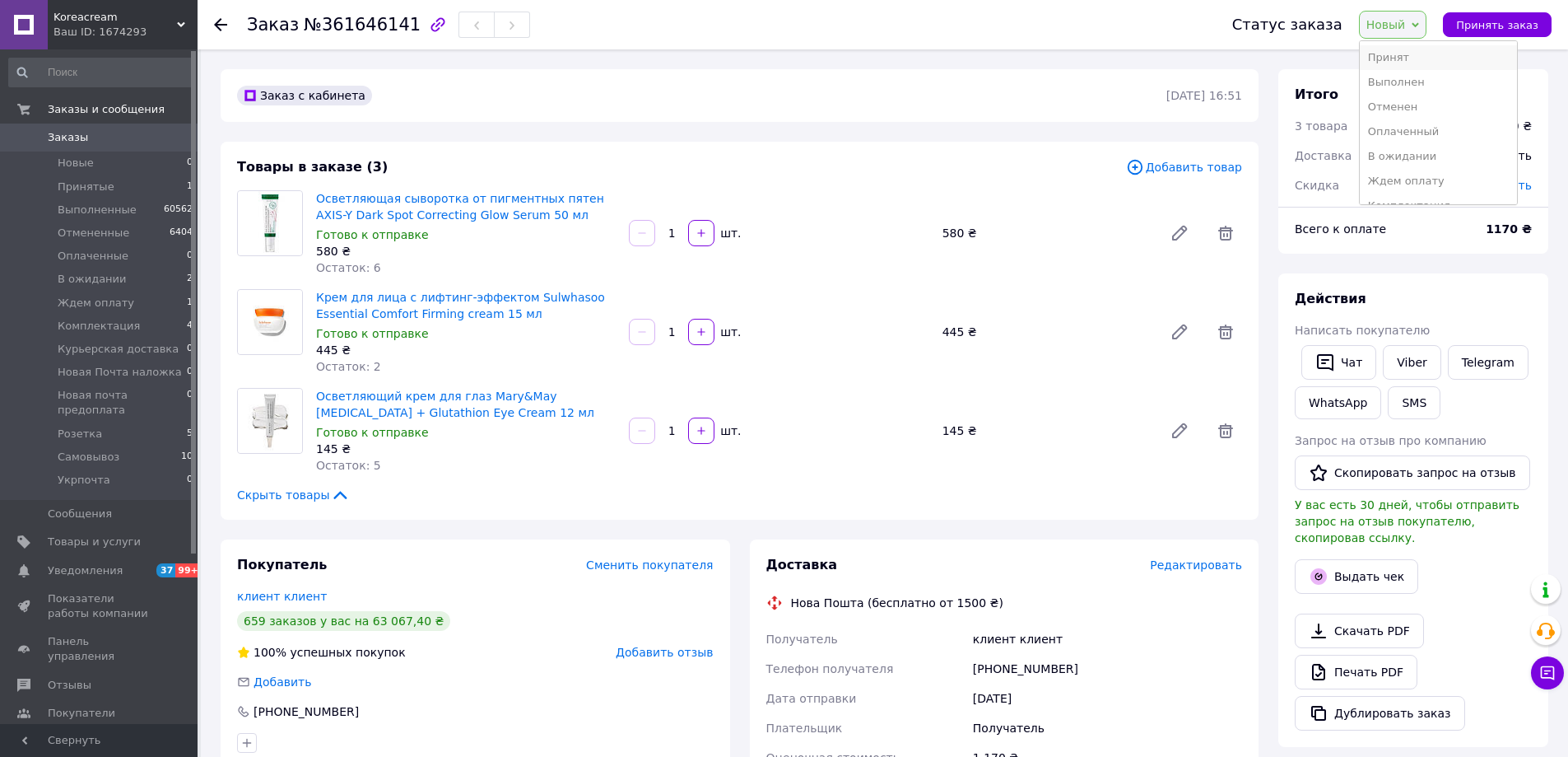
click at [1384, 47] on li "Принят" at bounding box center [1438, 57] width 157 height 25
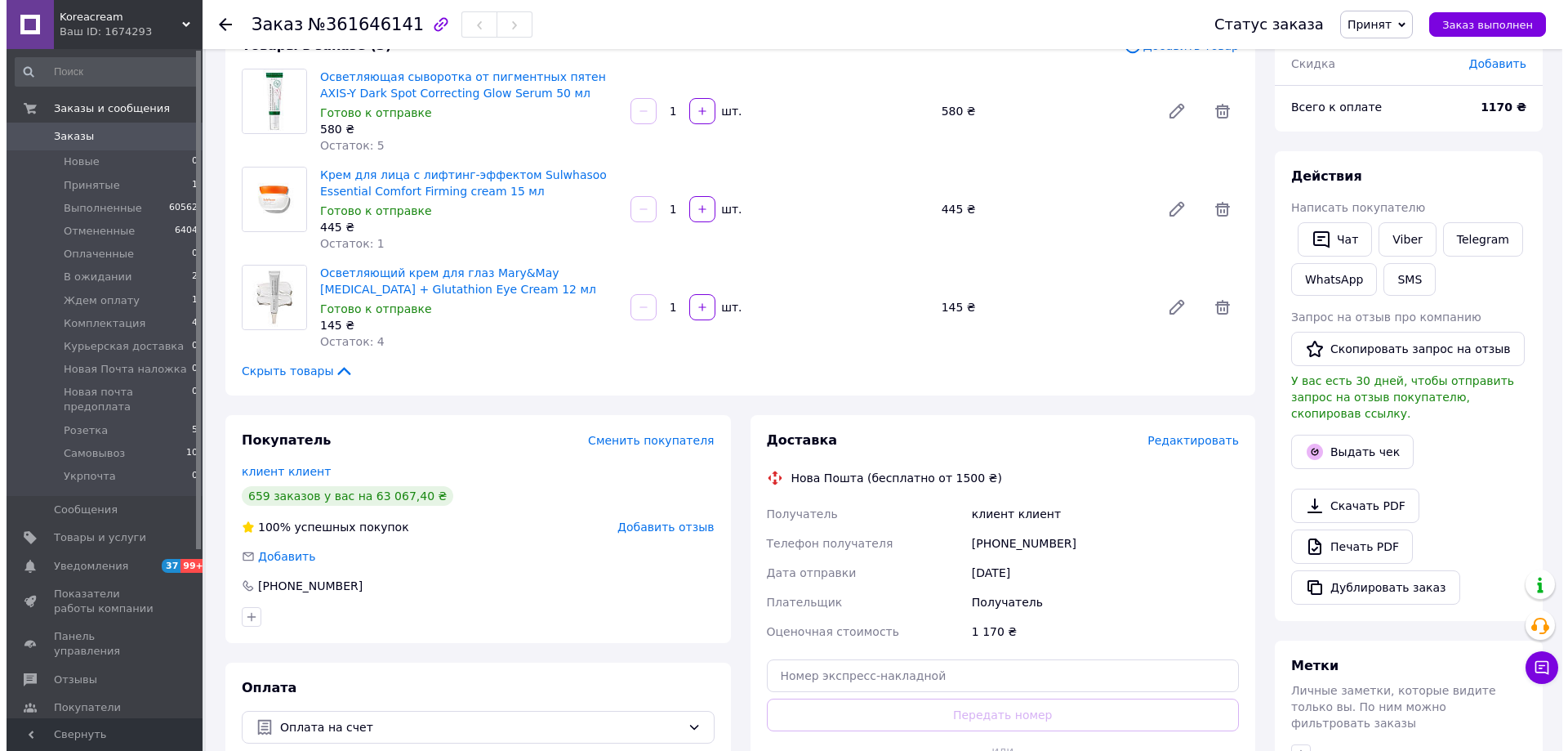
scroll to position [327, 0]
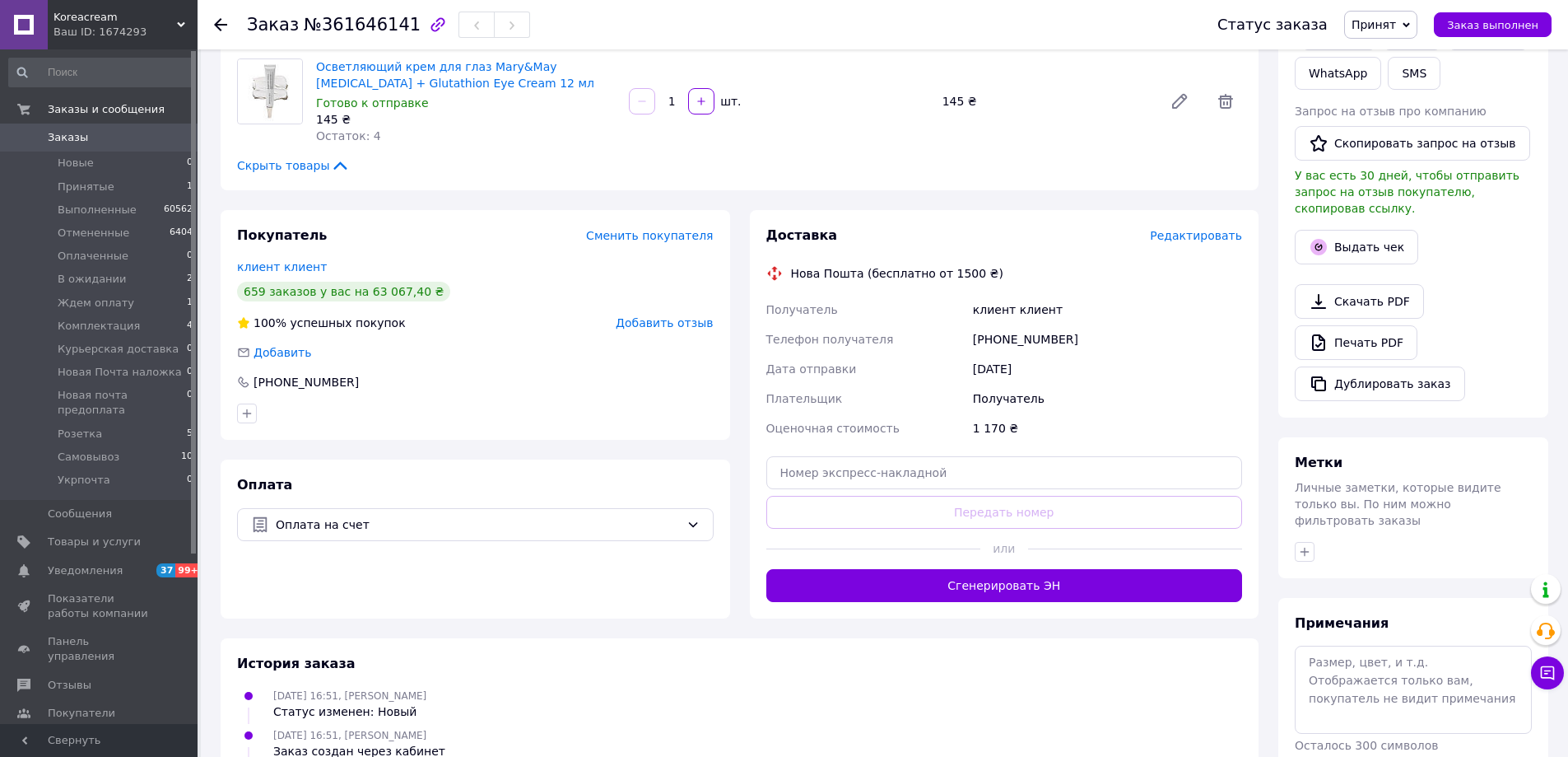
click at [1181, 234] on span "Редактировать" at bounding box center [1195, 236] width 92 height 13
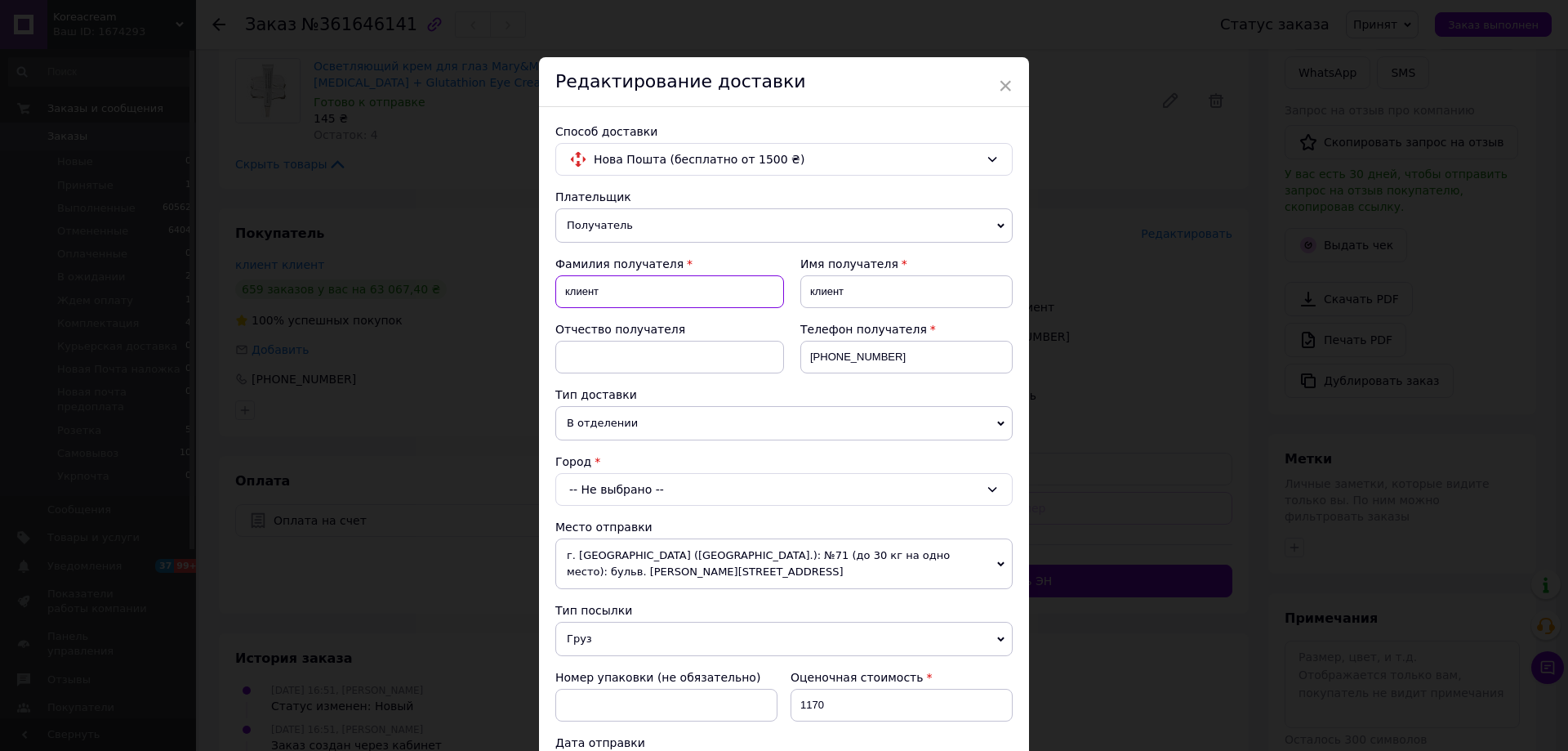
click at [621, 286] on input "клиент" at bounding box center [669, 292] width 228 height 32
click at [615, 285] on input "клиент" at bounding box center [669, 292] width 228 height 32
paste input "елюк"
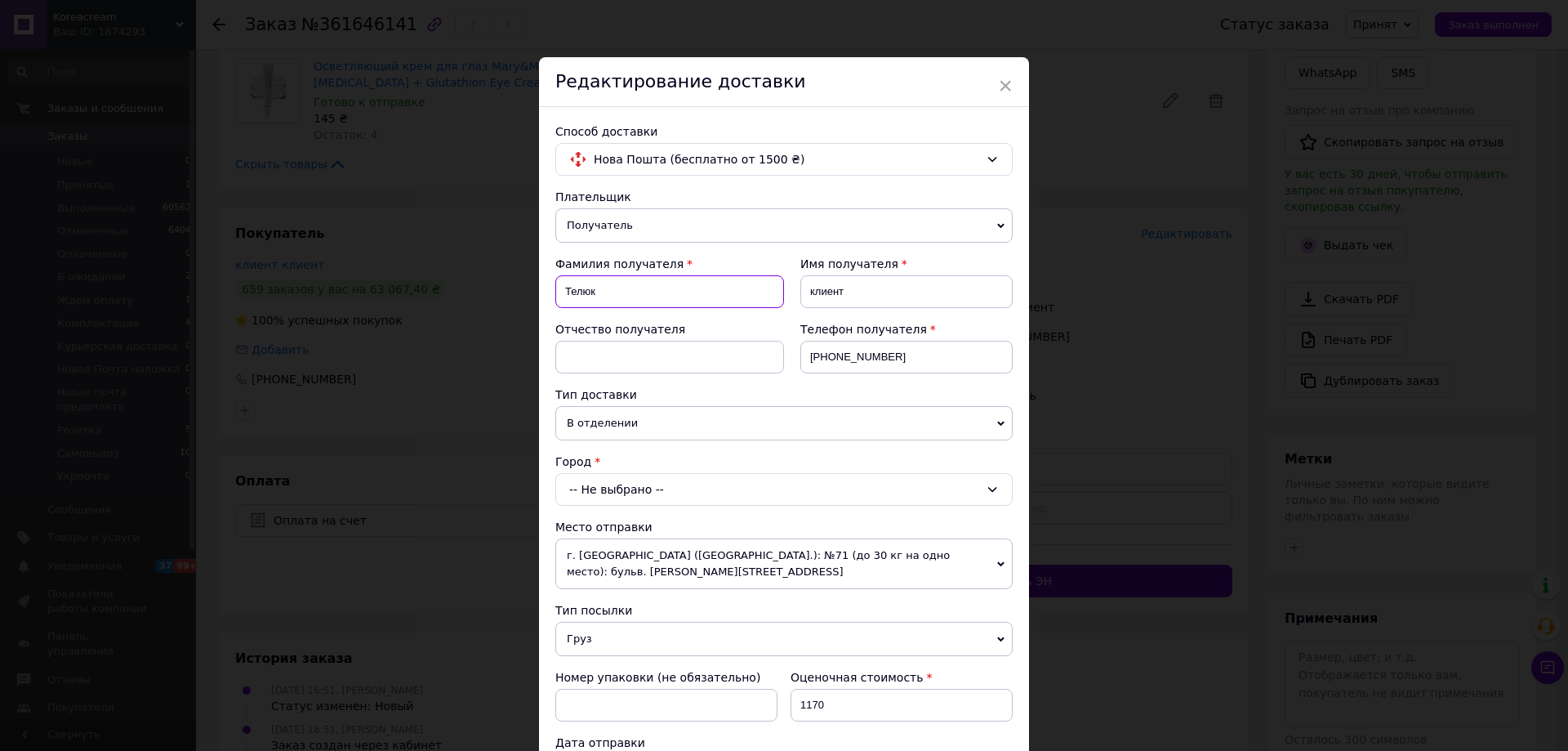
type input "Телюк"
click at [800, 285] on input "клиент" at bounding box center [906, 292] width 212 height 32
paste input "арина"
type input "Марина"
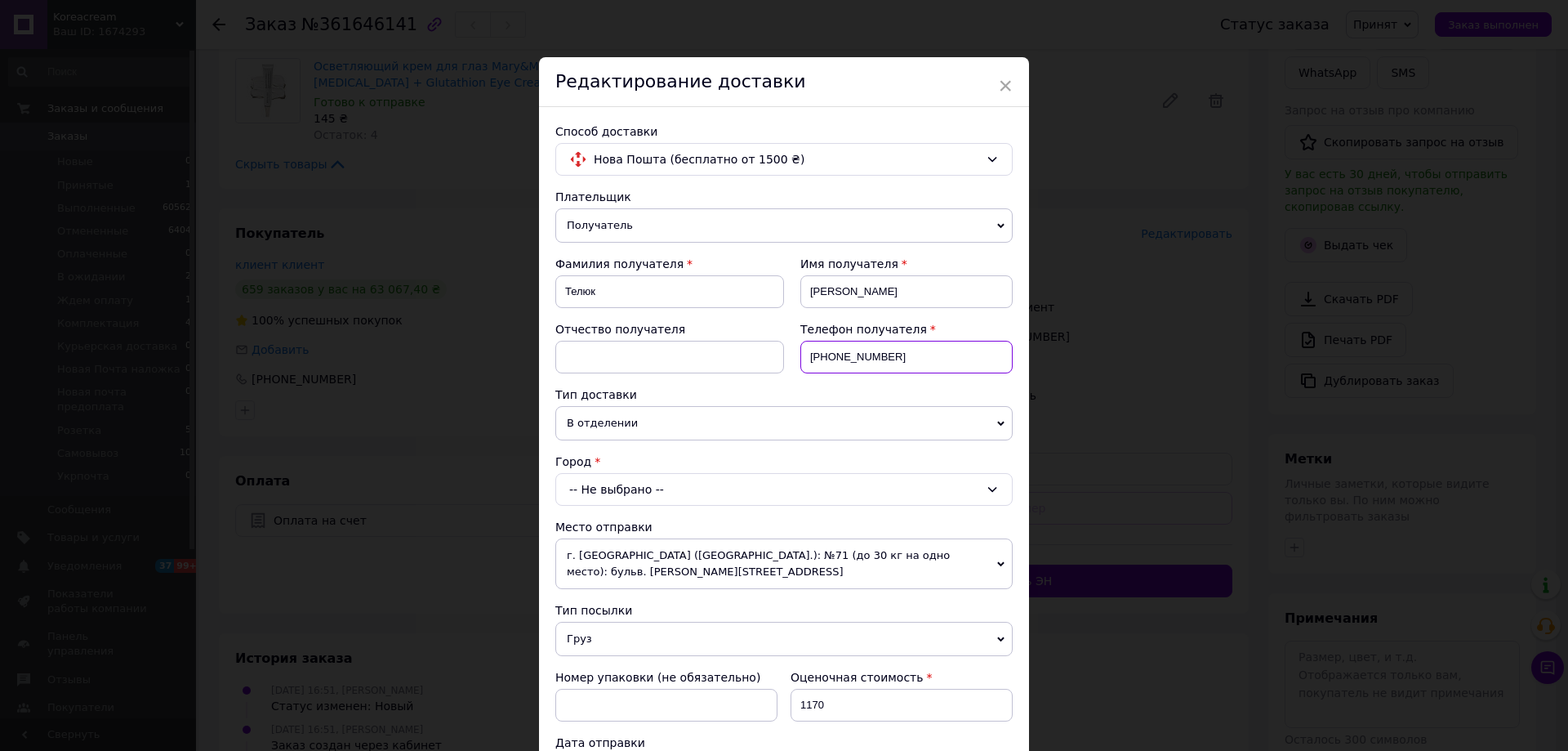
drag, startPoint x: 827, startPoint y: 359, endPoint x: 970, endPoint y: 359, distance: 143.0
click at [970, 359] on input "[PHONE_NUMBER]" at bounding box center [906, 357] width 212 height 32
paste input "8068848912"
click at [828, 357] on input "+3880688489128" at bounding box center [906, 357] width 212 height 32
type input "[PHONE_NUMBER]"
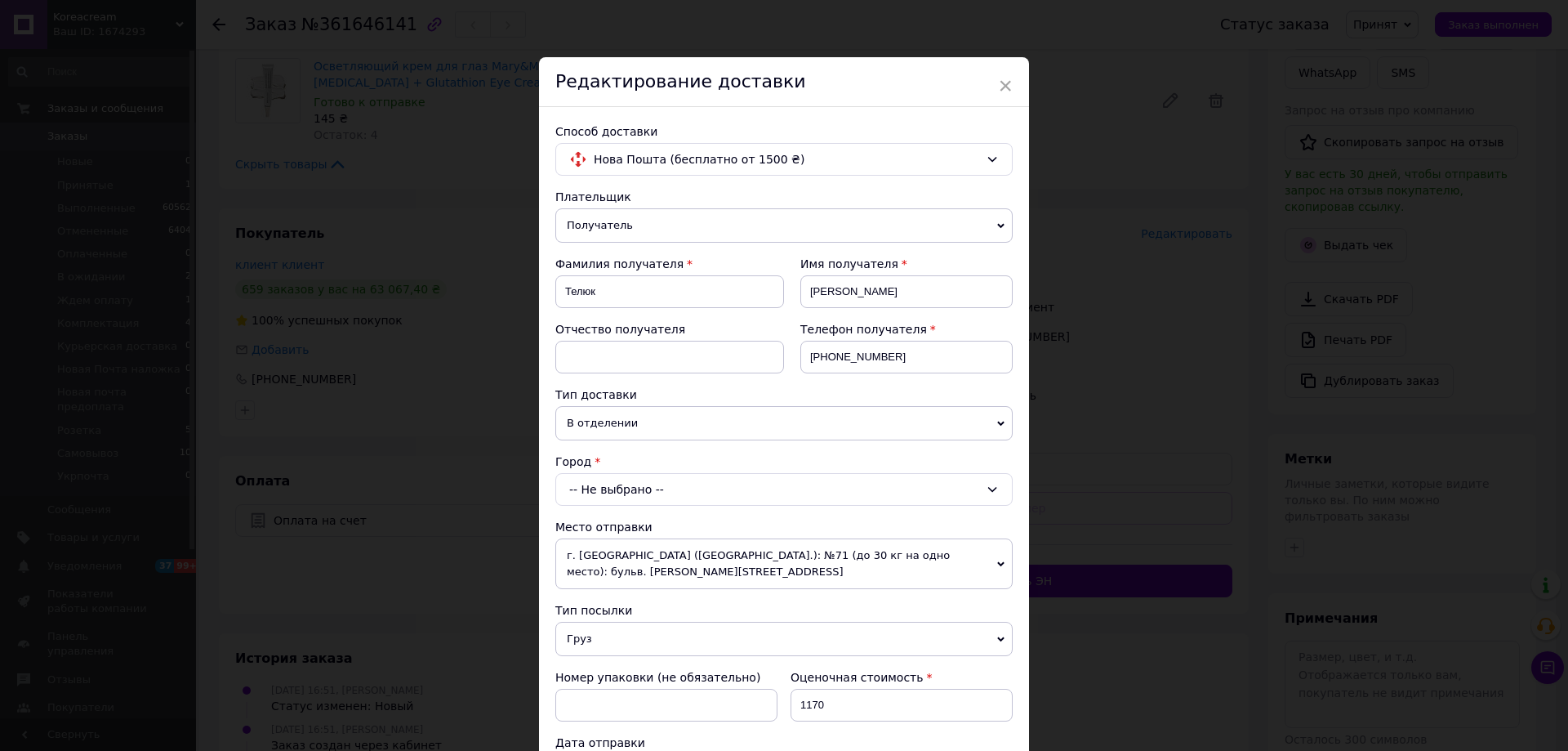
click at [826, 408] on span "В отделении" at bounding box center [783, 423] width 457 height 34
click at [765, 407] on span "В отделении" at bounding box center [783, 423] width 457 height 34
click at [626, 491] on div "-- Не выбрано --" at bounding box center [783, 489] width 457 height 32
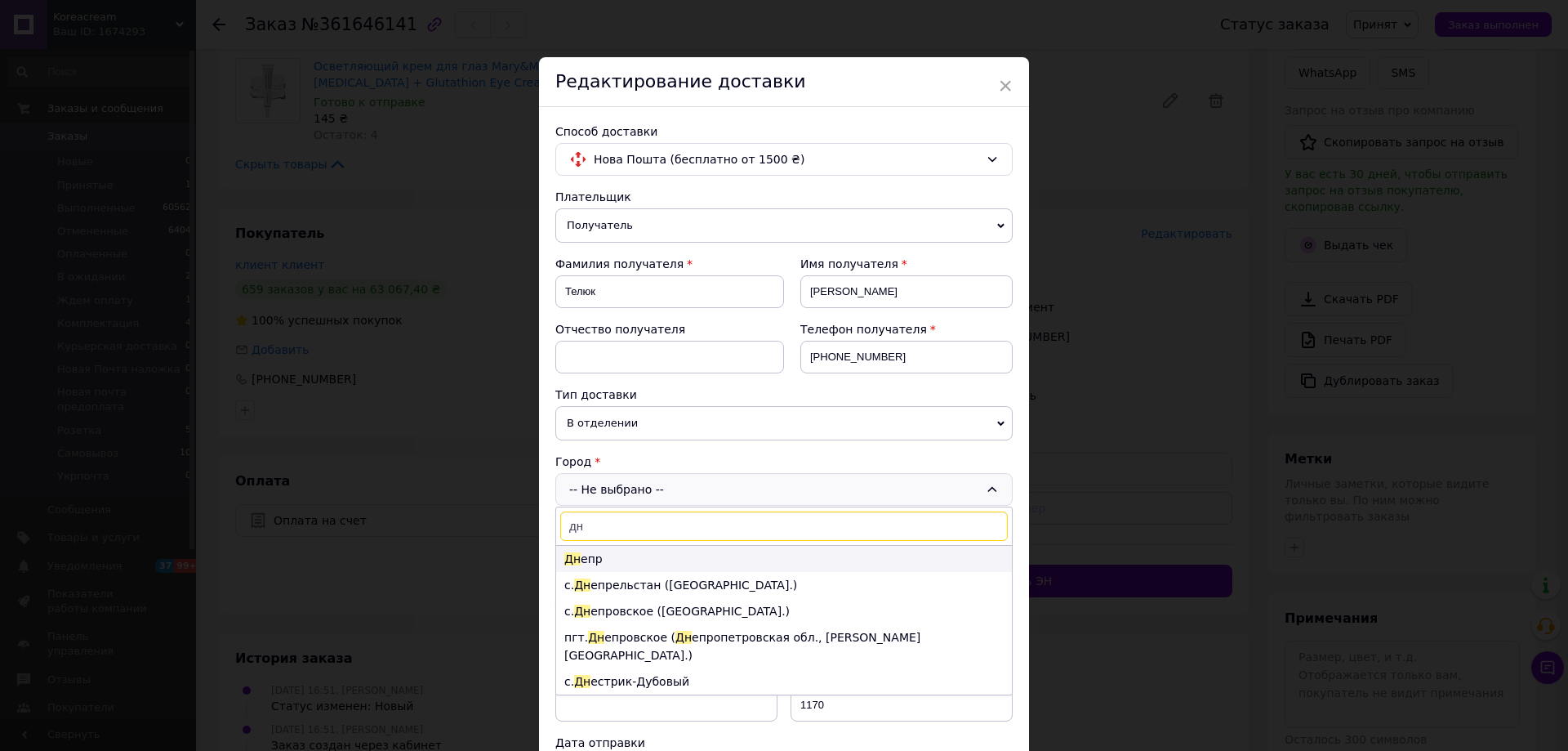
type input "дн"
click at [602, 560] on li "Дн епр" at bounding box center [783, 559] width 456 height 26
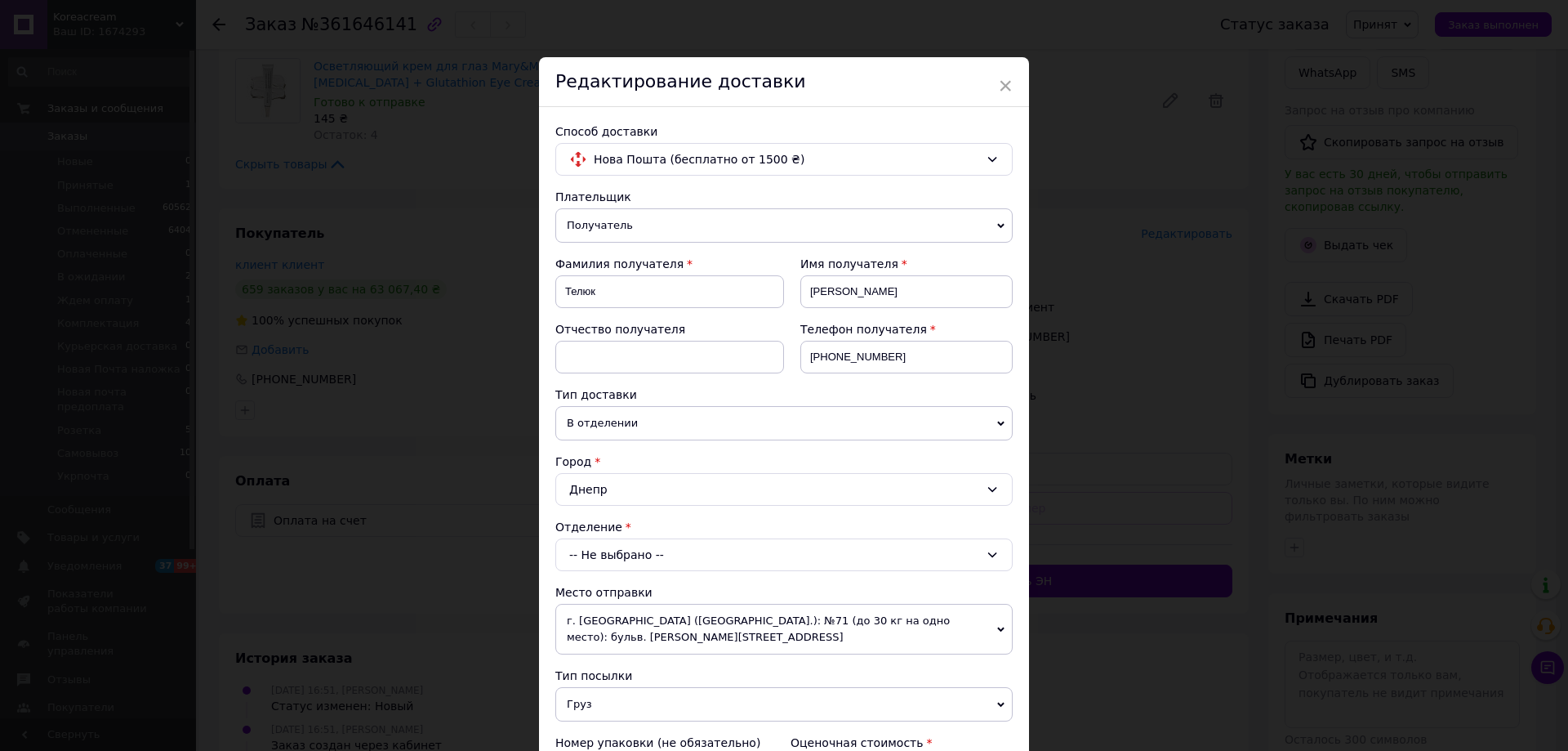
click at [664, 555] on div "-- Не выбрано --" at bounding box center [783, 554] width 457 height 32
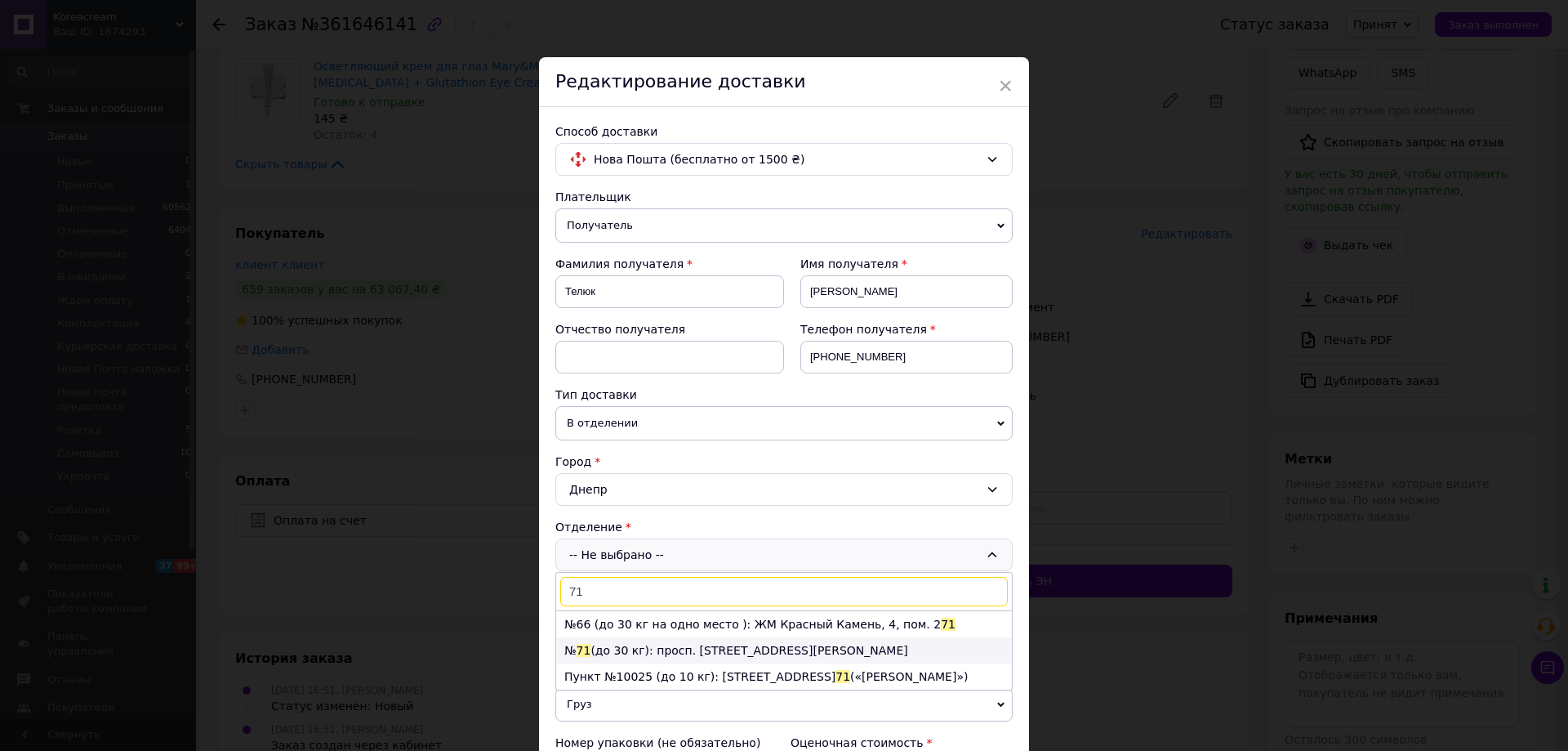
type input "71"
click at [577, 645] on span "71" at bounding box center [584, 650] width 14 height 13
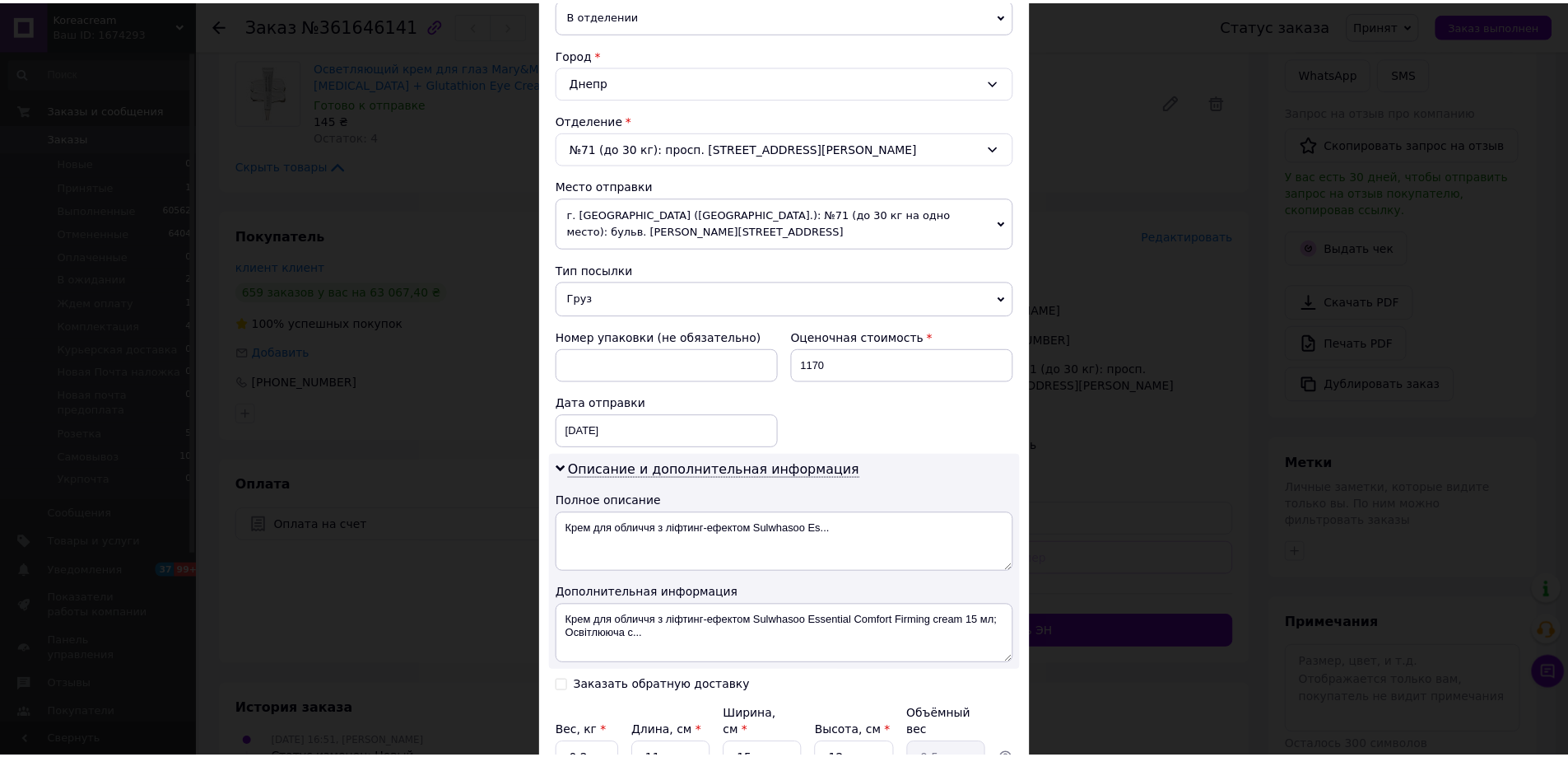
scroll to position [551, 0]
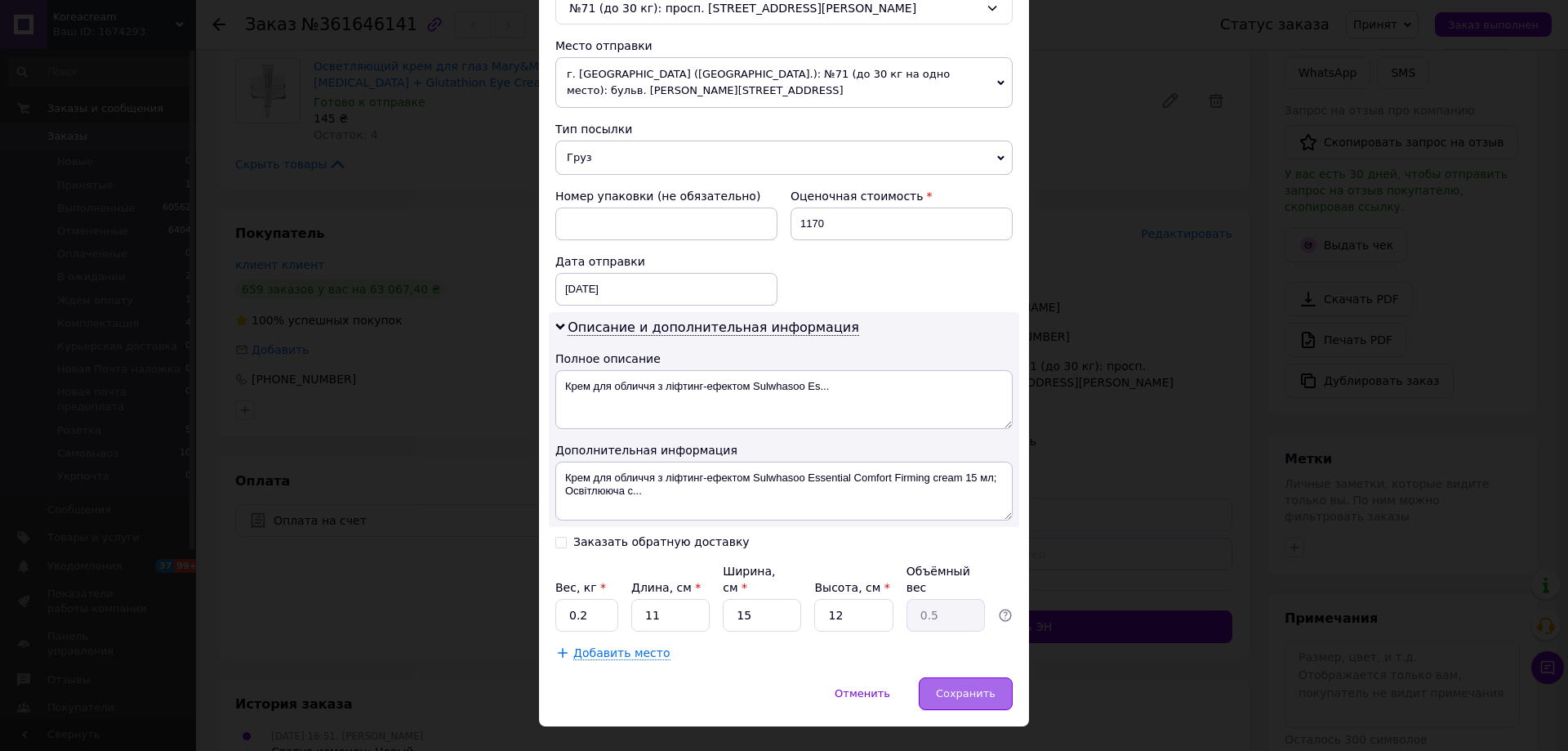
click at [963, 687] on span "Сохранить" at bounding box center [965, 693] width 60 height 13
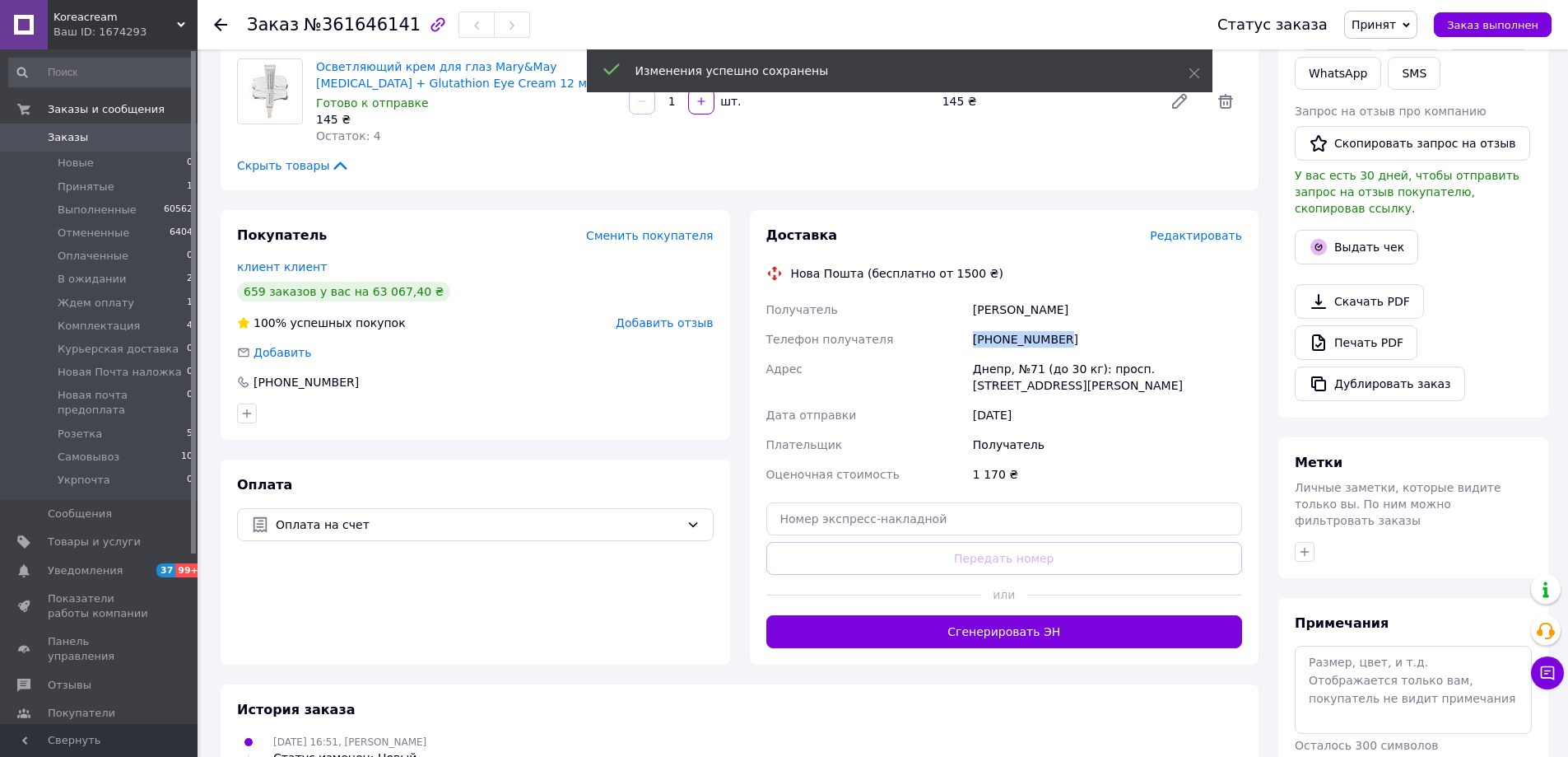
copy div "Телефон получателя +380688489128"
drag, startPoint x: 1069, startPoint y: 342, endPoint x: 509, endPoint y: 446, distance: 569.6
click at [926, 343] on div "Получатель Телюк Марина Телефон получателя +380688489128 Адрес Днепр, №71 (до 3…" at bounding box center [1004, 392] width 483 height 195
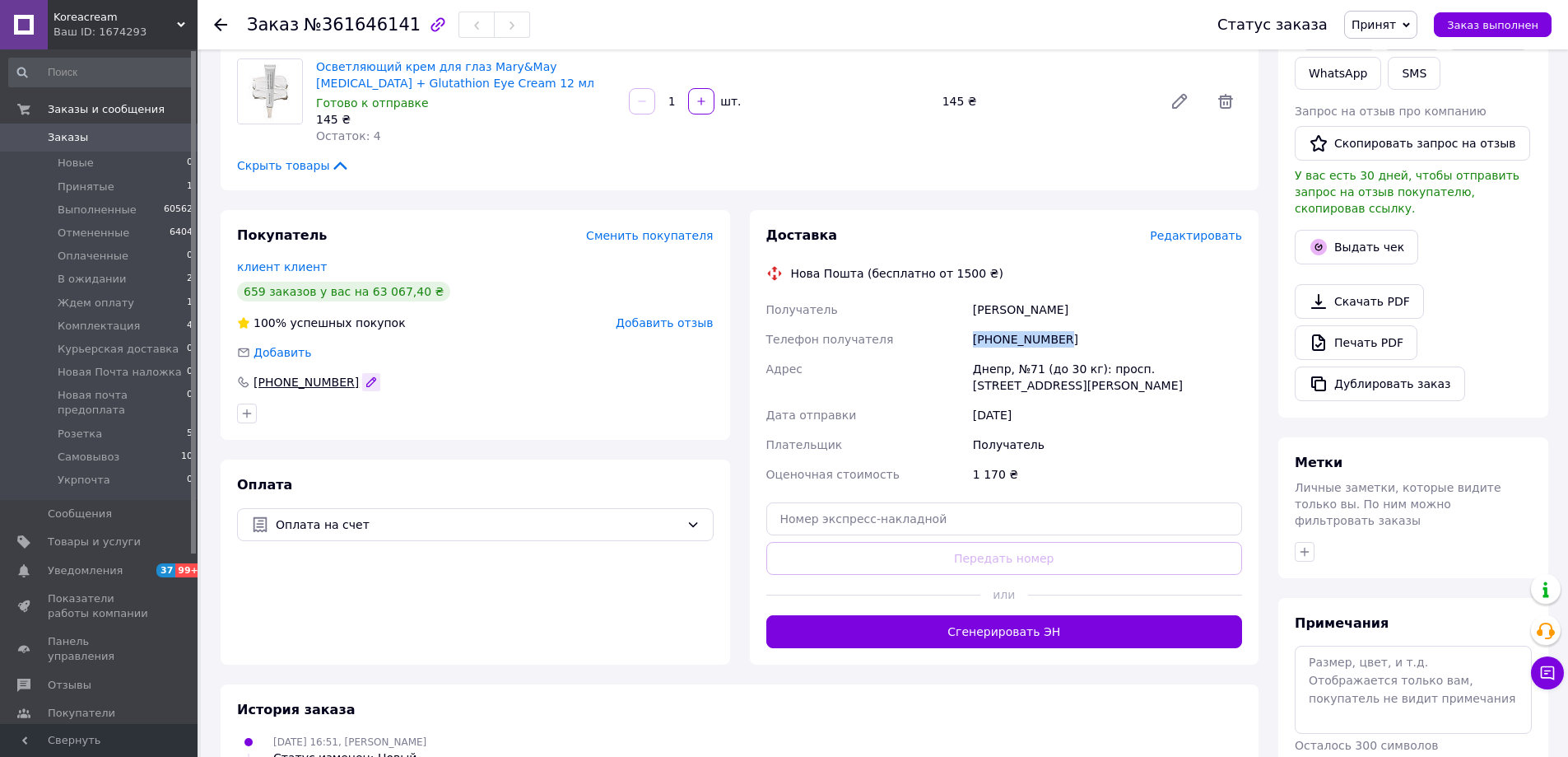
click at [365, 378] on icon "button" at bounding box center [371, 382] width 13 height 13
click at [347, 378] on input "[PHONE_NUMBER]" at bounding box center [476, 381] width 477 height 26
type input "[PHONE_NUMBER]"
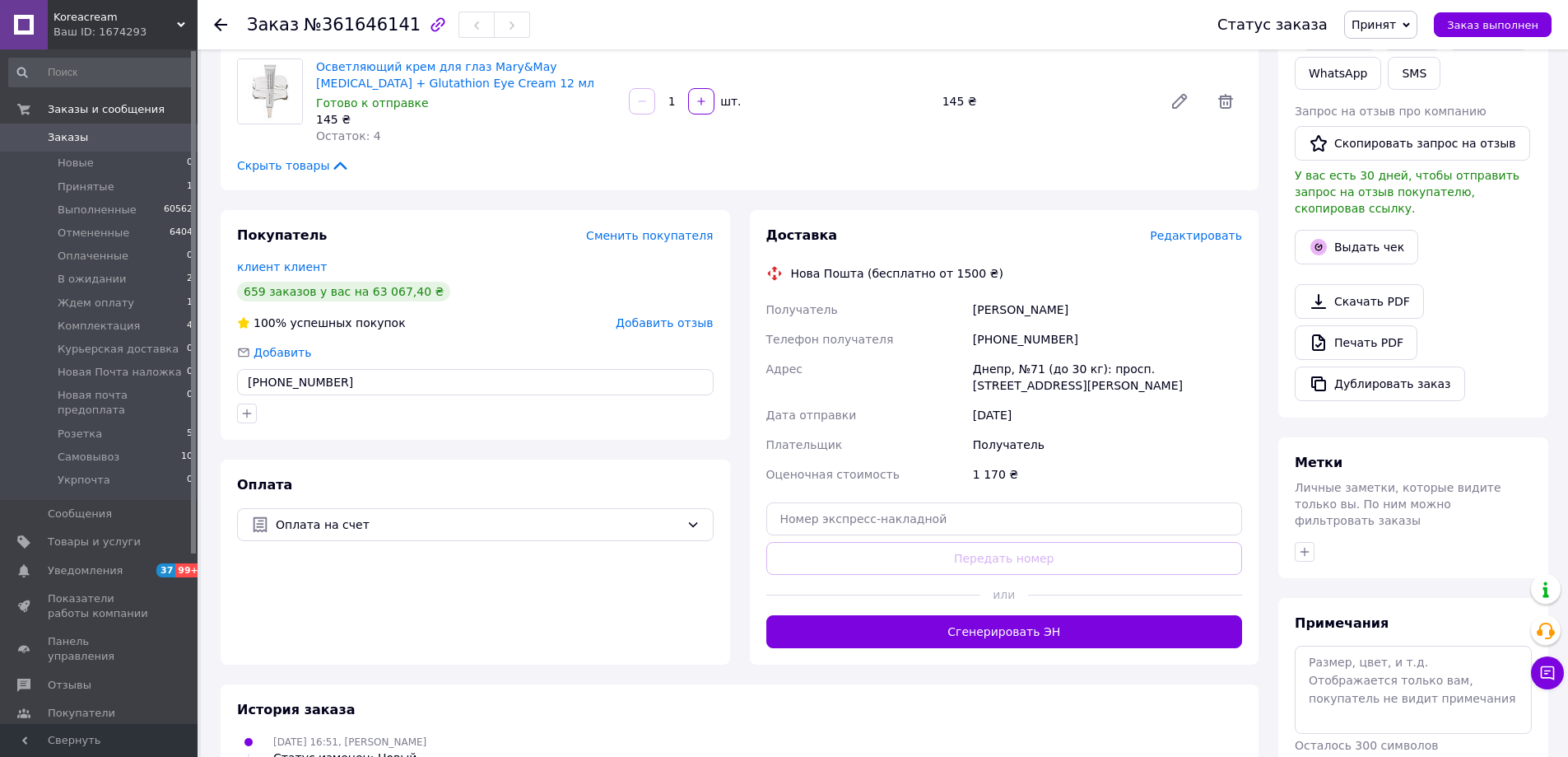
click at [374, 436] on div "Покупатель Сменить покупателя клиент клиент 659 заказов у вас на 63 067,40 ₴ 10…" at bounding box center [476, 325] width 509 height 230
click at [1041, 334] on div "[PHONE_NUMBER]" at bounding box center [1107, 339] width 276 height 30
copy div "[PHONE_NUMBER]"
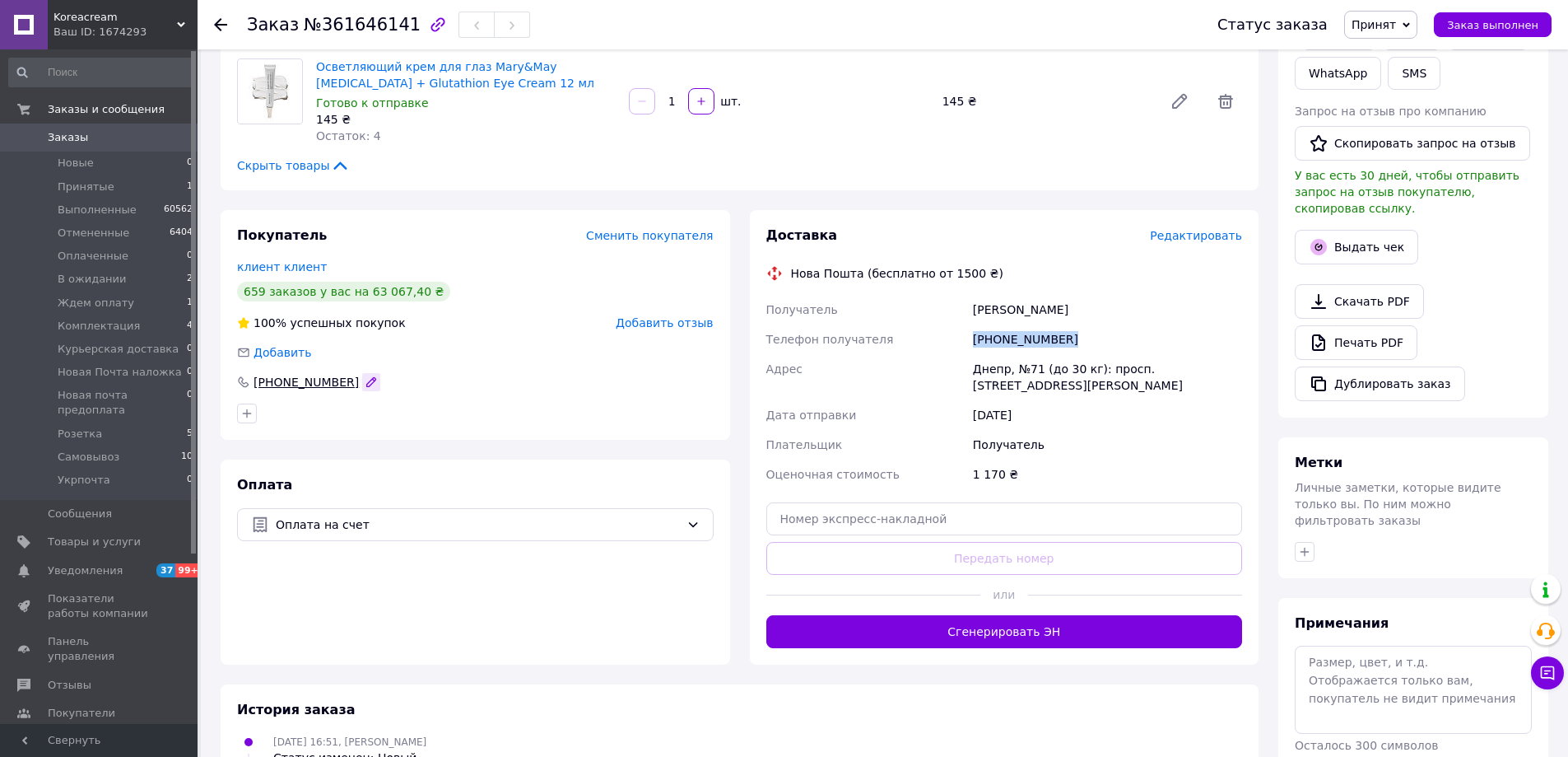
click at [365, 378] on icon "button" at bounding box center [371, 382] width 13 height 13
click at [347, 378] on input "[PHONE_NUMBER]" at bounding box center [476, 381] width 477 height 26
type input "[PHONE_NUMBER]"
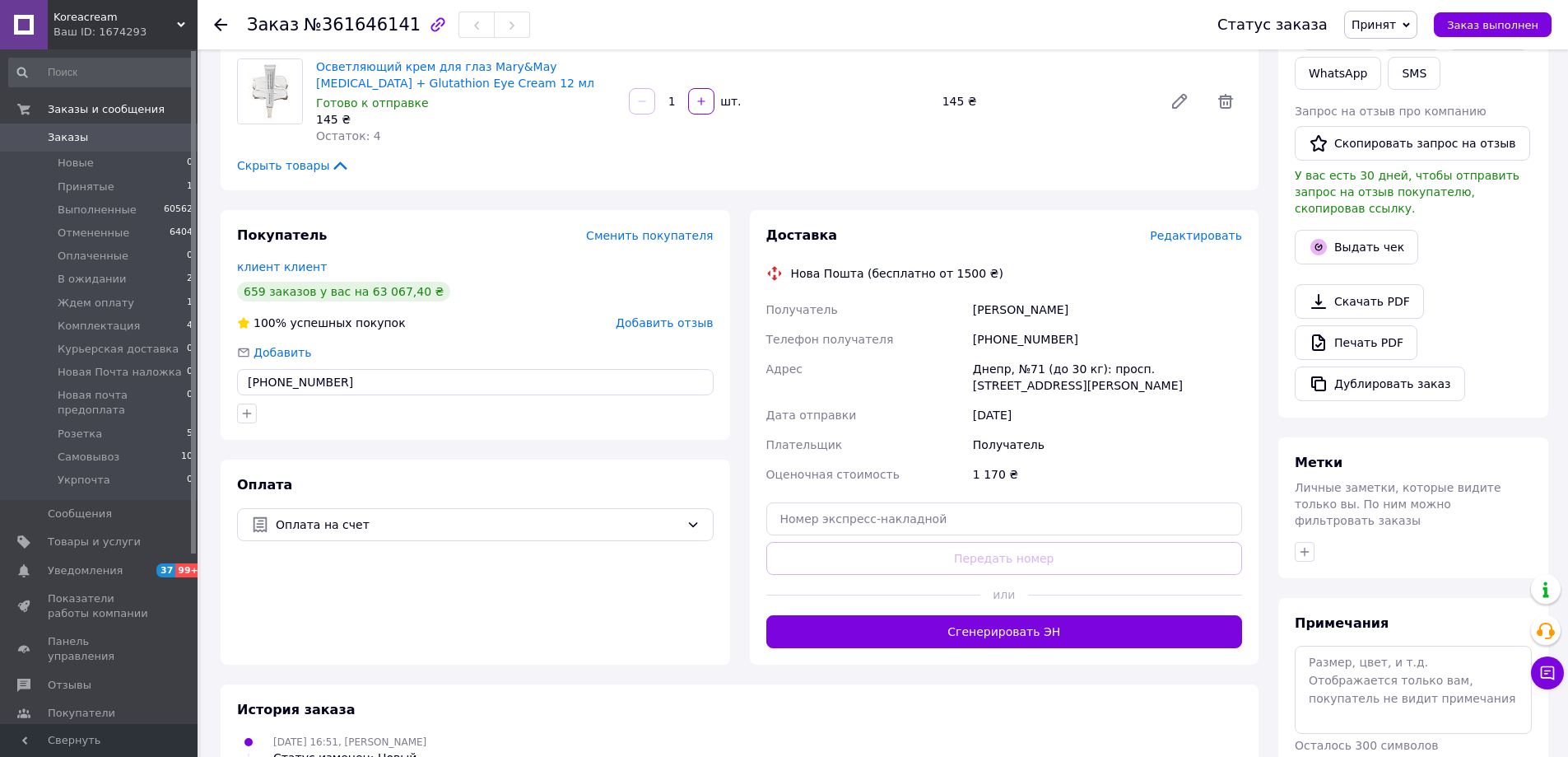
click at [354, 409] on div at bounding box center [475, 413] width 483 height 26
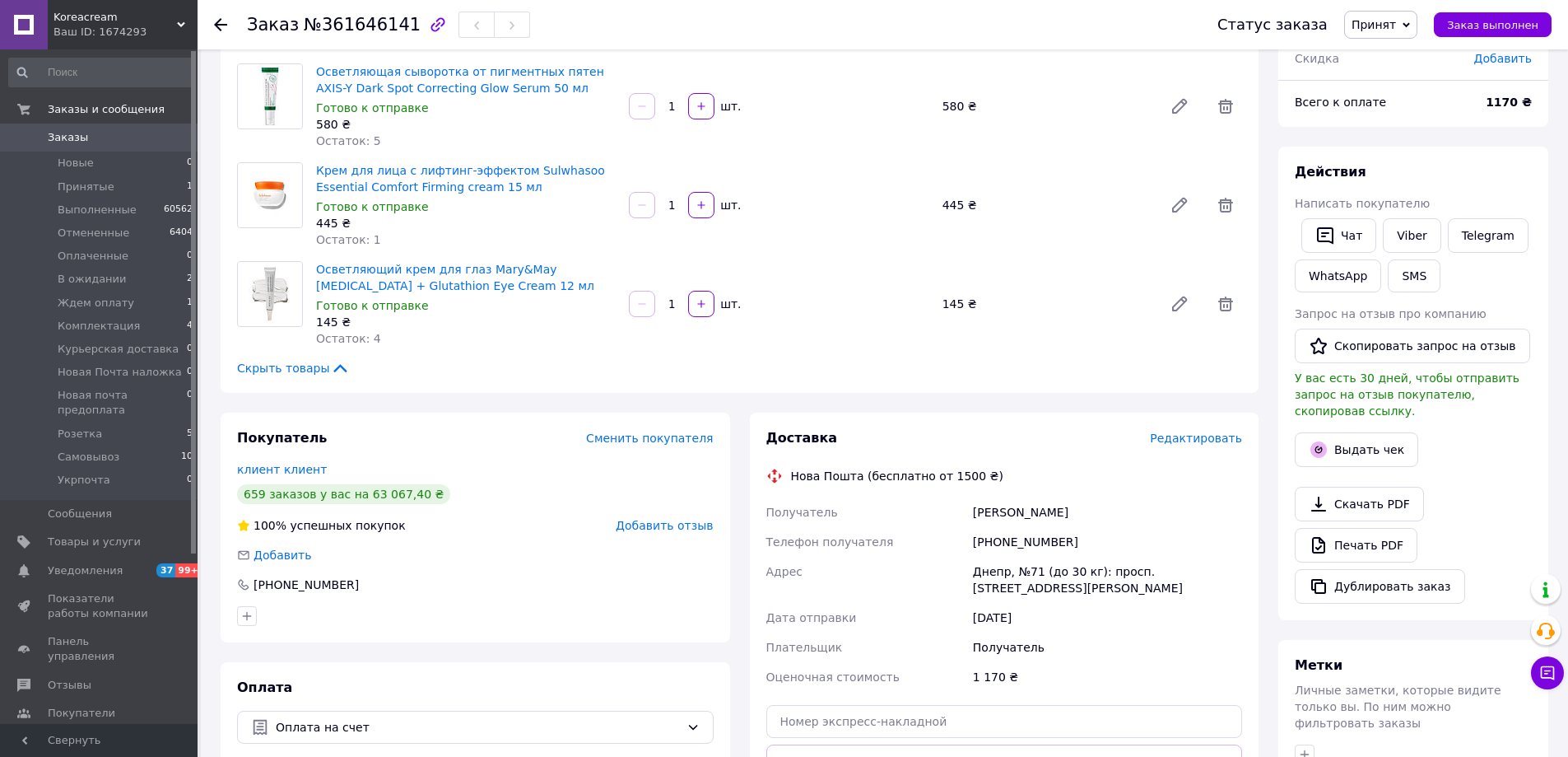
scroll to position [247, 0]
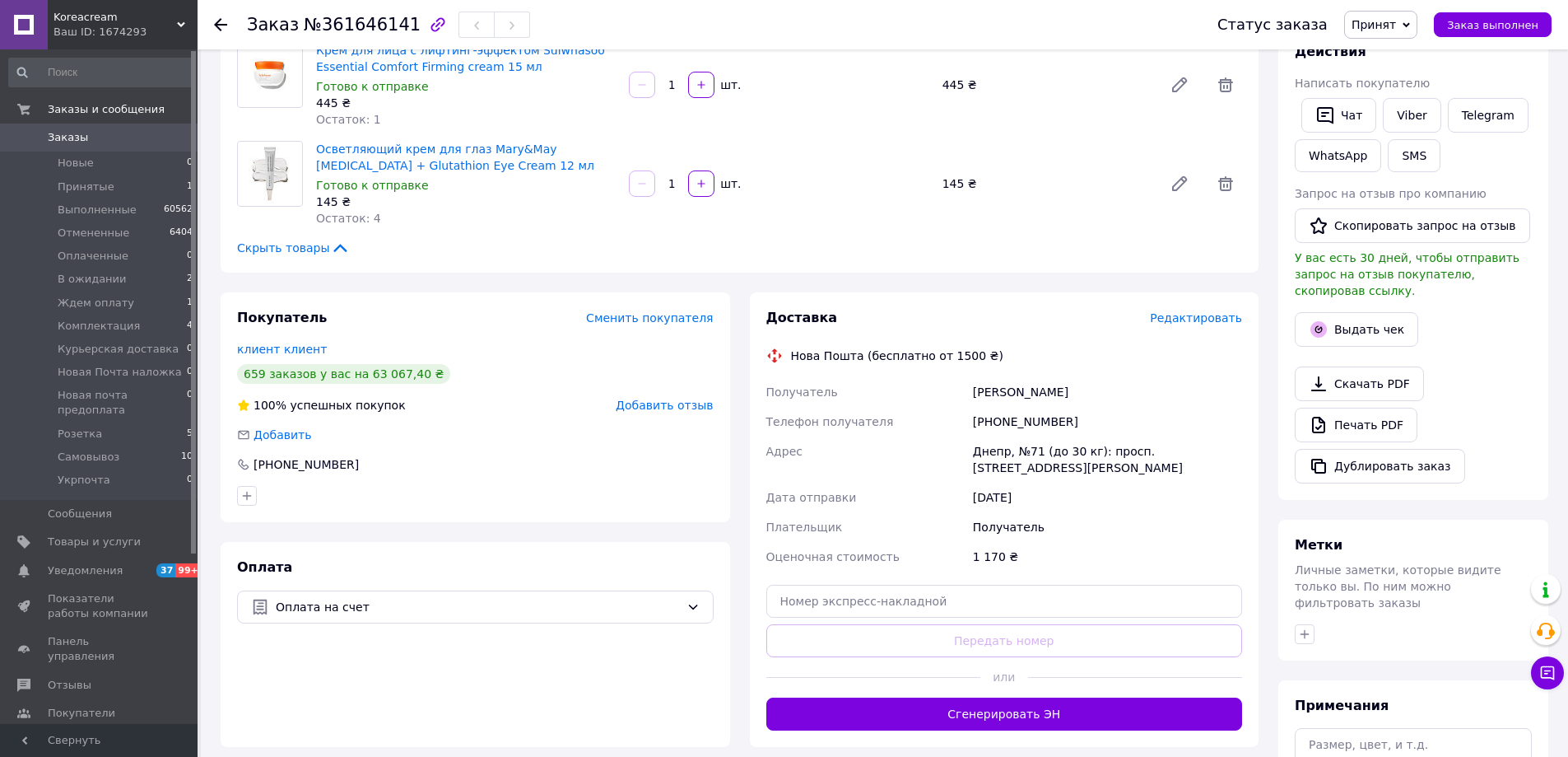
click at [1396, 22] on span "Принят" at bounding box center [1373, 25] width 45 height 13
click at [1399, 157] on li "Ждем оплату" at bounding box center [1423, 156] width 157 height 25
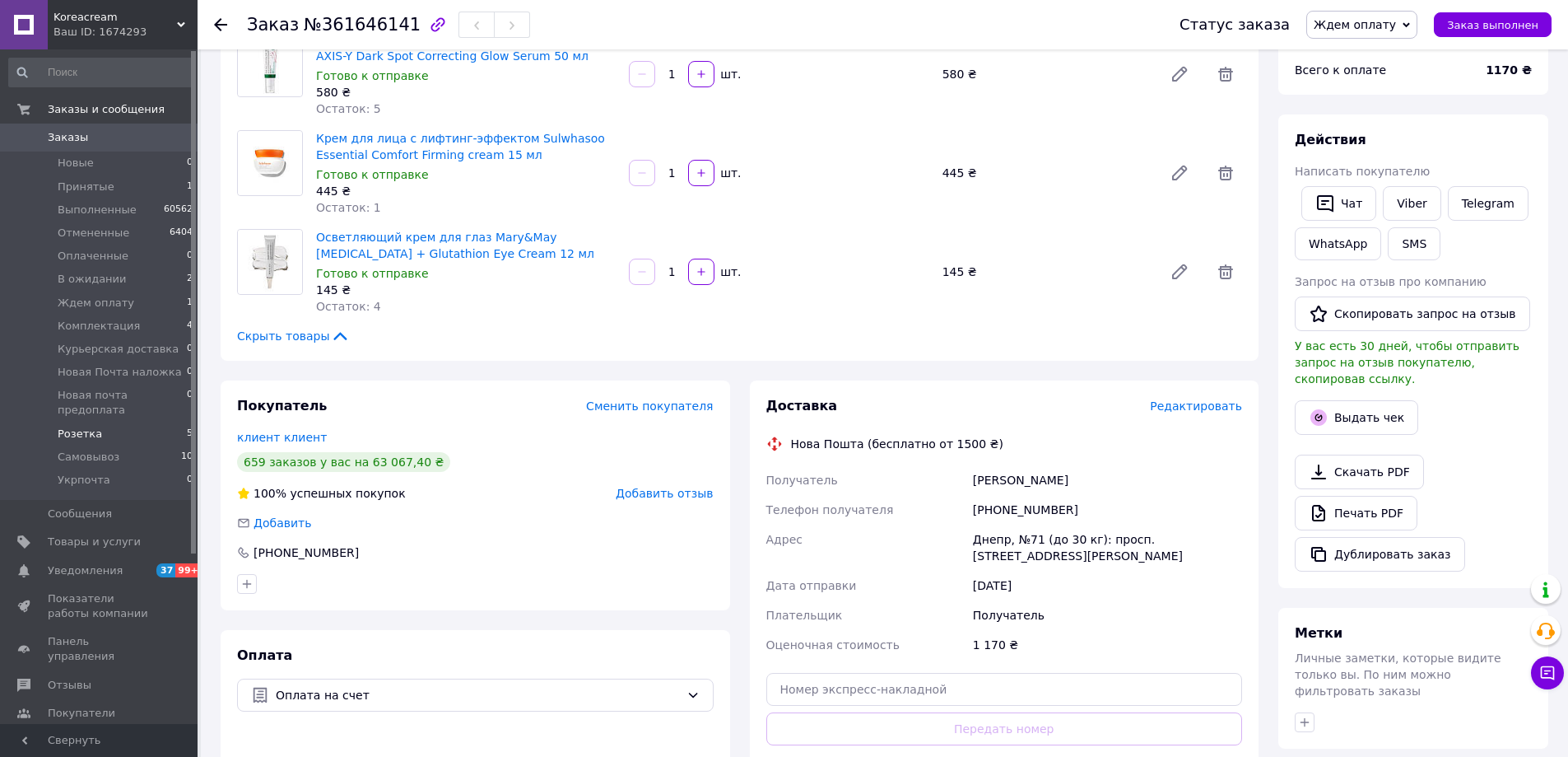
scroll to position [83, 0]
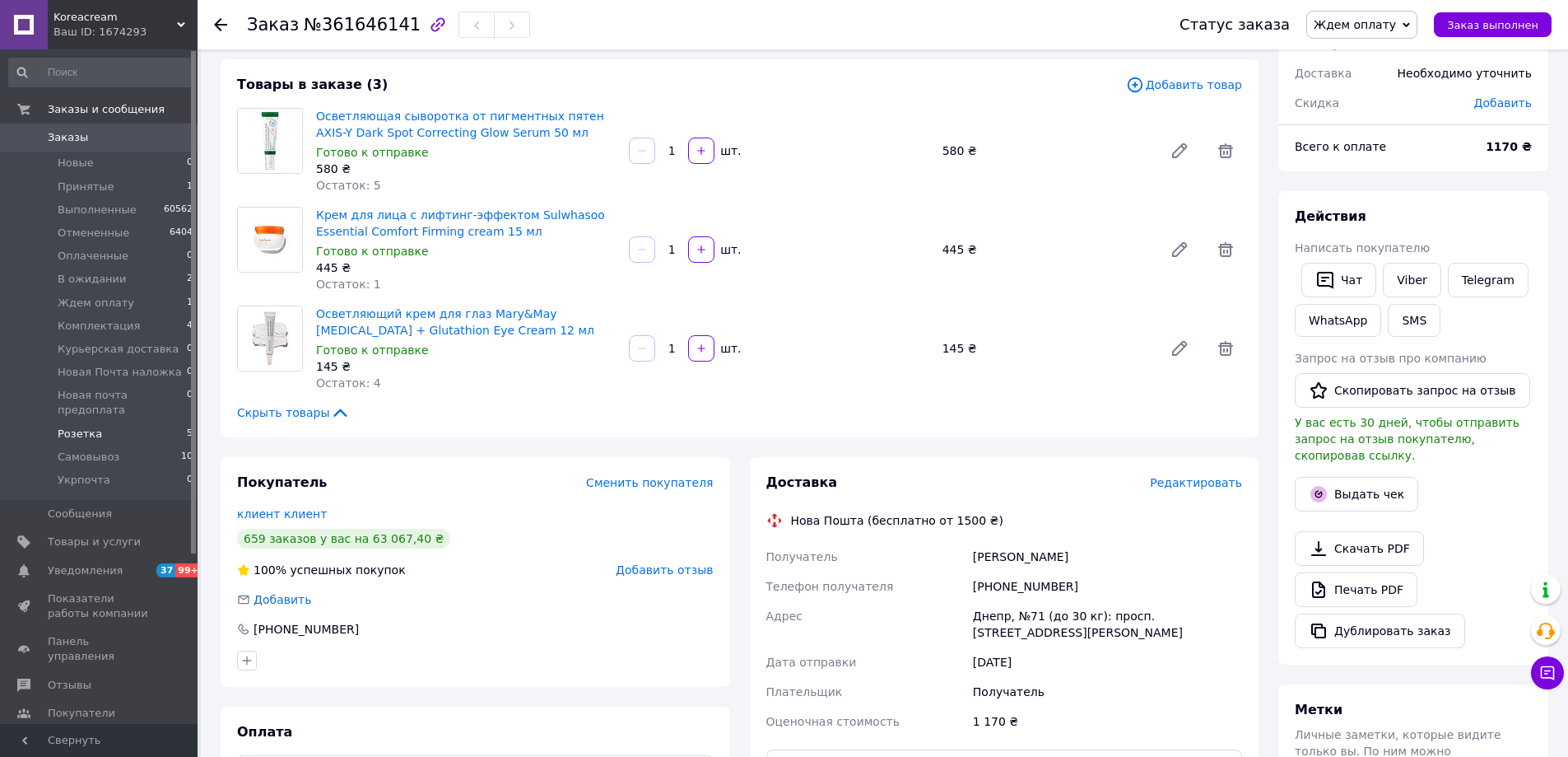
click at [90, 427] on span "Розетка" at bounding box center [79, 434] width 45 height 15
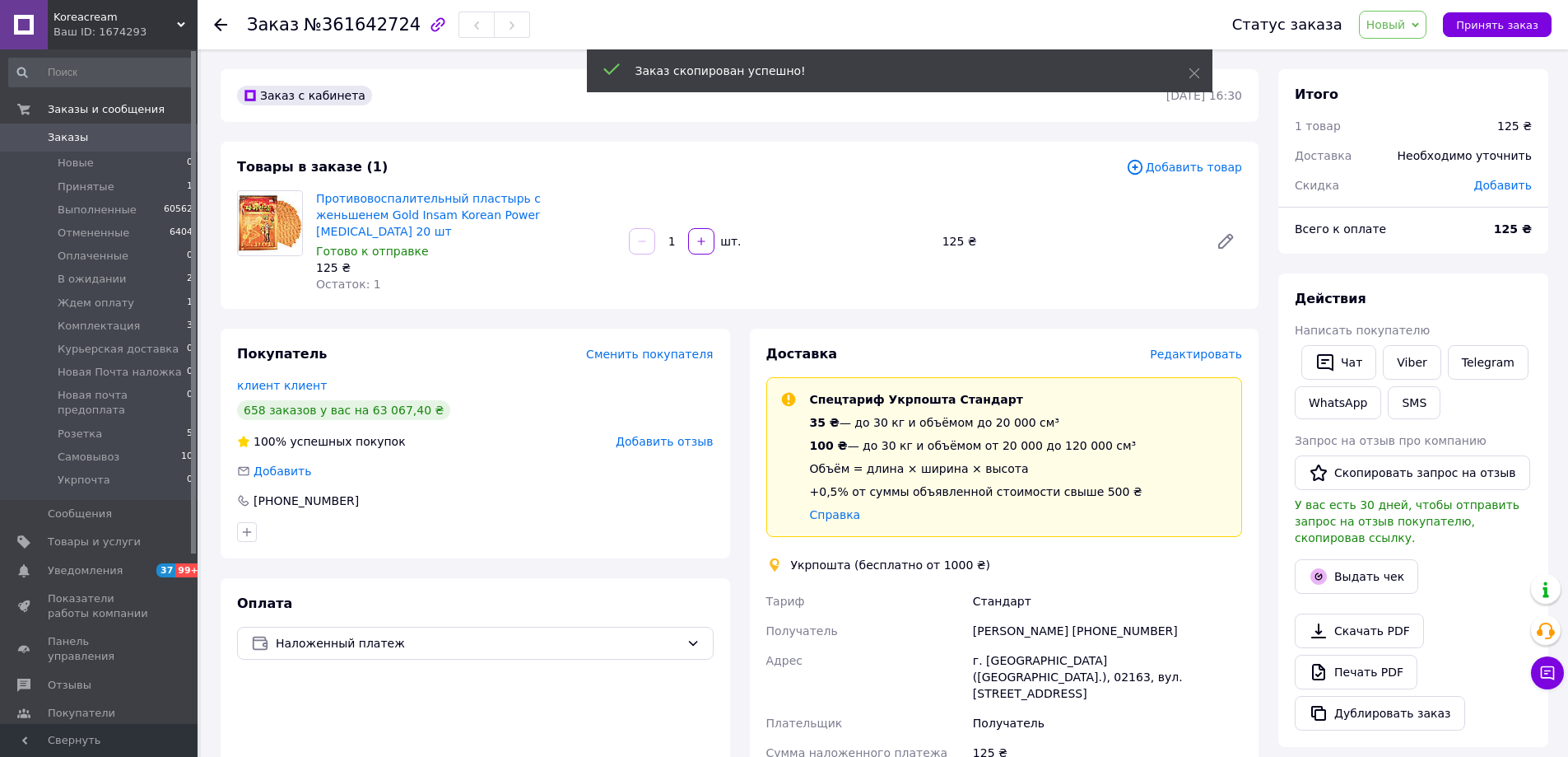
click at [1185, 171] on span "Добавить товар" at bounding box center [1184, 167] width 116 height 18
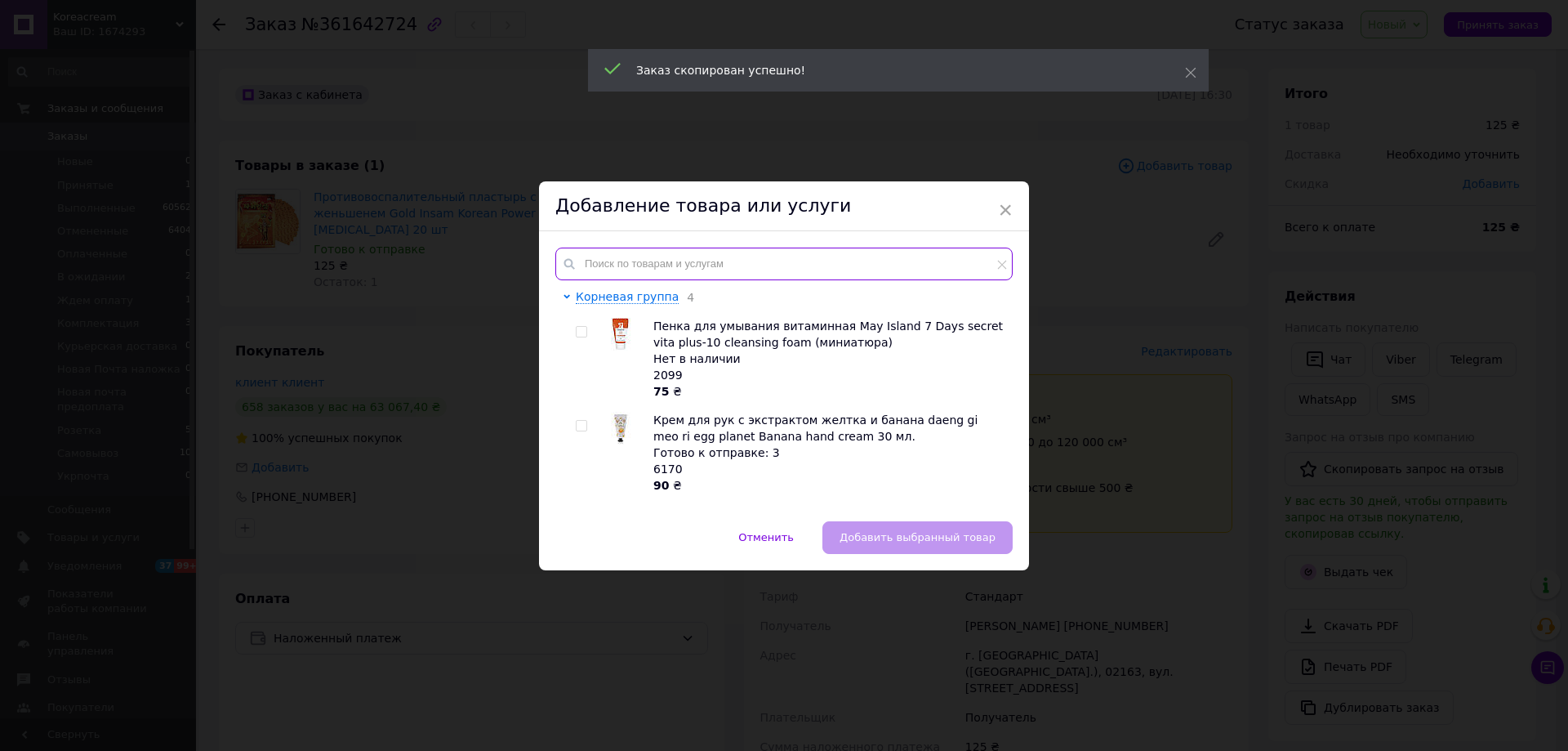
click at [605, 256] on input "text" at bounding box center [783, 264] width 457 height 32
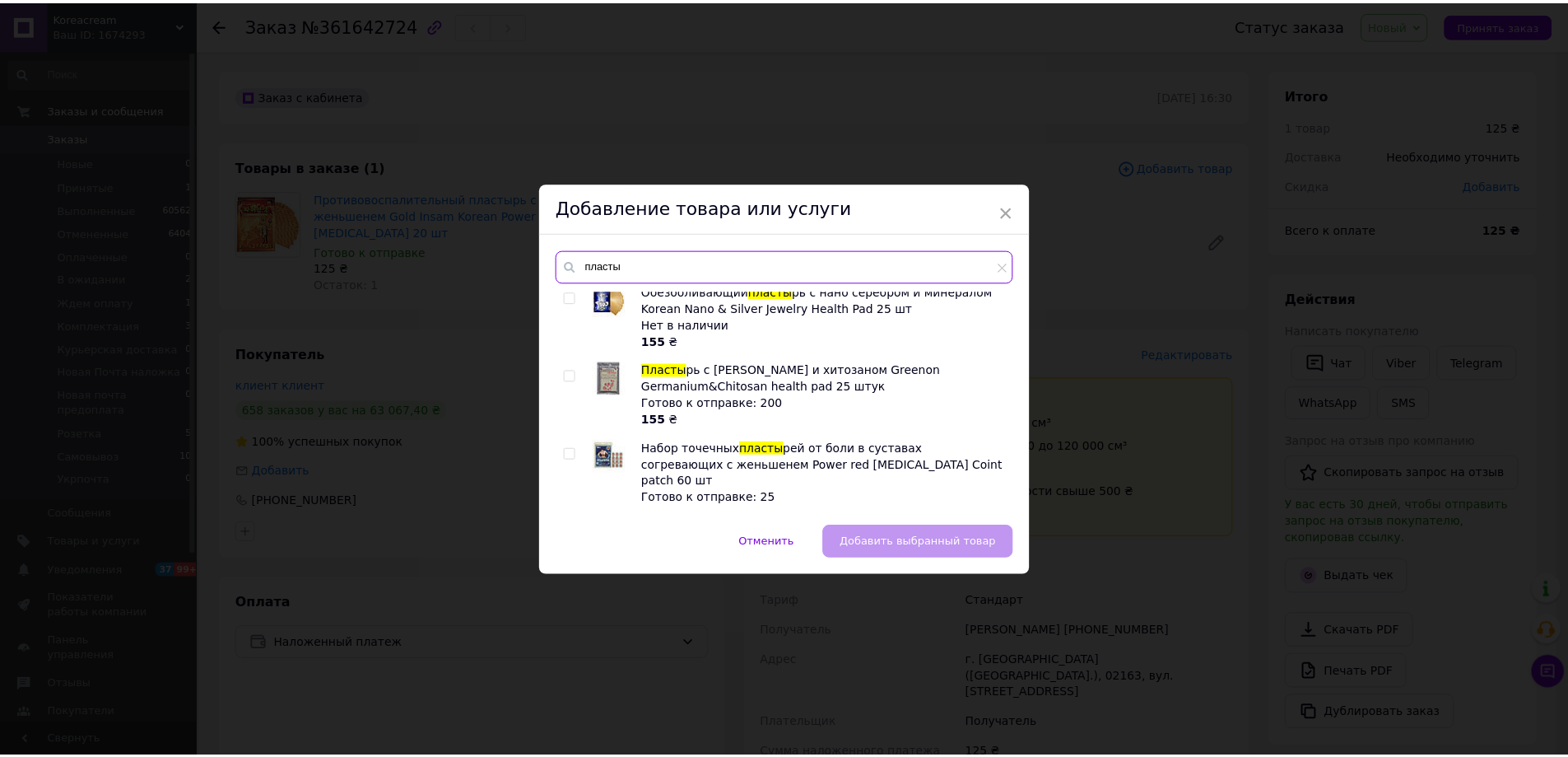
scroll to position [165, 0]
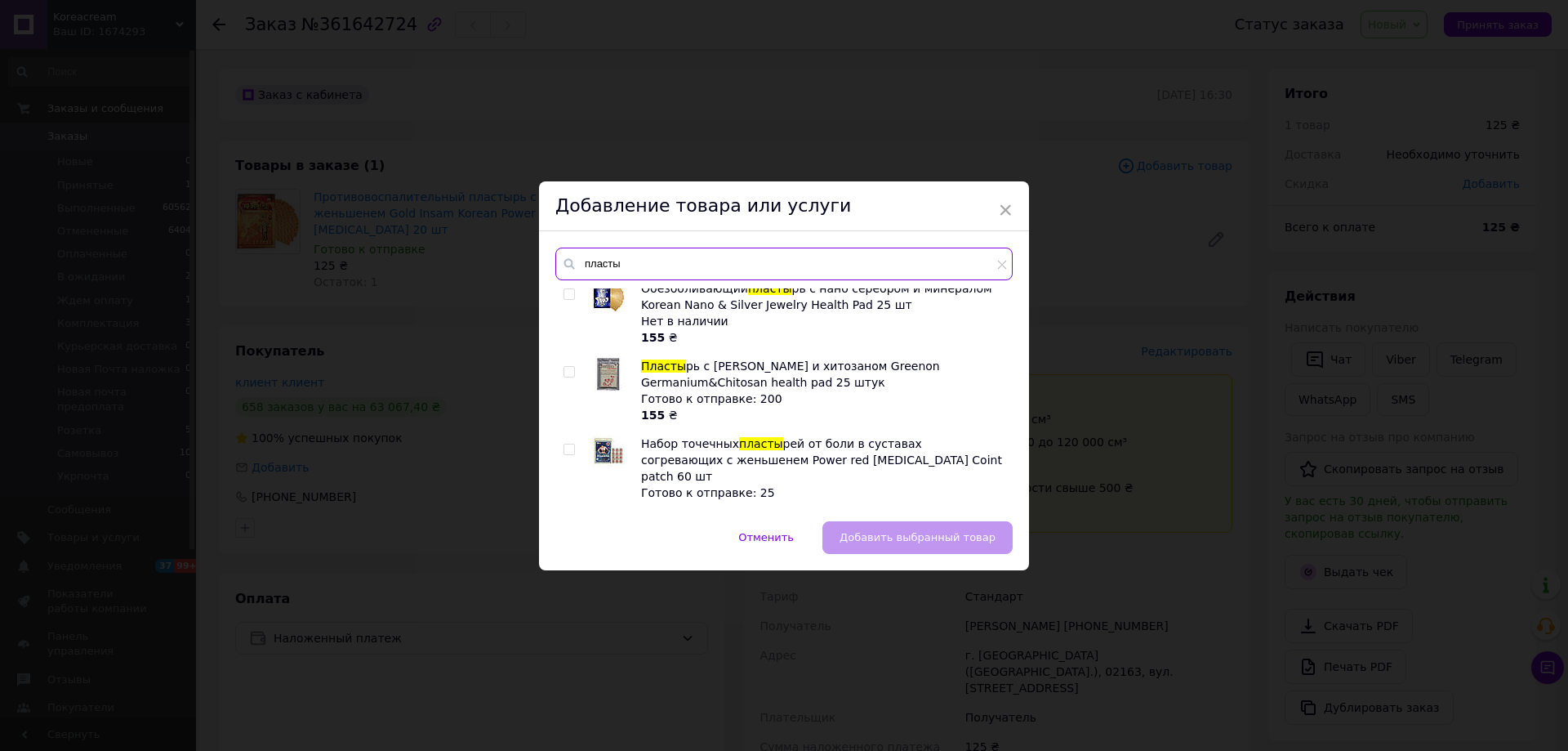
type input "пласты"
click at [566, 375] on input "checkbox" at bounding box center [569, 372] width 11 height 11
checkbox input "true"
click at [908, 543] on span "Добавить выбранный товар" at bounding box center [917, 537] width 156 height 13
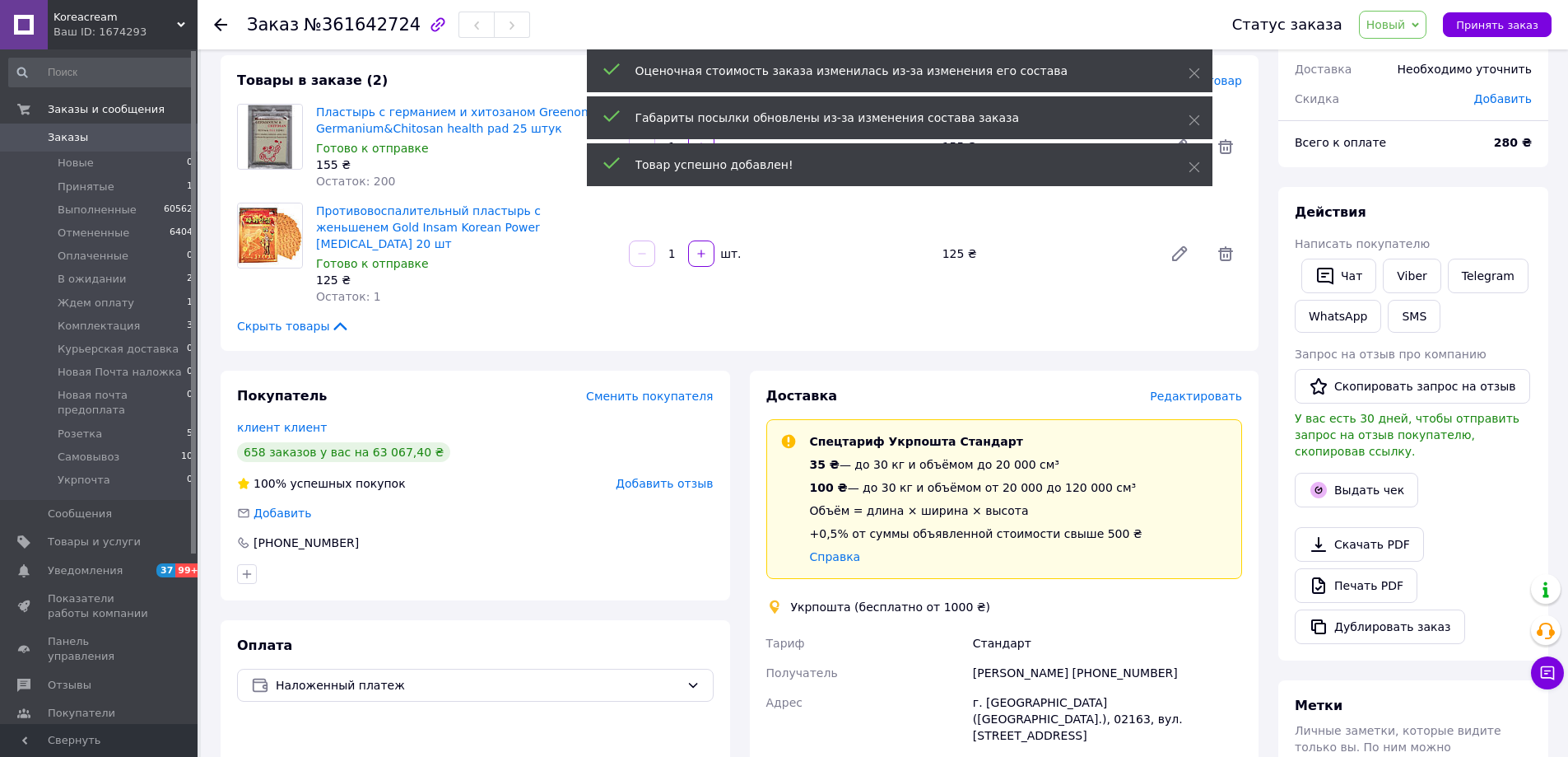
scroll to position [83, 0]
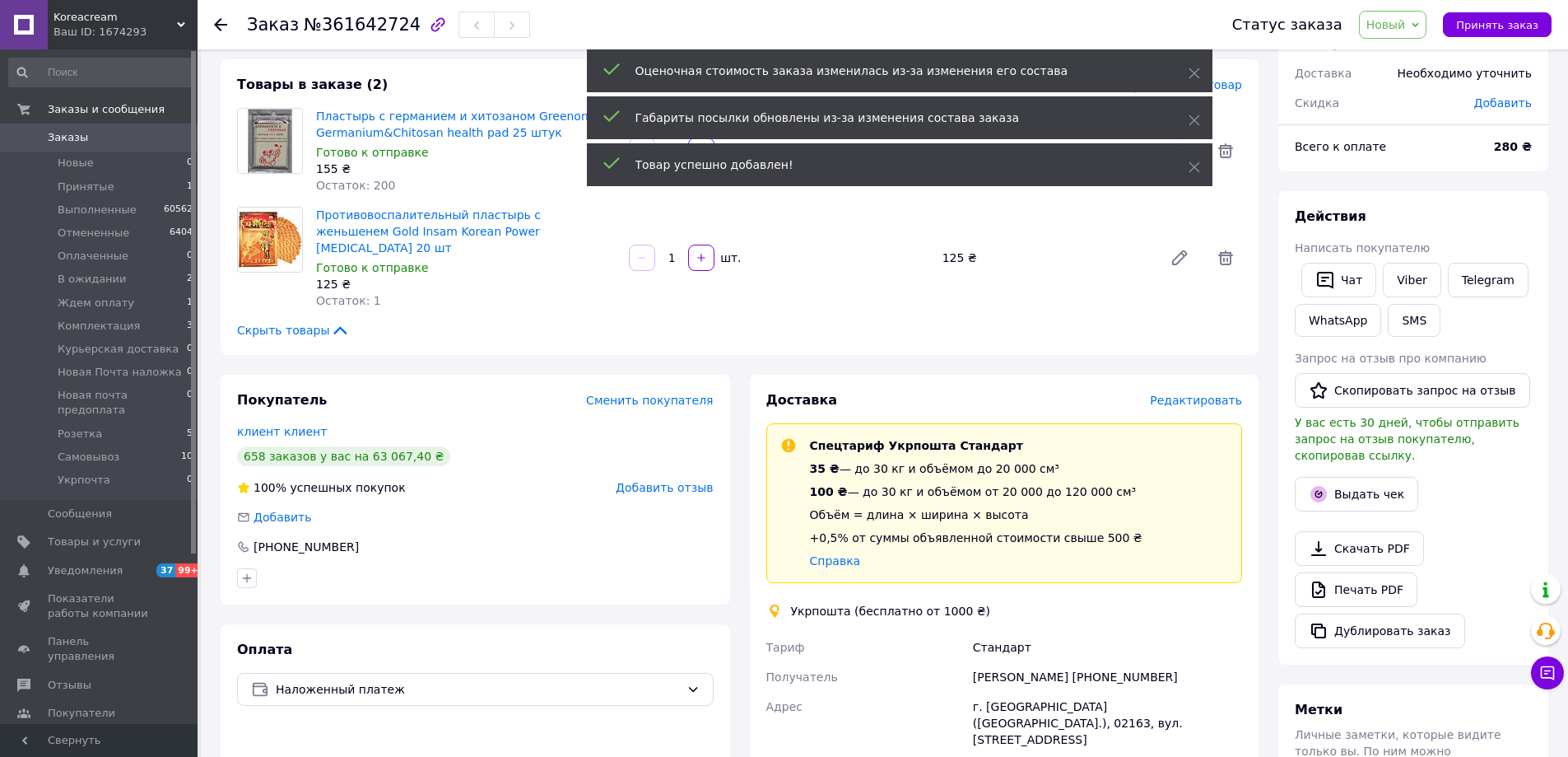
click at [1402, 26] on span "Новый" at bounding box center [1385, 25] width 39 height 13
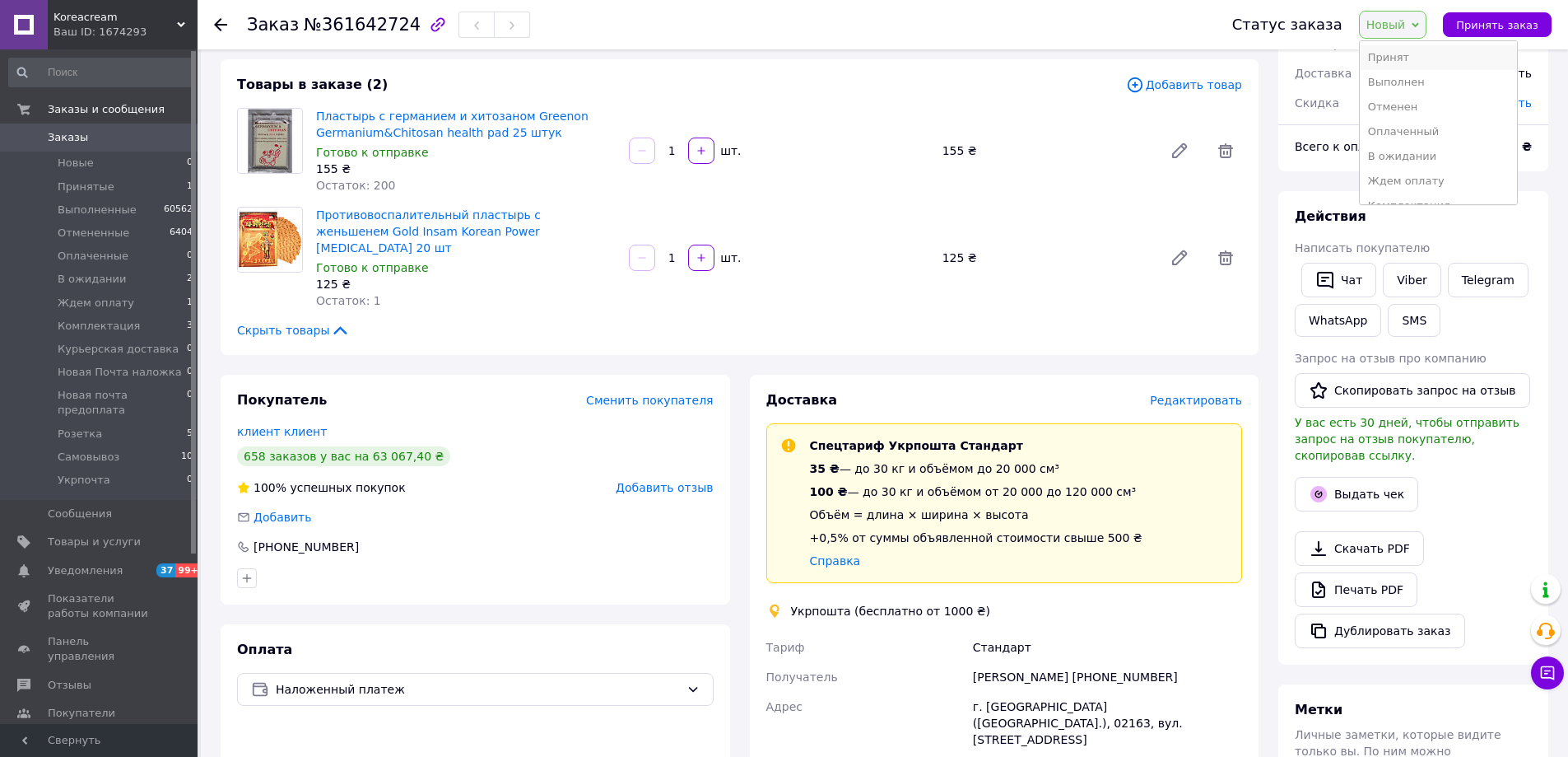
click at [1402, 48] on li "Принят" at bounding box center [1438, 57] width 157 height 25
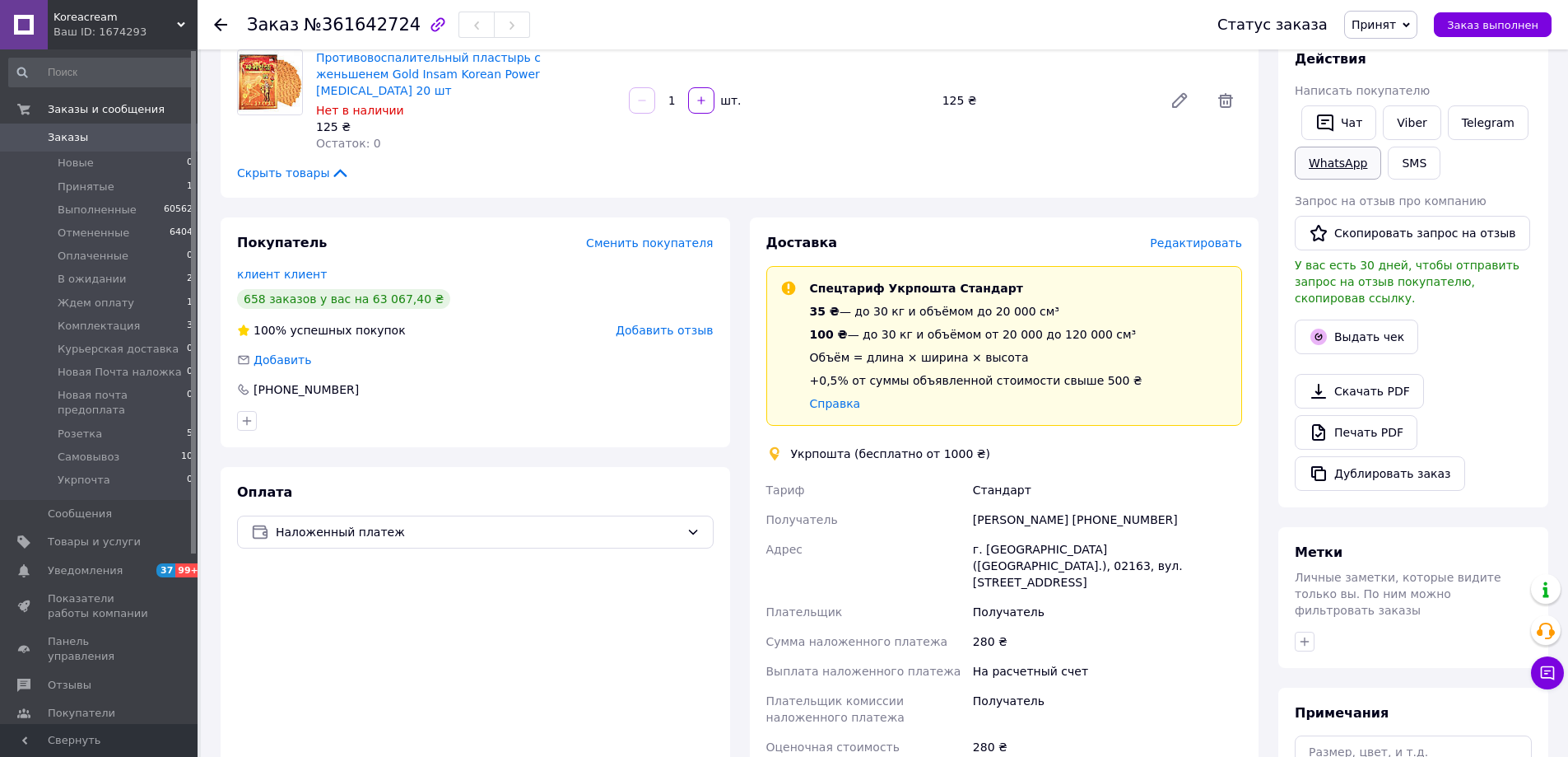
scroll to position [247, 0]
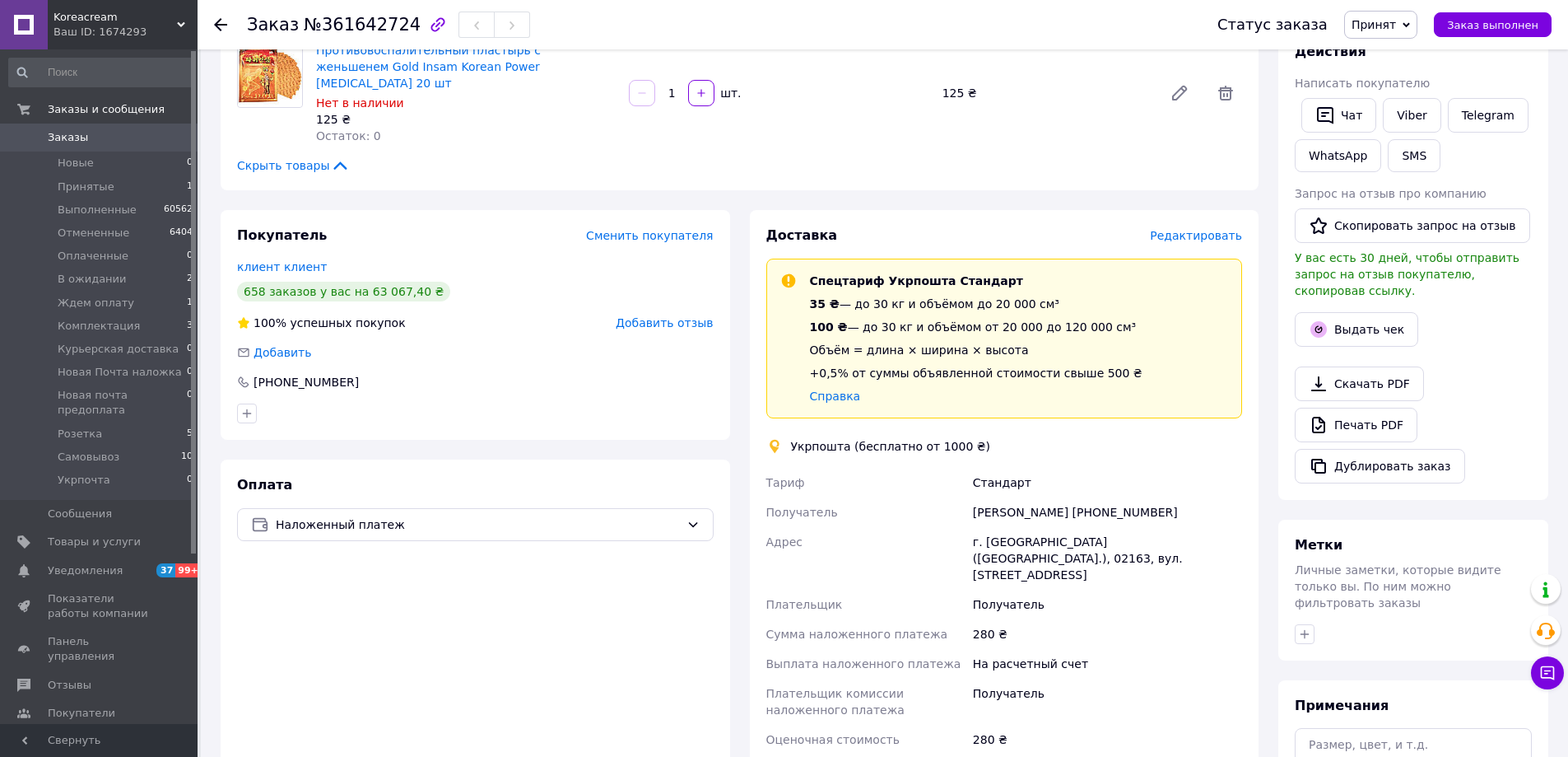
click at [1414, 32] on span "Принят" at bounding box center [1381, 25] width 74 height 28
click at [1396, 172] on li "Комплектация" at bounding box center [1423, 181] width 157 height 25
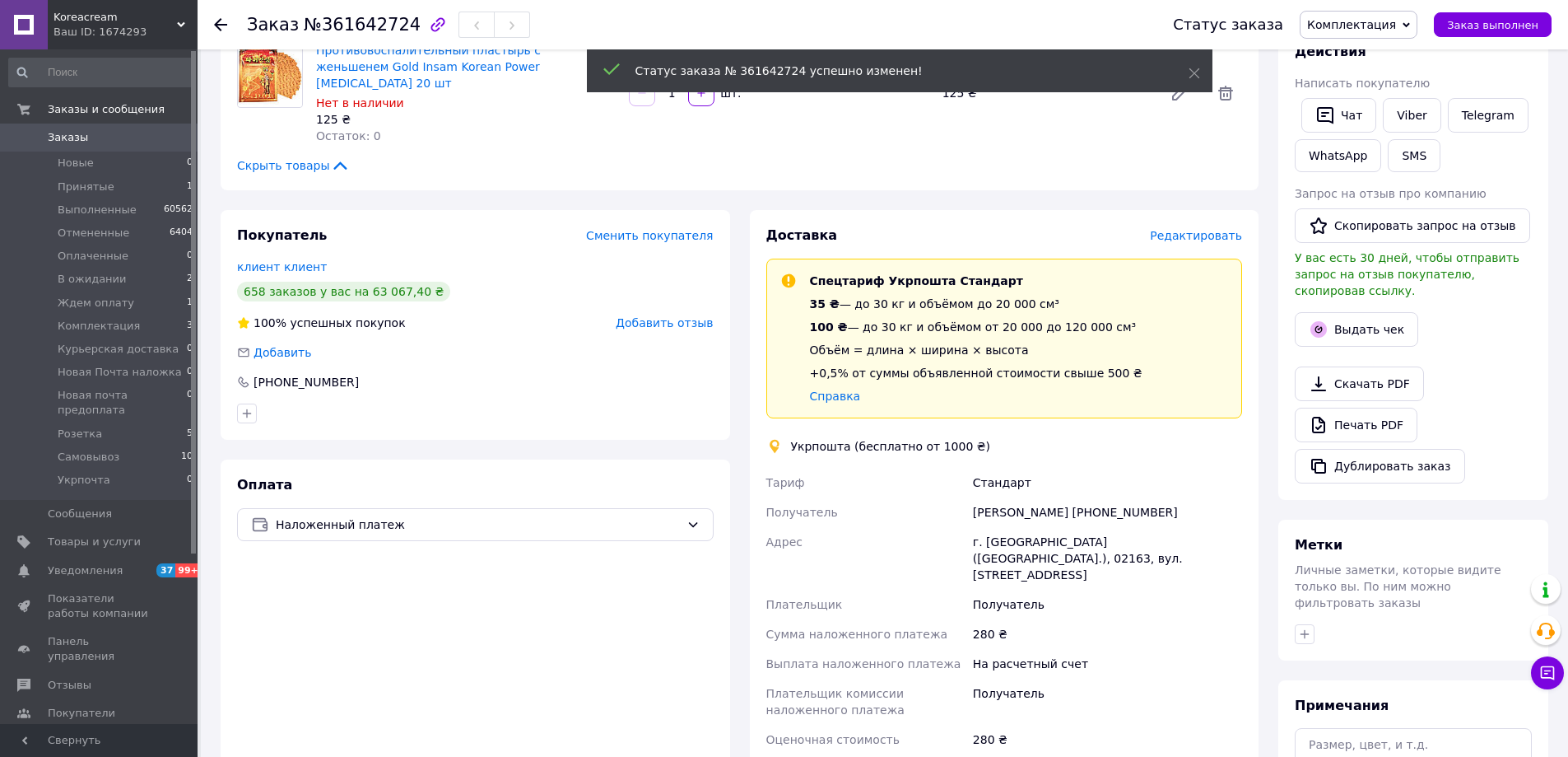
click at [101, 142] on span "Заказы" at bounding box center [99, 137] width 105 height 15
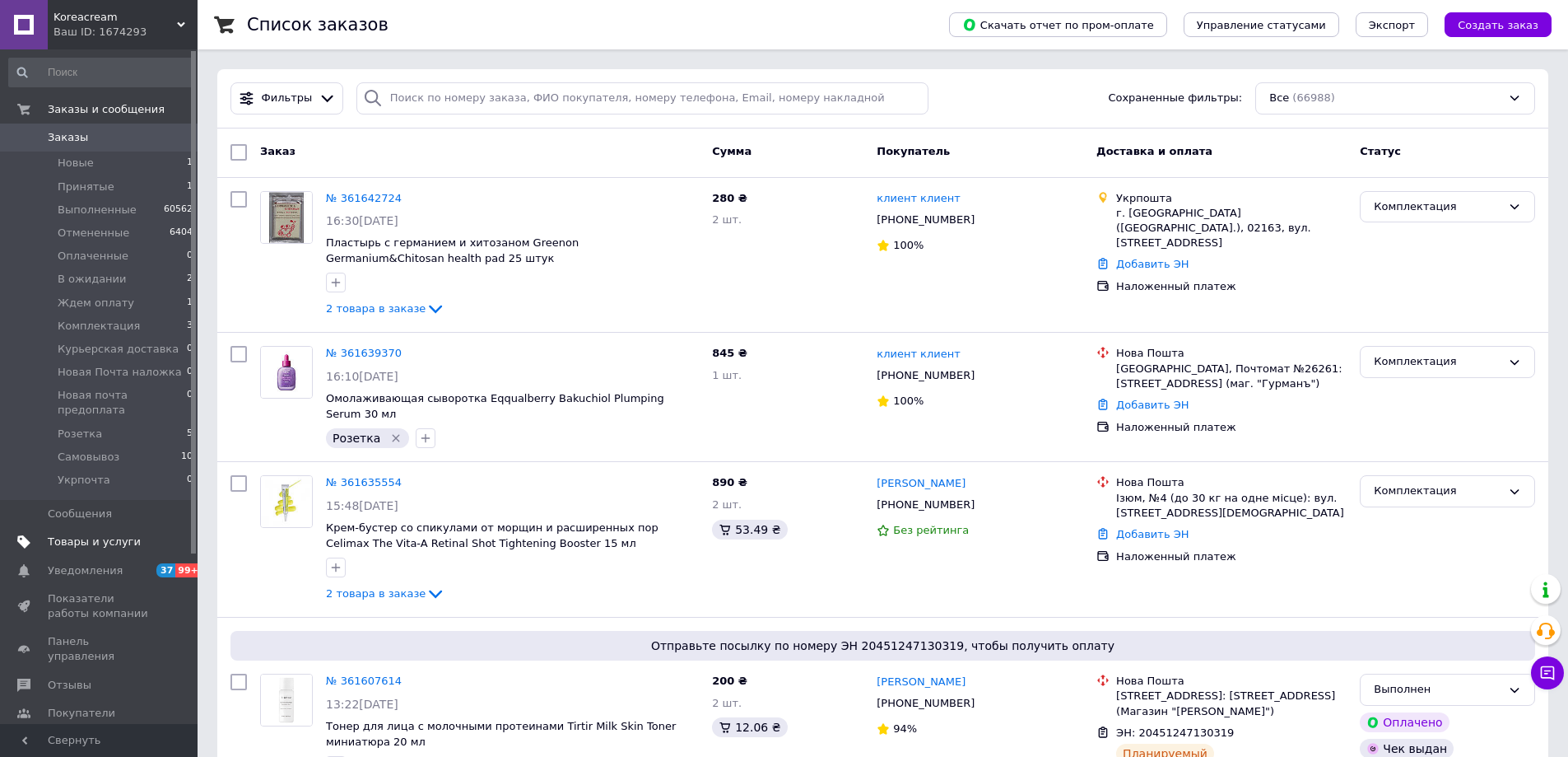
click at [88, 534] on span "Товары и услуги" at bounding box center [94, 541] width 93 height 15
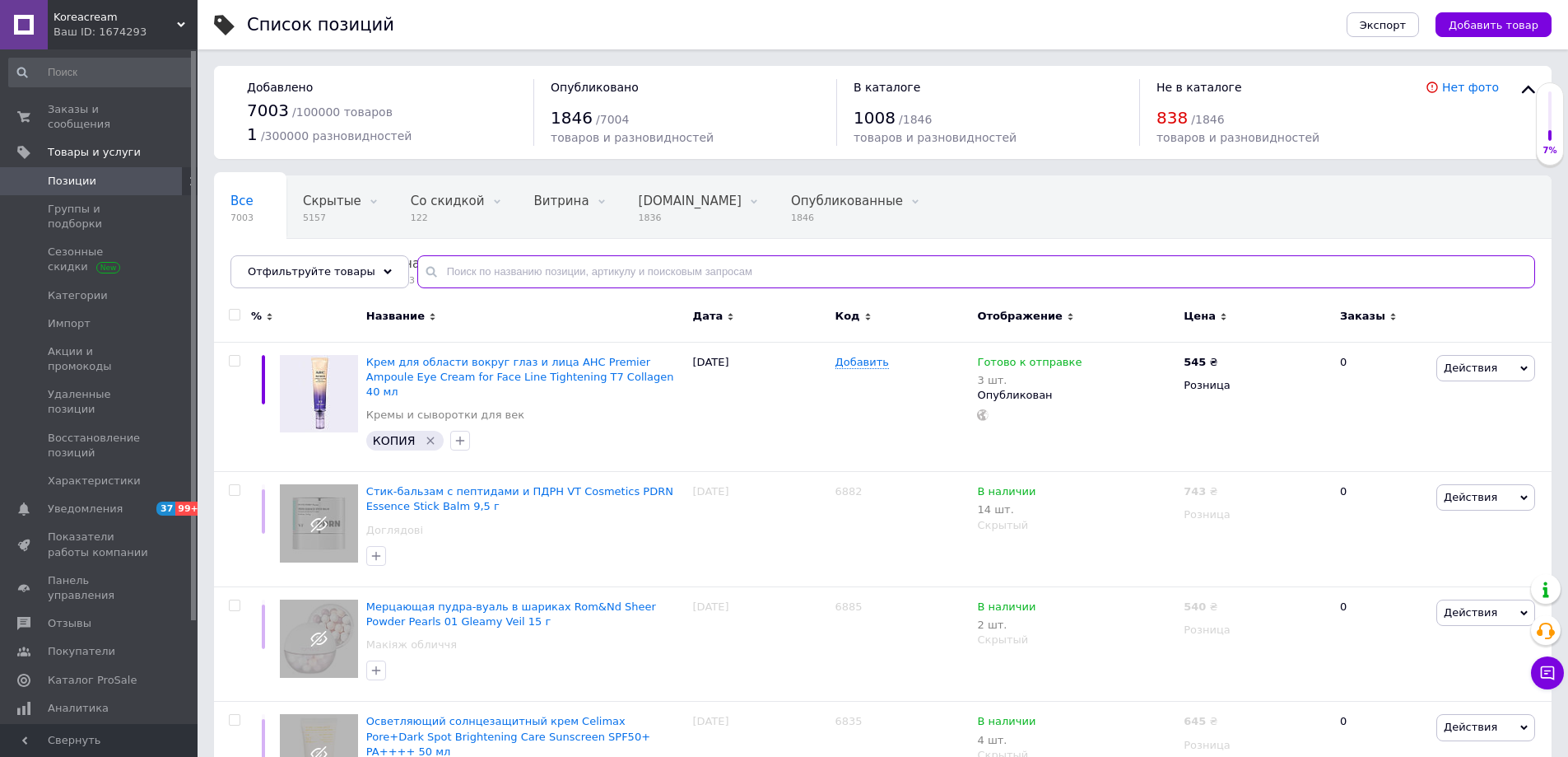
click at [494, 273] on input "text" at bounding box center [976, 272] width 1118 height 33
type input "ф"
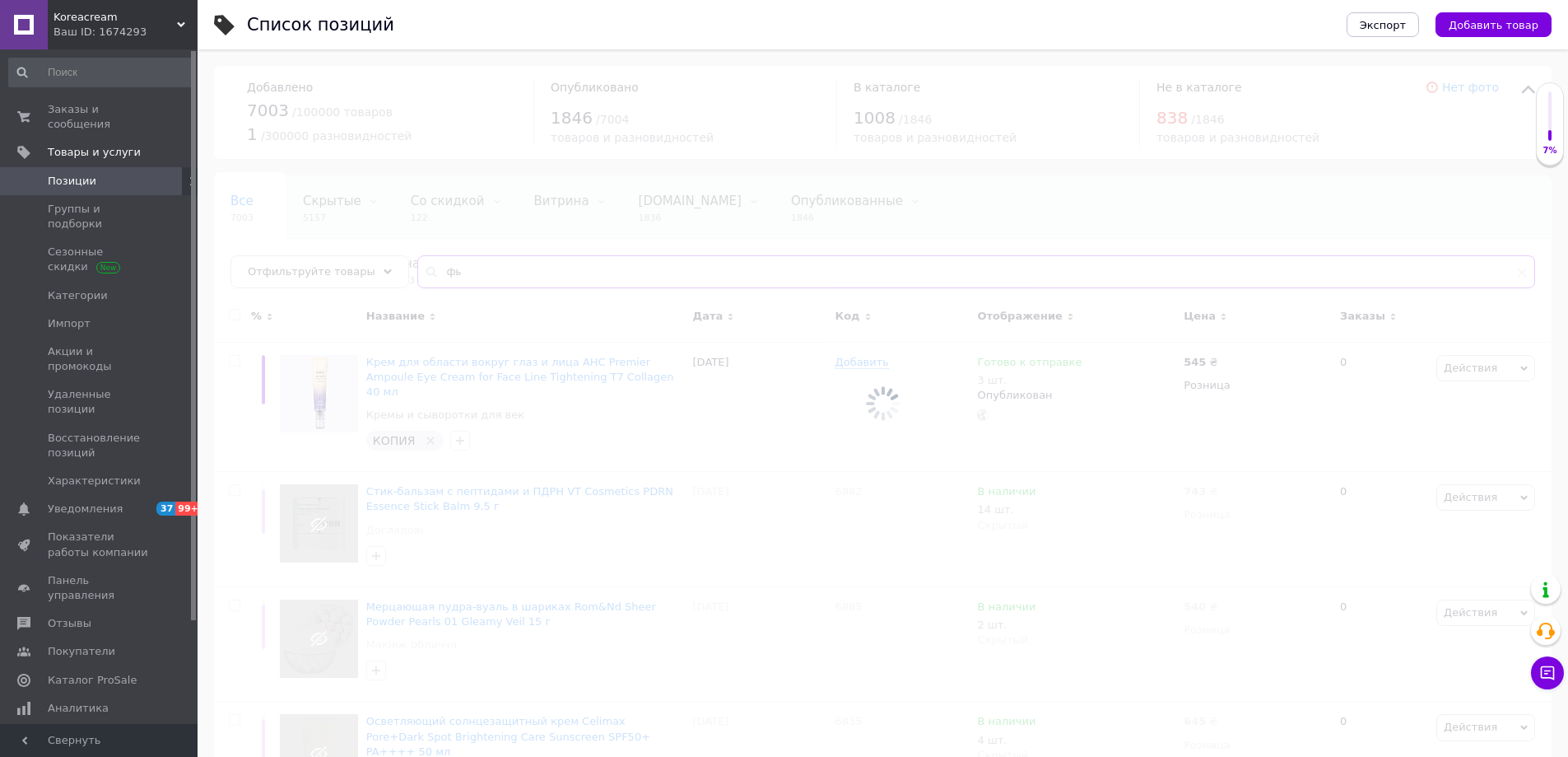
type input "ф"
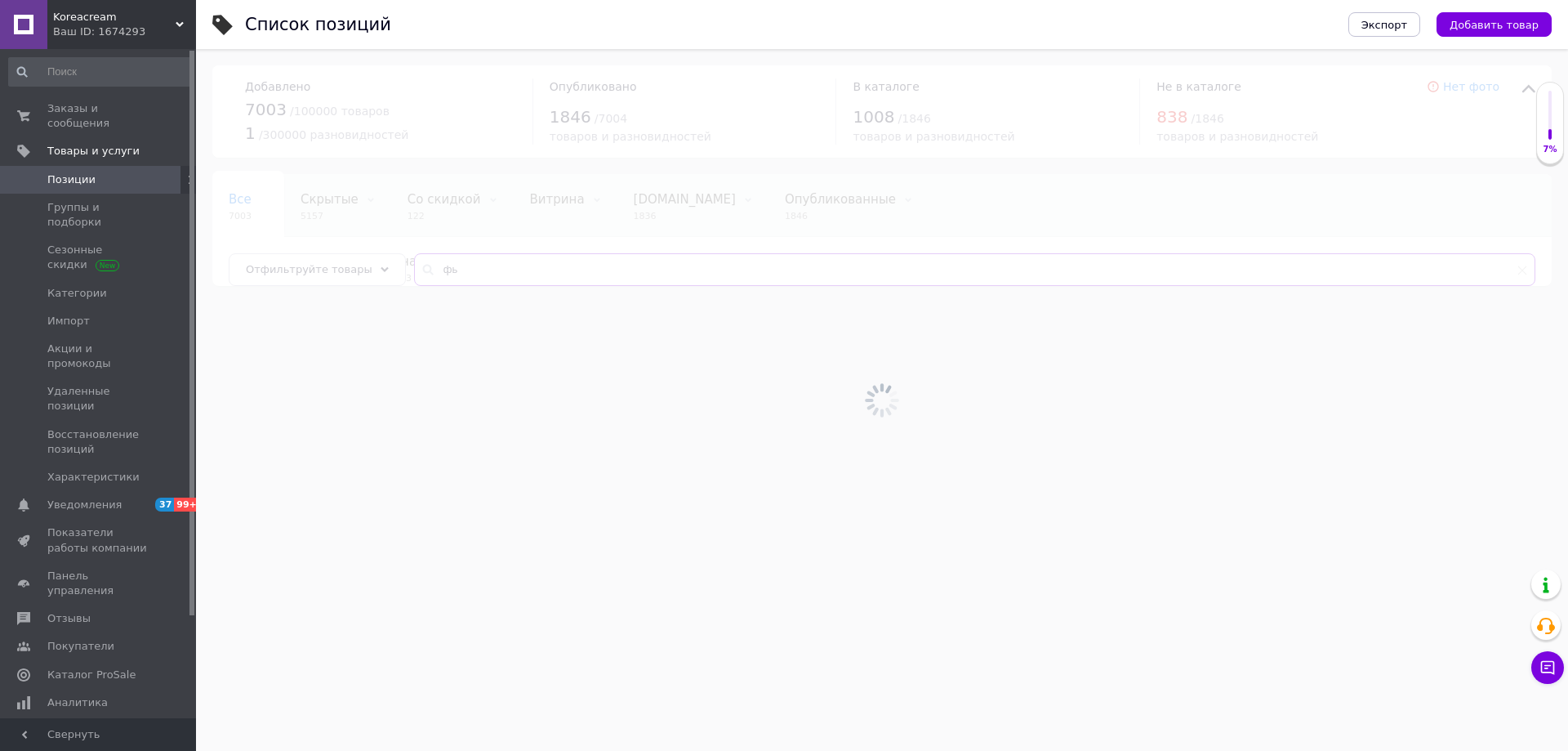
type input "ф"
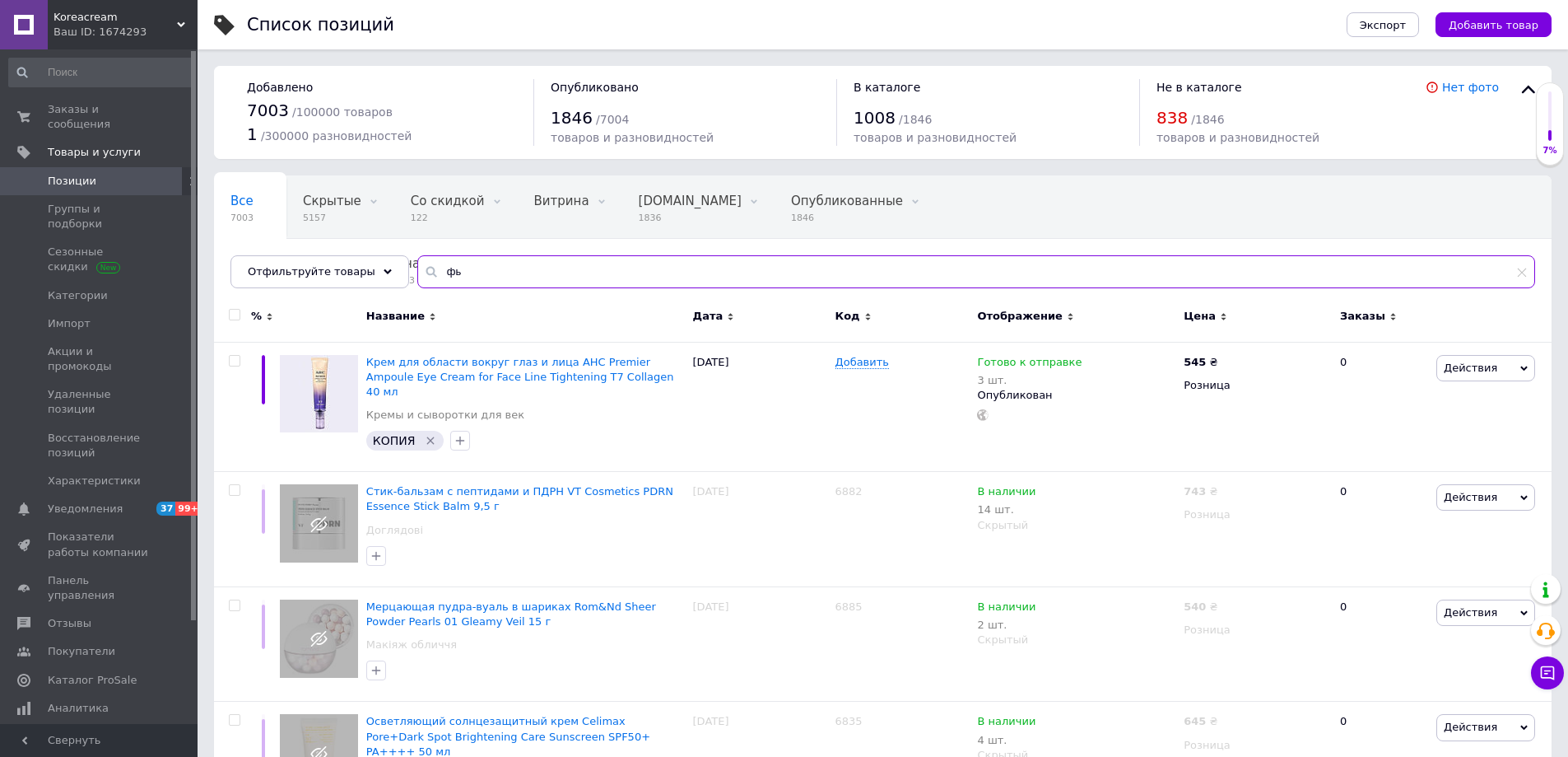
type input "ф"
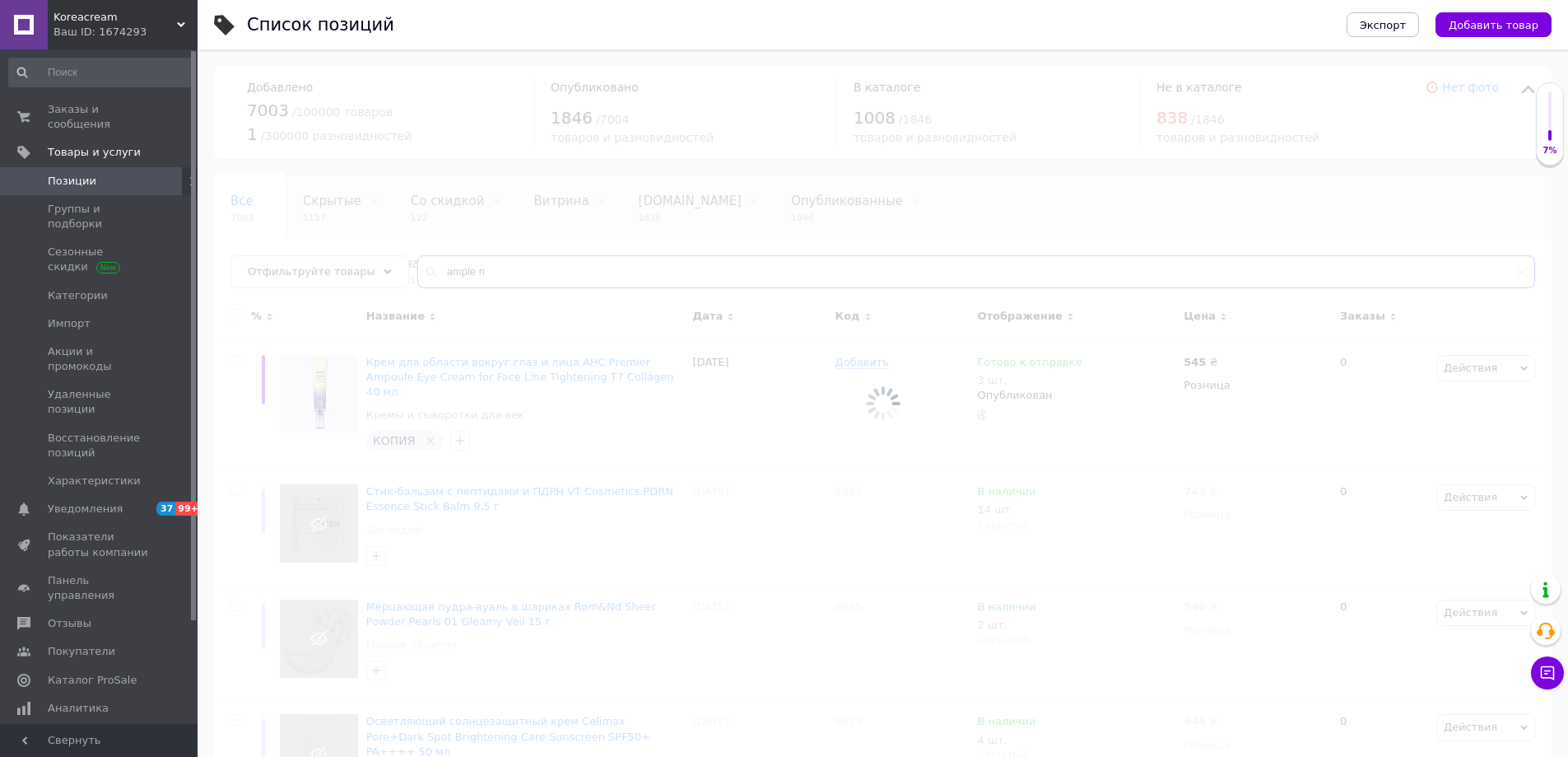
type input "ample n"
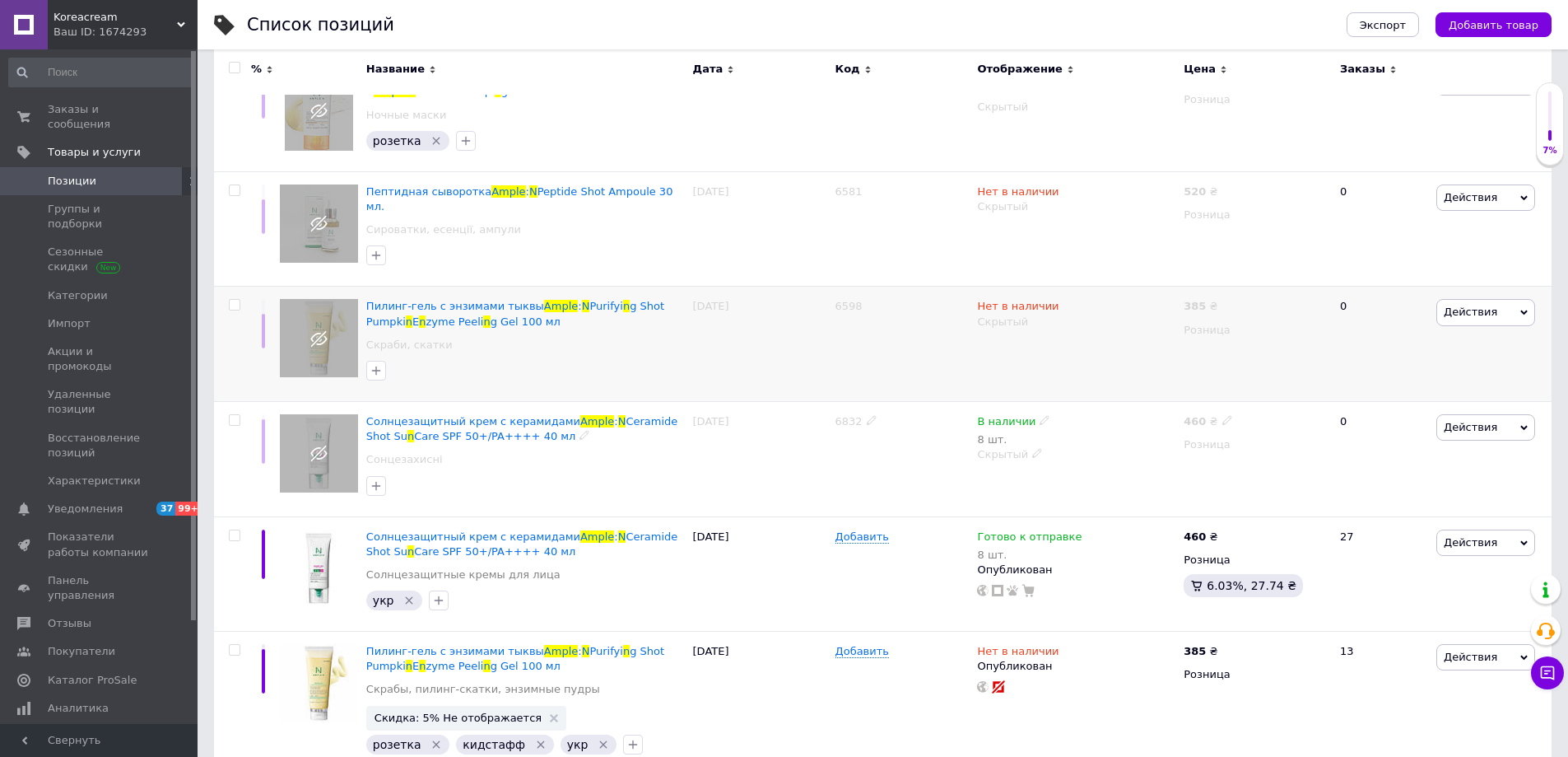
scroll to position [577, 0]
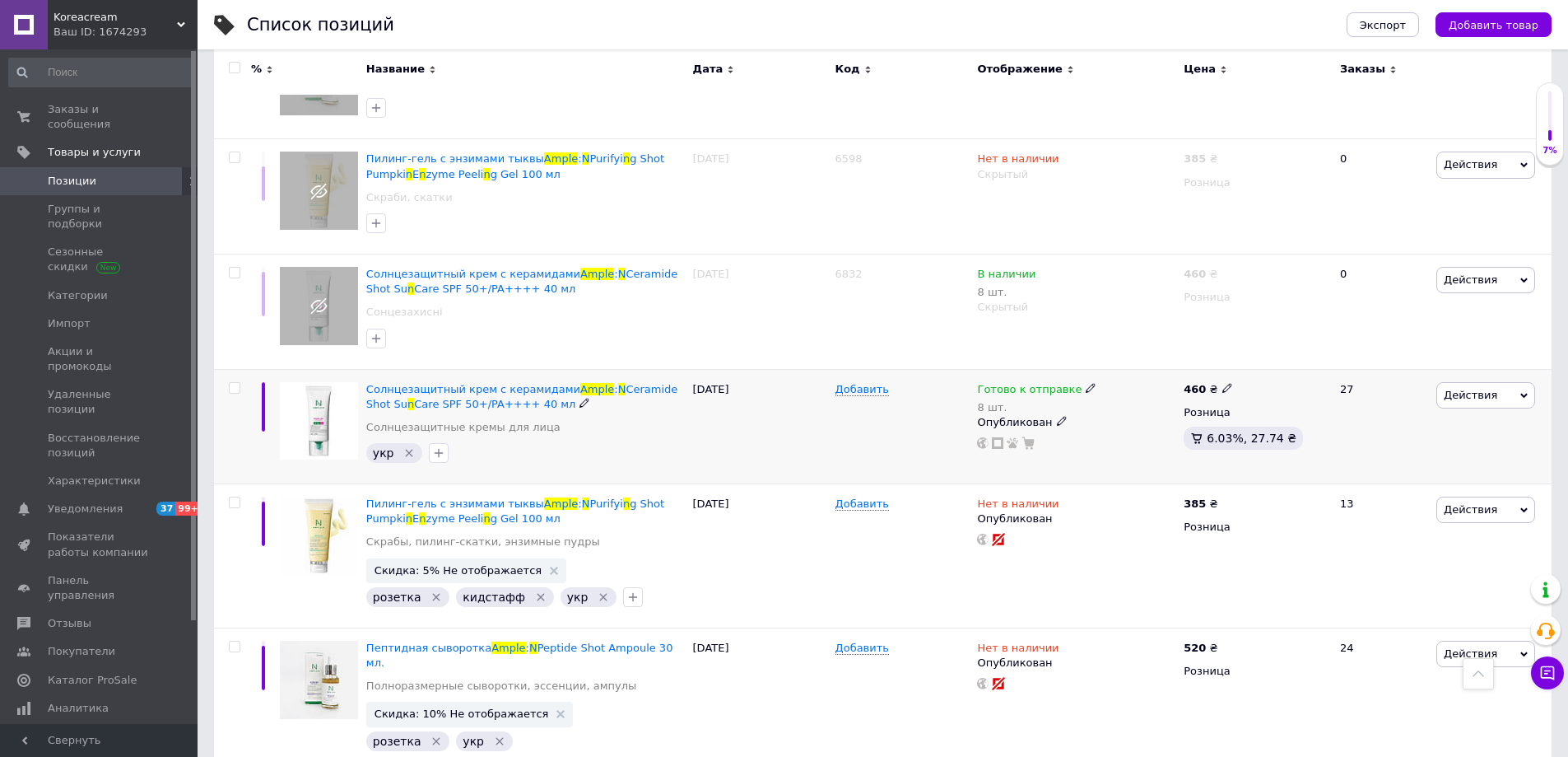
click at [1086, 383] on icon at bounding box center [1091, 388] width 10 height 10
click at [1167, 374] on span "Готово к отправке" at bounding box center [1177, 376] width 158 height 31
click at [1144, 423] on input "8" at bounding box center [1161, 439] width 126 height 33
type input "7"
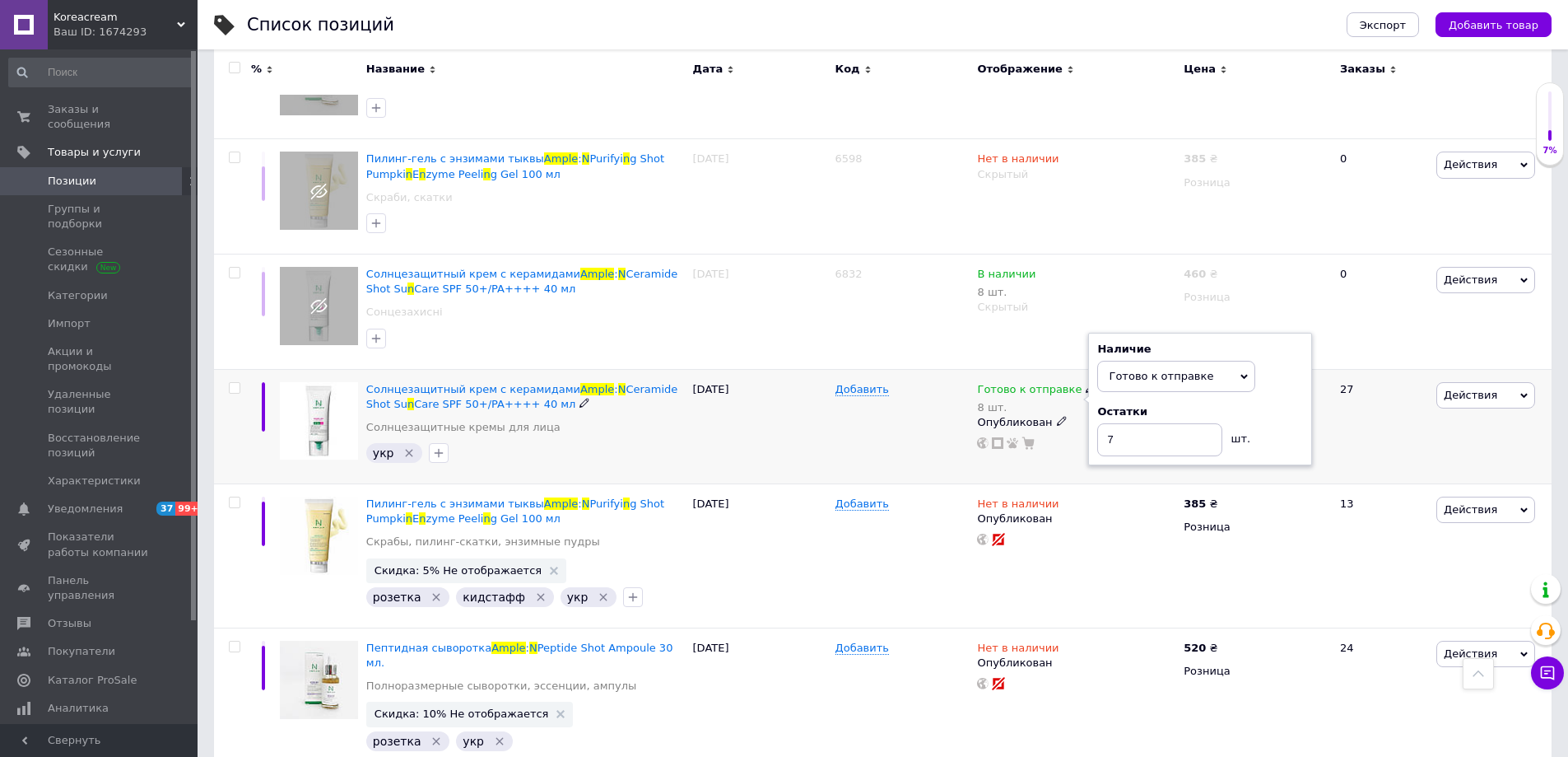
click at [614, 439] on div "укр" at bounding box center [526, 452] width 326 height 26
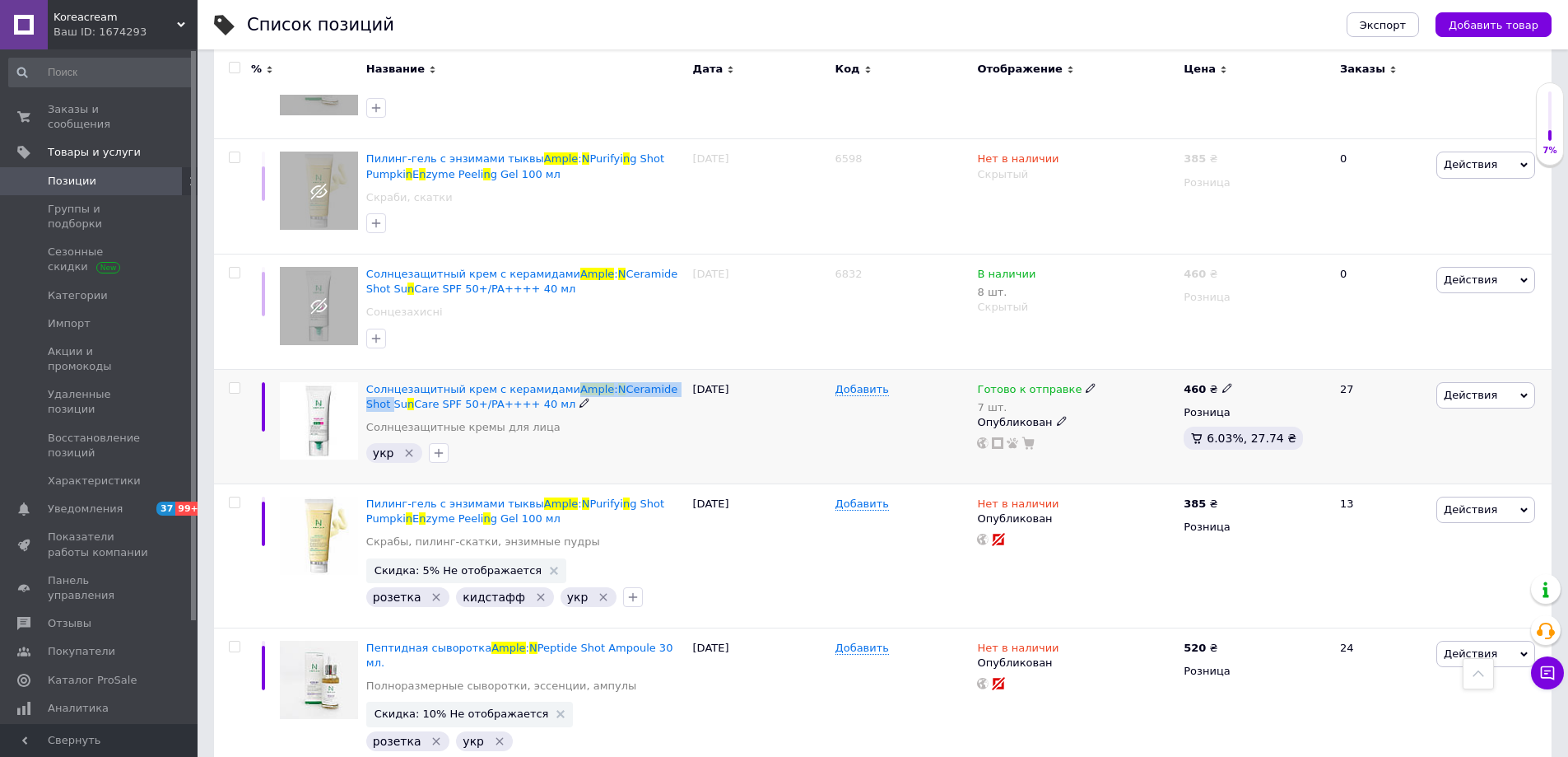
copy span "Ample : N Ceramide Shot"
drag, startPoint x: 558, startPoint y: 365, endPoint x: 644, endPoint y: 265, distance: 131.9
click at [669, 370] on div "Солнцезащитный крем с керамидами Ample : N Ceramide Shot Su n Care SPF 50+/PA++…" at bounding box center [525, 426] width 327 height 116
